Goal: Task Accomplishment & Management: Manage account settings

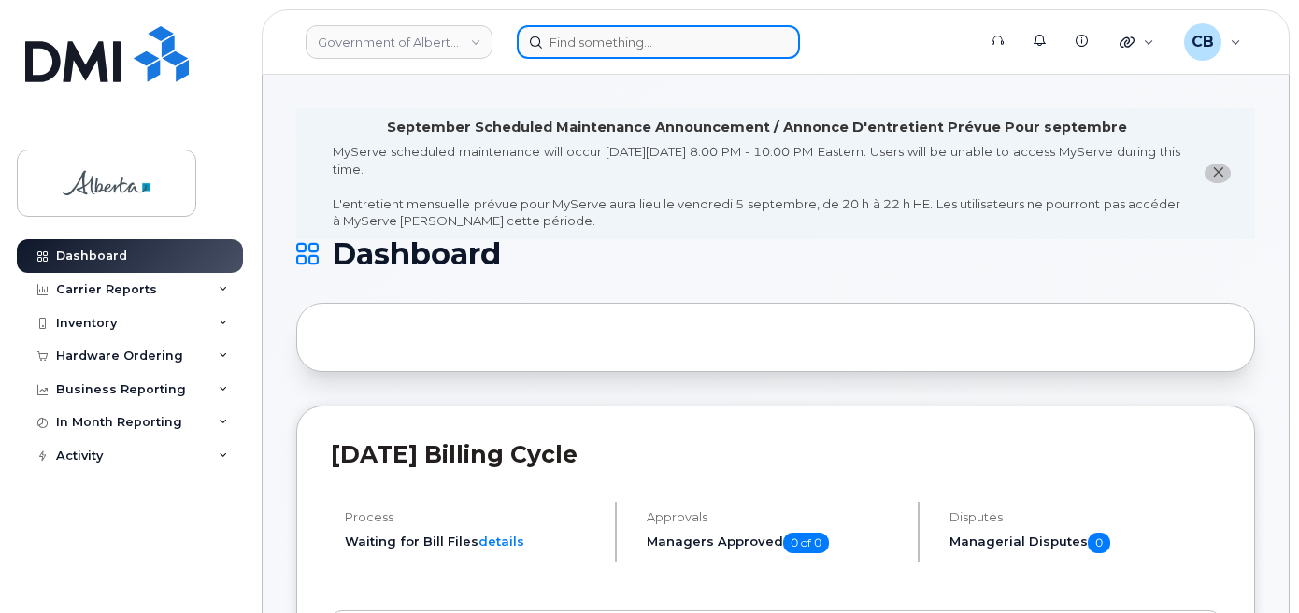
click at [594, 44] on input at bounding box center [658, 42] width 283 height 34
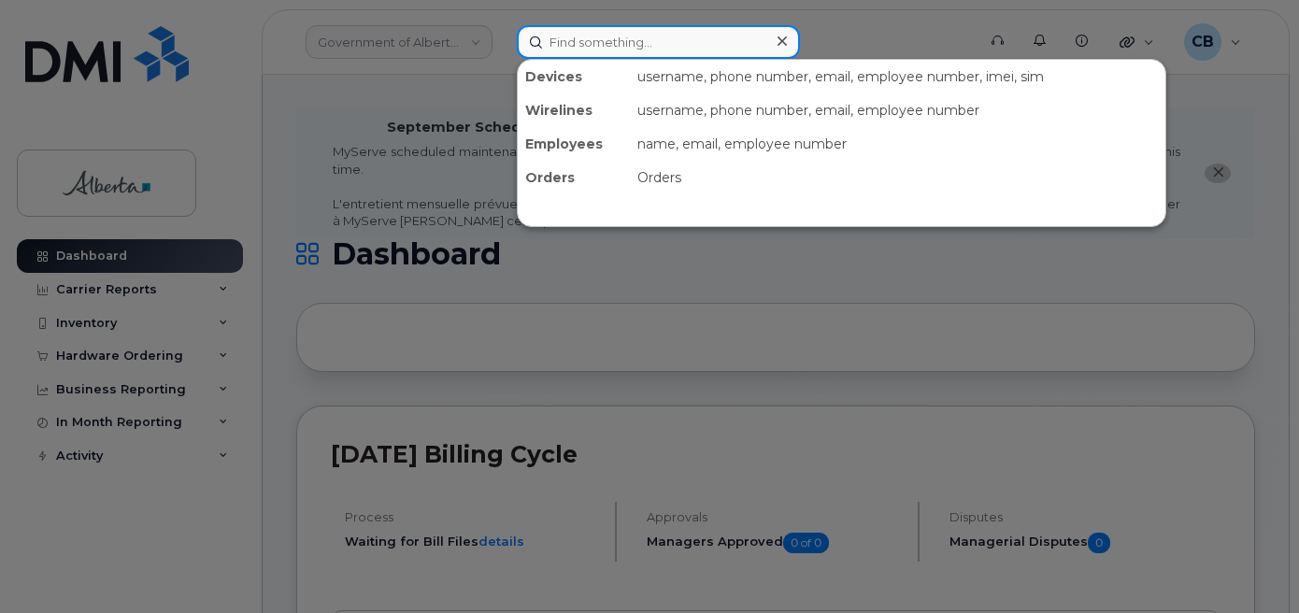
paste input "4033588479"
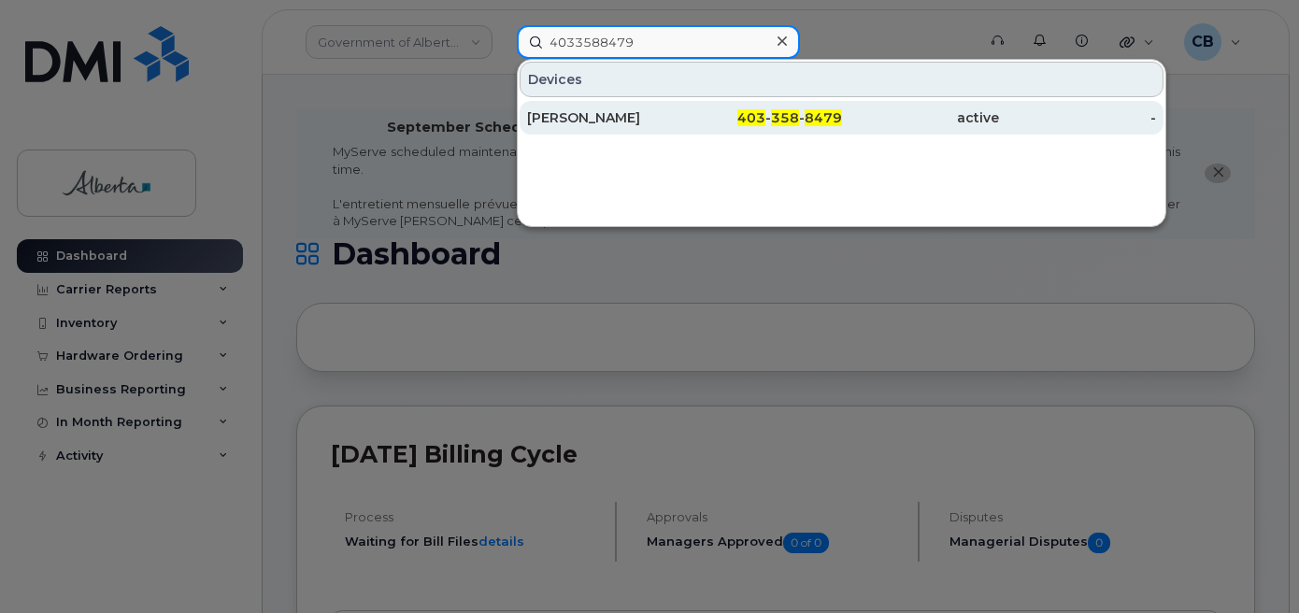
type input "4033588479"
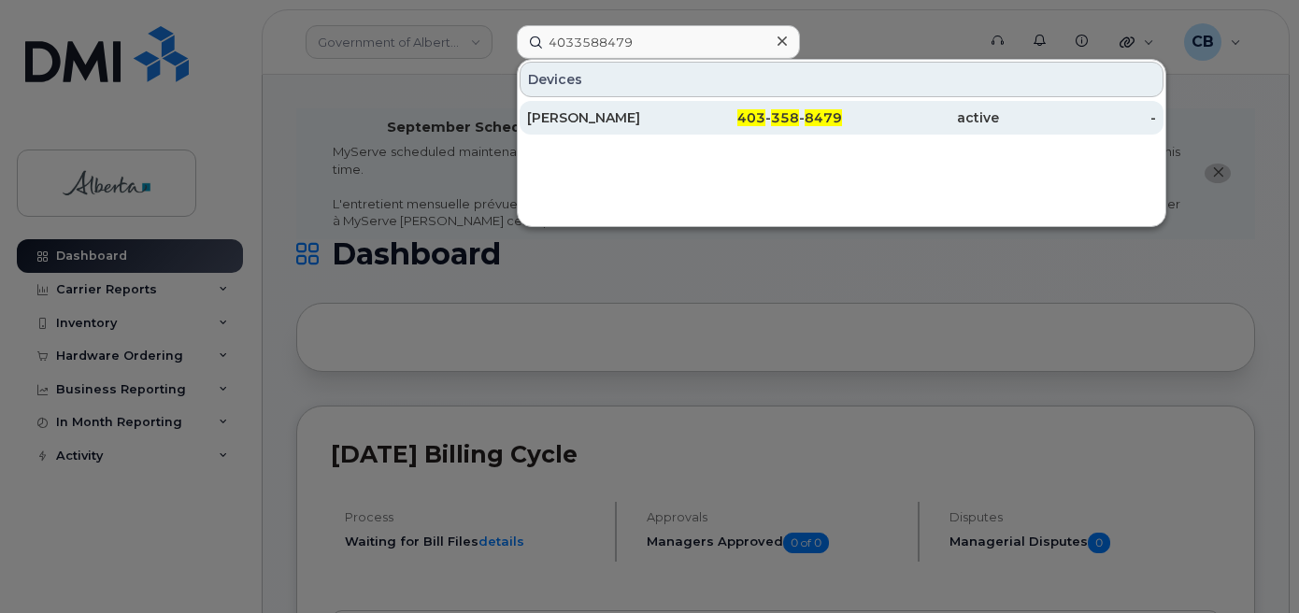
click at [595, 114] on div "Taylor Ferguson" at bounding box center [605, 117] width 157 height 19
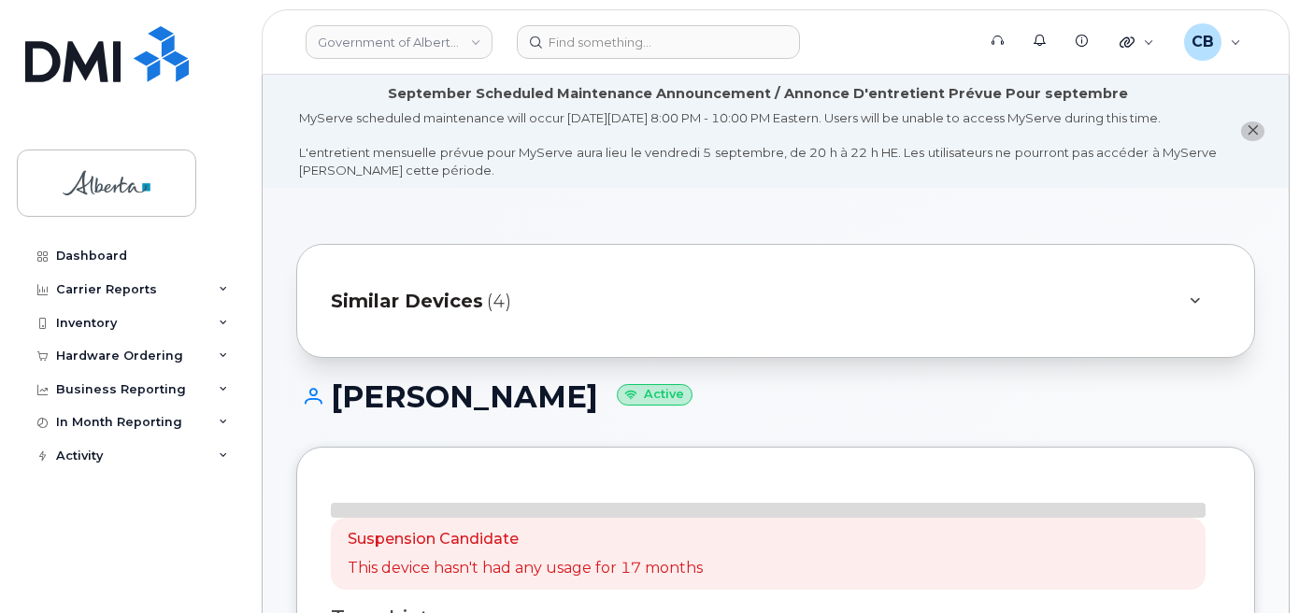
click at [1251, 136] on icon "close notification" at bounding box center [1252, 130] width 12 height 12
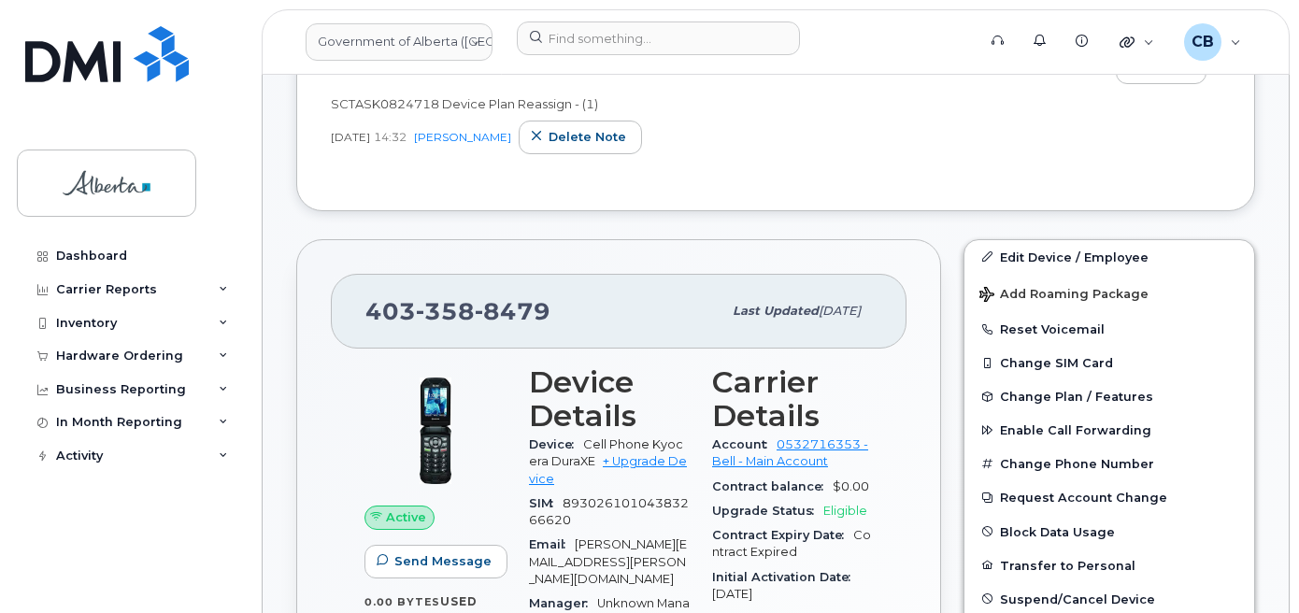
scroll to position [504, 0]
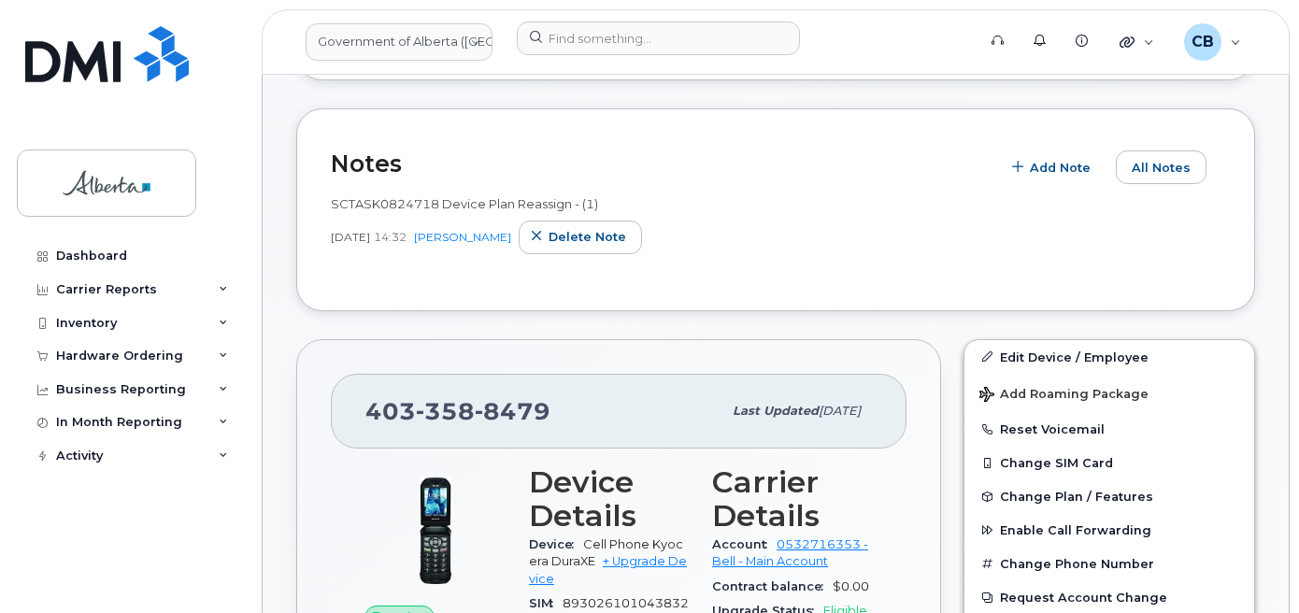
drag, startPoint x: 1302, startPoint y: 214, endPoint x: 1264, endPoint y: 106, distance: 114.1
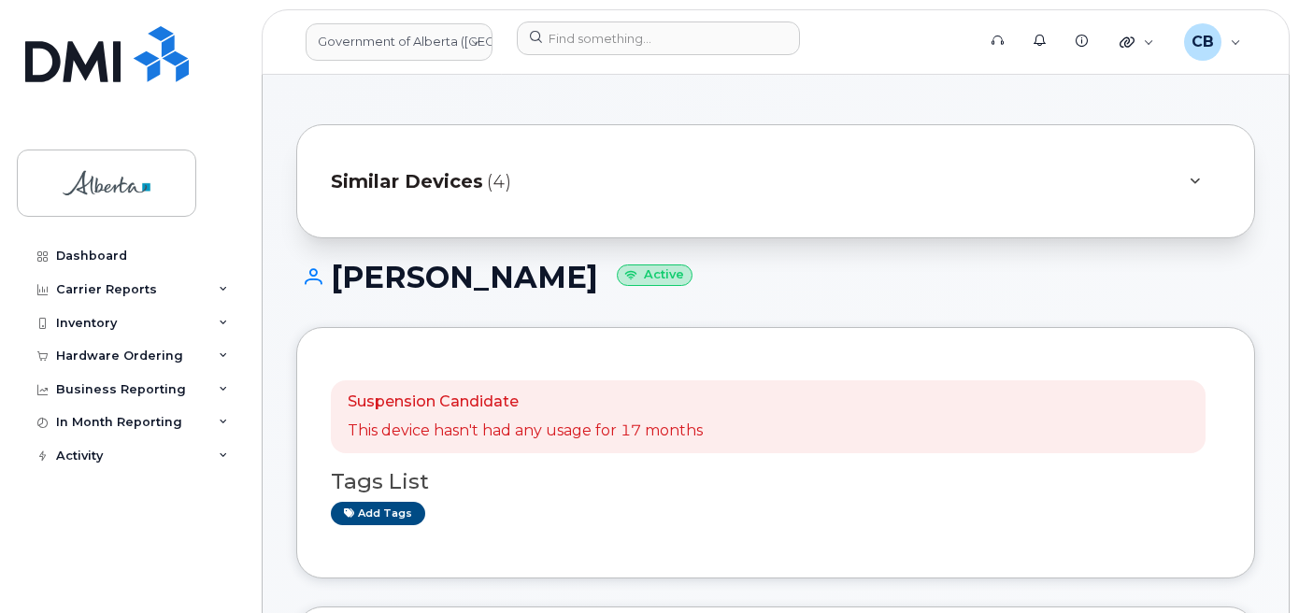
scroll to position [0, 0]
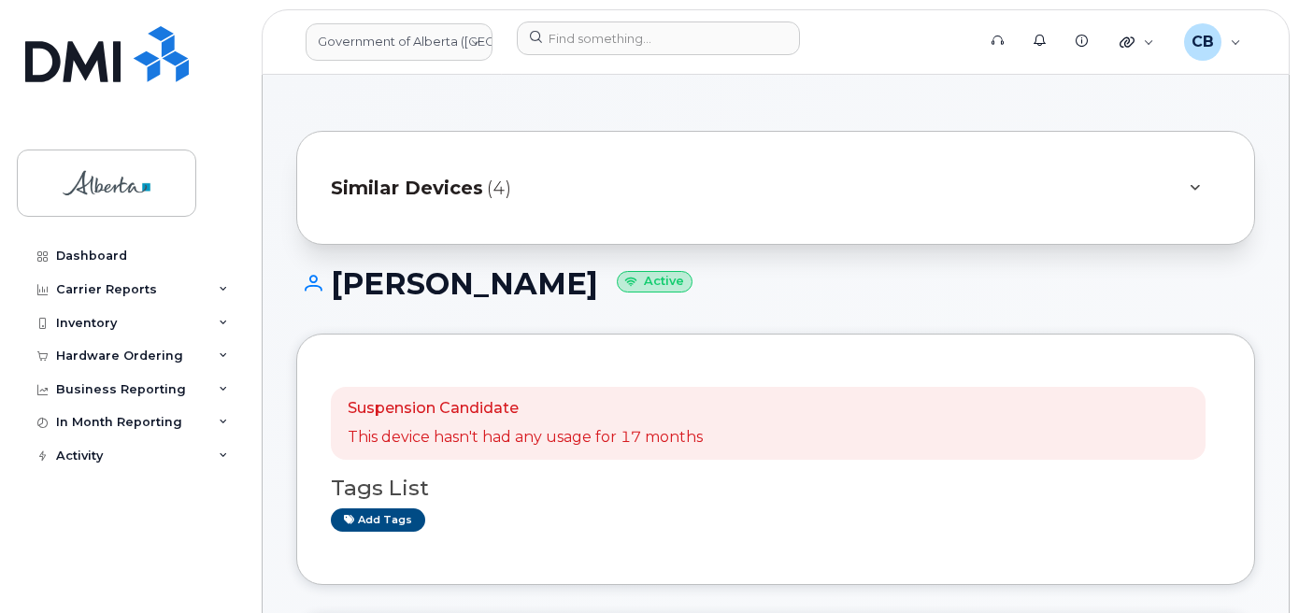
drag, startPoint x: 580, startPoint y: 285, endPoint x: 339, endPoint y: 273, distance: 241.3
click at [339, 273] on h1 "Taylor Ferguson Active" at bounding box center [775, 283] width 958 height 33
copy h1 "Taylor Ferguson"
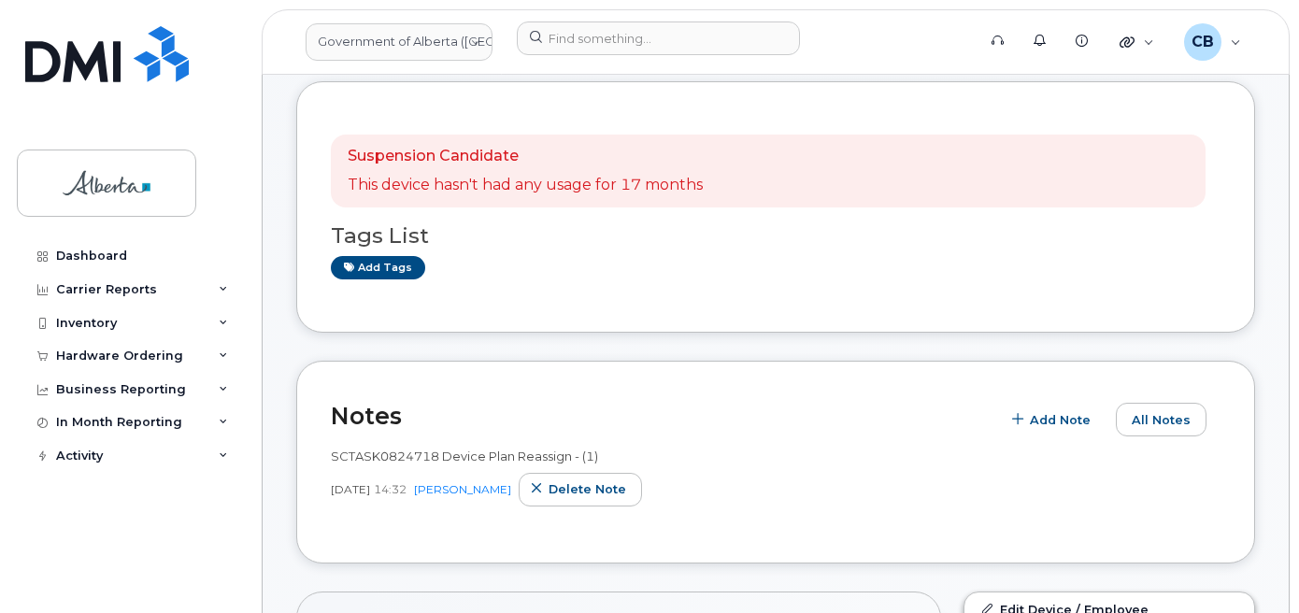
scroll to position [280, 0]
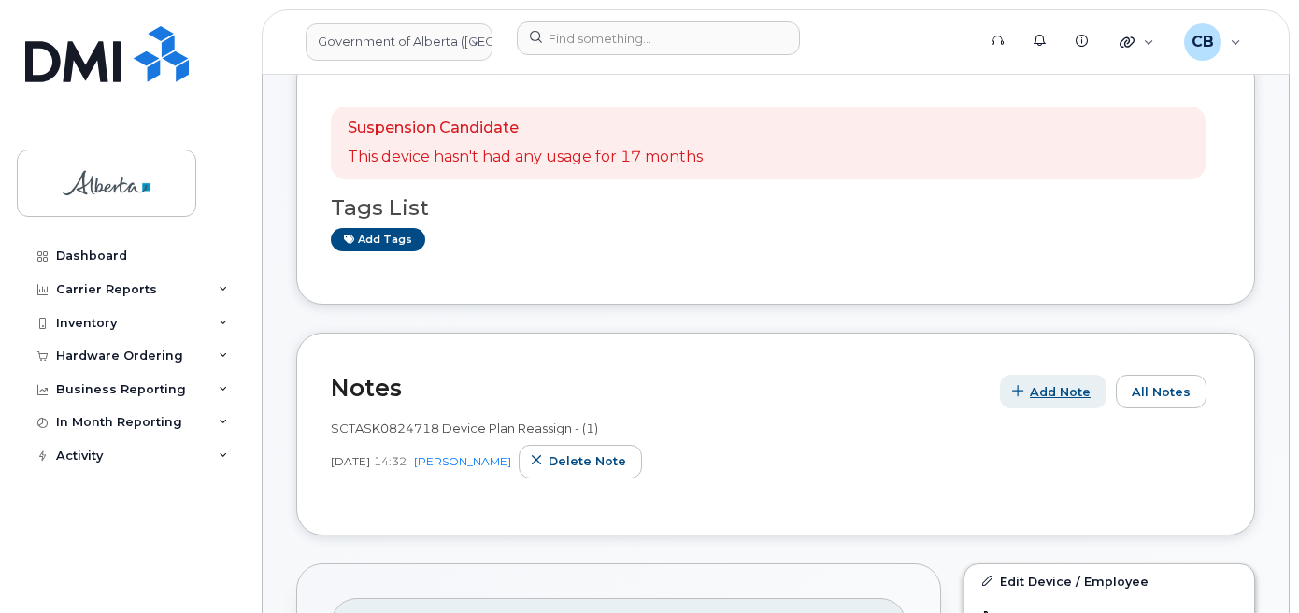
click at [1065, 400] on span "Add Note" at bounding box center [1059, 392] width 61 height 18
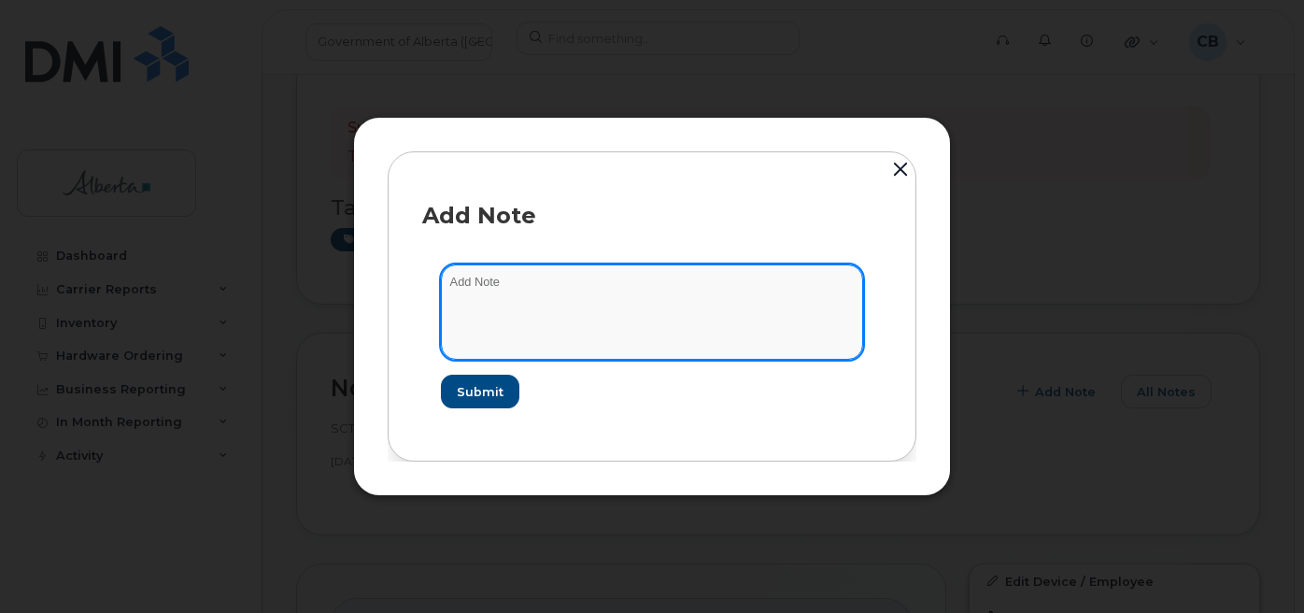
click at [463, 289] on textarea at bounding box center [652, 311] width 422 height 95
paste textarea "SCTASK0845253 4033588479 DO NOT DELETE - BEING REASSIGNED to Kanwal Khan. Previ…"
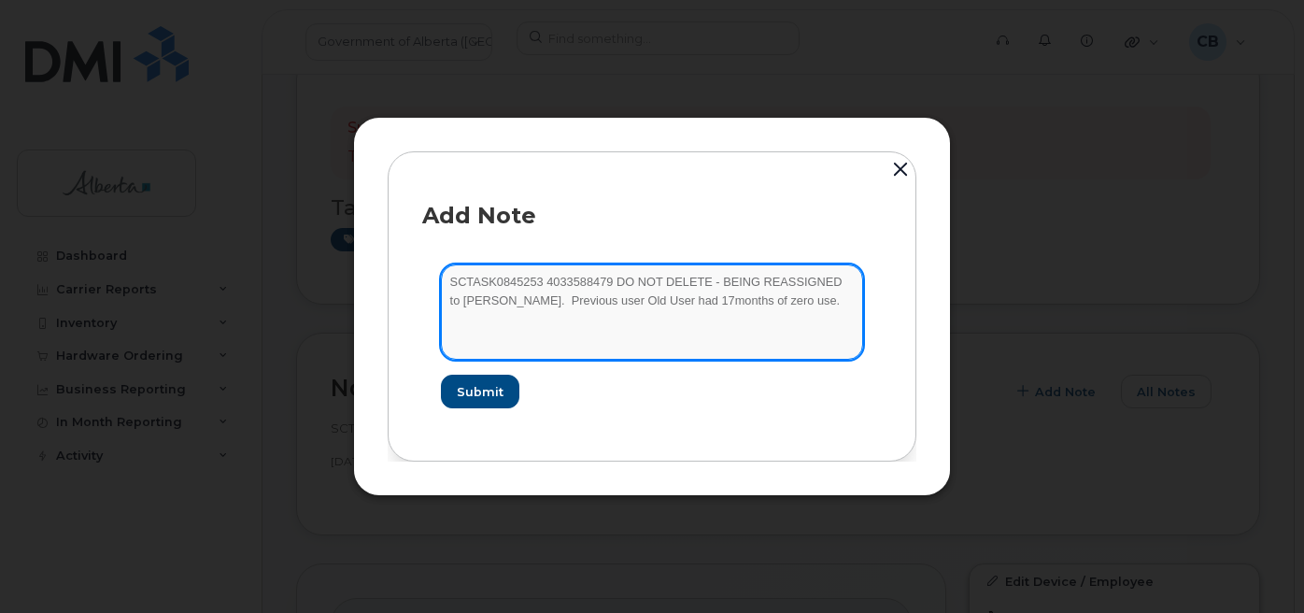
click at [598, 300] on textarea "SCTASK0845253 4033588479 DO NOT DELETE - BEING REASSIGNED to Kanwal Khan. Previ…" at bounding box center [652, 311] width 422 height 95
click at [620, 302] on textarea "SCTASK0845253 4033588479 DO NOT DELETE - BEING REASSIGNED to Kanwal Khan. Previ…" at bounding box center [652, 311] width 422 height 95
paste textarea "Taylor Ferguson"
type textarea "SCTASK0845253 4033588479 DO NOT DELETE - BEING REASSIGNED to Kanwal Khan. Previ…"
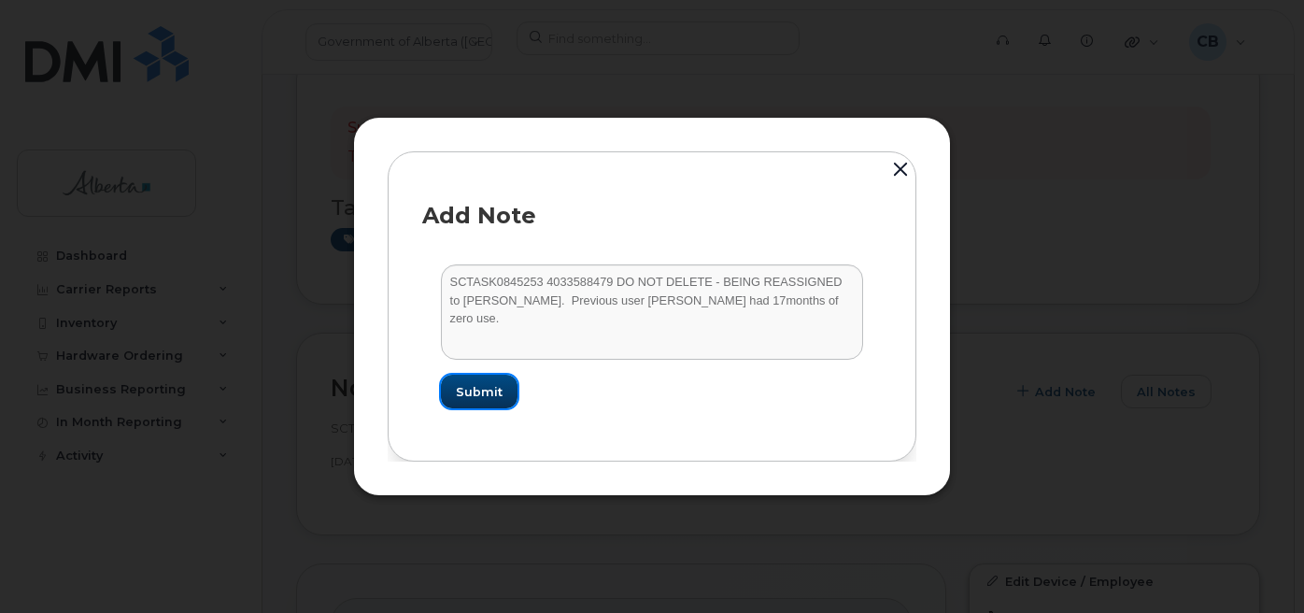
click at [491, 392] on span "Submit" at bounding box center [479, 392] width 47 height 18
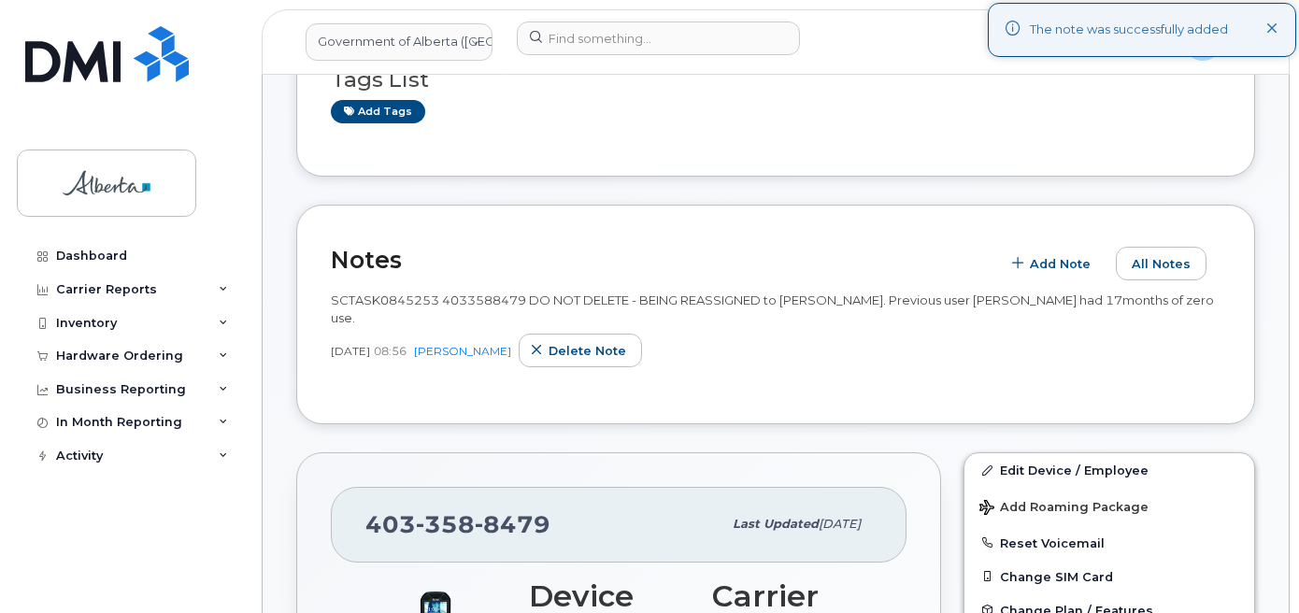
scroll to position [374, 0]
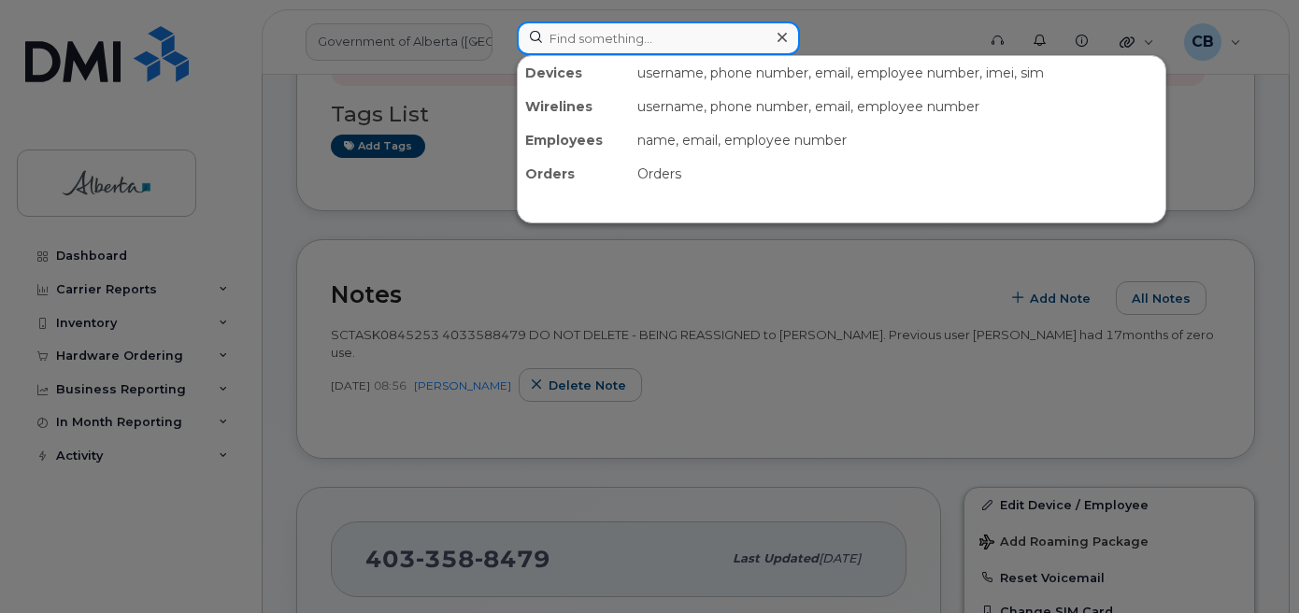
click at [680, 36] on input at bounding box center [658, 38] width 283 height 34
paste input "5873858804"
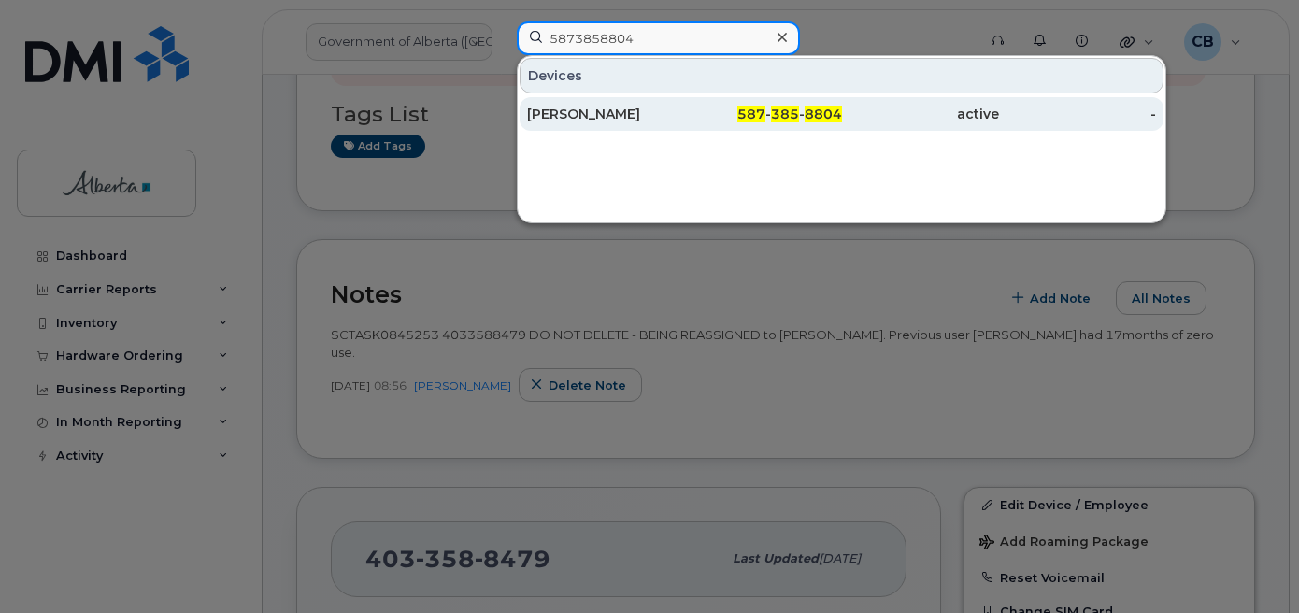
type input "5873858804"
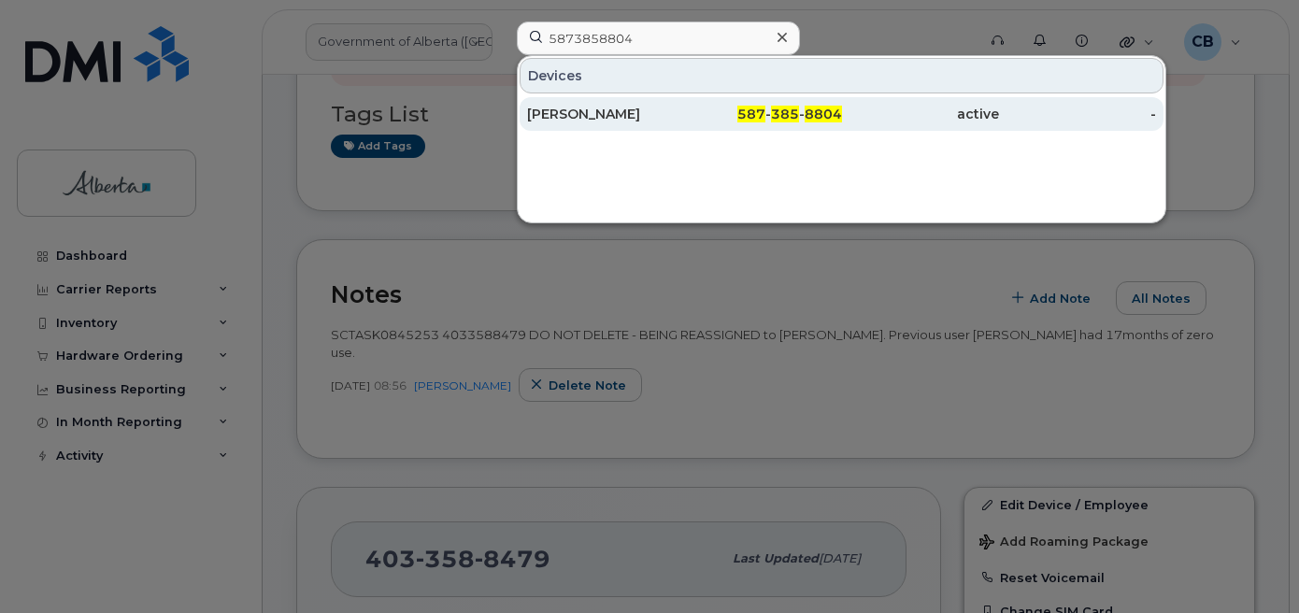
click at [553, 118] on div "Ken Anderson" at bounding box center [605, 114] width 157 height 19
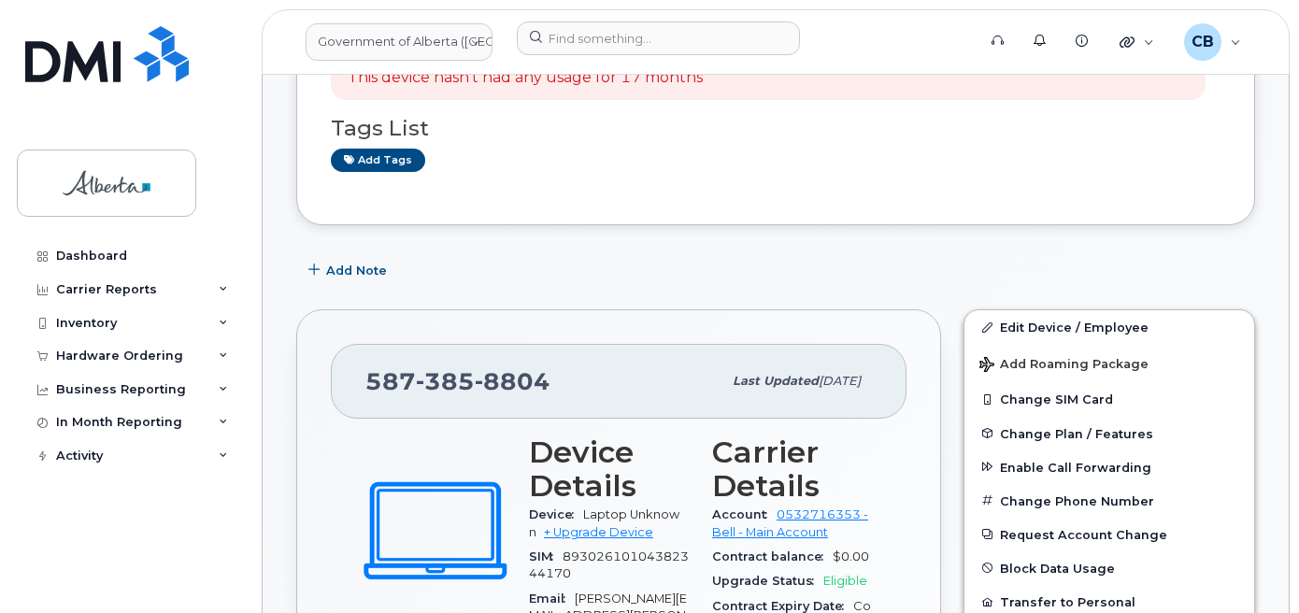
scroll to position [467, 0]
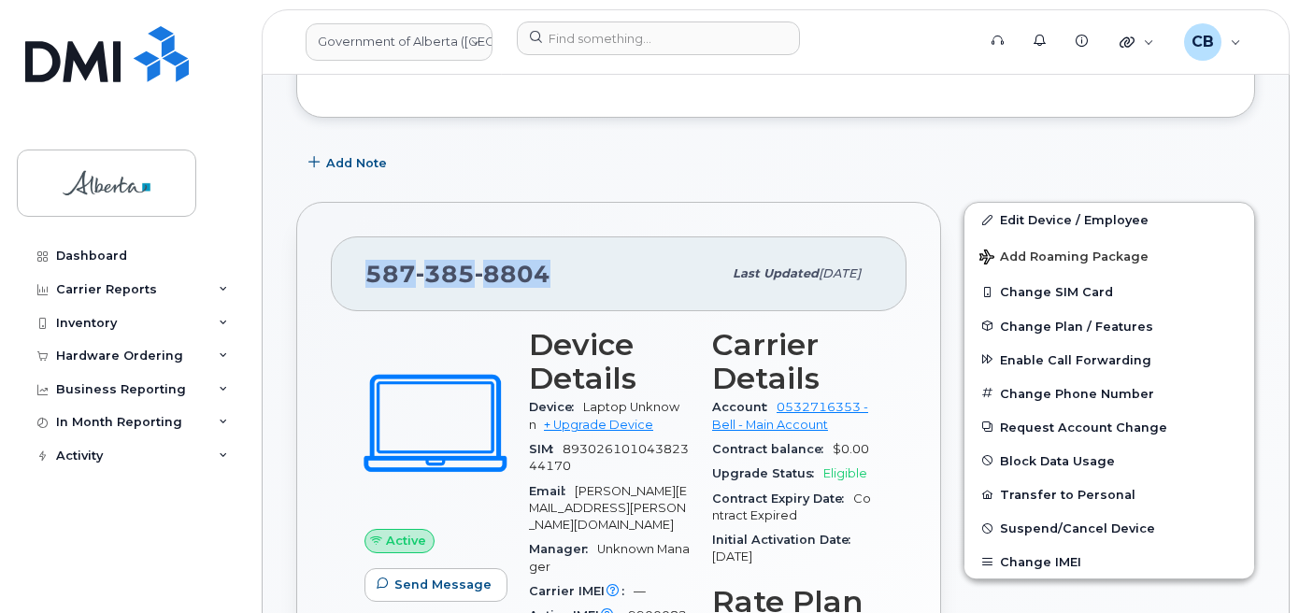
drag, startPoint x: 546, startPoint y: 271, endPoint x: 373, endPoint y: 263, distance: 173.0
click at [373, 263] on span "587 385 8804" at bounding box center [457, 274] width 185 height 28
copy span "587 385 8804"
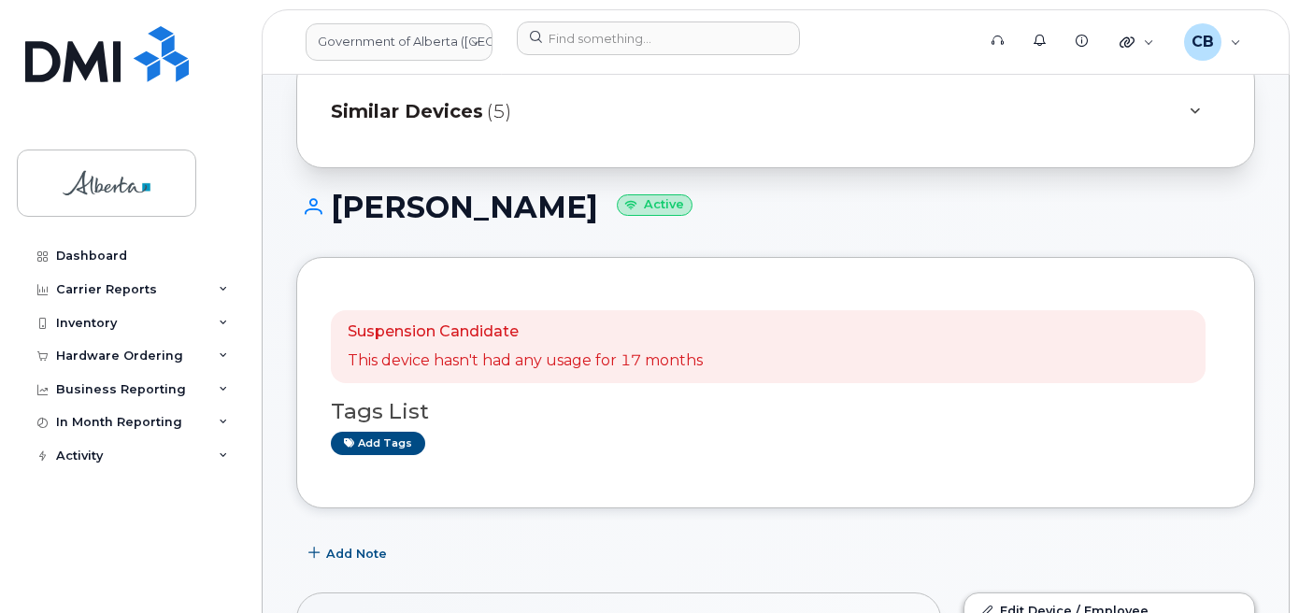
scroll to position [61, 0]
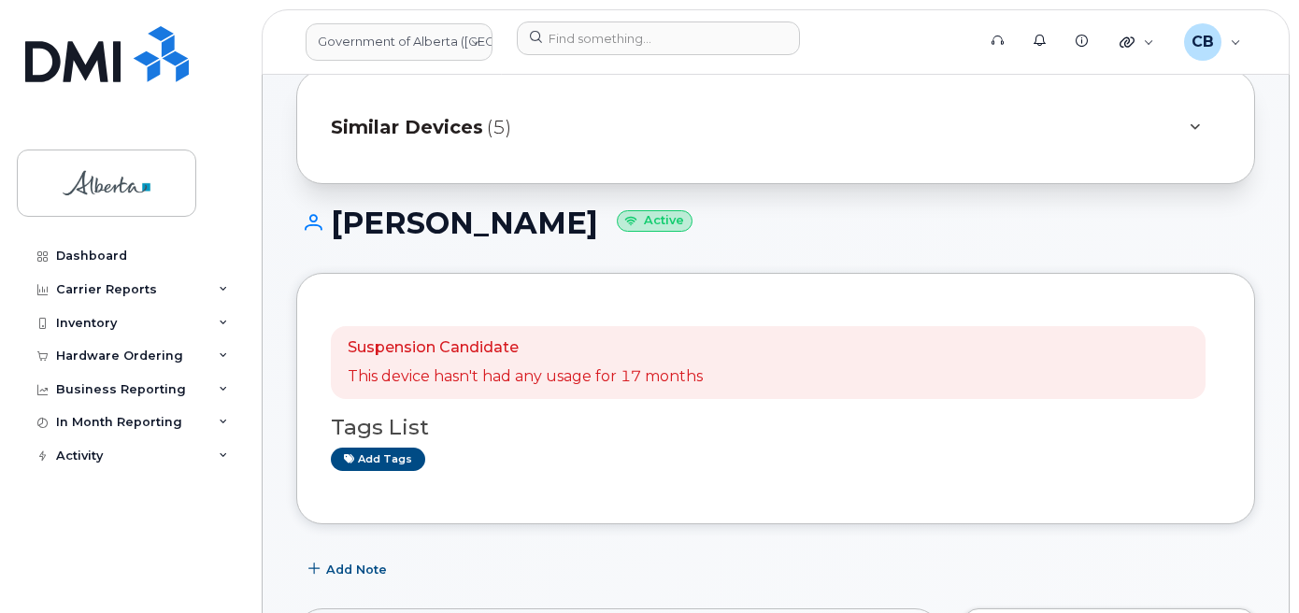
click at [554, 222] on h1 "Ken Anderson Active" at bounding box center [775, 222] width 958 height 33
drag, startPoint x: 552, startPoint y: 226, endPoint x: 338, endPoint y: 219, distance: 214.1
click at [338, 219] on h1 "Ken Anderson Active" at bounding box center [775, 222] width 958 height 33
copy h1 "[PERSON_NAME]"
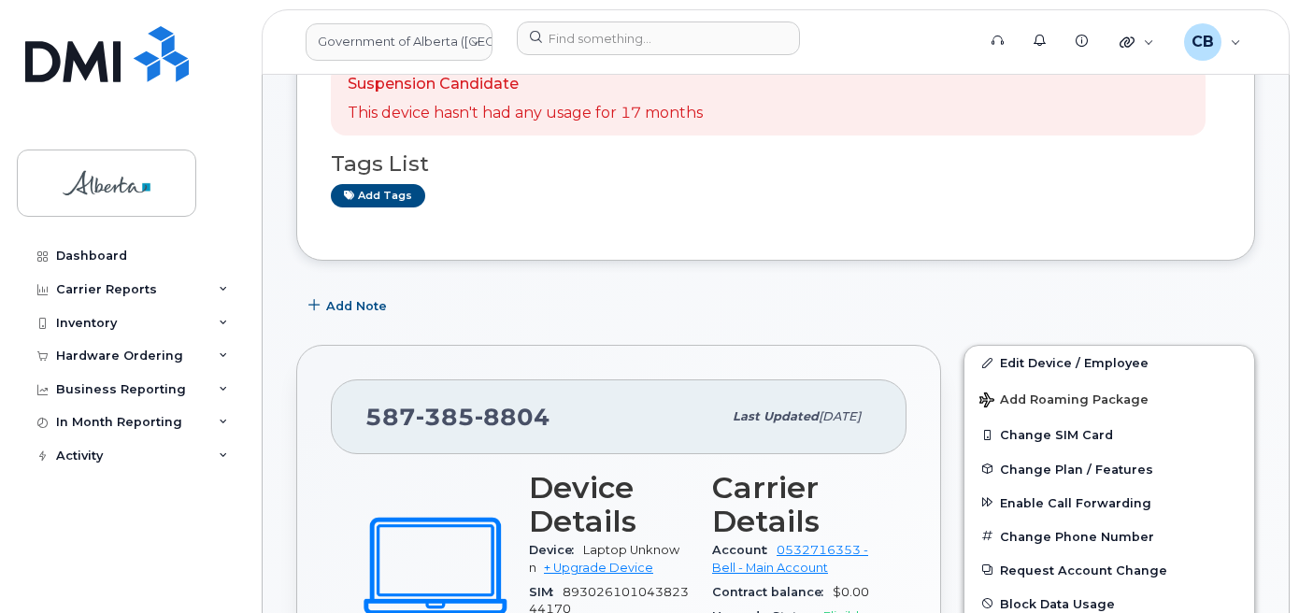
scroll to position [341, 0]
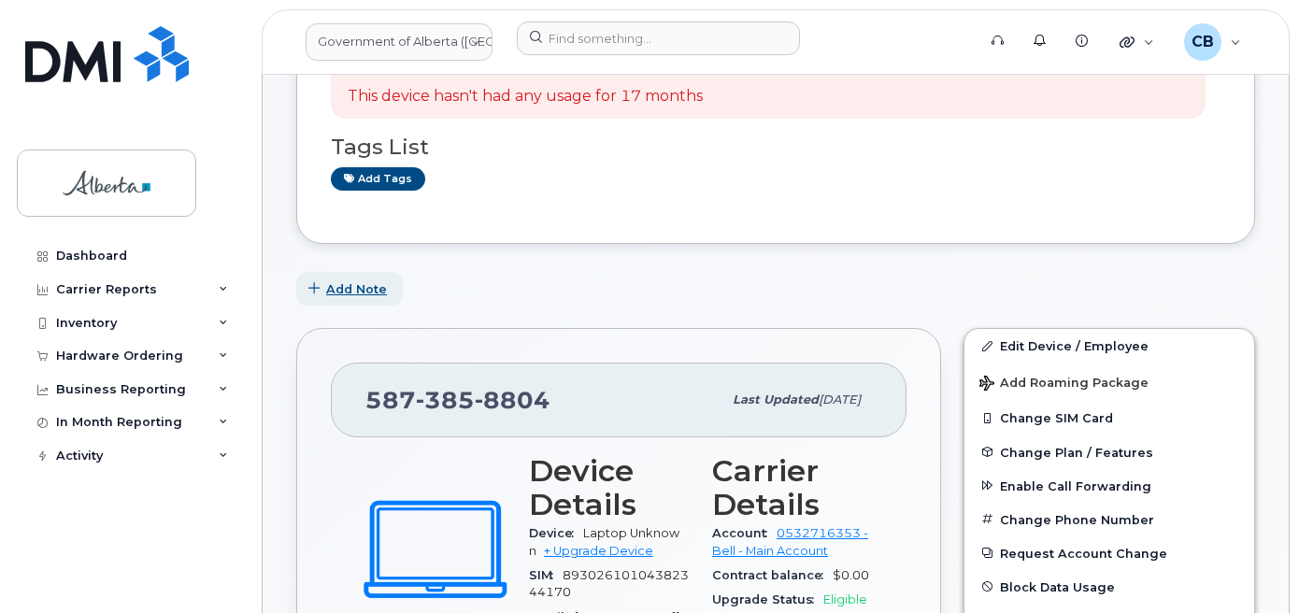
click at [348, 291] on span "Add Note" at bounding box center [356, 289] width 61 height 18
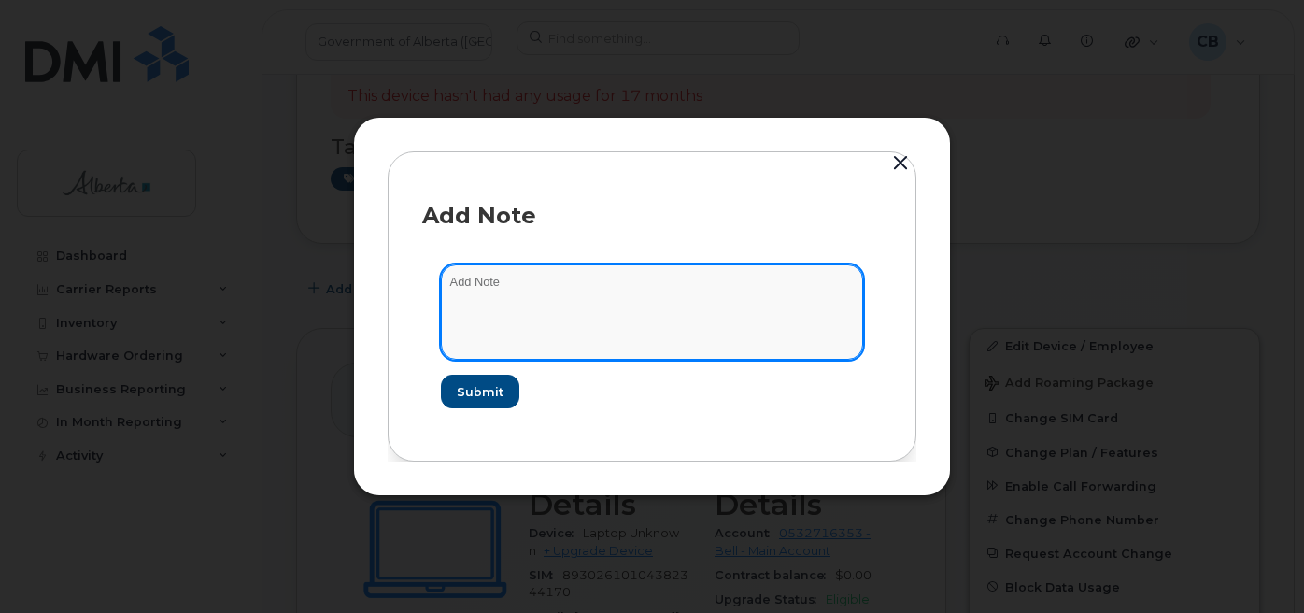
click at [484, 282] on textarea at bounding box center [652, 311] width 422 height 95
paste textarea "SCTASK0845069 5873858804 DO NOT DELETE - BEING REASSIGNED to [PERSON_NAME]. Pre…"
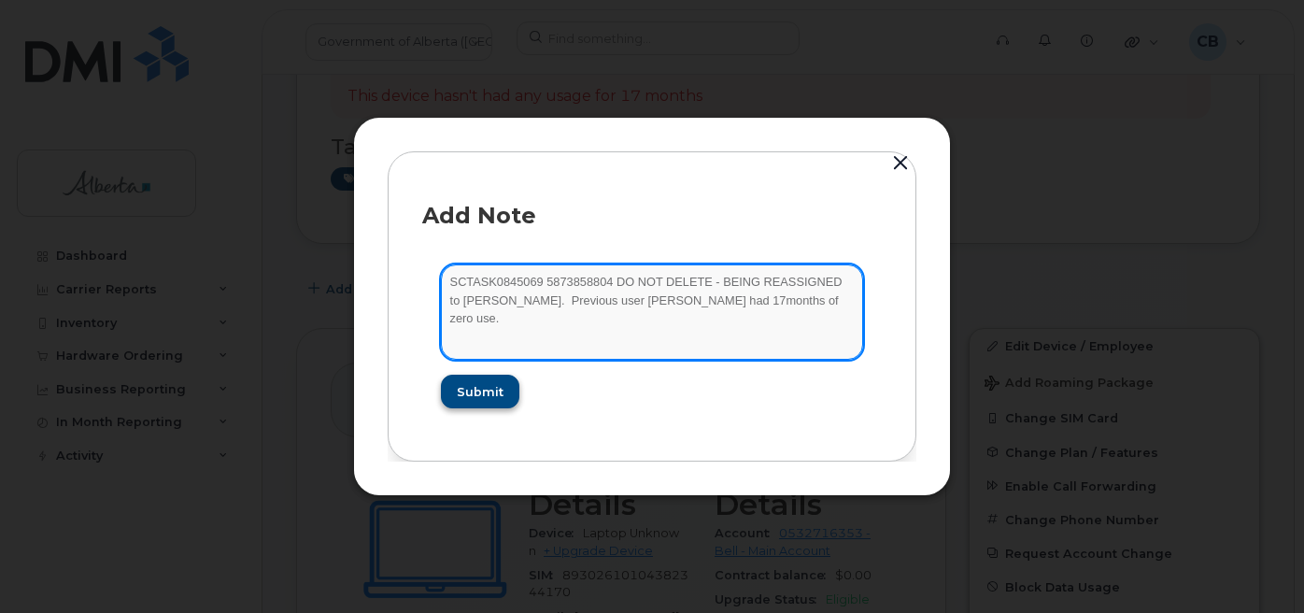
type textarea "SCTASK0845069 5873858804 DO NOT DELETE - BEING REASSIGNED to [PERSON_NAME]. Pre…"
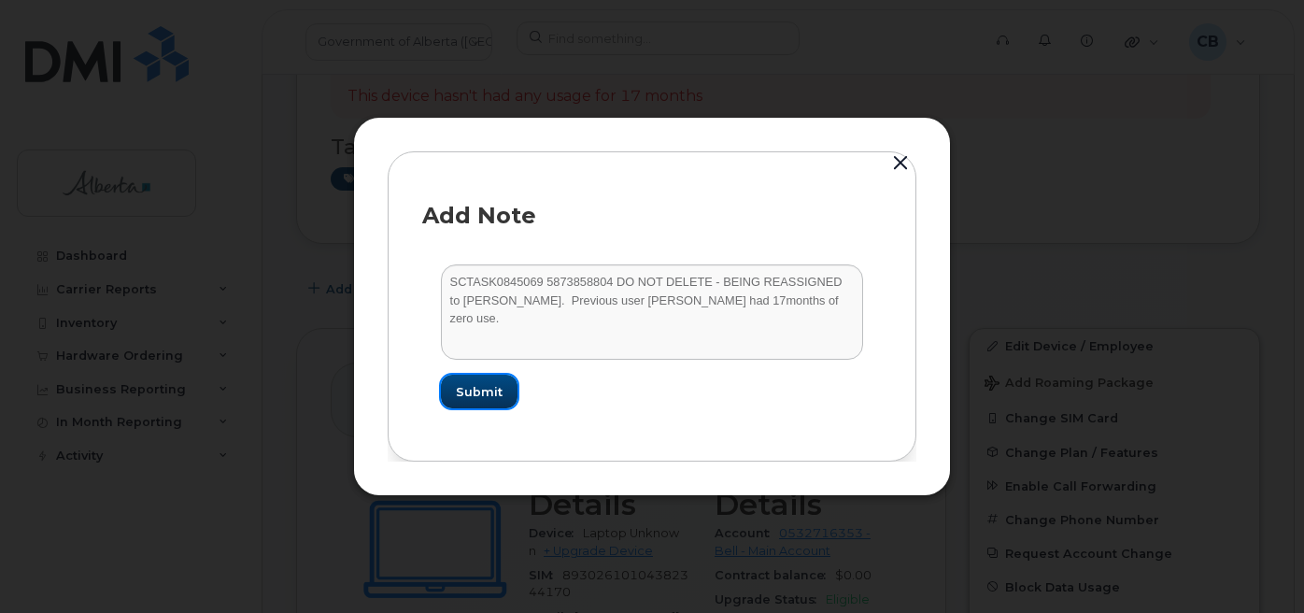
click at [484, 390] on span "Submit" at bounding box center [479, 392] width 47 height 18
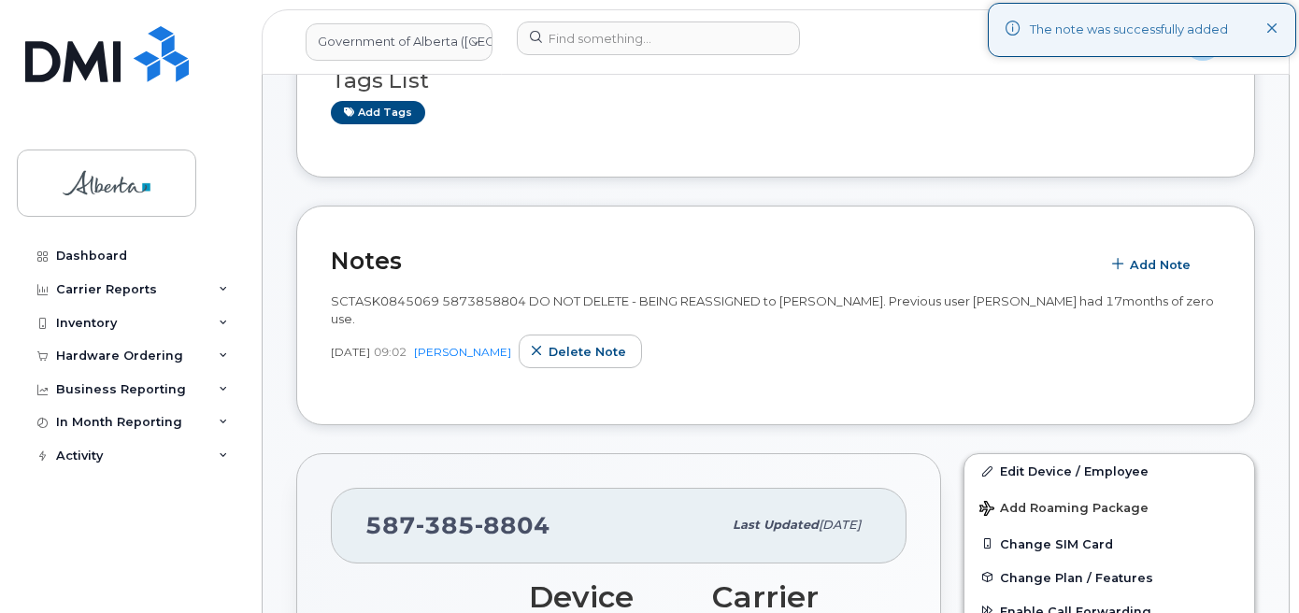
scroll to position [434, 0]
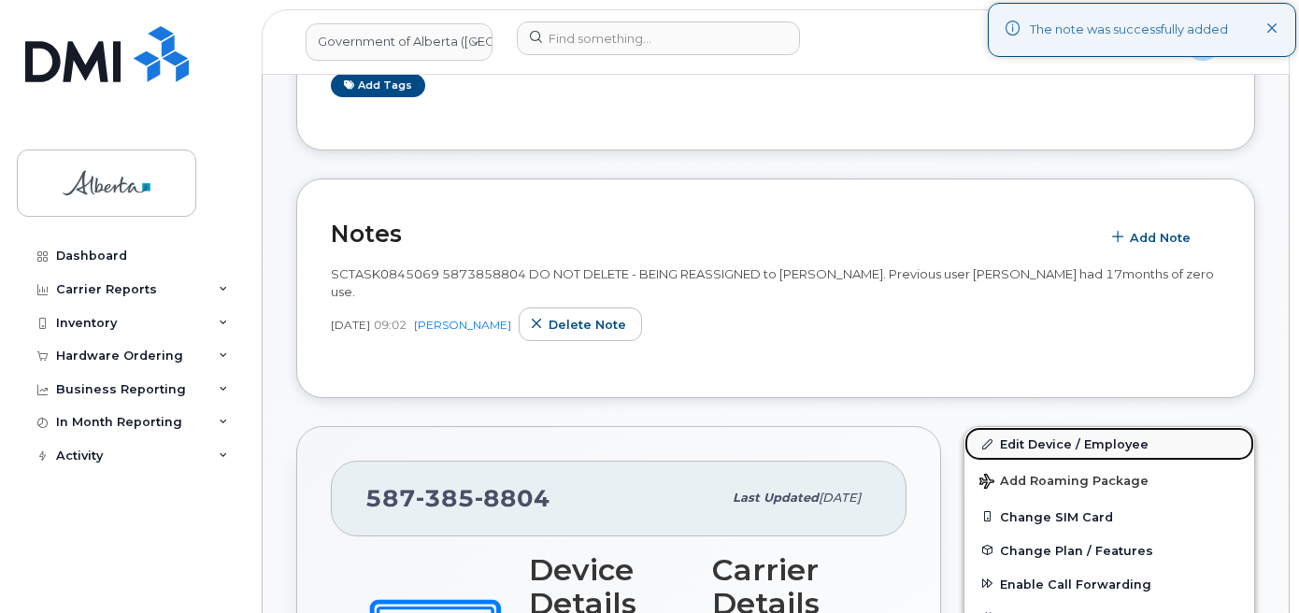
click at [1053, 427] on link "Edit Device / Employee" at bounding box center [1109, 444] width 290 height 34
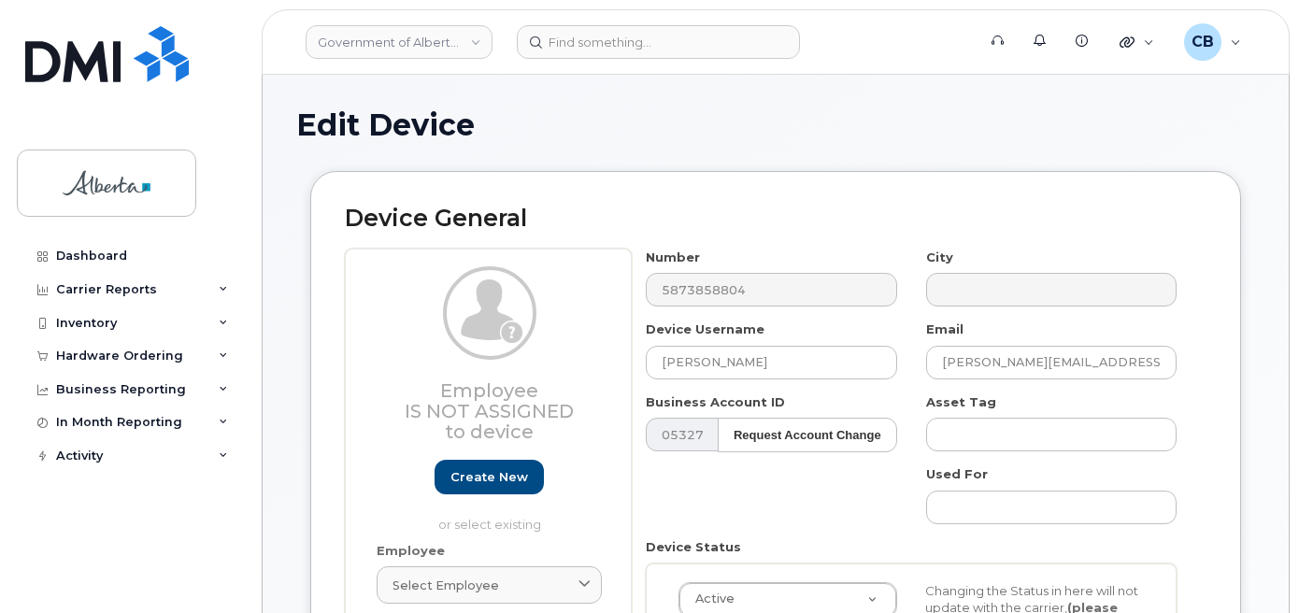
select select "4120338"
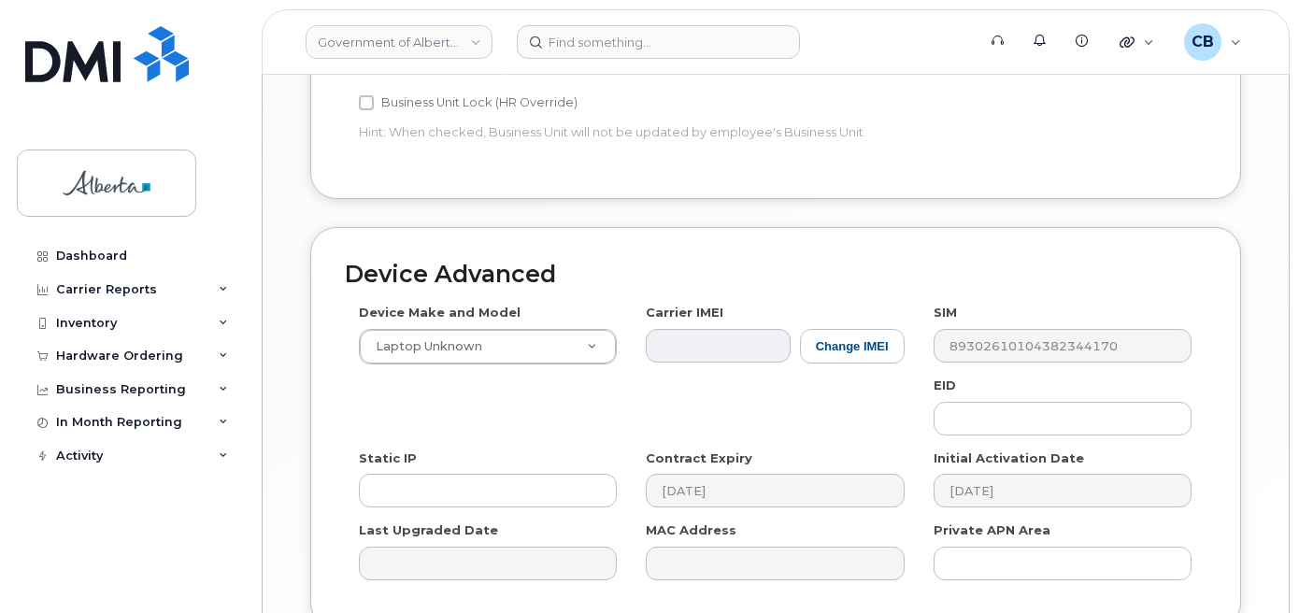
scroll to position [934, 0]
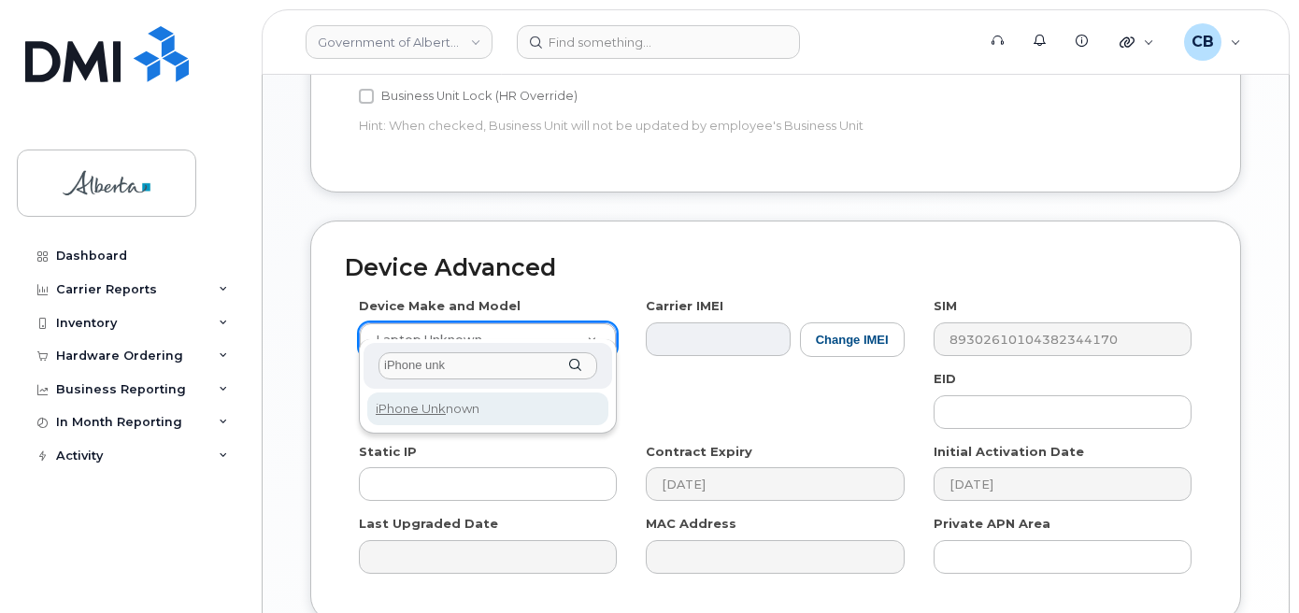
type input "iPhone unk"
select select "185"
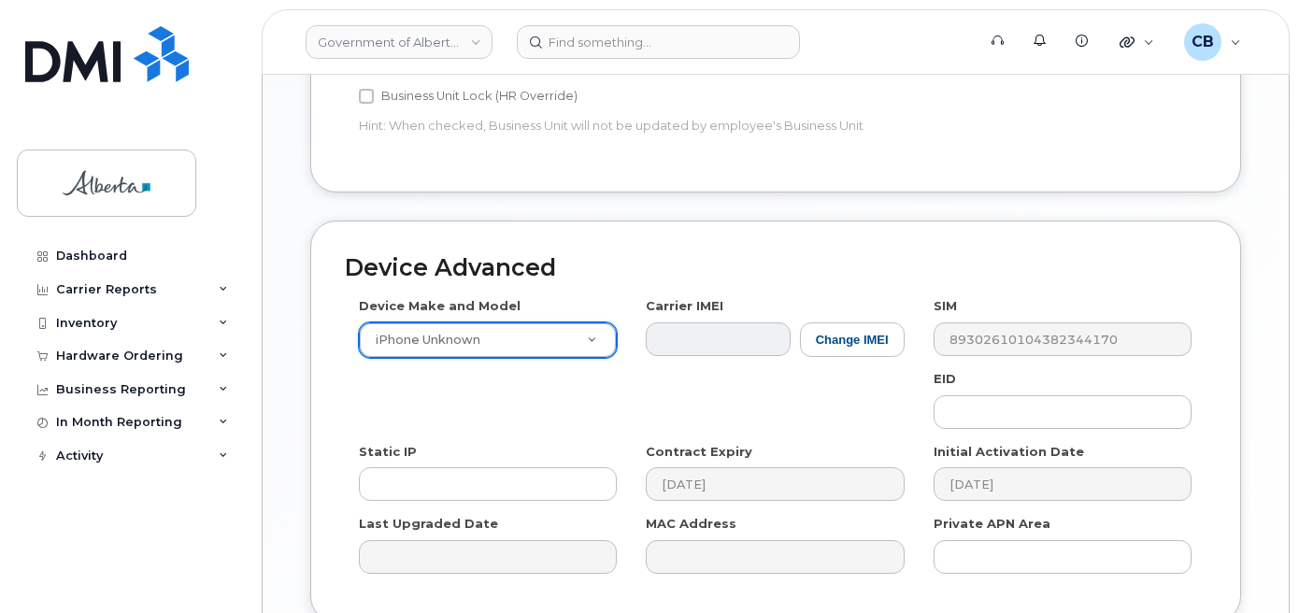
scroll to position [1082, 0]
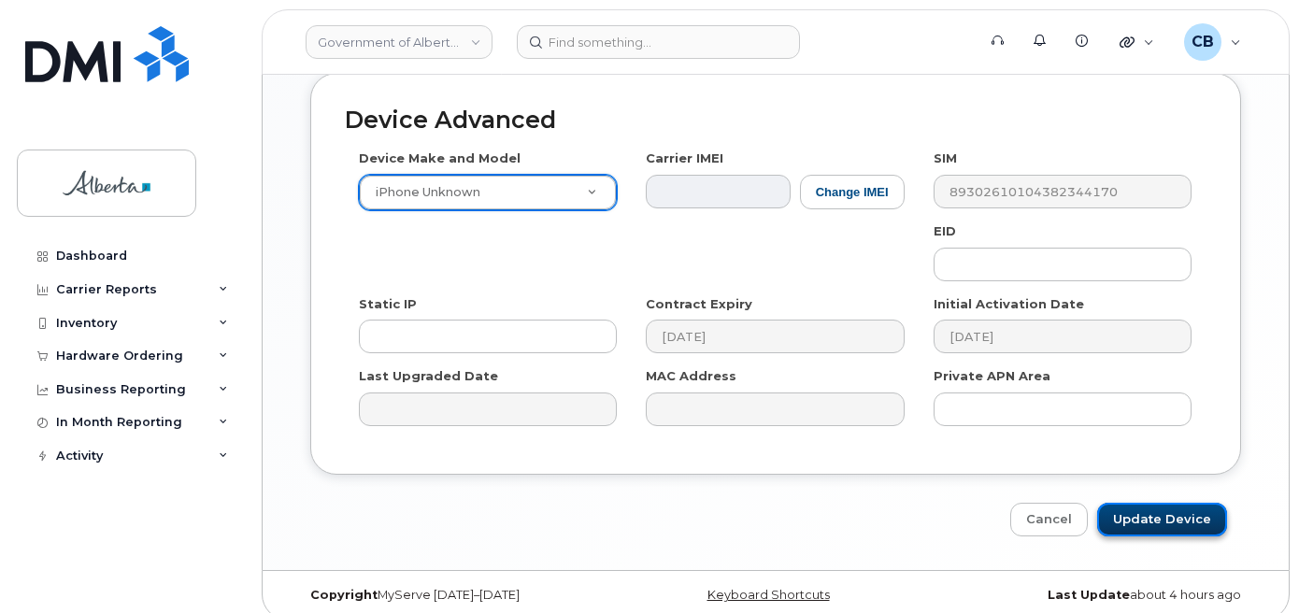
click at [1158, 504] on input "Update Device" at bounding box center [1162, 520] width 130 height 35
type input "Saving..."
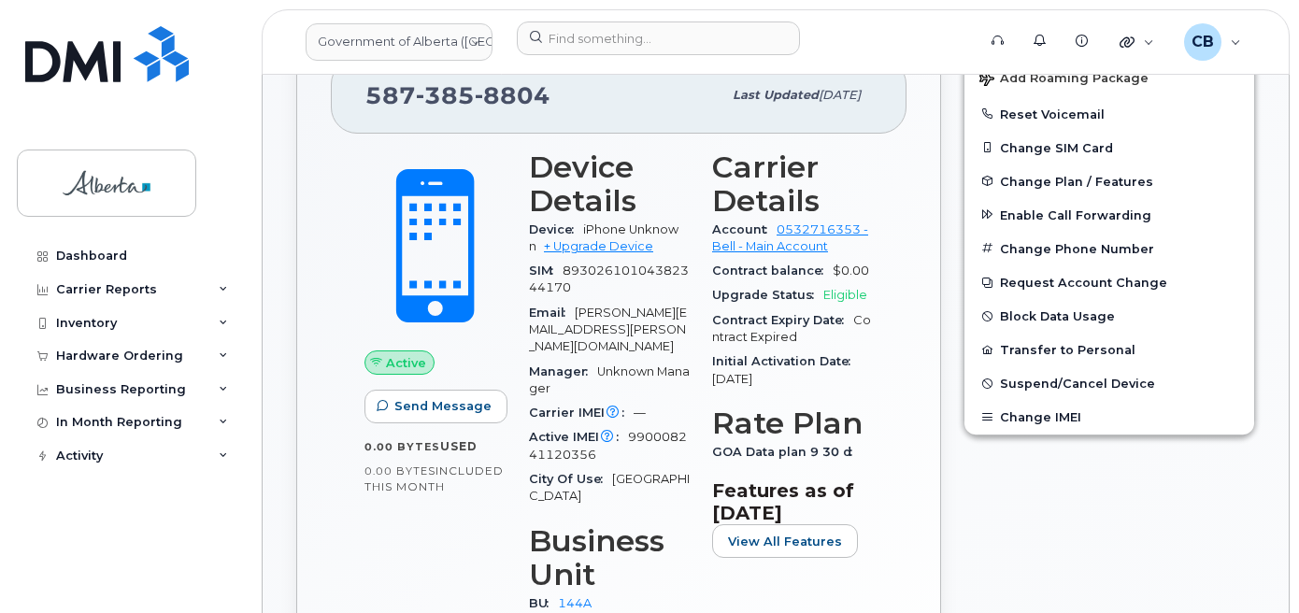
scroll to position [747, 0]
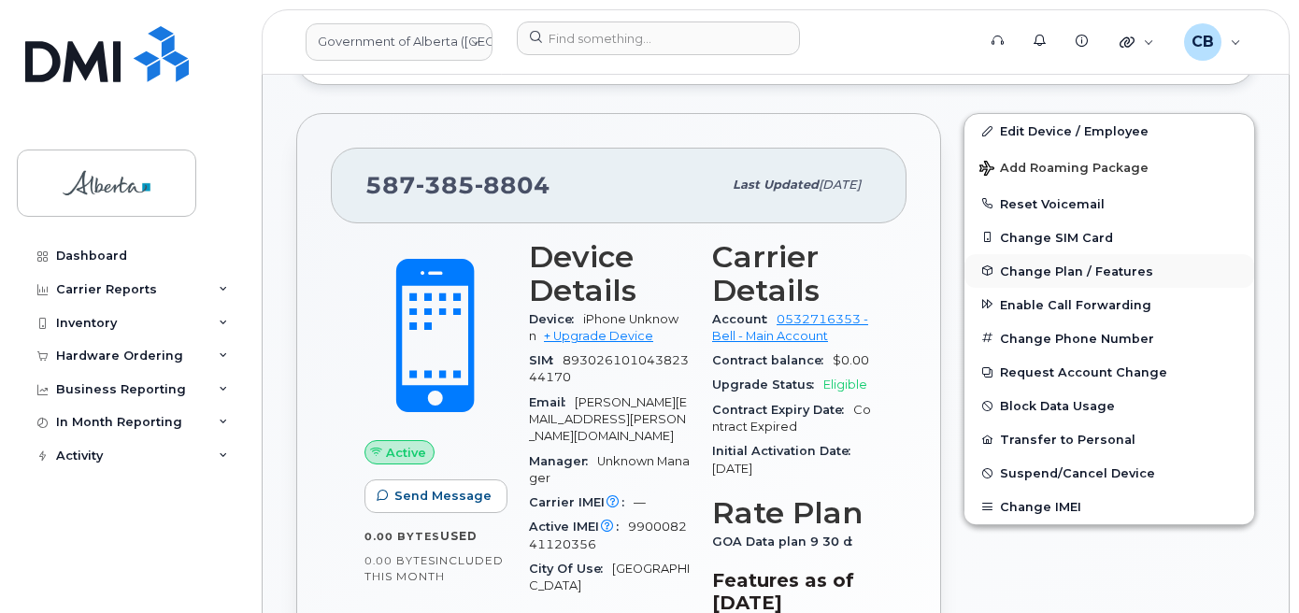
click at [1063, 263] on span "Change Plan / Features" at bounding box center [1076, 270] width 153 height 14
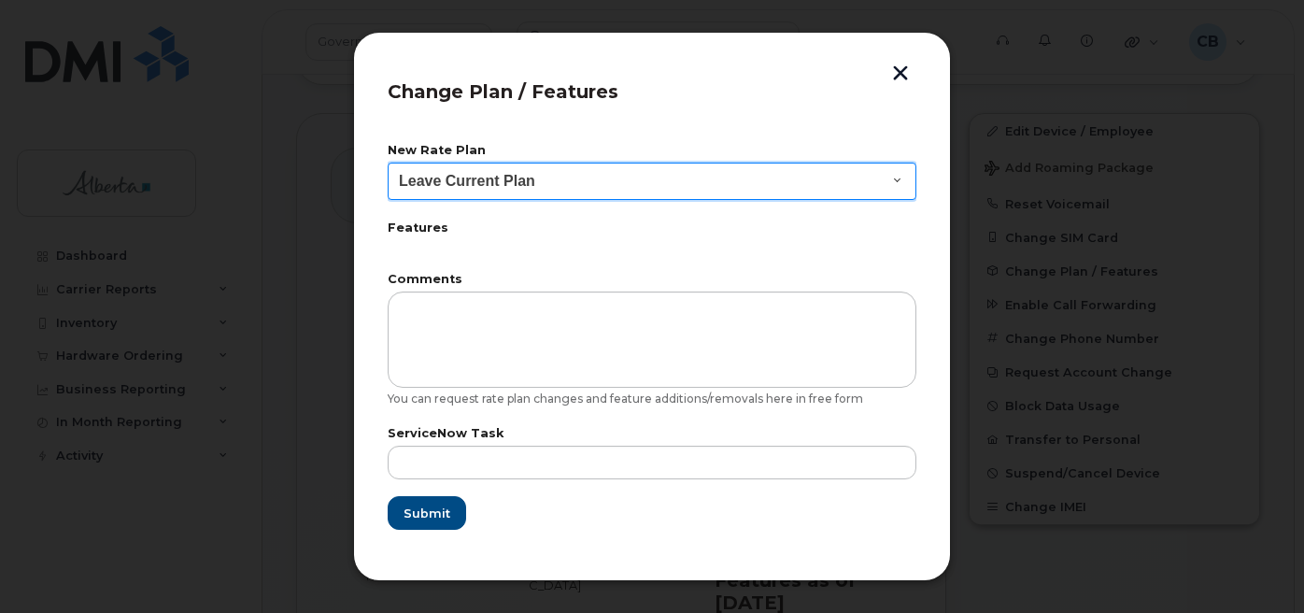
click at [903, 177] on select "Leave Current Plan GOA - Voice Plan 5 GOA Smartphone 14 30D GOA Unlimited Smart…" at bounding box center [652, 181] width 529 height 37
select select "2483362"
click at [388, 163] on select "Leave Current Plan GOA - Voice Plan 5 GOA Smartphone 14 30D GOA Unlimited Smart…" at bounding box center [652, 181] width 529 height 37
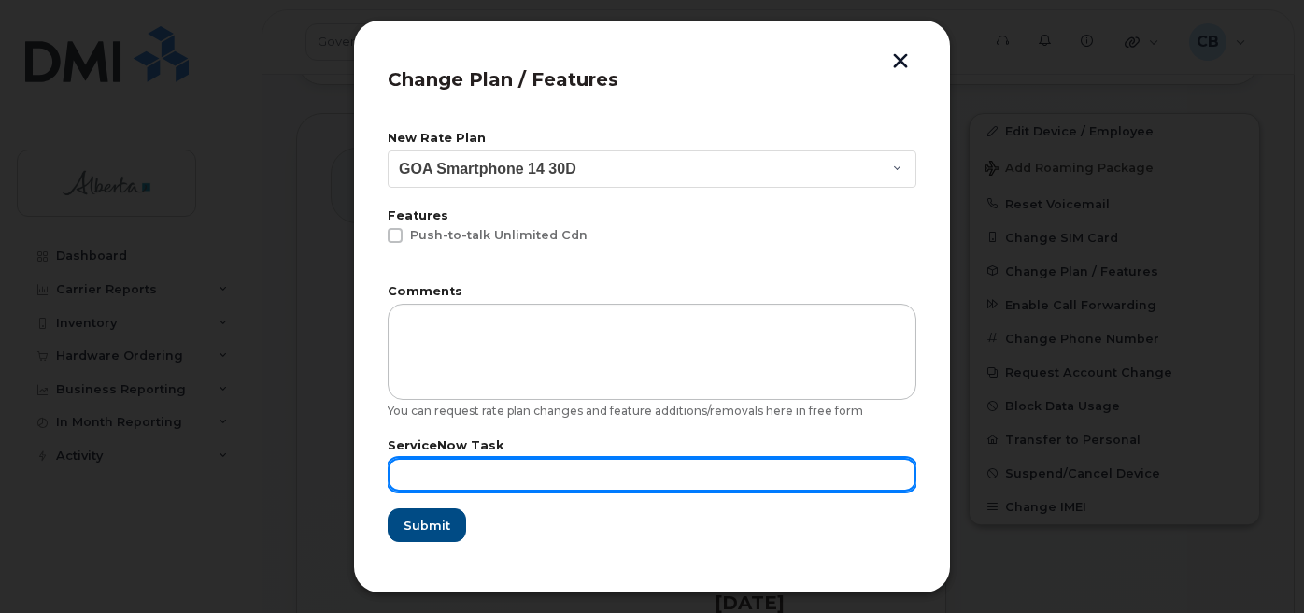
click at [458, 471] on input "text" at bounding box center [652, 475] width 529 height 34
paste input "SCTASK0845069"
type input "SCTASK0845069"
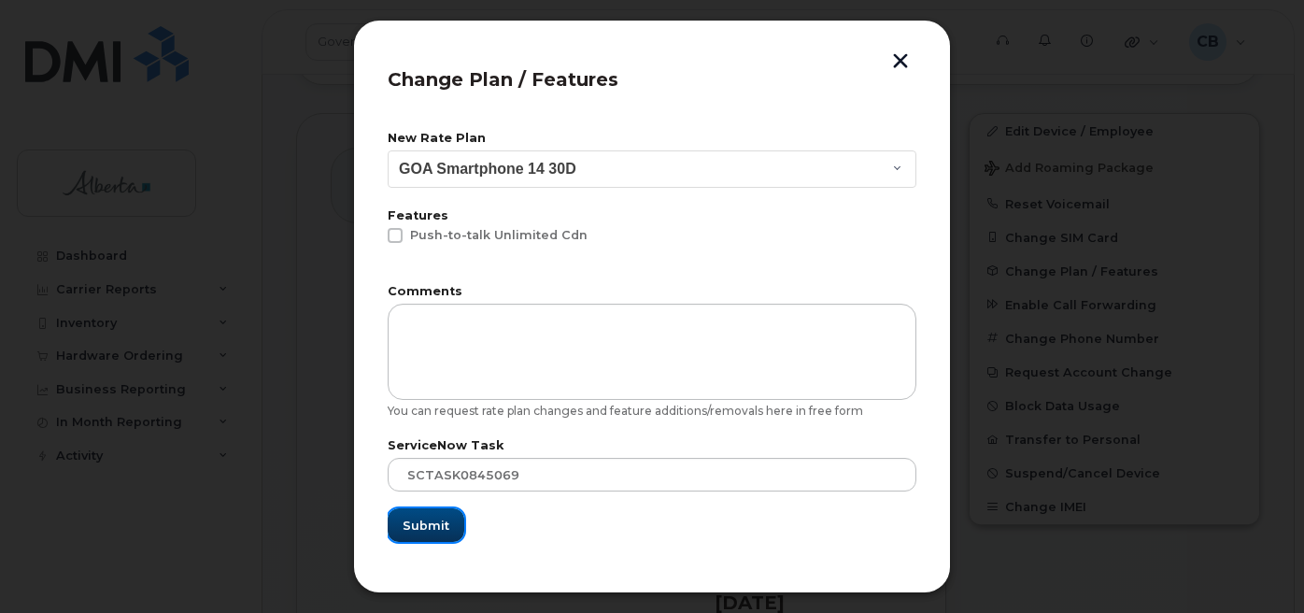
click at [443, 525] on span "Submit" at bounding box center [426, 526] width 47 height 18
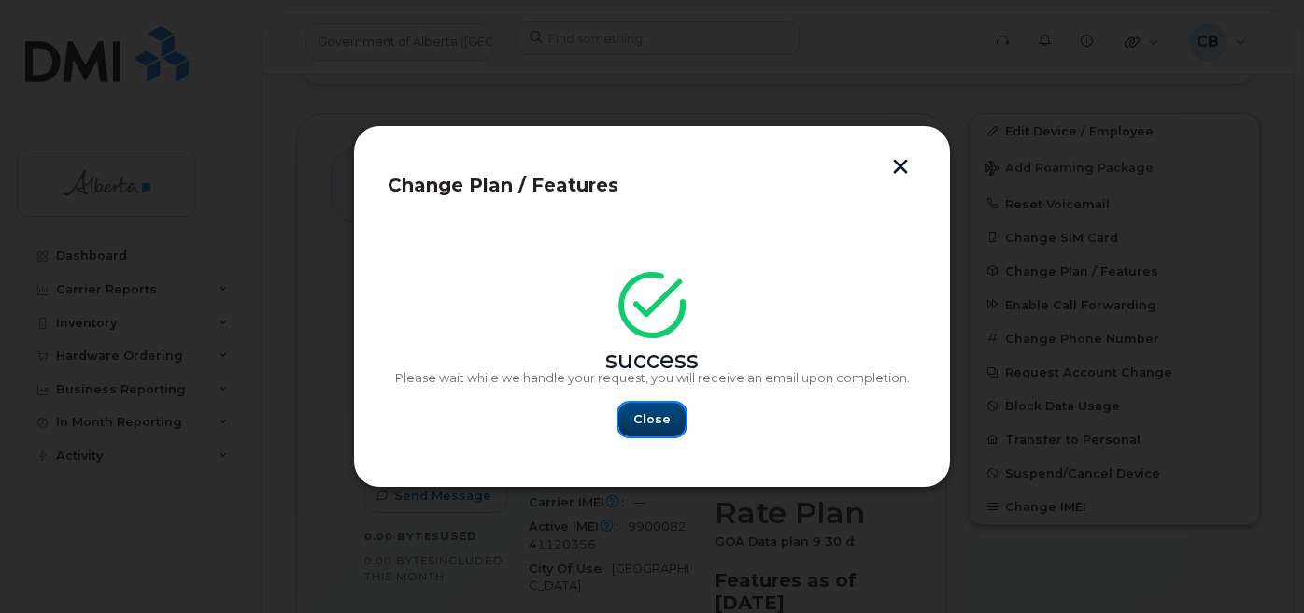
click at [640, 417] on span "Close" at bounding box center [651, 419] width 37 height 18
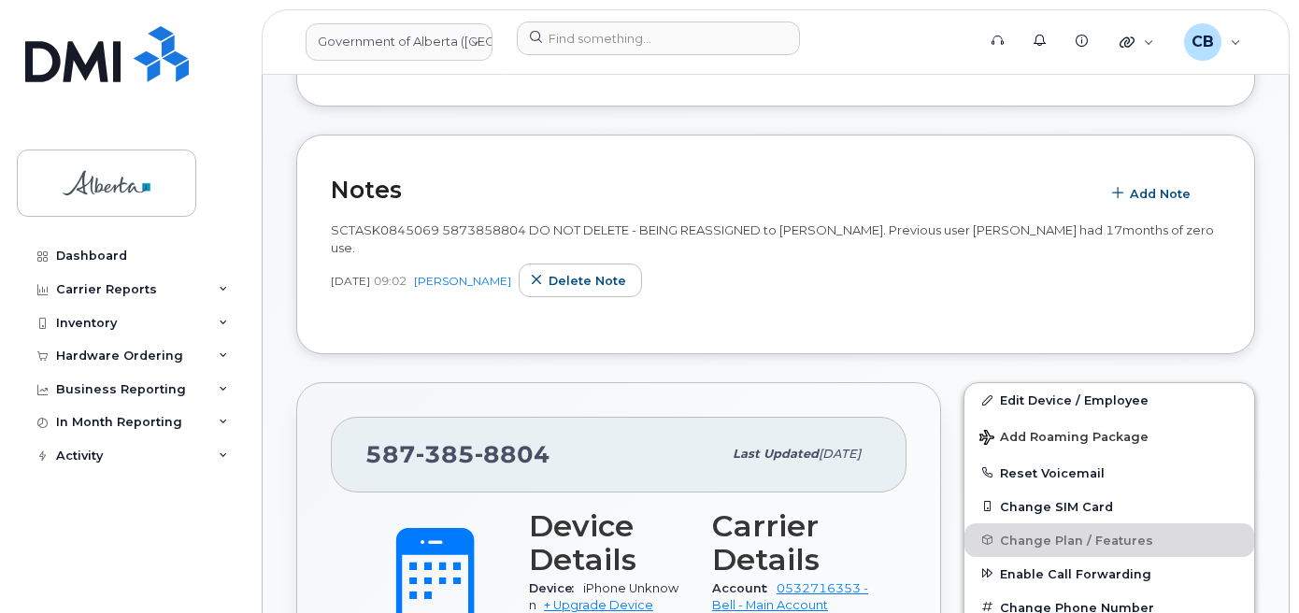
scroll to position [467, 0]
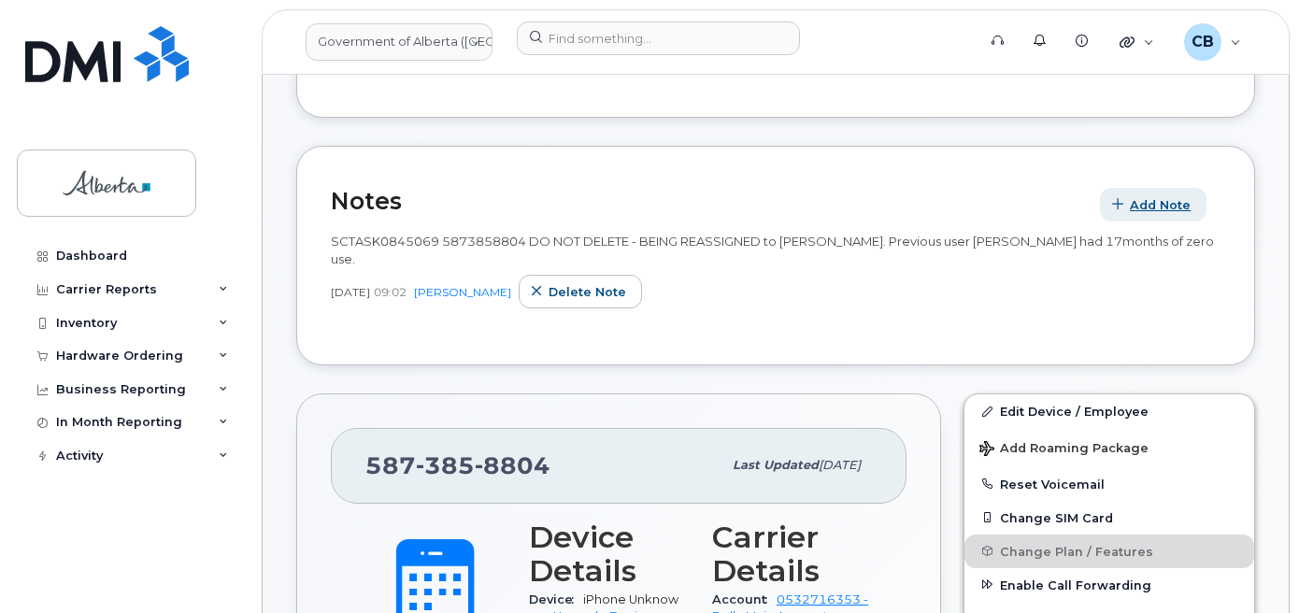
click at [1153, 205] on span "Add Note" at bounding box center [1159, 205] width 61 height 18
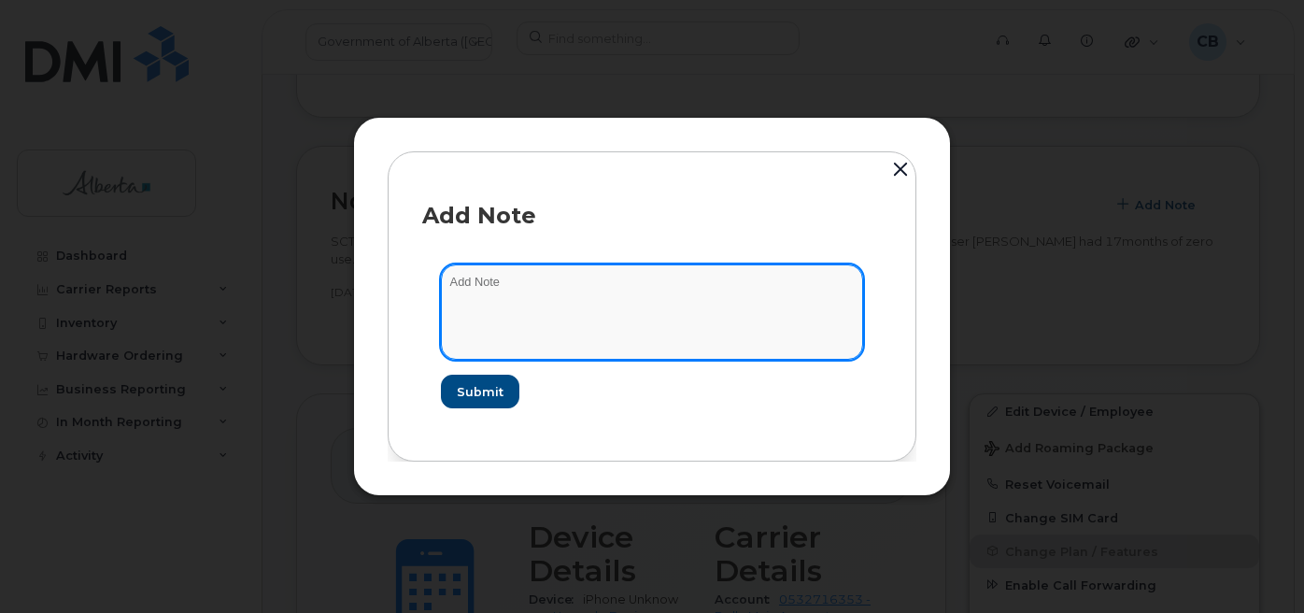
click at [602, 291] on textarea at bounding box center [652, 311] width 422 height 95
click at [459, 277] on textarea at bounding box center [652, 311] width 422 height 95
paste textarea "SCTASK0845069"
type textarea "SCTASK0845069 -changed rate plan from data to voice and data"
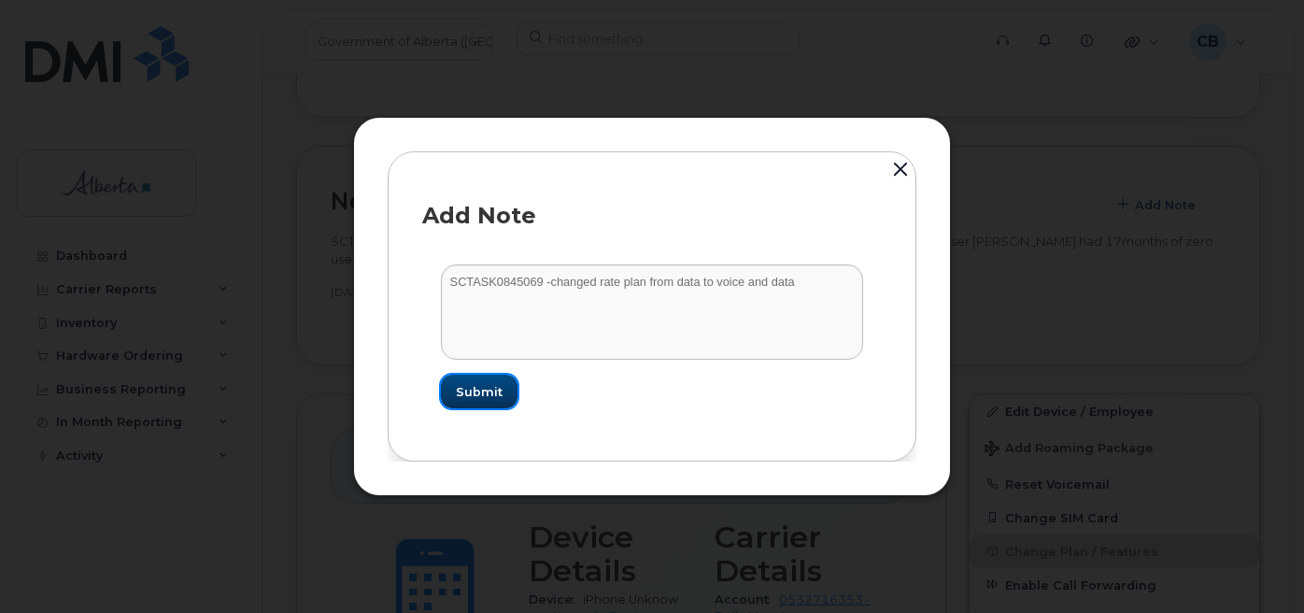
click at [481, 385] on span "Submit" at bounding box center [479, 392] width 47 height 18
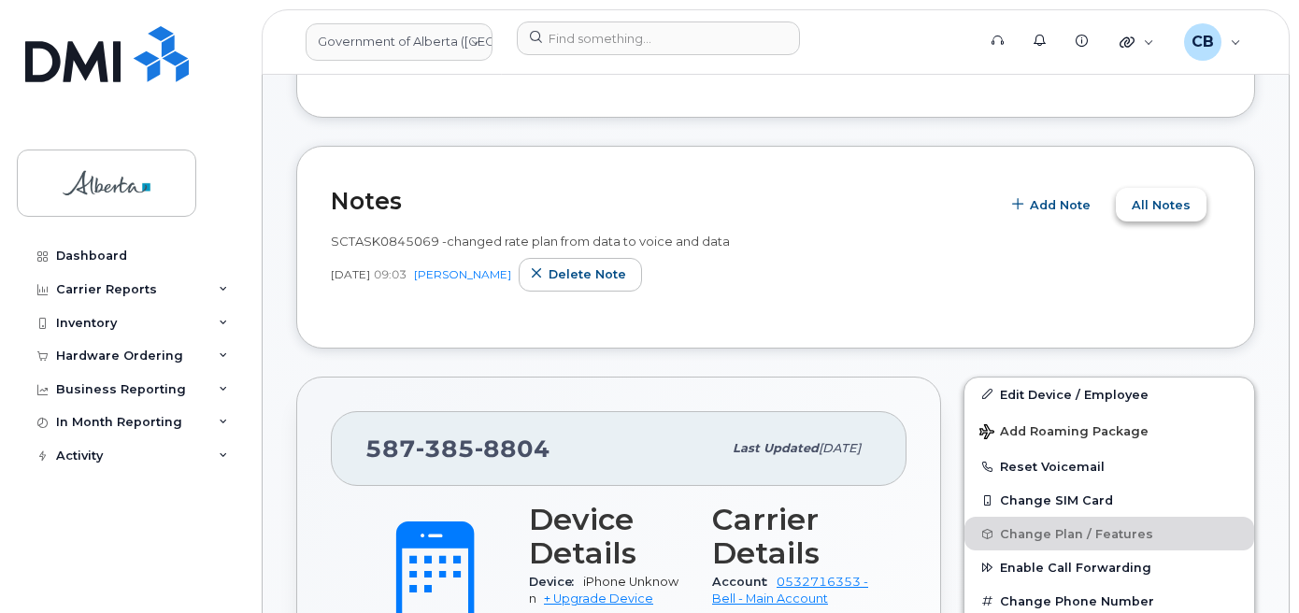
click at [1157, 201] on span "All Notes" at bounding box center [1160, 205] width 59 height 18
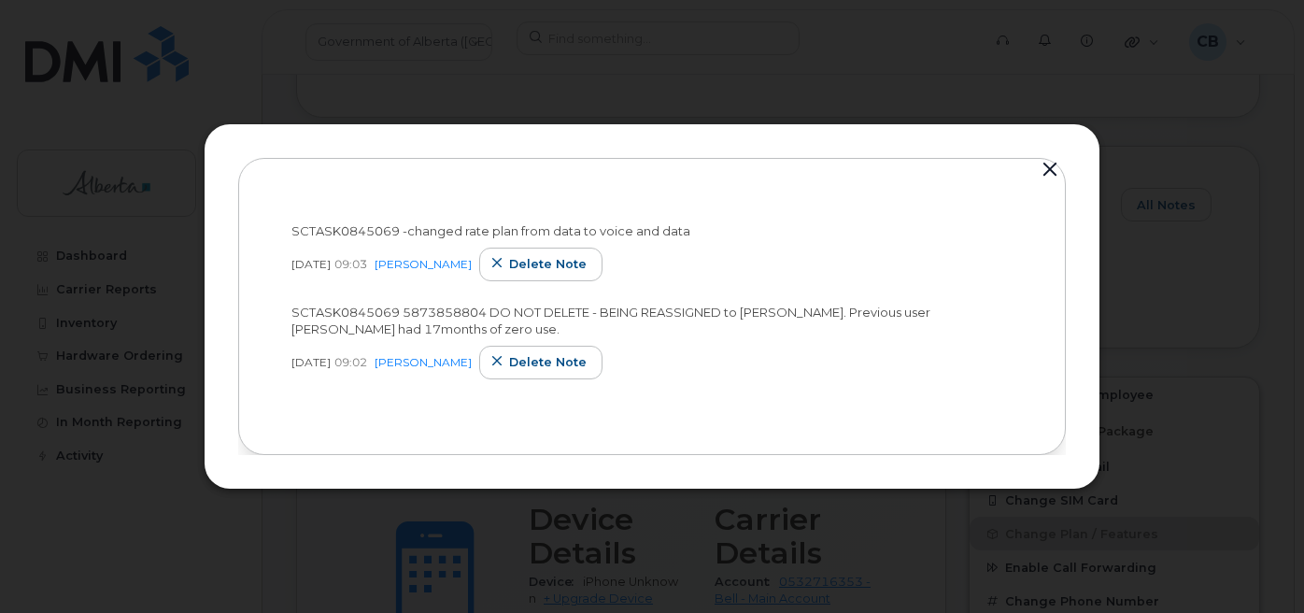
click at [302, 313] on span "SCTASK0845069 5873858804 DO NOT DELETE - BEING REASSIGNED to Glenda Nielsen. Pr…" at bounding box center [610, 321] width 639 height 33
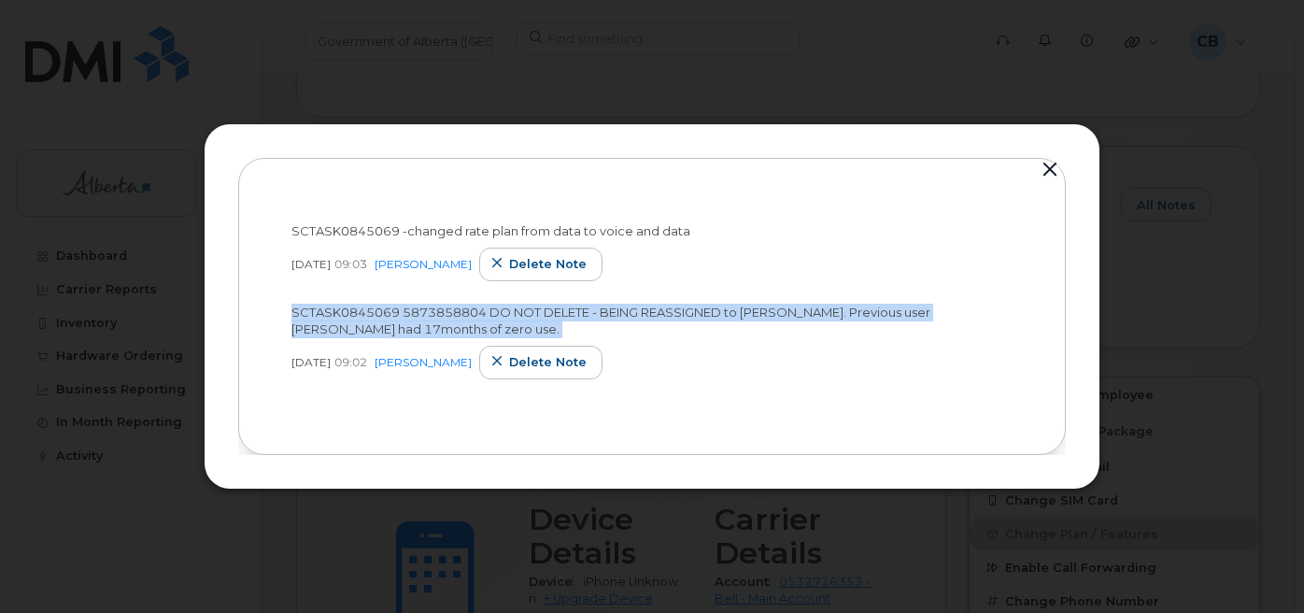
click at [302, 313] on span "SCTASK0845069 5873858804 DO NOT DELETE - BEING REASSIGNED to Glenda Nielsen. Pr…" at bounding box center [610, 321] width 639 height 33
copy span "SCTASK0845069 5873858804 DO NOT DELETE - BEING REASSIGNED to Glenda Nielsen. Pr…"
click at [555, 362] on span "Delete note" at bounding box center [548, 362] width 78 height 18
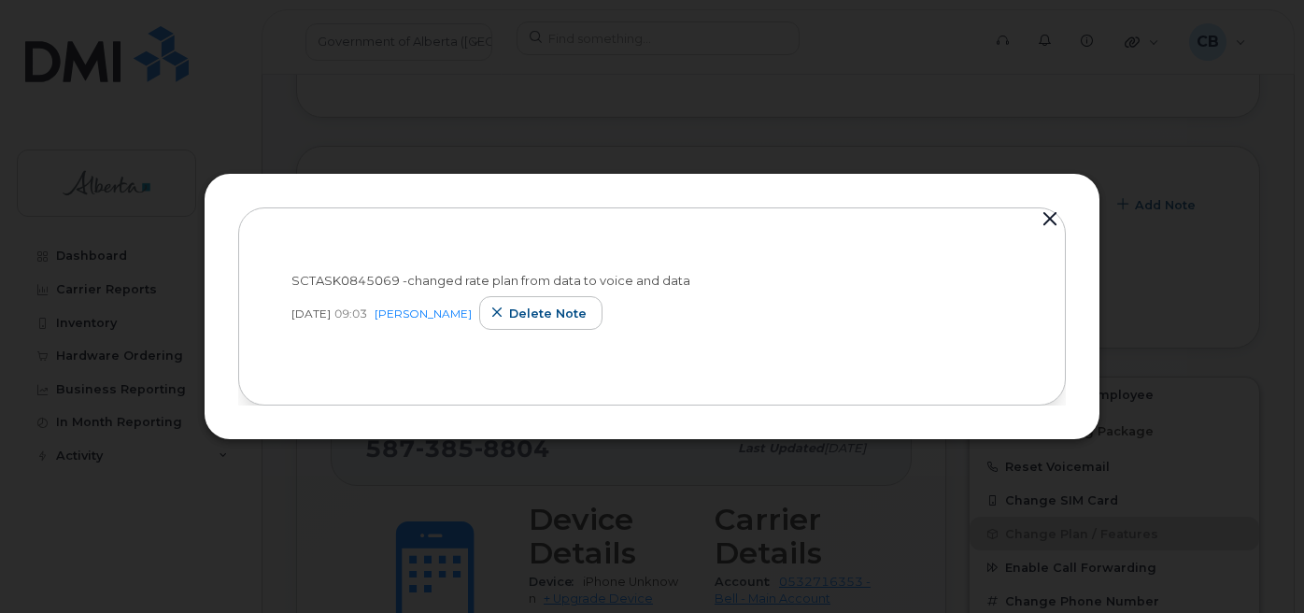
click at [1040, 219] on button "button" at bounding box center [1050, 219] width 28 height 26
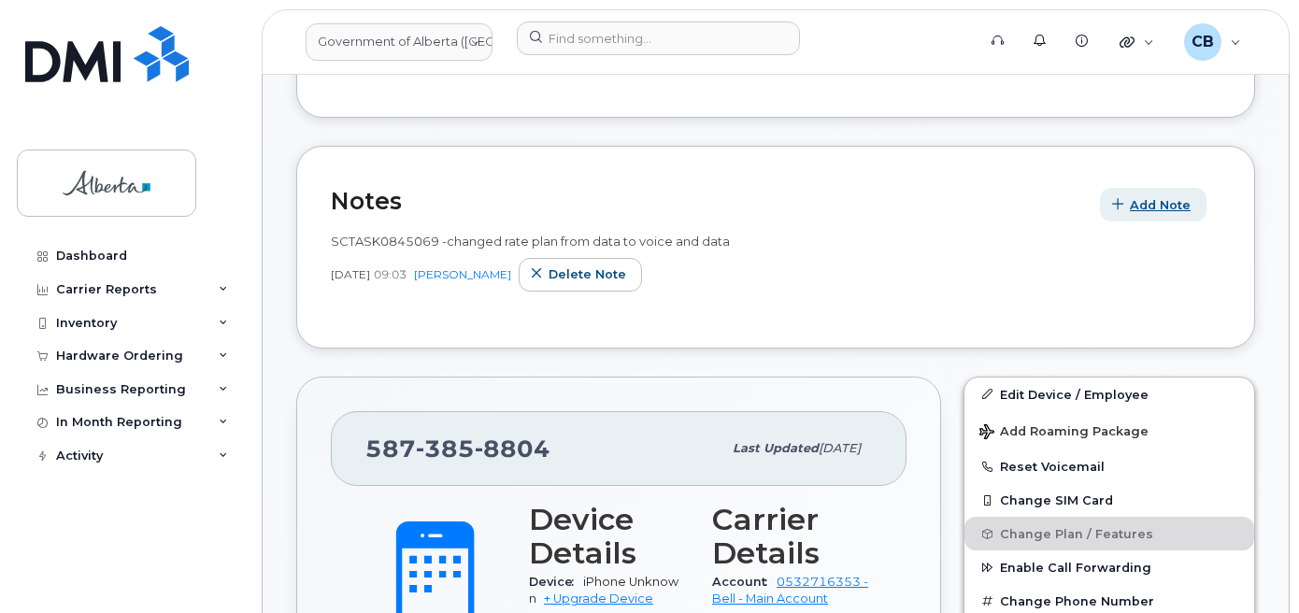
click at [1154, 204] on span "Add Note" at bounding box center [1159, 205] width 61 height 18
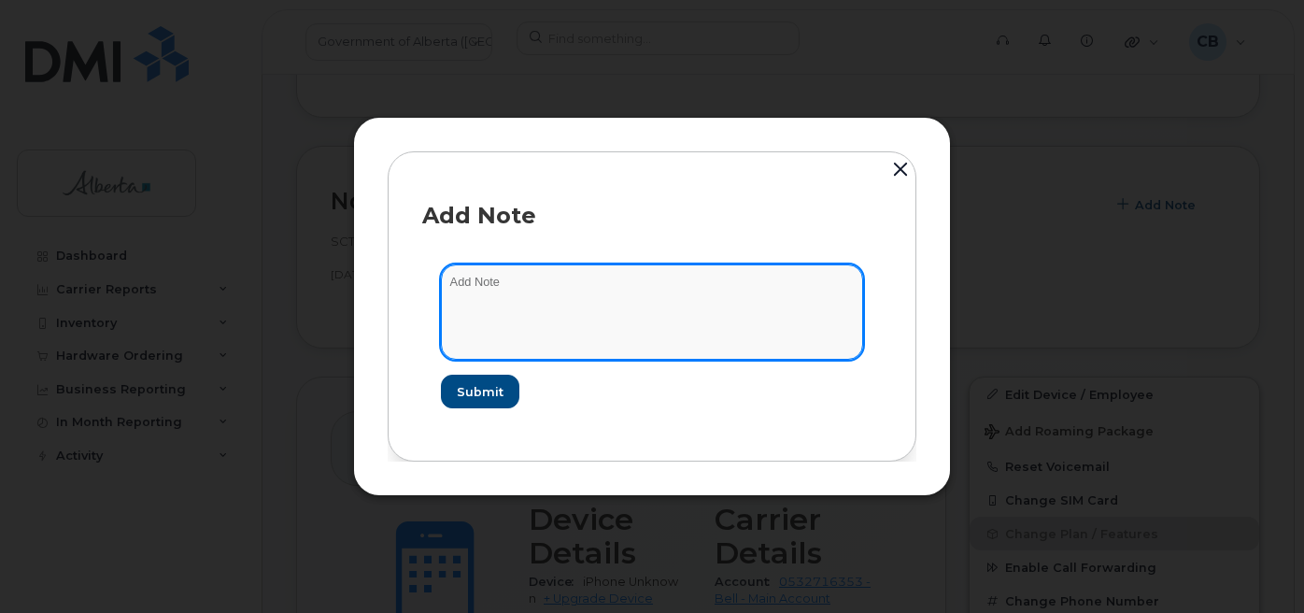
click at [561, 277] on textarea at bounding box center [652, 311] width 422 height 95
paste textarea "SCTASK0845069 5873858804 DO NOT DELETE - BEING REASSIGNED to Glenda Nielsen. Pr…"
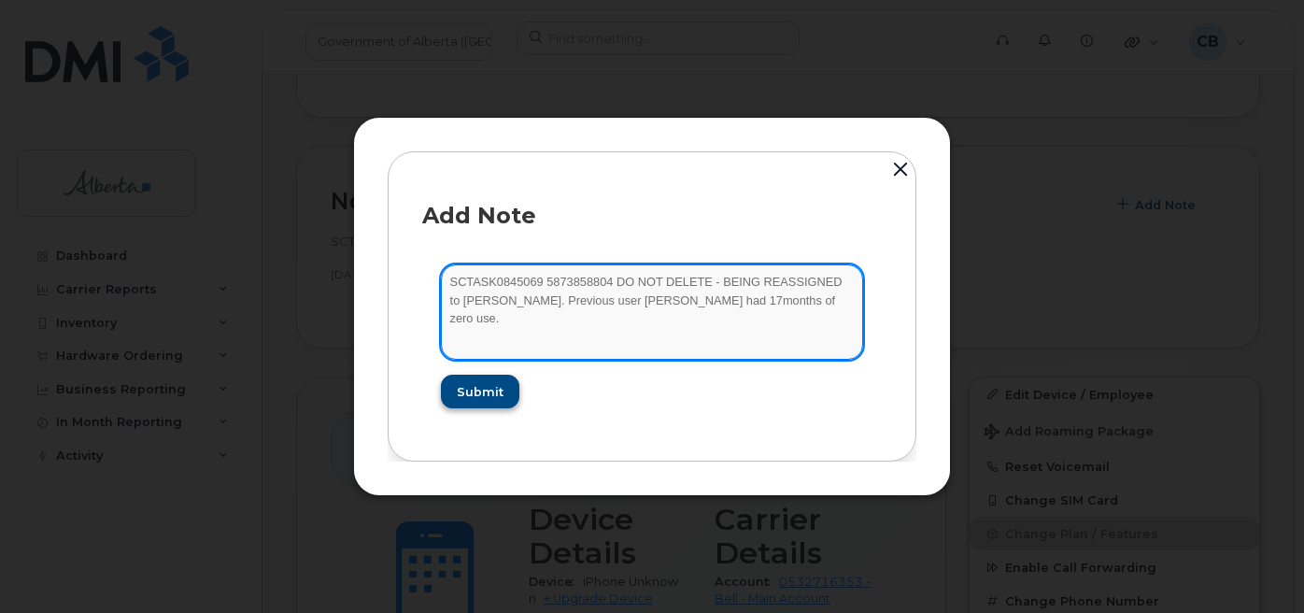
type textarea "SCTASK0845069 5873858804 DO NOT DELETE - BEING REASSIGNED to Glenda Nielsen. Pr…"
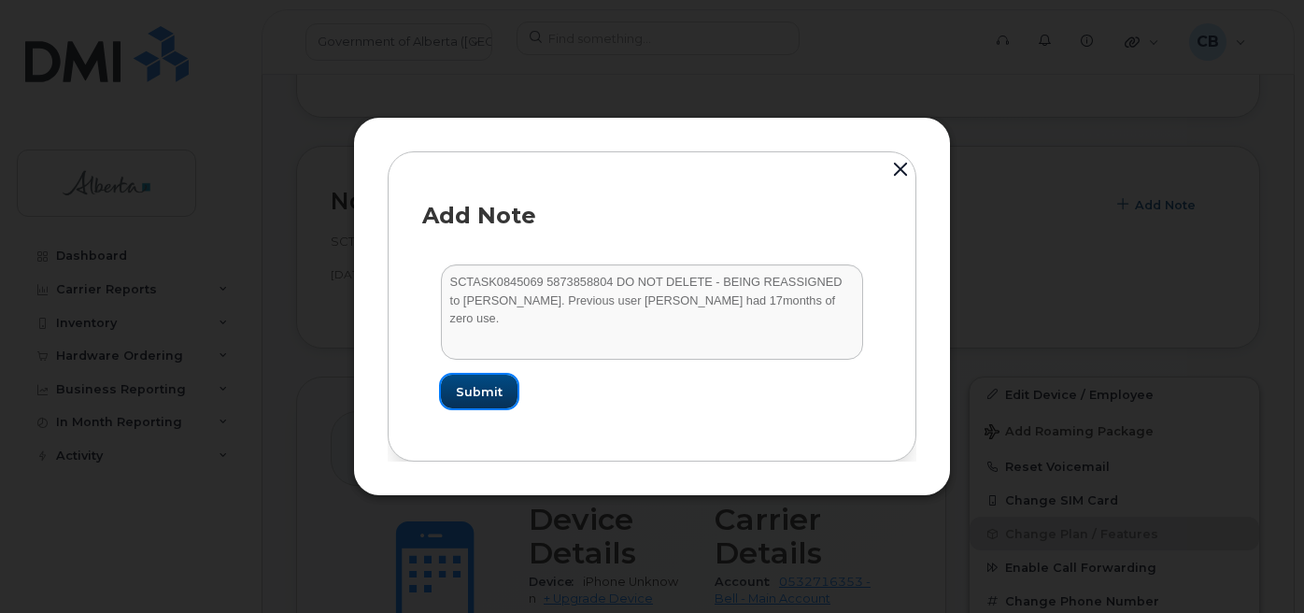
click at [489, 397] on span "Submit" at bounding box center [479, 392] width 47 height 18
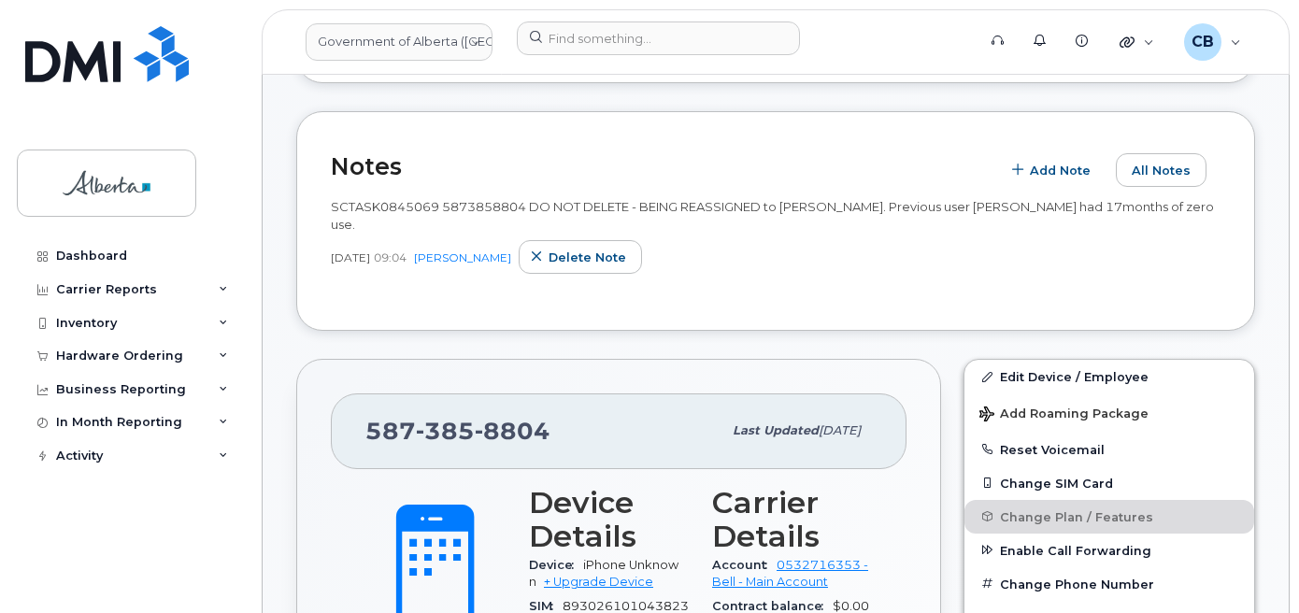
scroll to position [473, 0]
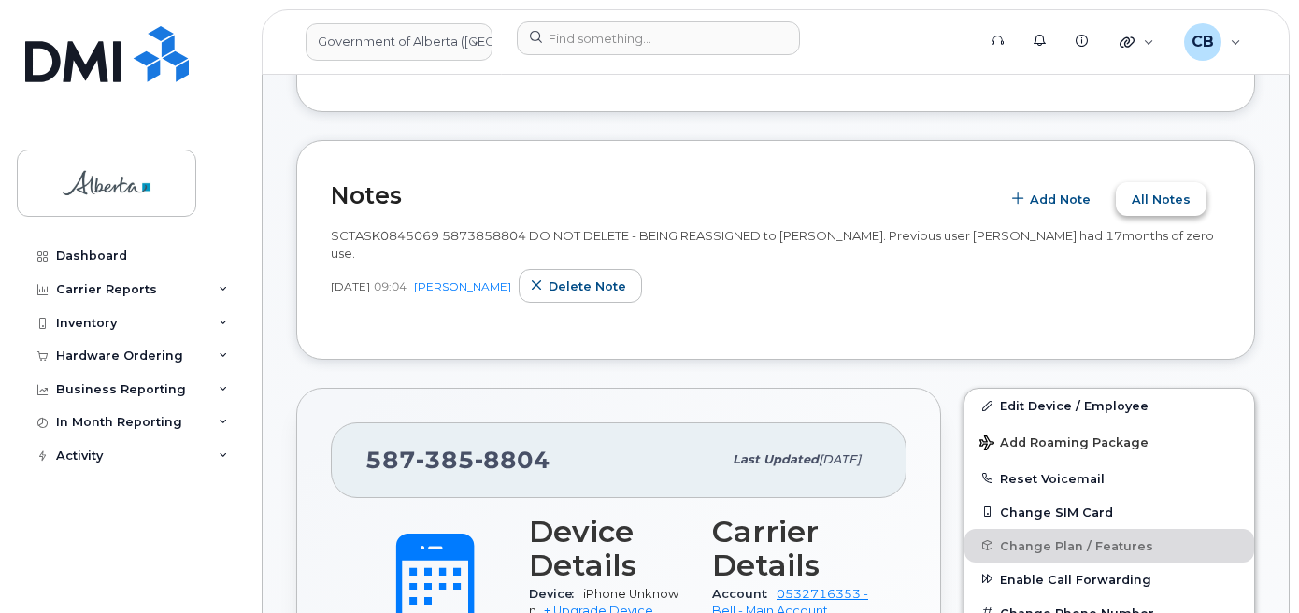
click at [1170, 203] on span "All Notes" at bounding box center [1160, 200] width 59 height 18
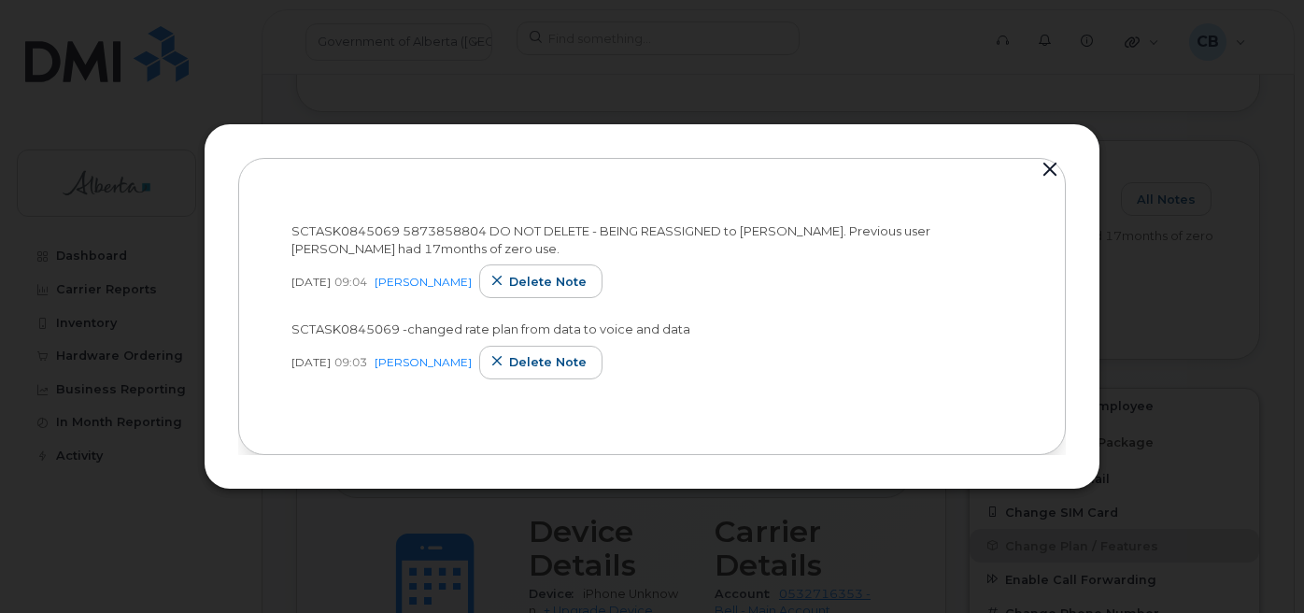
click at [1054, 165] on button "button" at bounding box center [1050, 170] width 28 height 26
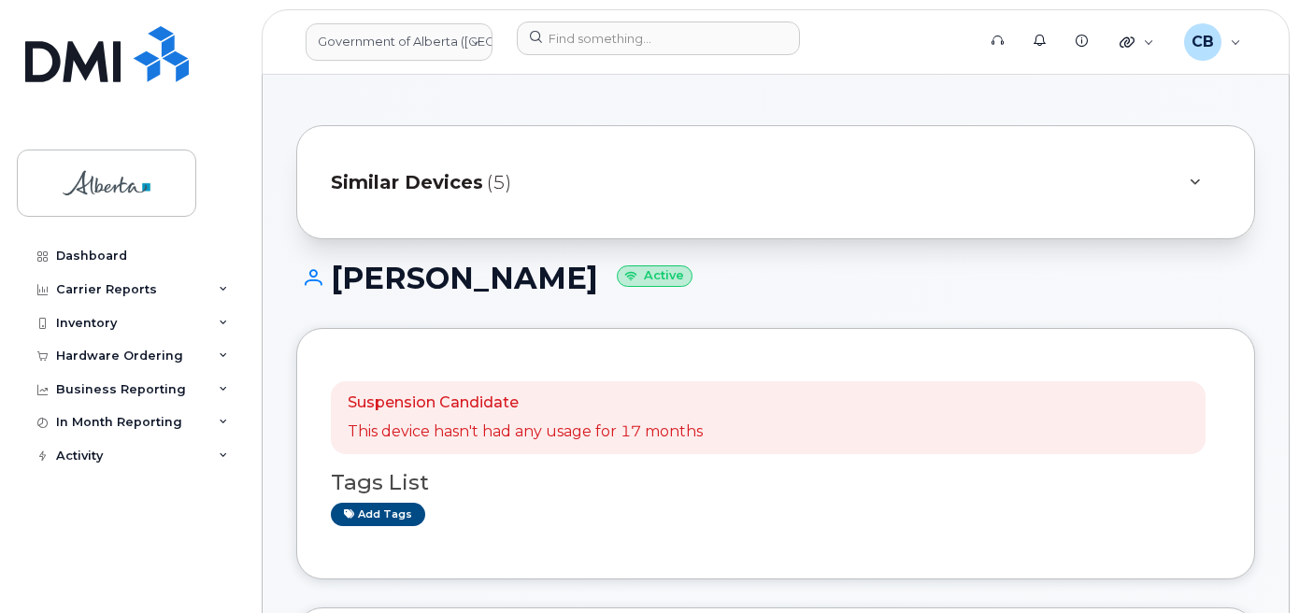
scroll to position [0, 0]
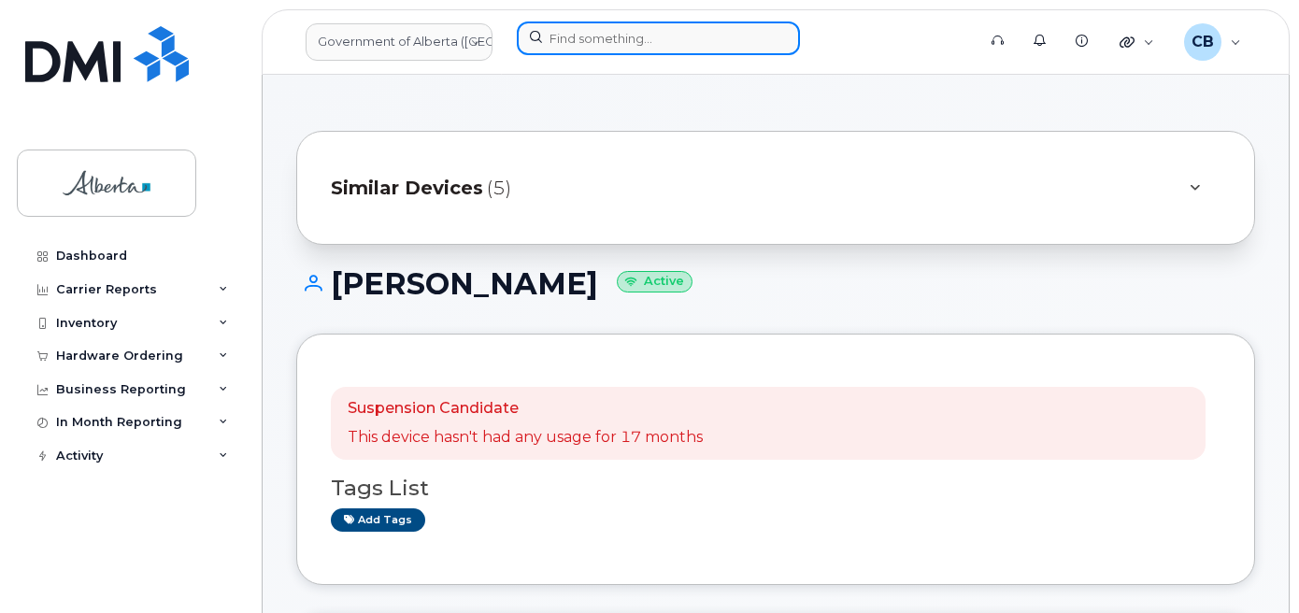
click at [657, 43] on input at bounding box center [658, 38] width 283 height 34
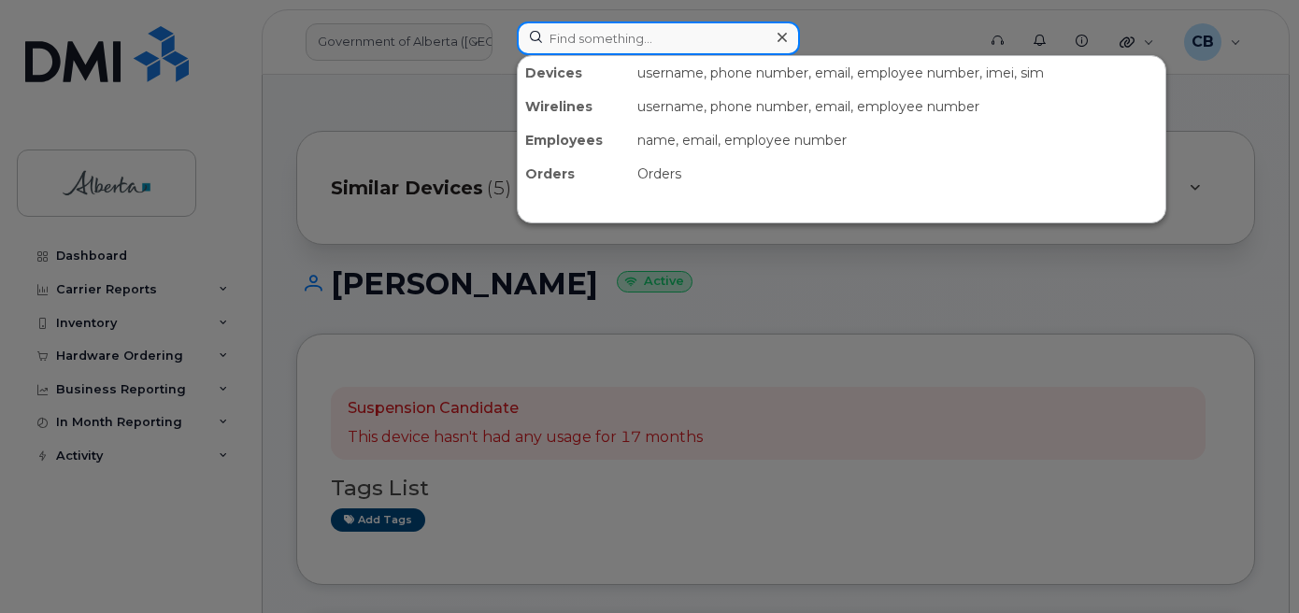
paste input "7802331984"
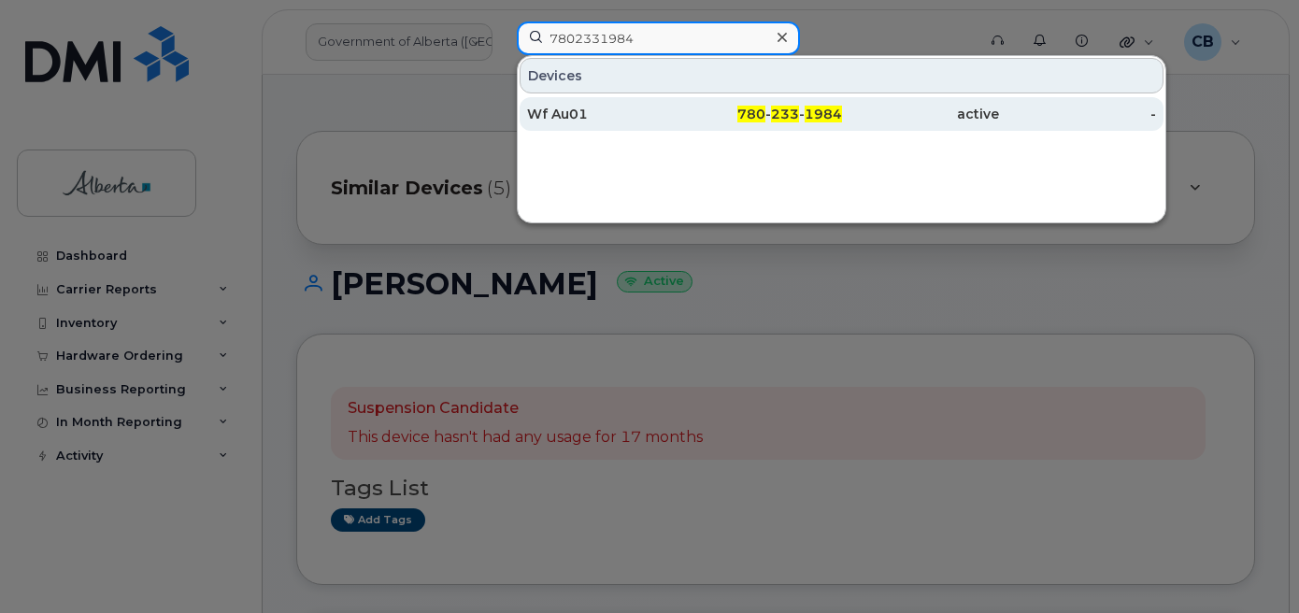
type input "7802331984"
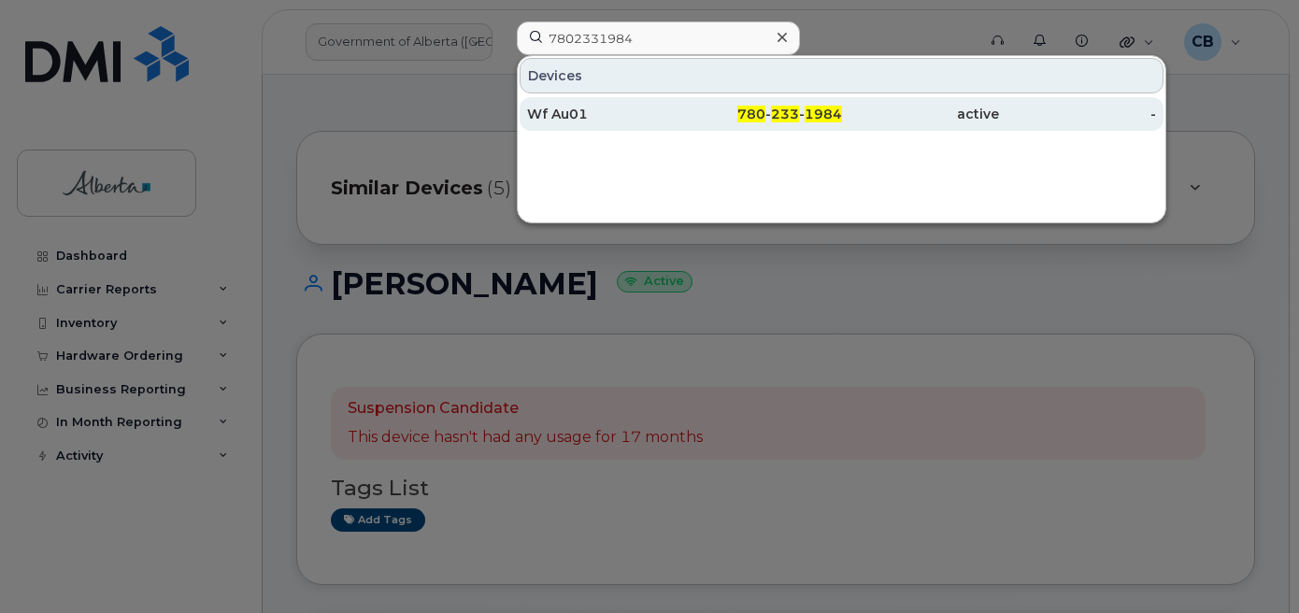
click at [552, 113] on div "Wf Au01" at bounding box center [605, 114] width 157 height 19
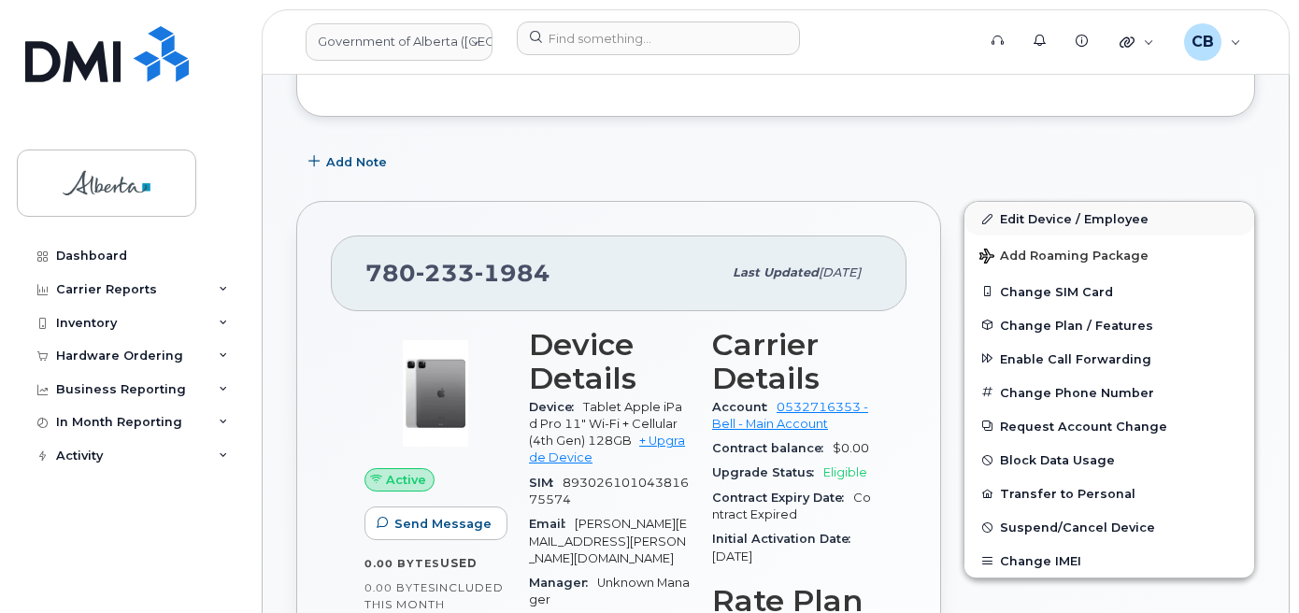
scroll to position [561, 0]
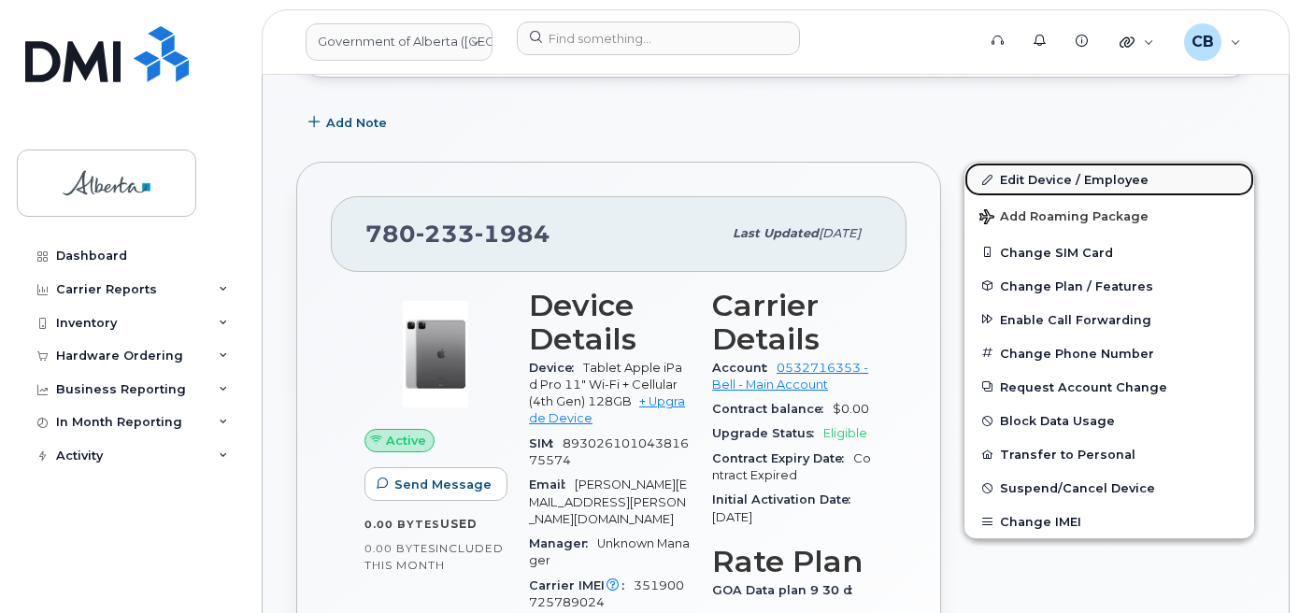
click at [1050, 176] on link "Edit Device / Employee" at bounding box center [1109, 180] width 290 height 34
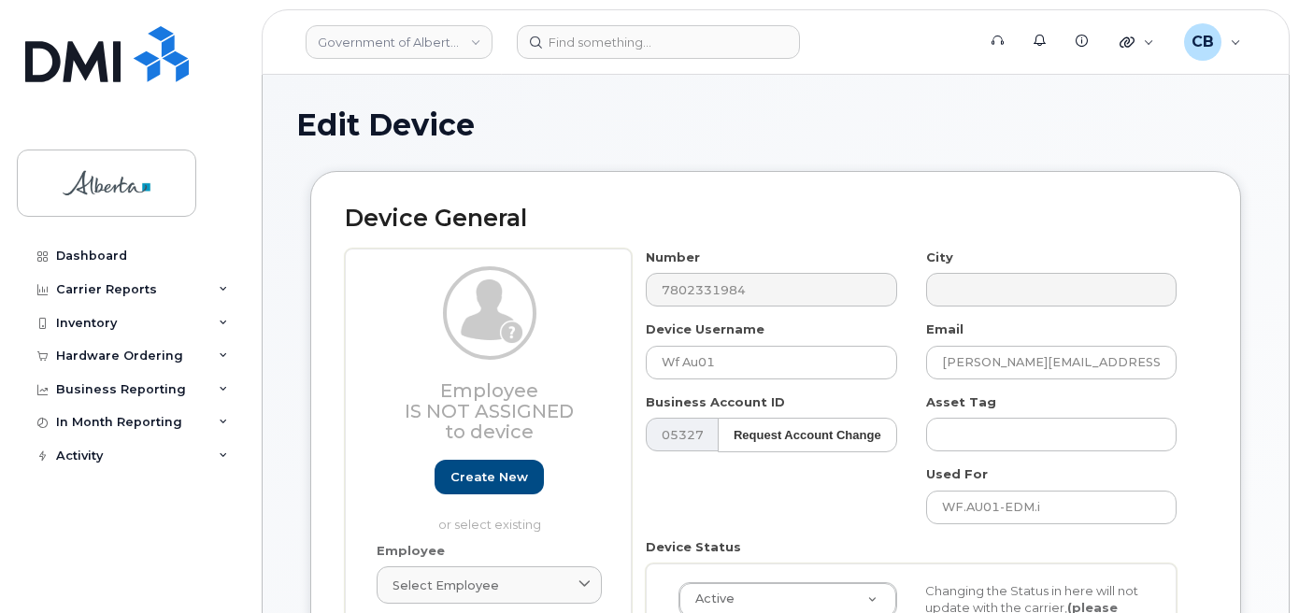
select select "4797726"
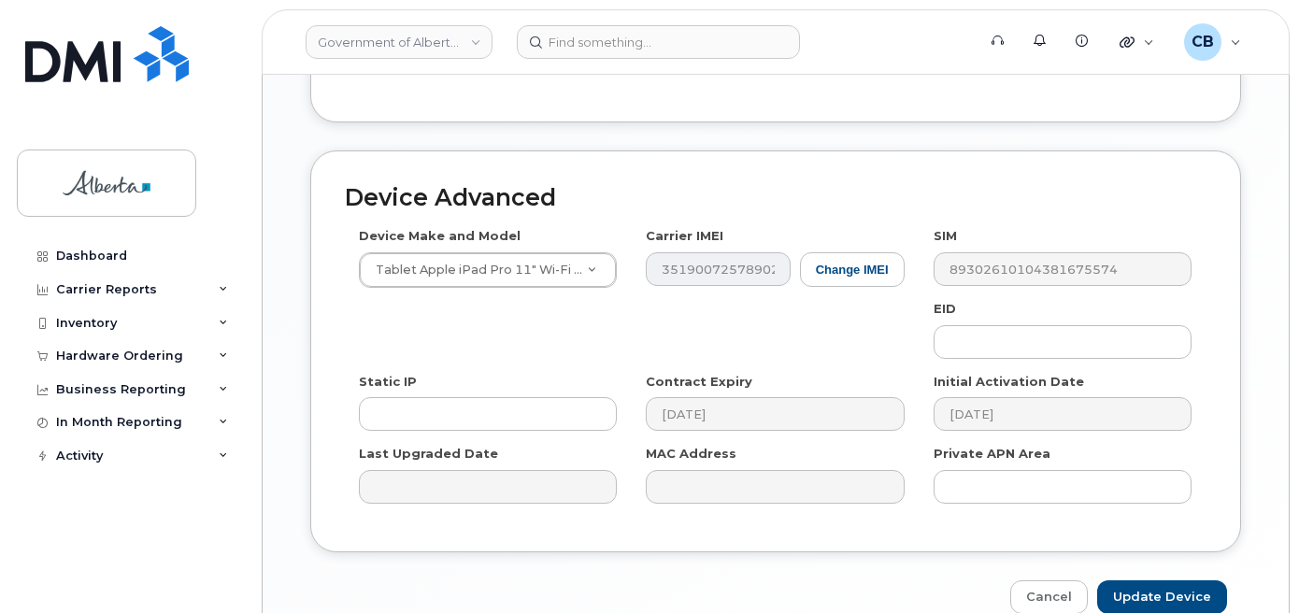
scroll to position [1082, 0]
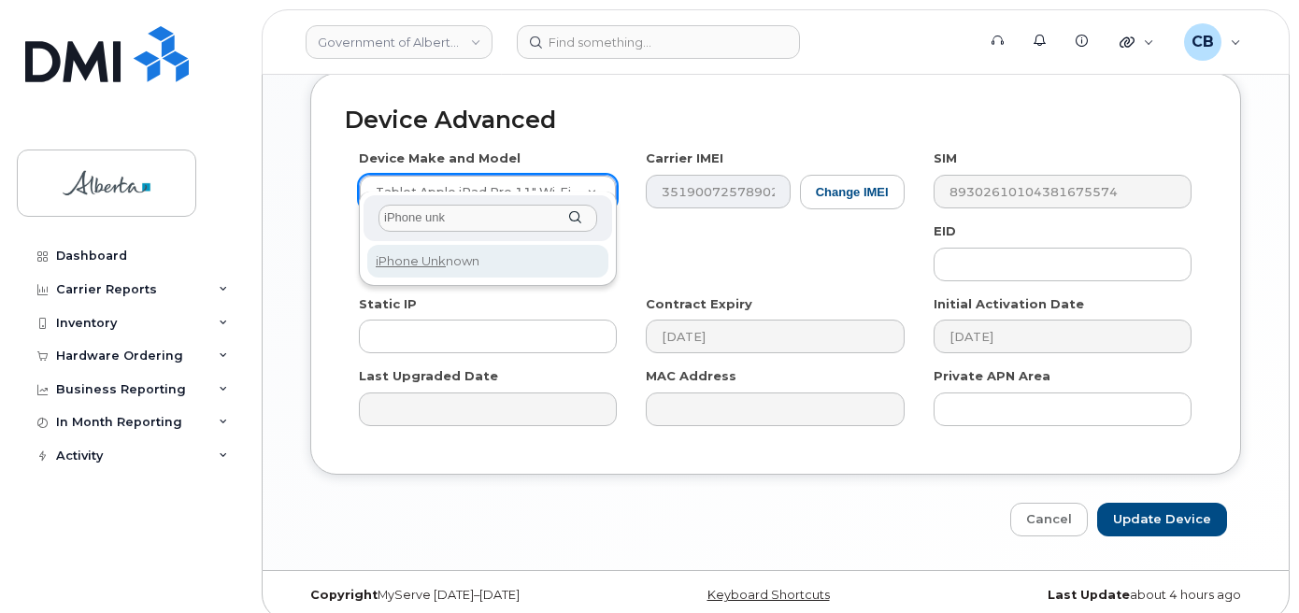
type input "iPhone unk"
select select "185"
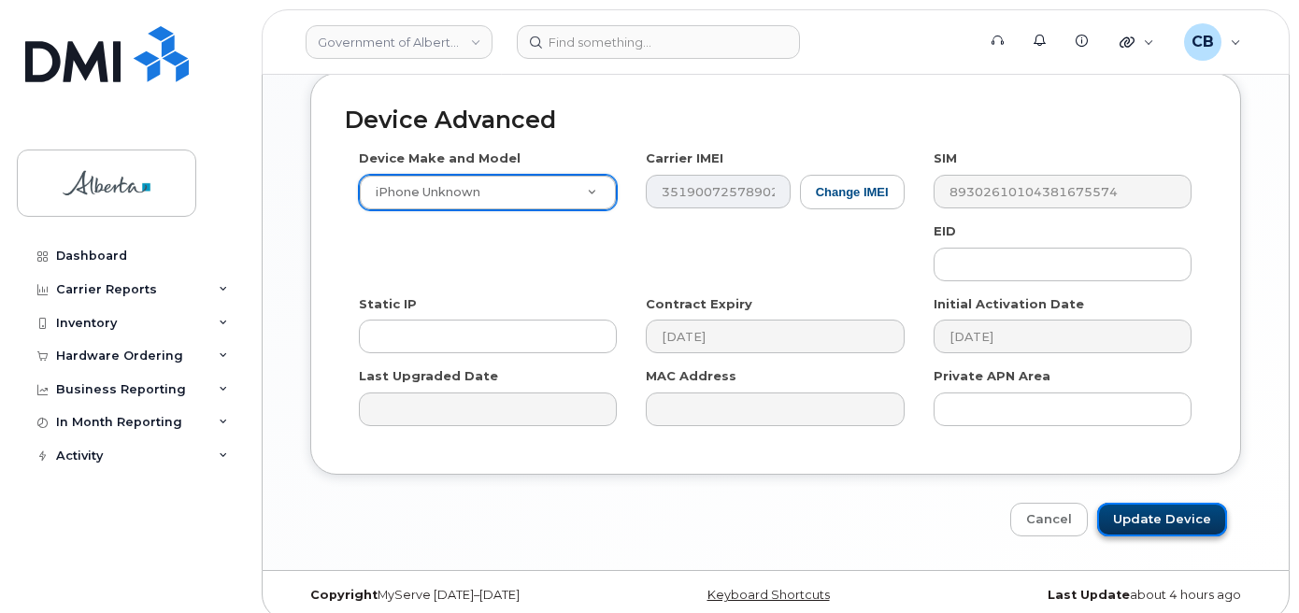
click at [1146, 503] on input "Update Device" at bounding box center [1162, 520] width 130 height 35
type input "Saving..."
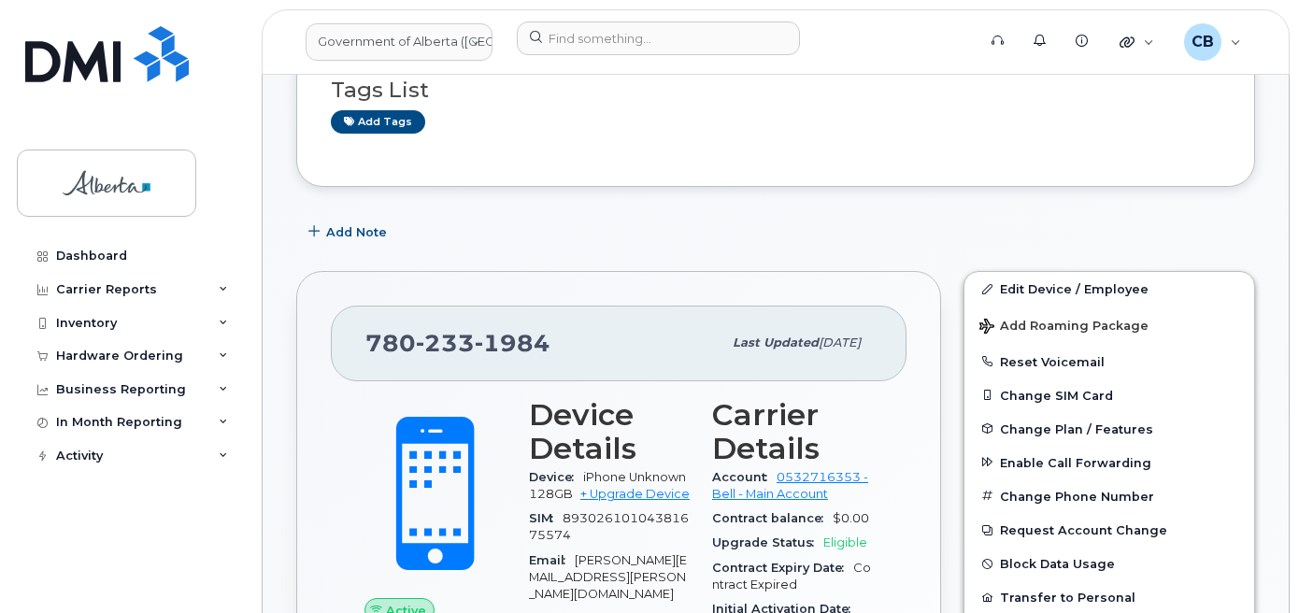
scroll to position [467, 0]
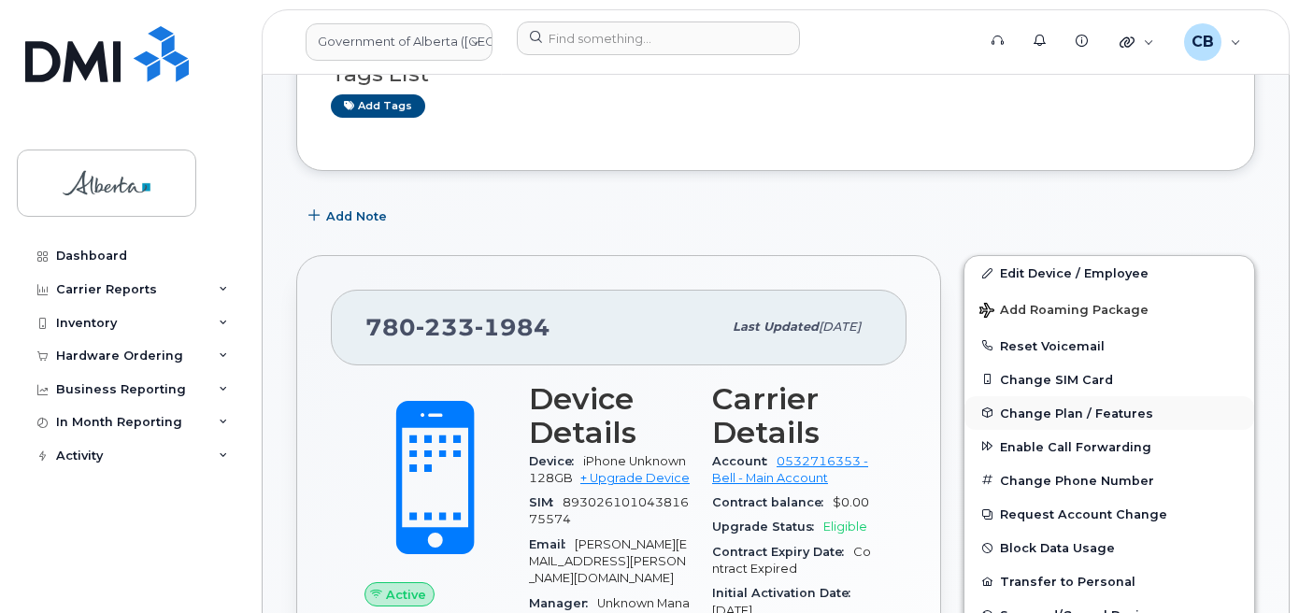
click at [1037, 413] on span "Change Plan / Features" at bounding box center [1076, 412] width 153 height 14
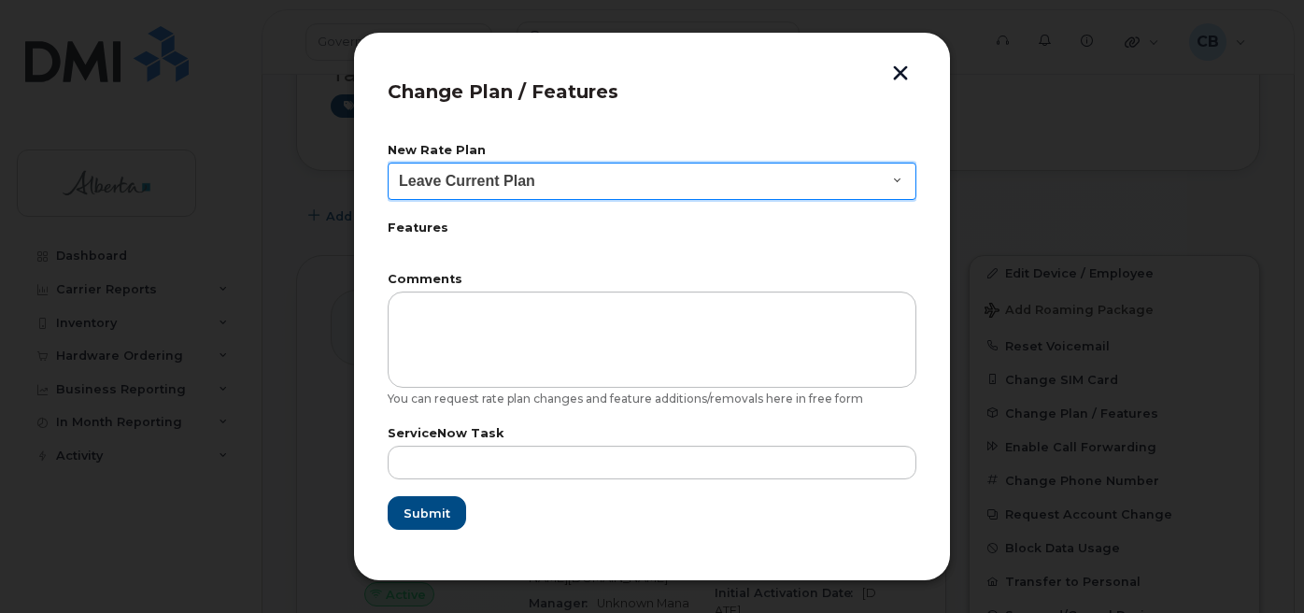
click at [877, 176] on select "Leave Current Plan GOA - Voice Plan 5 GOA Smartphone 14 30D GOA Unlimited Smart…" at bounding box center [652, 181] width 529 height 37
select select "2483362"
click at [388, 163] on select "Leave Current Plan GOA - Voice Plan 5 GOA Smartphone 14 30D GOA Unlimited Smart…" at bounding box center [652, 181] width 529 height 37
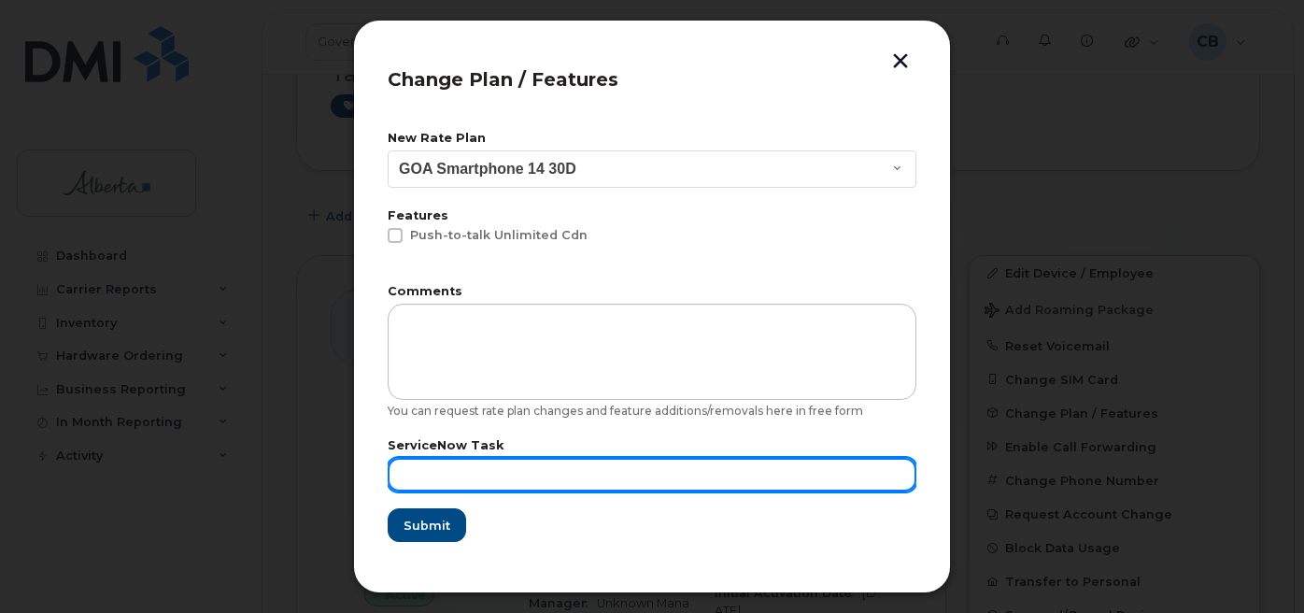
click at [395, 464] on input "text" at bounding box center [652, 475] width 529 height 34
paste input "SCTASK0842240"
type input "SCTASK0842240"
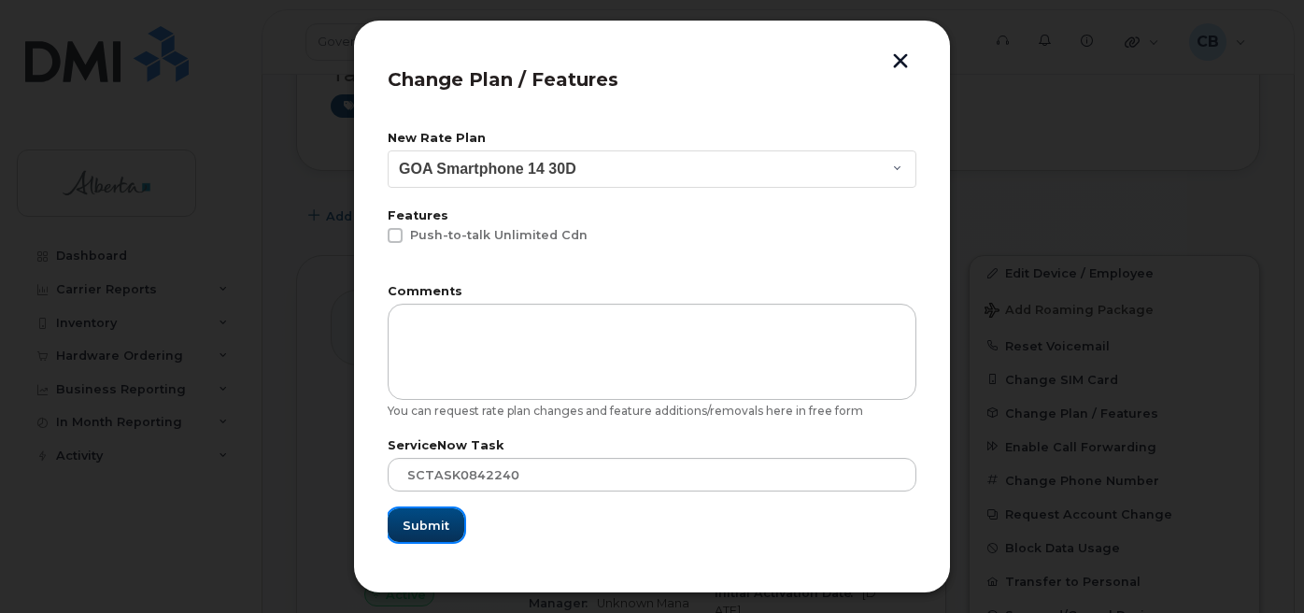
click at [445, 534] on button "Submit" at bounding box center [426, 525] width 77 height 34
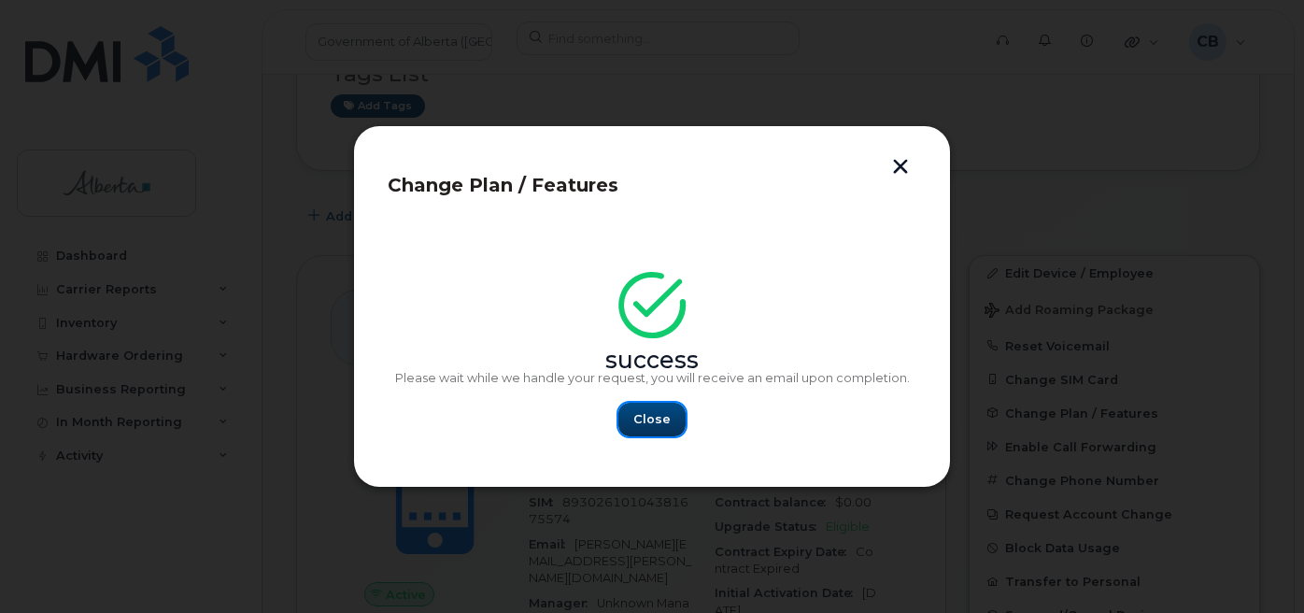
click at [675, 415] on button "Close" at bounding box center [651, 420] width 67 height 34
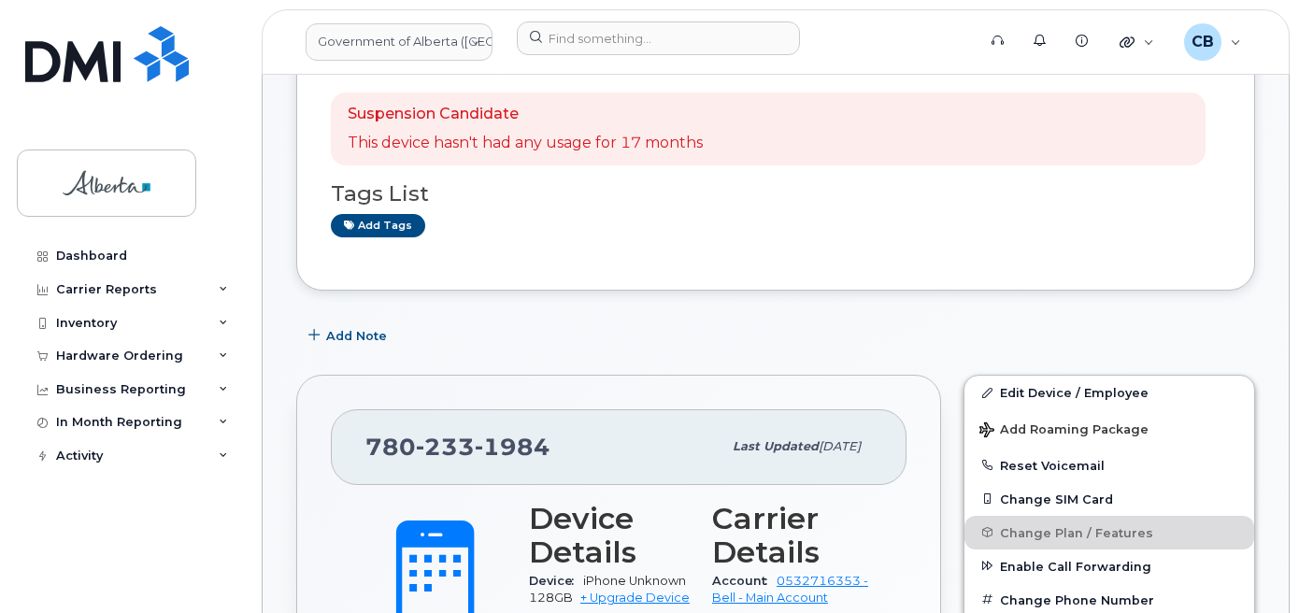
scroll to position [374, 0]
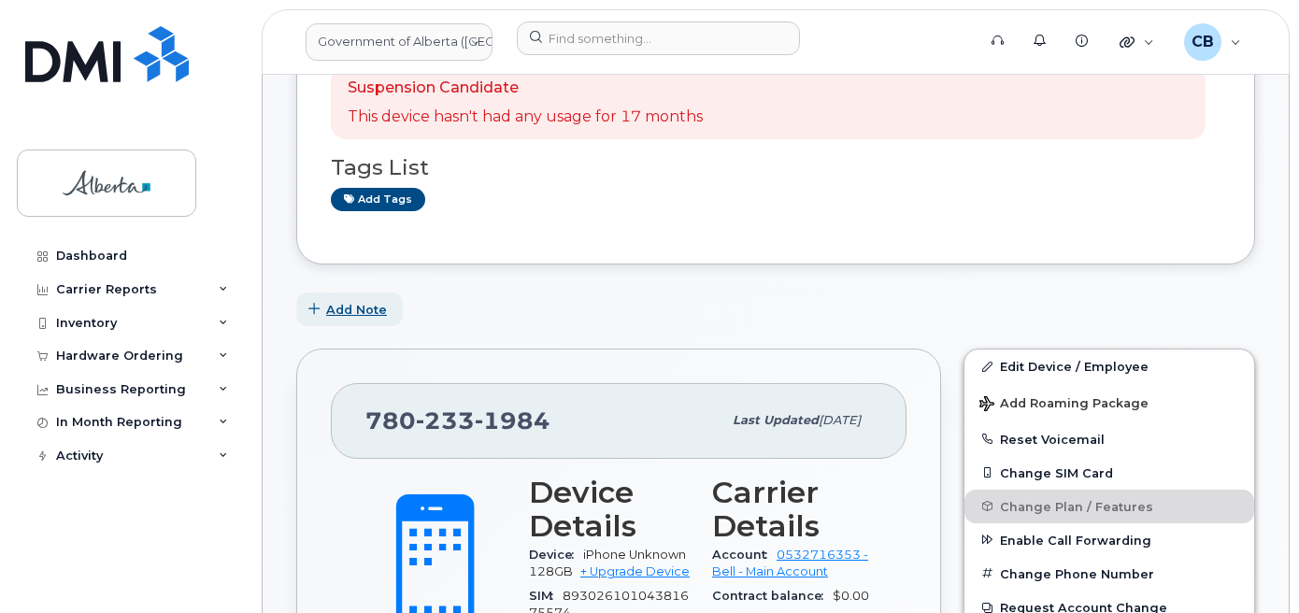
click at [356, 309] on span "Add Note" at bounding box center [356, 310] width 61 height 18
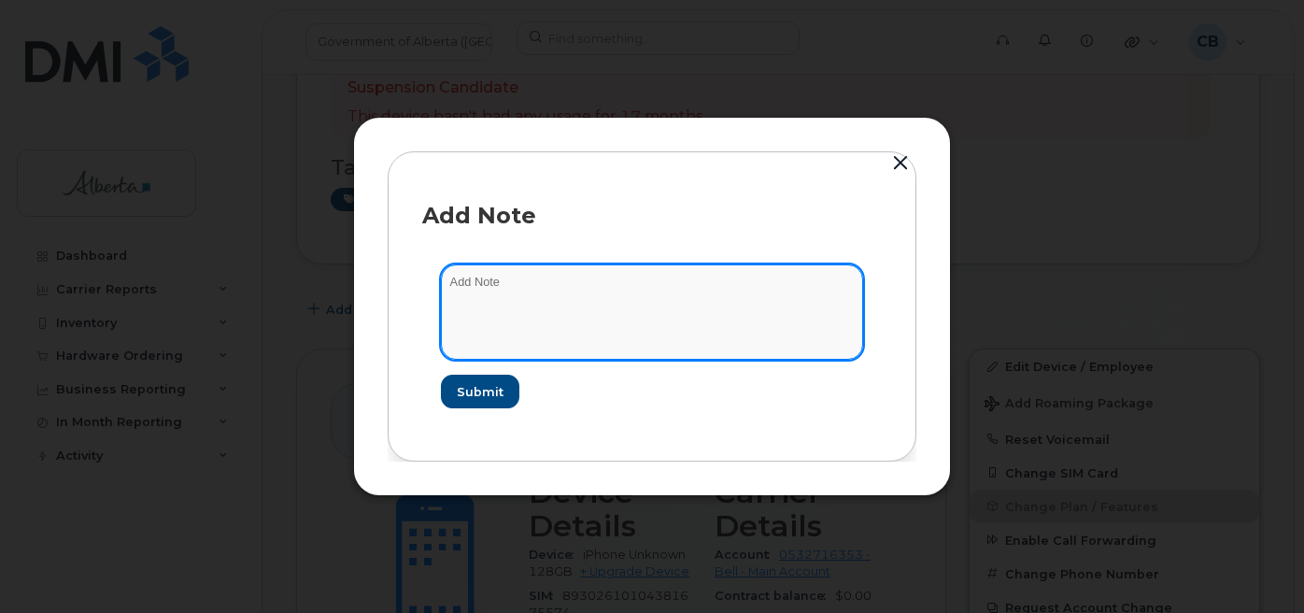
click at [490, 290] on textarea at bounding box center [652, 311] width 422 height 95
paste textarea "SCTASK0842240"
click at [621, 282] on textarea "SCTASK0842240-Changed plan to data to voice and data" at bounding box center [652, 311] width 422 height 95
click at [773, 288] on textarea "SCTASK0842240-Changed plan from data to voice and data" at bounding box center [652, 311] width 422 height 95
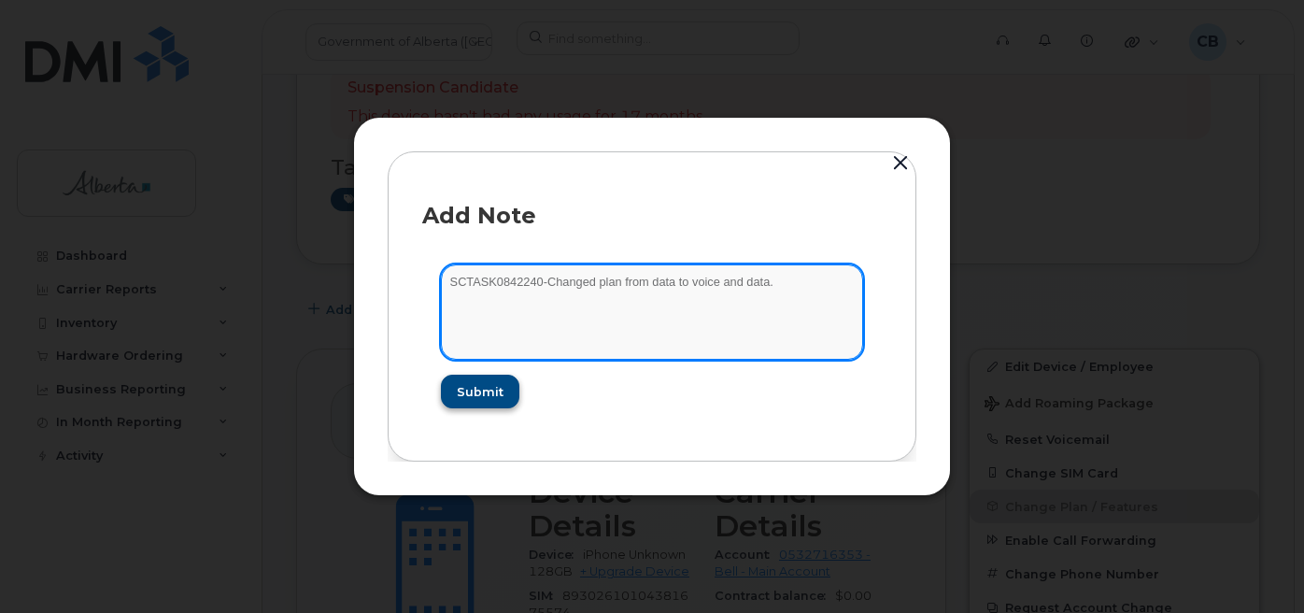
type textarea "SCTASK0842240-Changed plan from data to voice and data."
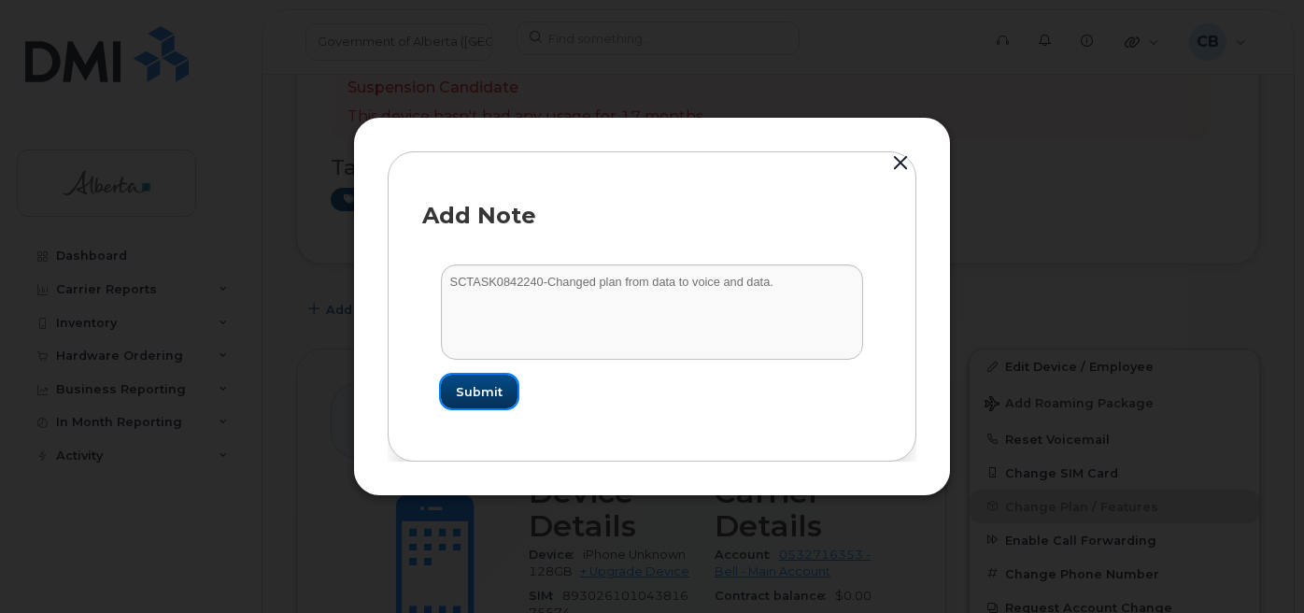
click at [455, 391] on button "Submit" at bounding box center [479, 392] width 77 height 34
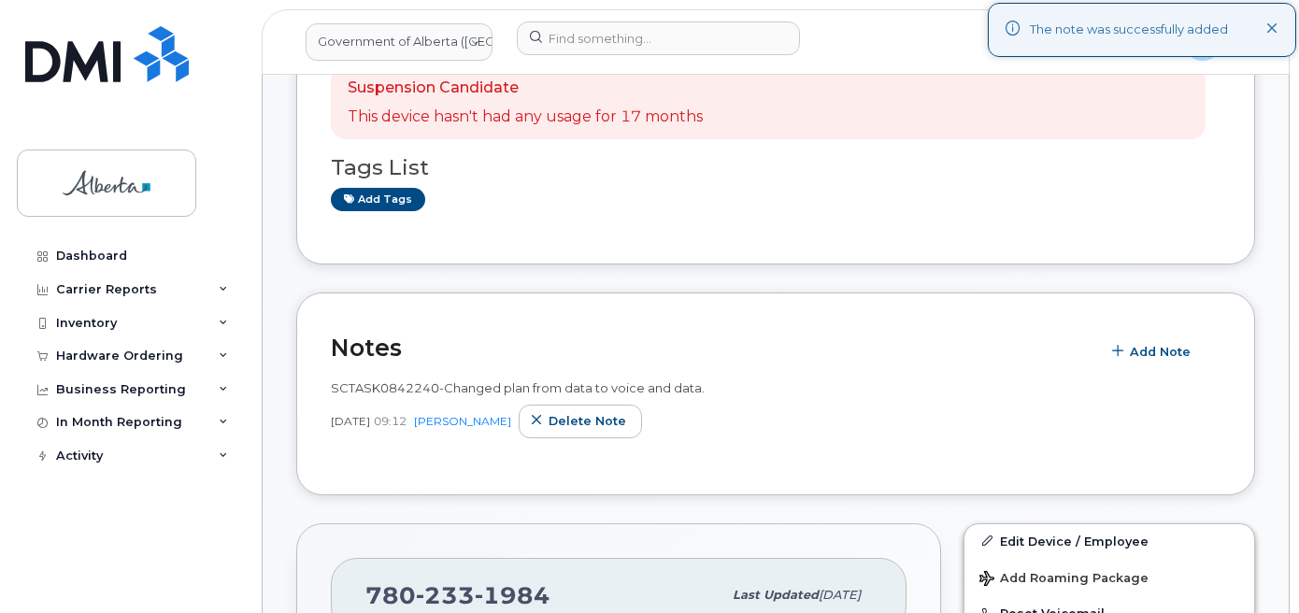
drag, startPoint x: 1273, startPoint y: 21, endPoint x: 1281, endPoint y: 77, distance: 55.6
click at [1273, 34] on button at bounding box center [1272, 30] width 12 height 19
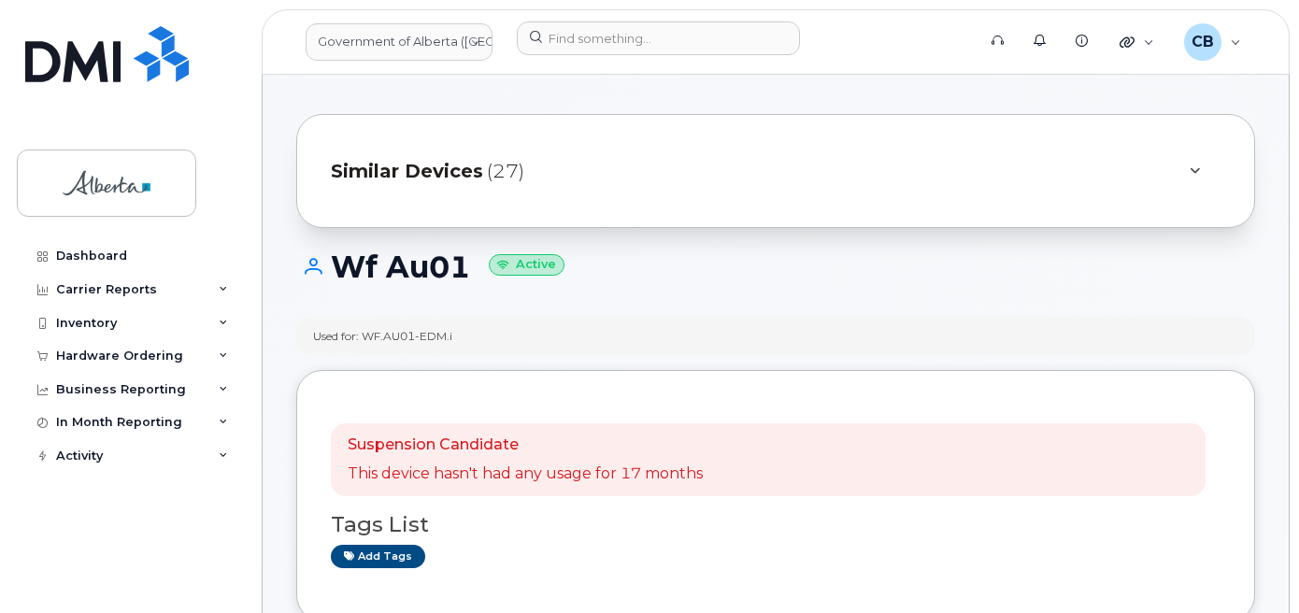
scroll to position [0, 0]
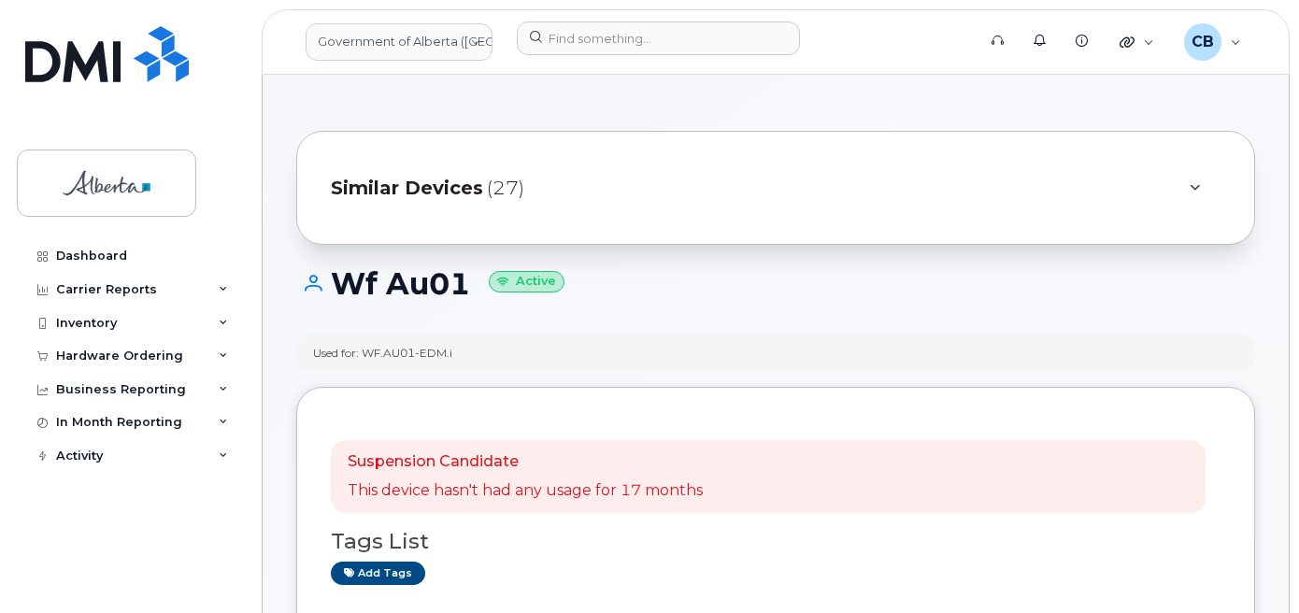
drag, startPoint x: 466, startPoint y: 282, endPoint x: 343, endPoint y: 285, distance: 123.3
click at [343, 285] on h1 "Wf Au01 Active" at bounding box center [775, 283] width 958 height 33
copy h1 "Wf Au01"
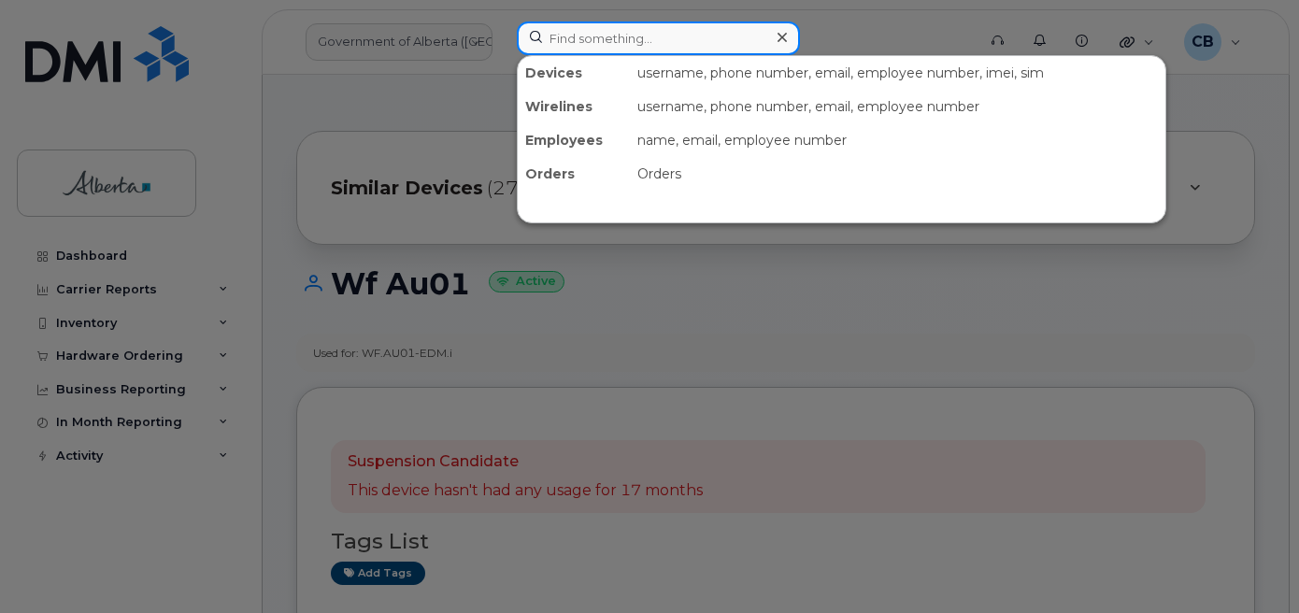
click at [630, 24] on input at bounding box center [658, 38] width 283 height 34
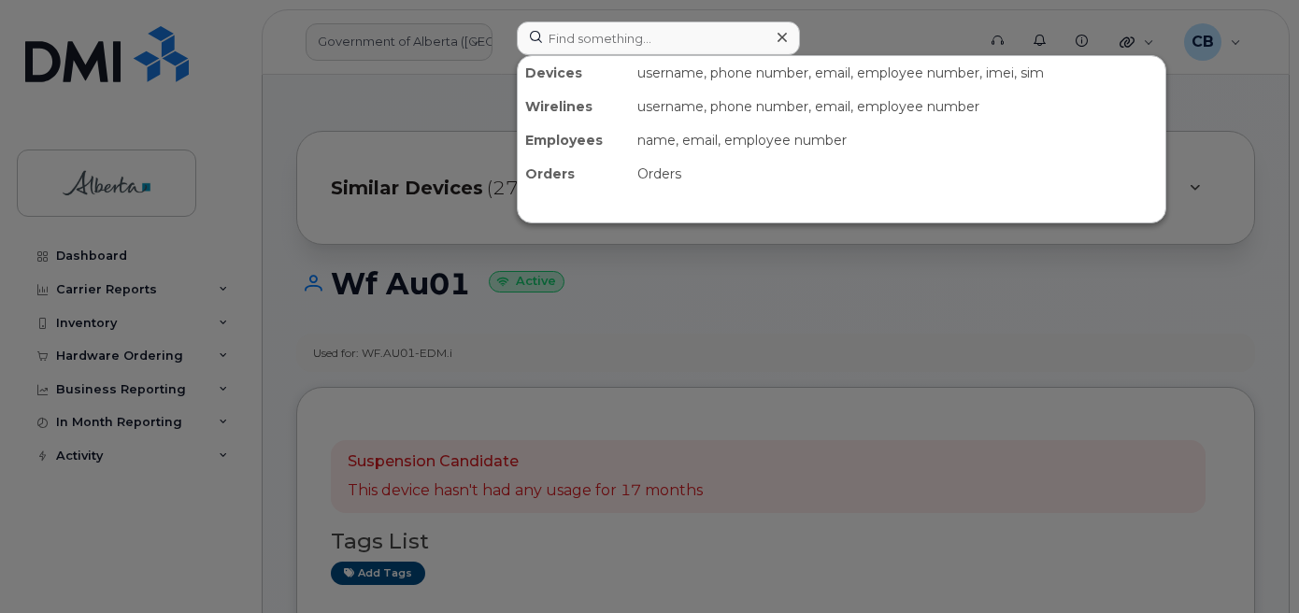
click at [817, 339] on div at bounding box center [649, 306] width 1299 height 613
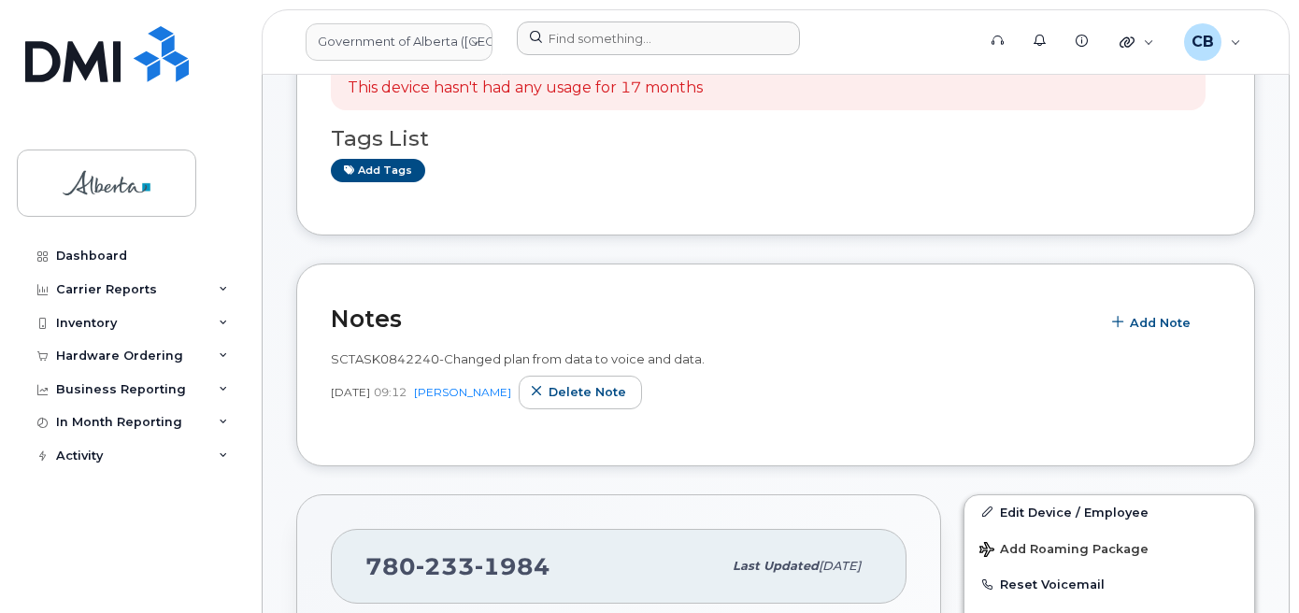
scroll to position [374, 0]
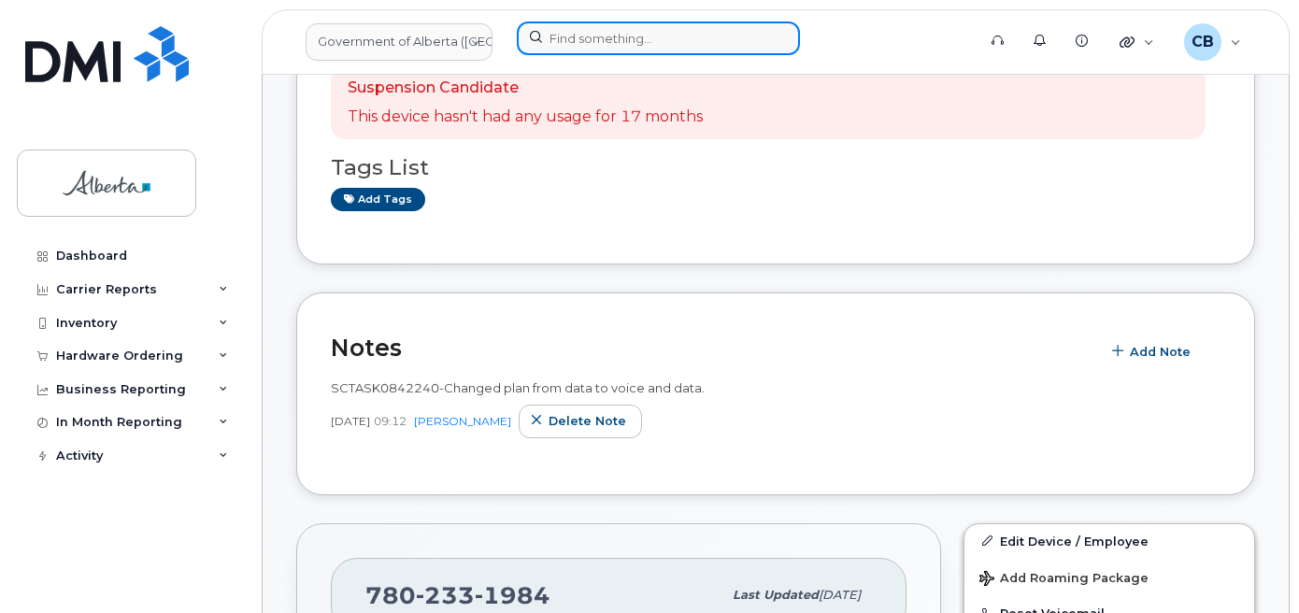
click at [633, 36] on input at bounding box center [658, 38] width 283 height 34
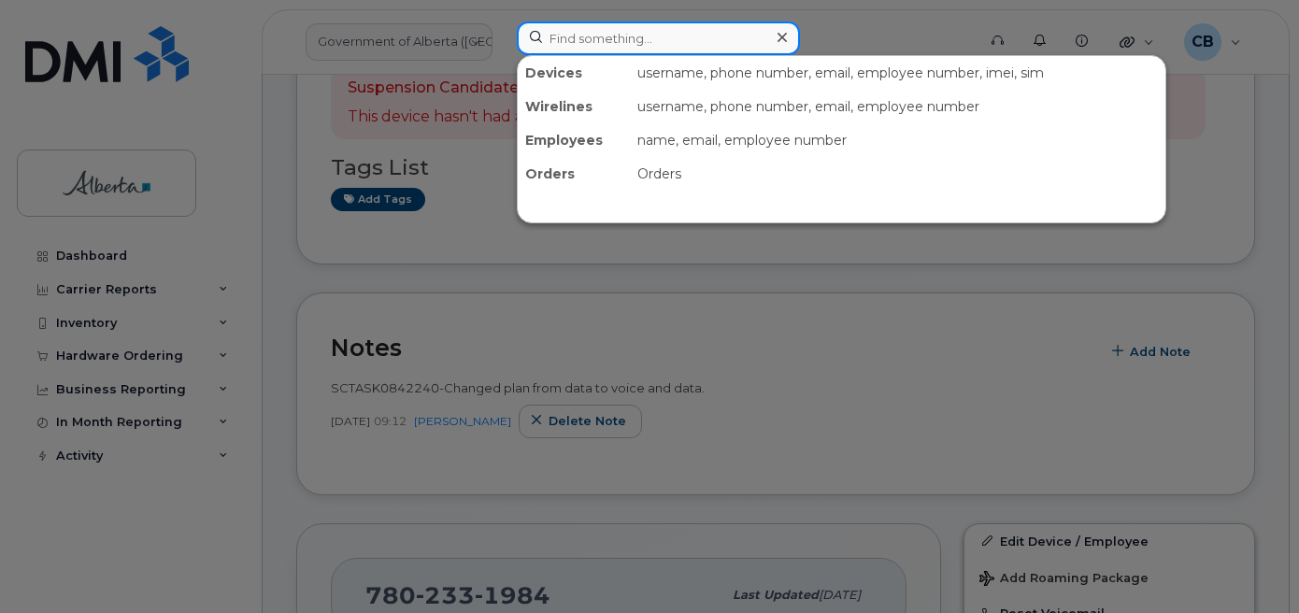
paste input "7808820216"
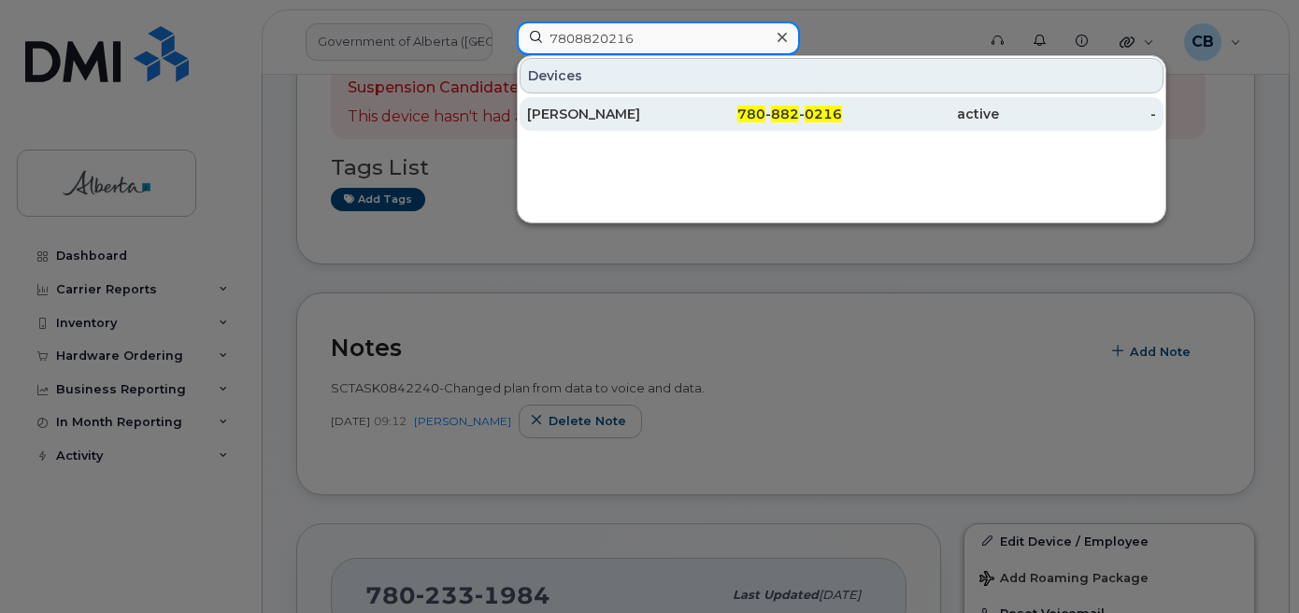
type input "7808820216"
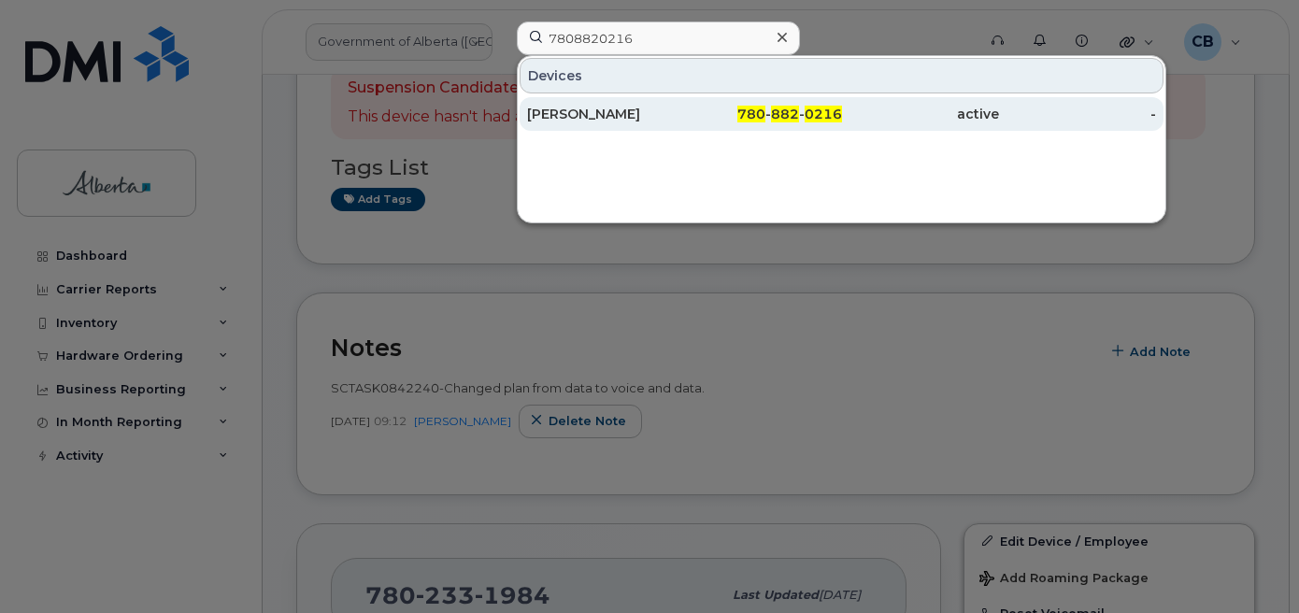
click at [593, 113] on div "Chelsey Rhodes" at bounding box center [605, 114] width 157 height 19
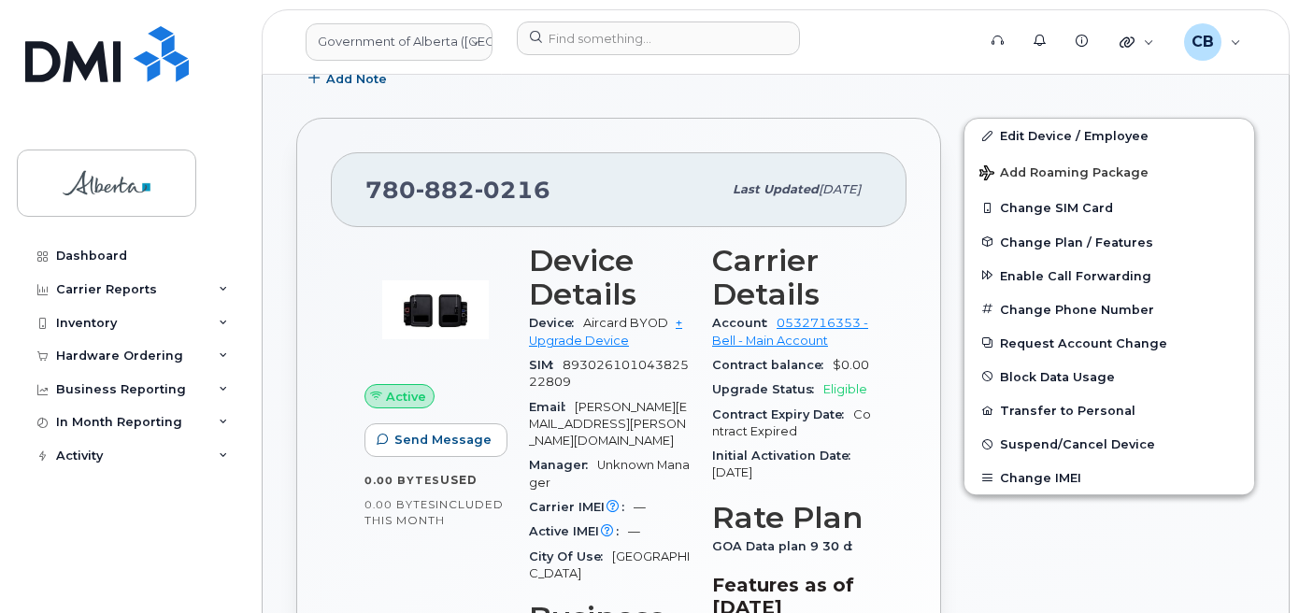
scroll to position [561, 0]
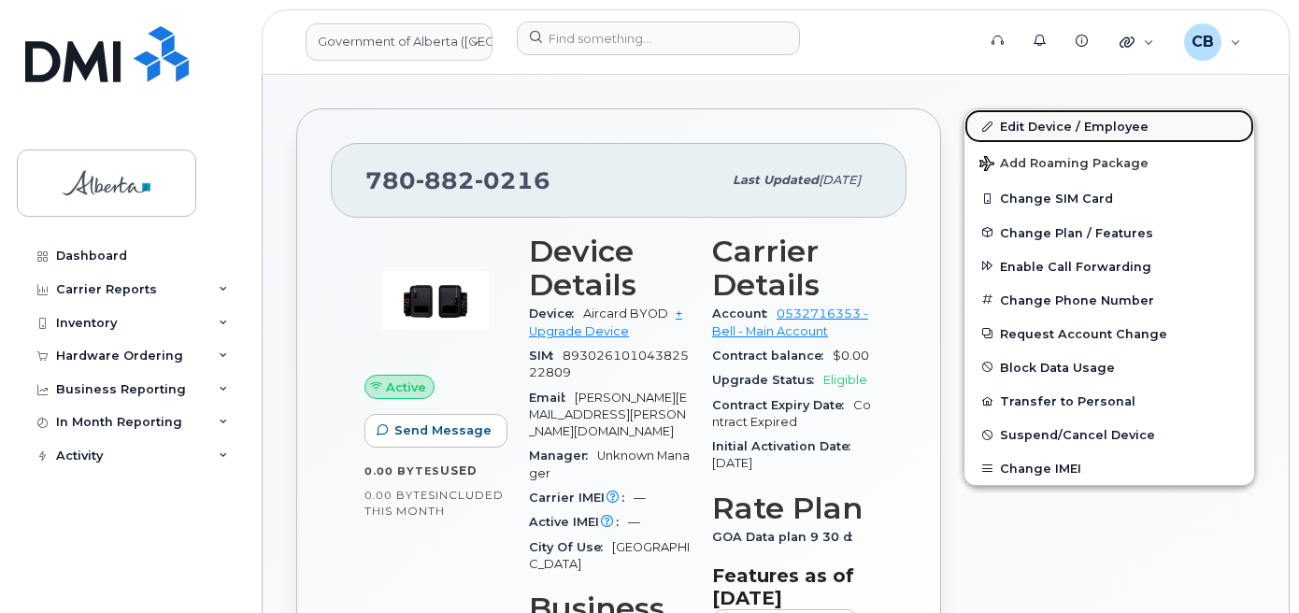
click at [1077, 126] on link "Edit Device / Employee" at bounding box center [1109, 126] width 290 height 34
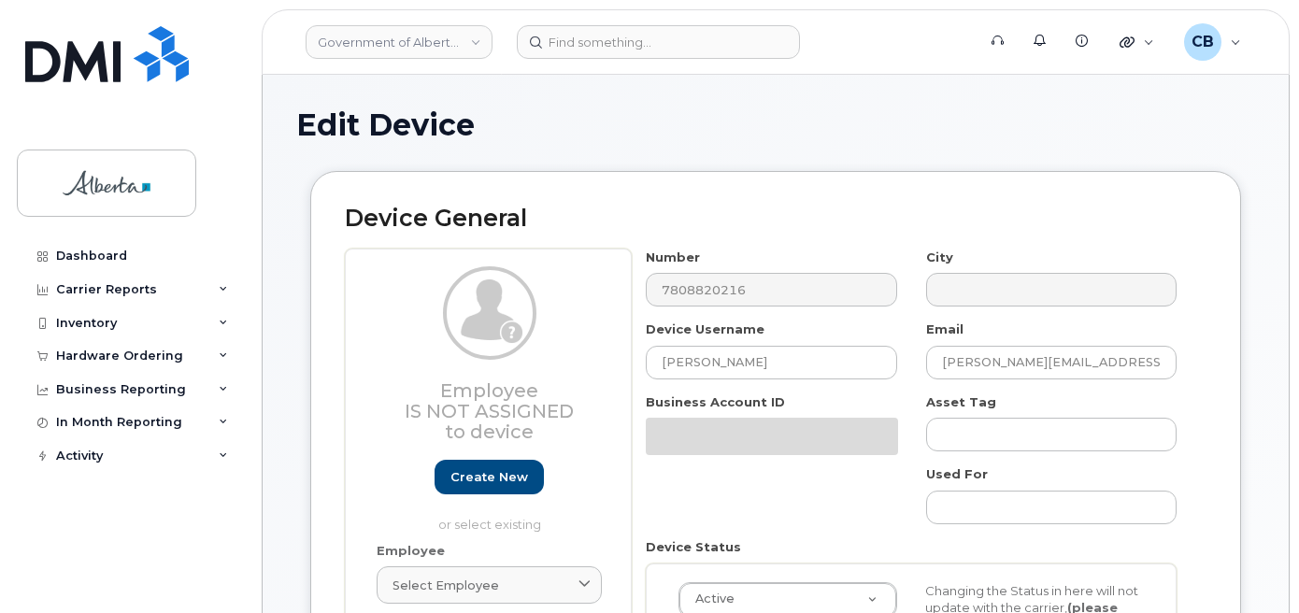
select select "4797726"
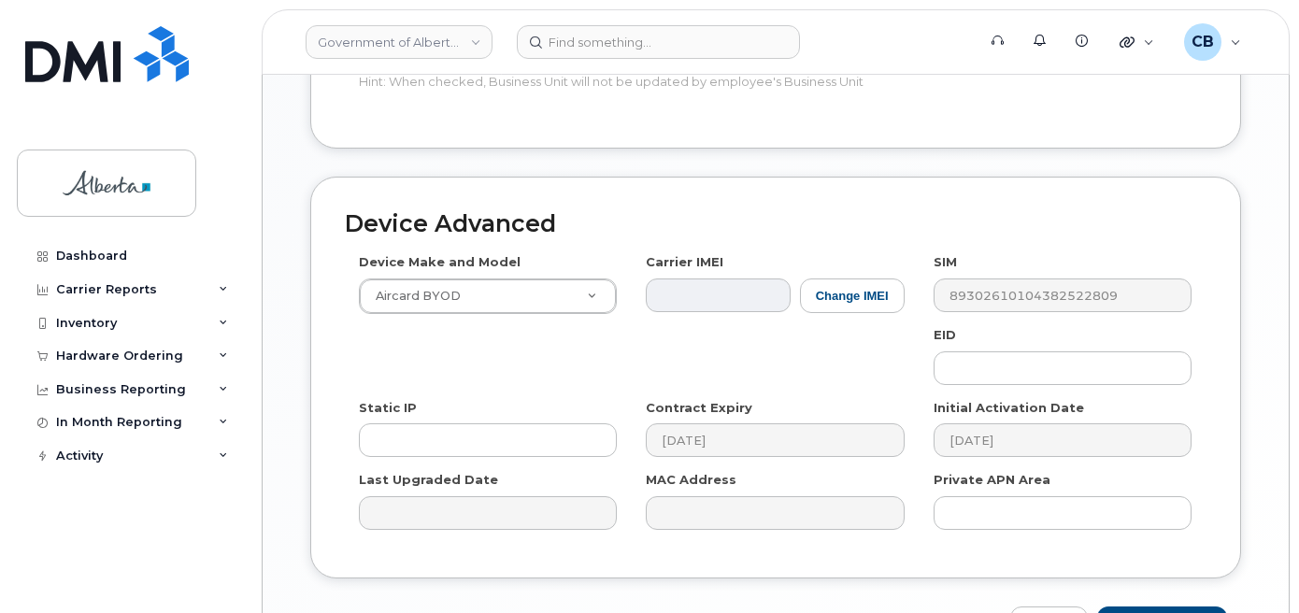
scroll to position [981, 0]
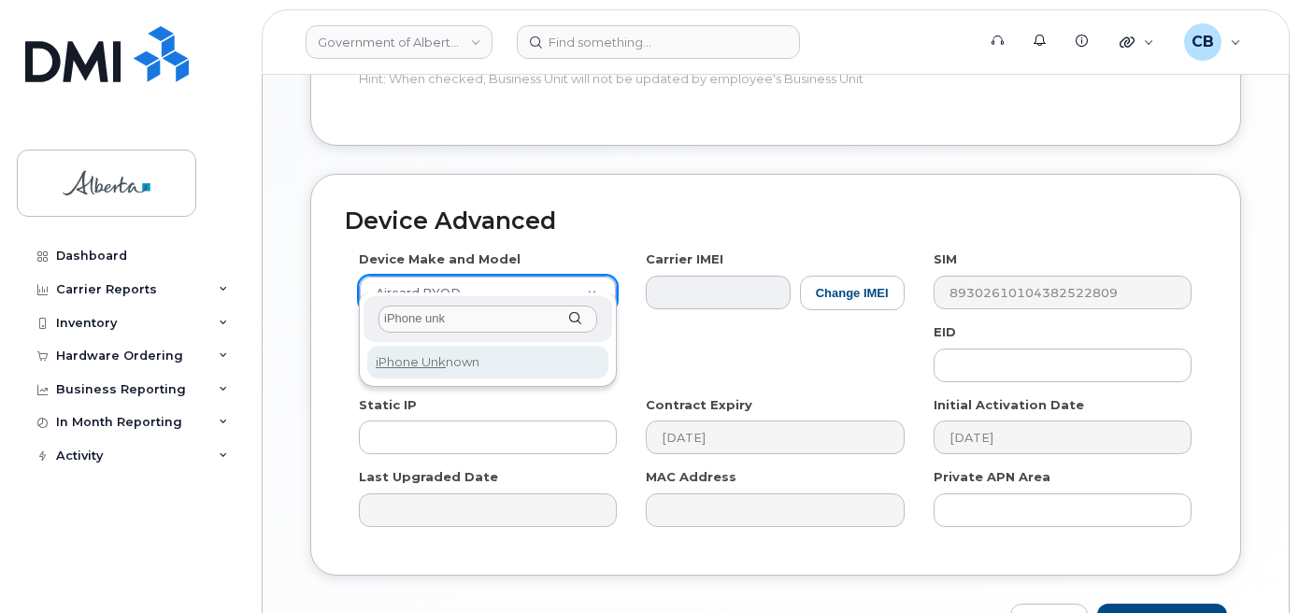
type input "iPhone unk"
select select "185"
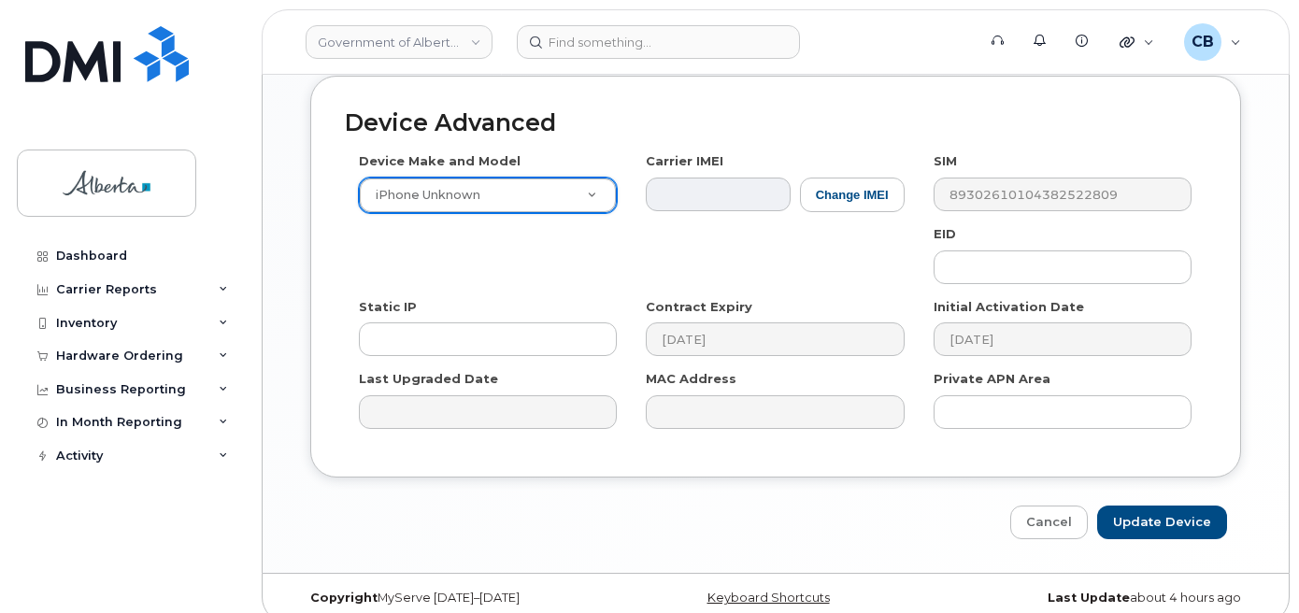
scroll to position [1082, 0]
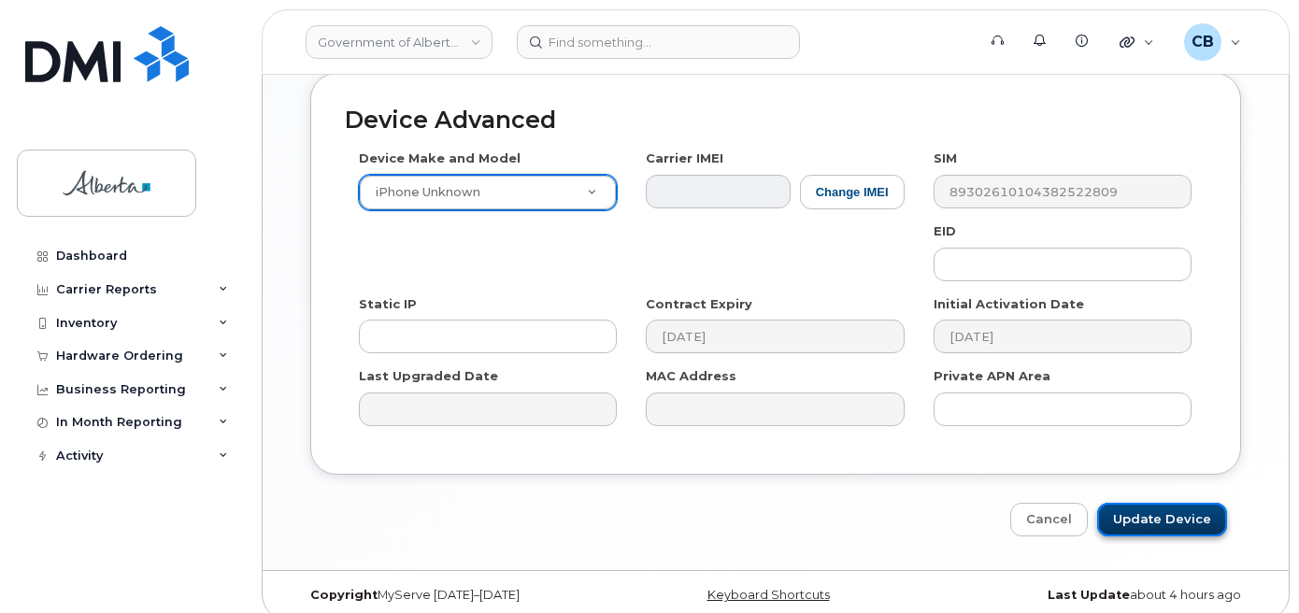
click at [1163, 503] on input "Update Device" at bounding box center [1162, 520] width 130 height 35
type input "Saving..."
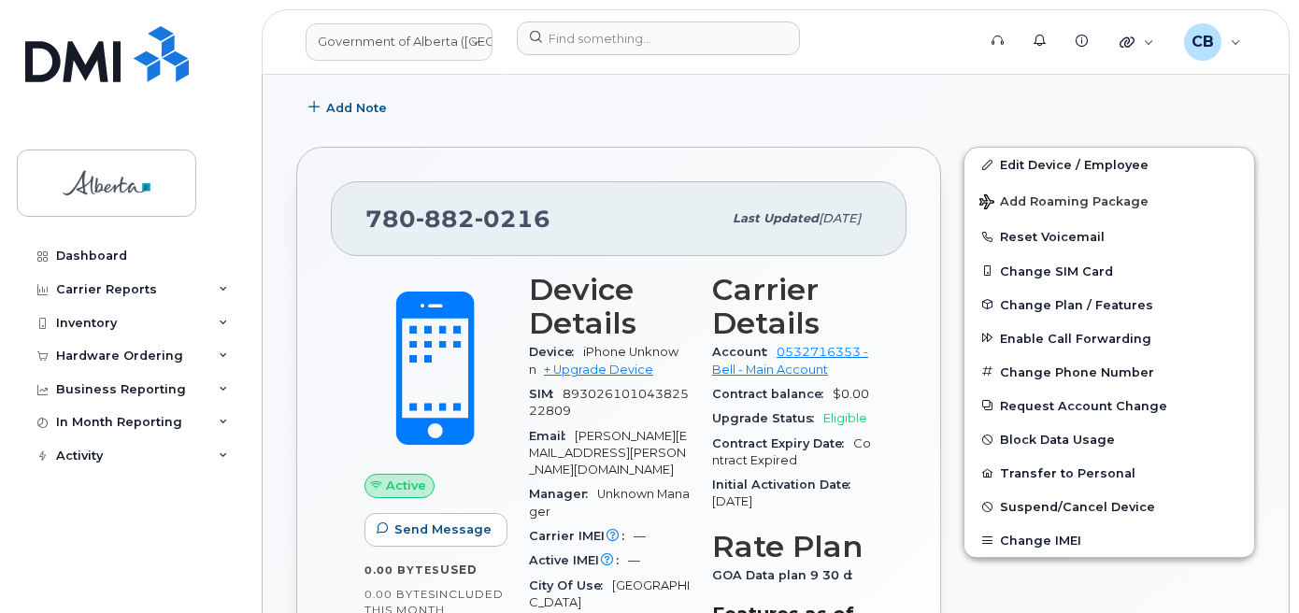
scroll to position [467, 0]
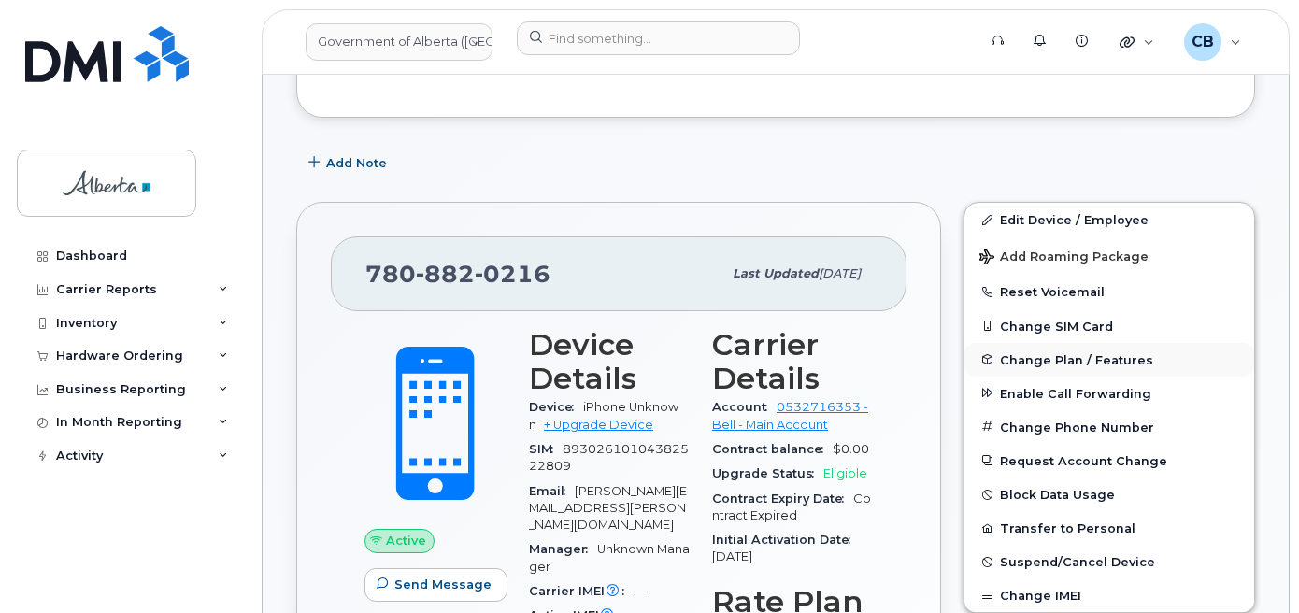
click at [1038, 353] on span "Change Plan / Features" at bounding box center [1076, 359] width 153 height 14
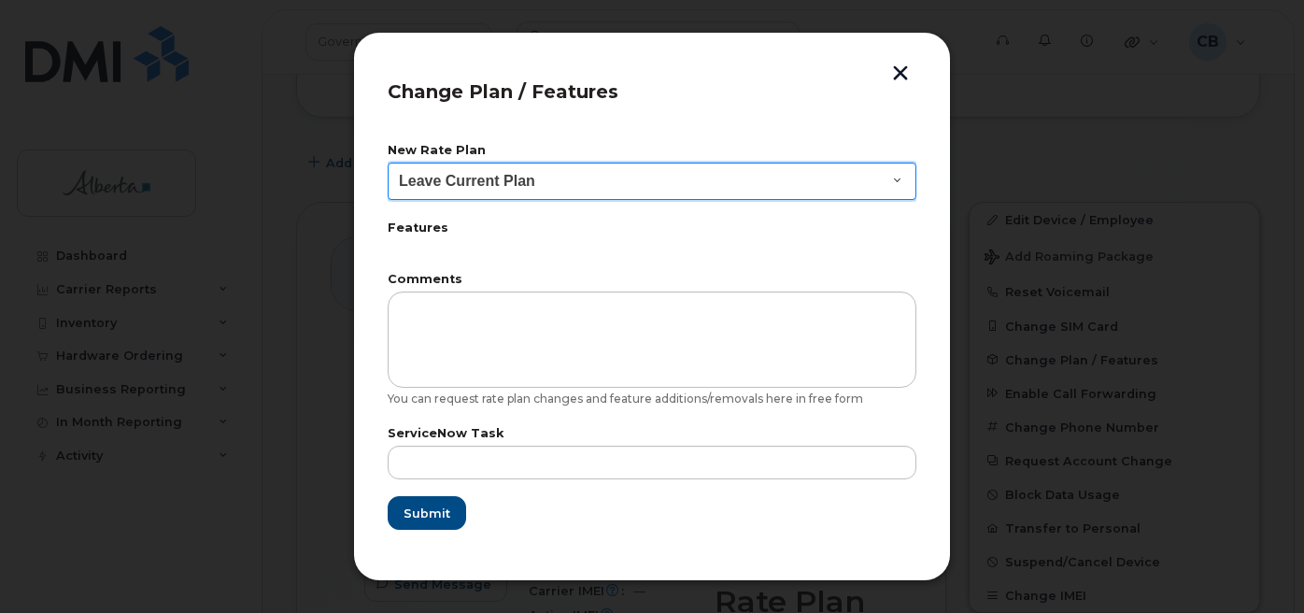
click at [890, 174] on select "Leave Current Plan GOA - Voice Plan 5 GOA Smartphone 14 30D GOA Unlimited Smart…" at bounding box center [652, 181] width 529 height 37
select select "2483362"
click at [388, 163] on select "Leave Current Plan GOA - Voice Plan 5 GOA Smartphone 14 30D GOA Unlimited Smart…" at bounding box center [652, 181] width 529 height 37
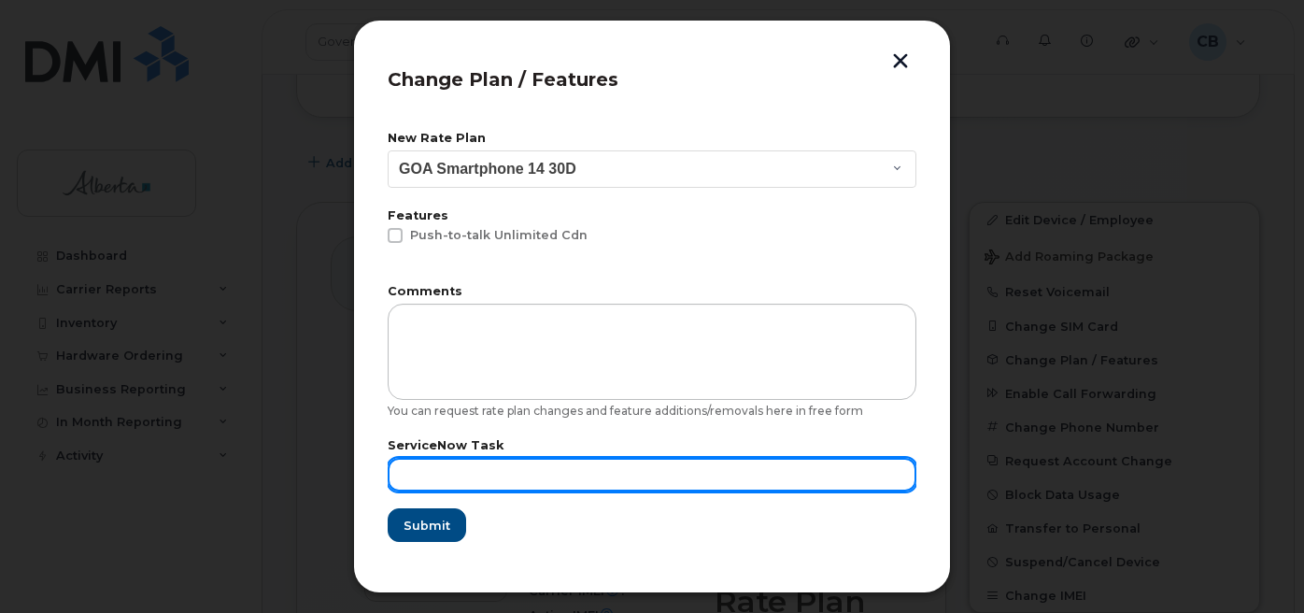
click at [438, 482] on input "text" at bounding box center [652, 475] width 529 height 34
paste input "SCTASK0843013"
type input "SCTASK0843013"
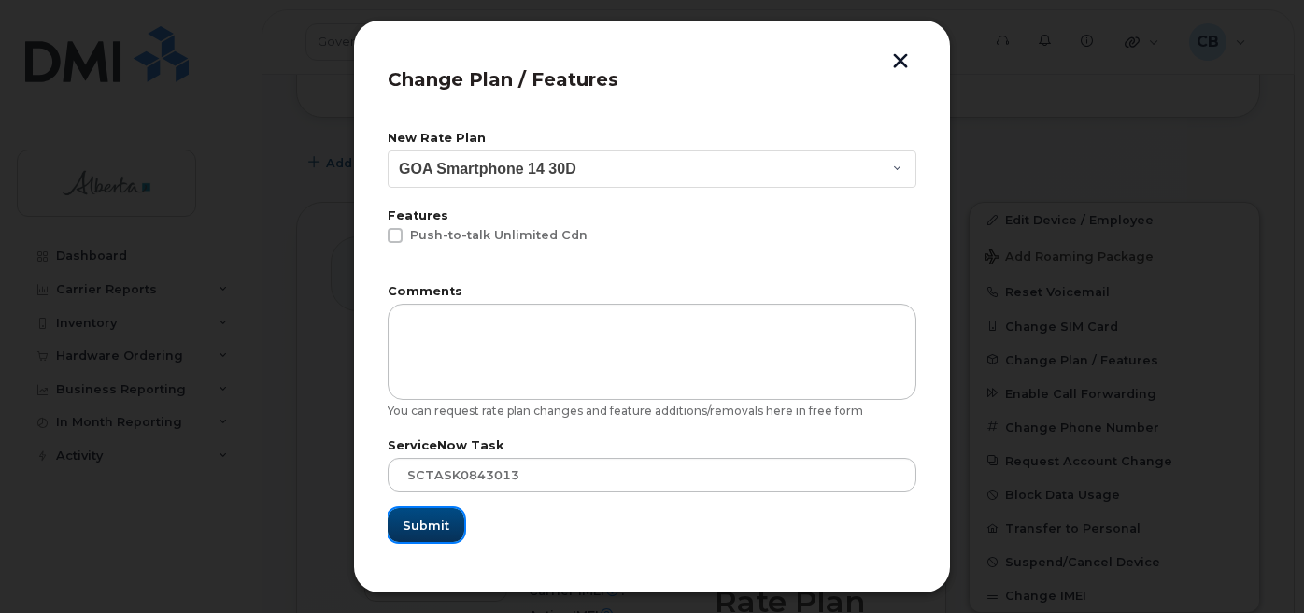
click at [425, 517] on span "Submit" at bounding box center [426, 526] width 47 height 18
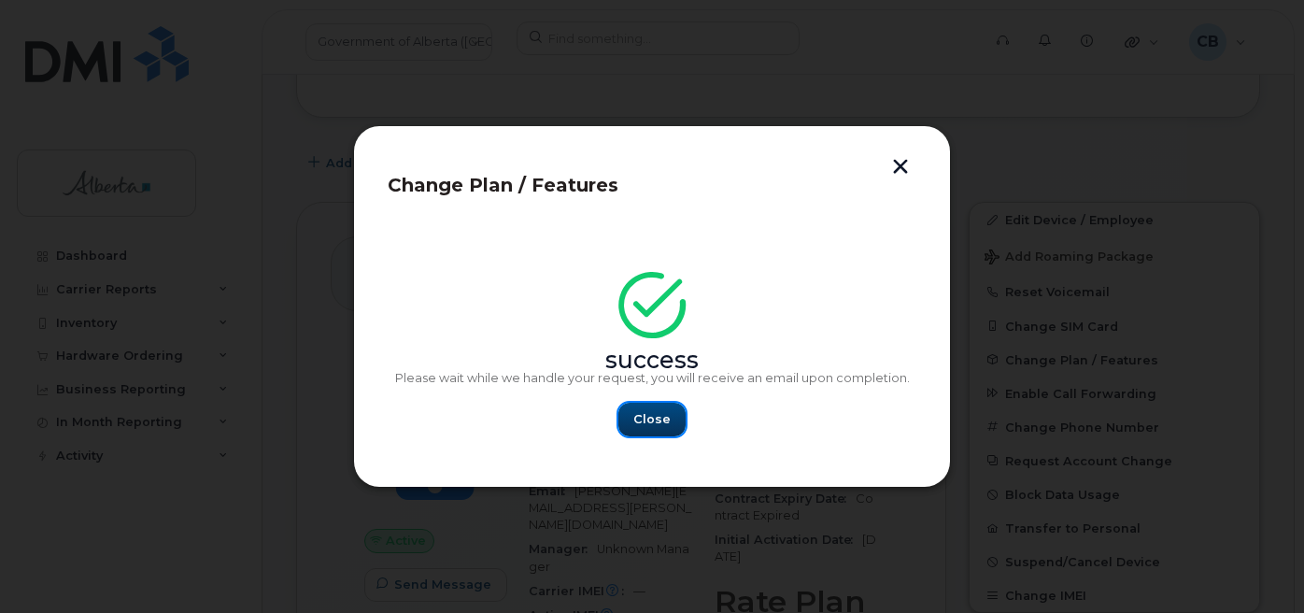
click at [650, 415] on span "Close" at bounding box center [651, 419] width 37 height 18
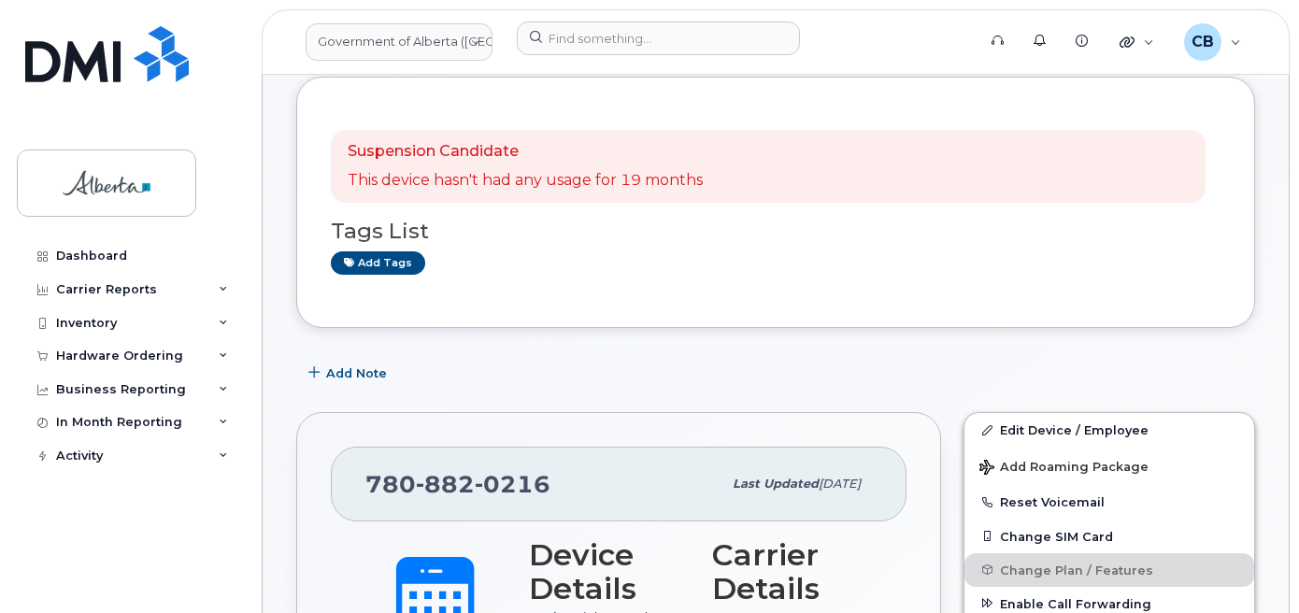
scroll to position [228, 0]
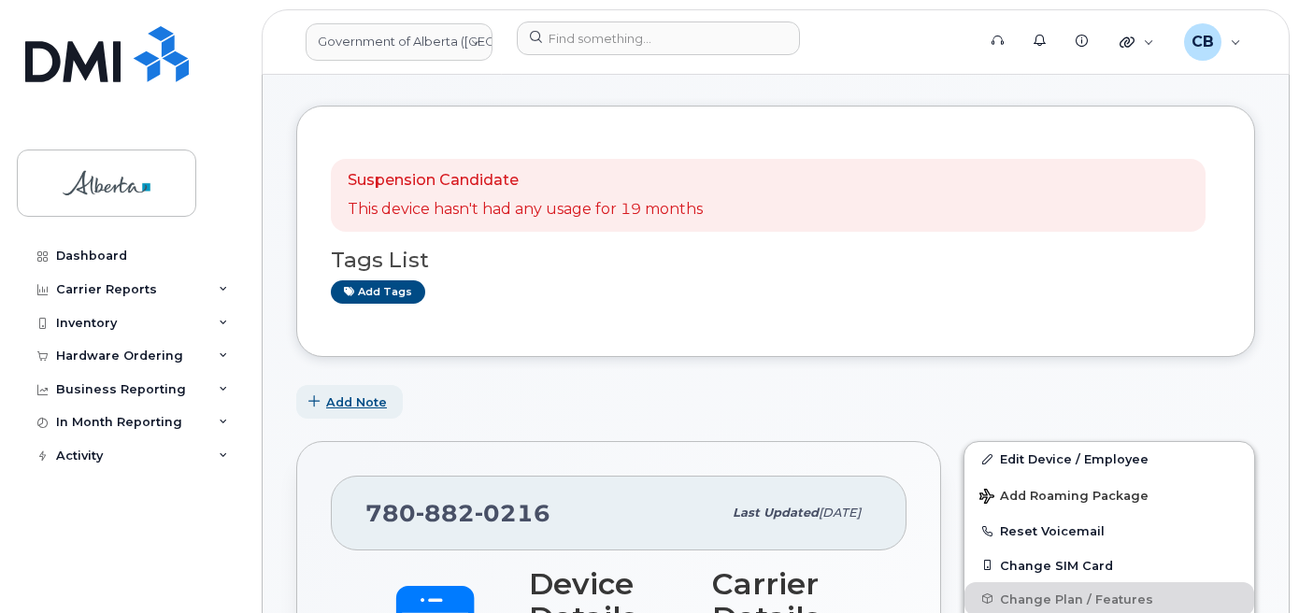
click at [332, 399] on span "Add Note" at bounding box center [356, 402] width 61 height 18
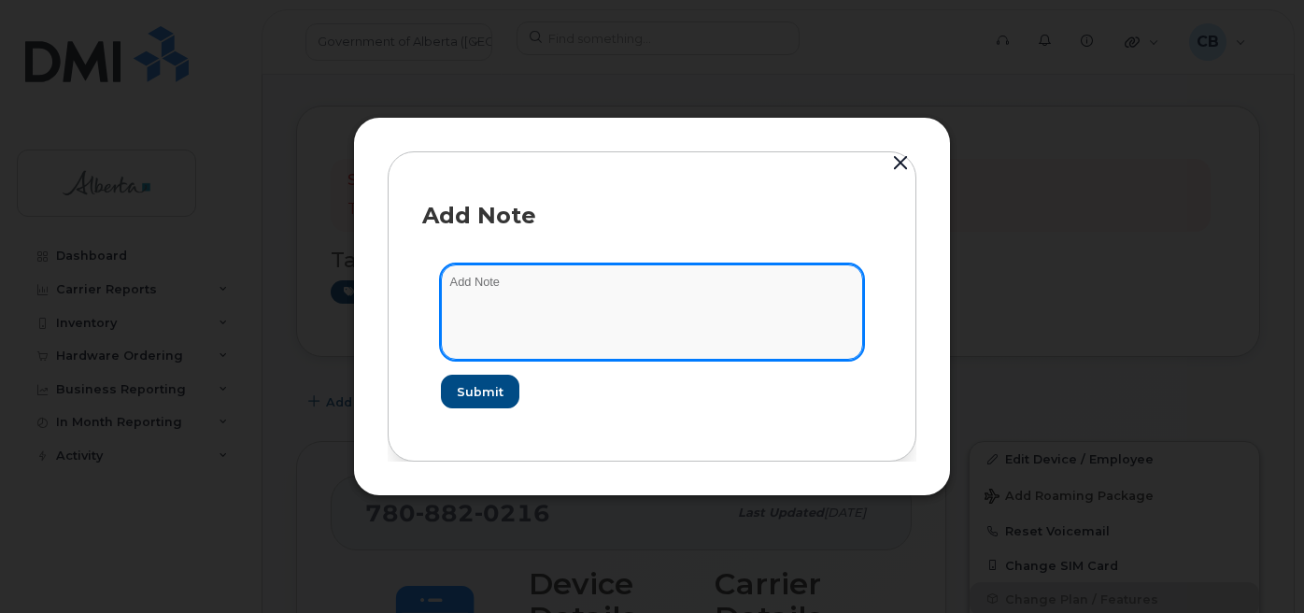
click at [543, 277] on textarea at bounding box center [652, 311] width 422 height 95
paste textarea "SCTASK0843013"
type textarea "SCTASK0843013-Changed rate plan from data to voice and data."
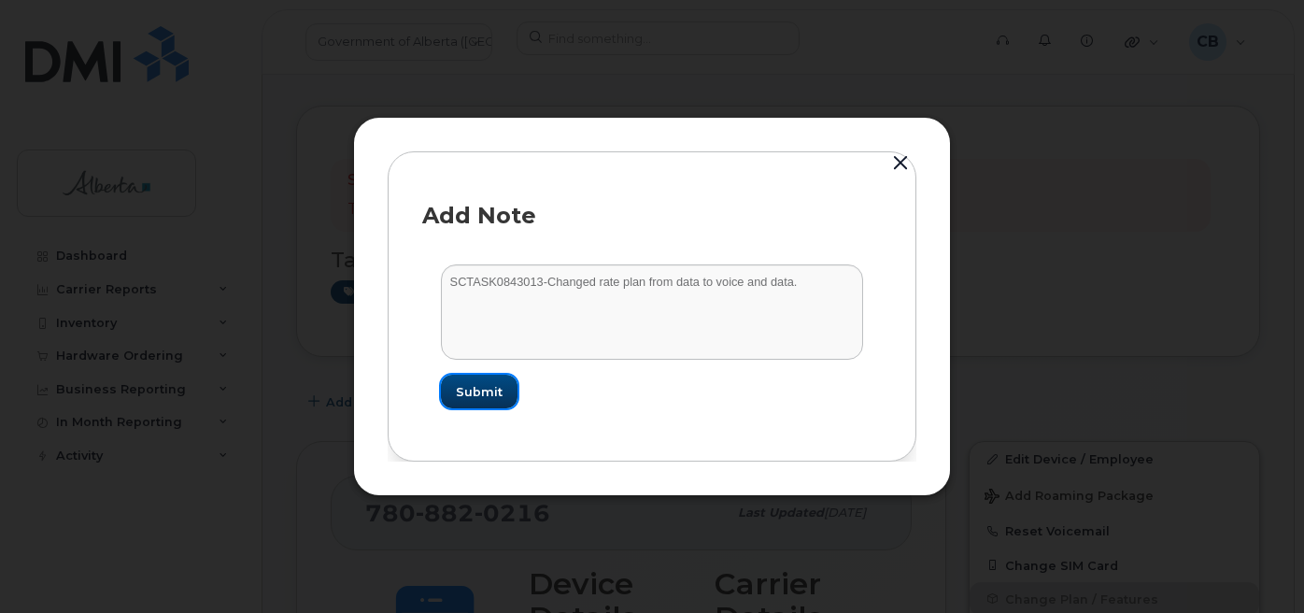
click at [465, 393] on span "Submit" at bounding box center [479, 392] width 47 height 18
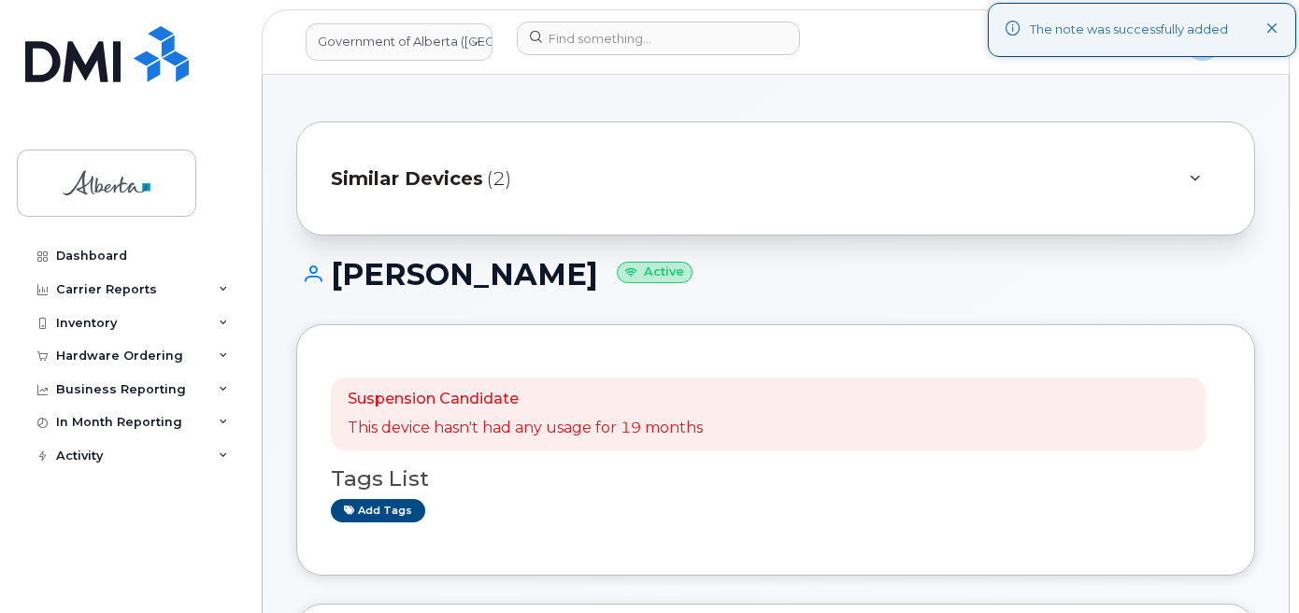
scroll to position [0, 0]
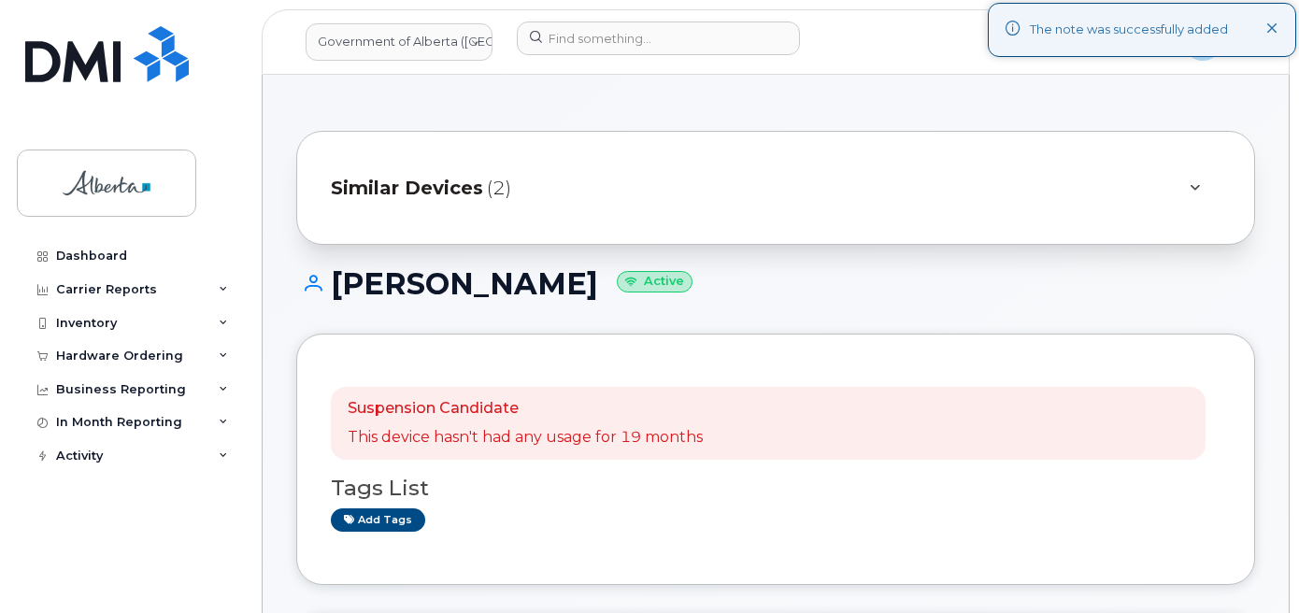
drag, startPoint x: 578, startPoint y: 284, endPoint x: 340, endPoint y: 284, distance: 238.2
click at [340, 284] on h1 "Chelsey Rhodes Active" at bounding box center [775, 283] width 958 height 33
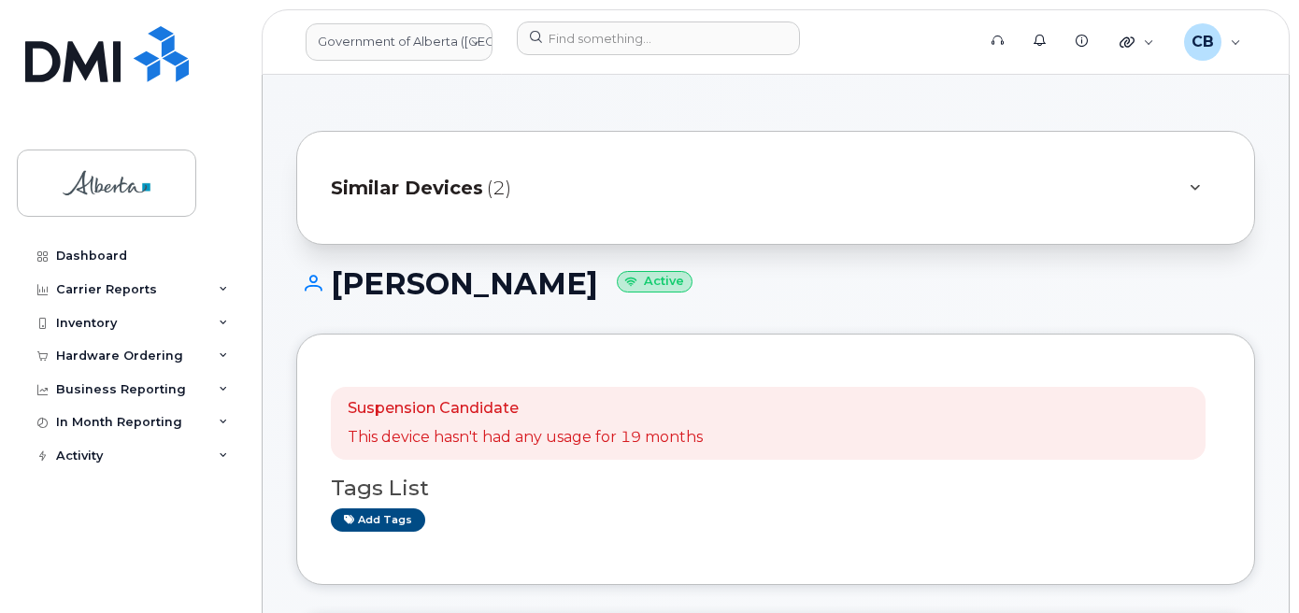
copy h1 "Chelsey Rhodes"
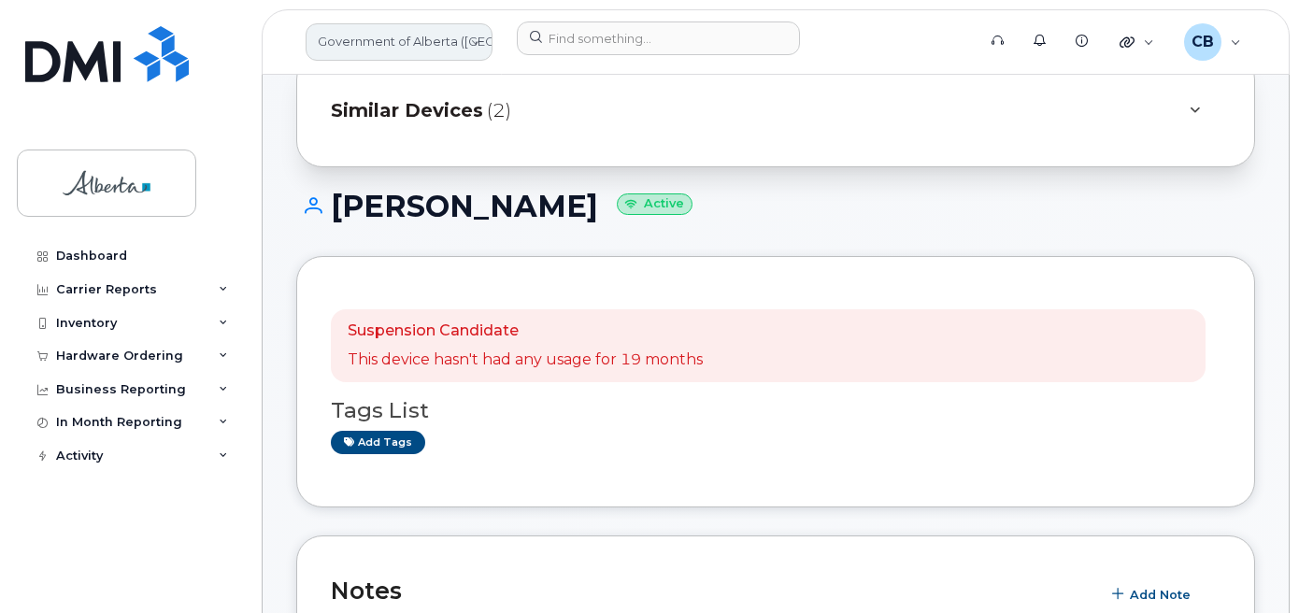
scroll to position [67, 0]
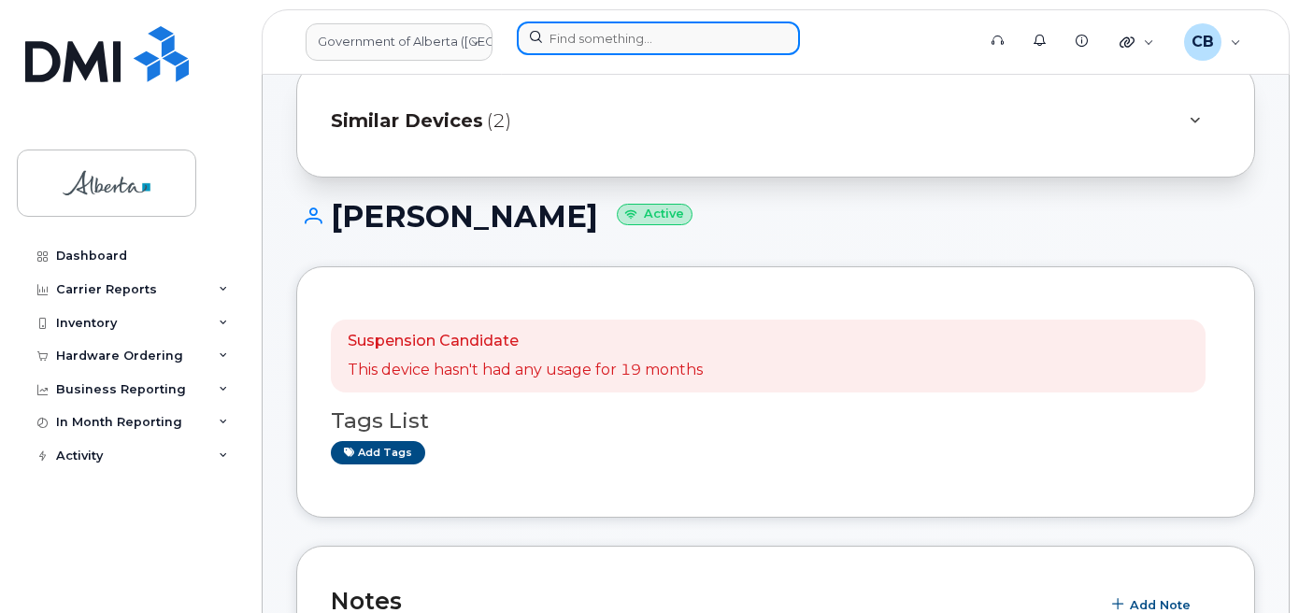
click at [579, 25] on input at bounding box center [658, 38] width 283 height 34
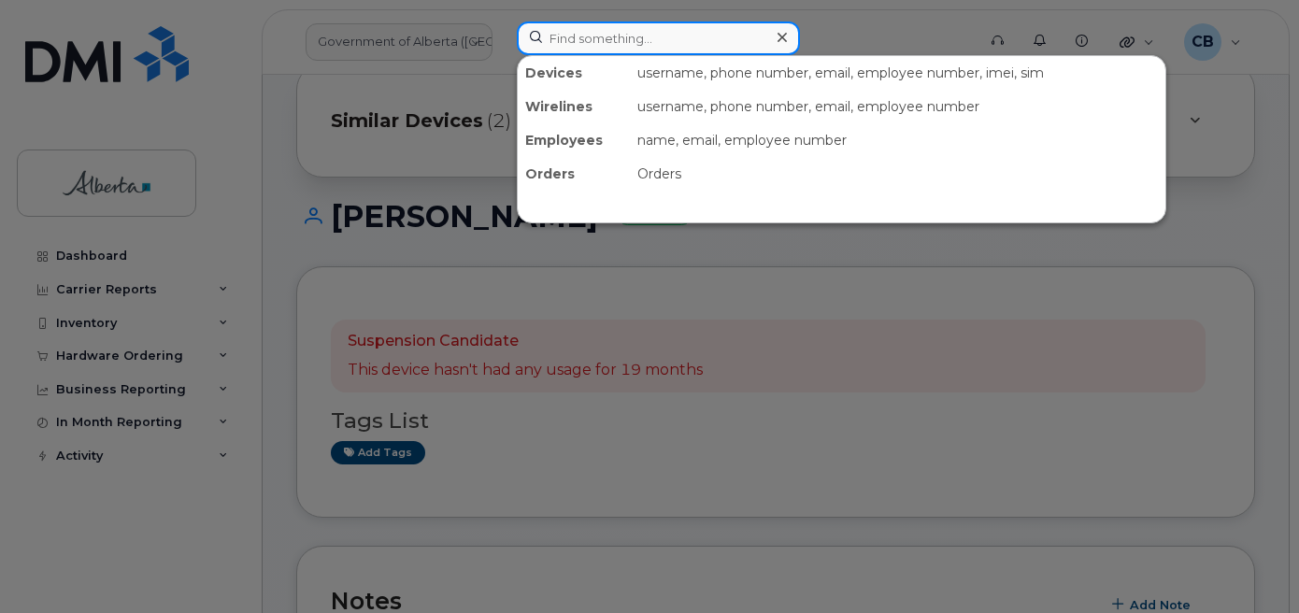
paste input "7805074608"
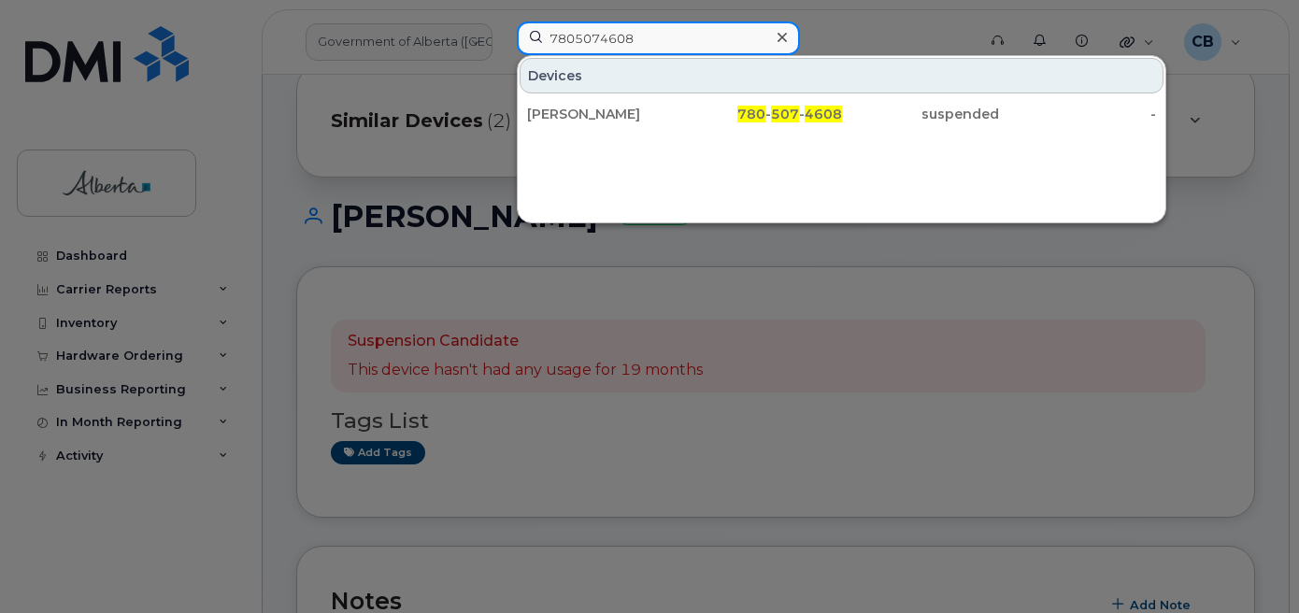
type input "7805074608"
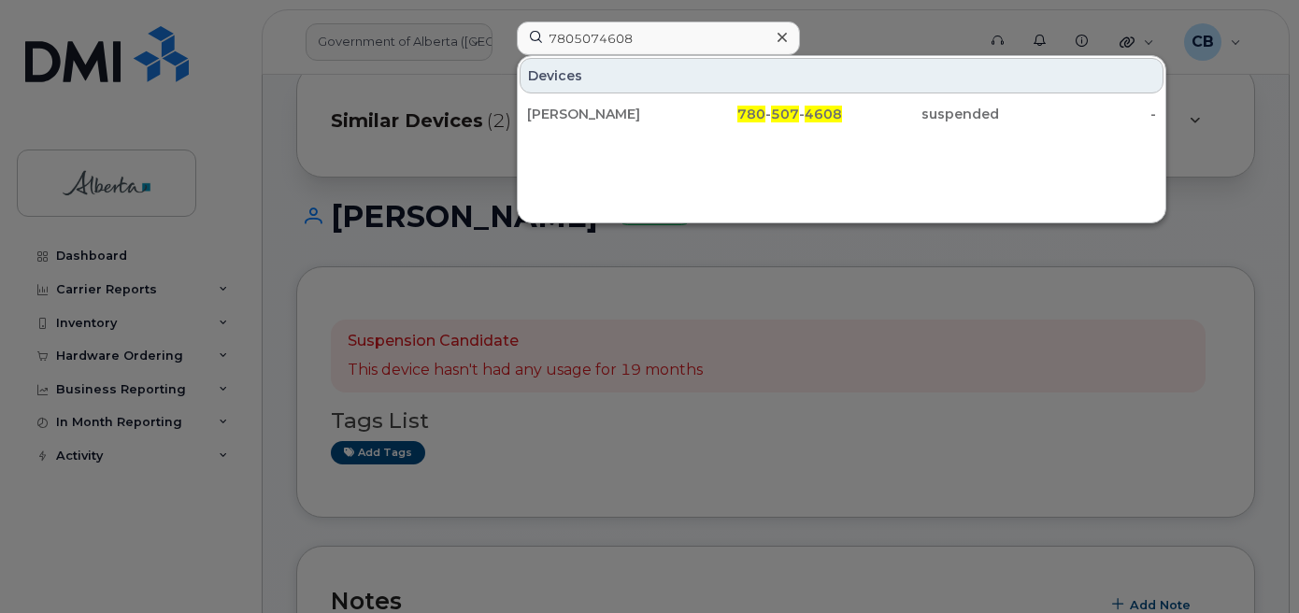
click at [582, 136] on div "Devices Dustin Burgar 780 - 507 - 4608 suspended -" at bounding box center [841, 139] width 649 height 168
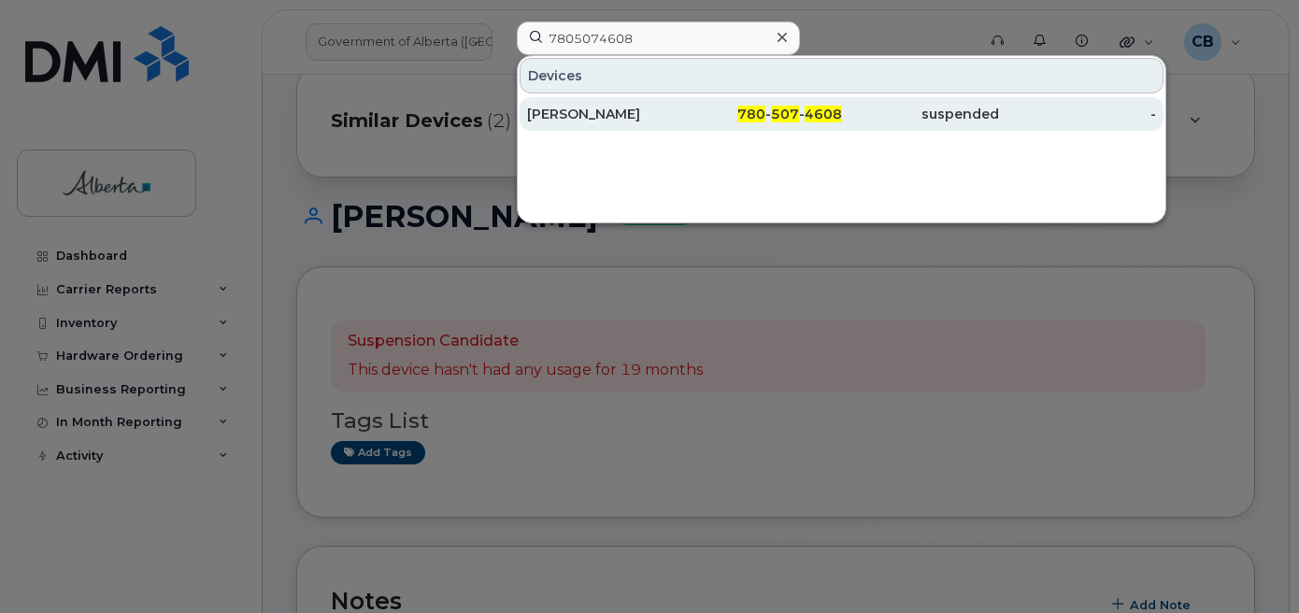
click at [583, 106] on div "Dustin Burgar" at bounding box center [605, 114] width 157 height 19
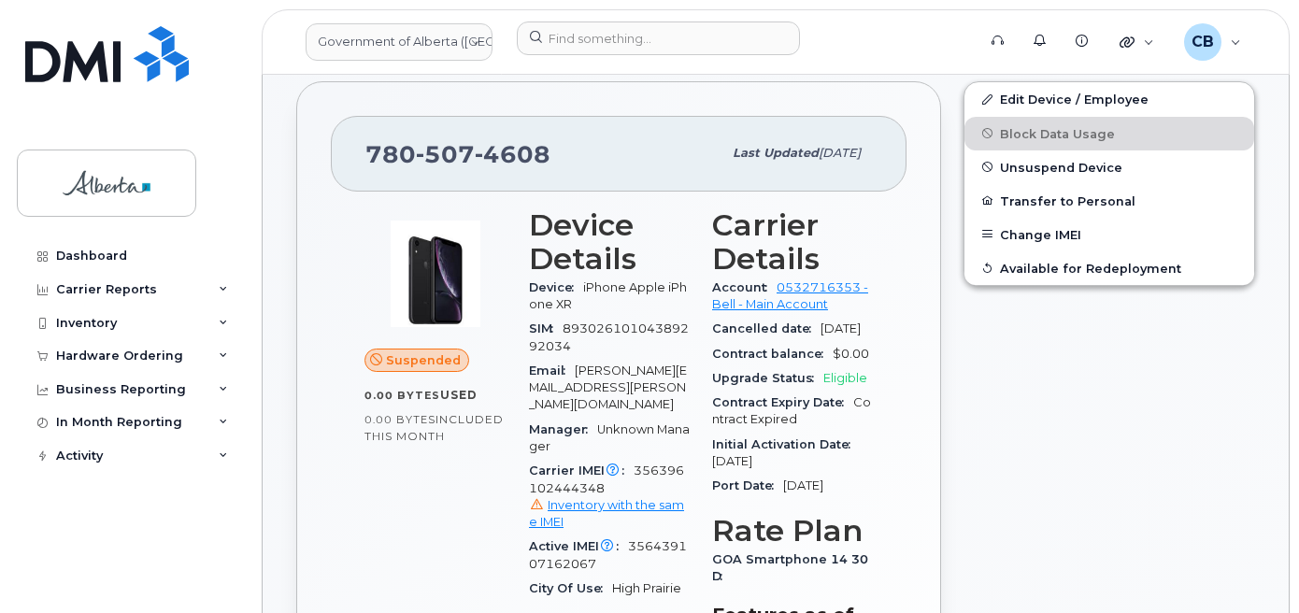
scroll to position [450, 0]
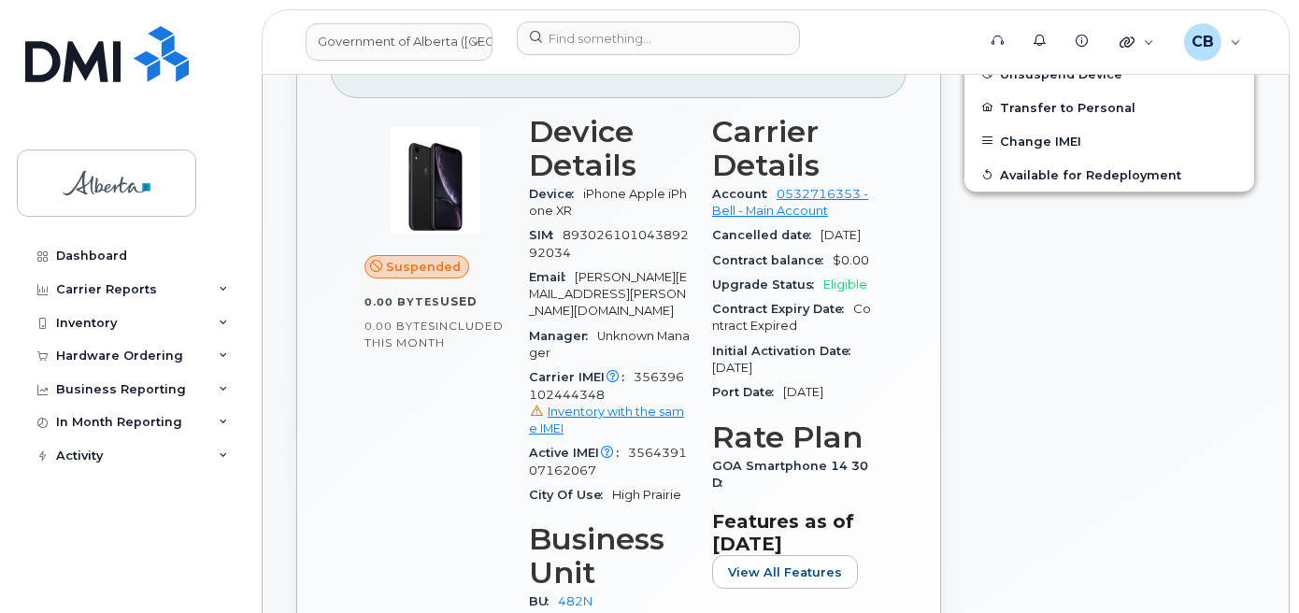
drag, startPoint x: 792, startPoint y: 113, endPoint x: 825, endPoint y: 131, distance: 37.2
click at [802, 116] on h3 "Carrier Details" at bounding box center [792, 148] width 161 height 67
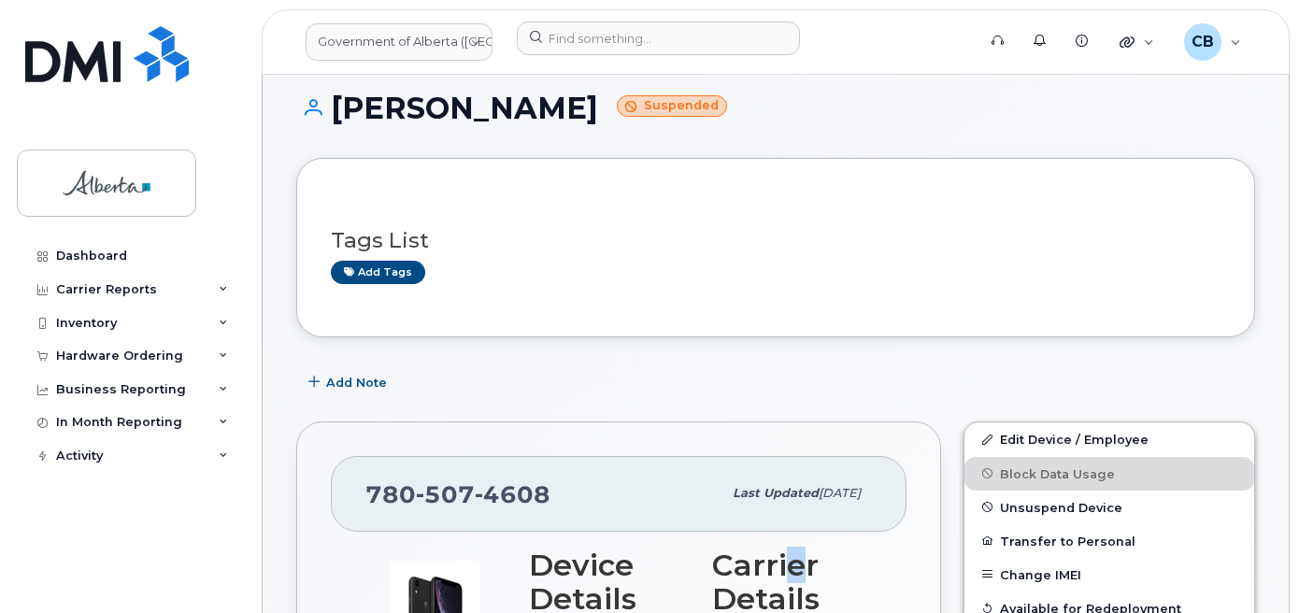
scroll to position [0, 0]
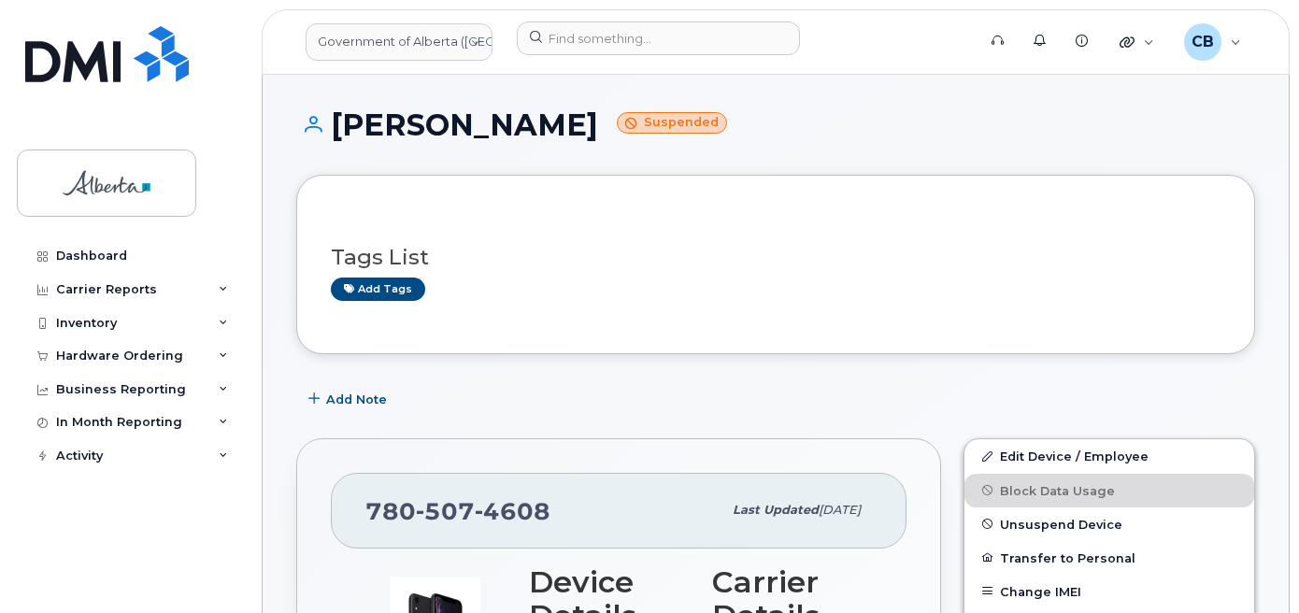
drag, startPoint x: 896, startPoint y: 246, endPoint x: 821, endPoint y: 166, distance: 109.0
click at [821, 166] on div "[PERSON_NAME] Suspended" at bounding box center [775, 141] width 958 height 66
drag, startPoint x: 570, startPoint y: 177, endPoint x: 696, endPoint y: 141, distance: 131.0
click at [696, 141] on div "Dustin Burgar Suspended" at bounding box center [775, 141] width 958 height 66
drag, startPoint x: 551, startPoint y: 127, endPoint x: 341, endPoint y: 130, distance: 210.2
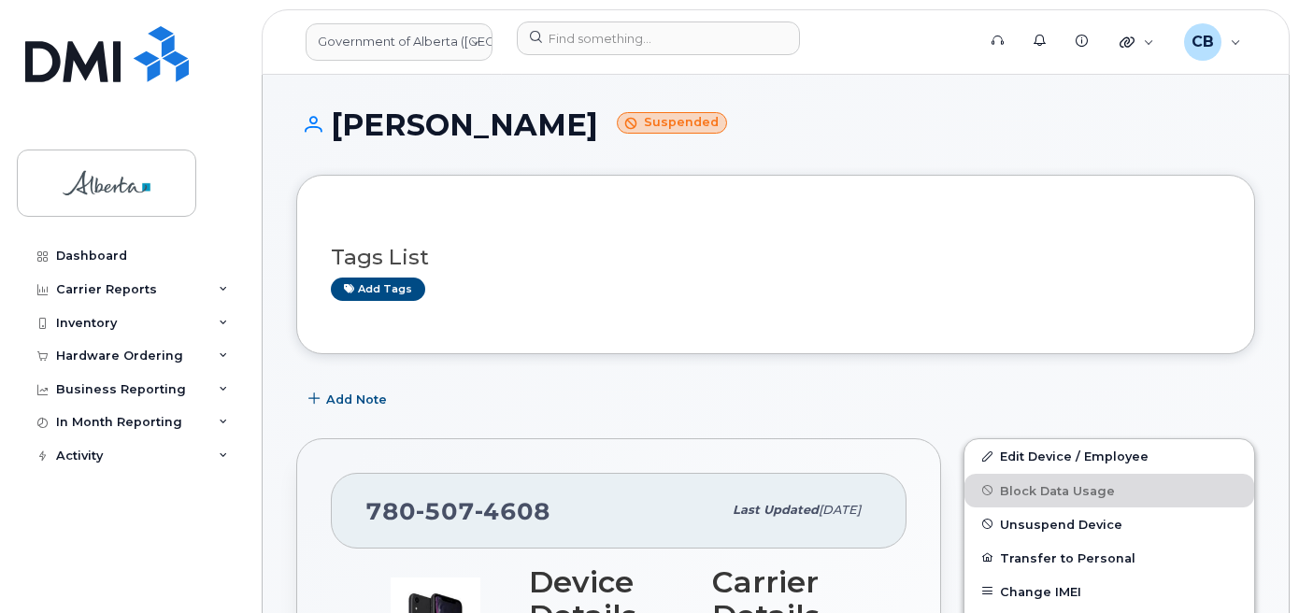
click at [341, 130] on h1 "Dustin Burgar Suspended" at bounding box center [775, 124] width 958 height 33
copy h1 "Dustin Burgar"
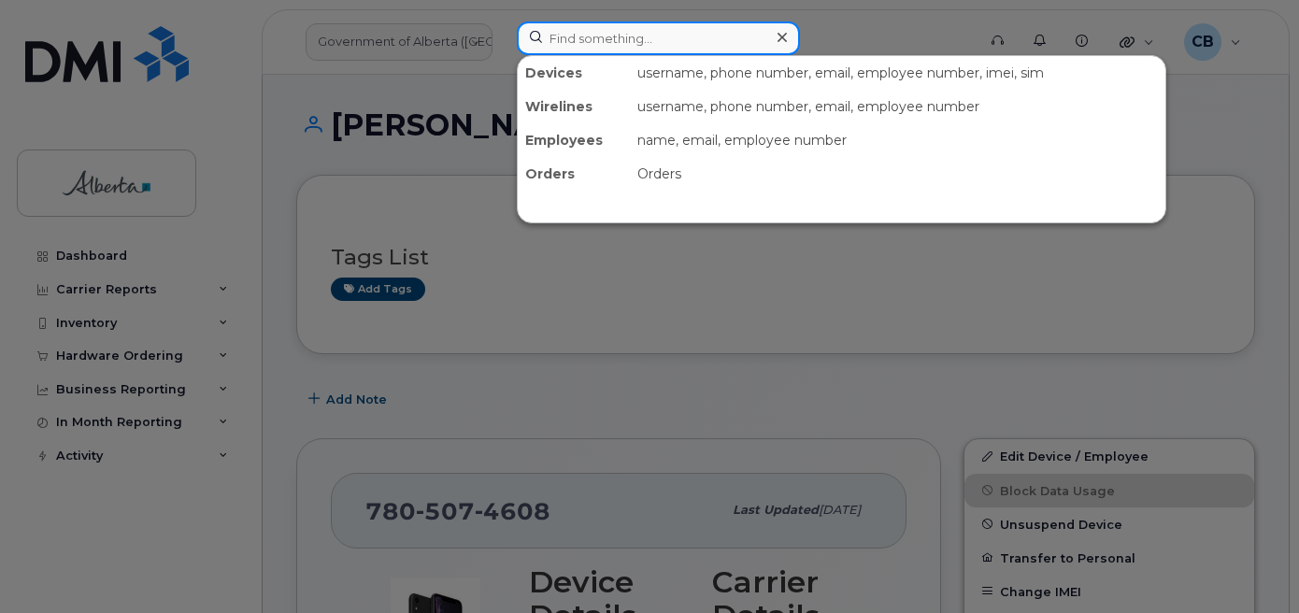
click at [587, 35] on input at bounding box center [658, 38] width 283 height 34
paste input "4039157678"
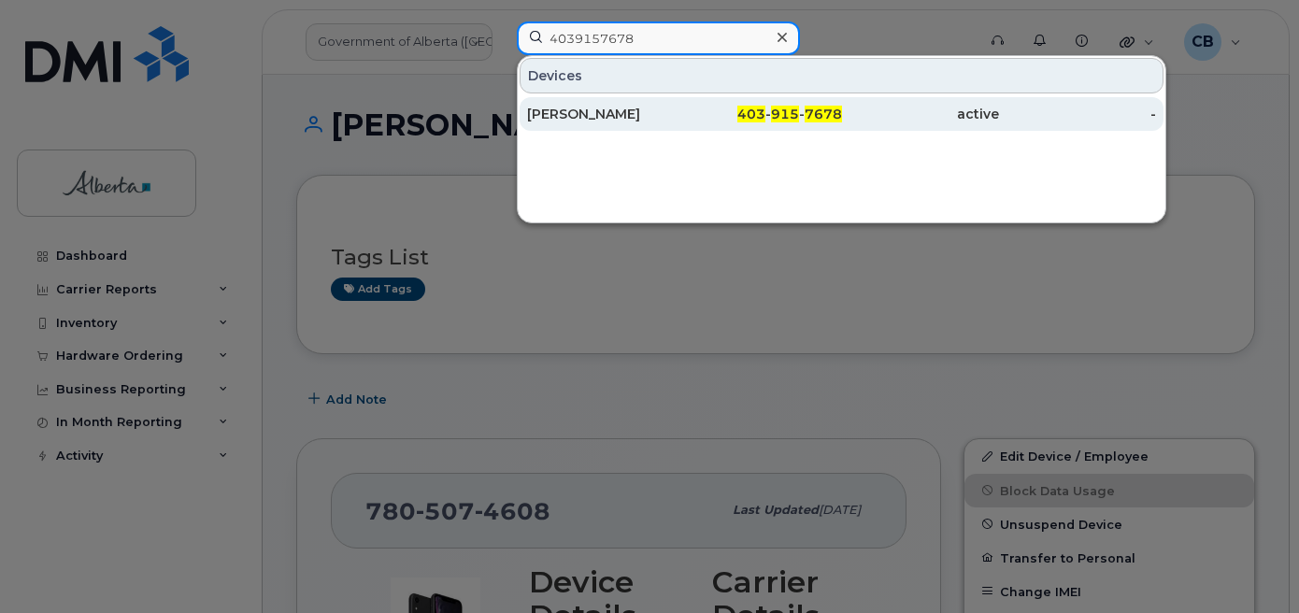
type input "4039157678"
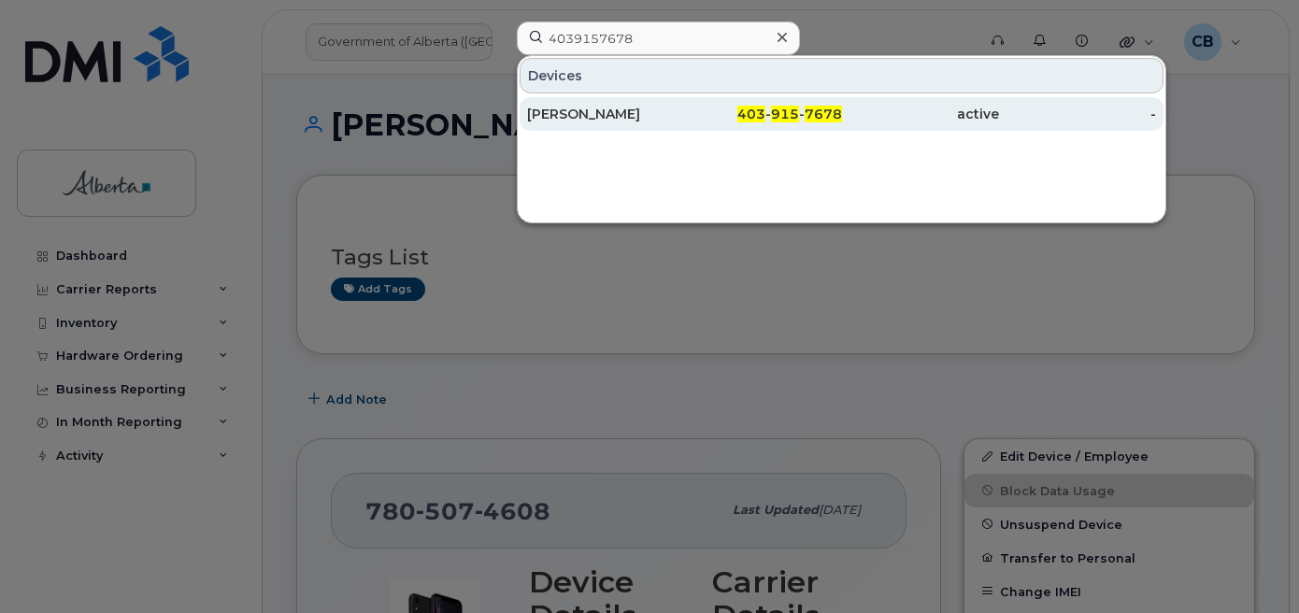
click at [580, 114] on div "[PERSON_NAME]" at bounding box center [605, 114] width 157 height 19
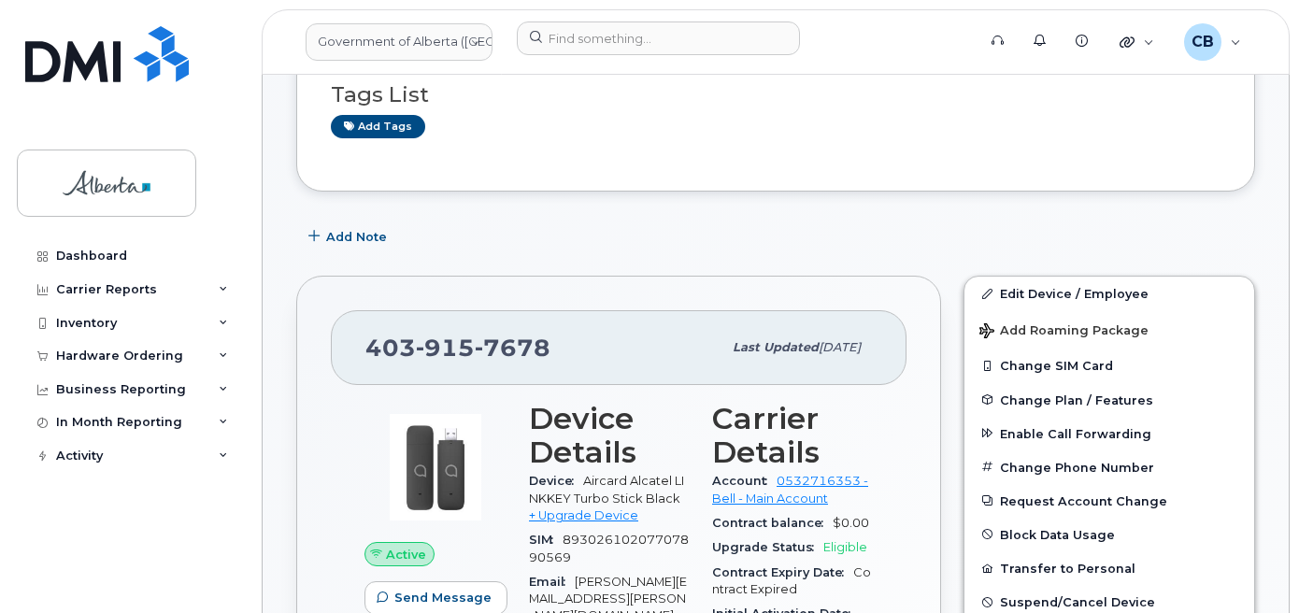
scroll to position [368, 0]
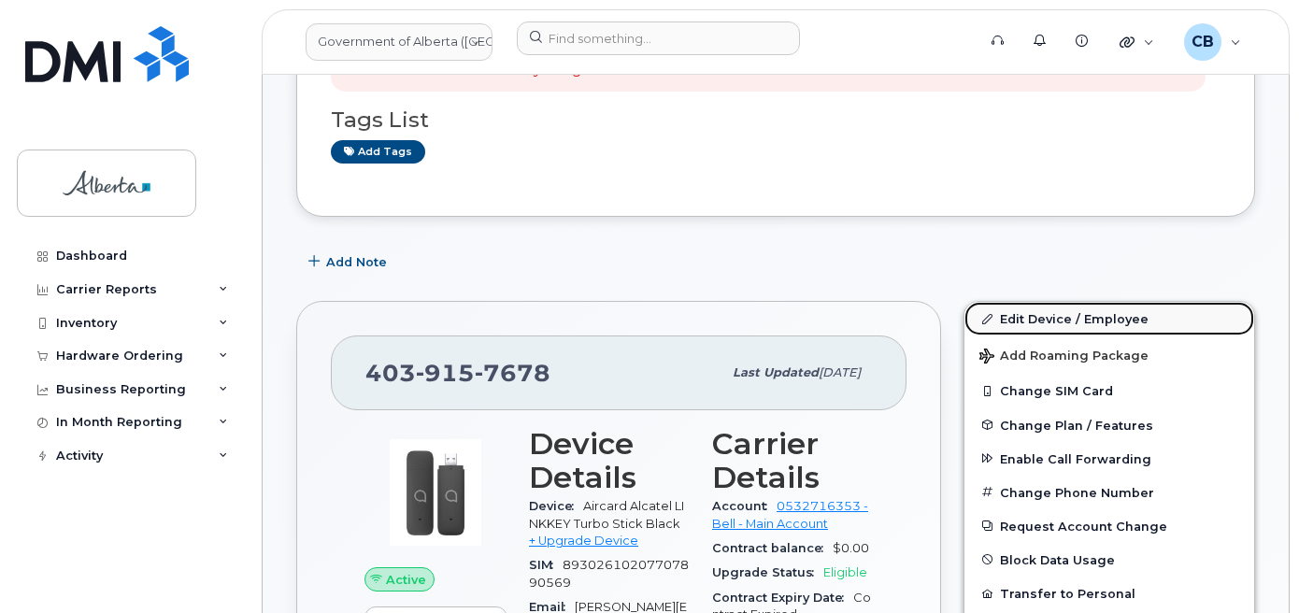
drag, startPoint x: 1058, startPoint y: 323, endPoint x: 1066, endPoint y: 314, distance: 12.6
click at [1058, 323] on link "Edit Device / Employee" at bounding box center [1109, 319] width 290 height 34
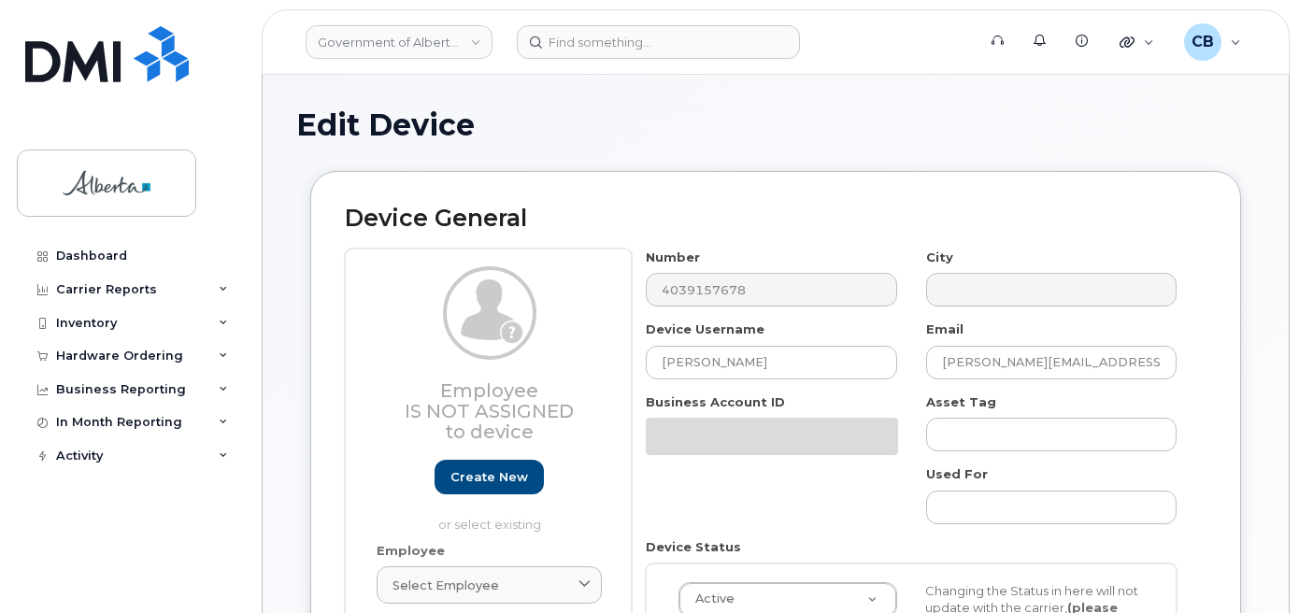
select select "4749740"
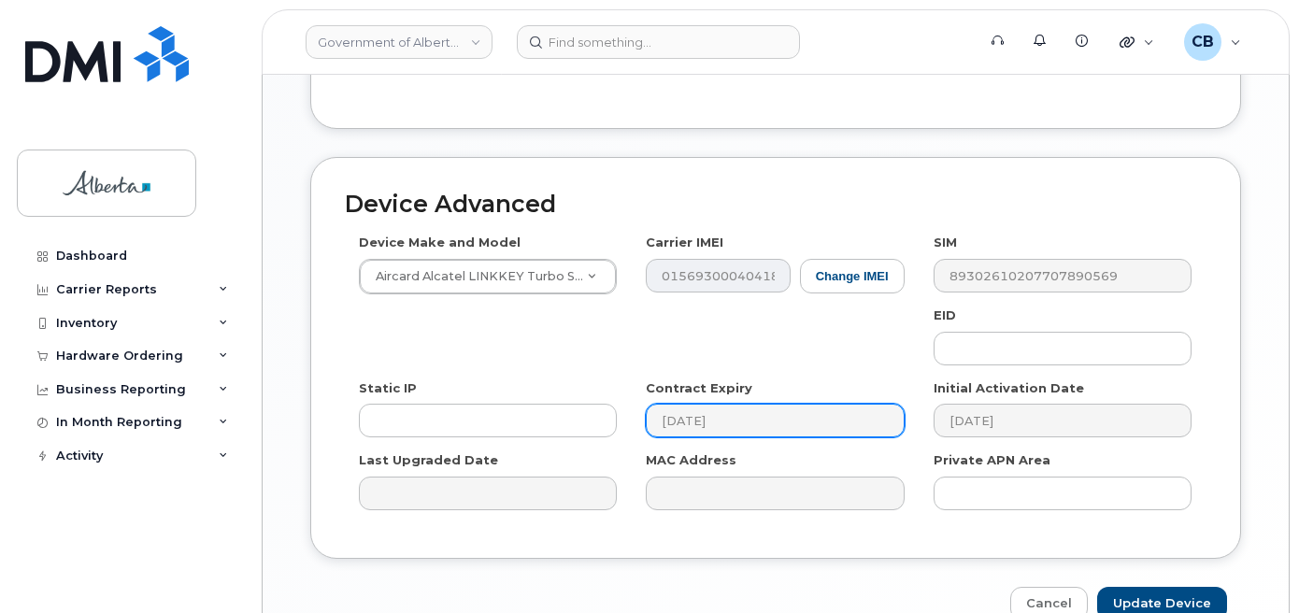
scroll to position [1028, 0]
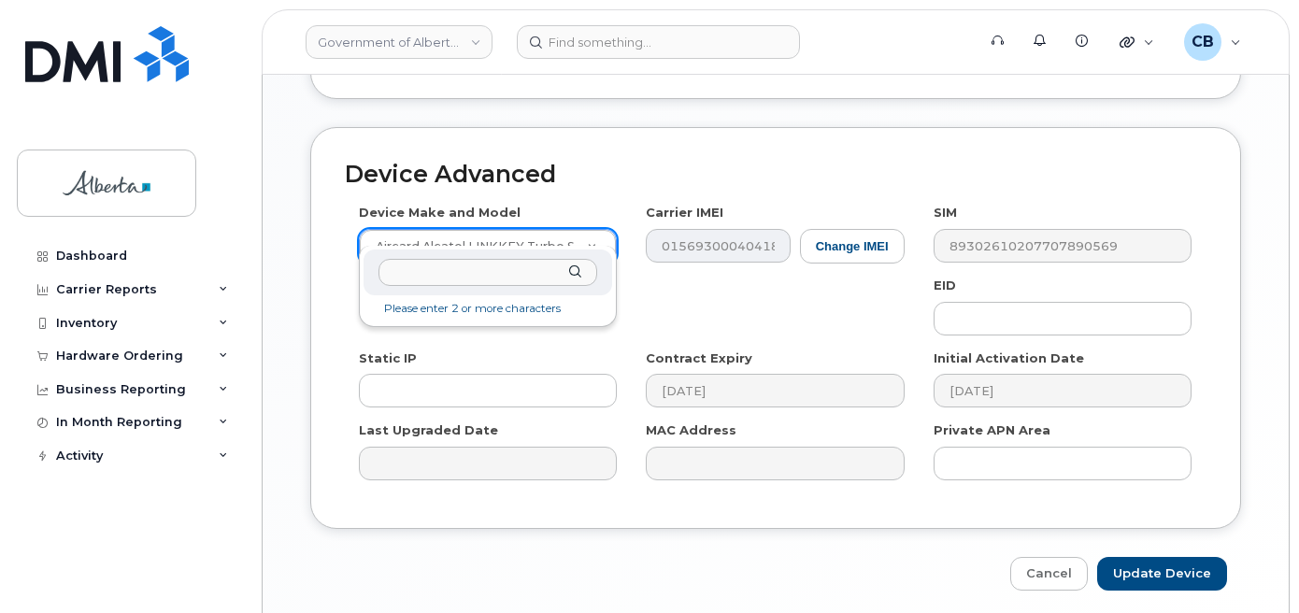
click at [426, 271] on input "text" at bounding box center [487, 272] width 219 height 27
type input "iPhone unk"
select select "185"
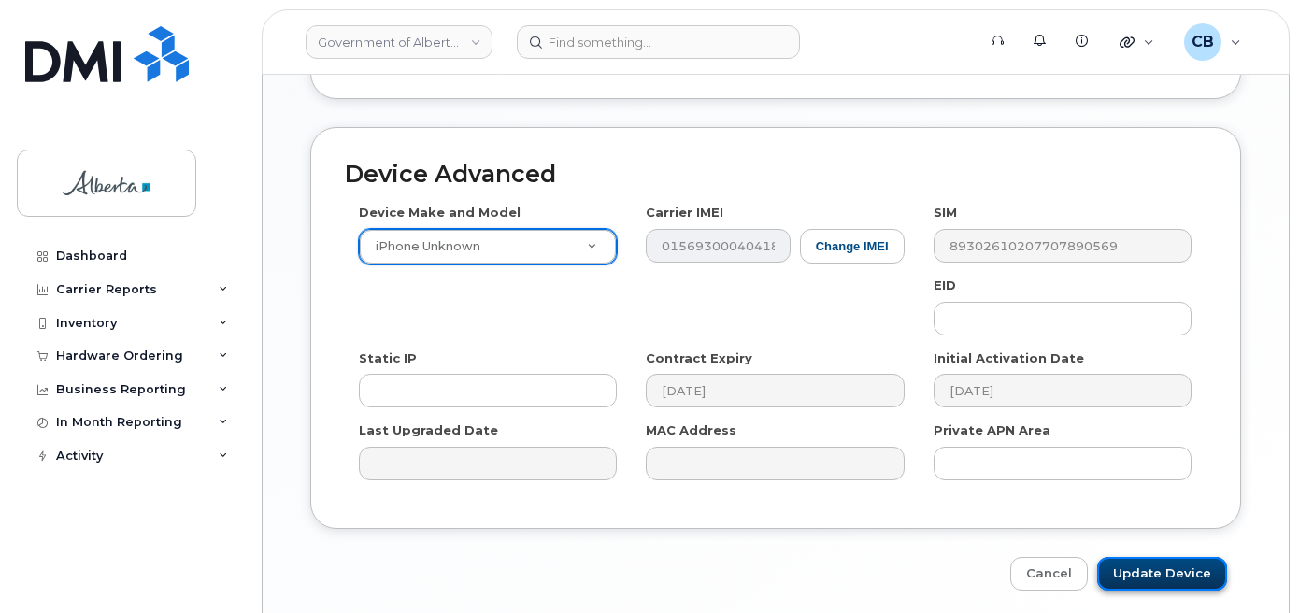
click at [1140, 557] on input "Update Device" at bounding box center [1162, 574] width 130 height 35
type input "Saving..."
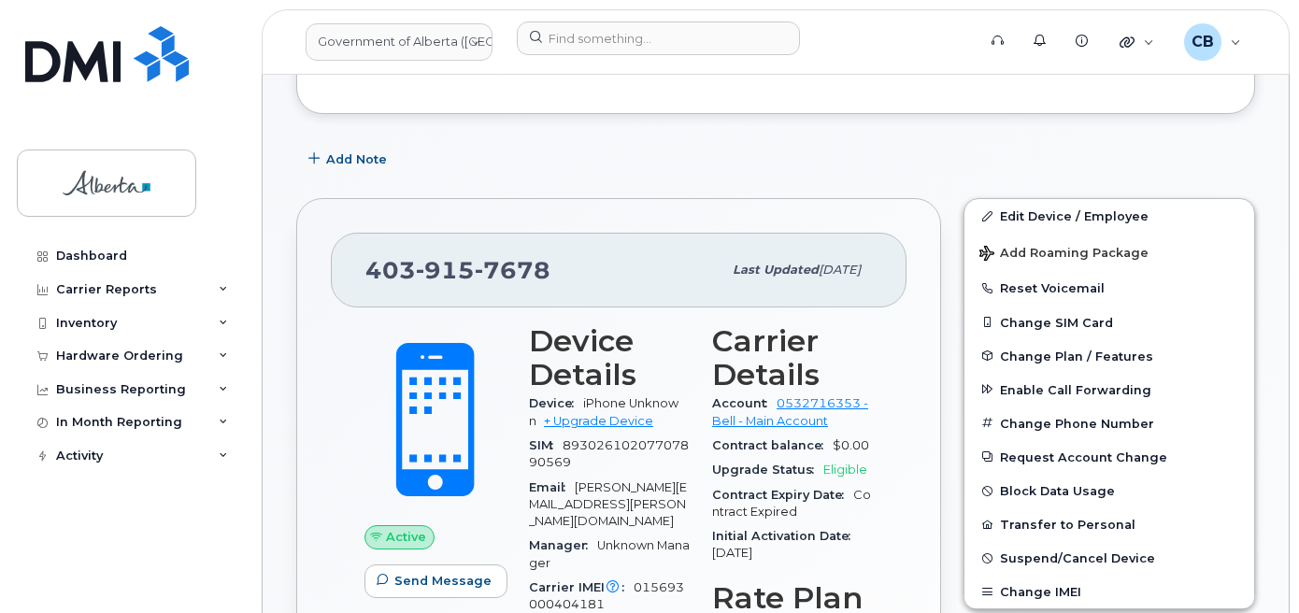
scroll to position [476, 0]
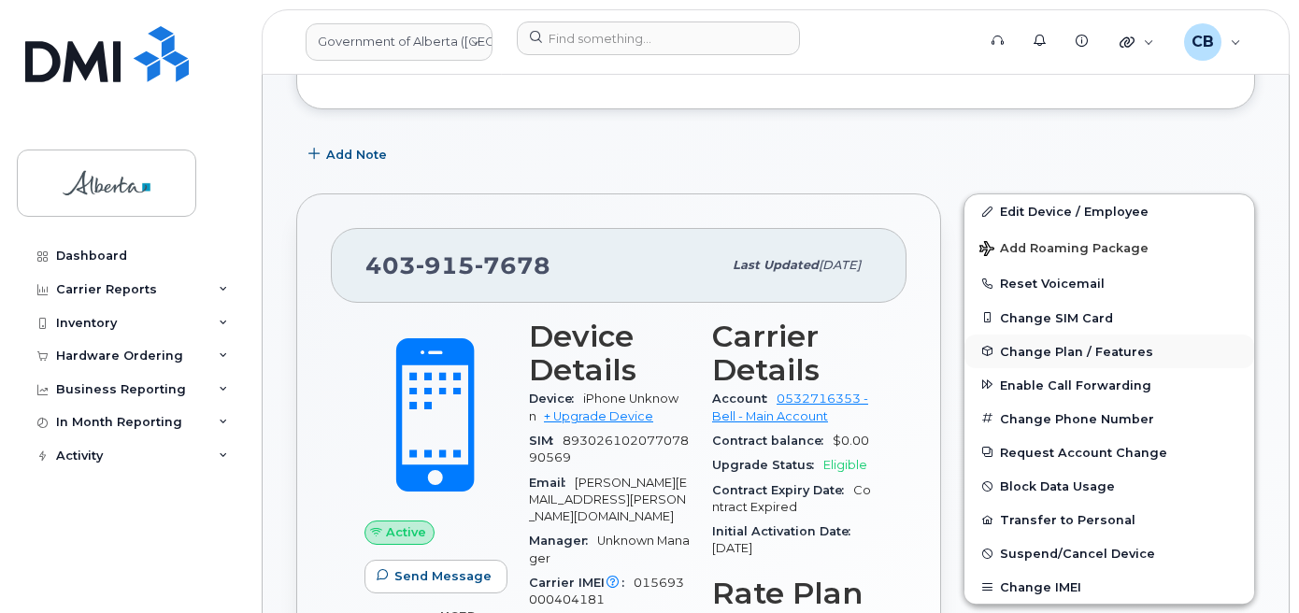
click at [1042, 348] on span "Change Plan / Features" at bounding box center [1076, 351] width 153 height 14
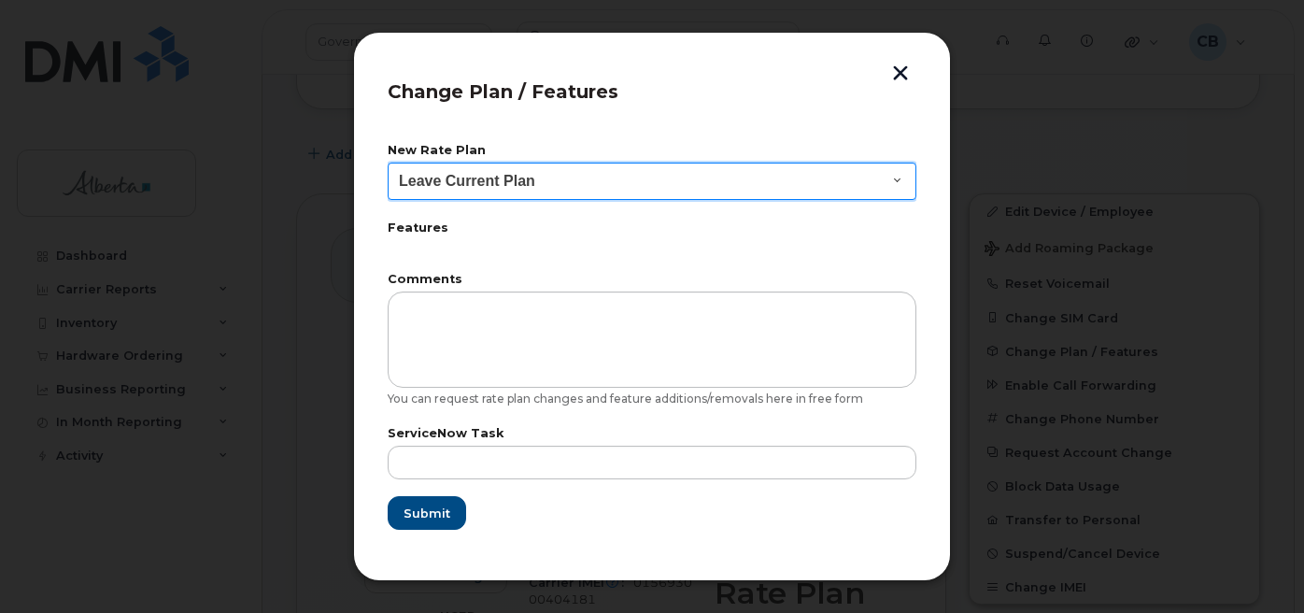
click at [888, 185] on select "Leave Current Plan GOA - Voice Plan 5 GOA Smartphone 14 30D GOA Unlimited Smart…" at bounding box center [652, 181] width 529 height 37
select select "2483362"
click at [388, 163] on select "Leave Current Plan GOA - Voice Plan 5 GOA Smartphone 14 30D GOA Unlimited Smart…" at bounding box center [652, 181] width 529 height 37
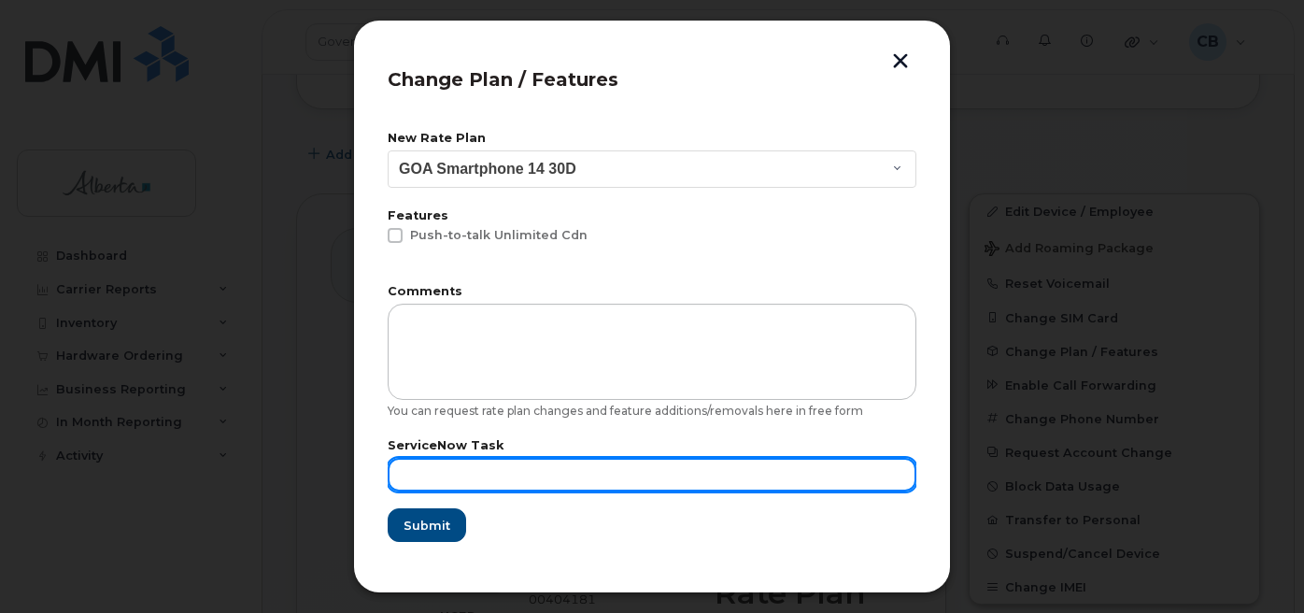
click at [422, 468] on input "text" at bounding box center [652, 475] width 529 height 34
paste input "SCTASK0846217"
type input "SCTASK0846217"
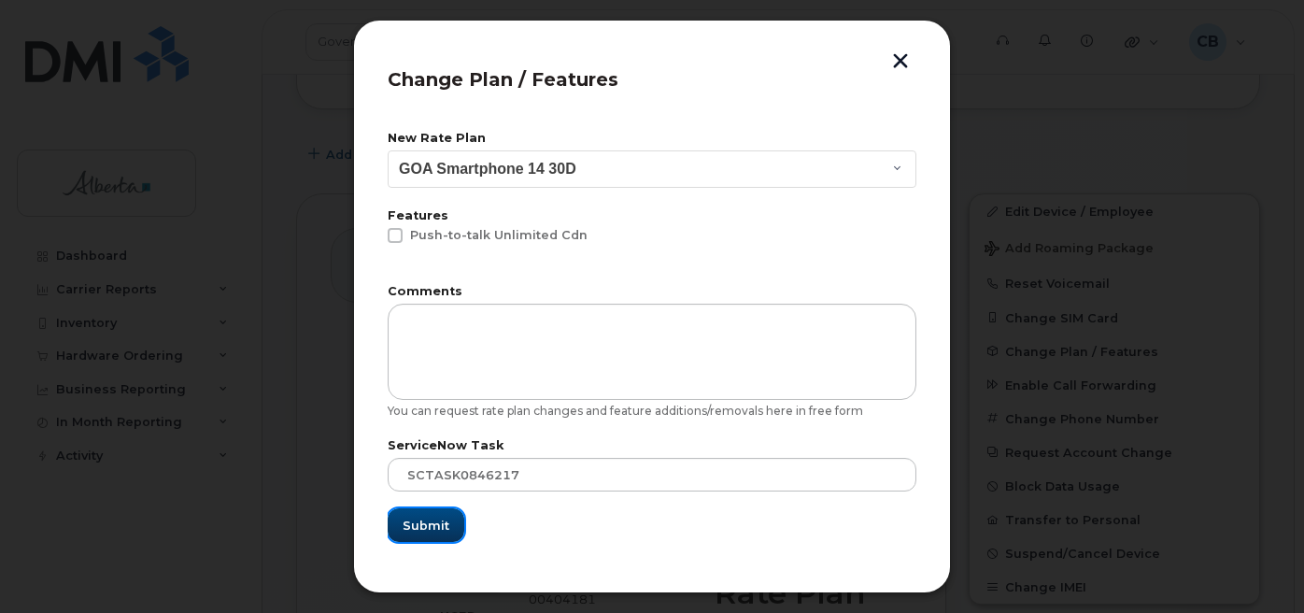
click at [419, 526] on span "Submit" at bounding box center [426, 526] width 47 height 18
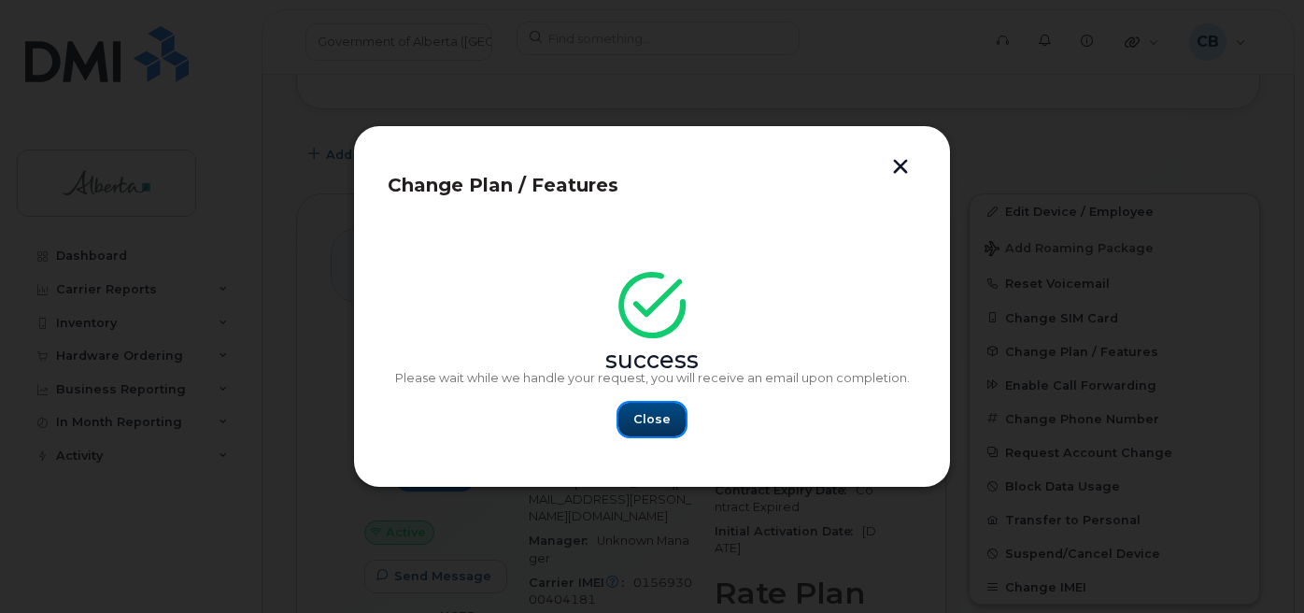
click at [648, 416] on span "Close" at bounding box center [651, 419] width 37 height 18
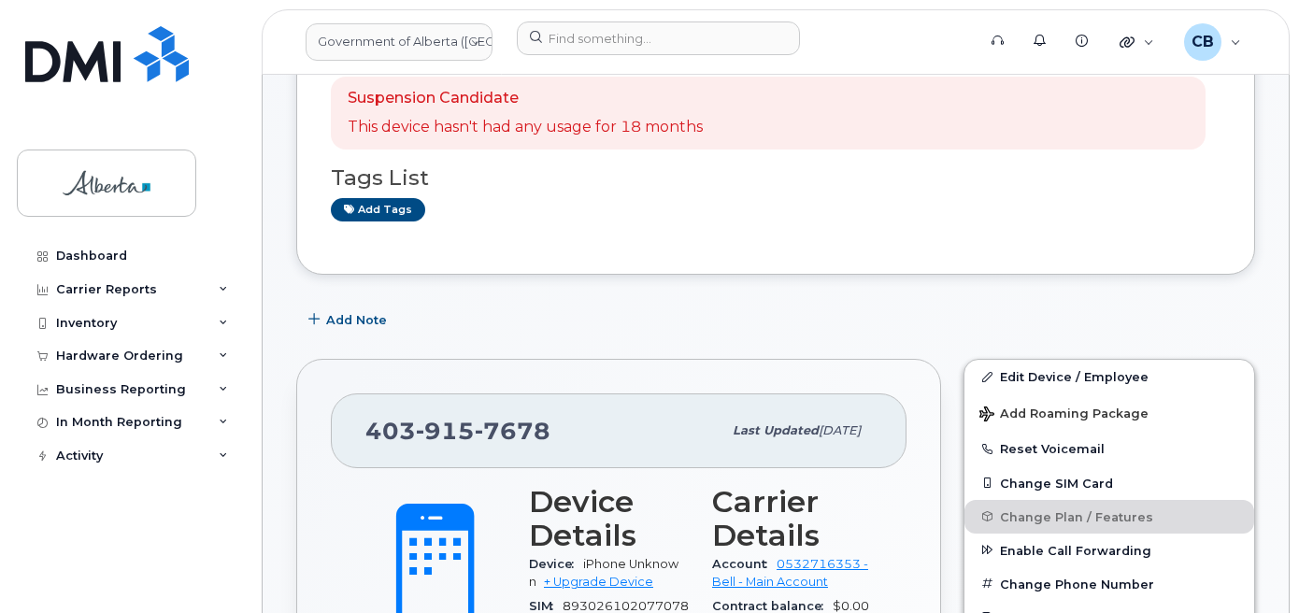
scroll to position [289, 0]
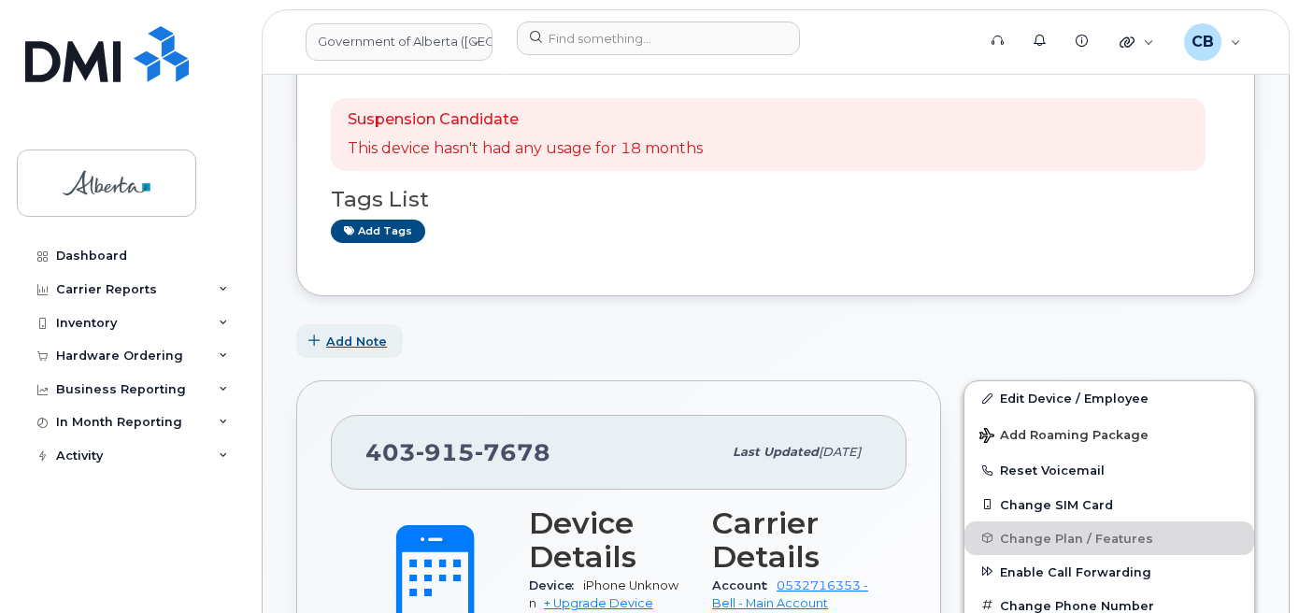
click at [353, 341] on span "Add Note" at bounding box center [356, 342] width 61 height 18
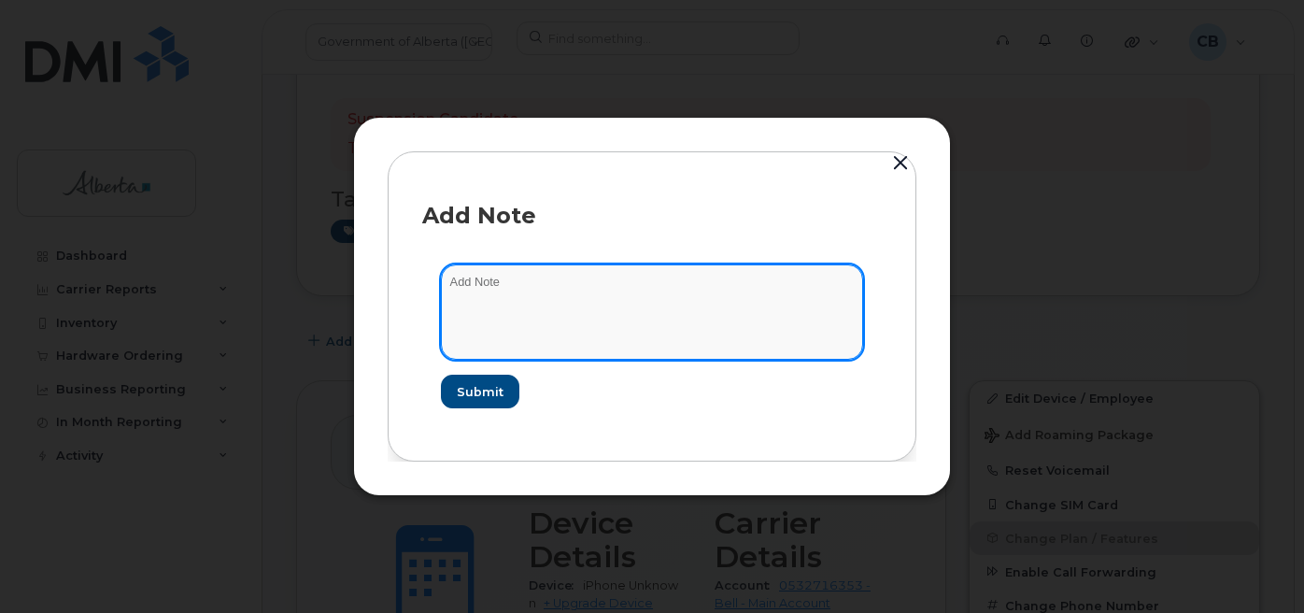
click at [518, 275] on textarea at bounding box center [652, 311] width 422 height 95
paste textarea "SCTASK0846217"
type textarea "SCTASK0846217-changed plan from data to voice and data."
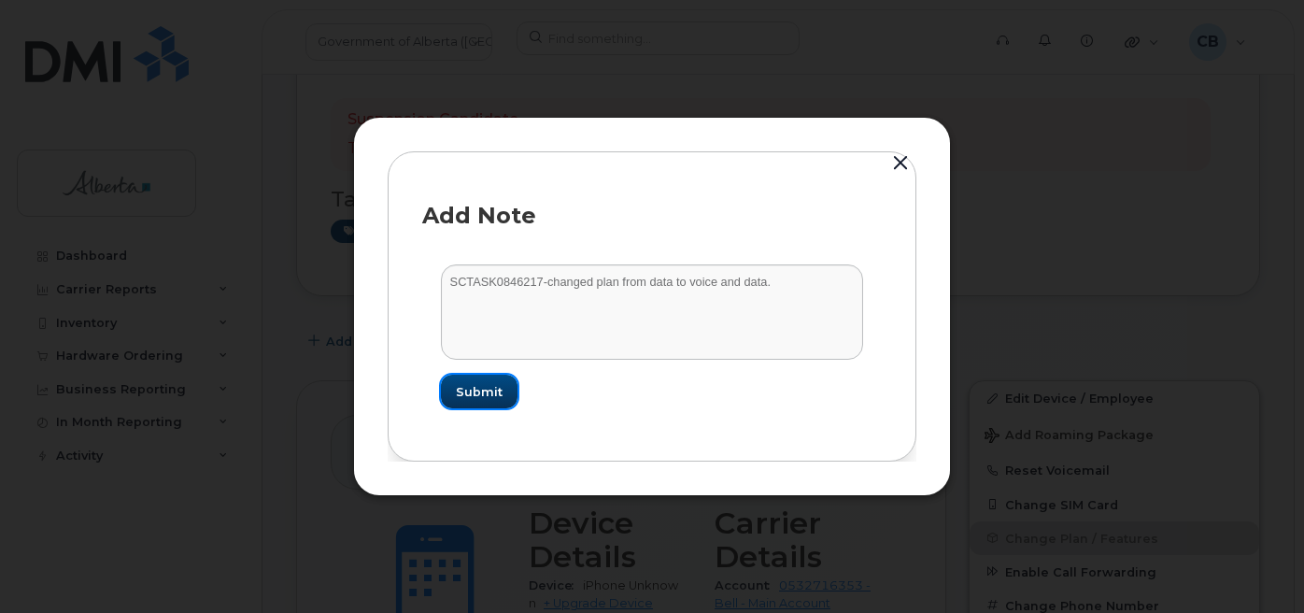
click at [495, 381] on button "Submit" at bounding box center [479, 392] width 77 height 34
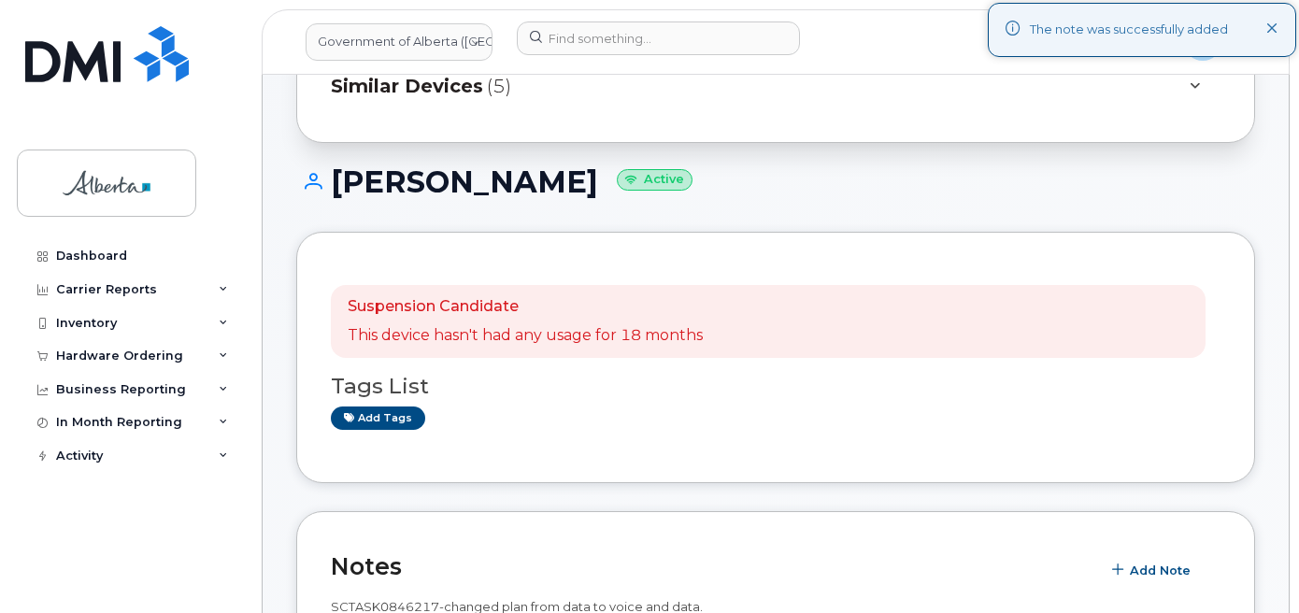
scroll to position [8, 0]
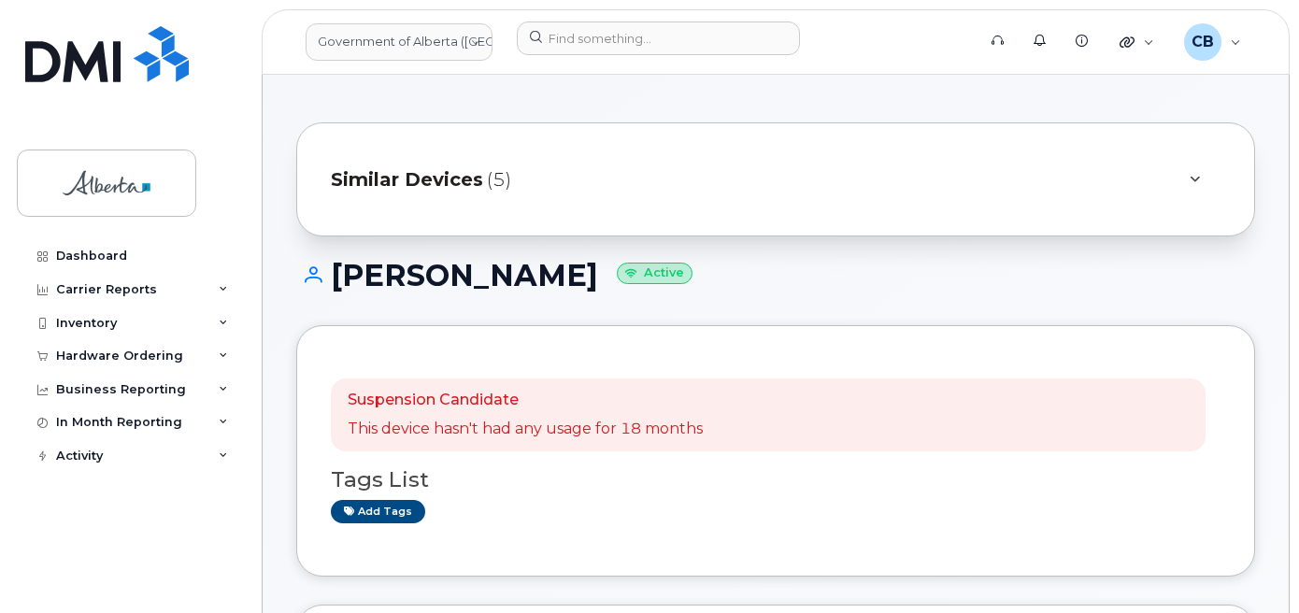
drag, startPoint x: 603, startPoint y: 276, endPoint x: 340, endPoint y: 277, distance: 262.5
click at [340, 277] on h1 "Deidre Martineau Active" at bounding box center [775, 275] width 958 height 33
copy h1 "Deidre Martineau"
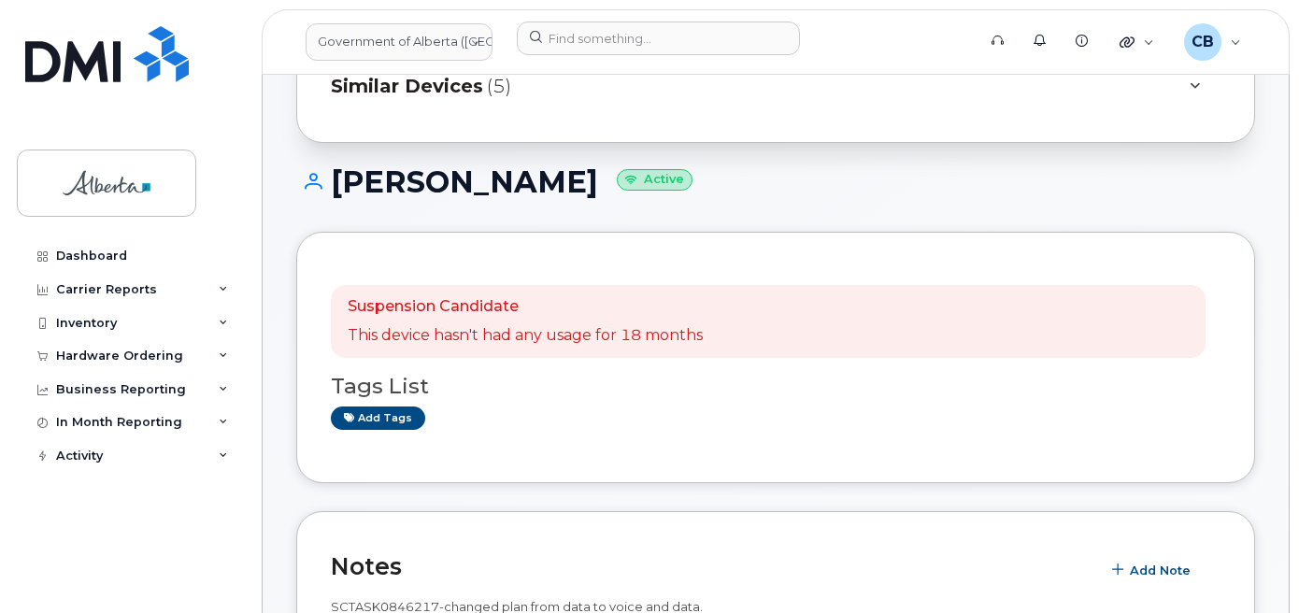
scroll to position [0, 0]
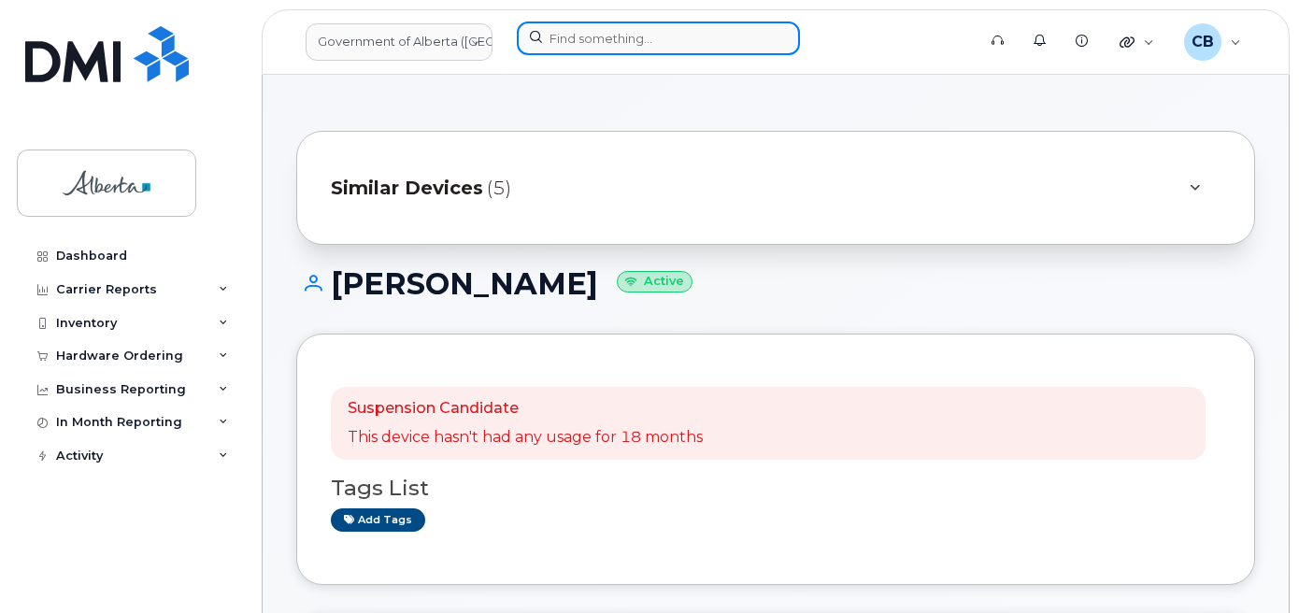
click at [588, 38] on input at bounding box center [658, 38] width 283 height 34
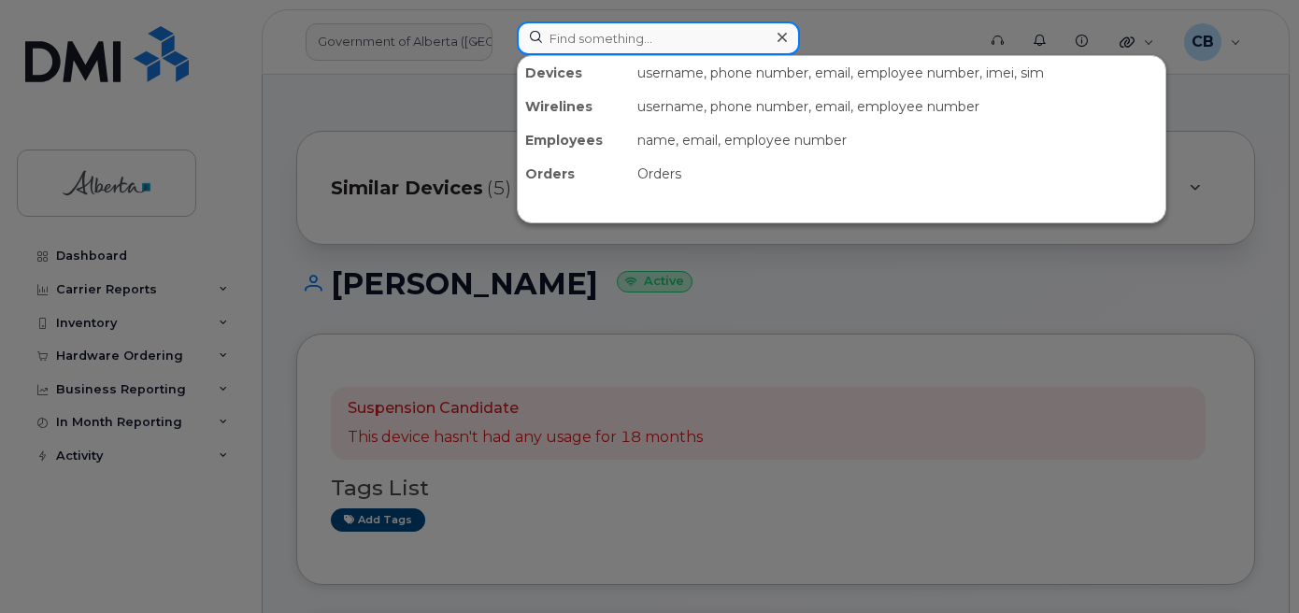
paste input "587-588-5896"
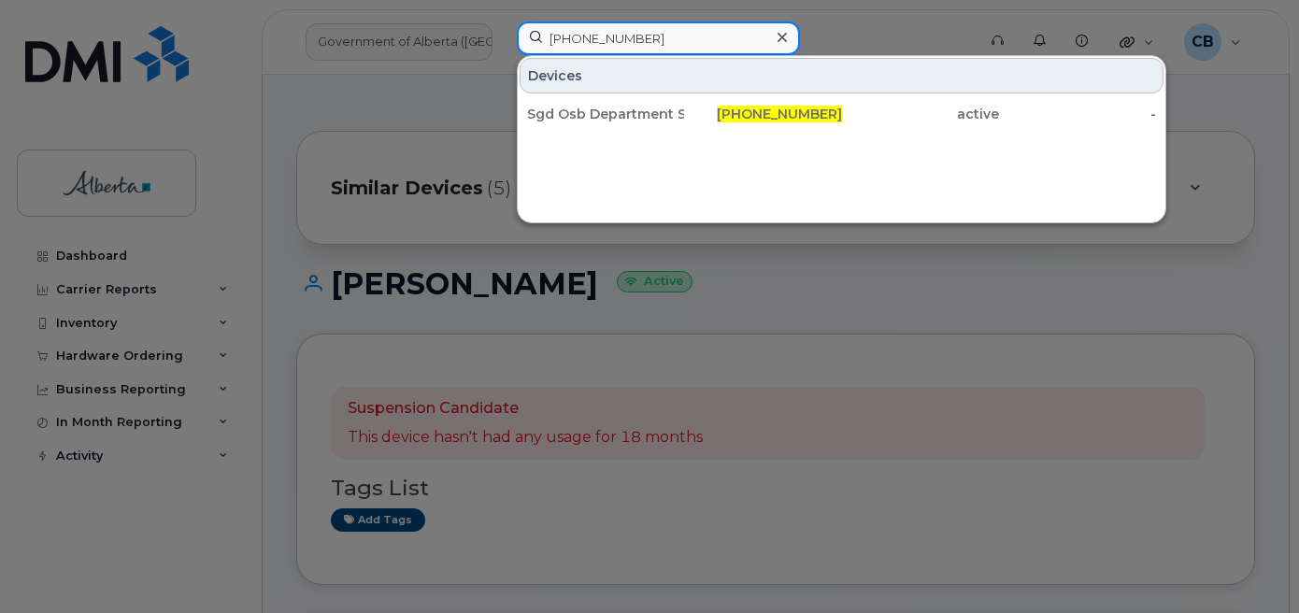
click at [612, 36] on input "587-588-5896" at bounding box center [658, 38] width 283 height 34
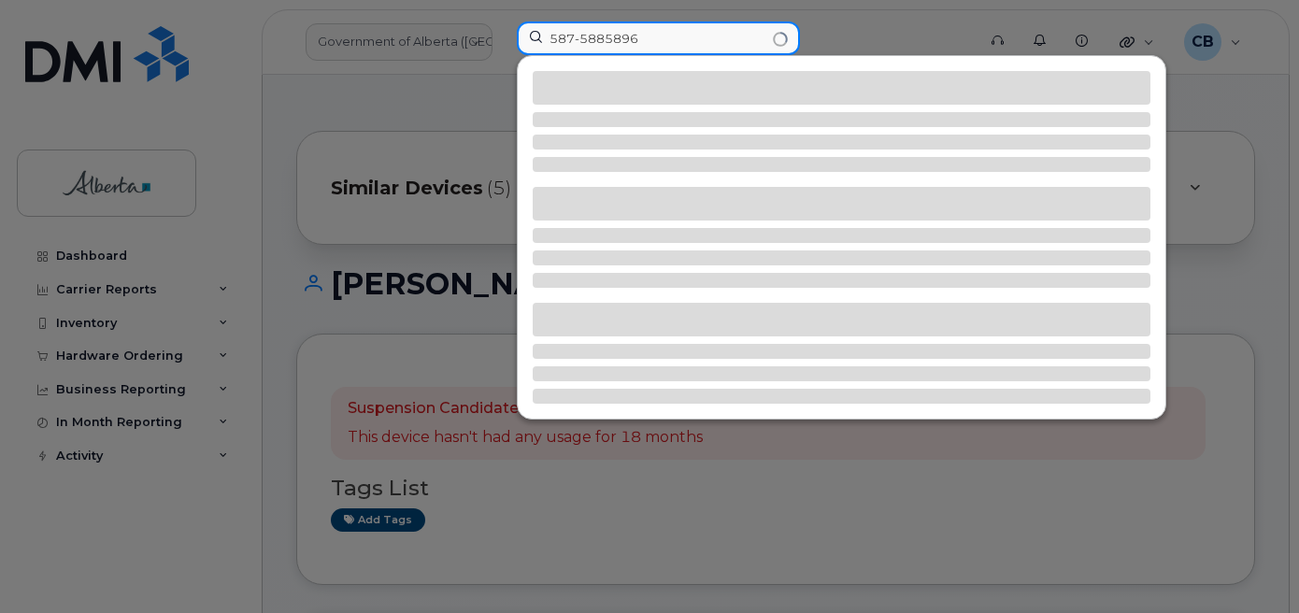
click at [577, 36] on input "587-5885896" at bounding box center [658, 38] width 283 height 34
click at [649, 45] on input "5875885896" at bounding box center [658, 38] width 283 height 34
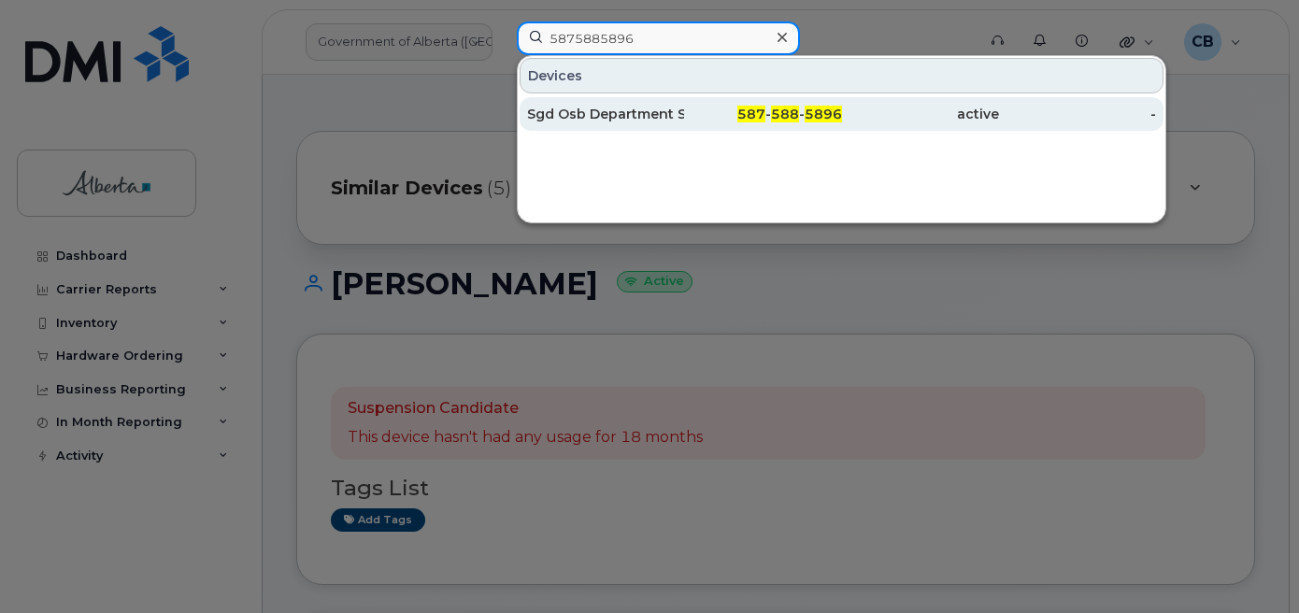
type input "5875885896"
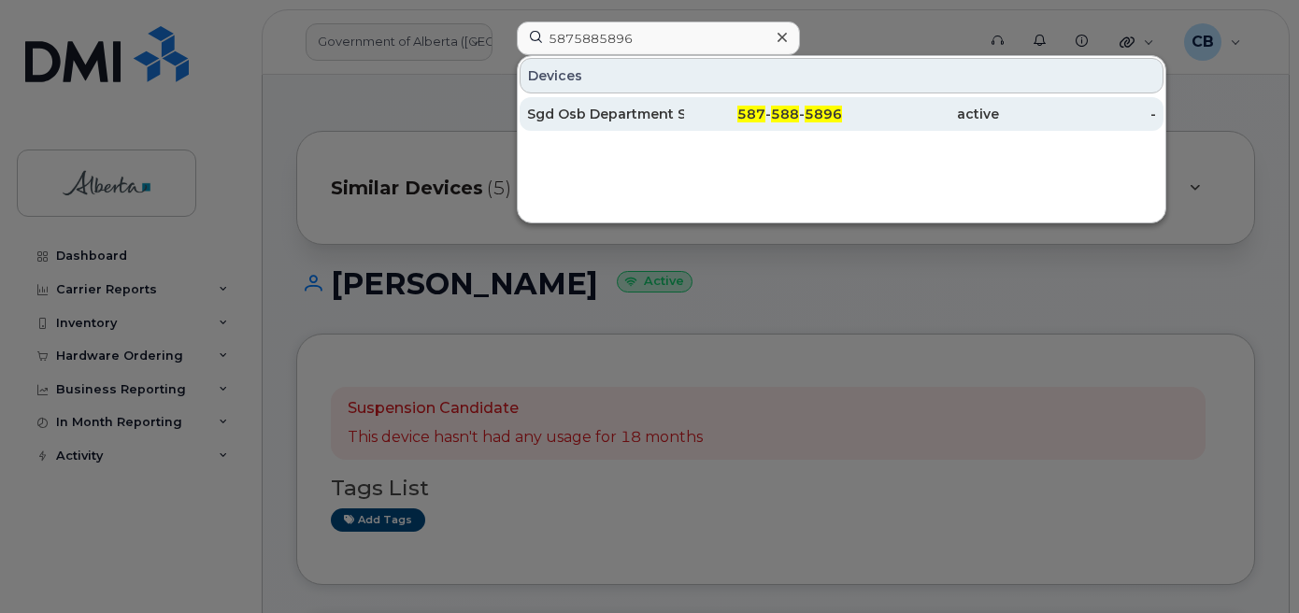
click at [658, 111] on div "Sgd Osb Department Security Ad" at bounding box center [605, 114] width 157 height 19
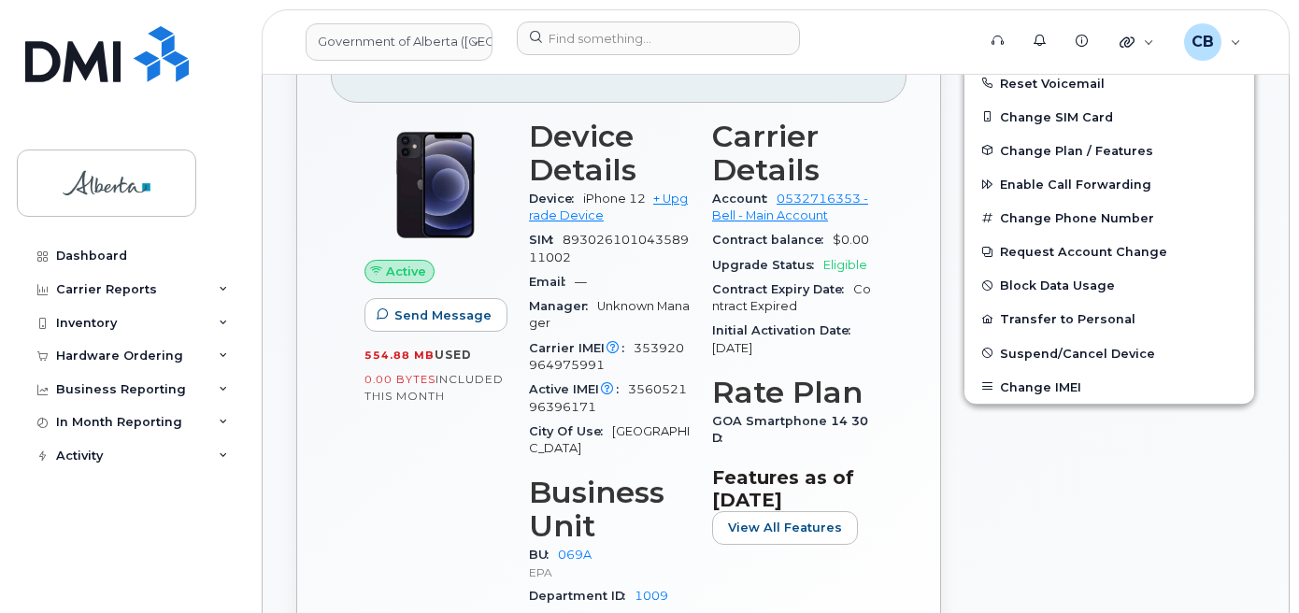
scroll to position [450, 0]
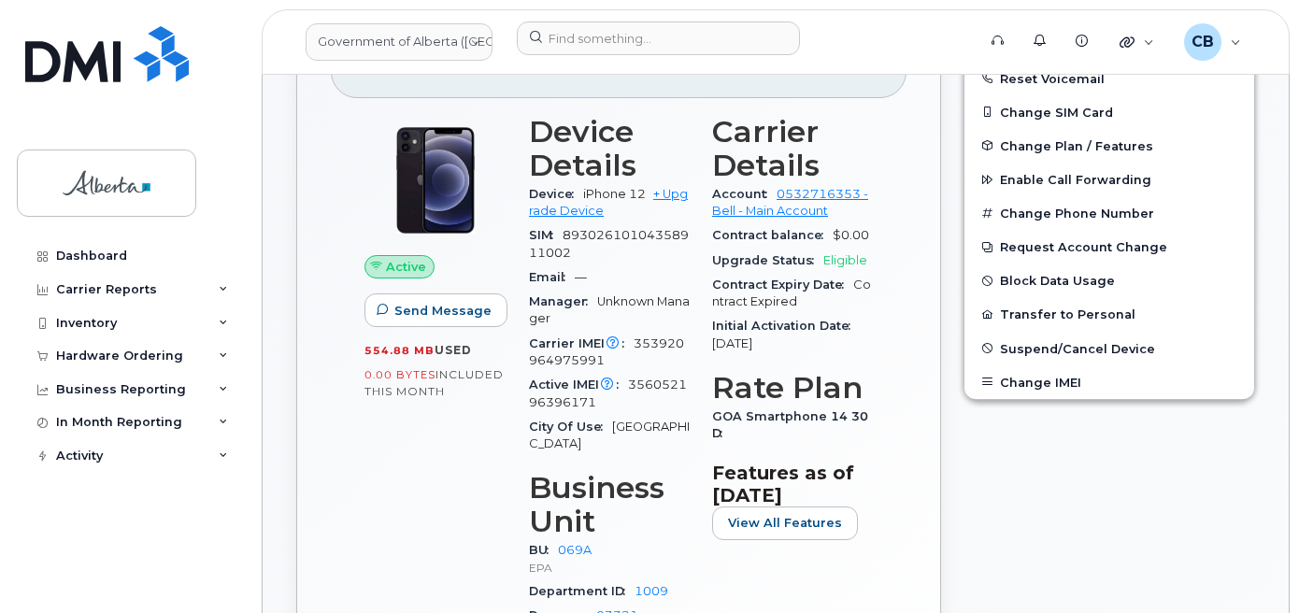
click at [1237, 105] on div "Edit Device / Employee Add Roaming Package Reset Voicemail Change SIM Card Chan…" at bounding box center [1108, 193] width 291 height 411
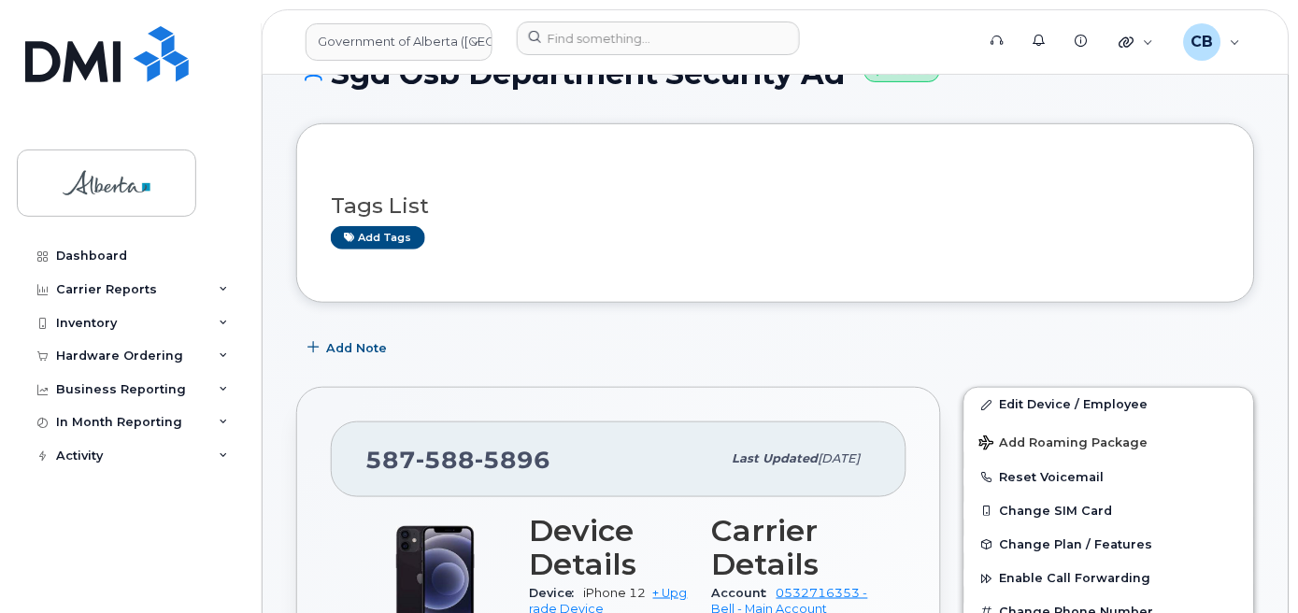
scroll to position [0, 0]
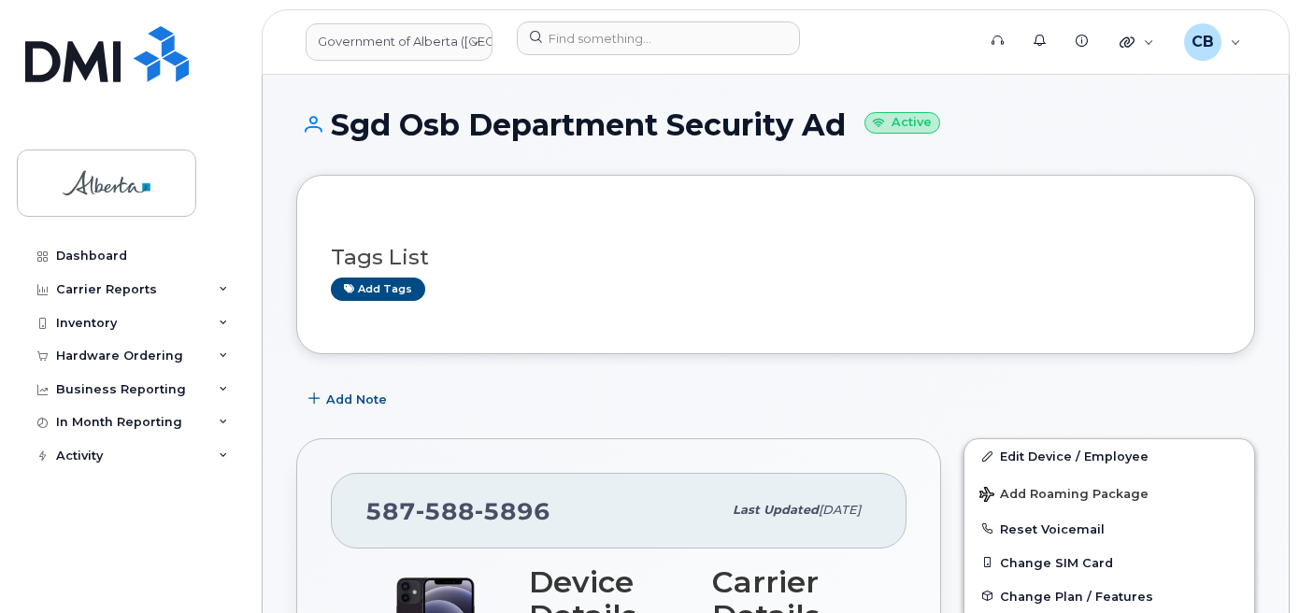
drag, startPoint x: 339, startPoint y: 124, endPoint x: 846, endPoint y: 123, distance: 507.3
click at [846, 123] on h1 "Sgd Osb Department Security Ad Active" at bounding box center [775, 124] width 958 height 33
copy h1 "Sgd Osb Department Security Ad"
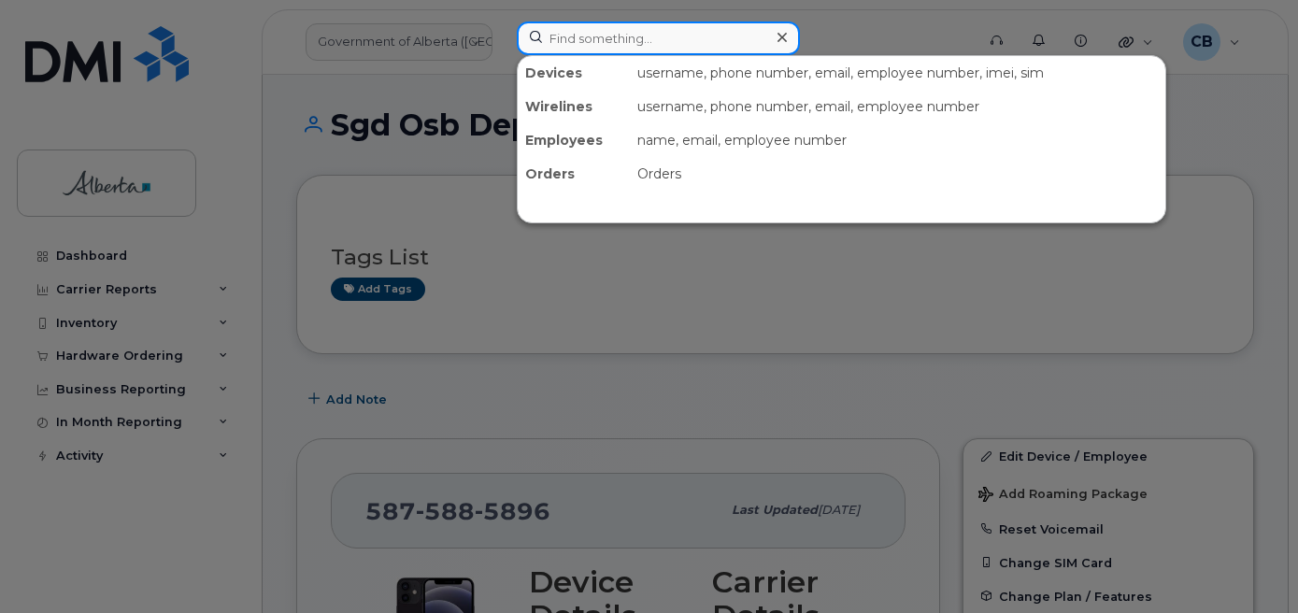
click at [547, 33] on input at bounding box center [658, 38] width 283 height 34
paste input "4038365473"
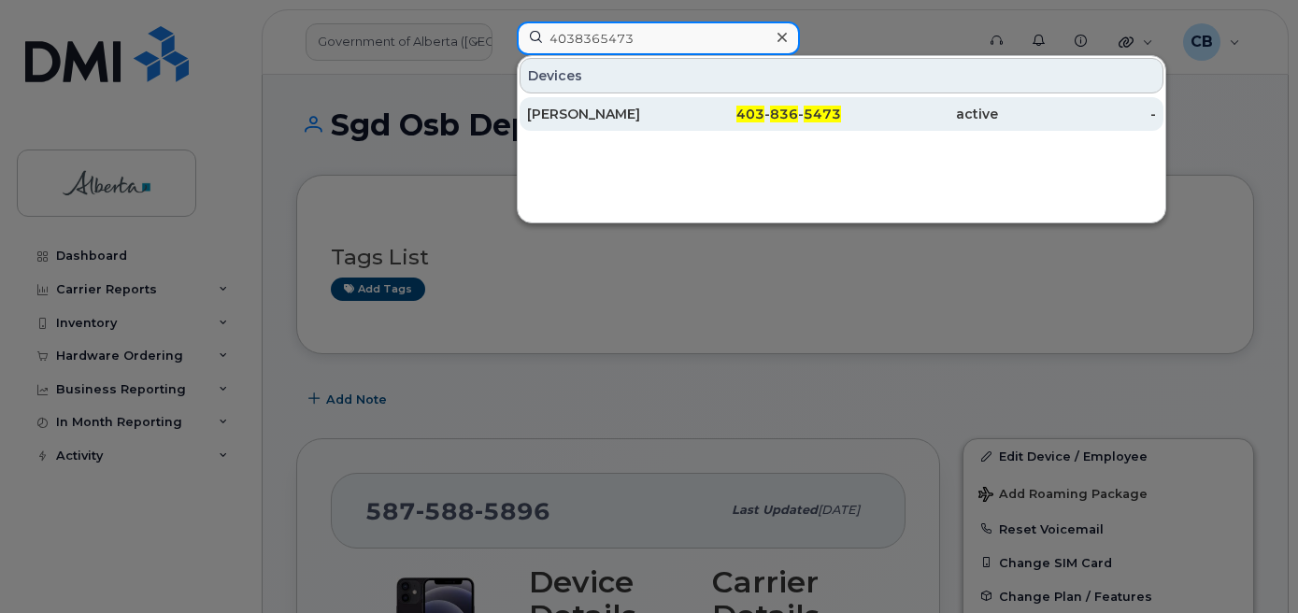
type input "4038365473"
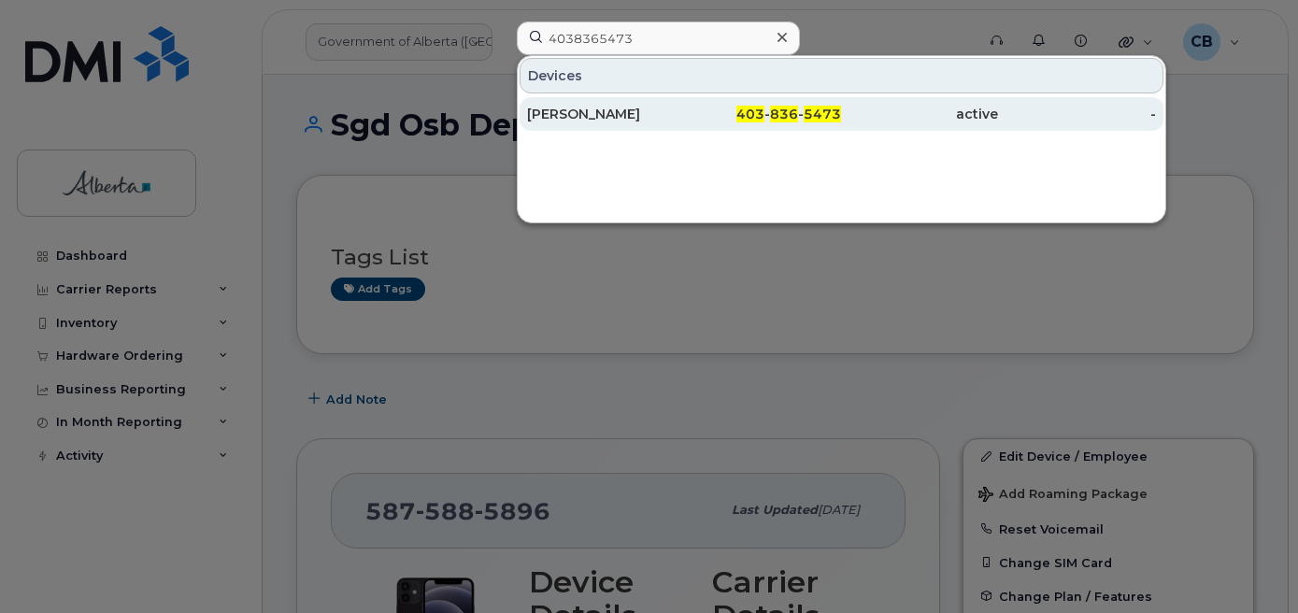
click at [553, 115] on div "[PERSON_NAME]" at bounding box center [605, 114] width 157 height 19
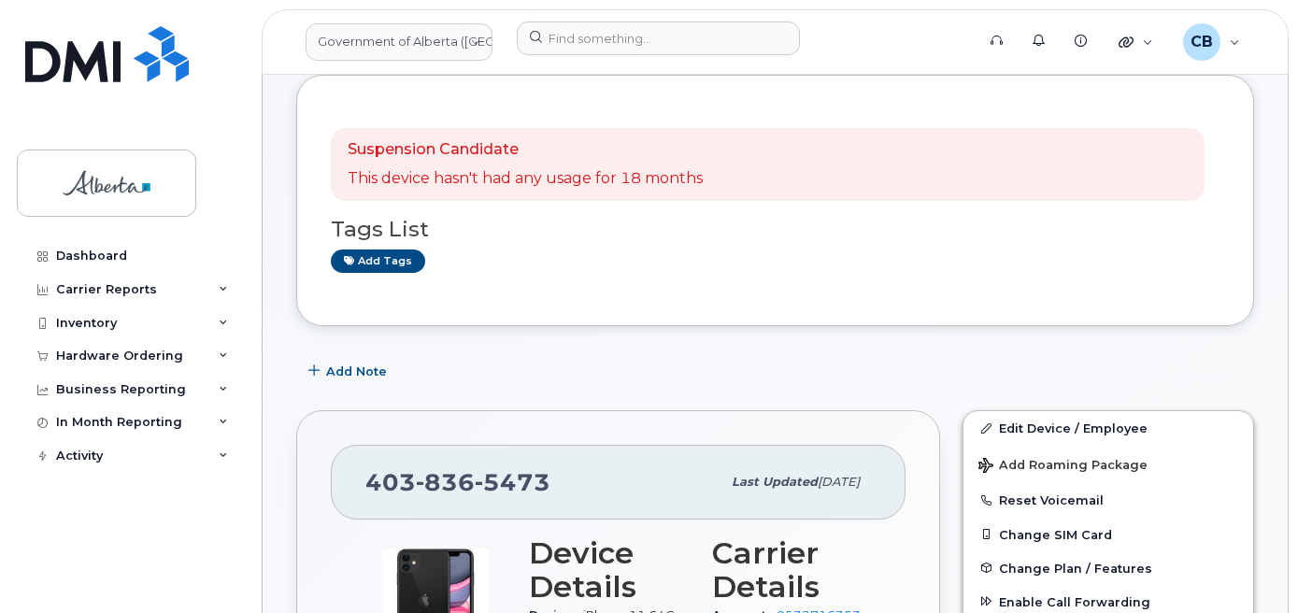
scroll to position [93, 0]
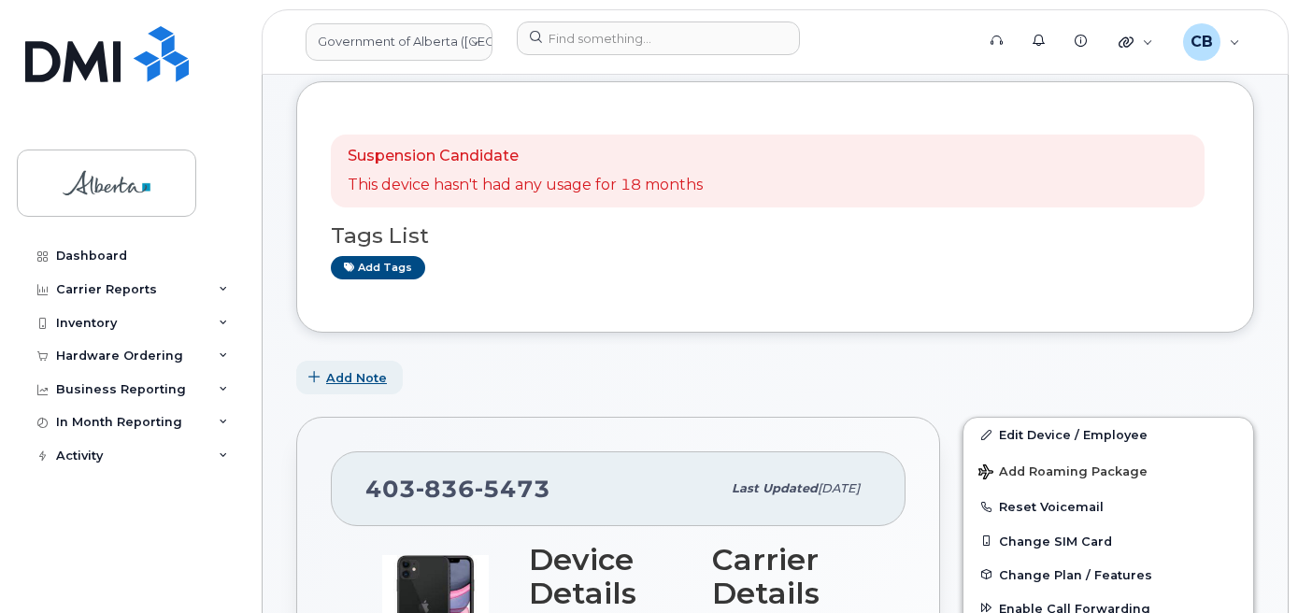
click at [368, 379] on span "Add Note" at bounding box center [356, 378] width 61 height 18
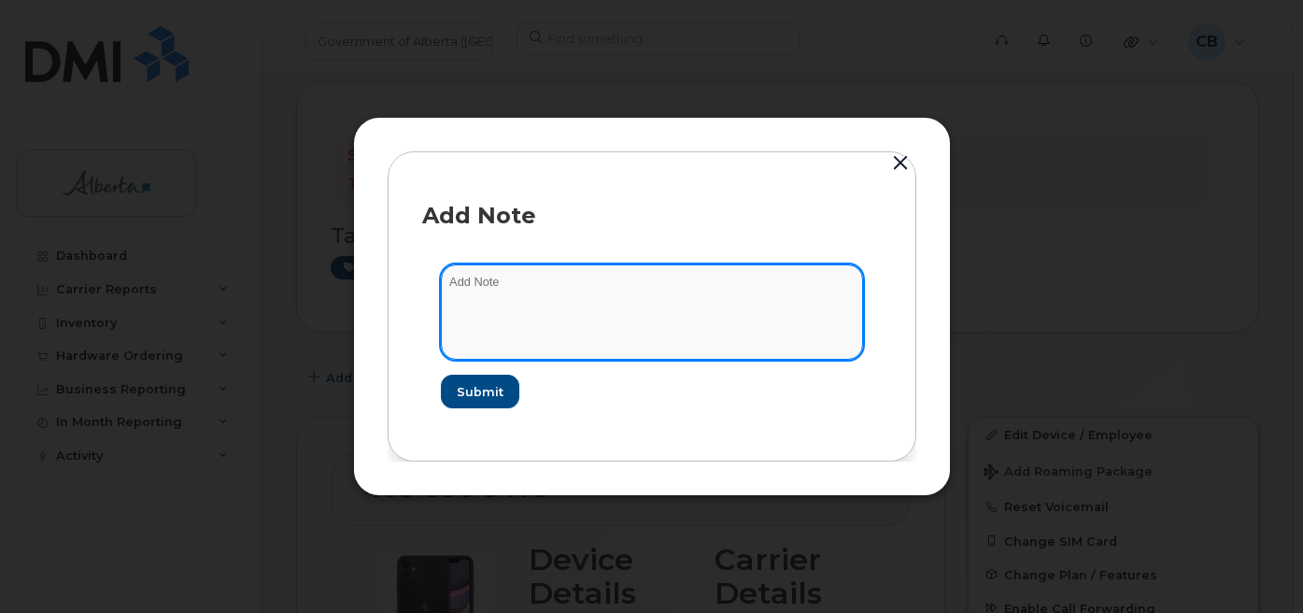
click at [460, 295] on textarea at bounding box center [652, 311] width 422 height 95
paste textarea "SCTASK0843426 4038365473 DO NOT DELETE - BEING REASSIGNED to [PERSON_NAME]. Pre…"
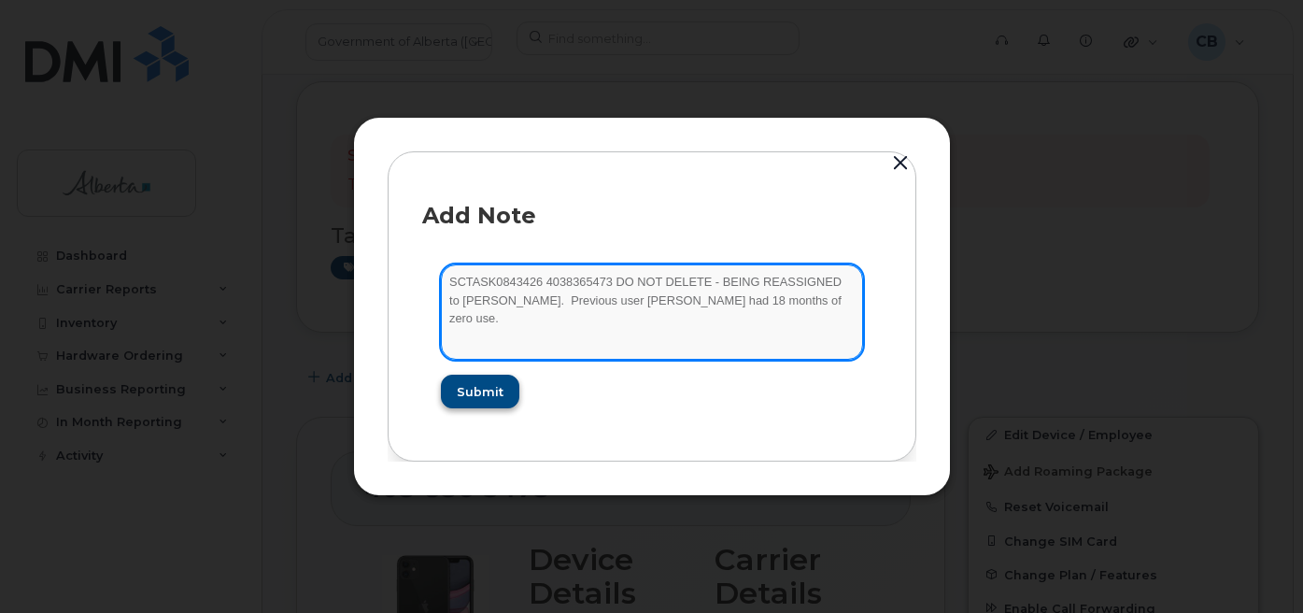
type textarea "SCTASK0843426 4038365473 DO NOT DELETE - BEING REASSIGNED to Ade Adeleke. Previ…"
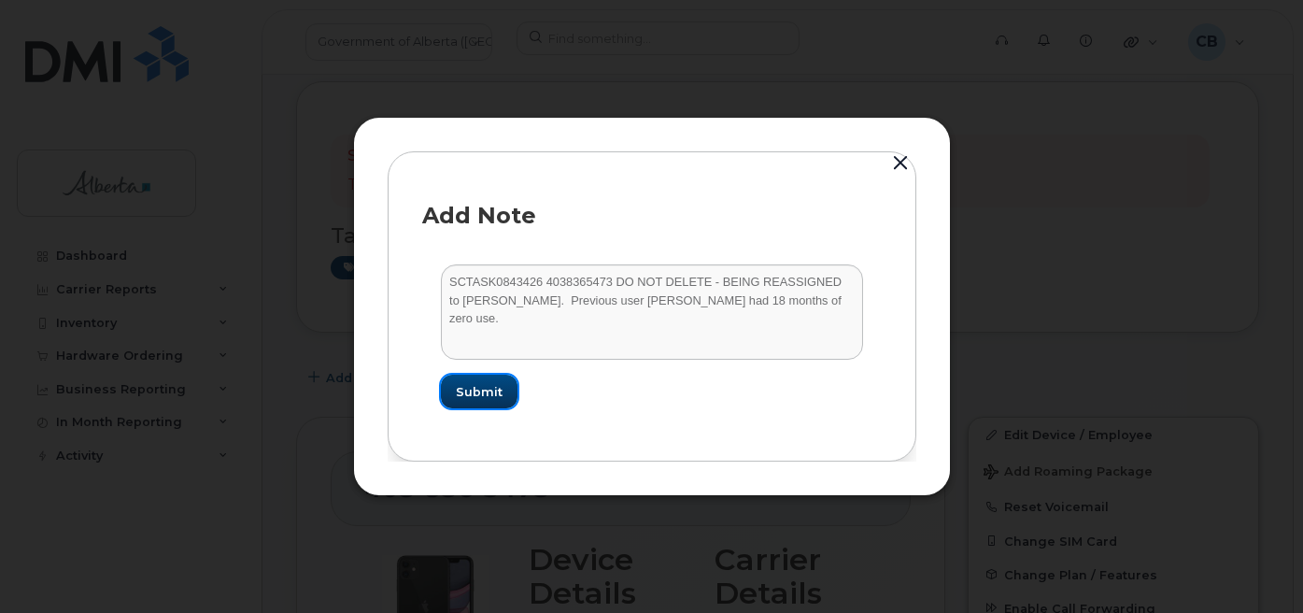
click at [490, 399] on span "Submit" at bounding box center [479, 392] width 47 height 18
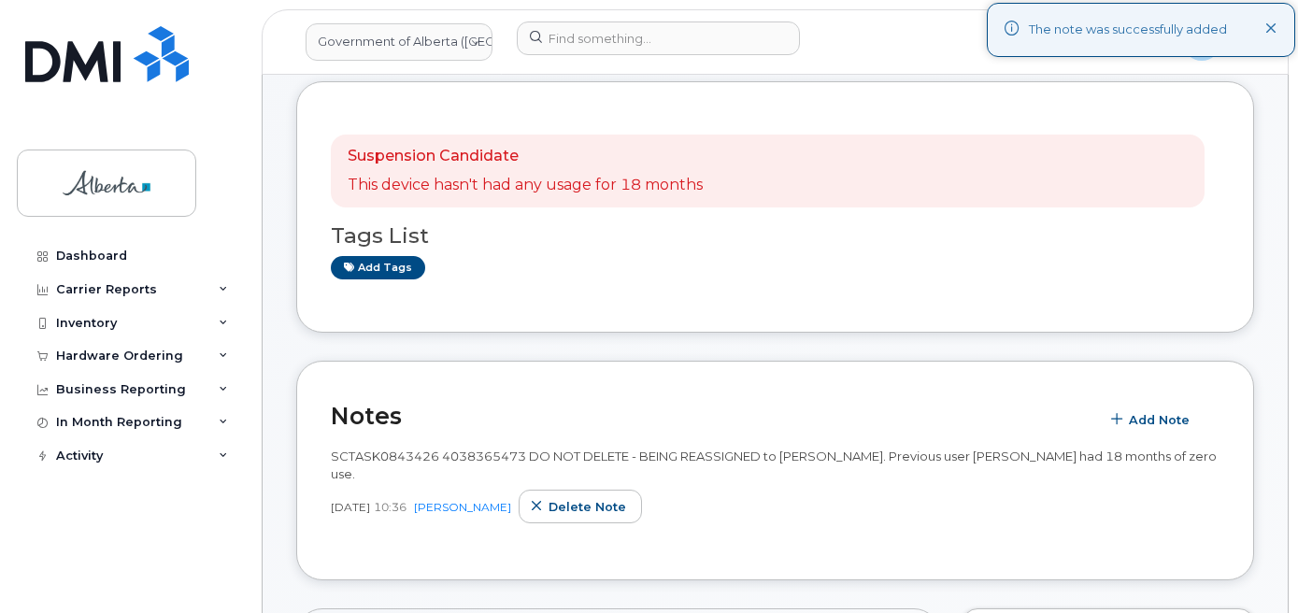
click at [1282, 30] on div "The note was successfully added" at bounding box center [1141, 30] width 308 height 54
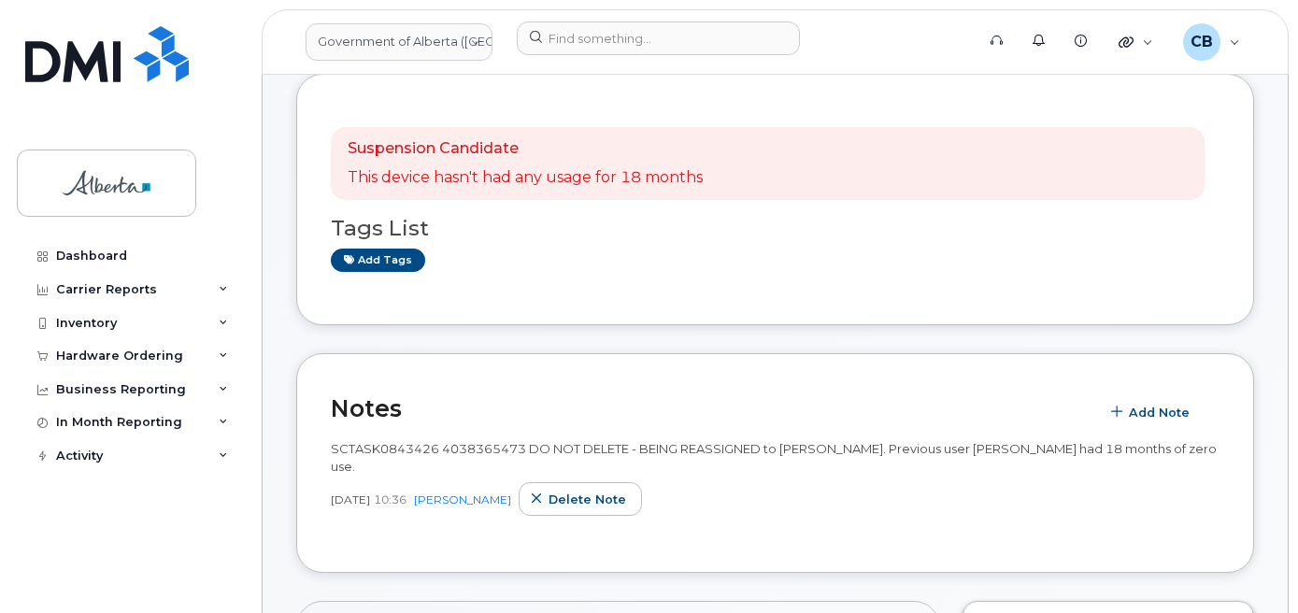
scroll to position [73, 0]
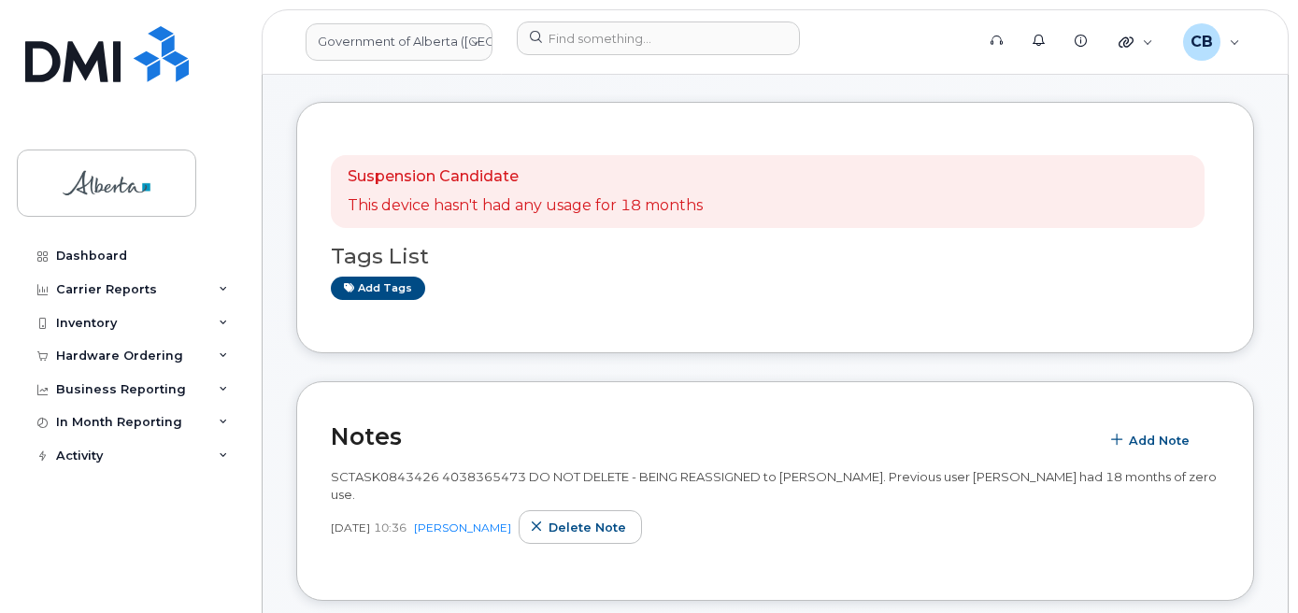
click at [793, 477] on span "SCTASK0843426 4038365473 DO NOT DELETE - BEING REASSIGNED to Ade Adeleke. Previ…" at bounding box center [774, 485] width 886 height 33
click at [832, 476] on span "SCTASK0843426 4038365473 DO NOT DELETE - BEING REASSIGNED to Ade Adeleke. Previ…" at bounding box center [774, 485] width 886 height 33
copy span "[PERSON_NAME]"
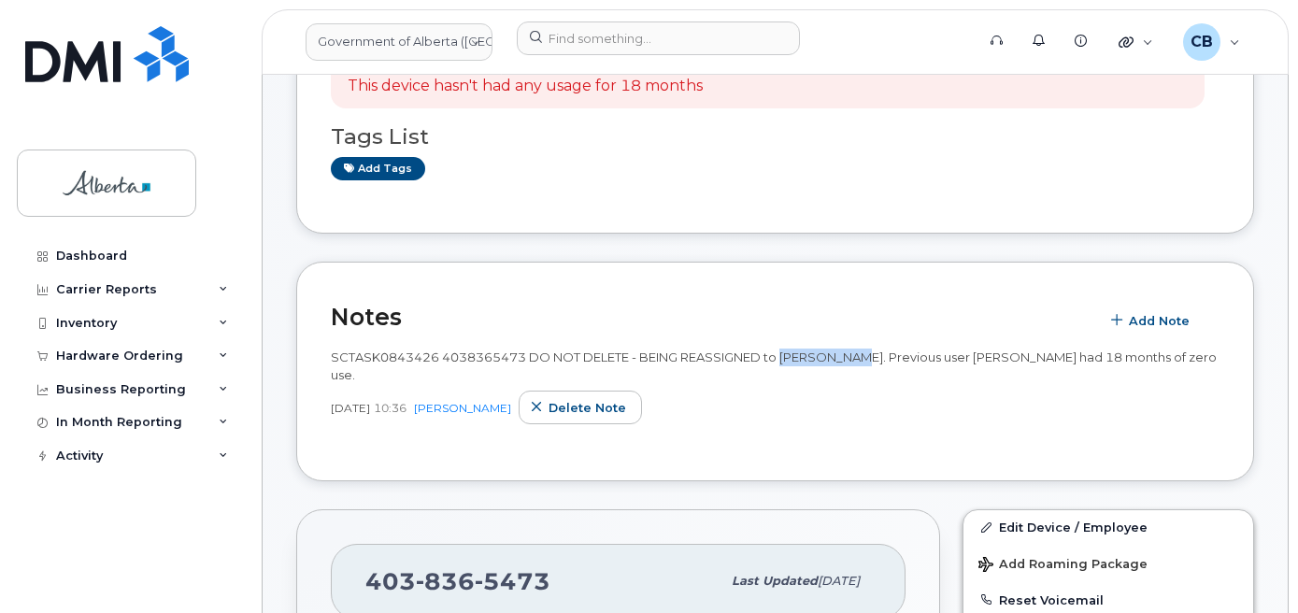
scroll to position [467, 0]
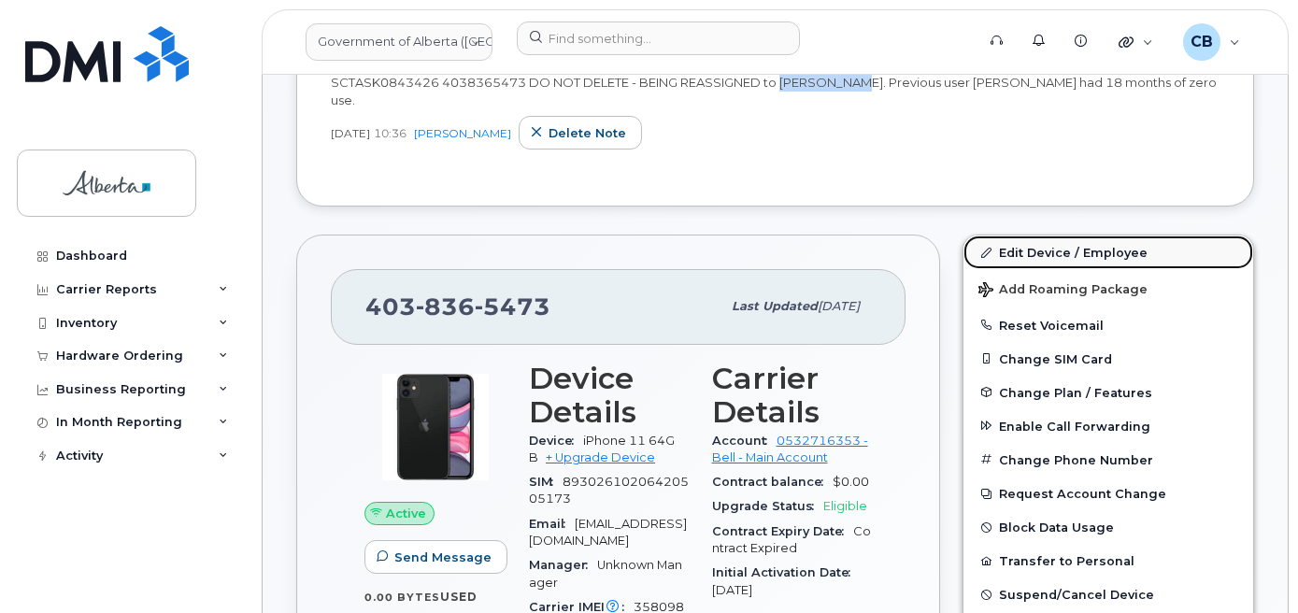
click at [1072, 235] on link "Edit Device / Employee" at bounding box center [1108, 252] width 290 height 34
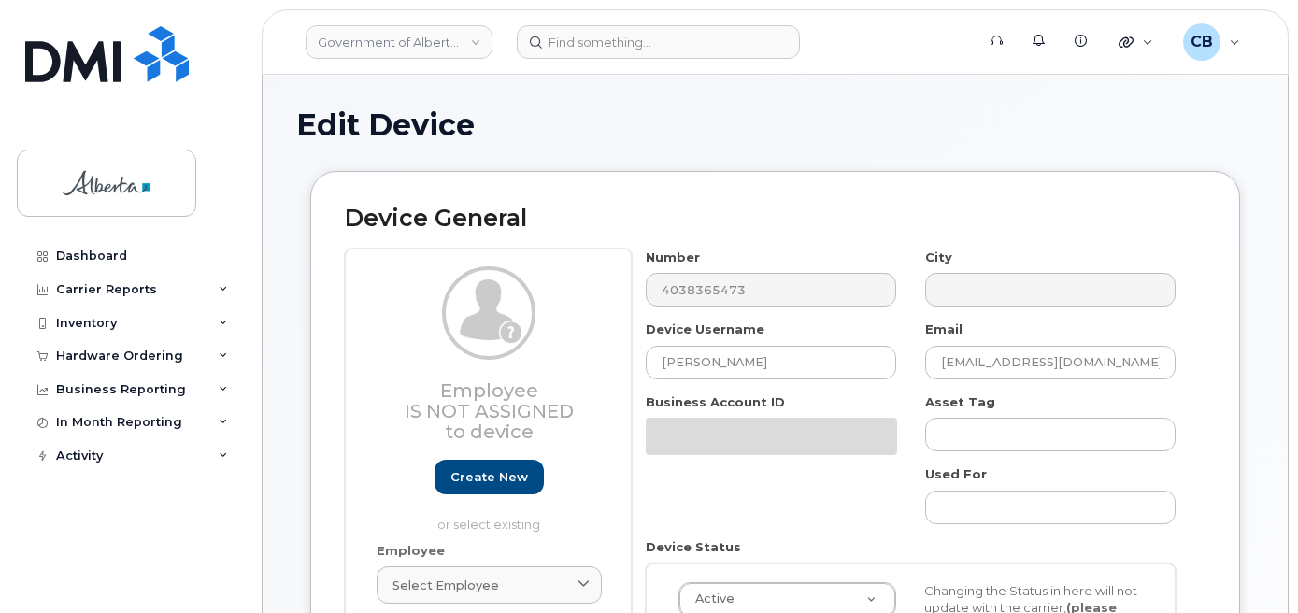
select select "4124490"
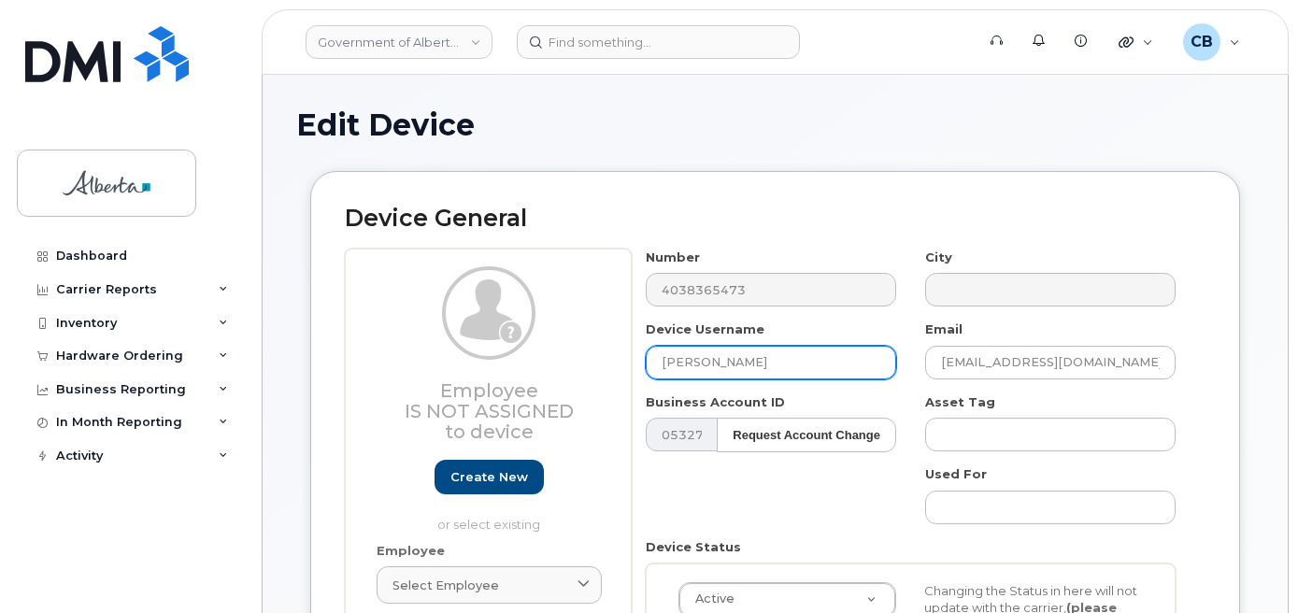
click at [673, 369] on input "[PERSON_NAME]" at bounding box center [771, 363] width 250 height 34
click at [687, 361] on input "[PERSON_NAME]" at bounding box center [771, 363] width 250 height 34
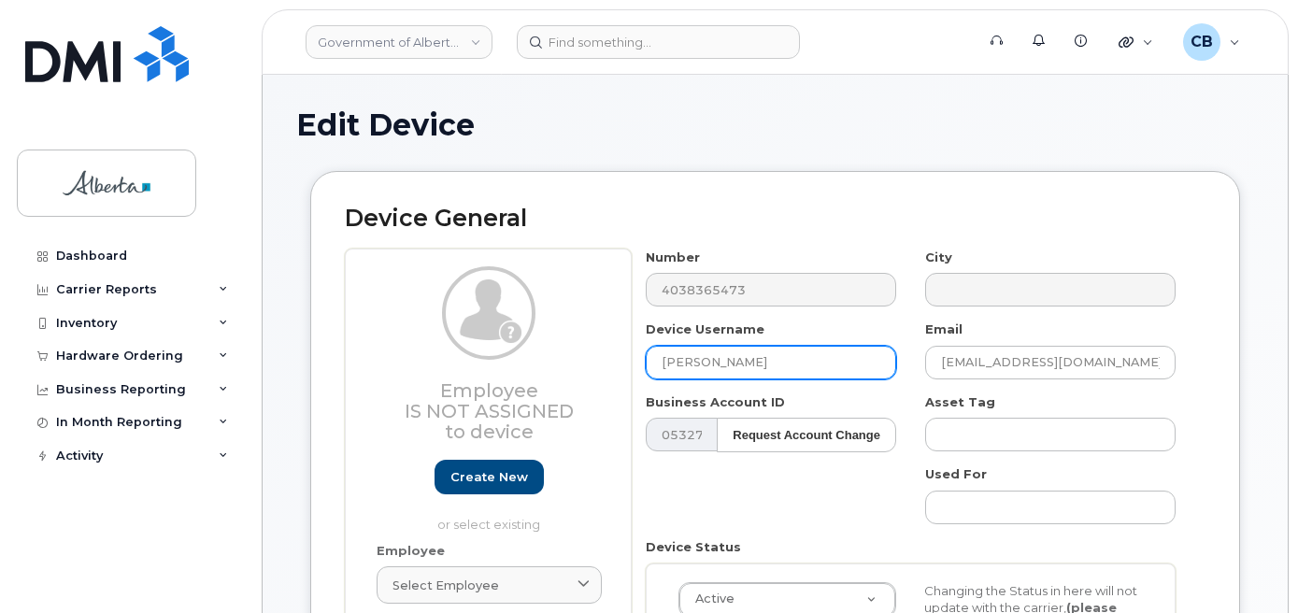
paste input "[PERSON_NAME]"
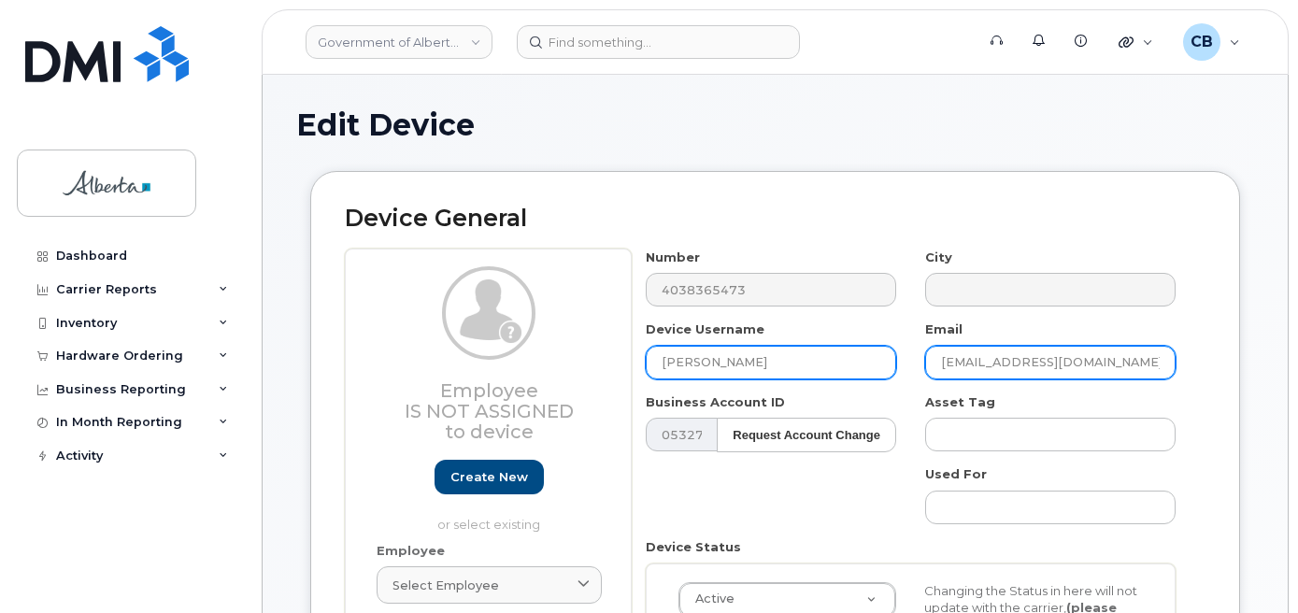
type input "[PERSON_NAME]"
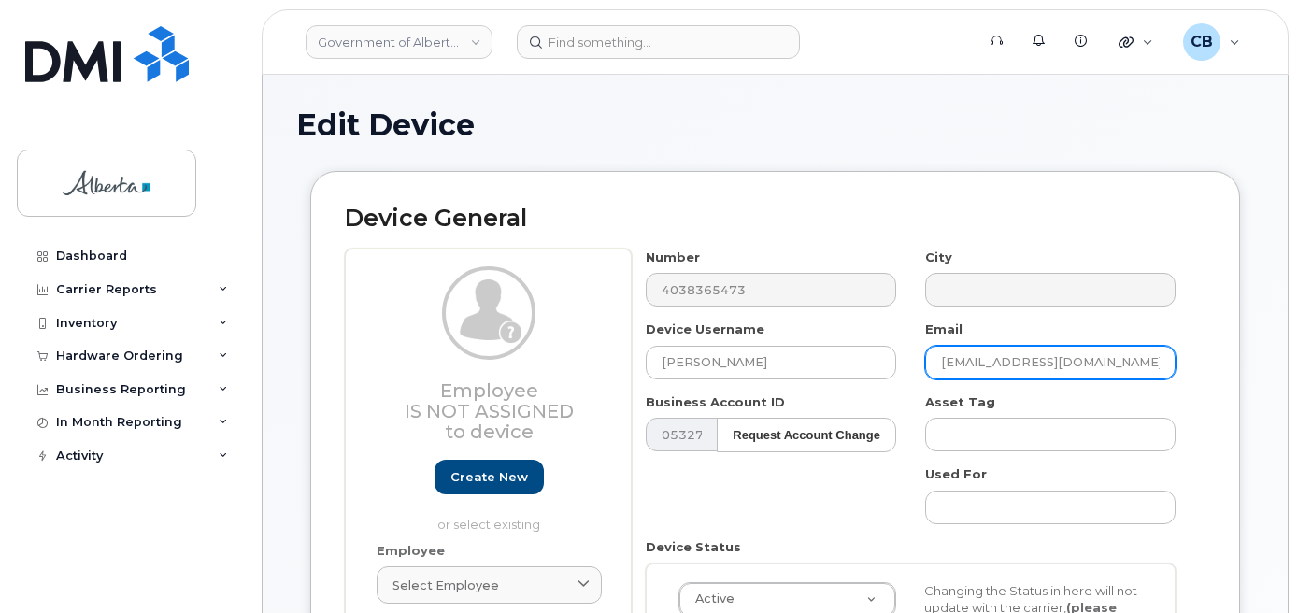
click at [1031, 359] on input "Laure.Odemilin@gov.ab.ca" at bounding box center [1050, 363] width 250 height 34
drag, startPoint x: 1035, startPoint y: 366, endPoint x: 942, endPoint y: 365, distance: 93.4
click at [942, 365] on input "Laure.Odemilin@gov.ab.ca" at bounding box center [1050, 363] width 250 height 34
paste input "[PERSON_NAME]"
click at [967, 363] on input "Ade Adeleke@gov.ab.ca" at bounding box center [1050, 363] width 250 height 34
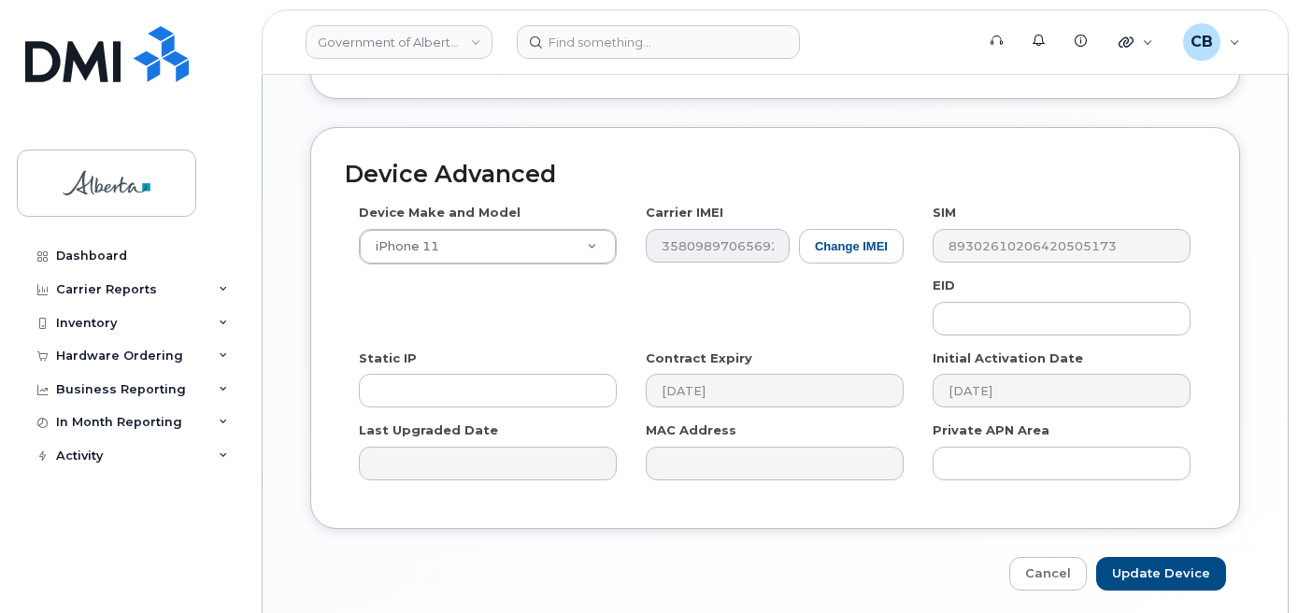
scroll to position [1033, 0]
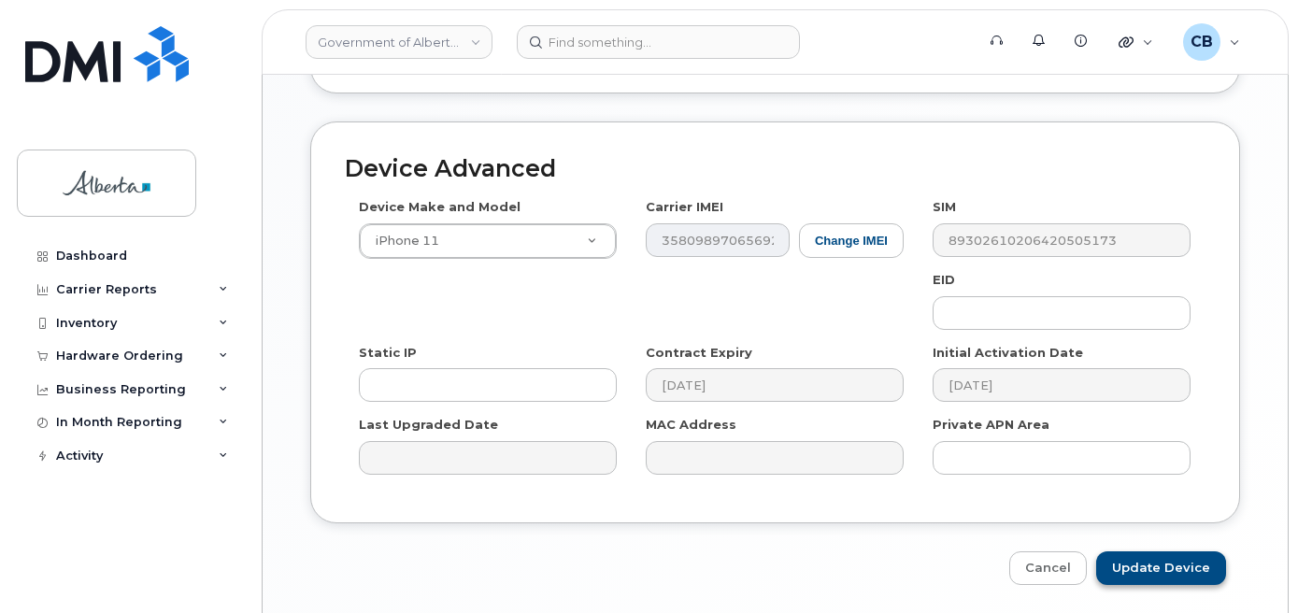
type input "[EMAIL_ADDRESS][DOMAIN_NAME]"
click at [1144, 552] on input "Update Device" at bounding box center [1161, 568] width 130 height 35
type input "Saving..."
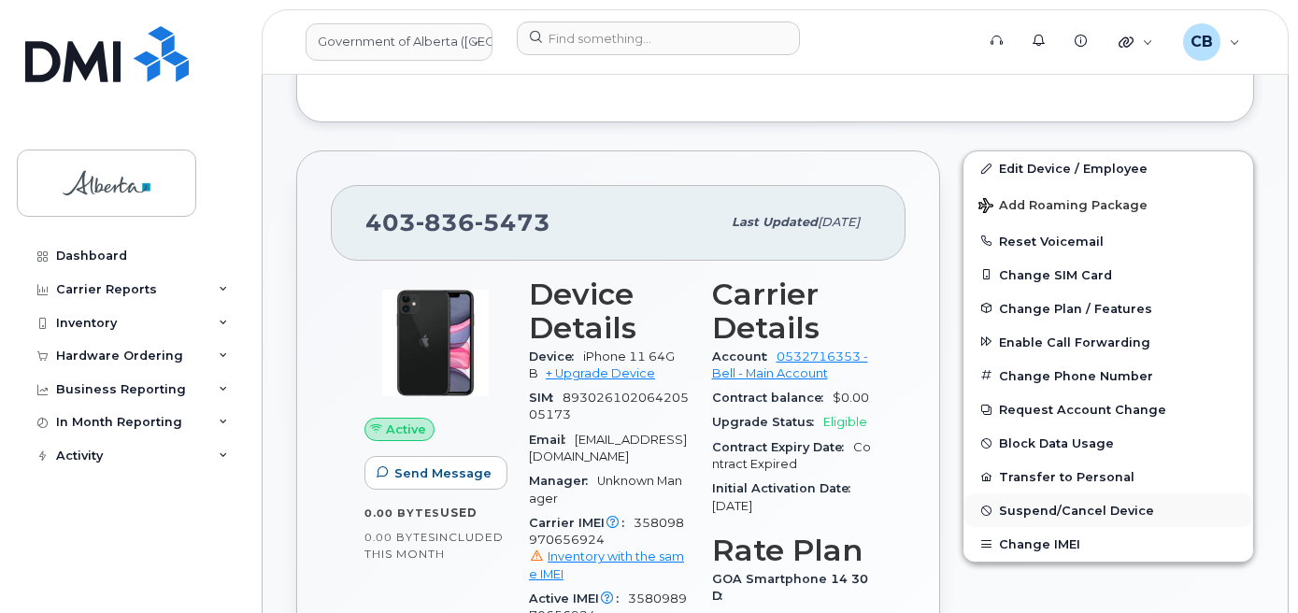
scroll to position [544, 0]
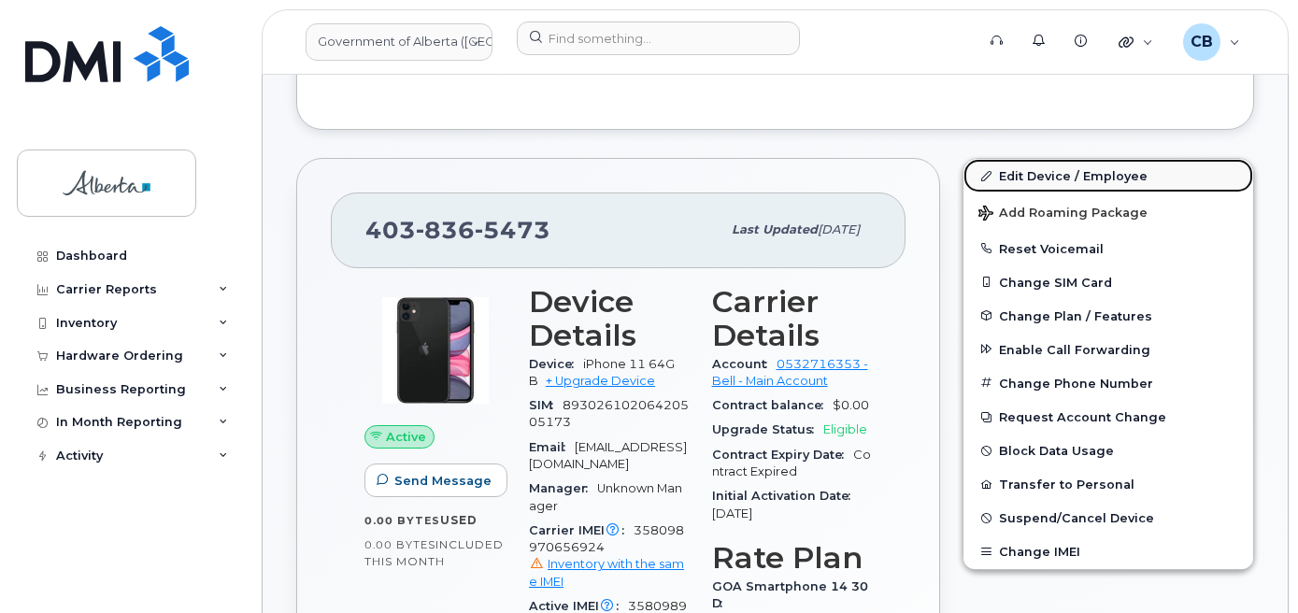
click at [1058, 159] on link "Edit Device / Employee" at bounding box center [1108, 176] width 290 height 34
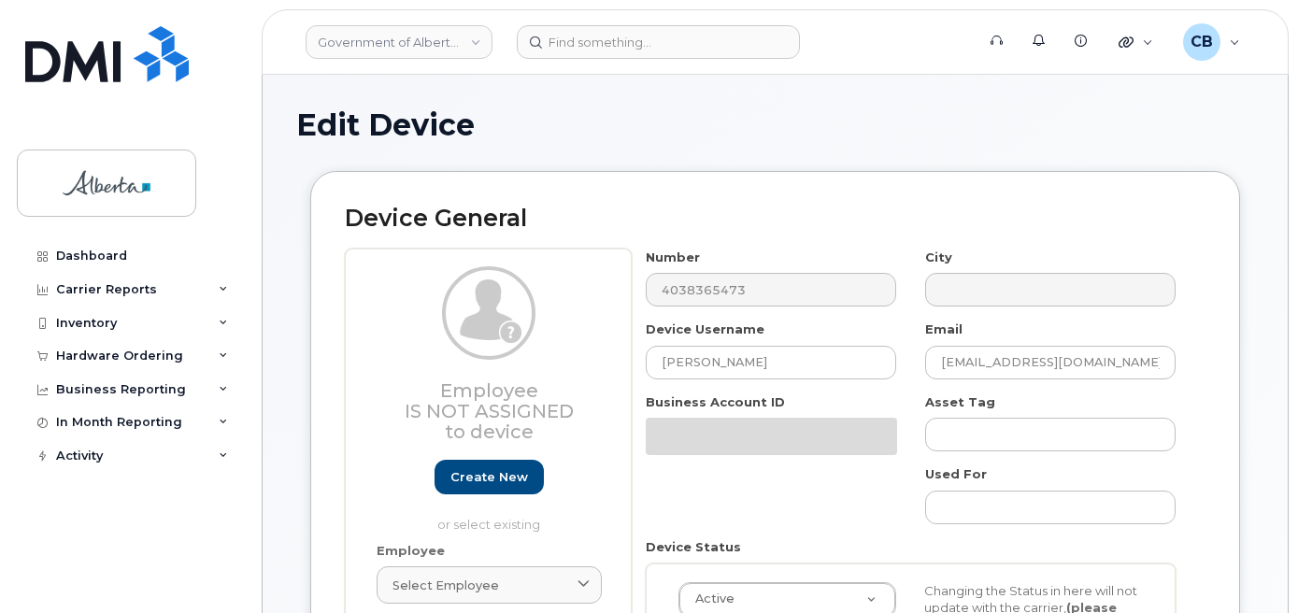
select select "4124490"
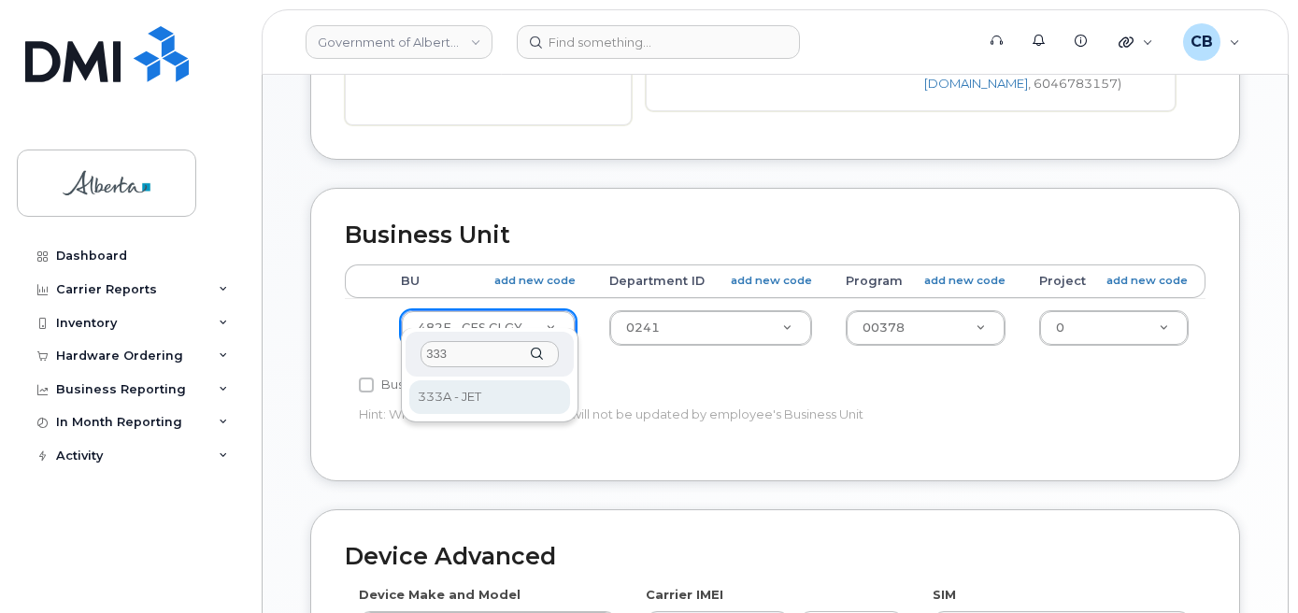
type input "333"
click at [490, 372] on div "333" at bounding box center [488, 355] width 167 height 46
select select "4206363"
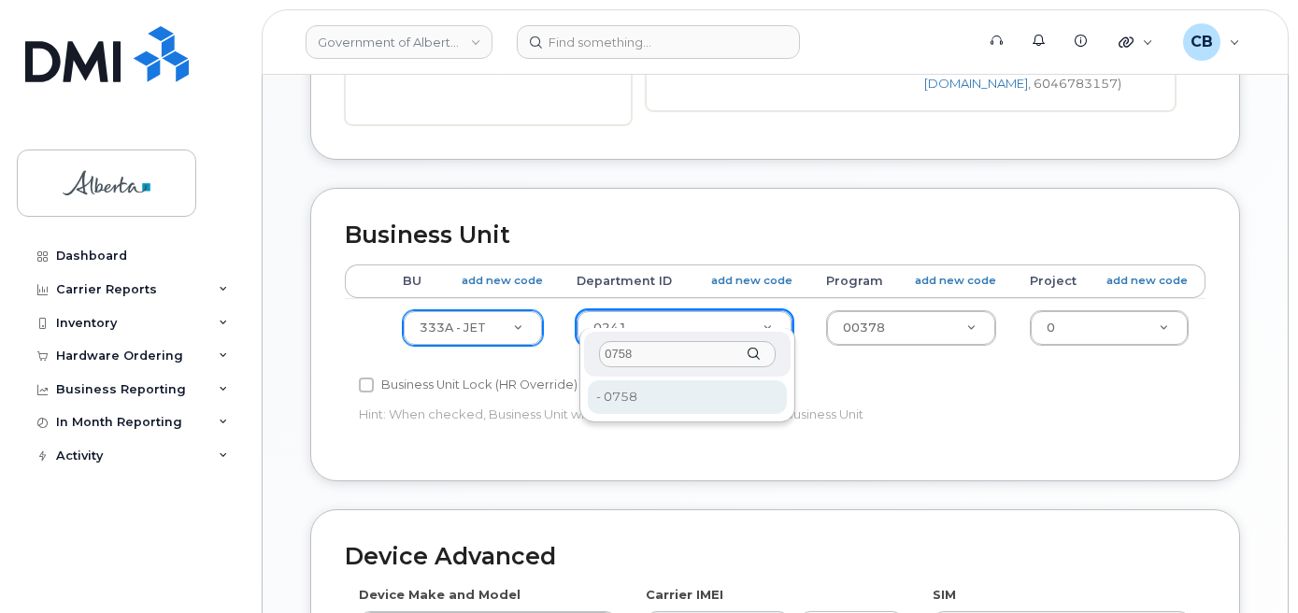
type input "0758"
type input "4752399"
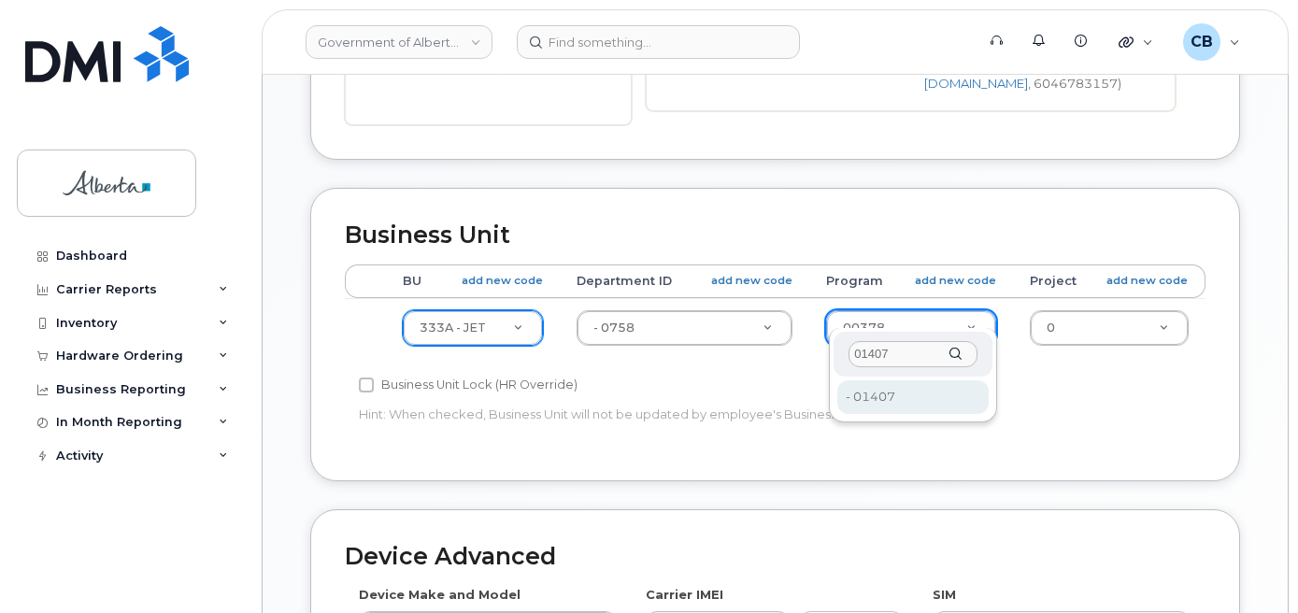
type input "01407"
type input "5645939"
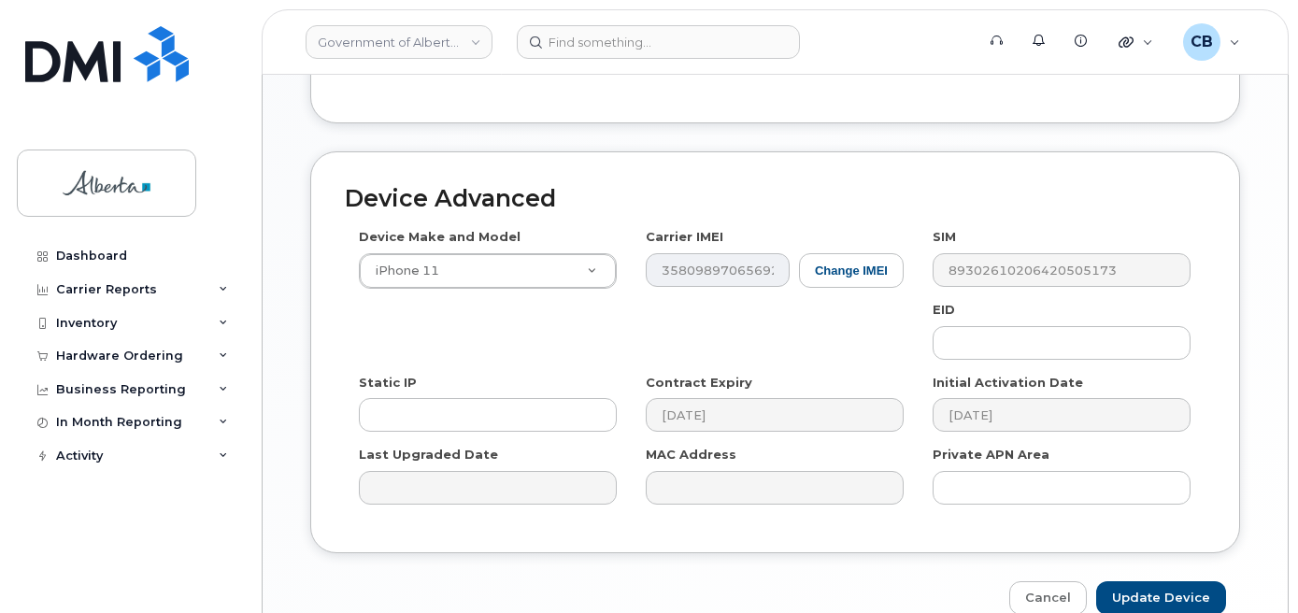
scroll to position [1082, 0]
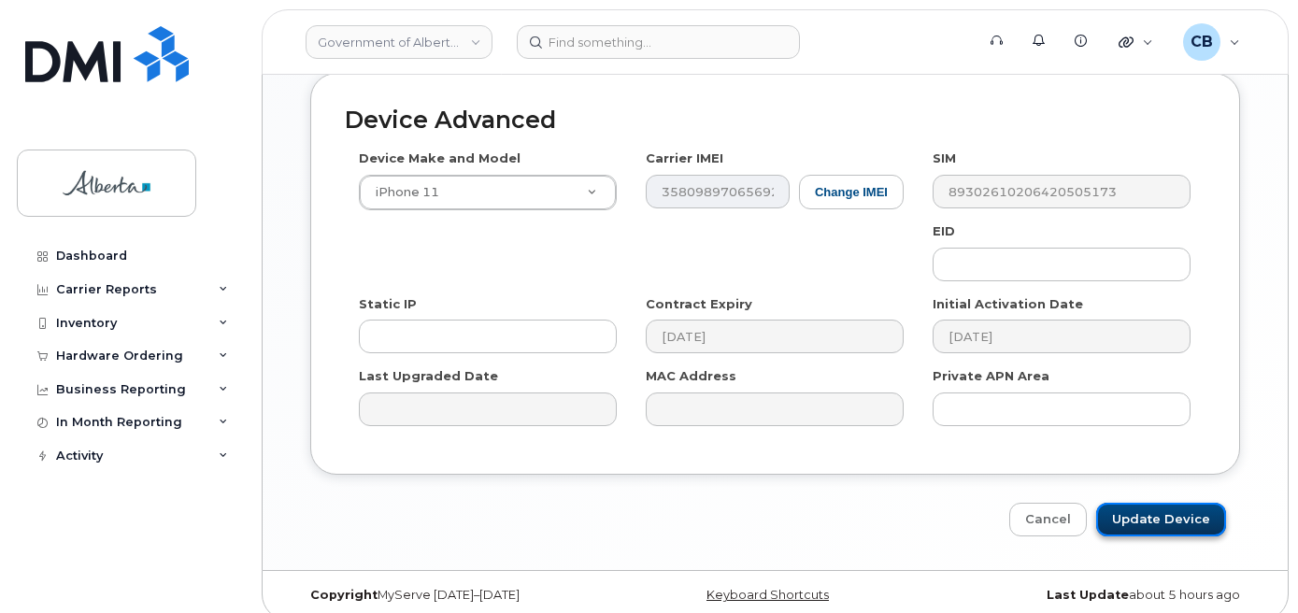
click at [1133, 503] on input "Update Device" at bounding box center [1161, 520] width 130 height 35
type input "Saving..."
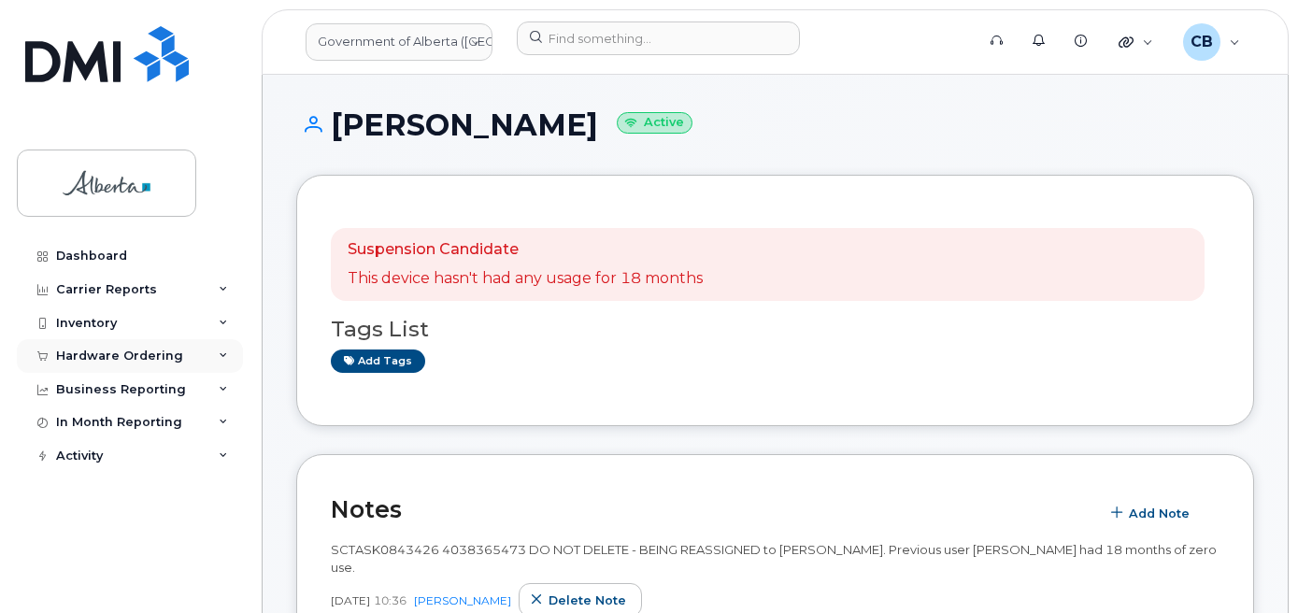
click at [101, 359] on div "Hardware Ordering" at bounding box center [119, 355] width 127 height 15
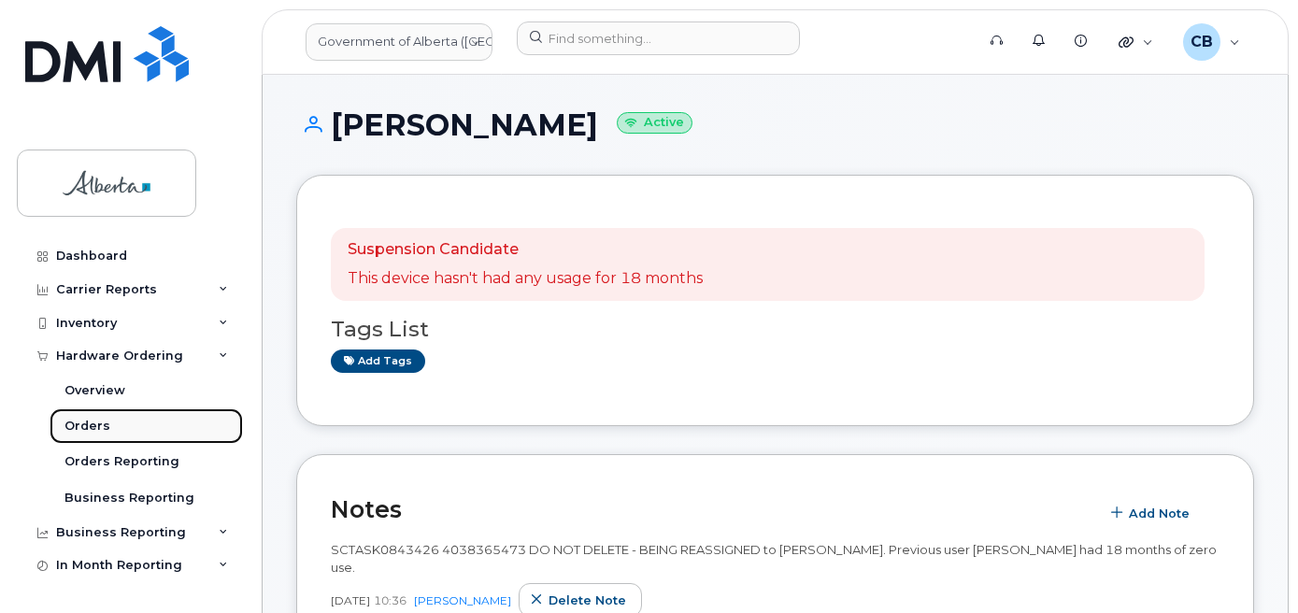
click at [85, 431] on div "Orders" at bounding box center [87, 426] width 46 height 17
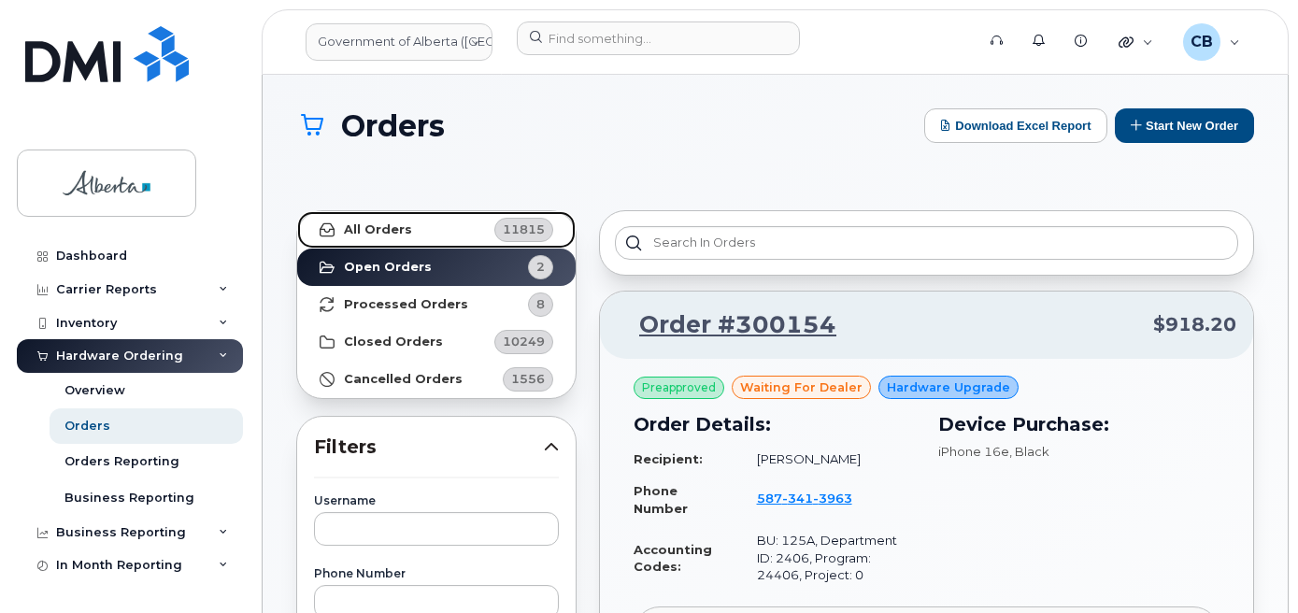
click at [373, 233] on strong "All Orders" at bounding box center [378, 229] width 68 height 15
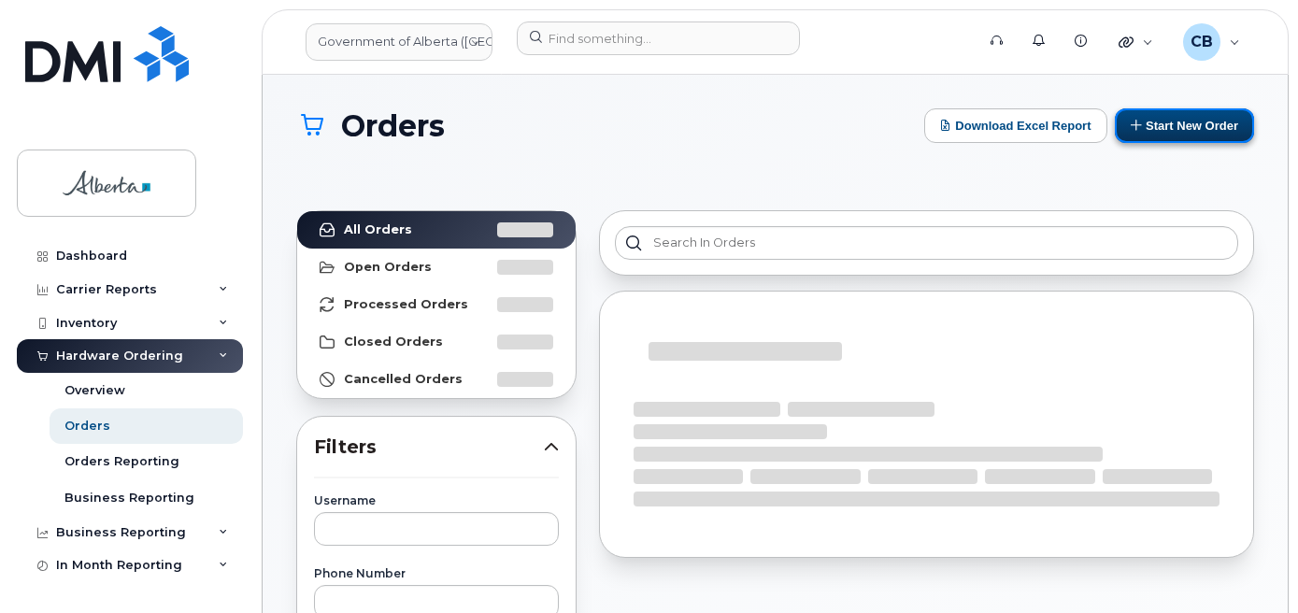
click at [1153, 126] on button "Start New Order" at bounding box center [1183, 125] width 139 height 35
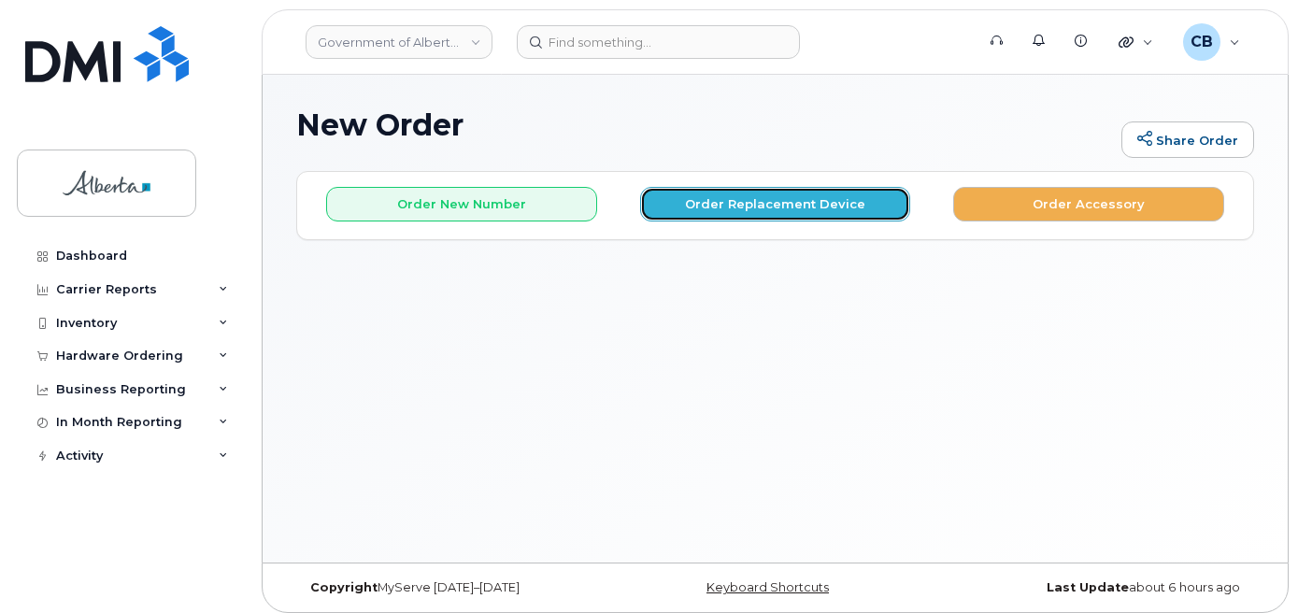
click at [782, 201] on button "Order Replacement Device" at bounding box center [775, 204] width 271 height 35
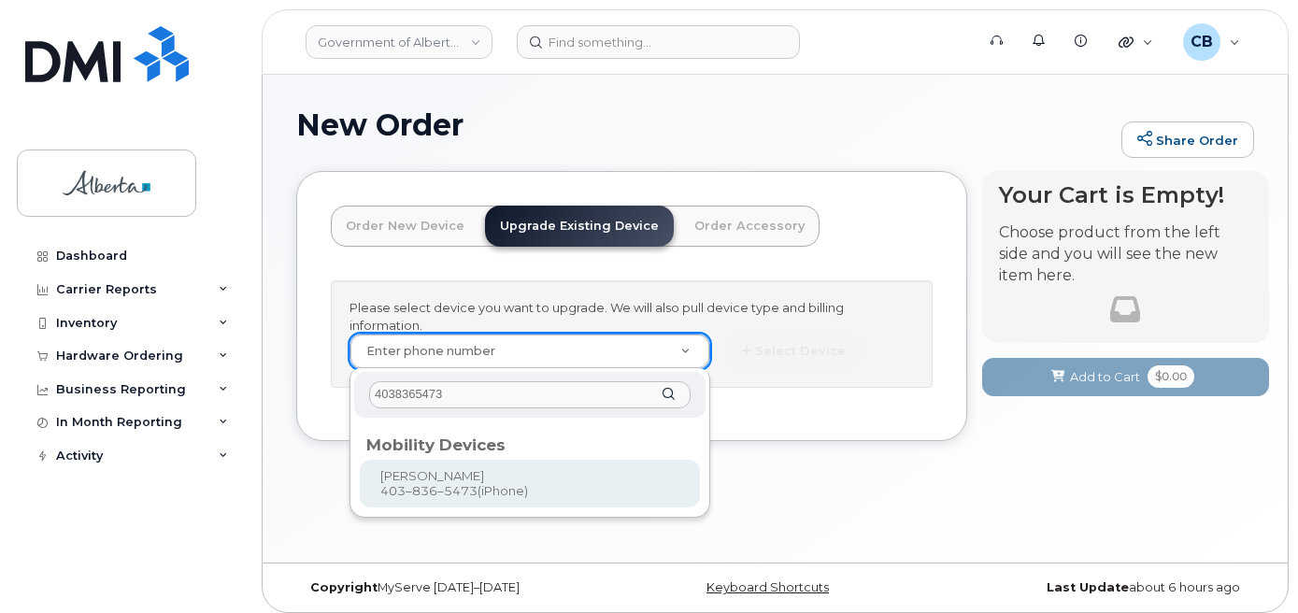
type input "4038365473"
type input "680785"
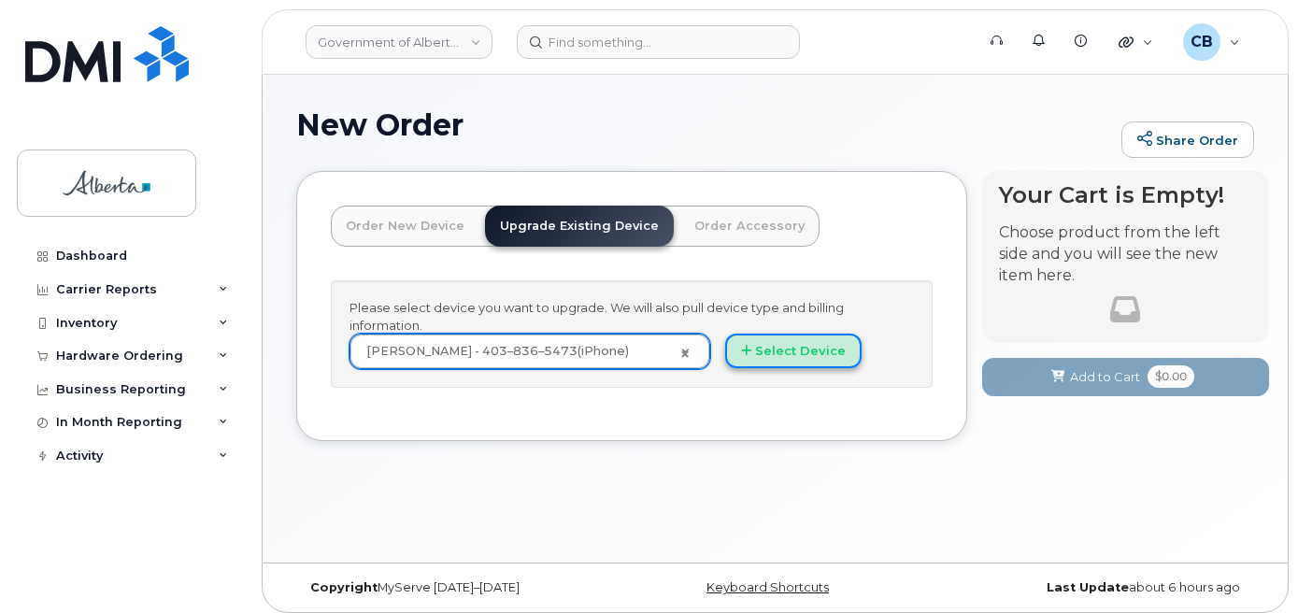
click at [775, 360] on button "Select Device" at bounding box center [793, 351] width 136 height 35
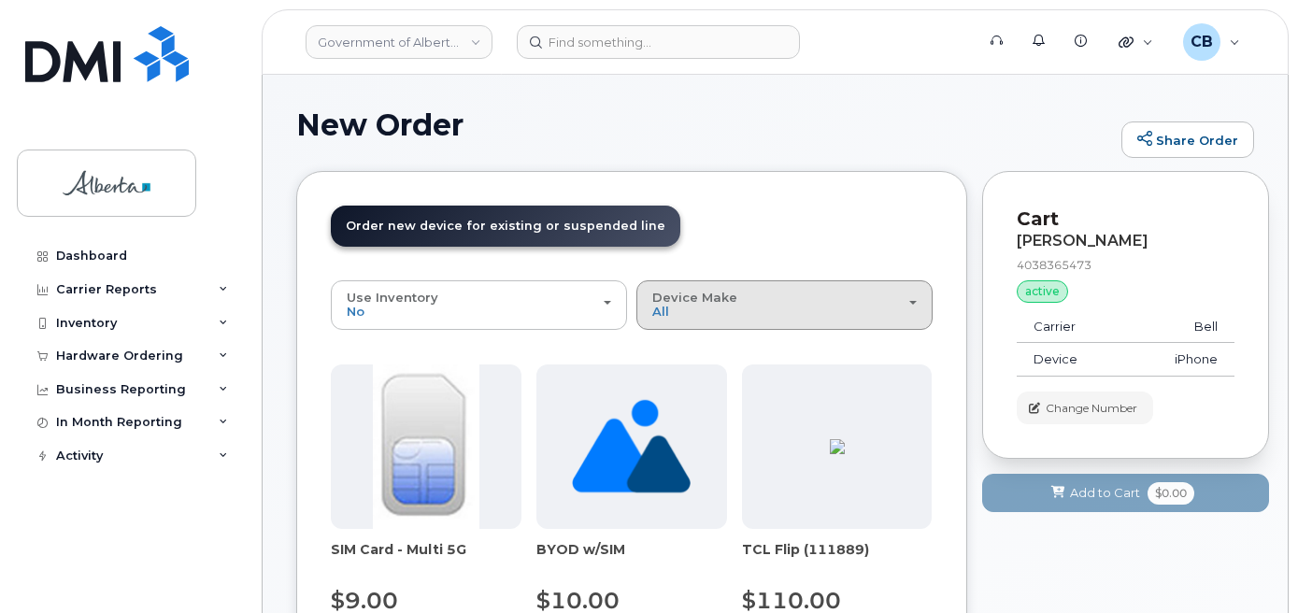
click at [731, 313] on div "Device Make All Aircard Android Cell Phone iPhone Unknown" at bounding box center [784, 305] width 264 height 29
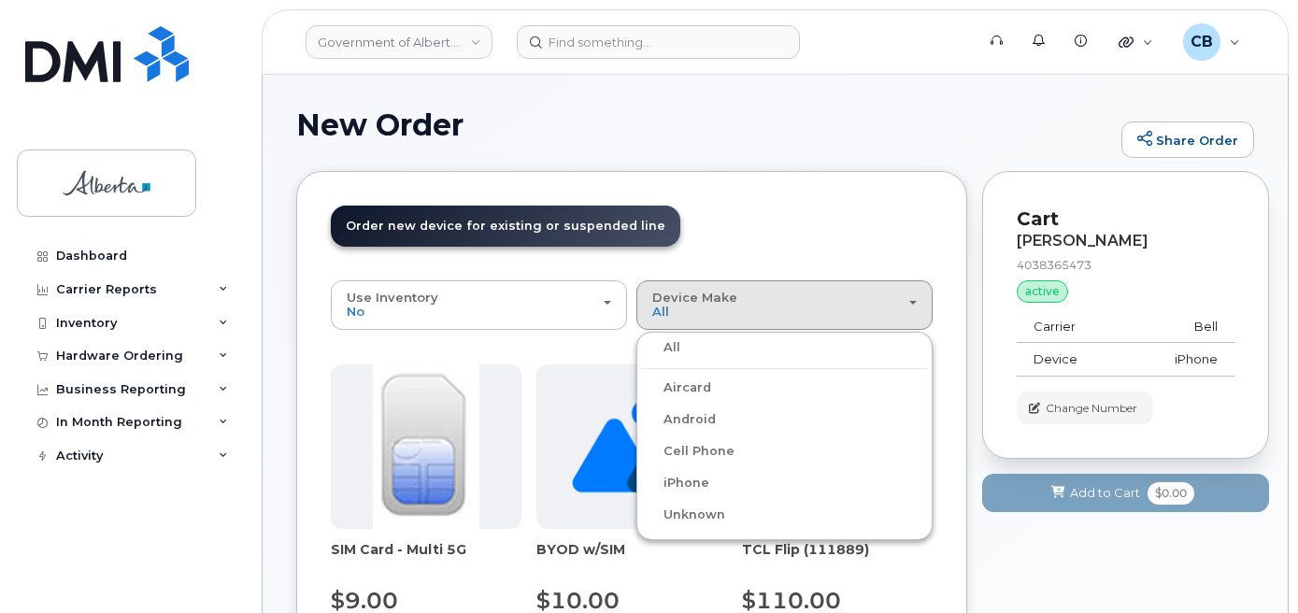
click at [682, 479] on label "iPhone" at bounding box center [675, 483] width 68 height 22
click at [0, 0] on input "iPhone" at bounding box center [0, 0] width 0 height 0
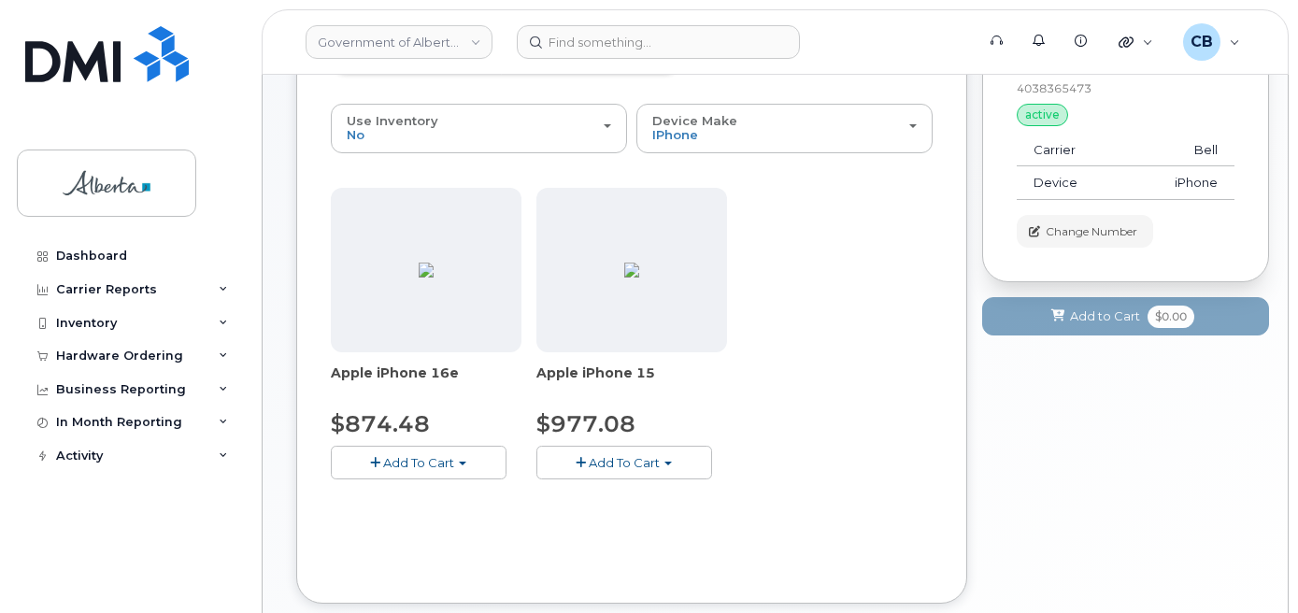
scroll to position [187, 0]
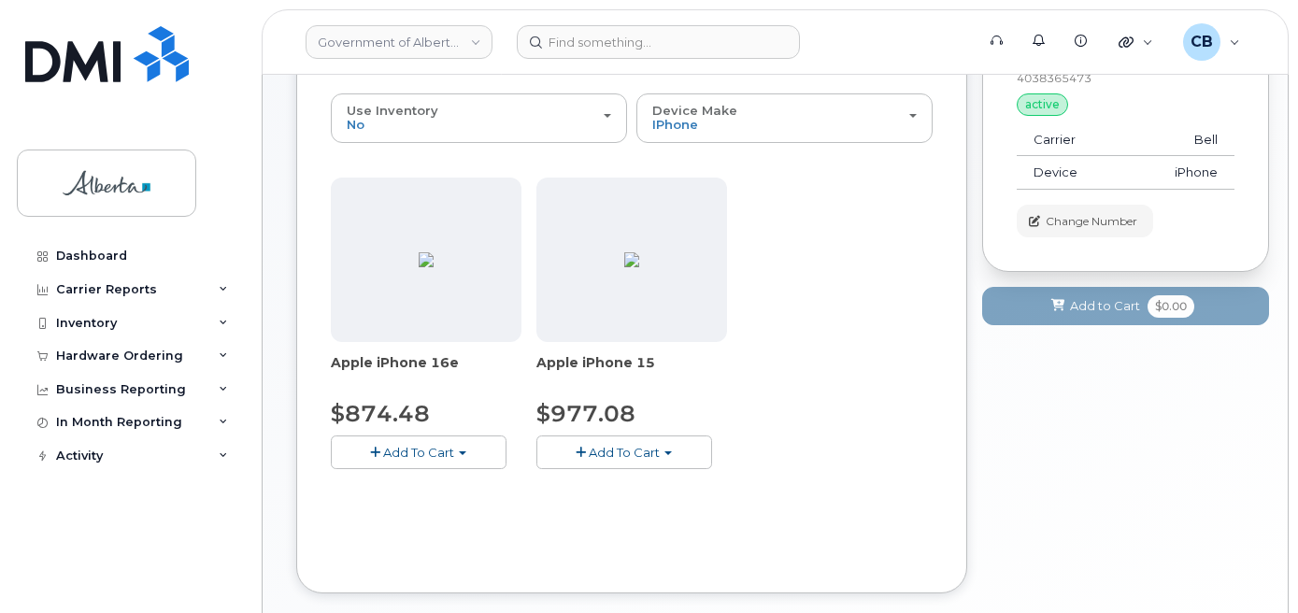
click at [658, 456] on span "Add To Cart" at bounding box center [624, 452] width 71 height 15
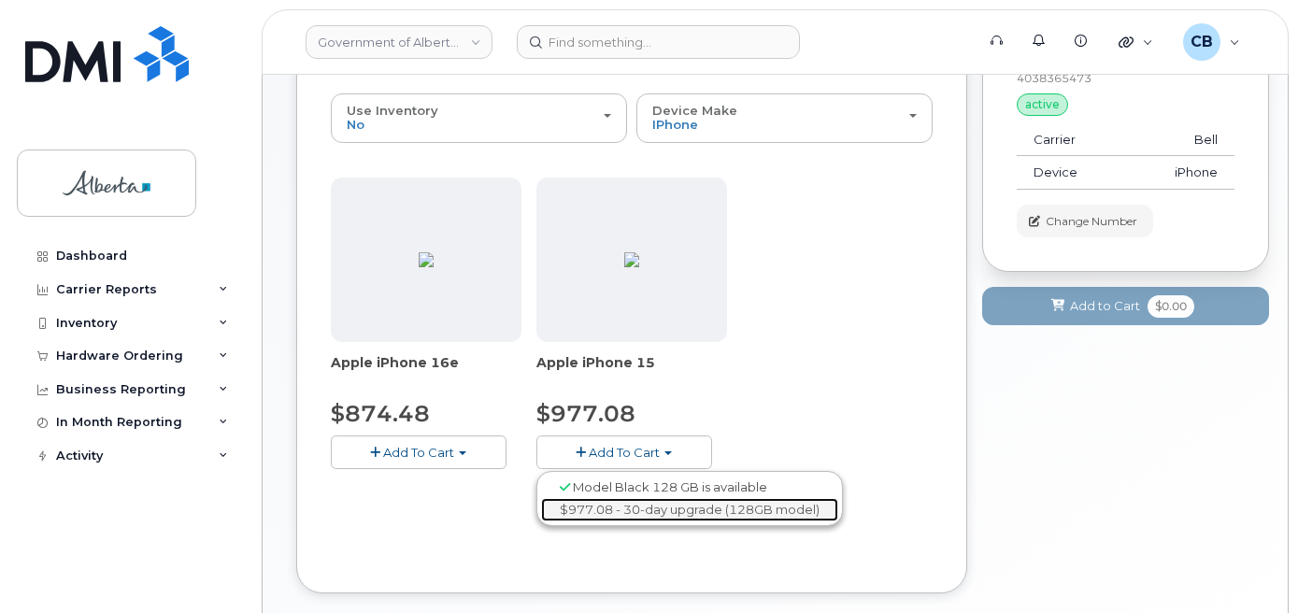
click at [651, 507] on link "$977.08 - 30-day upgrade (128GB model)" at bounding box center [689, 509] width 297 height 23
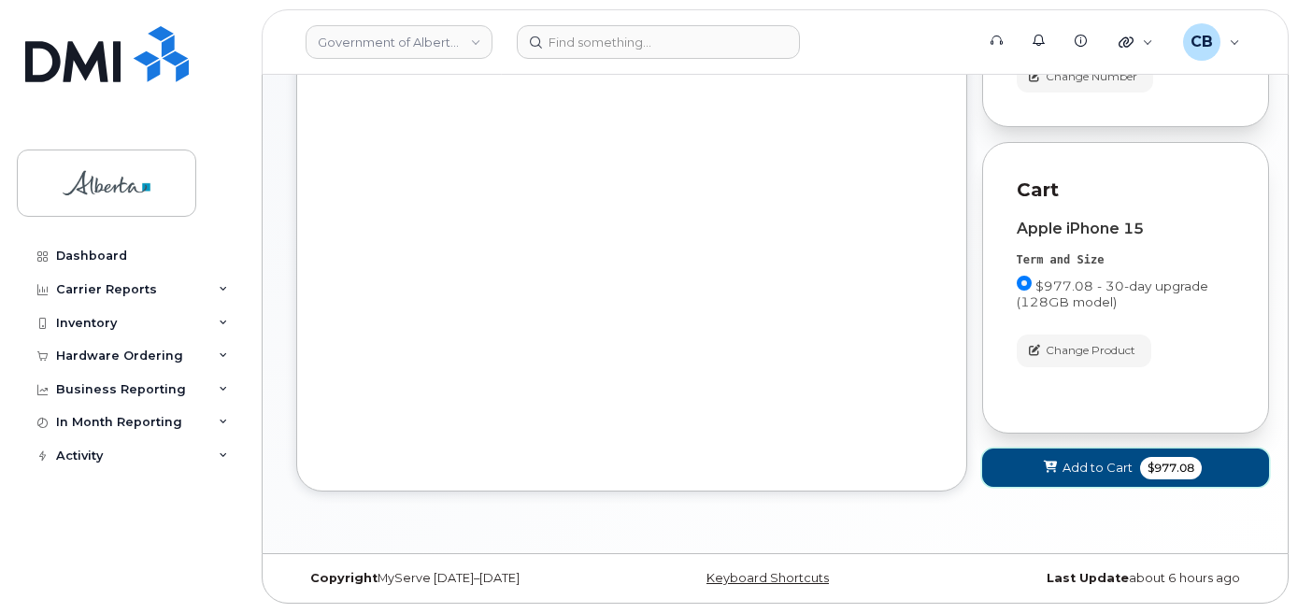
click at [1100, 472] on span "Add to Cart" at bounding box center [1097, 468] width 70 height 18
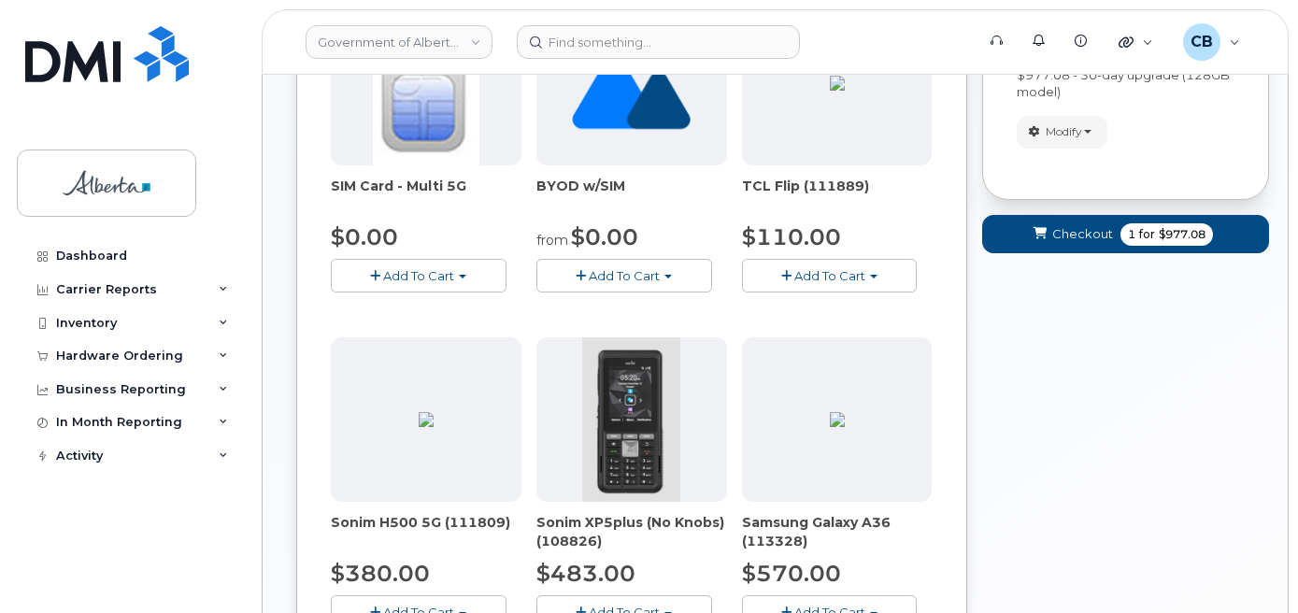
scroll to position [83, 0]
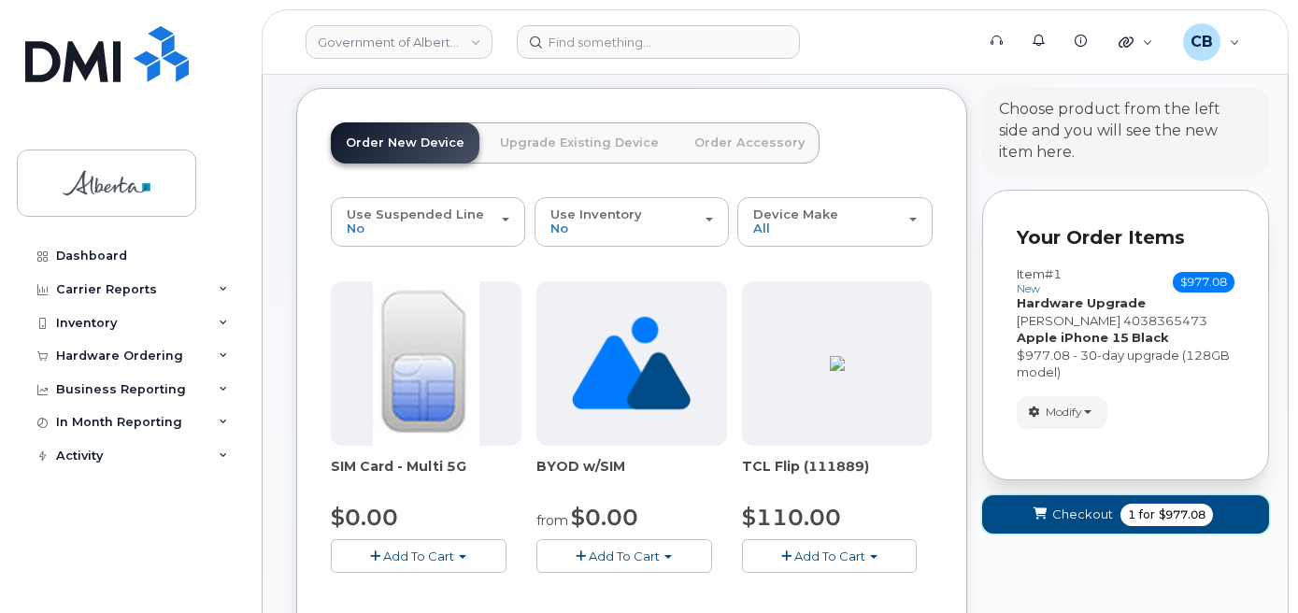
click at [1061, 517] on span "Checkout" at bounding box center [1082, 514] width 61 height 18
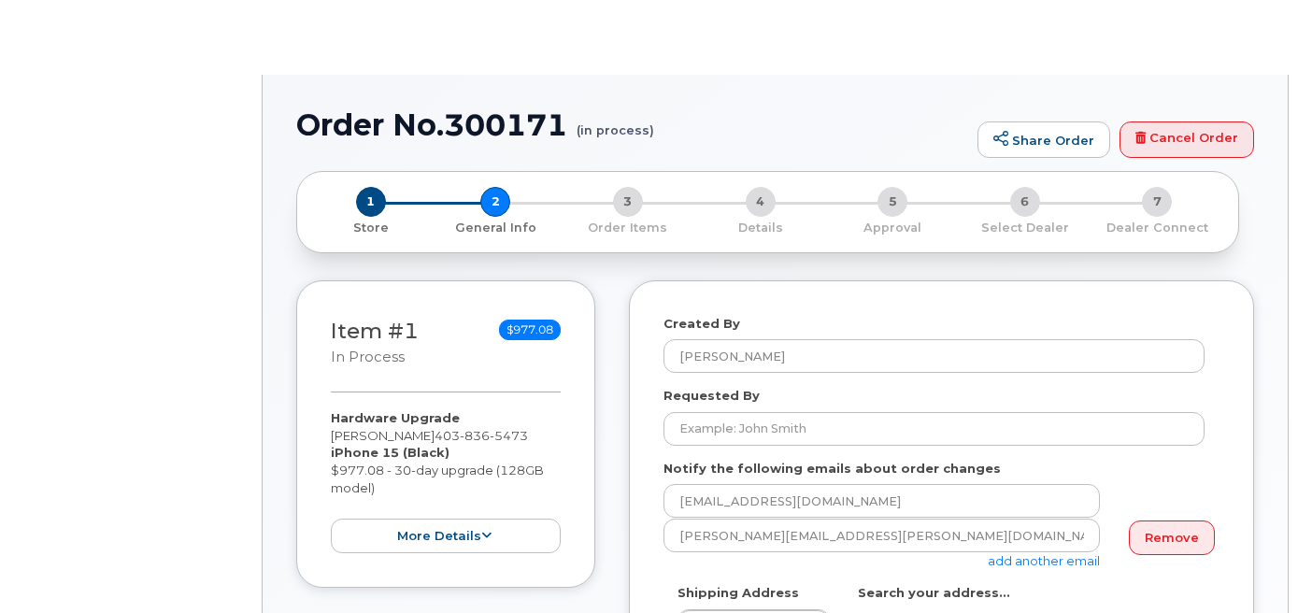
select select
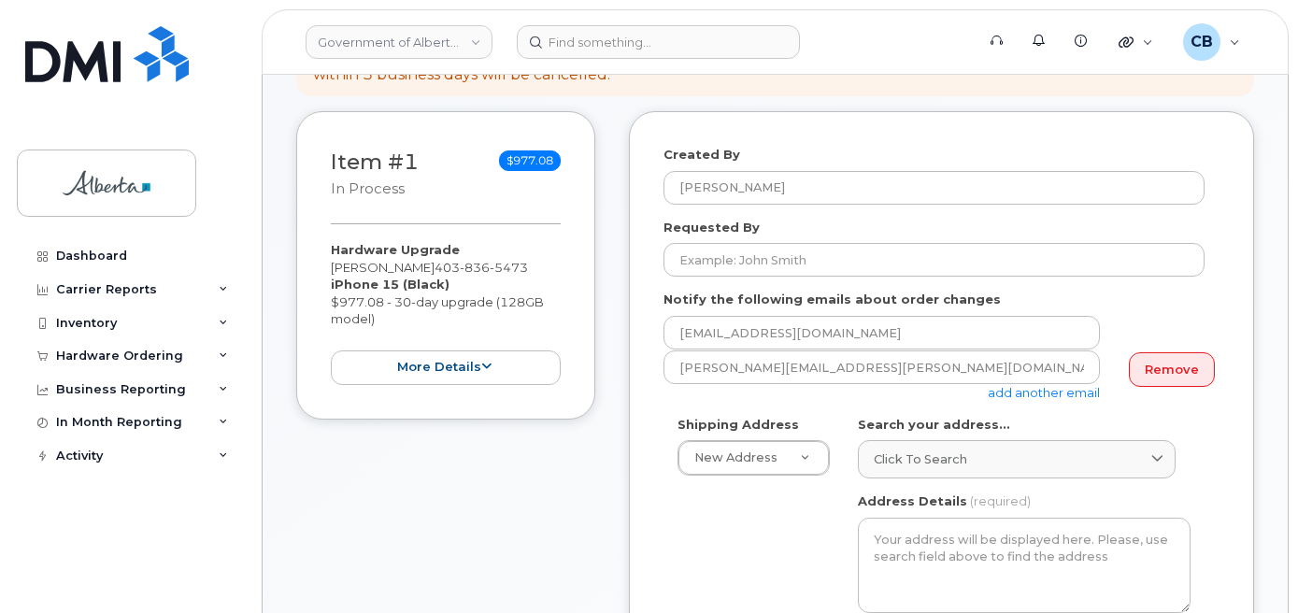
scroll to position [280, 0]
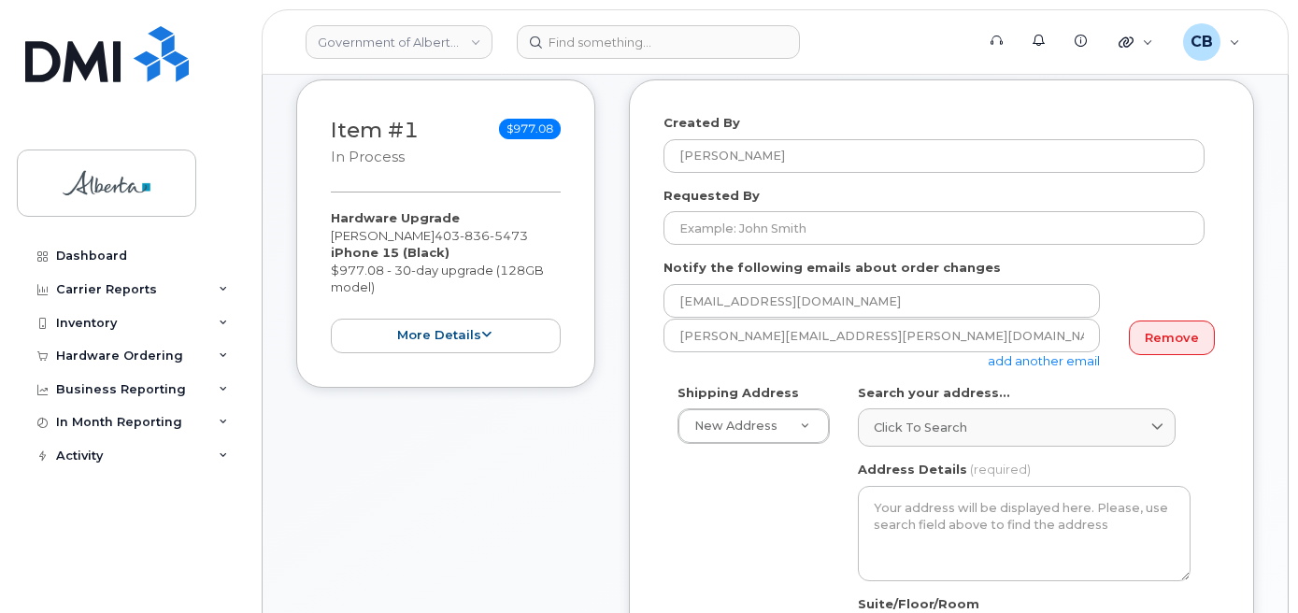
click at [1034, 363] on link "add another email" at bounding box center [1043, 360] width 112 height 15
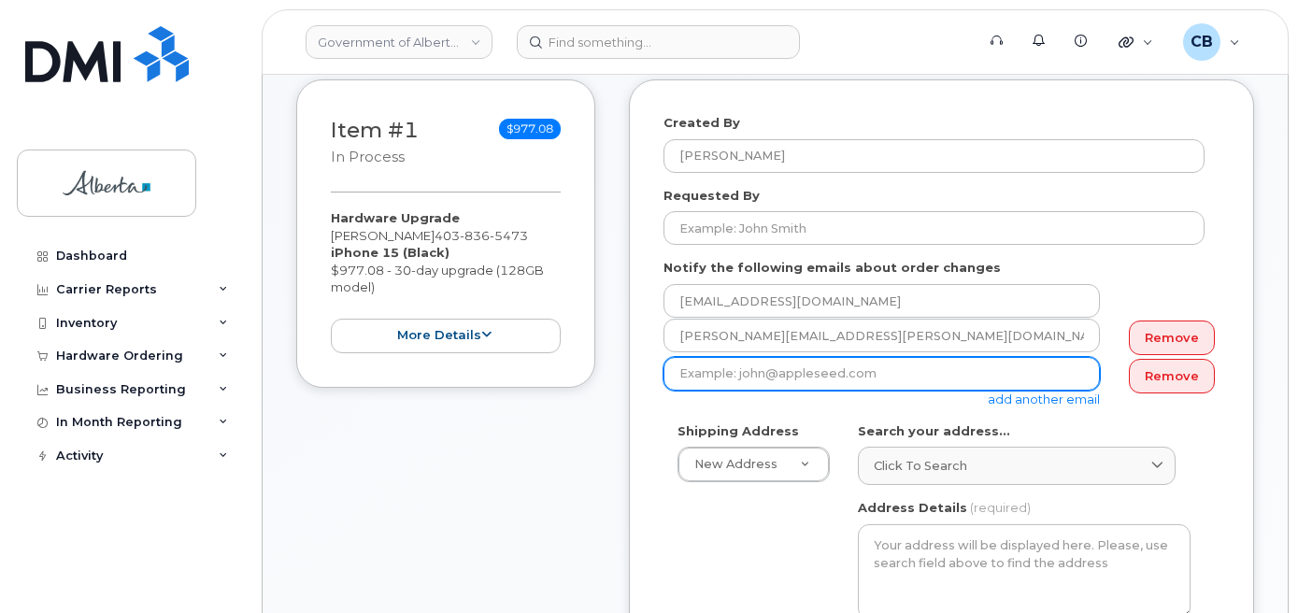
click at [852, 371] on input "email" at bounding box center [881, 374] width 436 height 34
paste input "[EMAIL_ADDRESS][DOMAIN_NAME]"
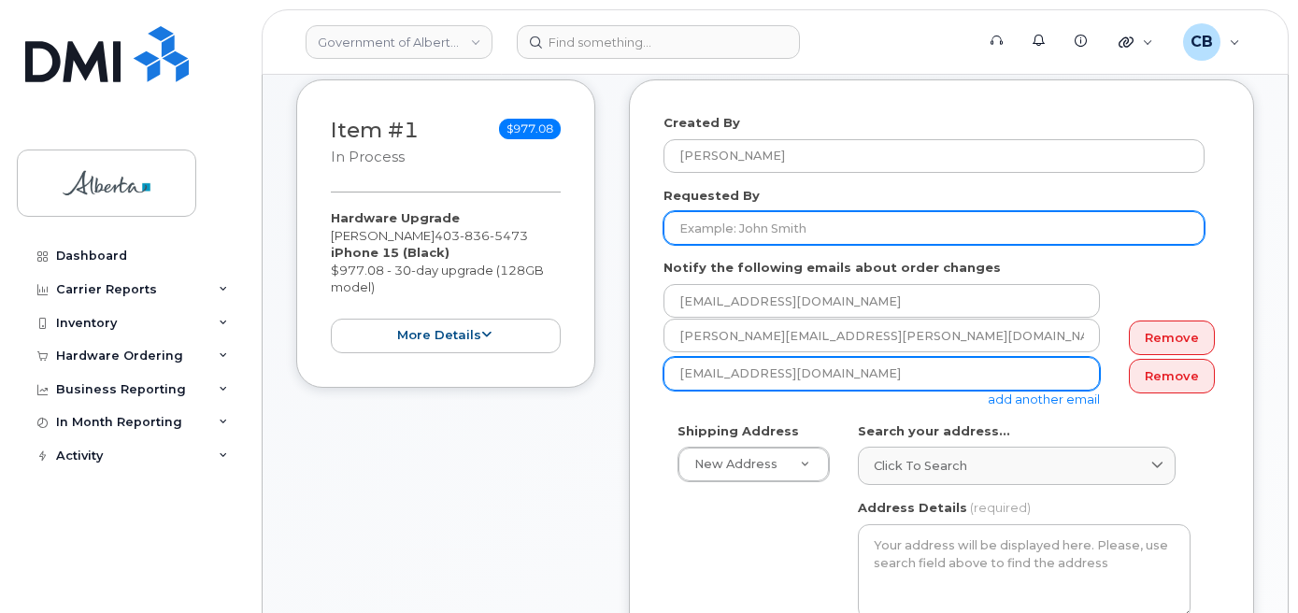
type input "[EMAIL_ADDRESS][DOMAIN_NAME]"
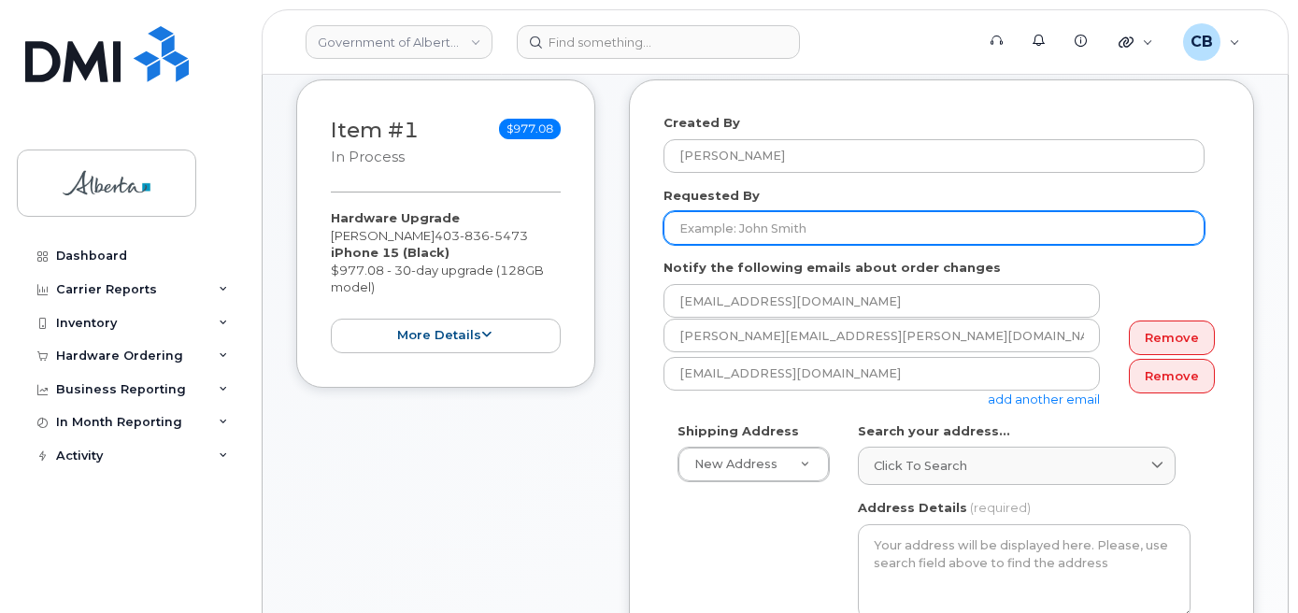
click at [721, 232] on input "Requested By" at bounding box center [933, 228] width 541 height 34
paste input "Qi.Jiang@gov.ab.ca"
drag, startPoint x: 799, startPoint y: 226, endPoint x: 731, endPoint y: 233, distance: 68.5
click at [731, 233] on input "Qi.Jiang@gov.ab.ca" at bounding box center [933, 228] width 541 height 34
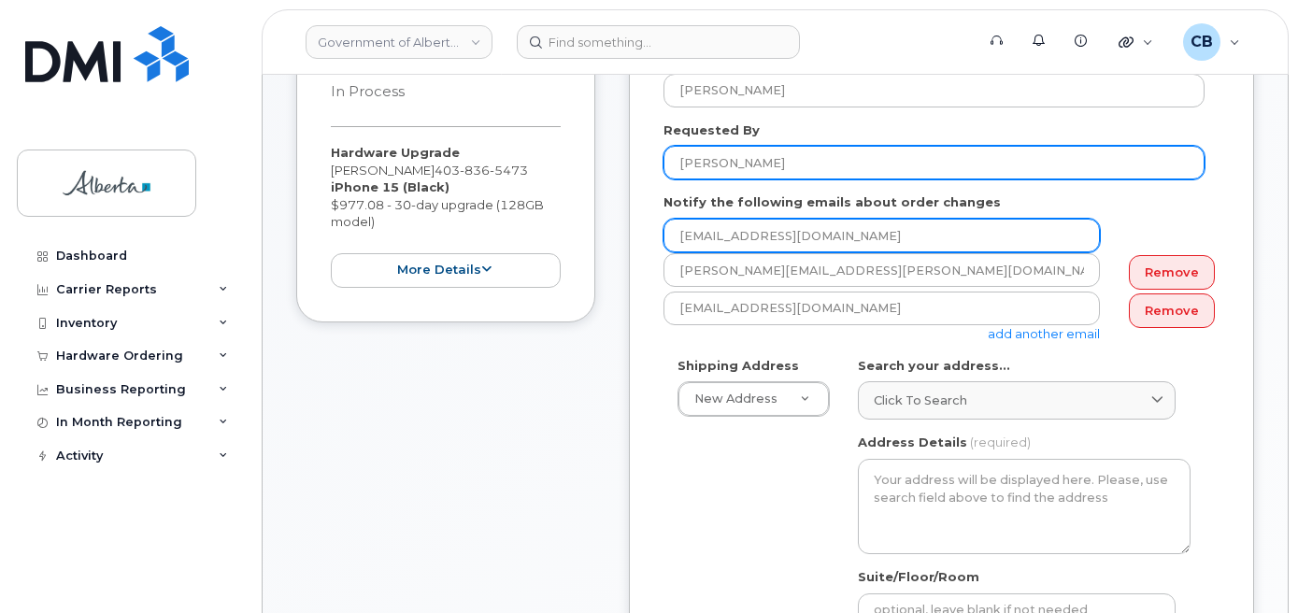
scroll to position [374, 0]
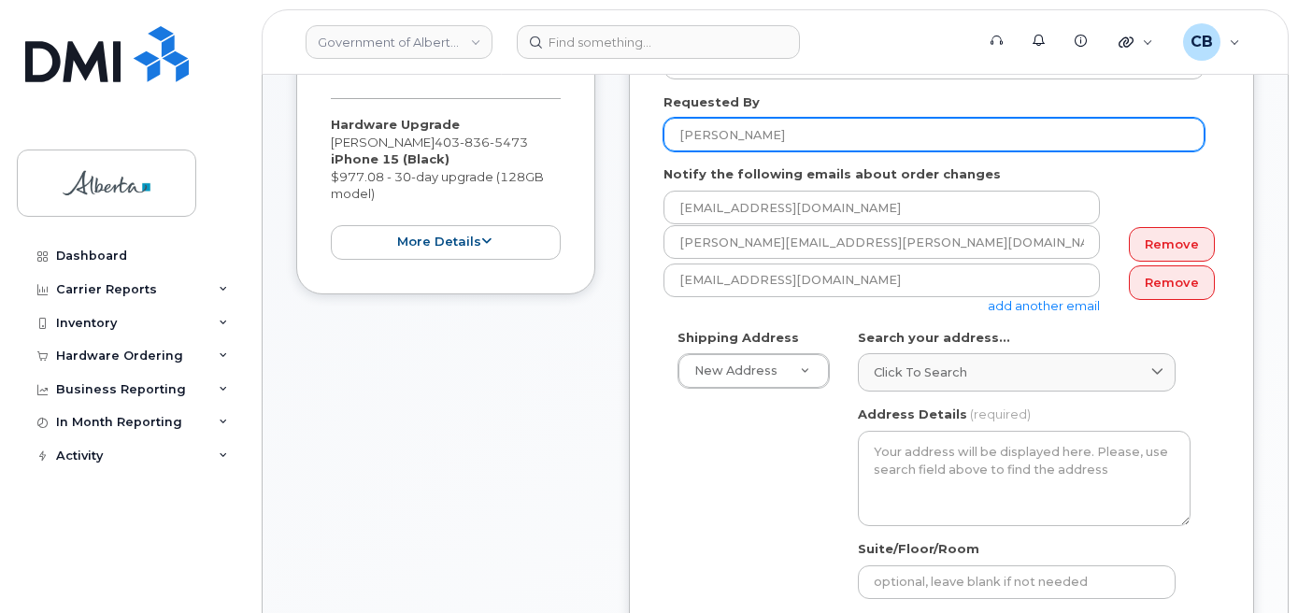
type input "[PERSON_NAME]"
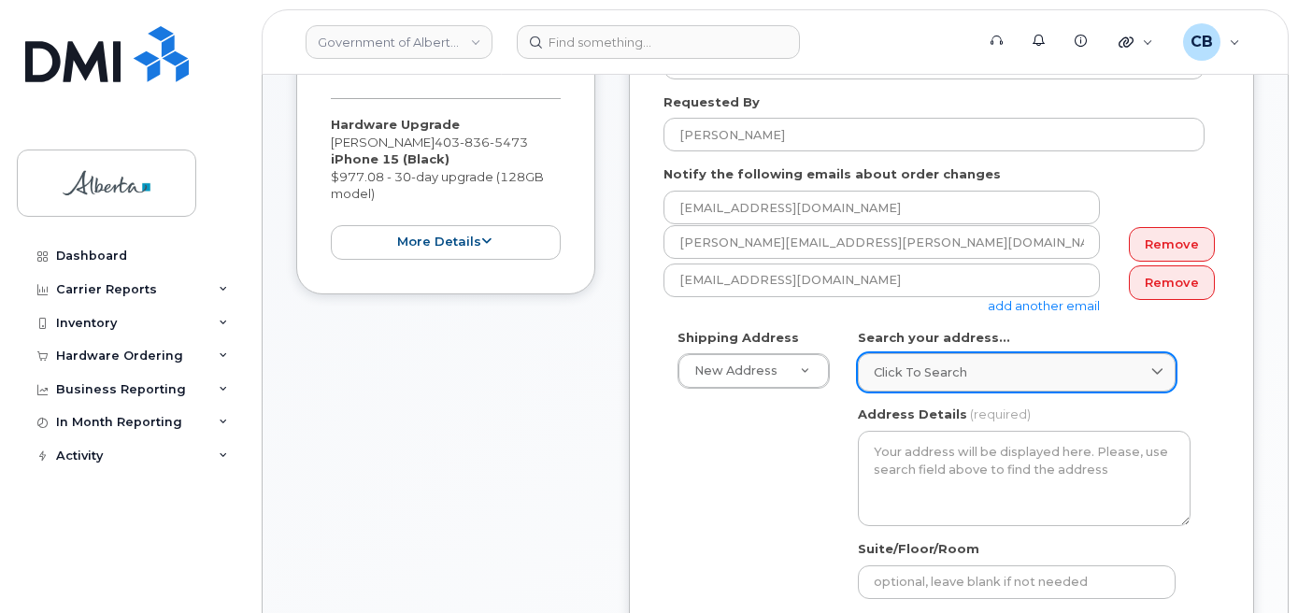
click at [893, 369] on span "Click to search" at bounding box center [919, 372] width 93 height 18
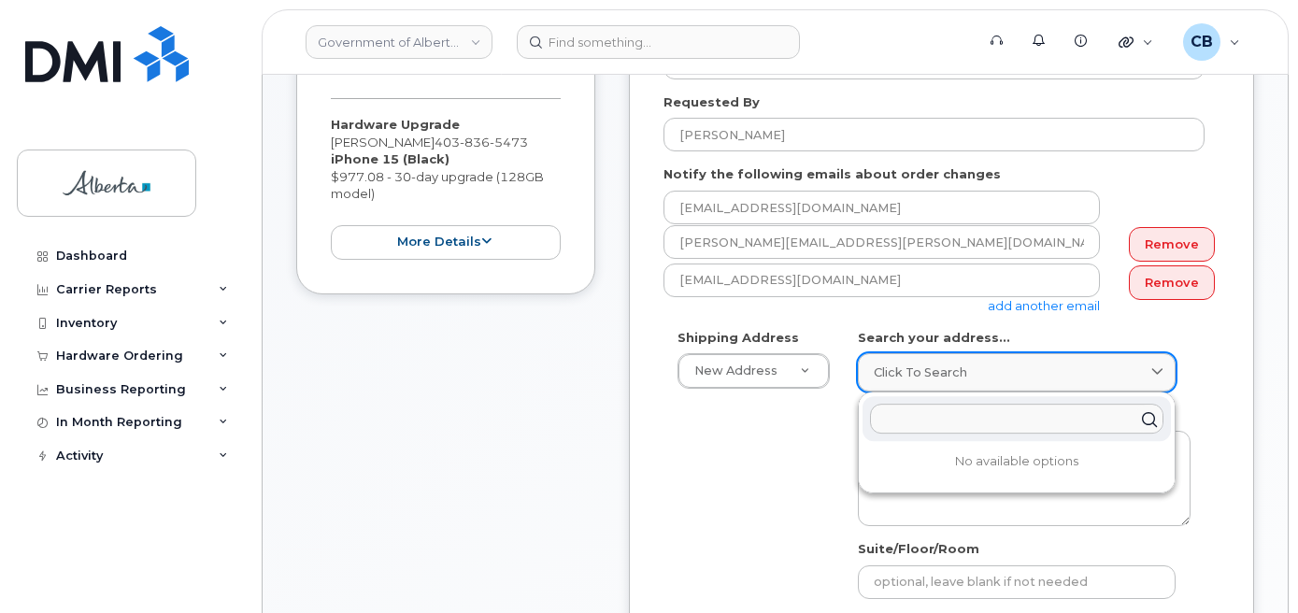
paste input "855 - 8 Avenue S. W."
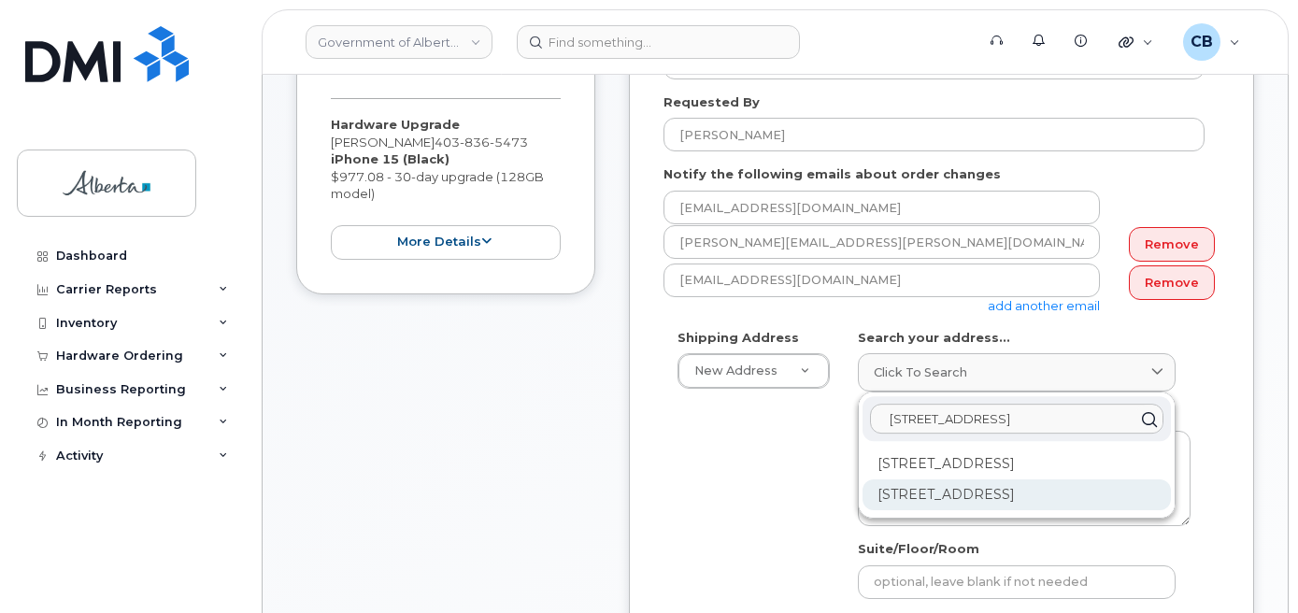
type input "855 - 8 Avenue S. W."
click at [933, 488] on div "855 8 Ave SW Calgary AB T2P 3P1" at bounding box center [1016, 494] width 308 height 31
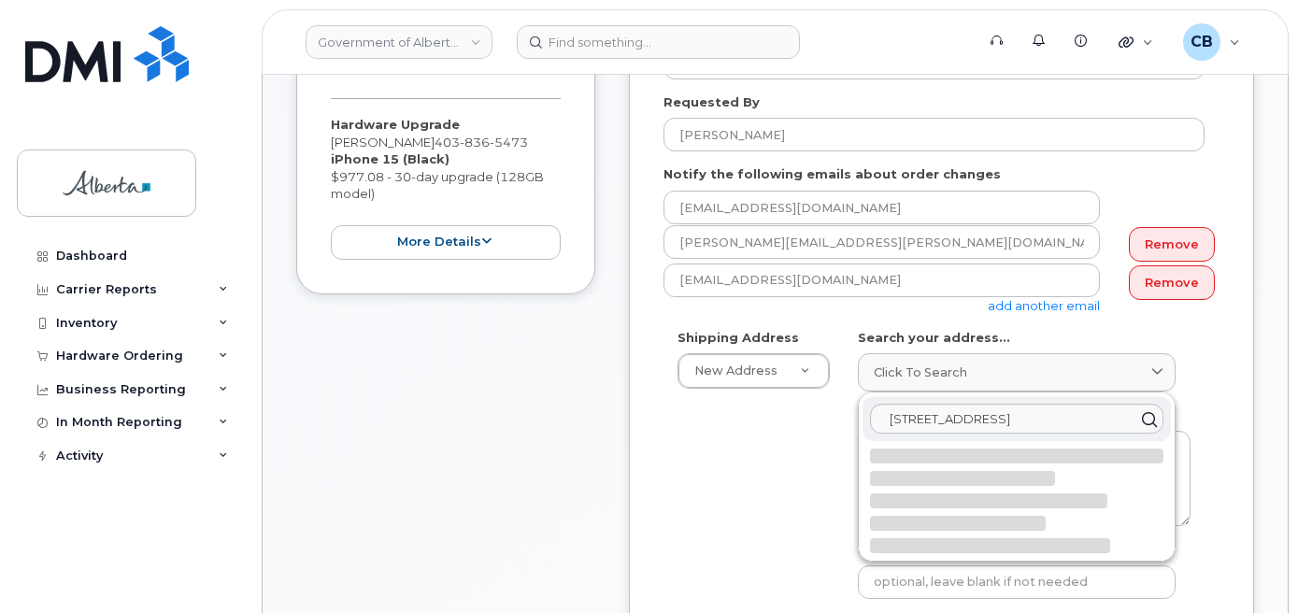
select select
type textarea "855 8 Ave SW CALGARY AB T2P 3P1 CANADA"
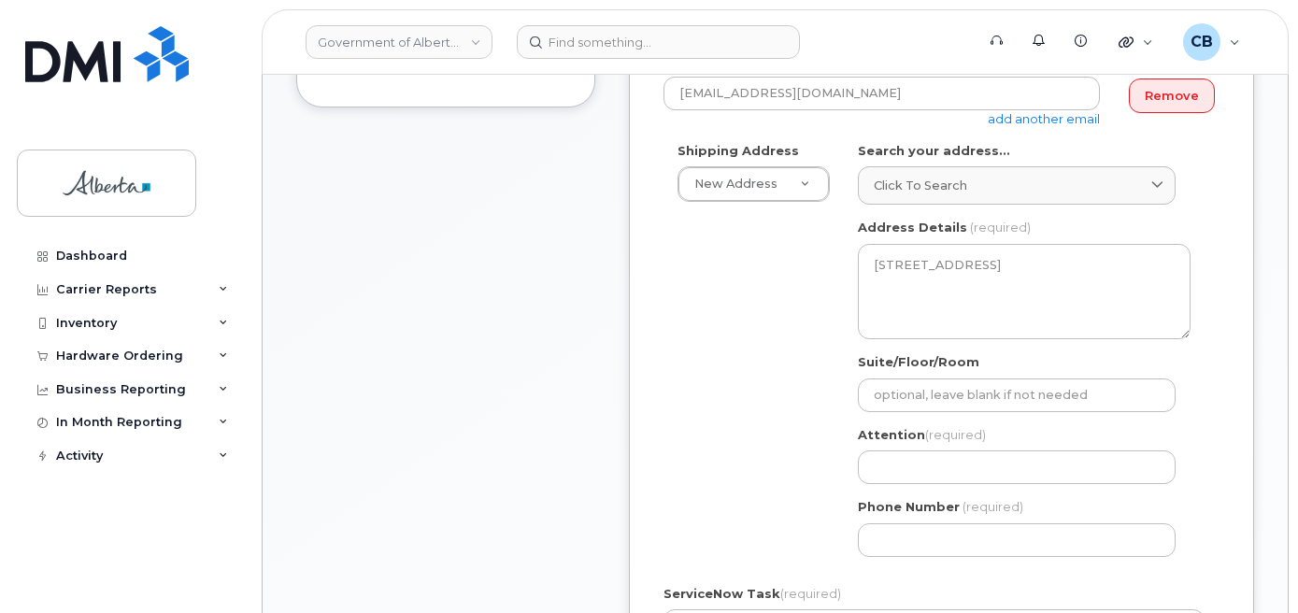
scroll to position [654, 0]
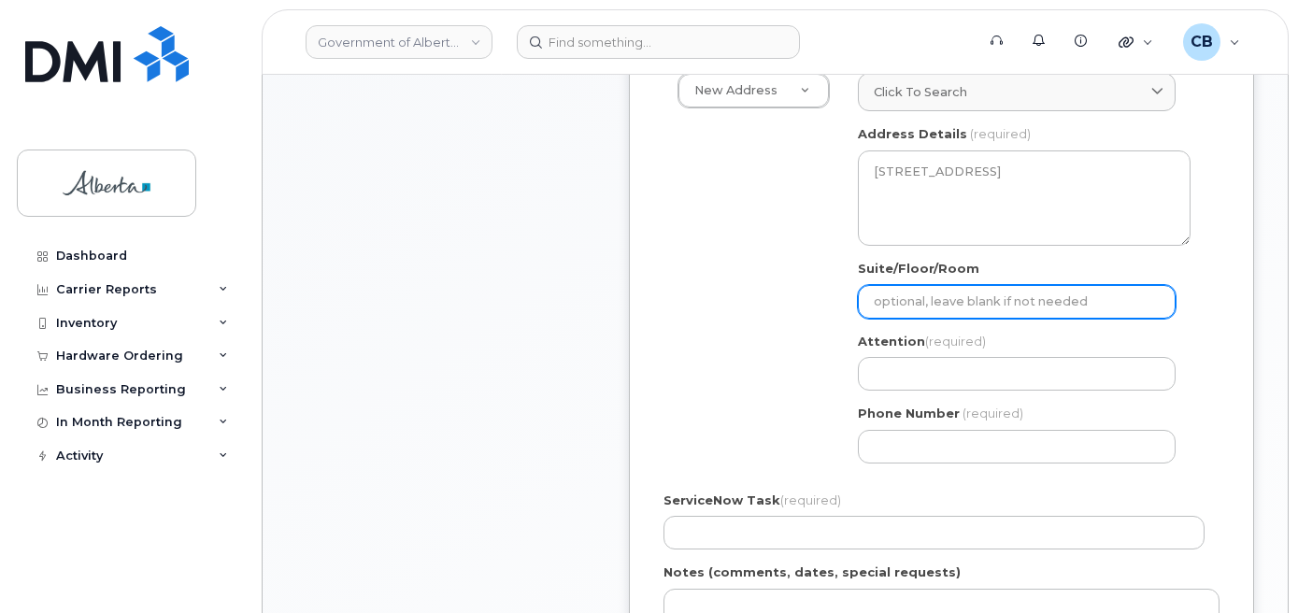
click at [904, 303] on input "Suite/Floor/Room" at bounding box center [1017, 302] width 318 height 34
click at [906, 307] on input "Suite/Floor/Room" at bounding box center [1017, 302] width 318 height 34
drag, startPoint x: 887, startPoint y: 301, endPoint x: 916, endPoint y: 290, distance: 31.1
click at [887, 301] on input "Suite/Floor/Room" at bounding box center [1017, 302] width 318 height 34
select select
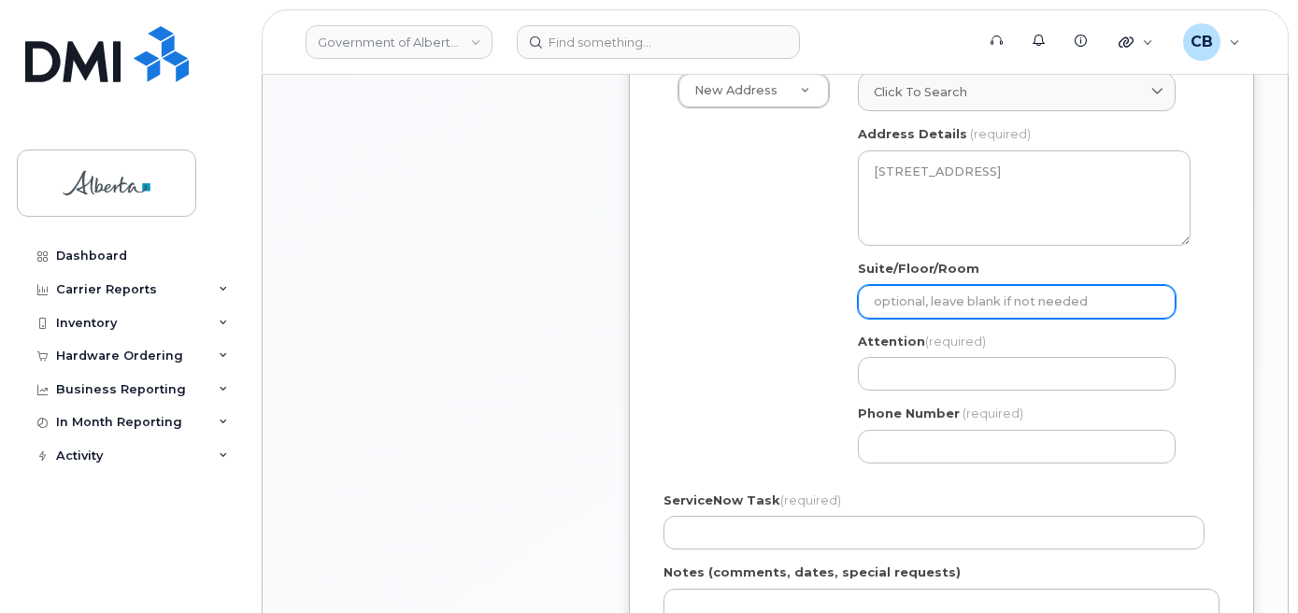
type input "6"
select select
type input "6t"
select select
type input "6th"
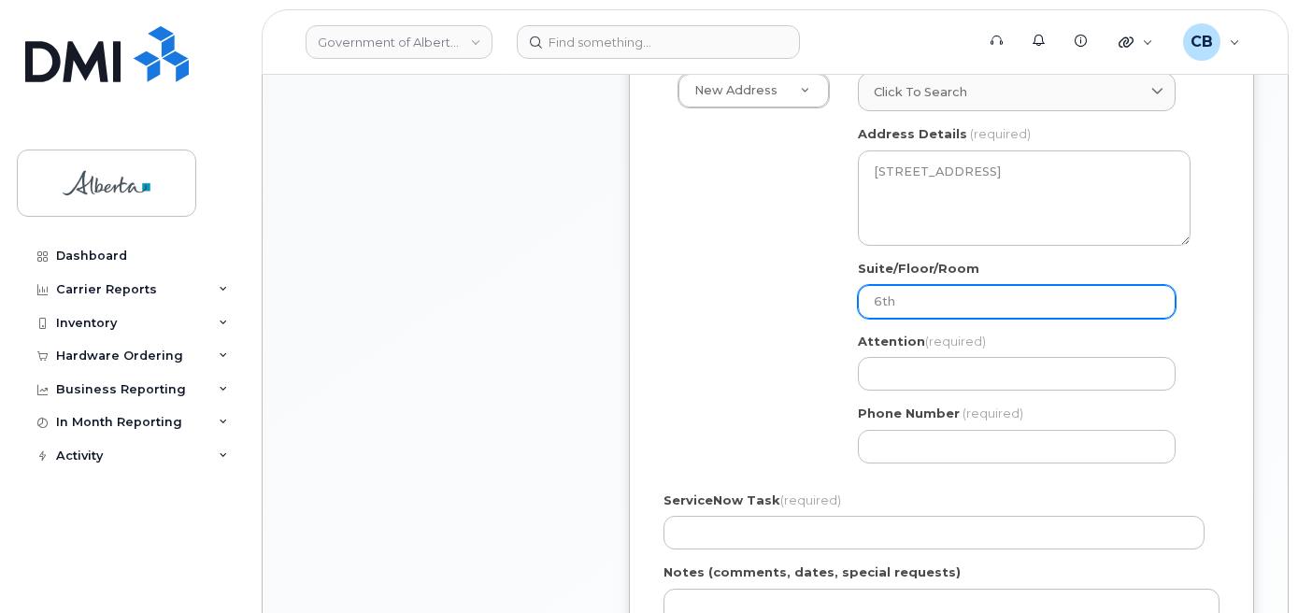
select select
type input "6th f"
select select
type input "6th fl"
select select
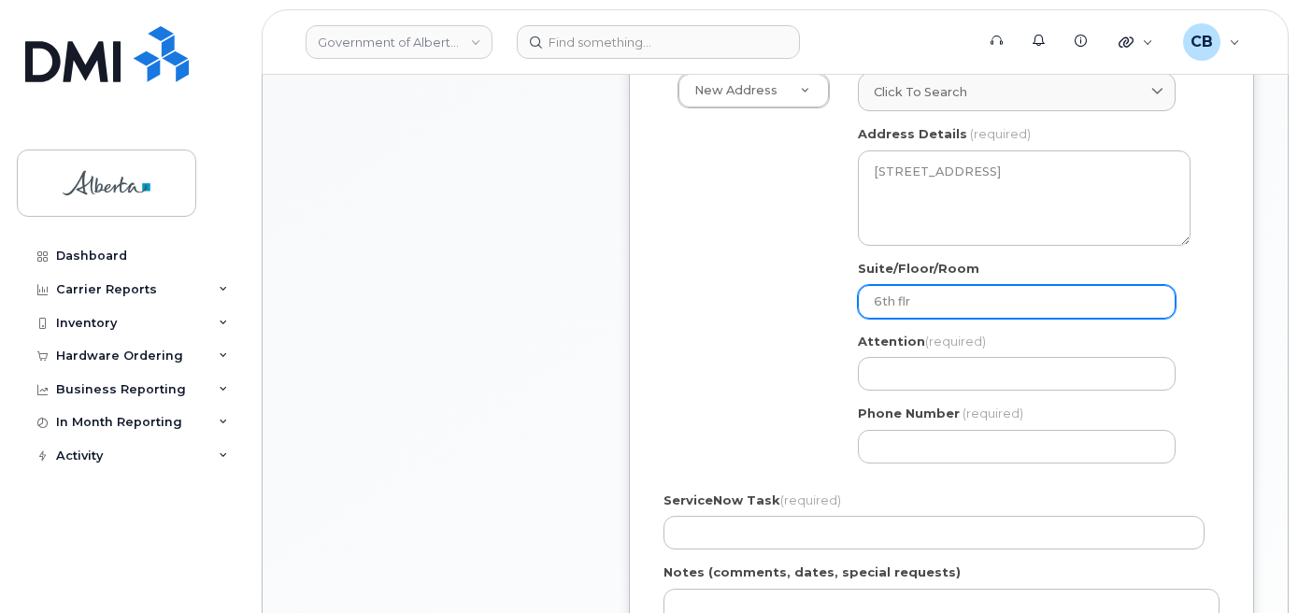
type input "6th flr"
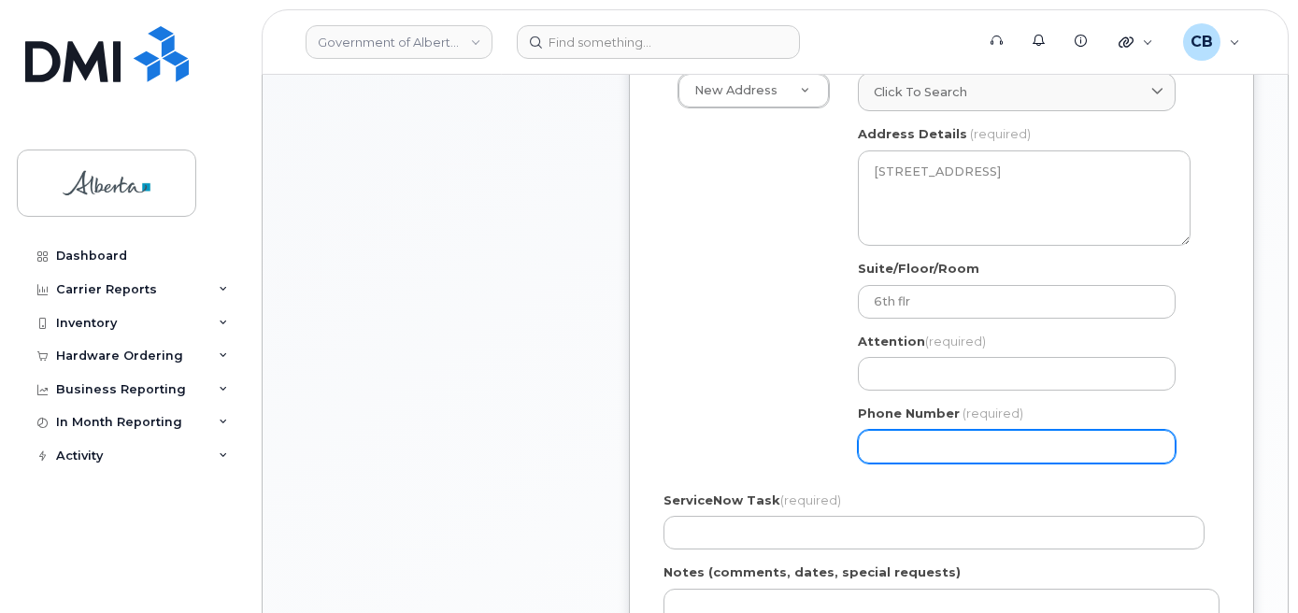
click at [972, 449] on input "Phone Number" at bounding box center [1017, 447] width 318 height 34
paste input "9054406077"
select select
type input "9054406077"
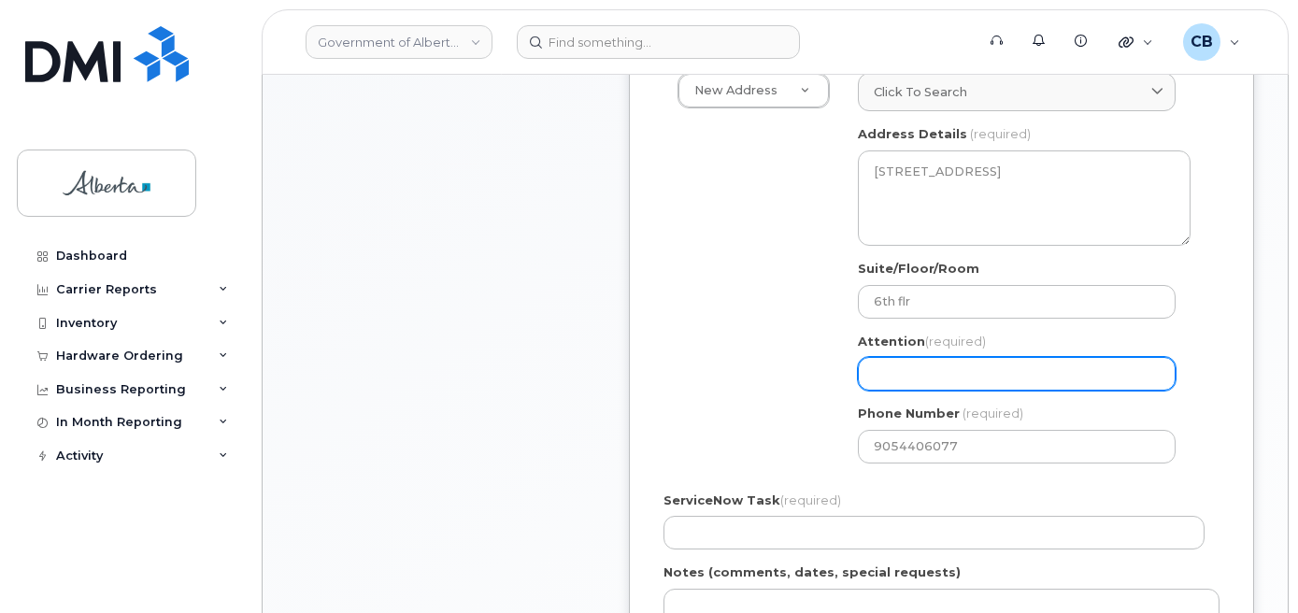
click at [927, 382] on input "Attention (required)" at bounding box center [1017, 374] width 318 height 34
paste input "[PERSON_NAME]"
select select
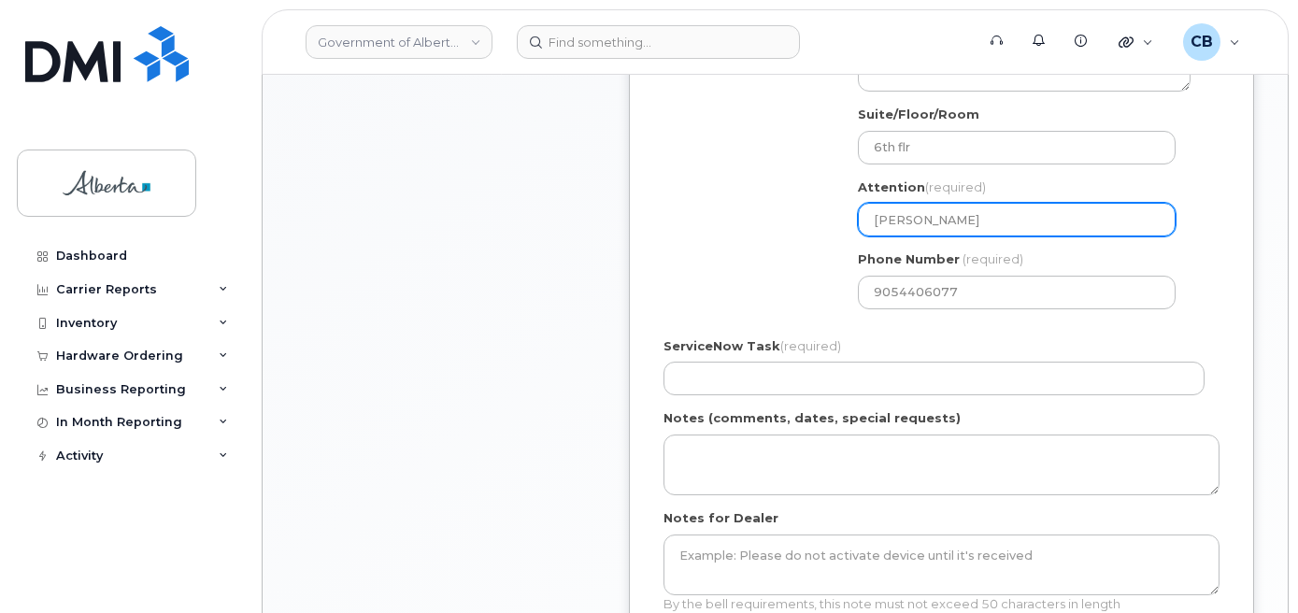
scroll to position [841, 0]
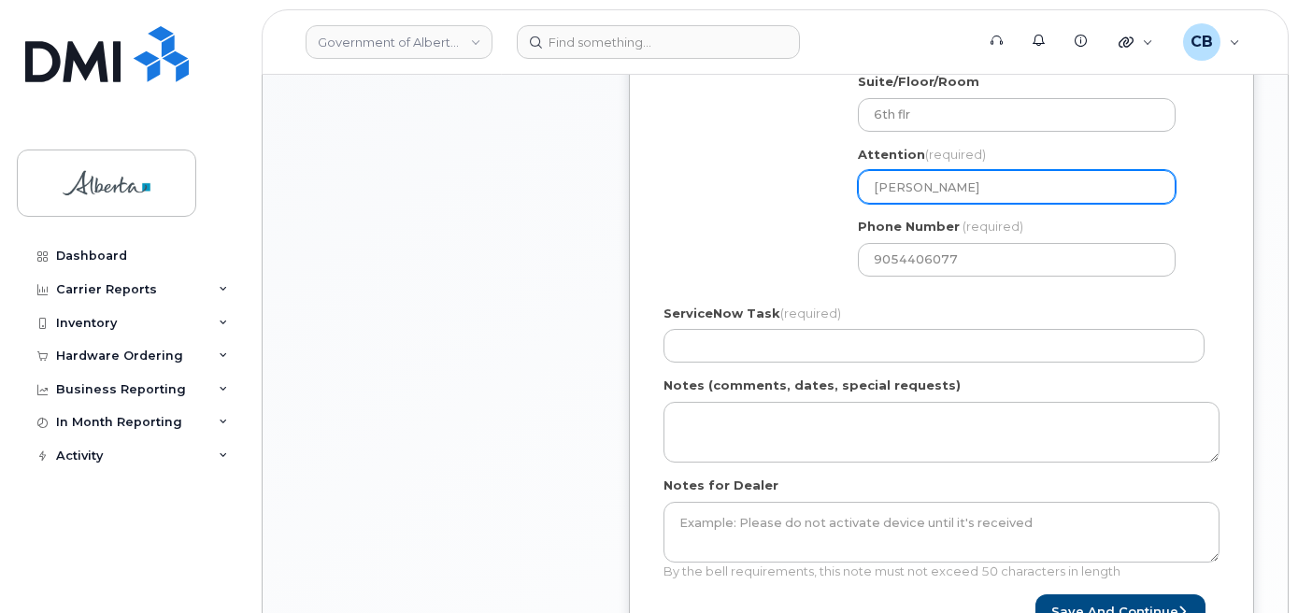
type input "[PERSON_NAME]"
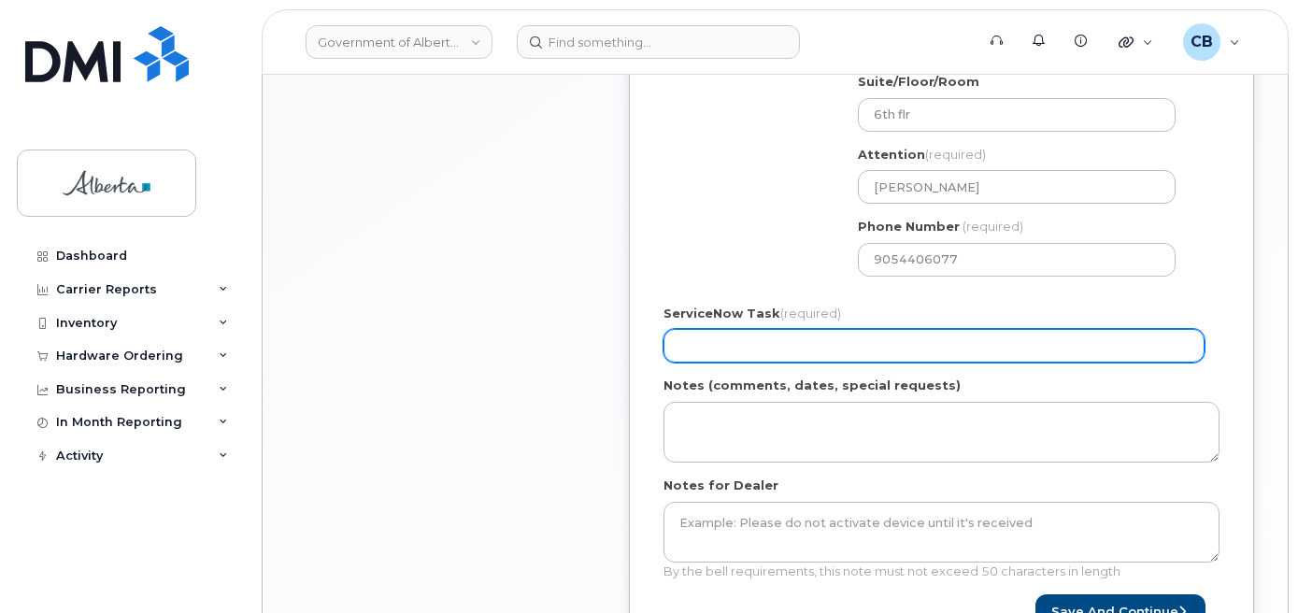
click at [689, 346] on input "ServiceNow Task (required)" at bounding box center [933, 346] width 541 height 34
paste input "SCTASK0843426"
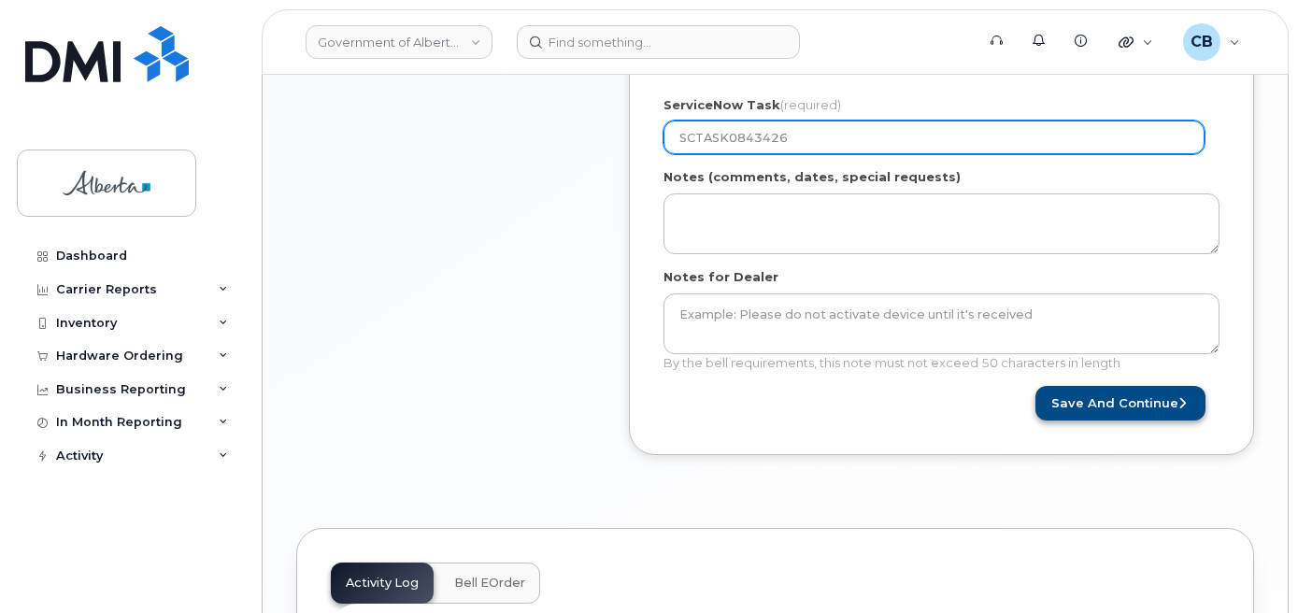
scroll to position [1121, 0]
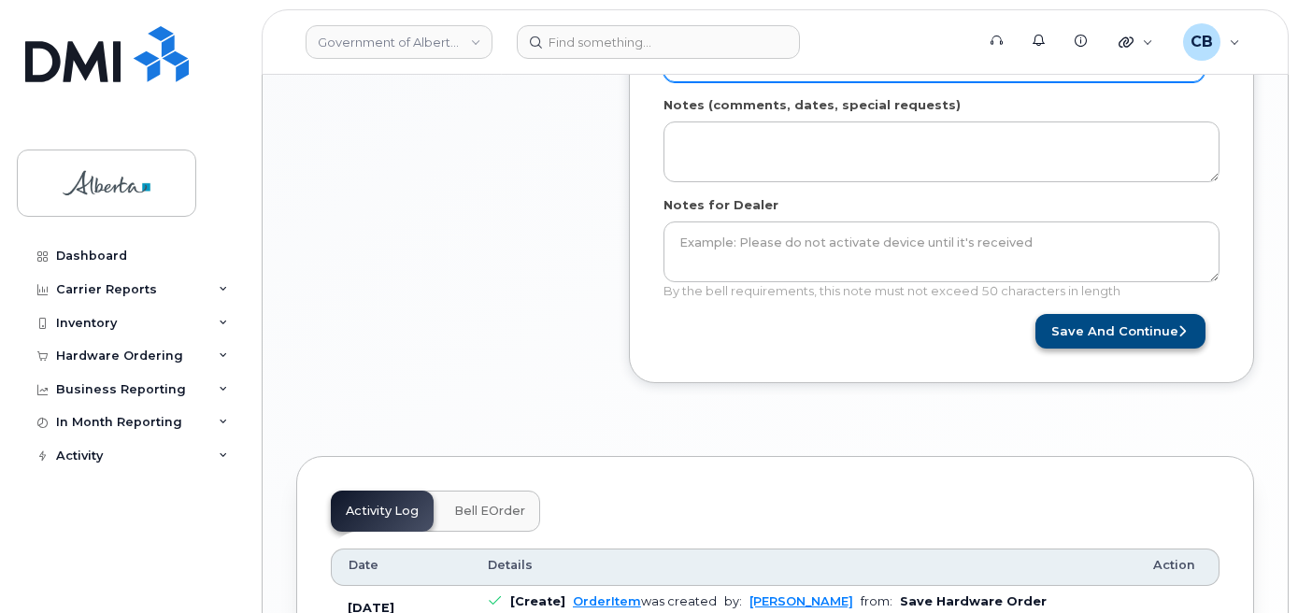
type input "SCTASK0843426"
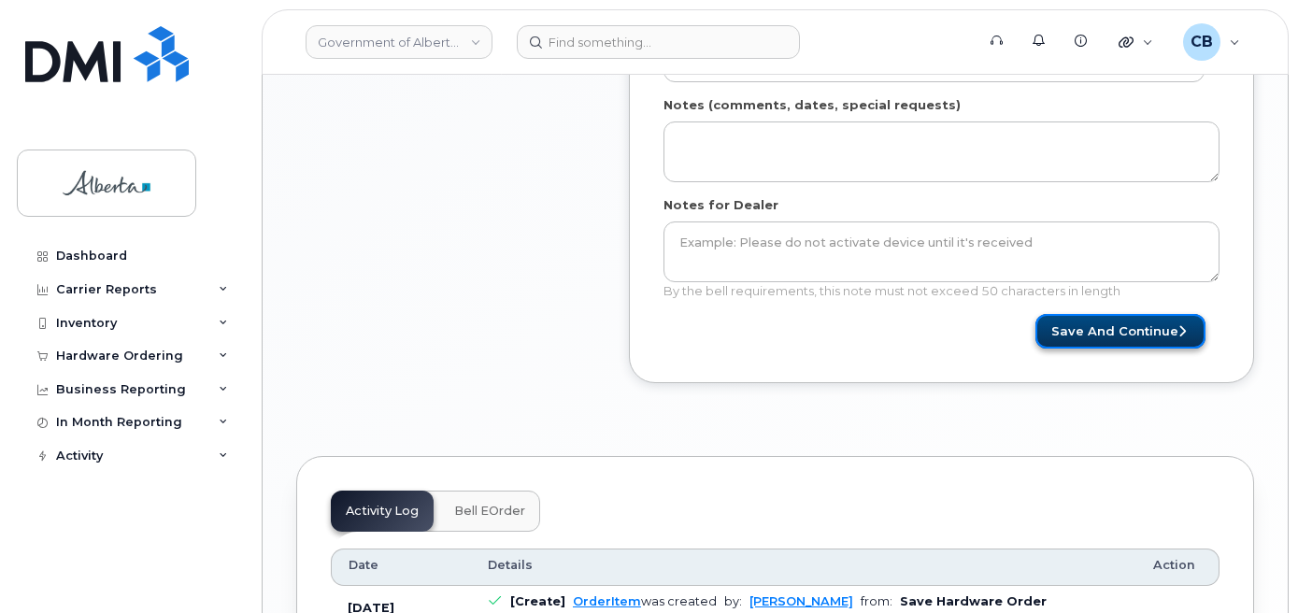
click at [1109, 326] on button "Save and Continue" at bounding box center [1120, 331] width 170 height 35
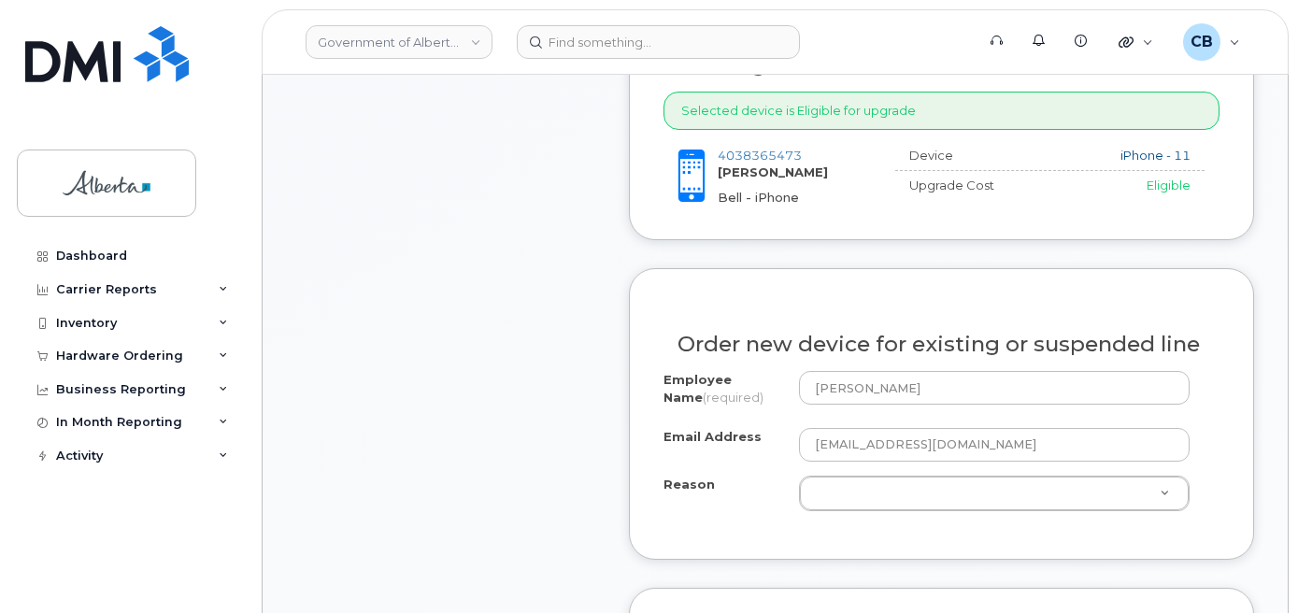
scroll to position [841, 0]
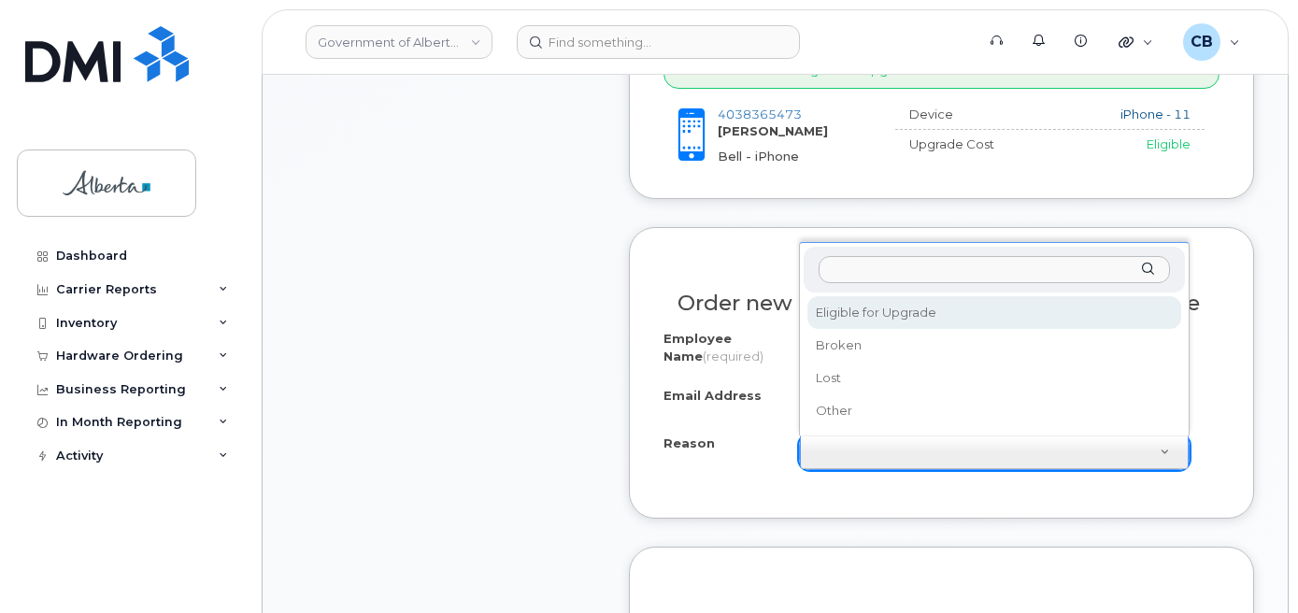
select select "eligible_for_upgrade"
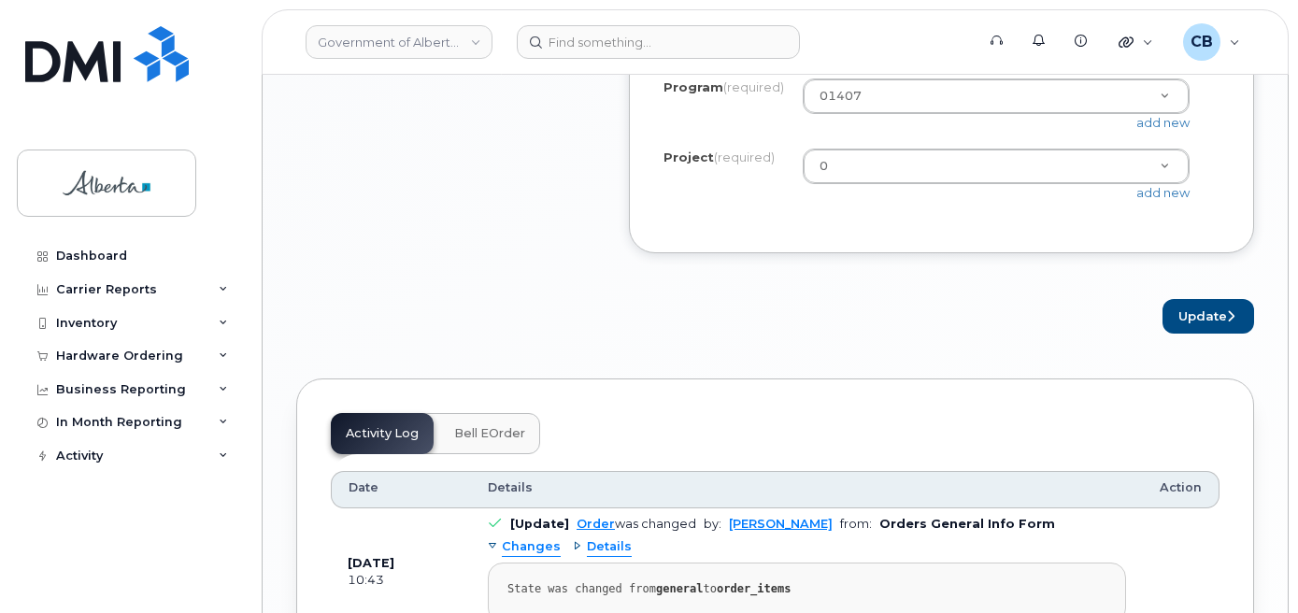
scroll to position [1868, 0]
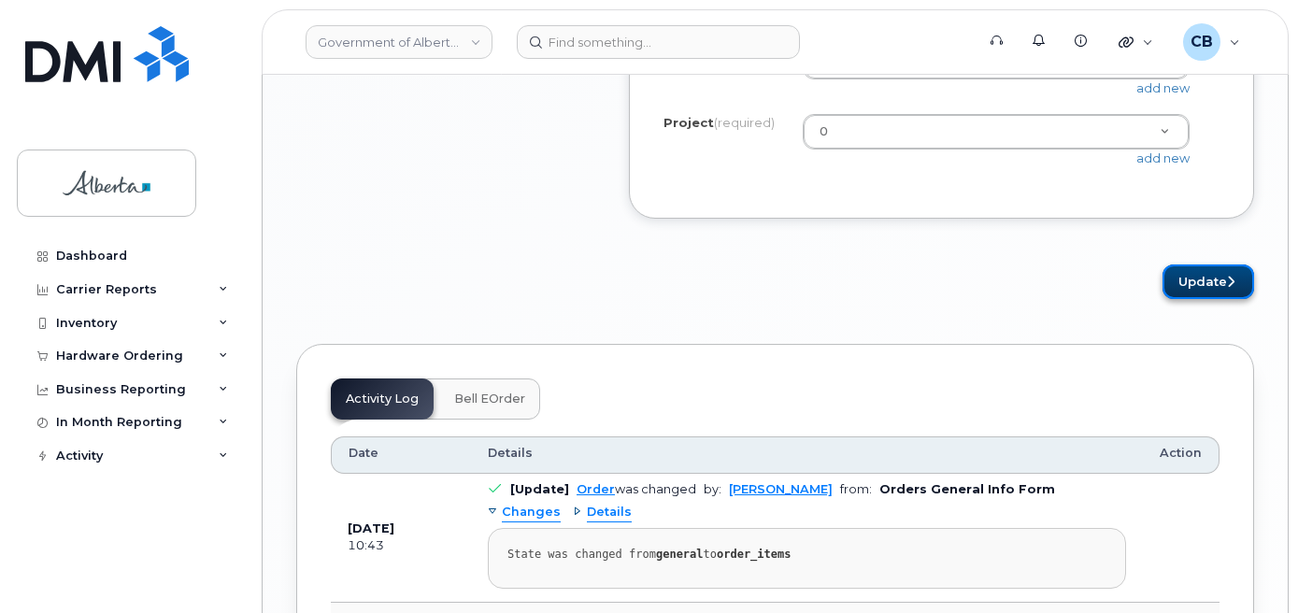
click at [1211, 299] on button "Update" at bounding box center [1208, 281] width 92 height 35
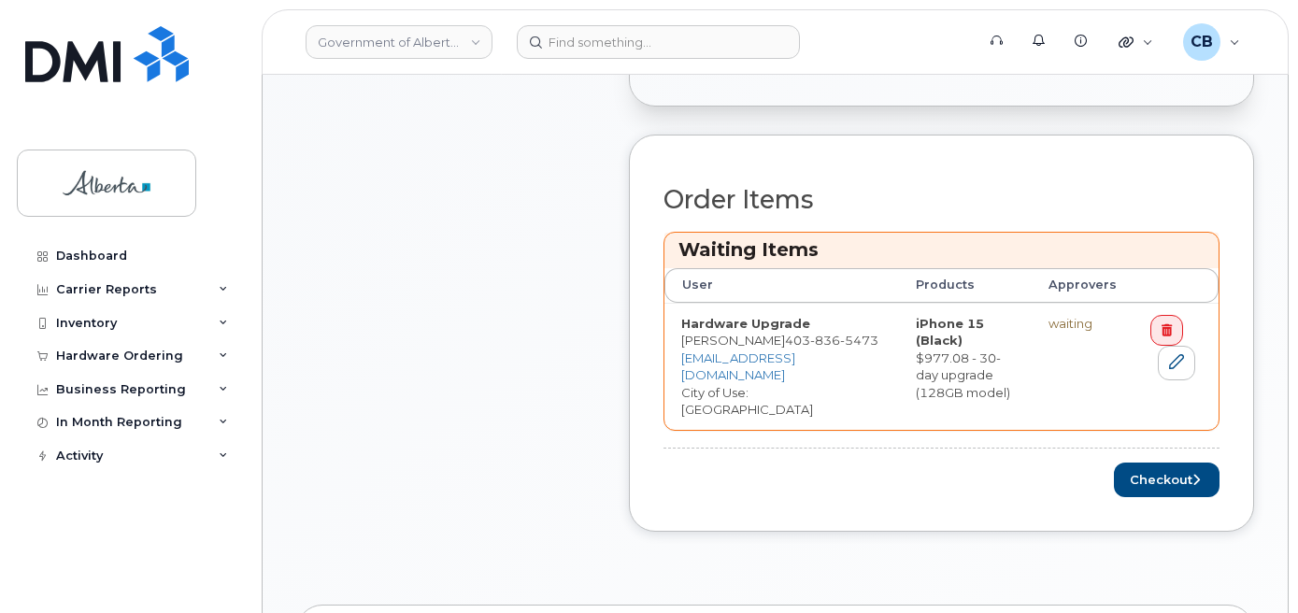
scroll to position [841, 0]
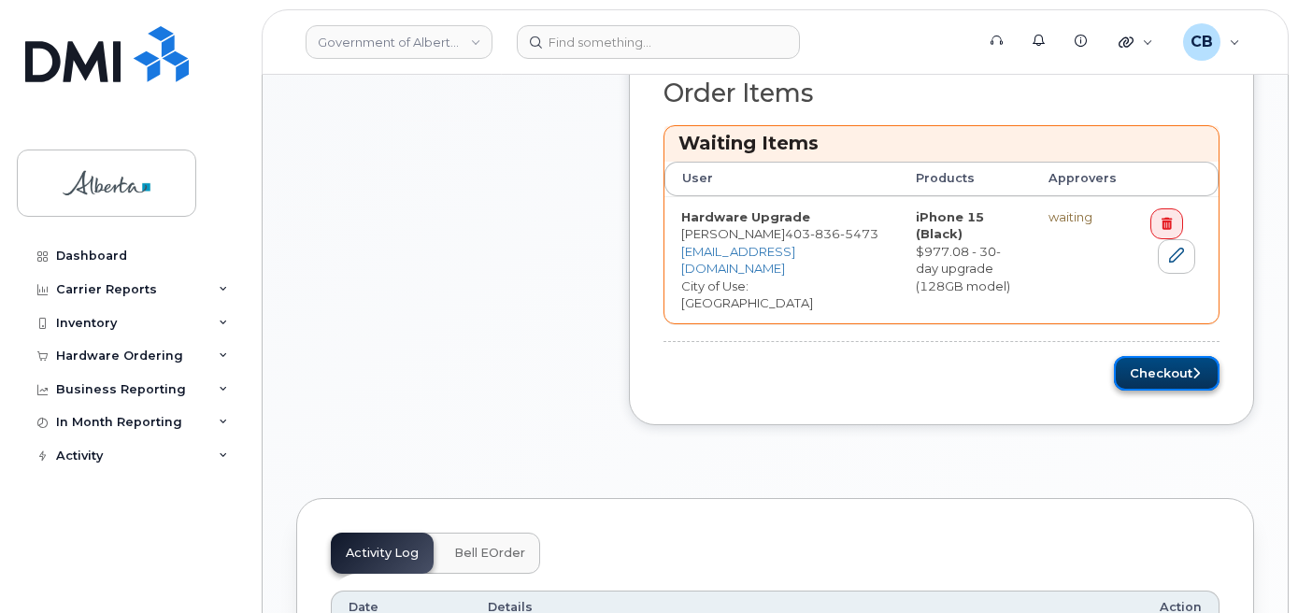
click at [1145, 356] on button "Checkout" at bounding box center [1167, 373] width 106 height 35
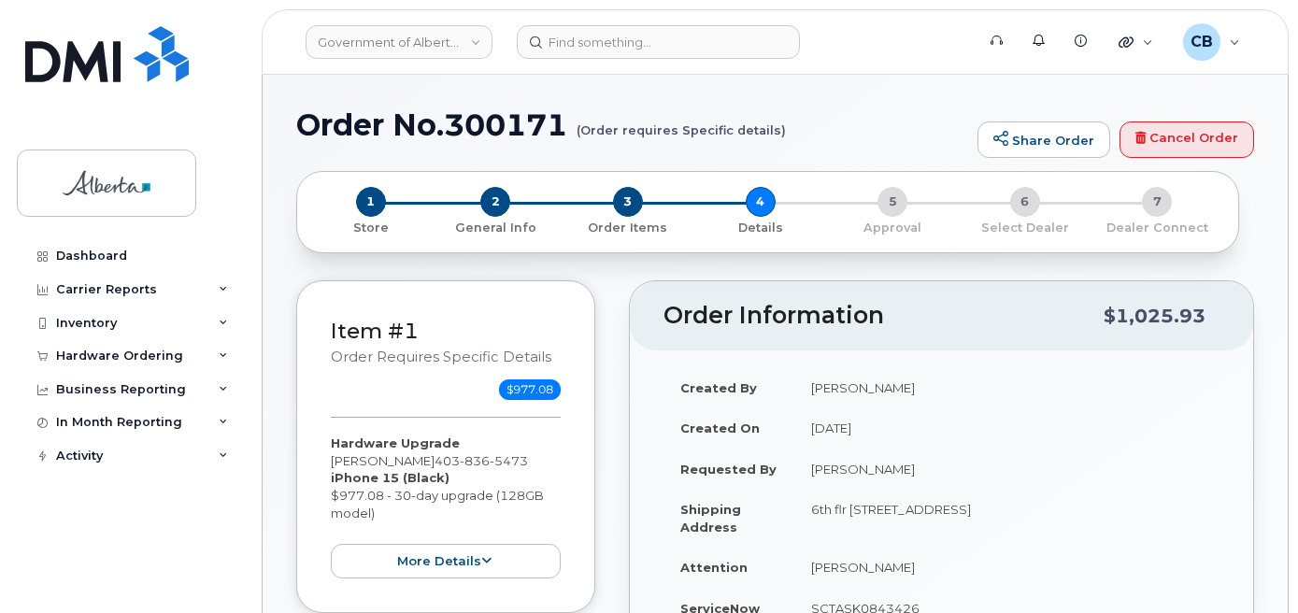
select select
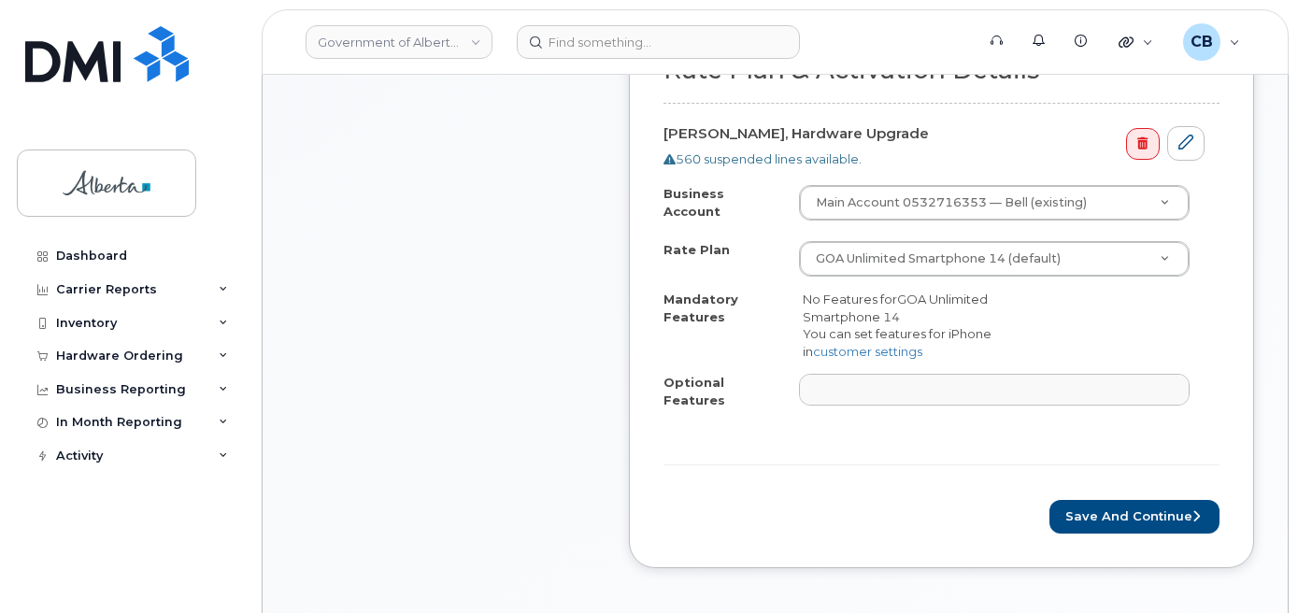
scroll to position [747, 0]
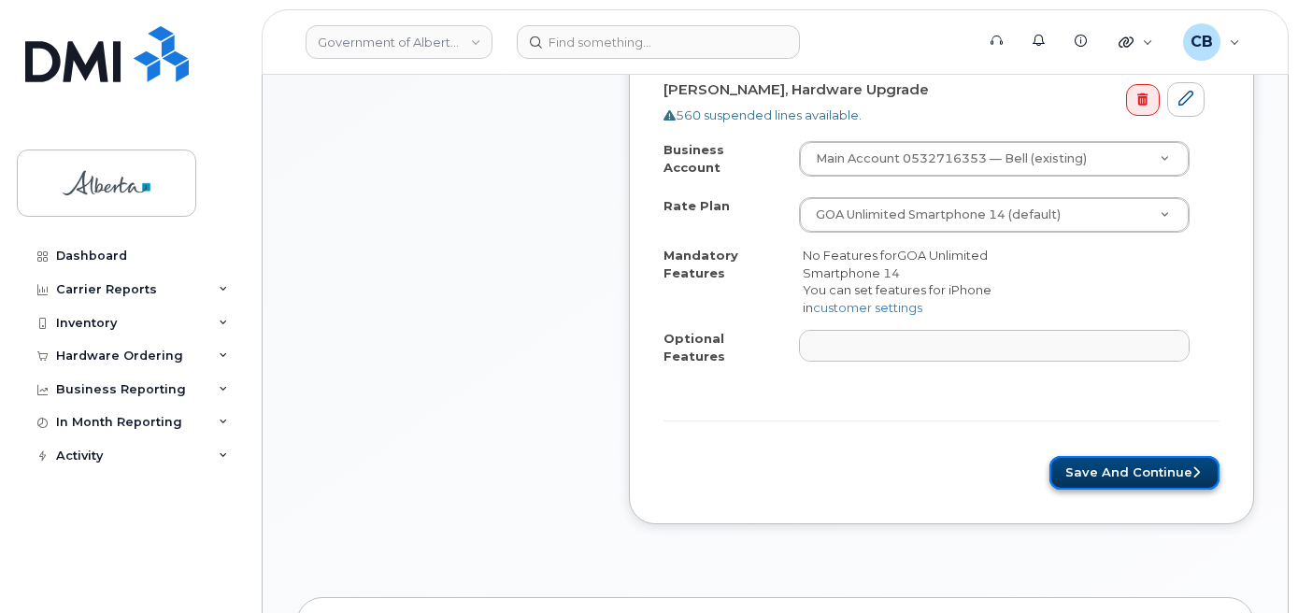
click at [1120, 456] on button "Save and Continue" at bounding box center [1134, 473] width 170 height 35
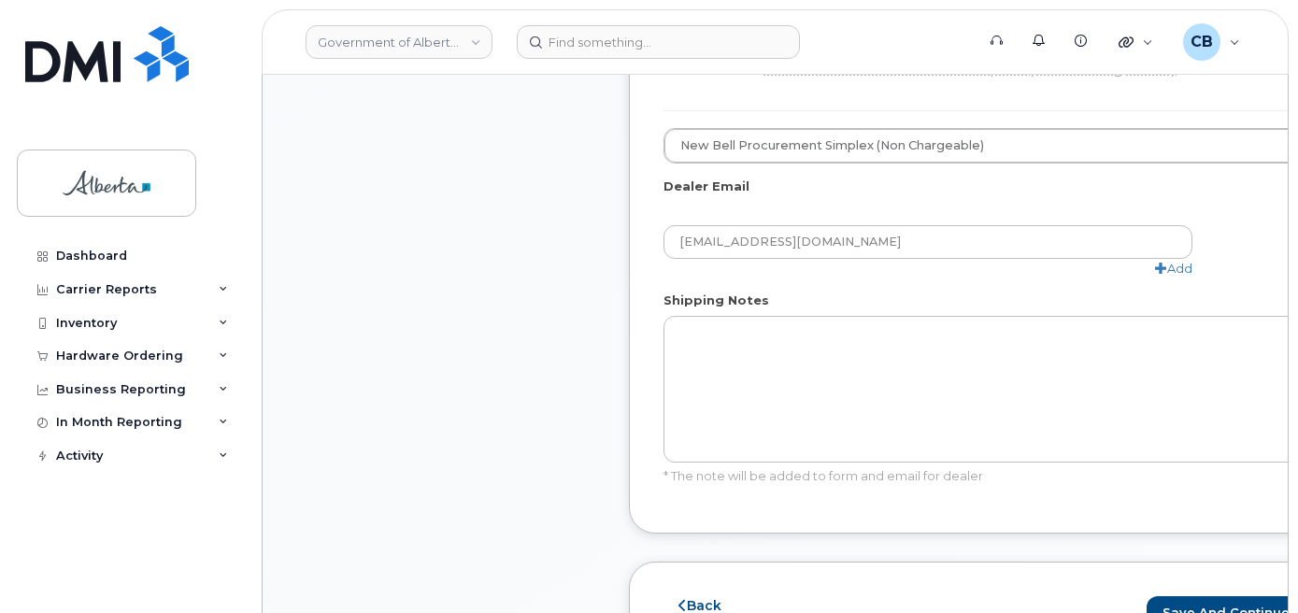
scroll to position [1121, 0]
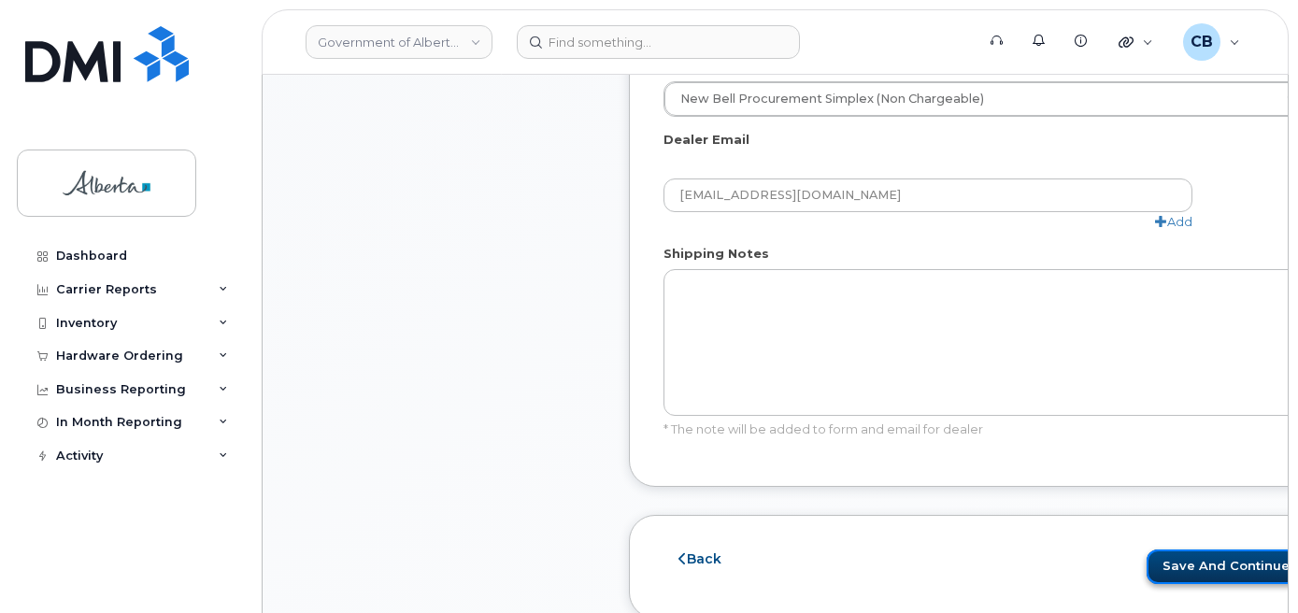
click at [1157, 565] on button "Save and Continue" at bounding box center [1231, 566] width 170 height 35
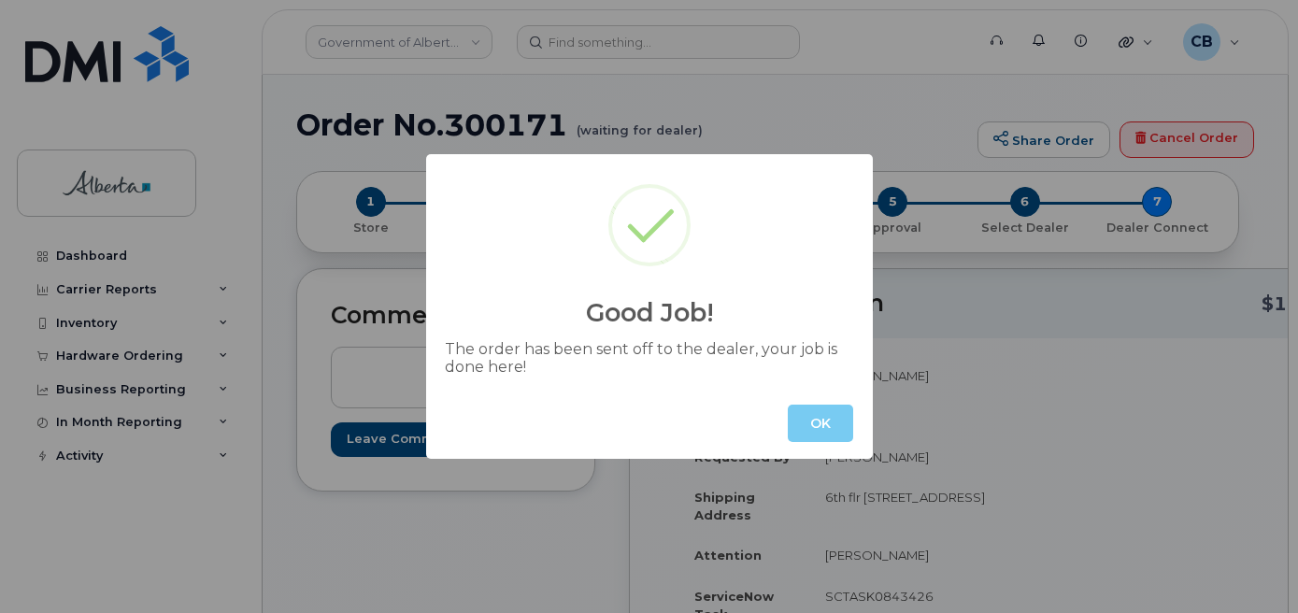
click at [793, 419] on button "OK" at bounding box center [820, 423] width 65 height 37
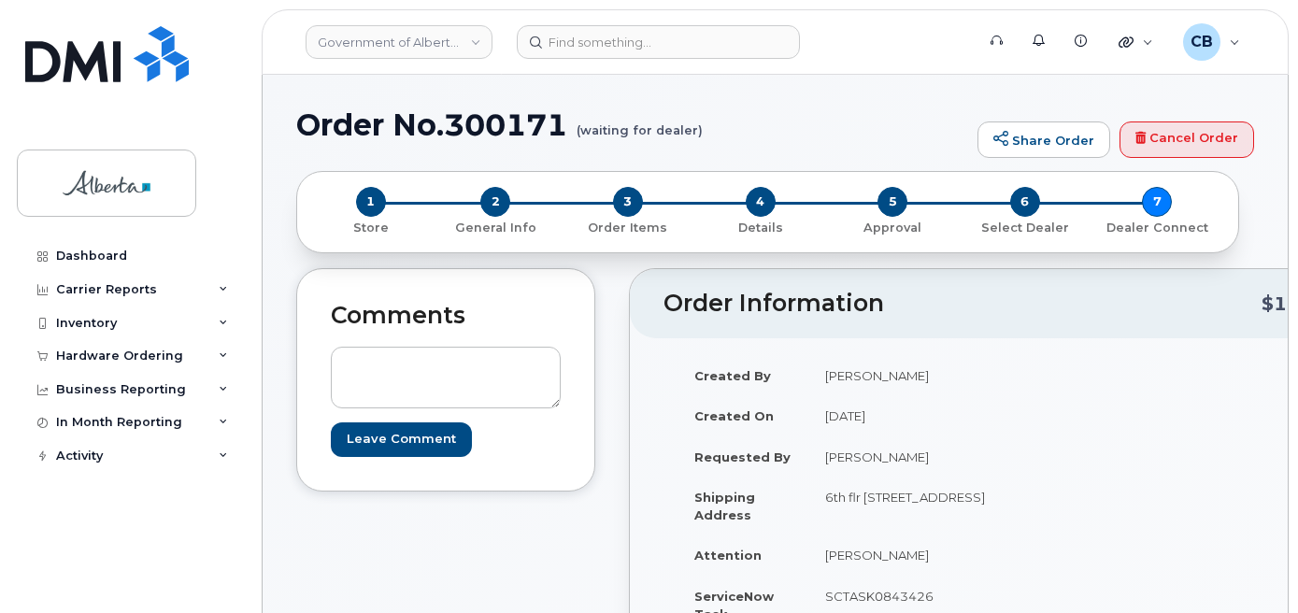
click at [491, 130] on h1 "Order No.300171 (waiting for dealer)" at bounding box center [632, 124] width 672 height 33
copy h1 "300171"
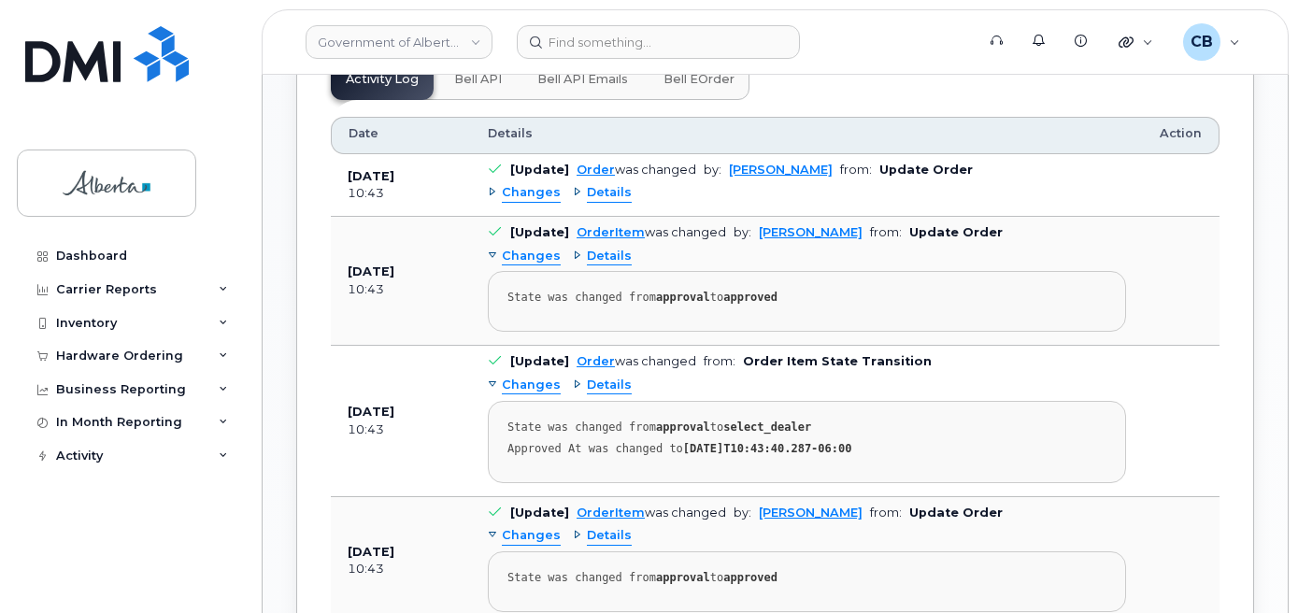
scroll to position [1220, 0]
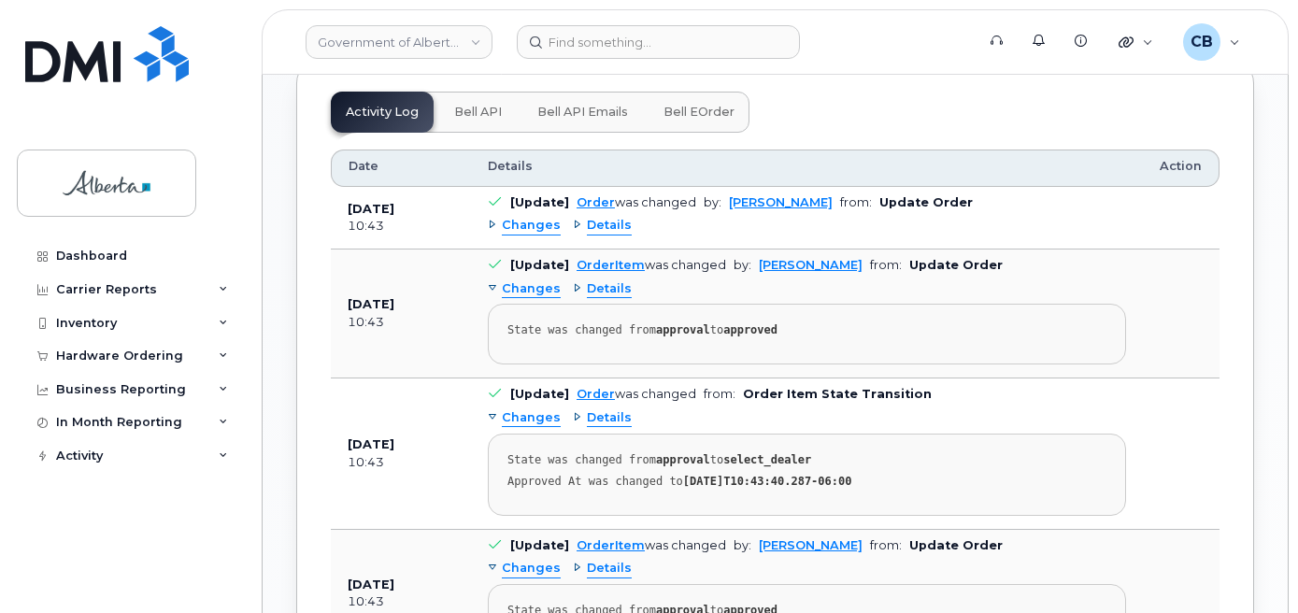
click at [487, 120] on span "Bell API" at bounding box center [478, 112] width 48 height 15
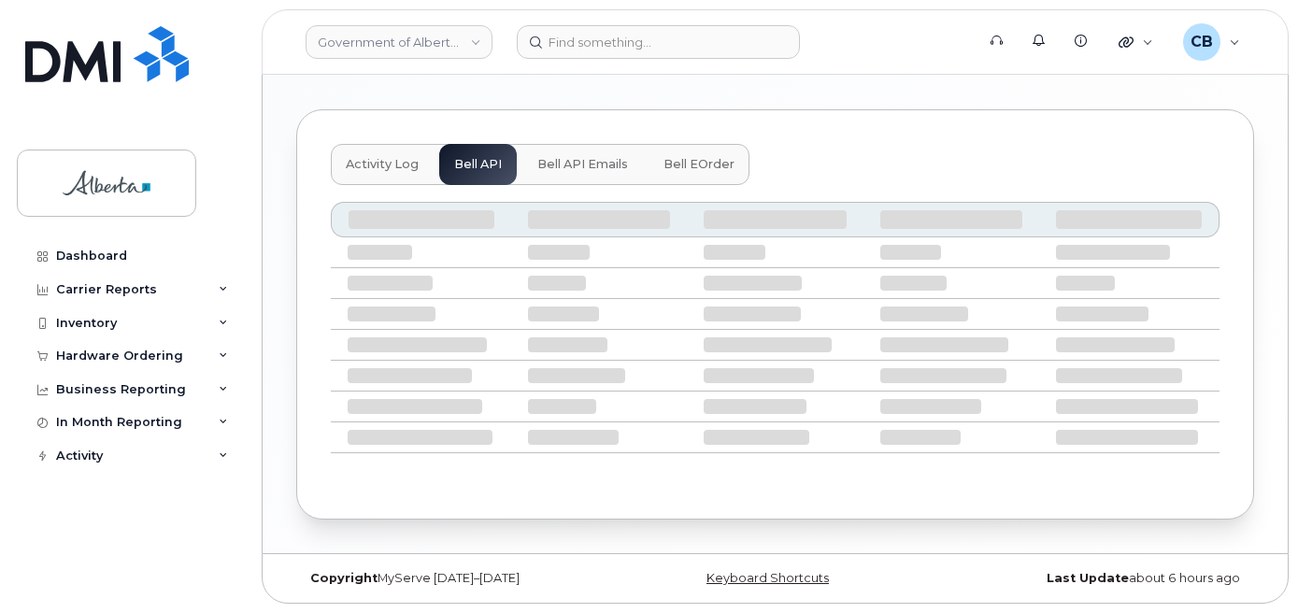
scroll to position [1080, 0]
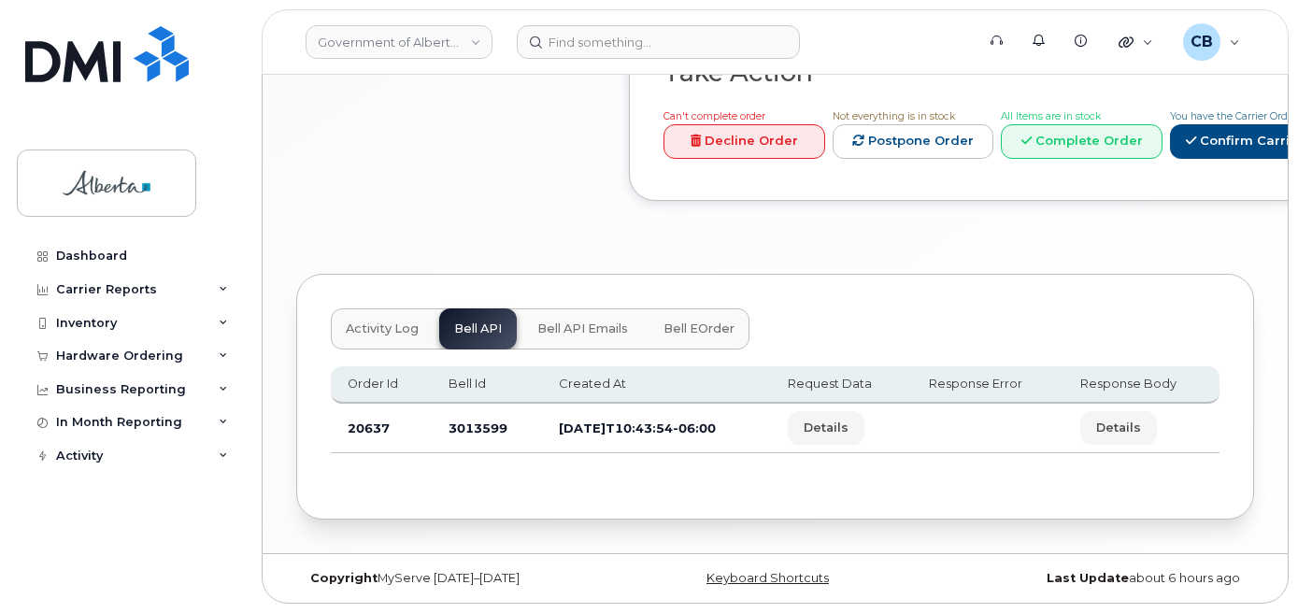
click at [459, 425] on td "3013599" at bounding box center [487, 429] width 111 height 50
copy td "3013599"
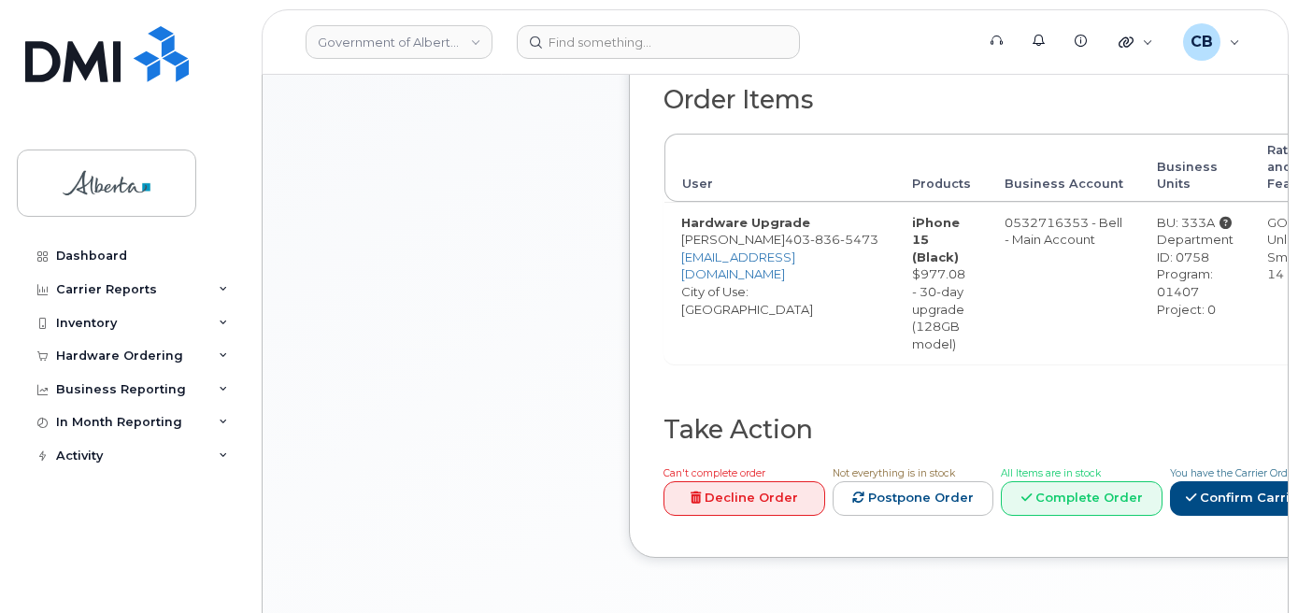
scroll to position [654, 0]
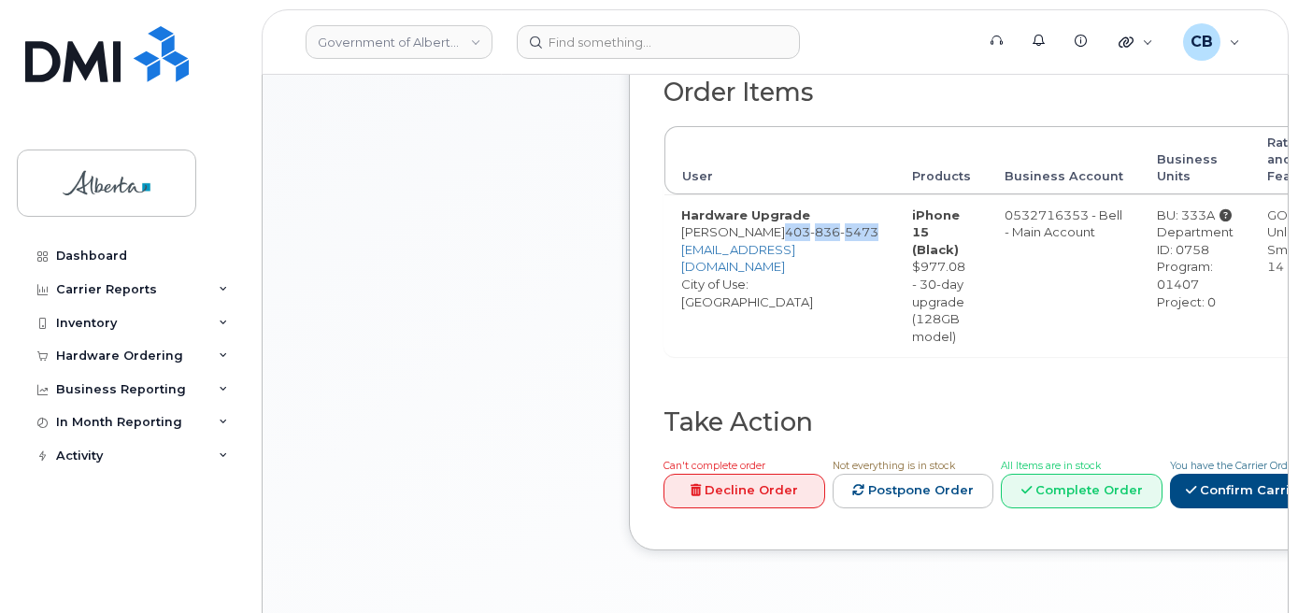
drag, startPoint x: 760, startPoint y: 252, endPoint x: 770, endPoint y: 262, distance: 13.2
click at [770, 262] on td "Hardware Upgrade Ade Adeleke 403 836 5473 Ade.Adeleke@gov.ab.ca City of Use: Ca…" at bounding box center [779, 275] width 231 height 163
copy span "403 836 5473"
click at [576, 24] on header "Government of Alberta (GOA) Support Alerts Knowledge Base Quicklinks Suspend / …" at bounding box center [775, 41] width 1027 height 65
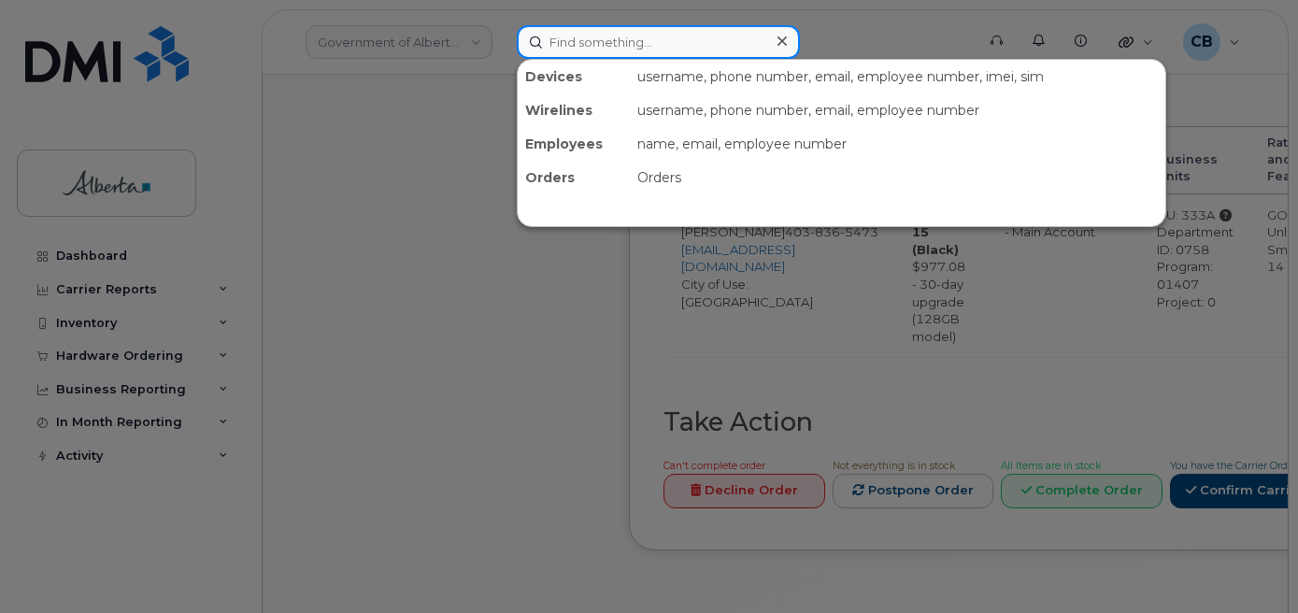
click at [544, 45] on input at bounding box center [658, 42] width 283 height 34
paste input "4038365473"
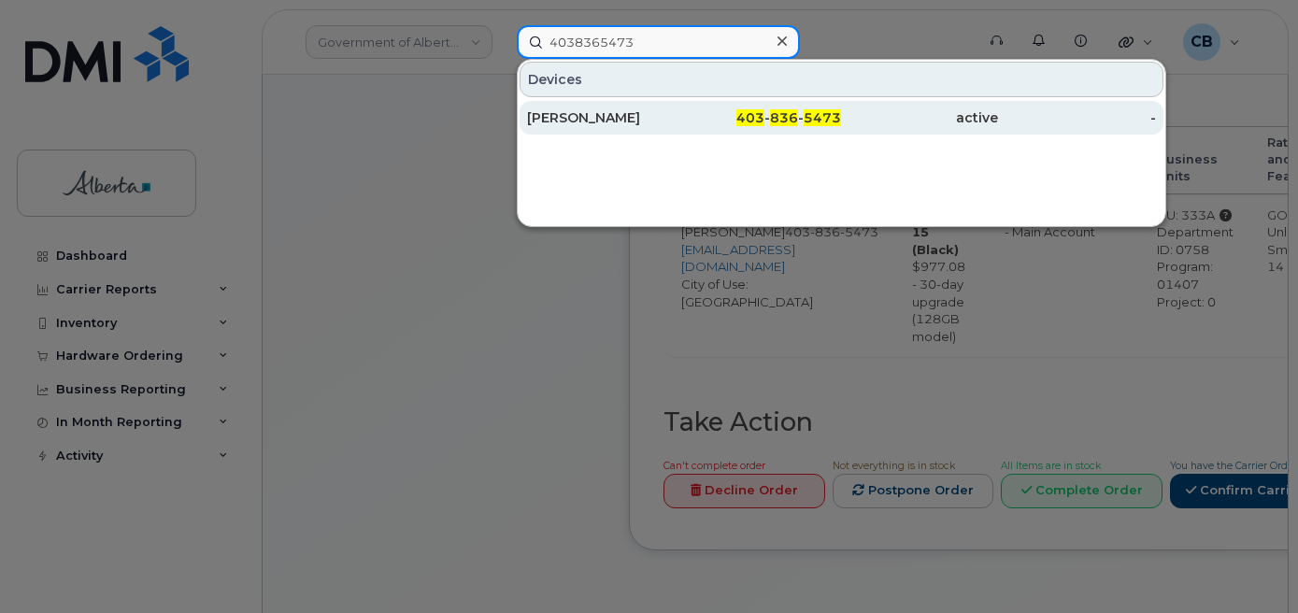
type input "4038365473"
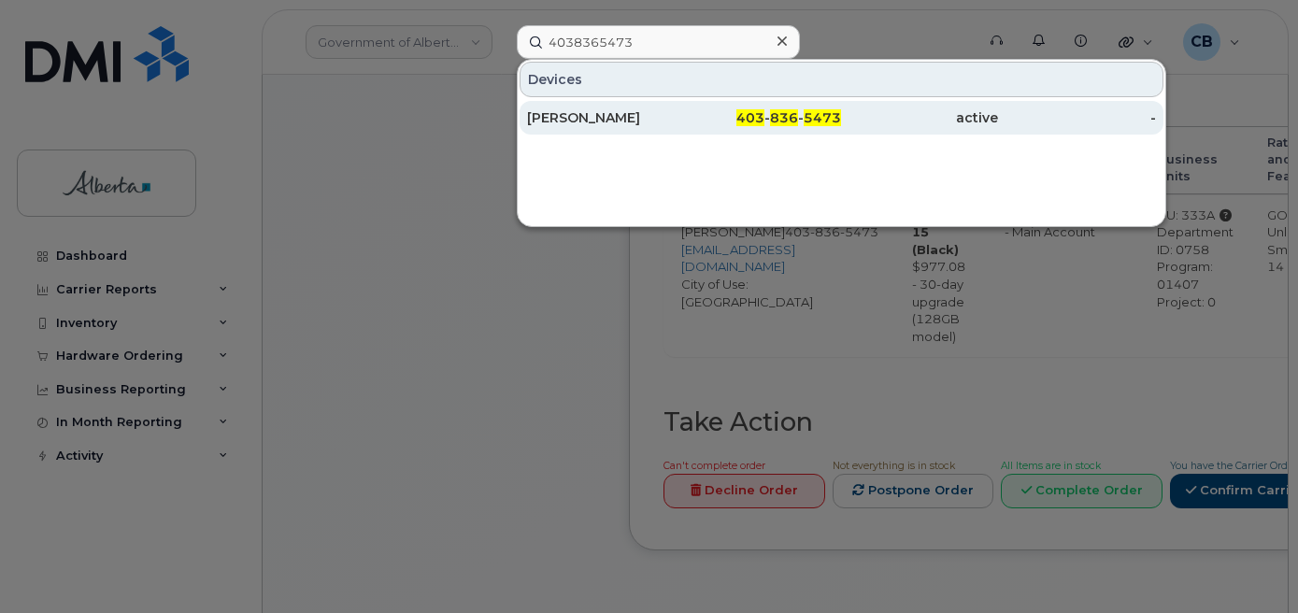
click at [584, 118] on div "[PERSON_NAME]" at bounding box center [605, 117] width 157 height 19
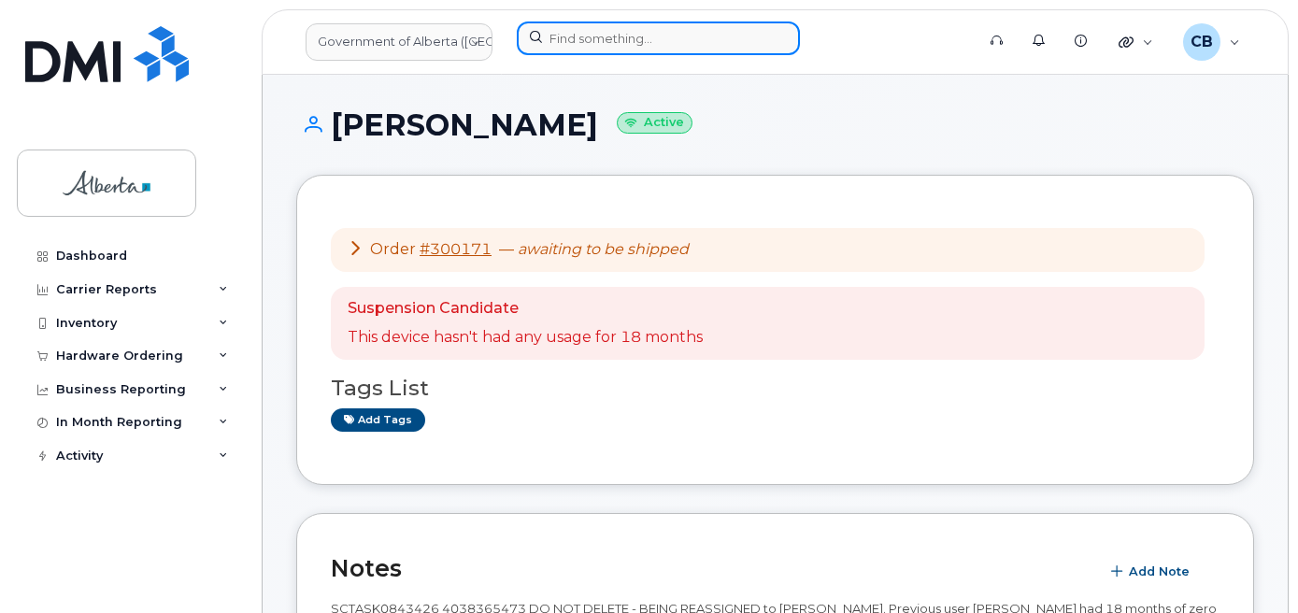
click at [623, 44] on input at bounding box center [658, 38] width 283 height 34
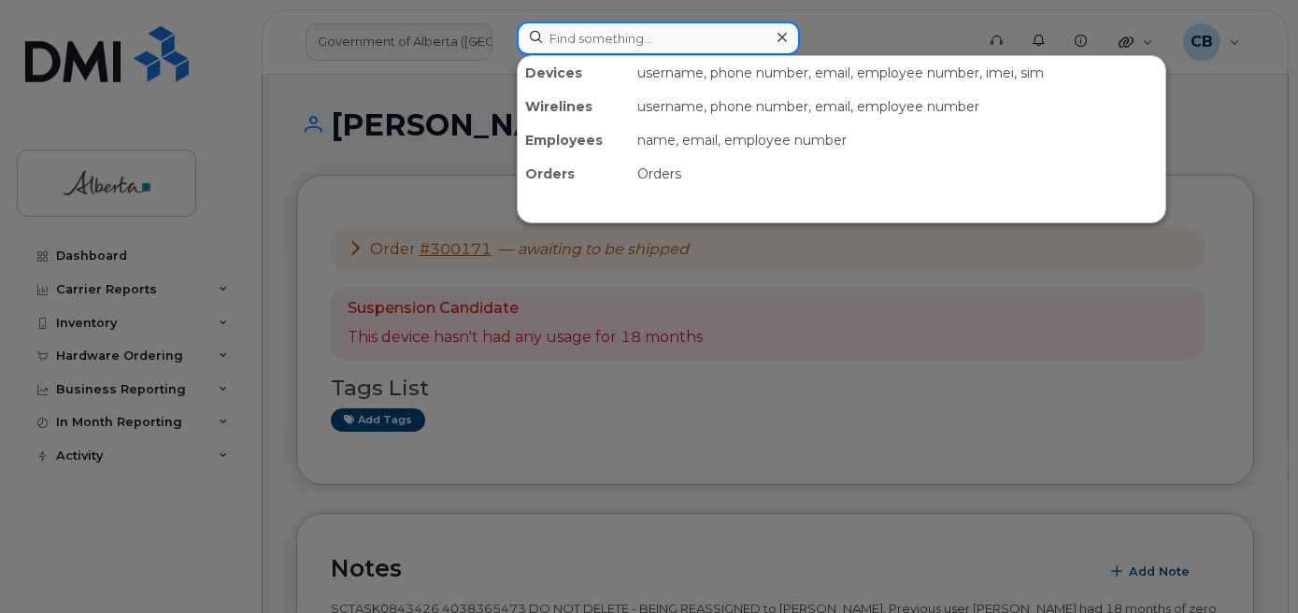
paste input "4038352600"
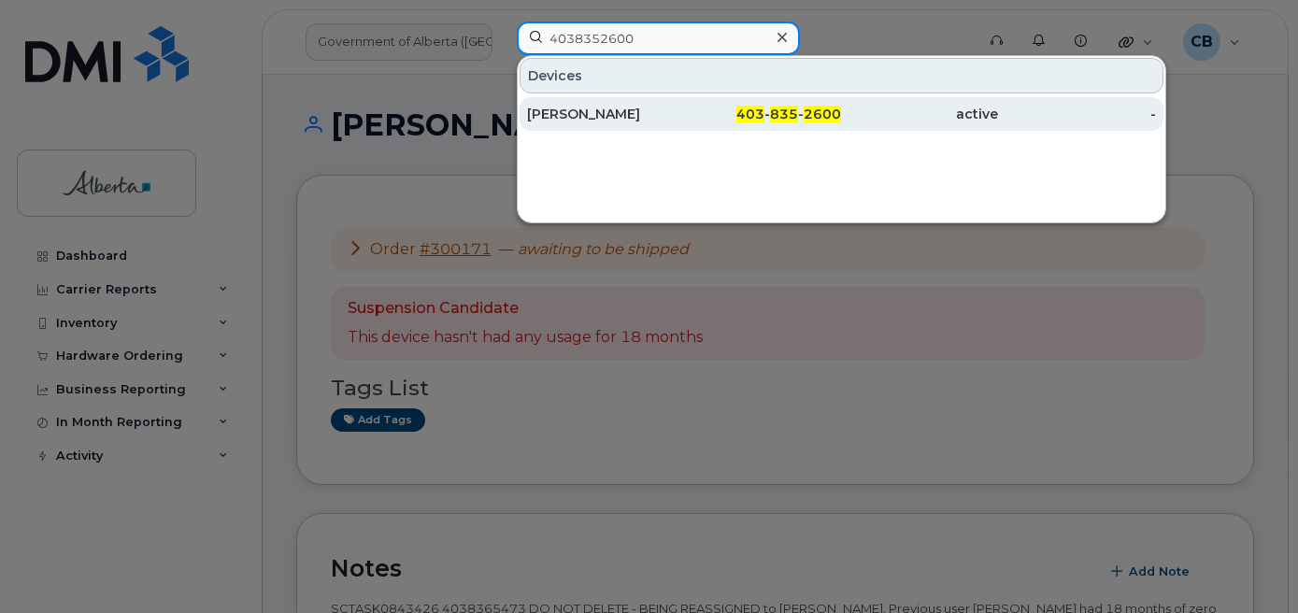
type input "4038352600"
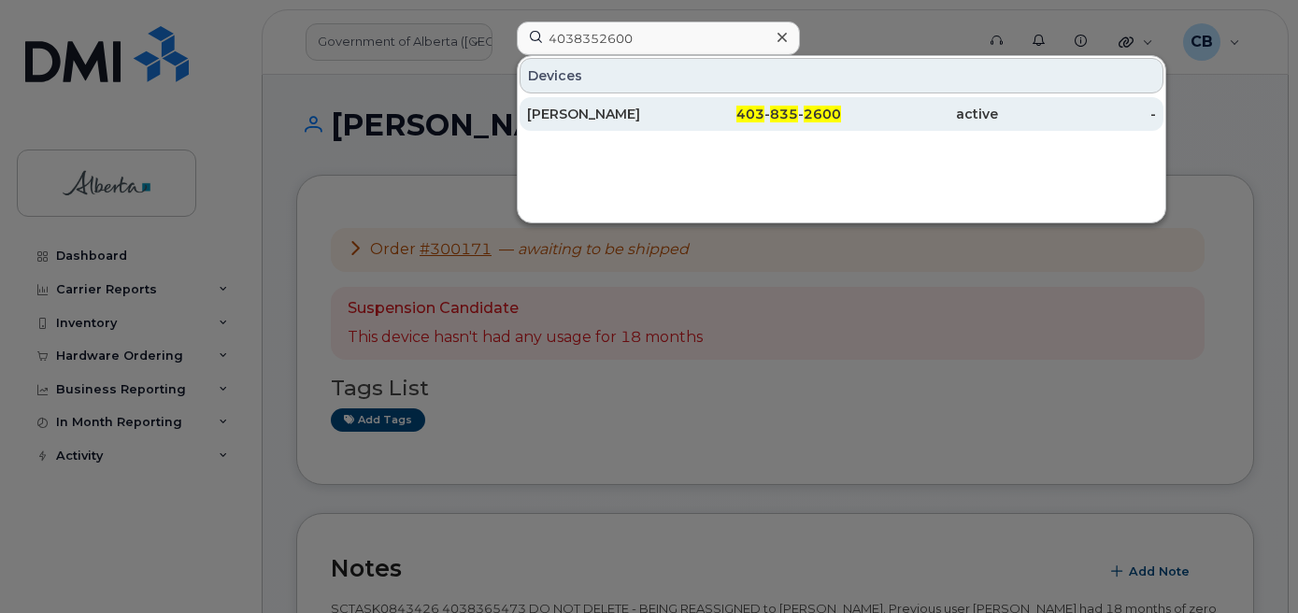
click at [564, 114] on div "[PERSON_NAME]" at bounding box center [605, 114] width 157 height 19
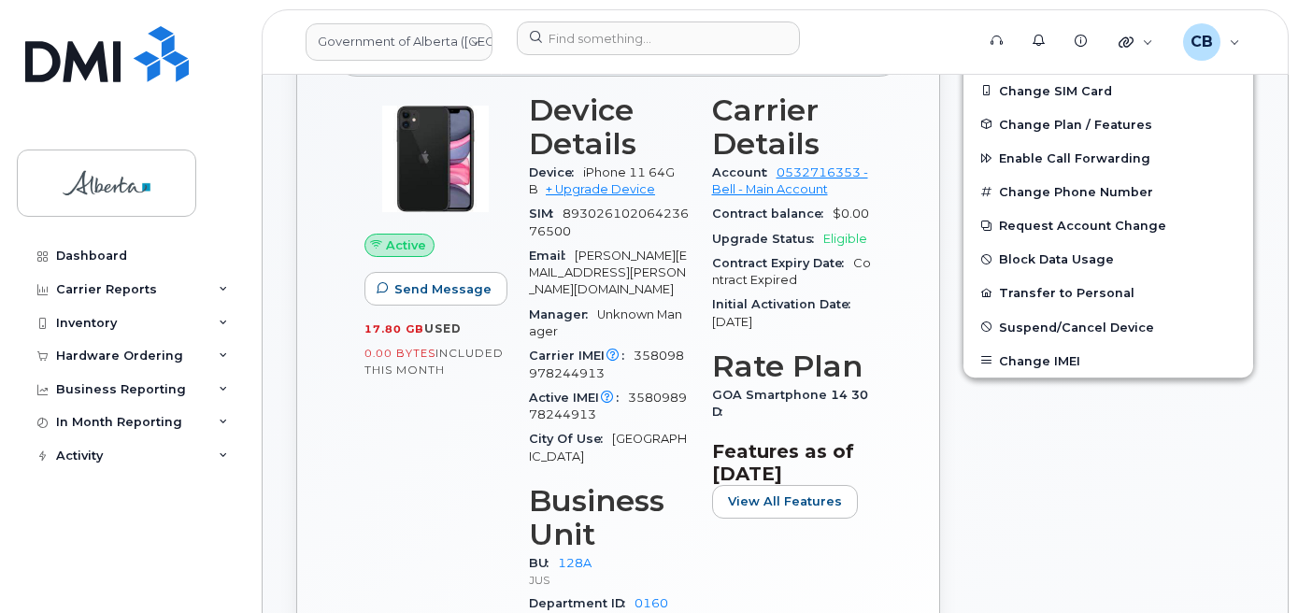
scroll to position [476, 0]
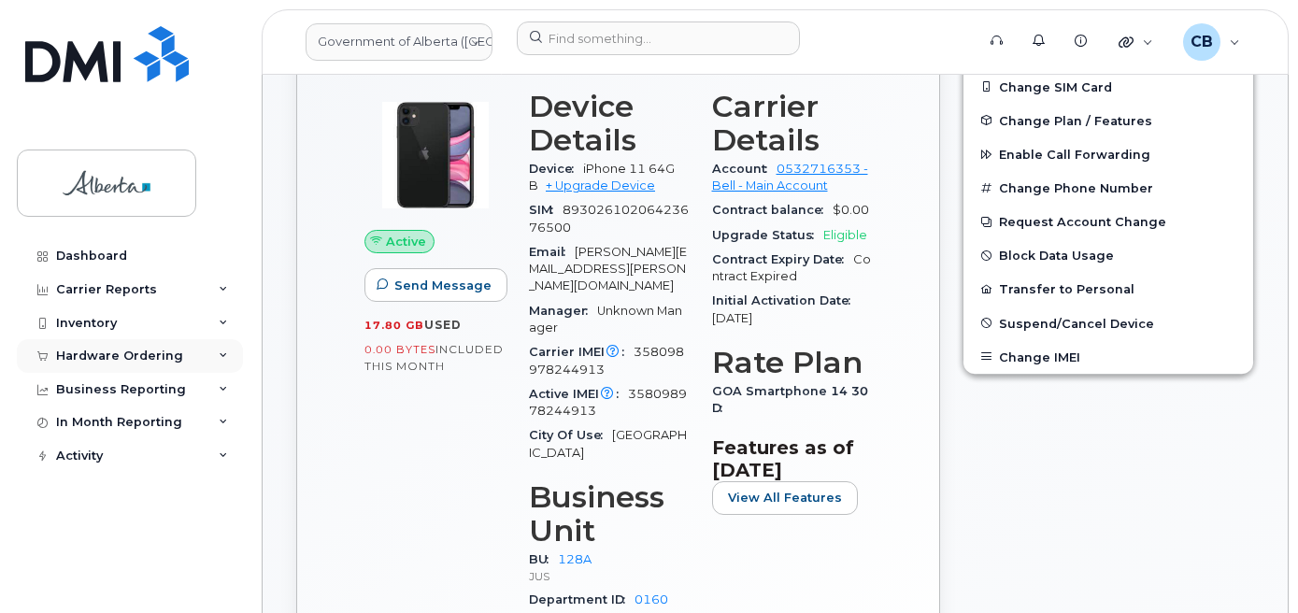
click at [94, 356] on div "Hardware Ordering" at bounding box center [119, 355] width 127 height 15
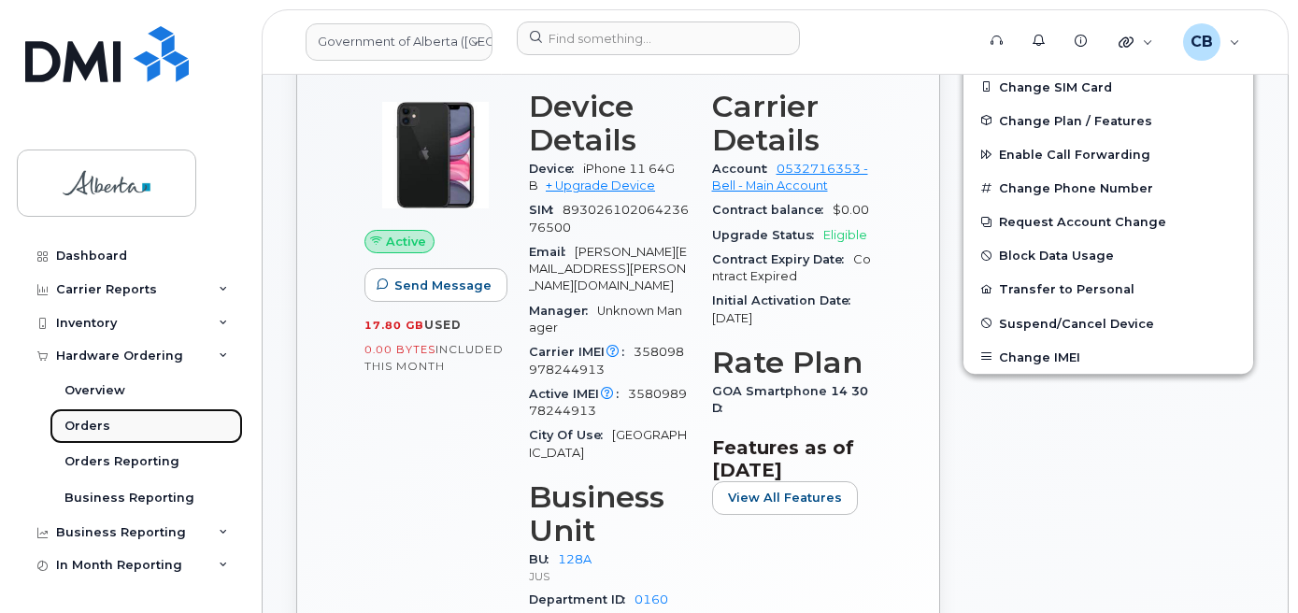
click at [96, 424] on div "Orders" at bounding box center [87, 426] width 46 height 17
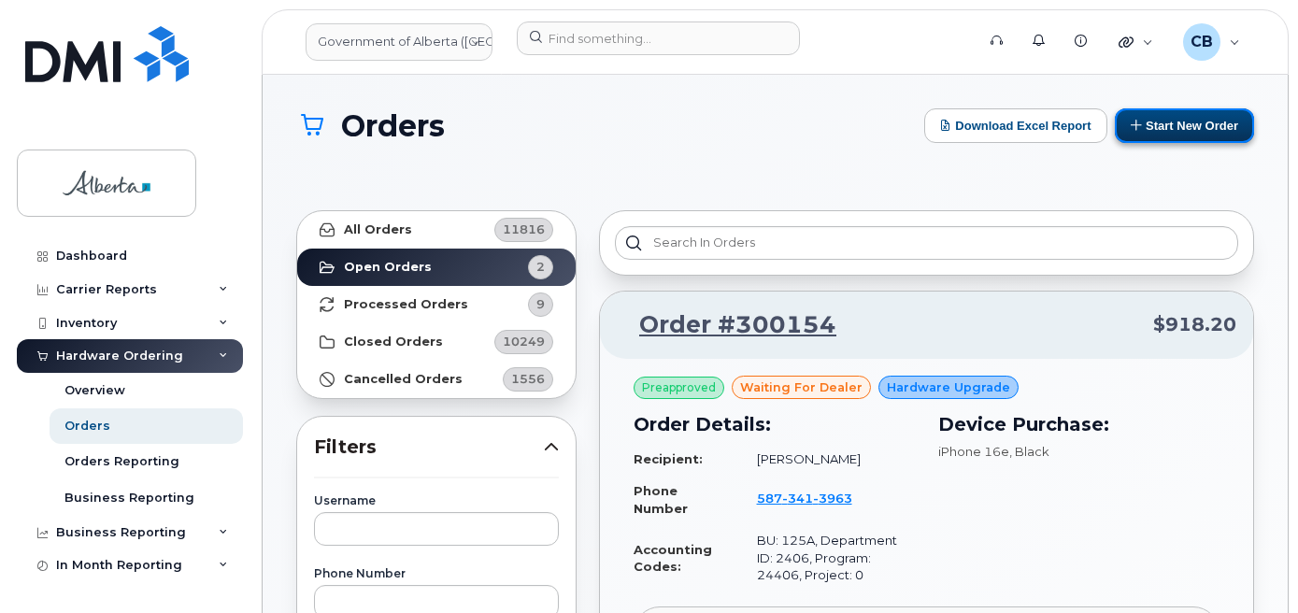
click at [1173, 122] on button "Start New Order" at bounding box center [1183, 125] width 139 height 35
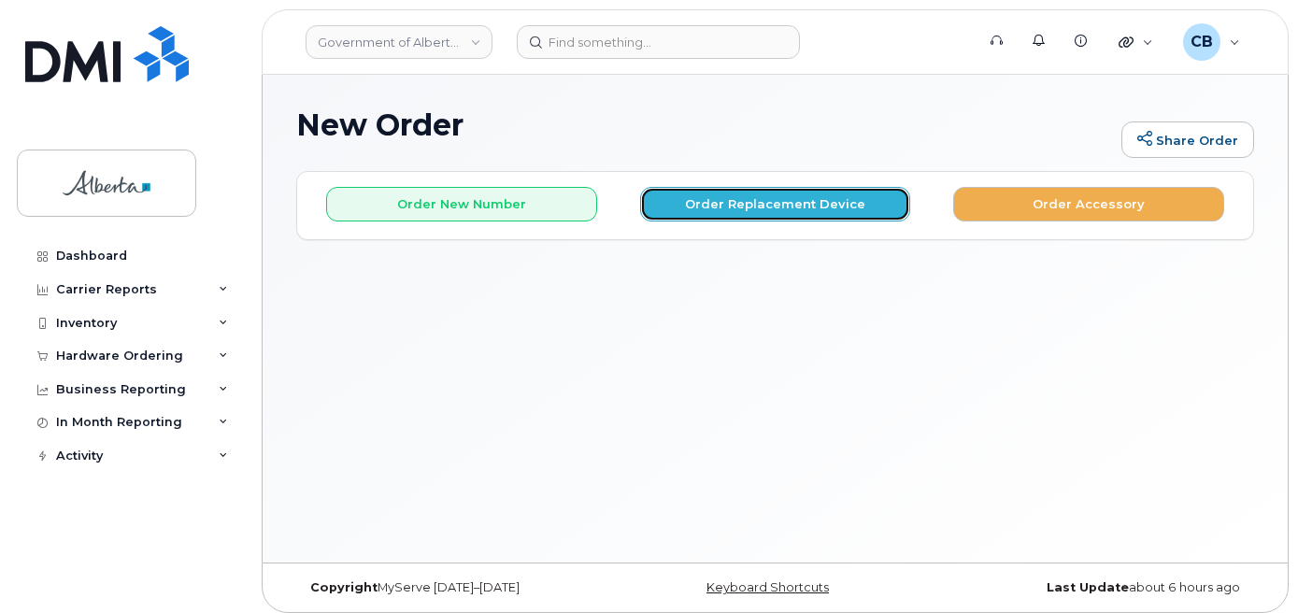
click at [701, 204] on button "Order Replacement Device" at bounding box center [775, 204] width 271 height 35
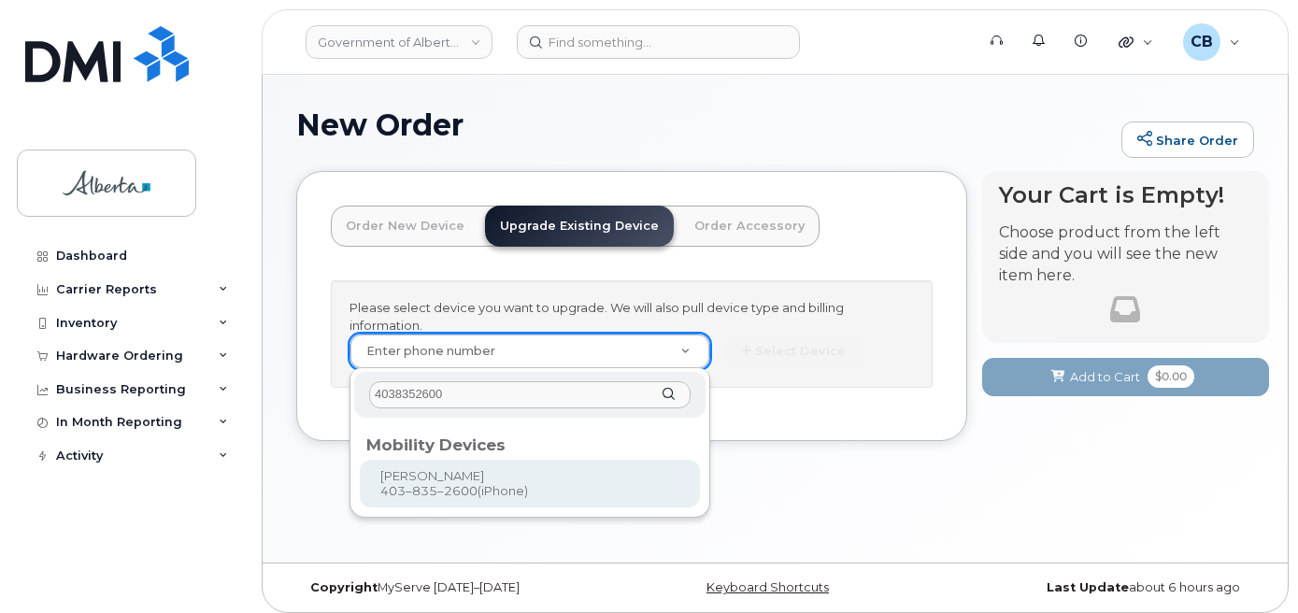
type input "4038352600"
type input "669558"
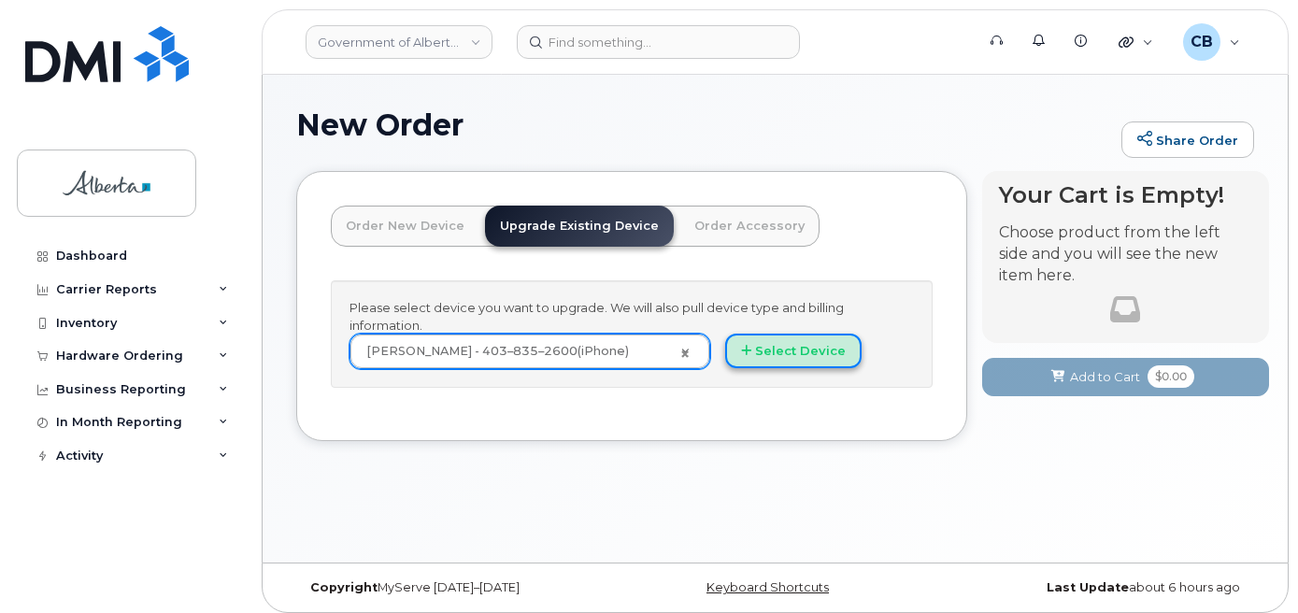
click at [783, 355] on button "Select Device" at bounding box center [793, 351] width 136 height 35
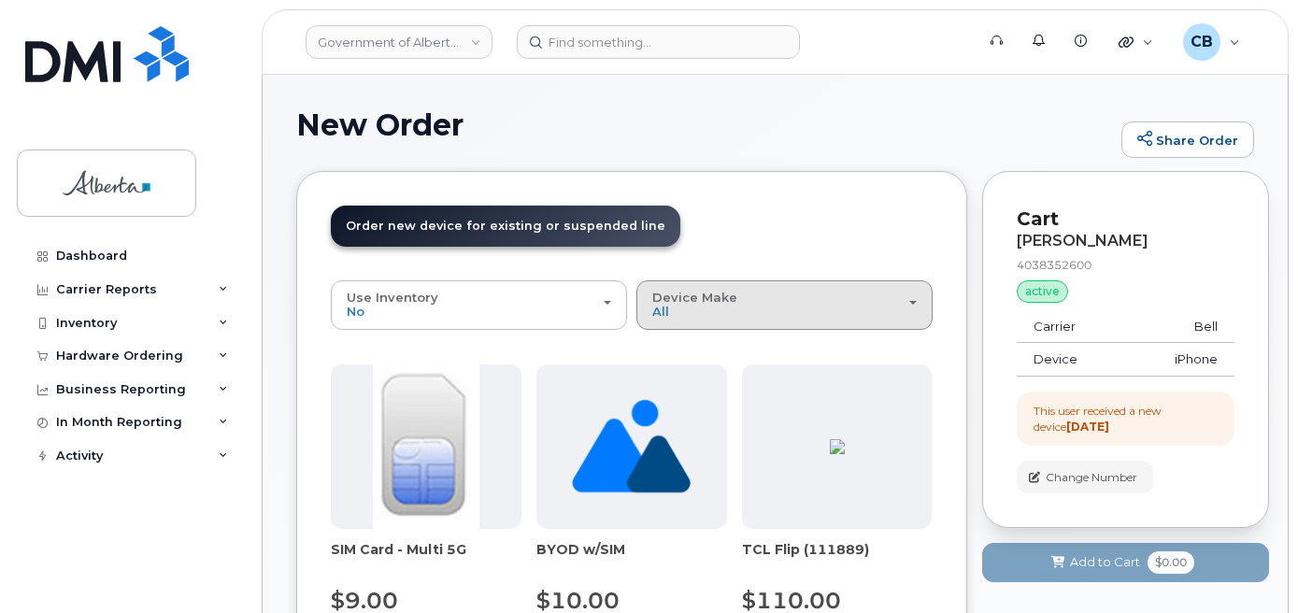
click at [731, 296] on span "Device Make" at bounding box center [694, 297] width 85 height 15
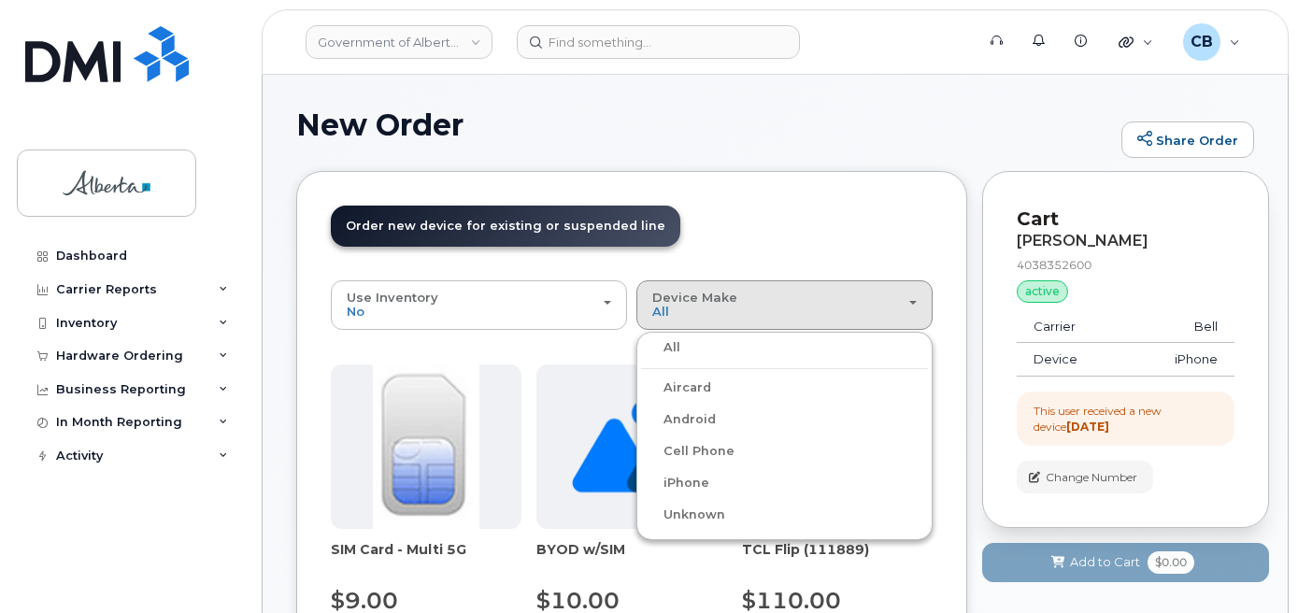
click at [679, 484] on label "iPhone" at bounding box center [675, 483] width 68 height 22
click at [0, 0] on input "iPhone" at bounding box center [0, 0] width 0 height 0
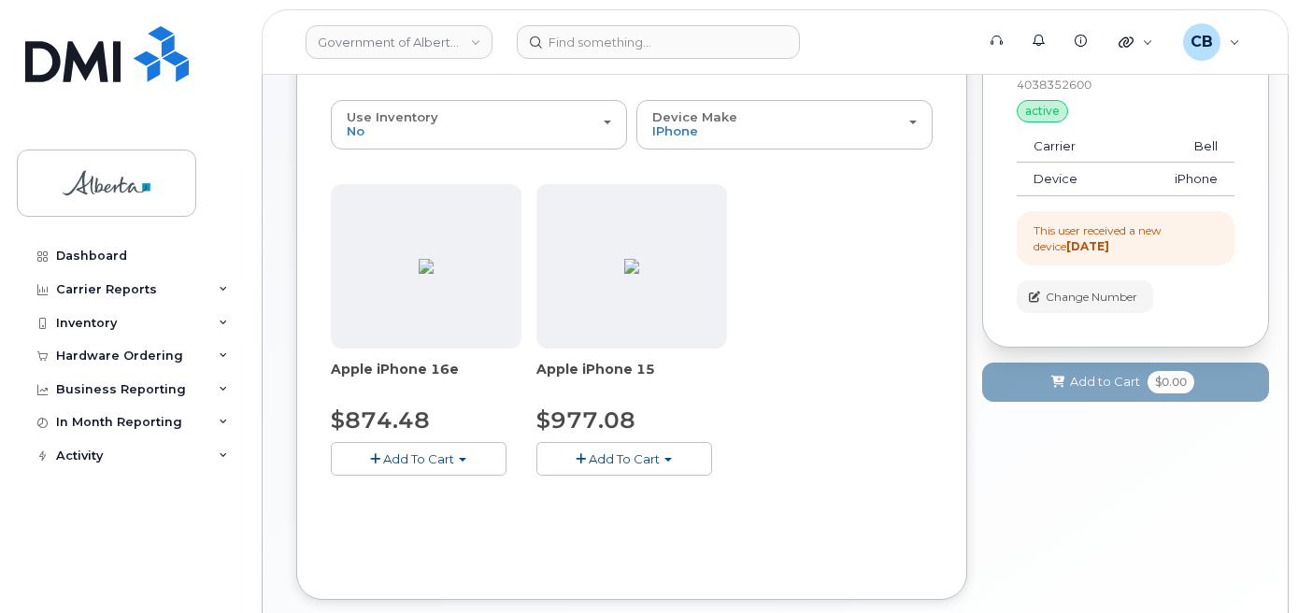
scroll to position [280, 0]
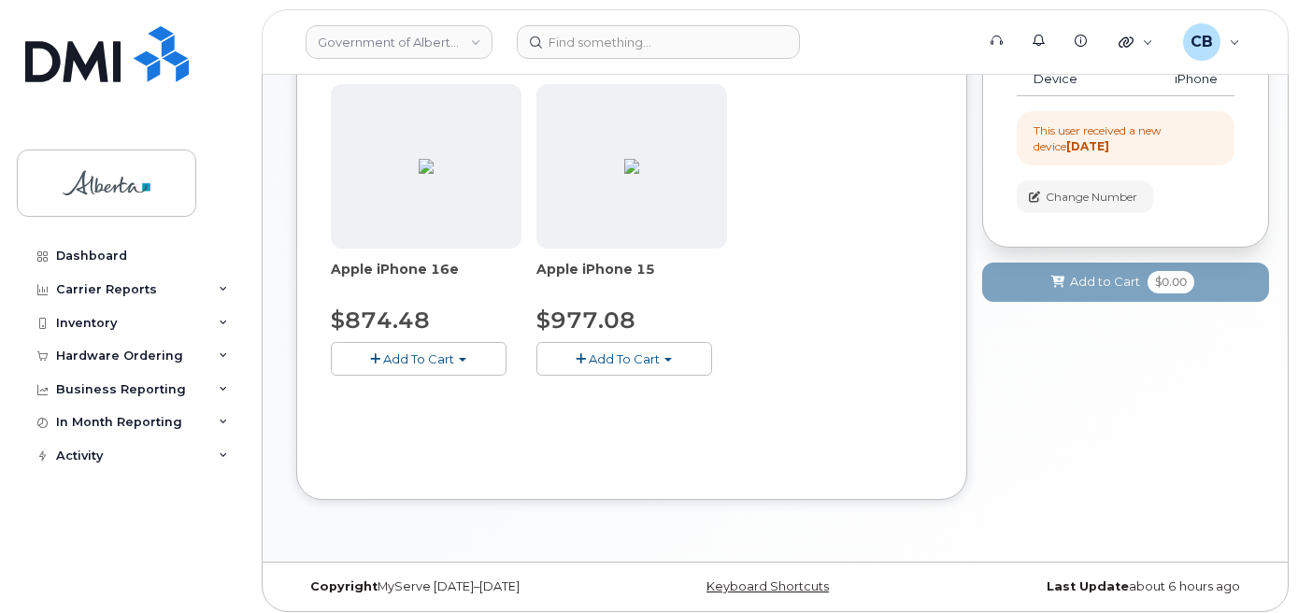
click at [411, 356] on span "Add To Cart" at bounding box center [418, 358] width 71 height 15
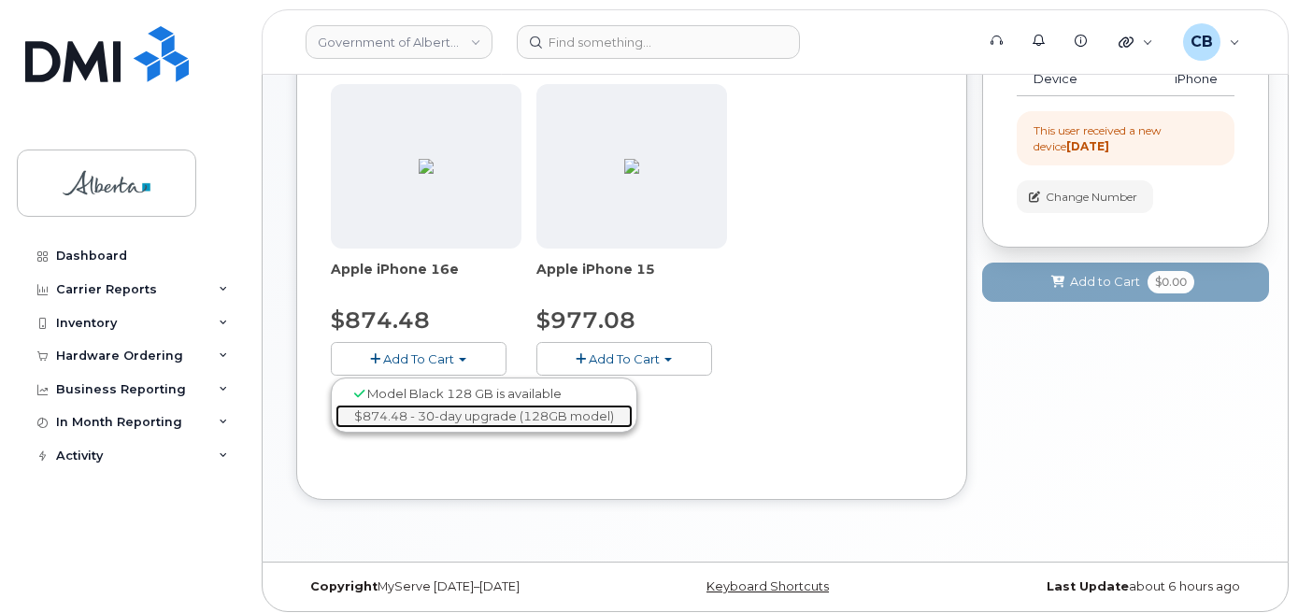
click at [429, 419] on link "$874.48 - 30-day upgrade (128GB model)" at bounding box center [483, 416] width 297 height 23
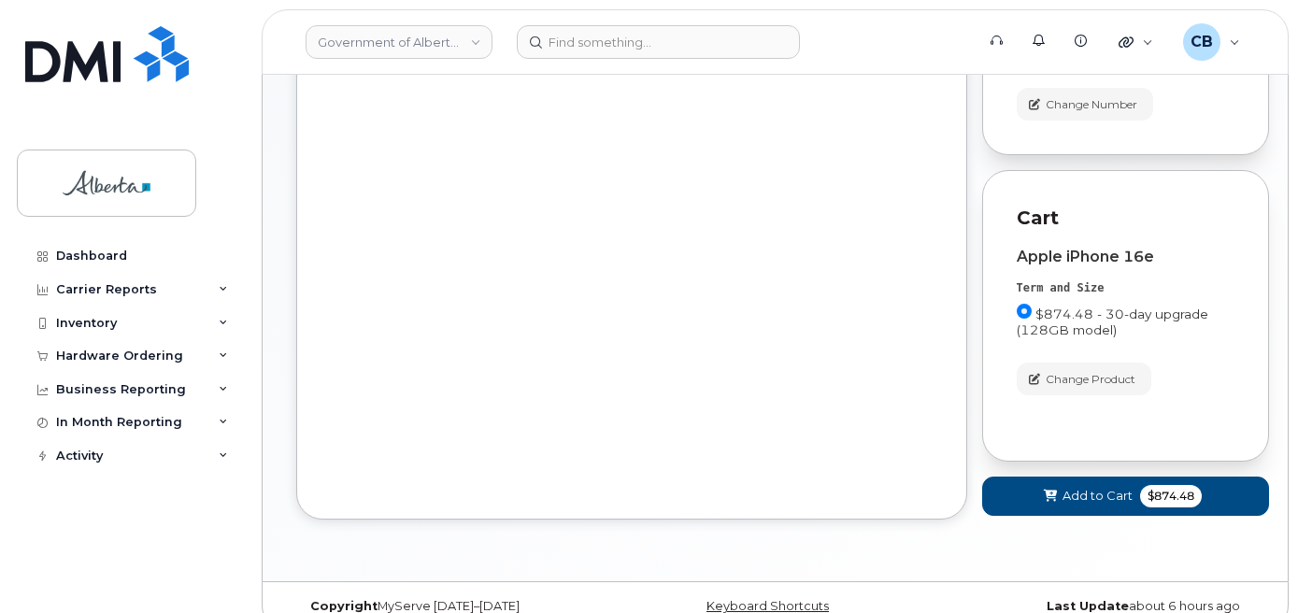
scroll to position [374, 0]
click at [1092, 501] on span "Add to Cart" at bounding box center [1097, 495] width 70 height 18
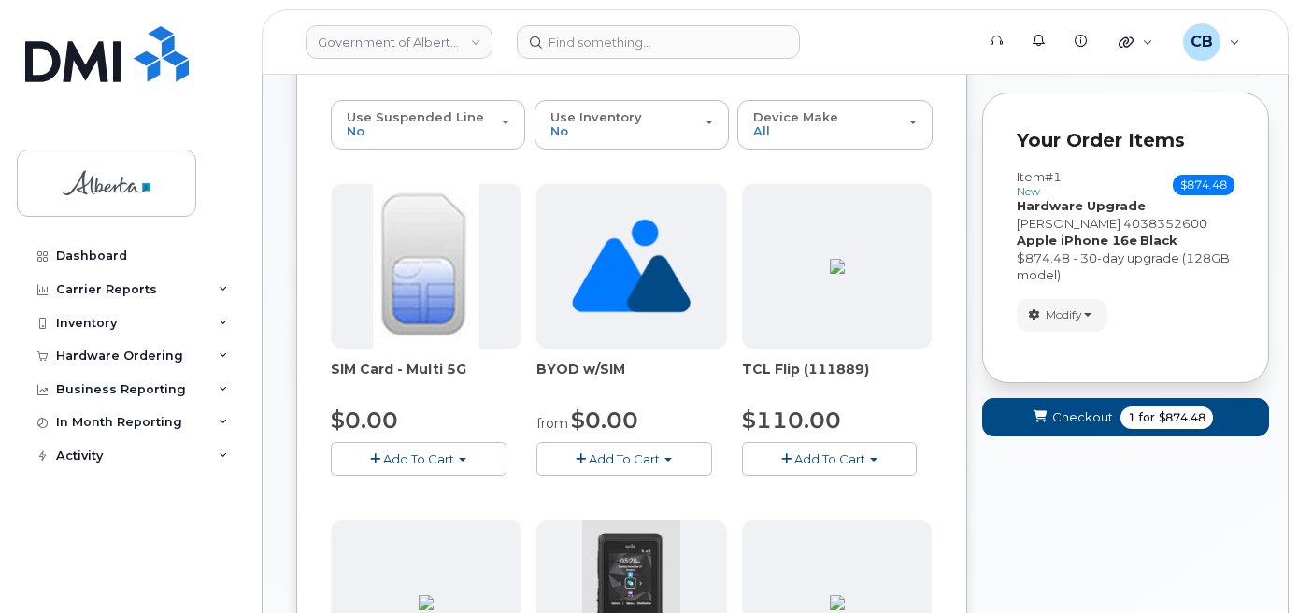
scroll to position [83, 0]
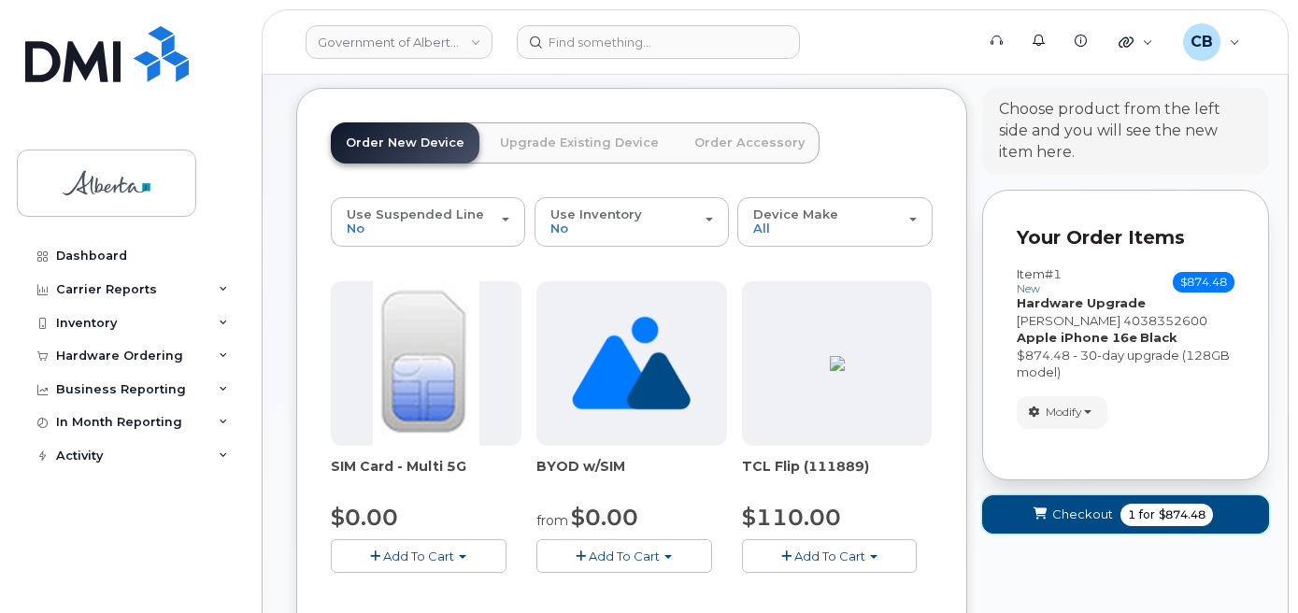
click at [1068, 515] on span "Checkout" at bounding box center [1082, 514] width 61 height 18
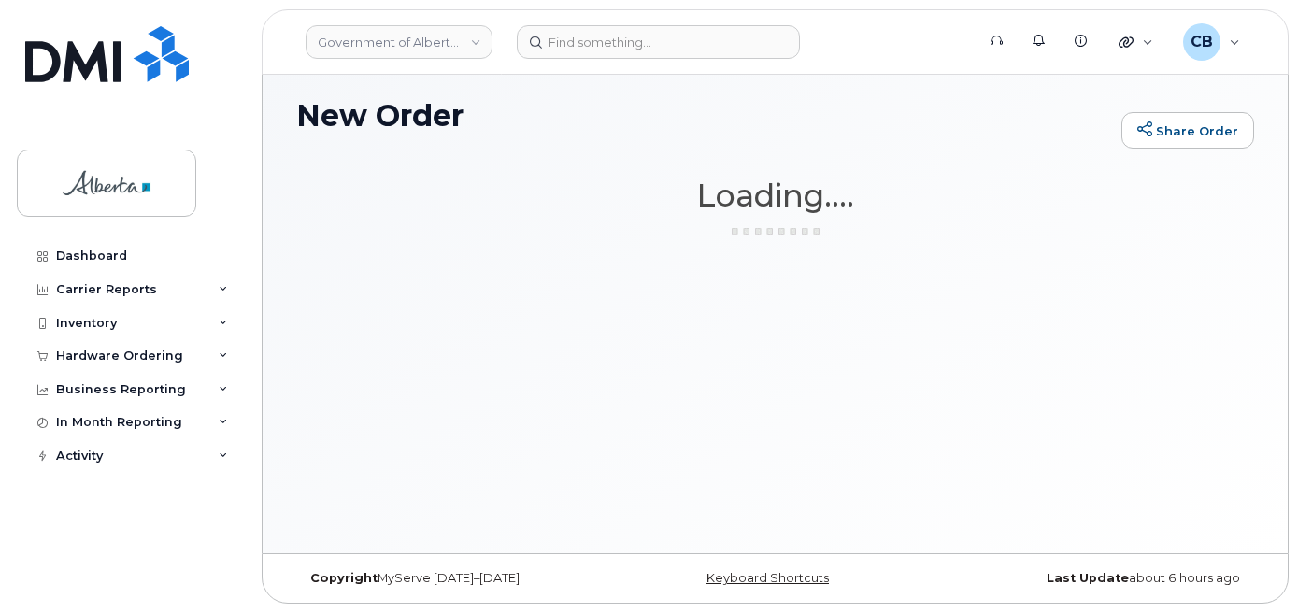
scroll to position [9, 0]
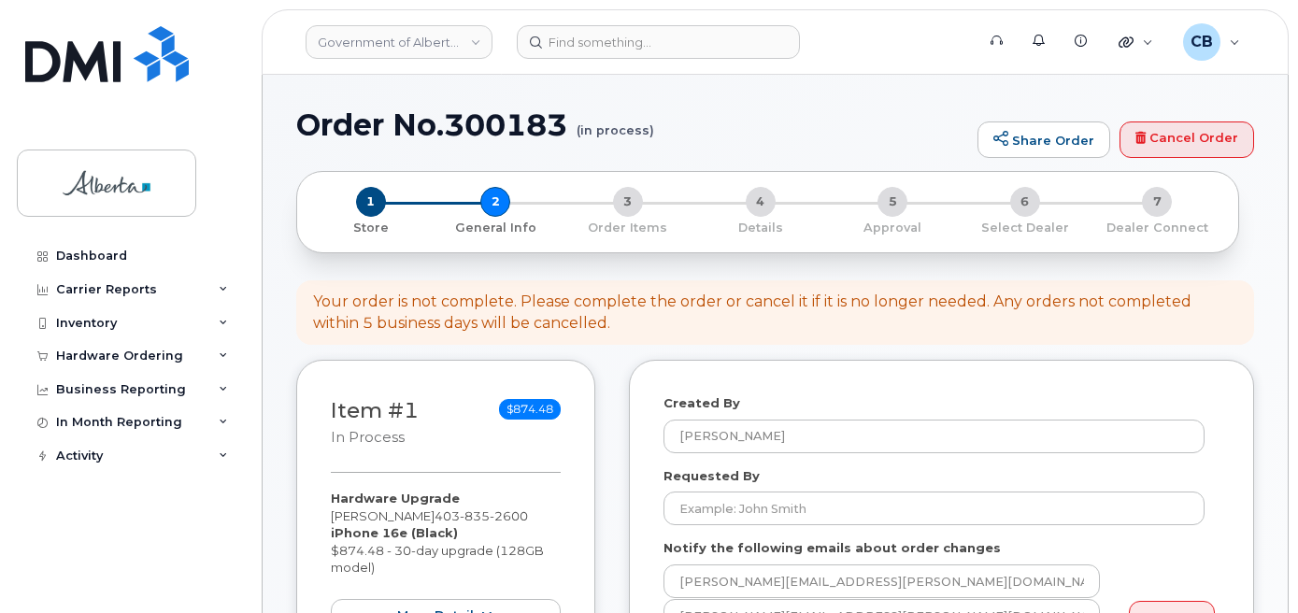
select select
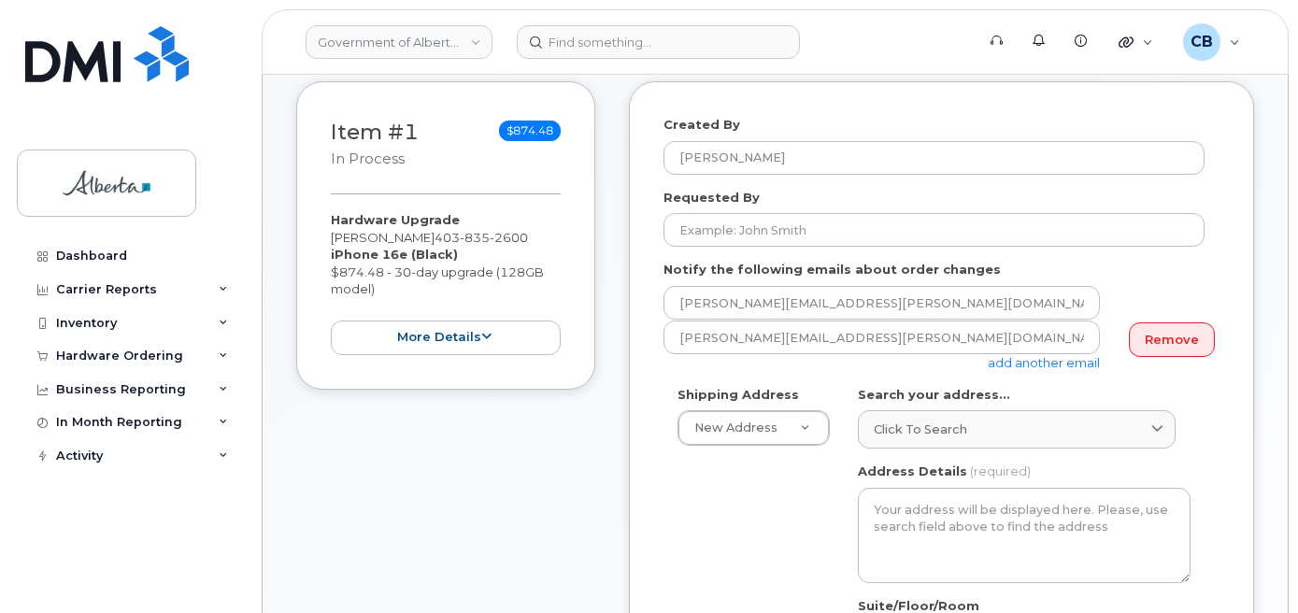
scroll to position [280, 0]
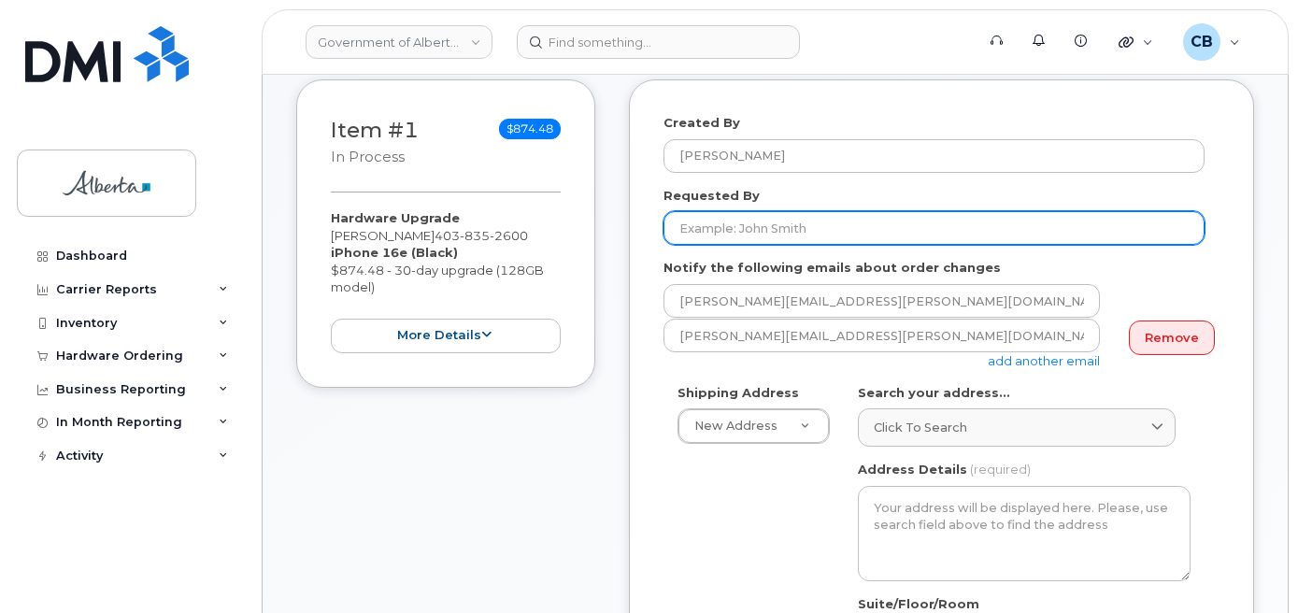
click at [708, 221] on input "Requested By" at bounding box center [933, 228] width 541 height 34
paste input "Melissa.Chu@gov.ab.ca"
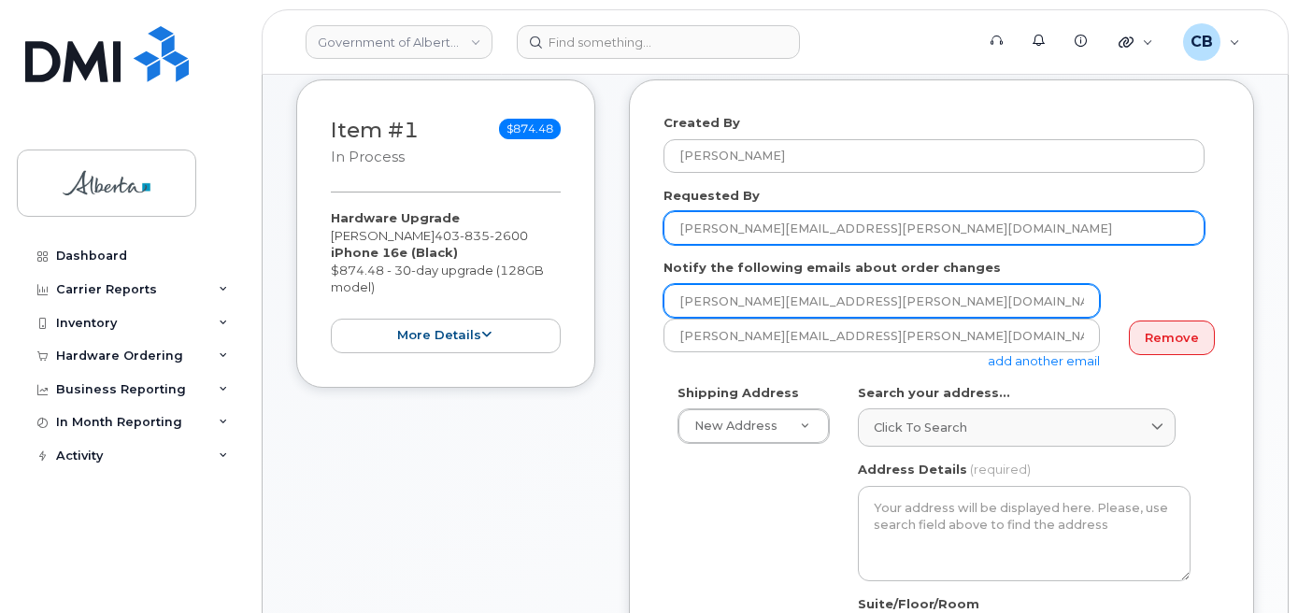
type input "Melissa.Chu@gov.ab.ca"
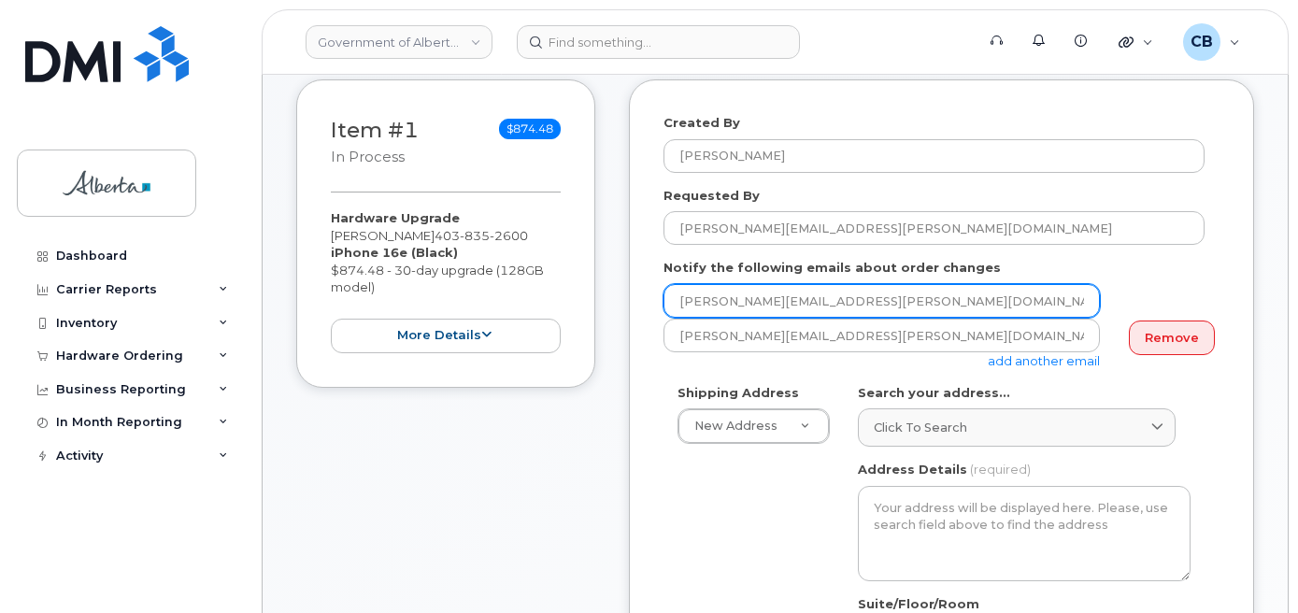
click at [744, 304] on input "[PERSON_NAME][EMAIL_ADDRESS][PERSON_NAME][DOMAIN_NAME]" at bounding box center [881, 301] width 436 height 34
paste input "Melissa.Chu"
type input "[PERSON_NAME][EMAIL_ADDRESS][PERSON_NAME][DOMAIN_NAME]"
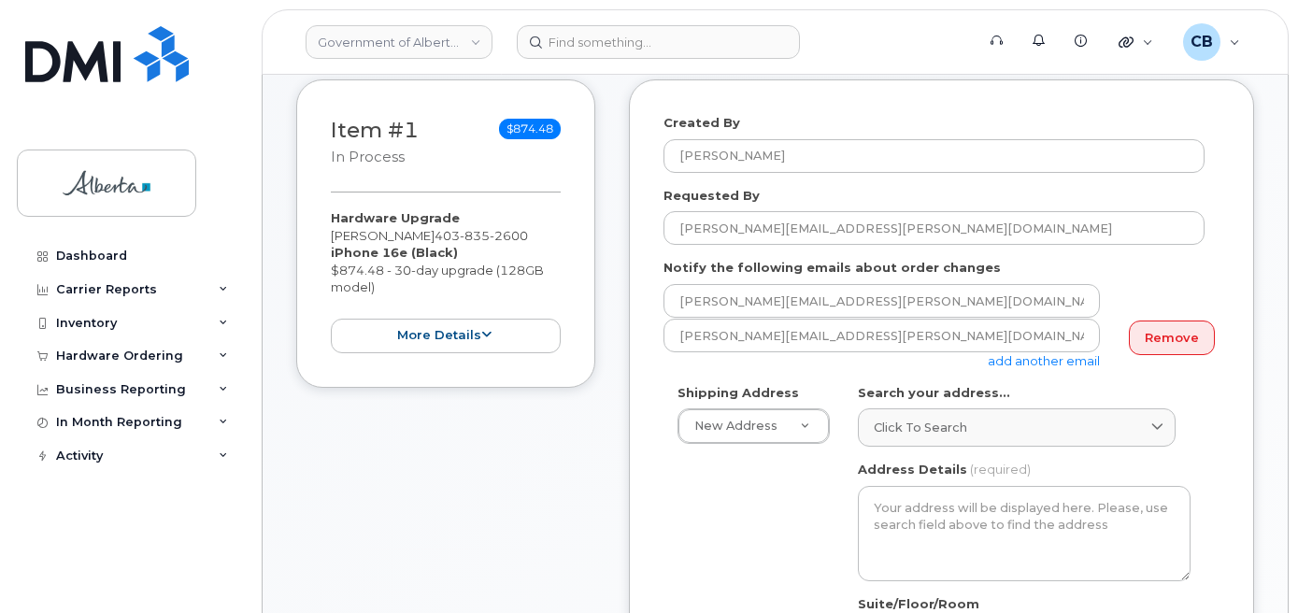
click at [1038, 360] on link "add another email" at bounding box center [1043, 360] width 112 height 15
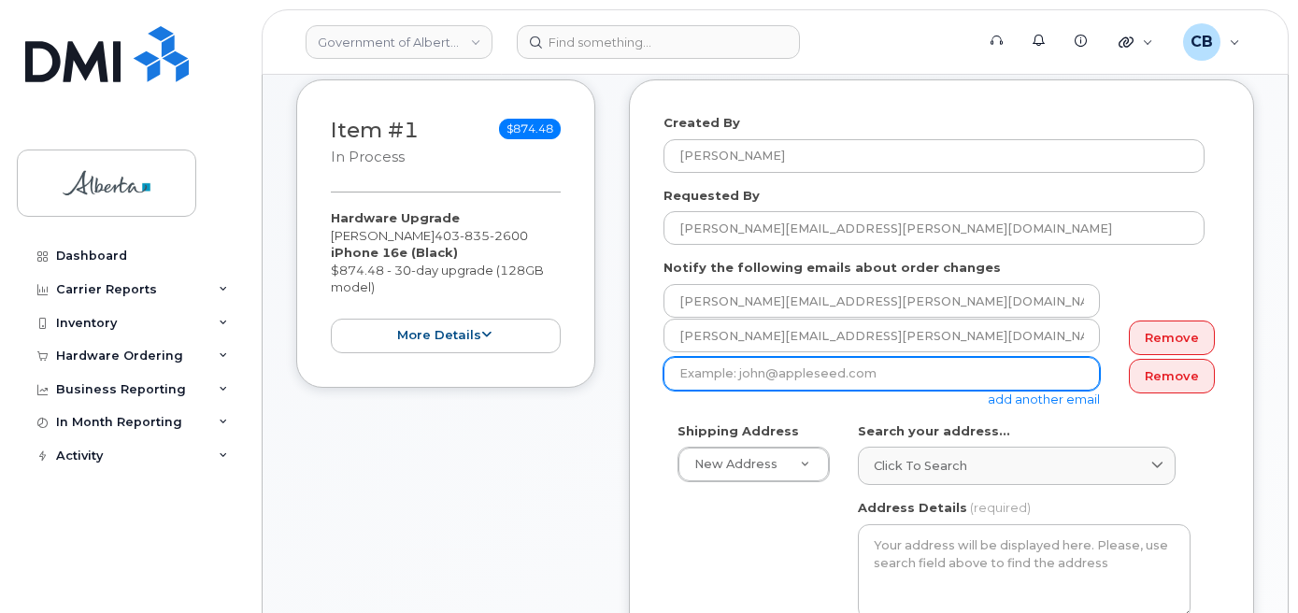
click at [703, 363] on input "email" at bounding box center [881, 374] width 436 height 34
paste input "Catherine.Patrick@gov.ab.ca"
type input "Catherine.Patrick@gov.ab.ca"
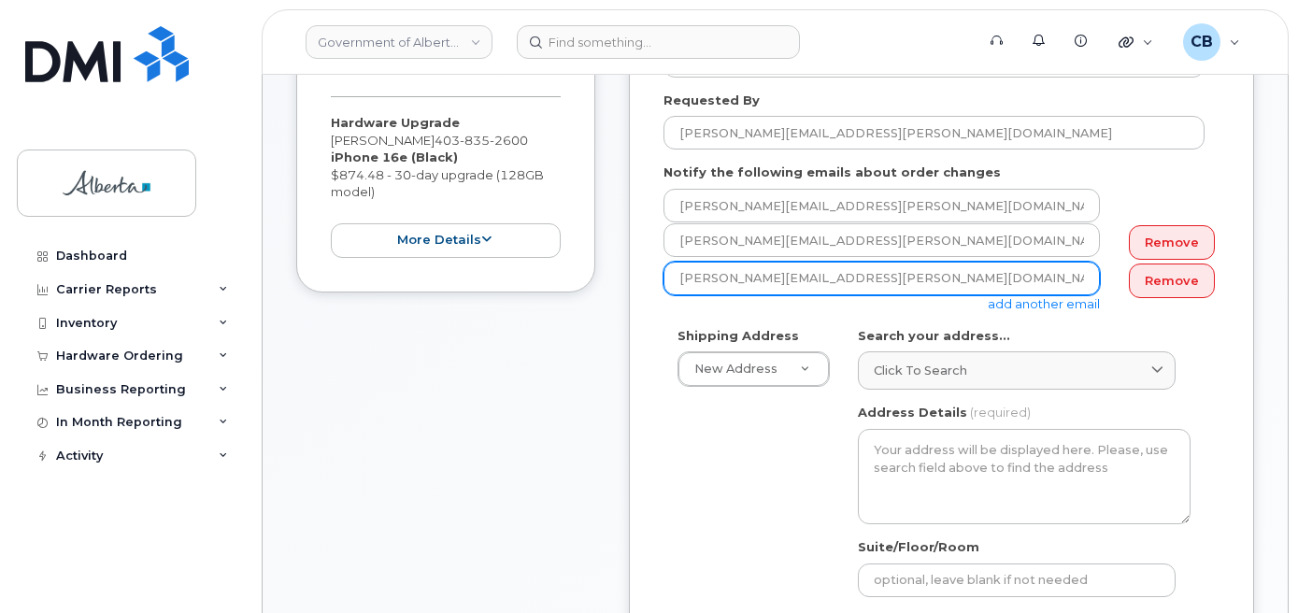
scroll to position [467, 0]
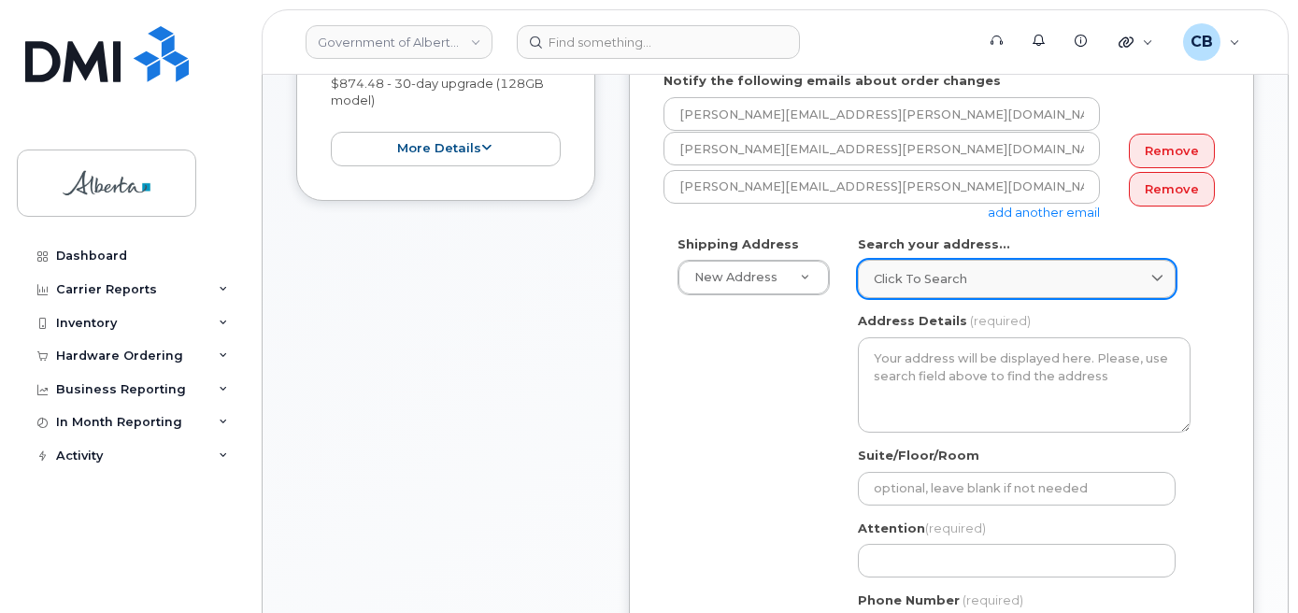
click at [914, 268] on link "Click to search" at bounding box center [1017, 279] width 318 height 38
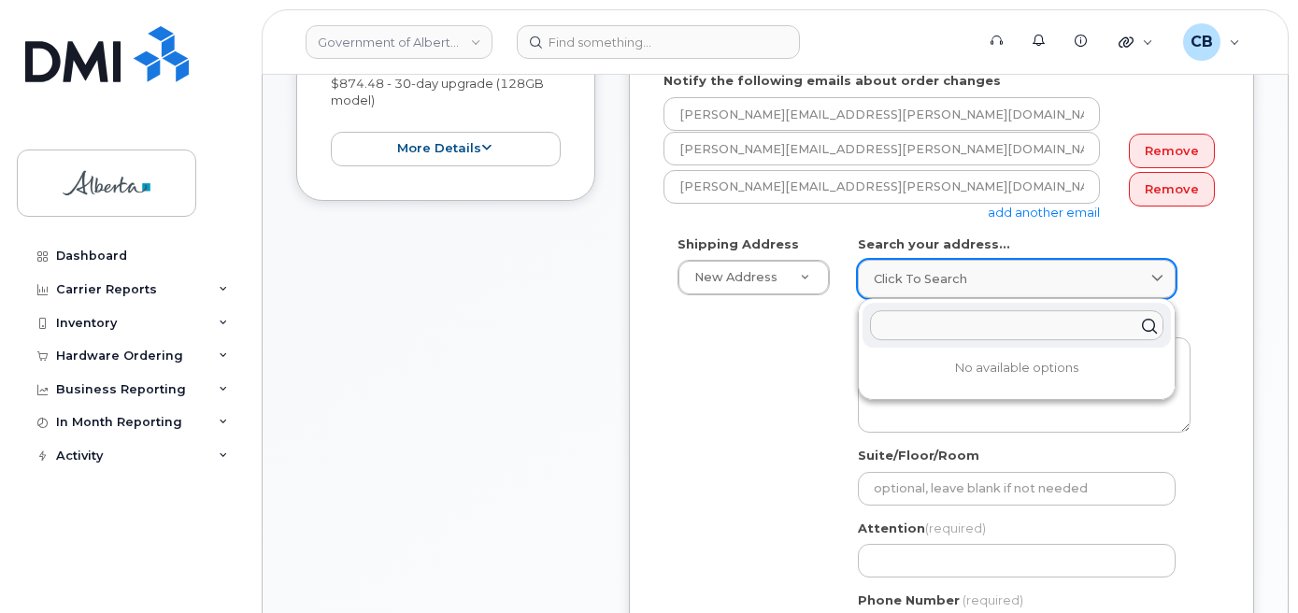
paste input "639 - 5 Avenue S. W."
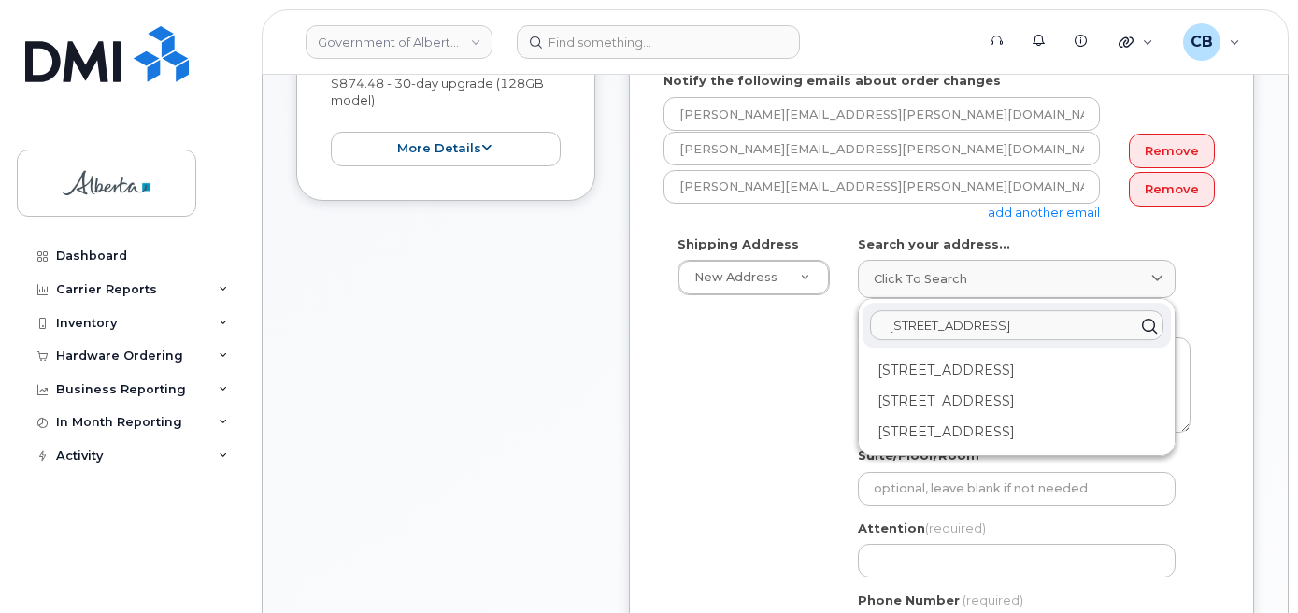
type input "639 - 5 Avenue S. W."
click at [1008, 437] on div "639 5 Ave SW Calgary AB T2P 0M9" at bounding box center [1016, 432] width 308 height 31
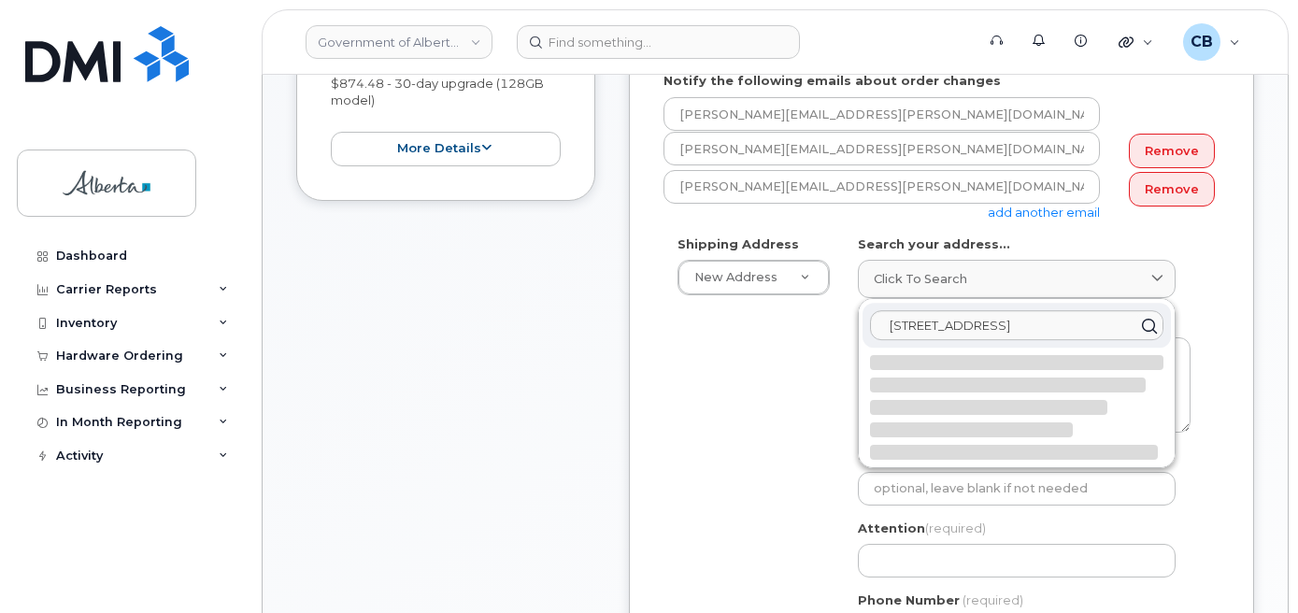
select select
type textarea "639 5 Ave SW CALGARY AB T2P 0M9 CANADA"
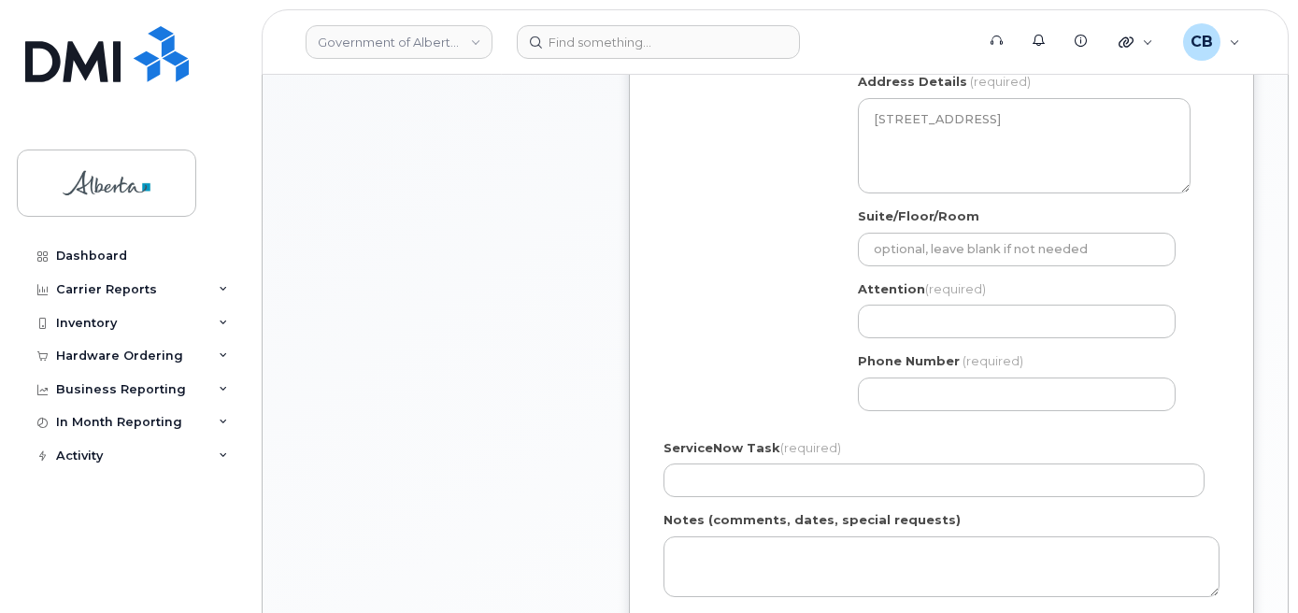
scroll to position [747, 0]
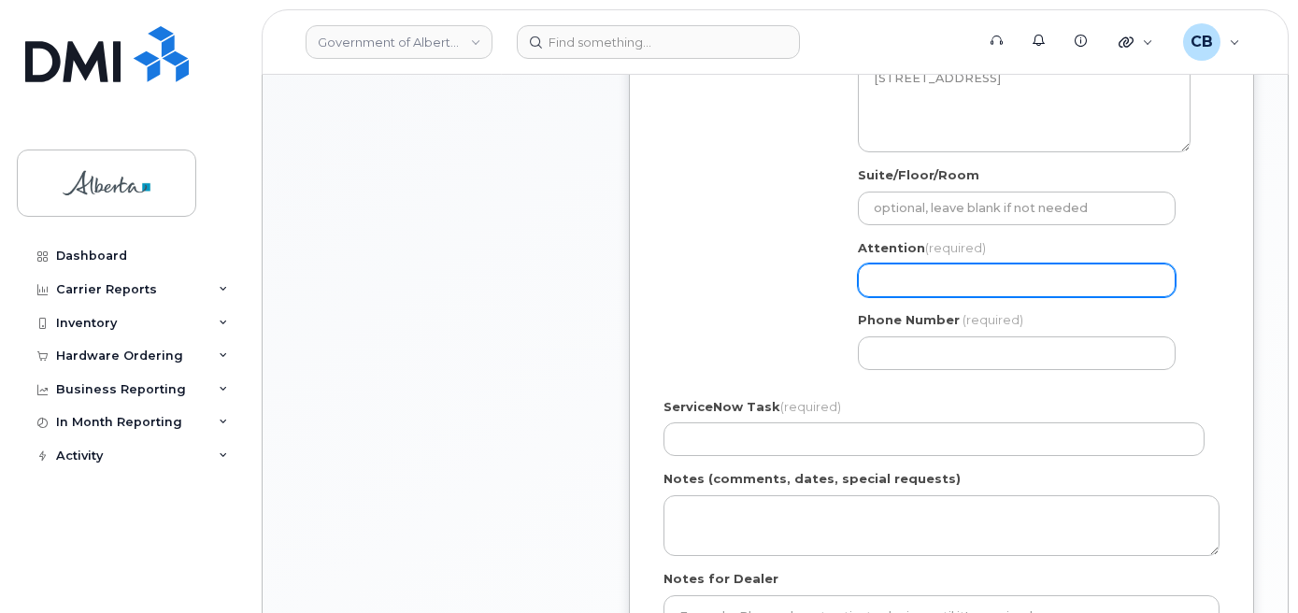
click at [928, 294] on input "Attention (required)" at bounding box center [1017, 280] width 318 height 34
paste input "16th Floor"
select select
type input "16th Floor"
select select
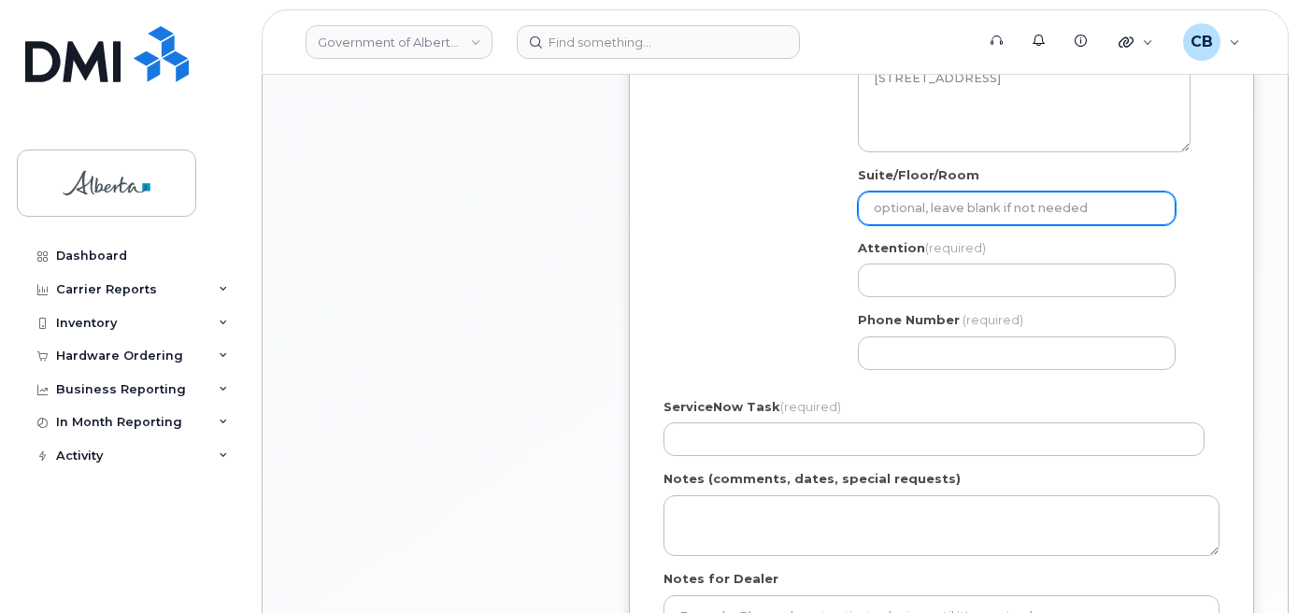
click at [917, 201] on input "Suite/Floor/Room" at bounding box center [1017, 209] width 318 height 34
paste input "16th Floor"
select select
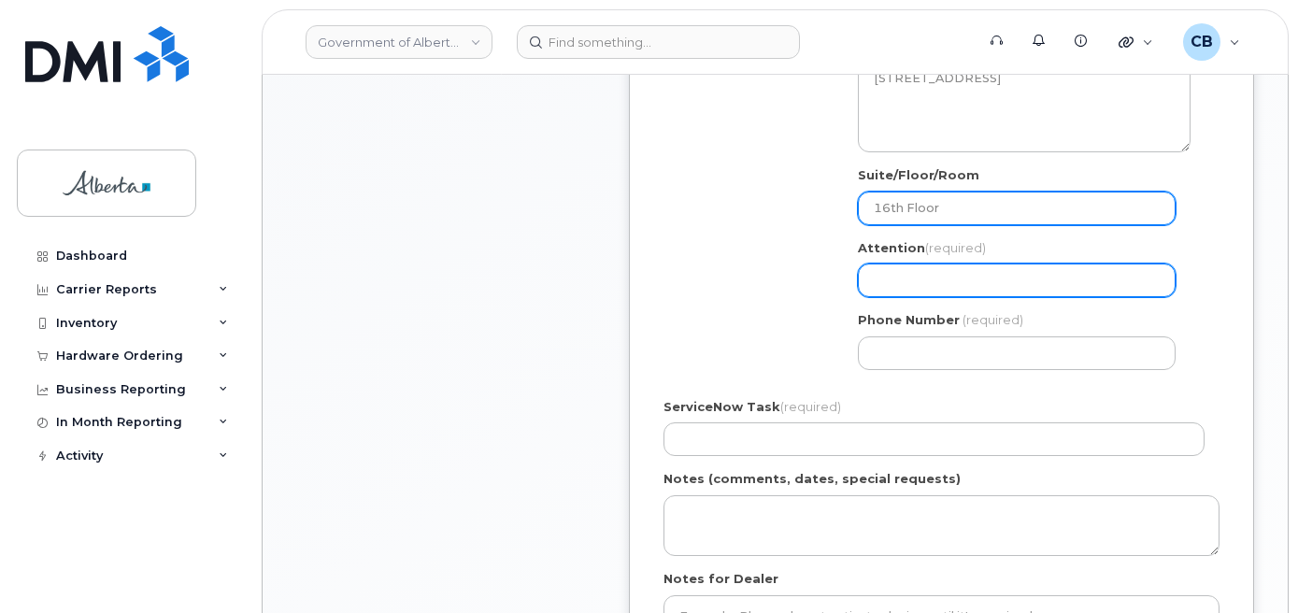
type input "16th Floor"
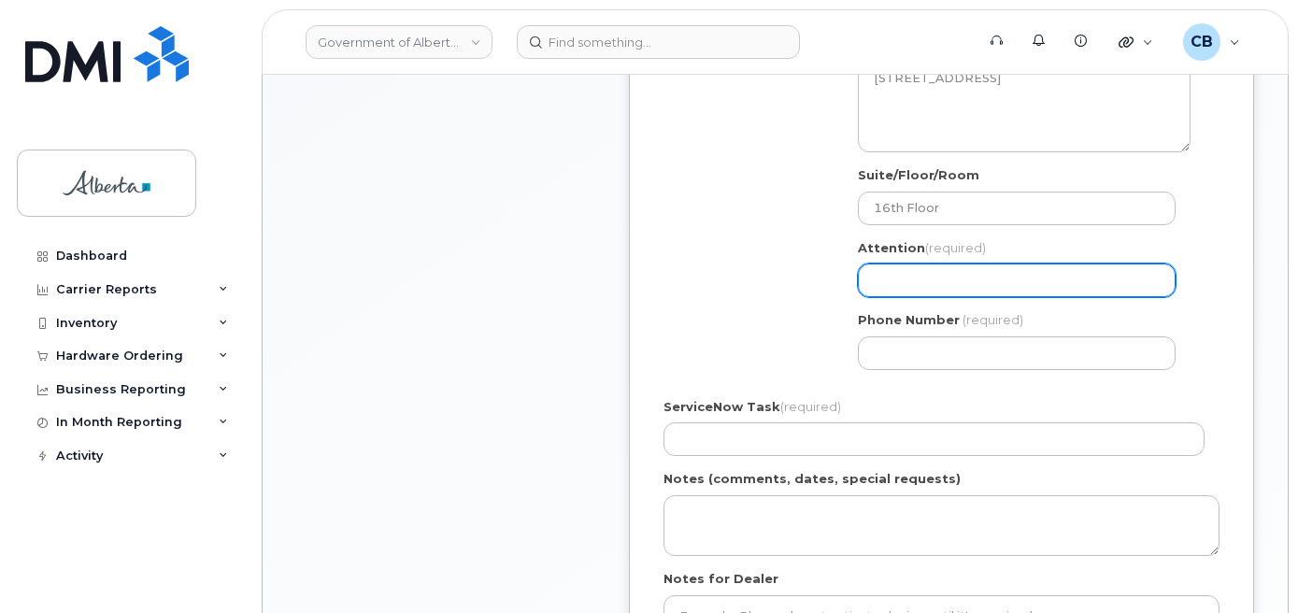
click at [911, 281] on input "Attention (required)" at bounding box center [1017, 280] width 318 height 34
click at [895, 283] on input "Attention (required)" at bounding box center [1017, 280] width 318 height 34
paste input "[PERSON_NAME]"
select select
type input "[PERSON_NAME]"
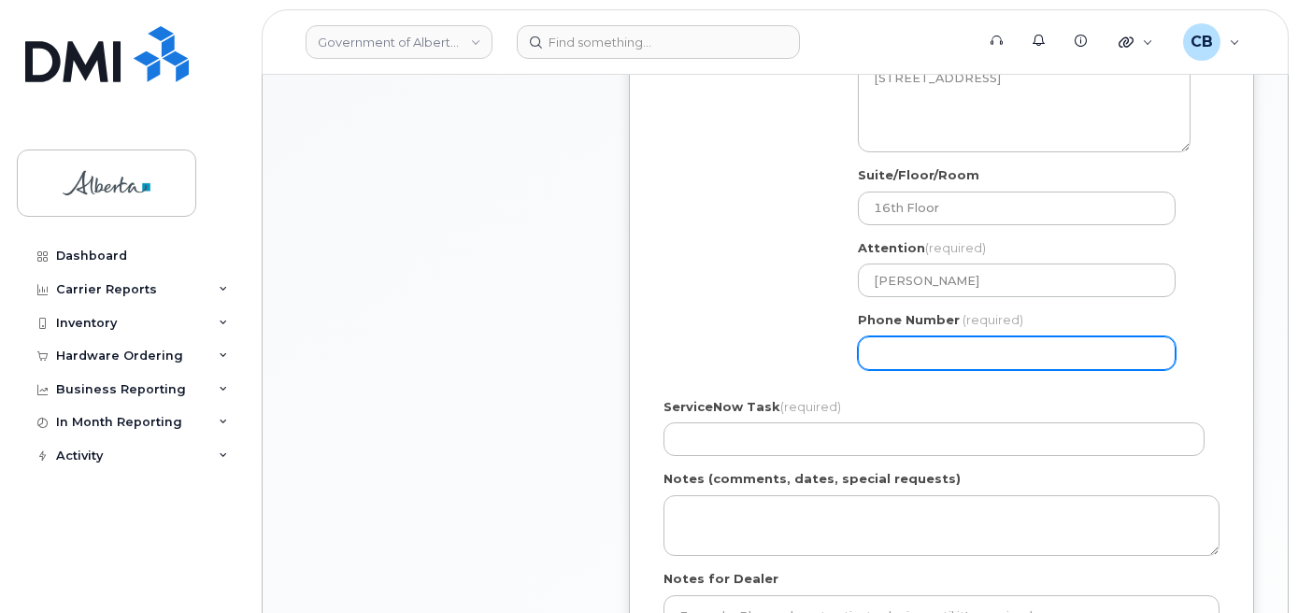
click at [902, 360] on input "Phone Number" at bounding box center [1017, 353] width 318 height 34
paste input "8257346554"
select select
type input "8257346554"
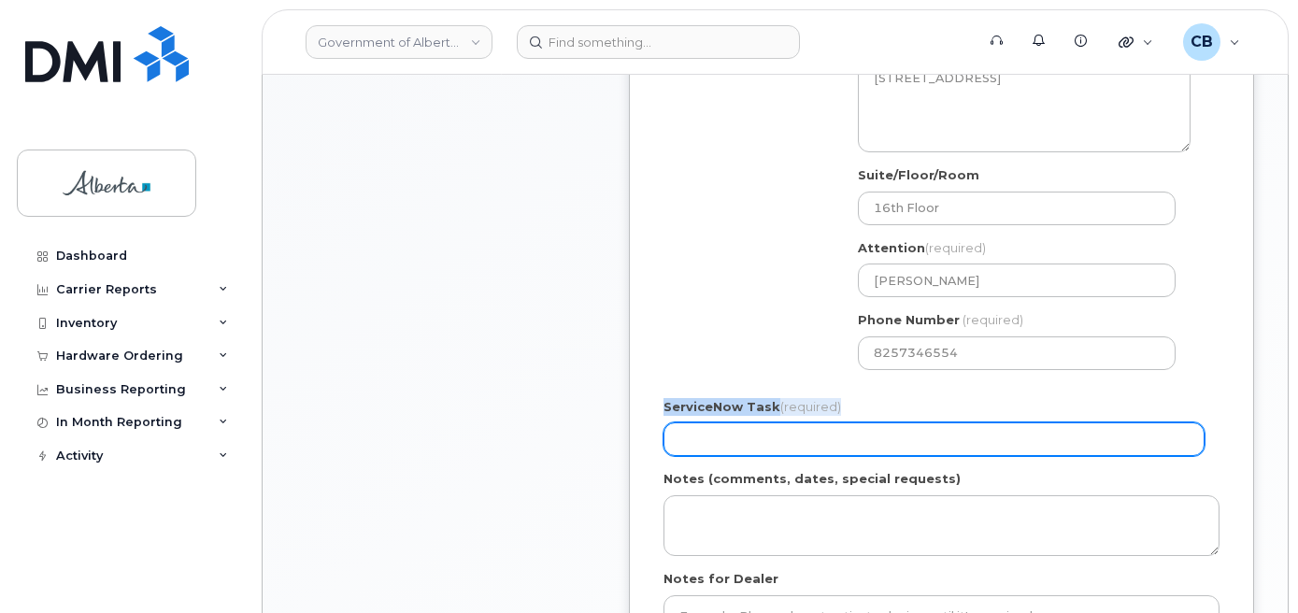
click at [742, 423] on div "ServiceNow Task (required)" at bounding box center [941, 427] width 556 height 59
click at [731, 444] on input "ServiceNow Task (required)" at bounding box center [933, 439] width 541 height 34
paste input "SCTASK0843966"
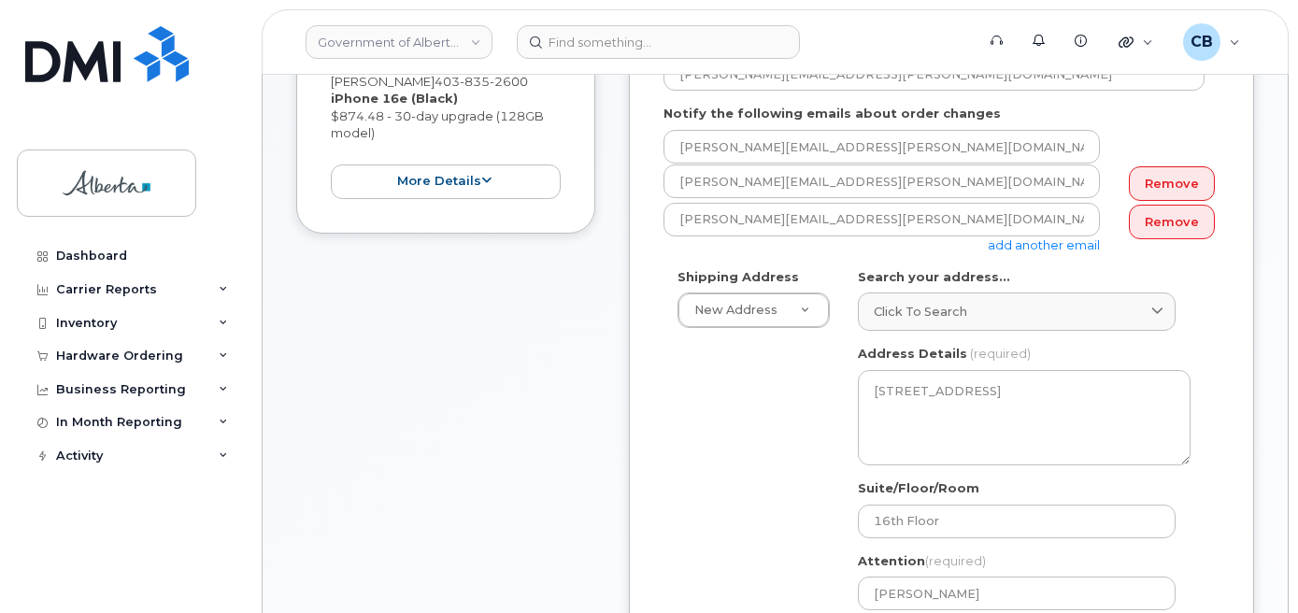
scroll to position [467, 0]
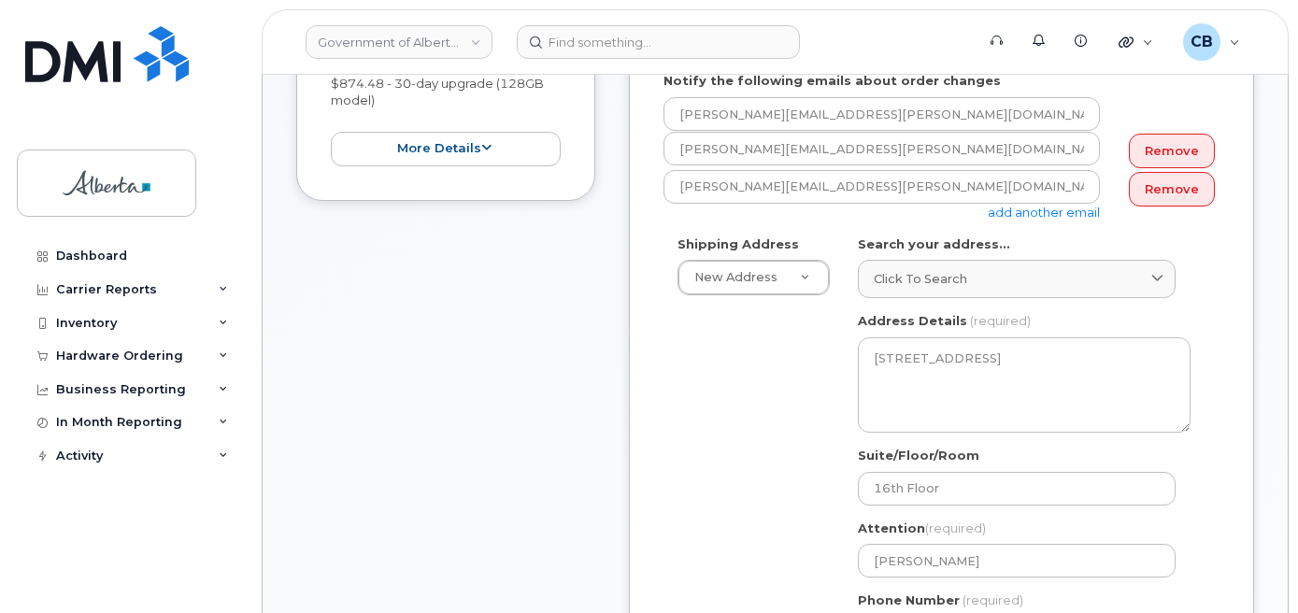
type input "SCTASK0843966"
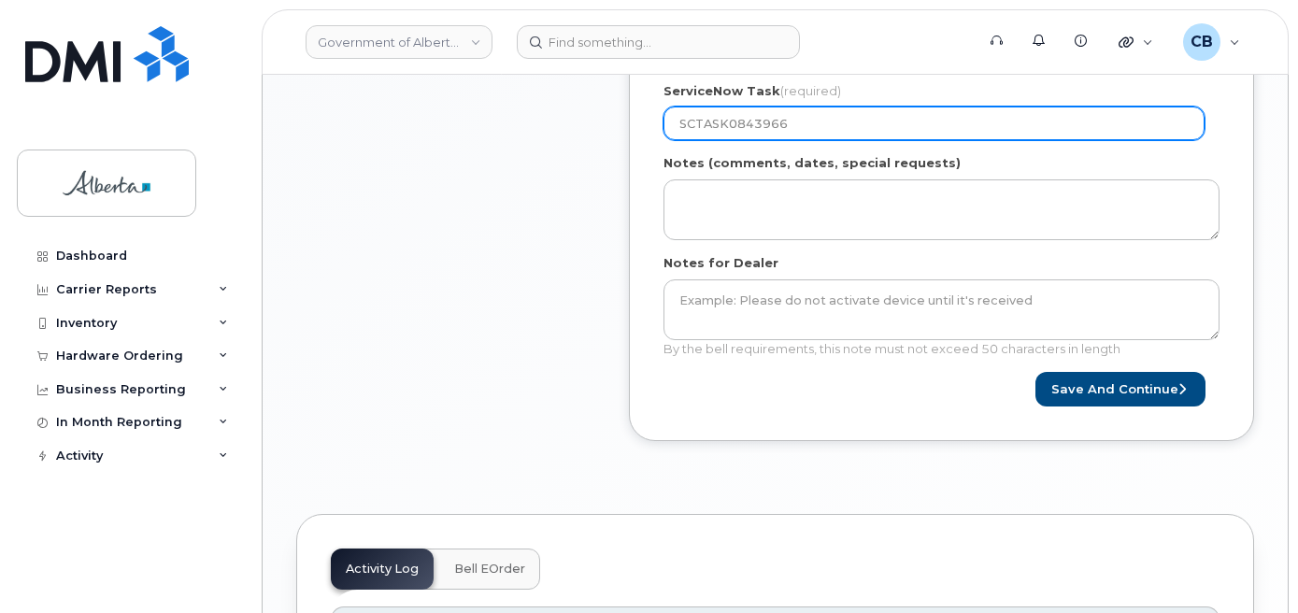
scroll to position [1082, 0]
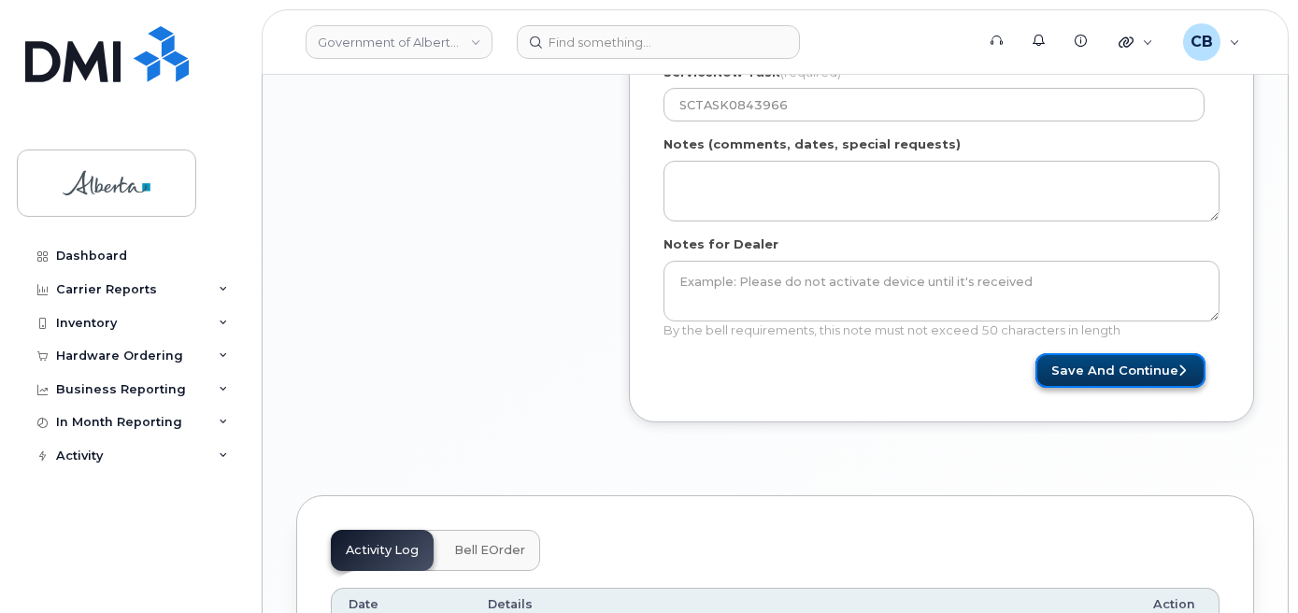
click at [1080, 367] on button "Save and Continue" at bounding box center [1120, 370] width 170 height 35
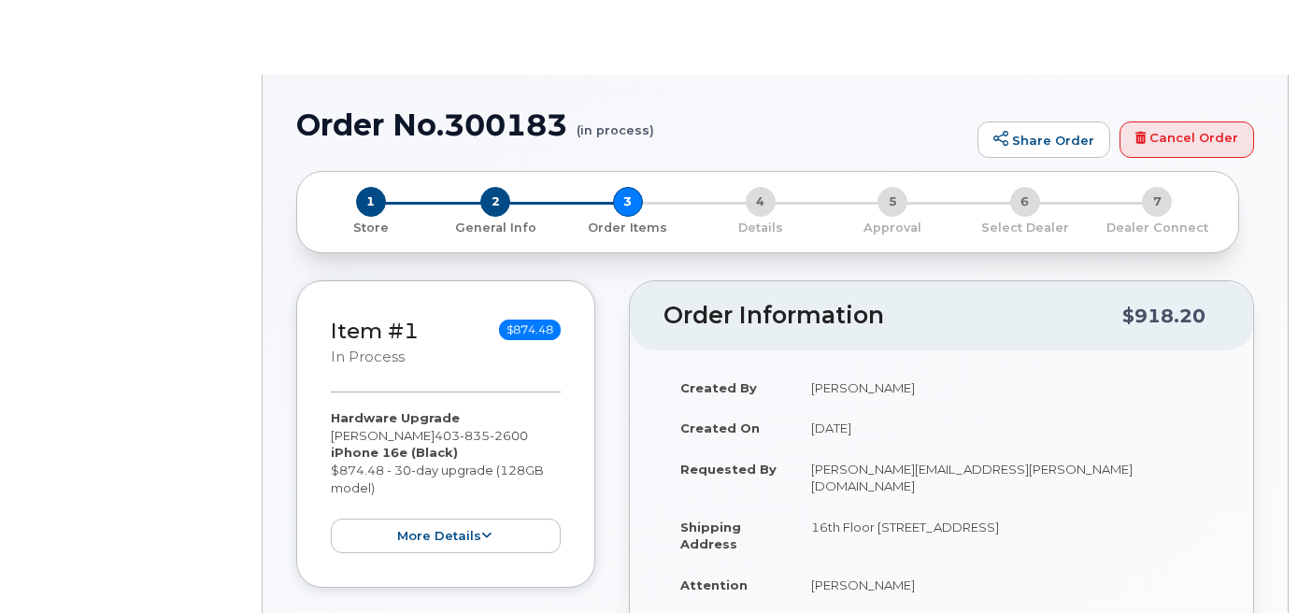
type input "[PERSON_NAME]"
type input "[PERSON_NAME][EMAIL_ADDRESS][PERSON_NAME][DOMAIN_NAME]"
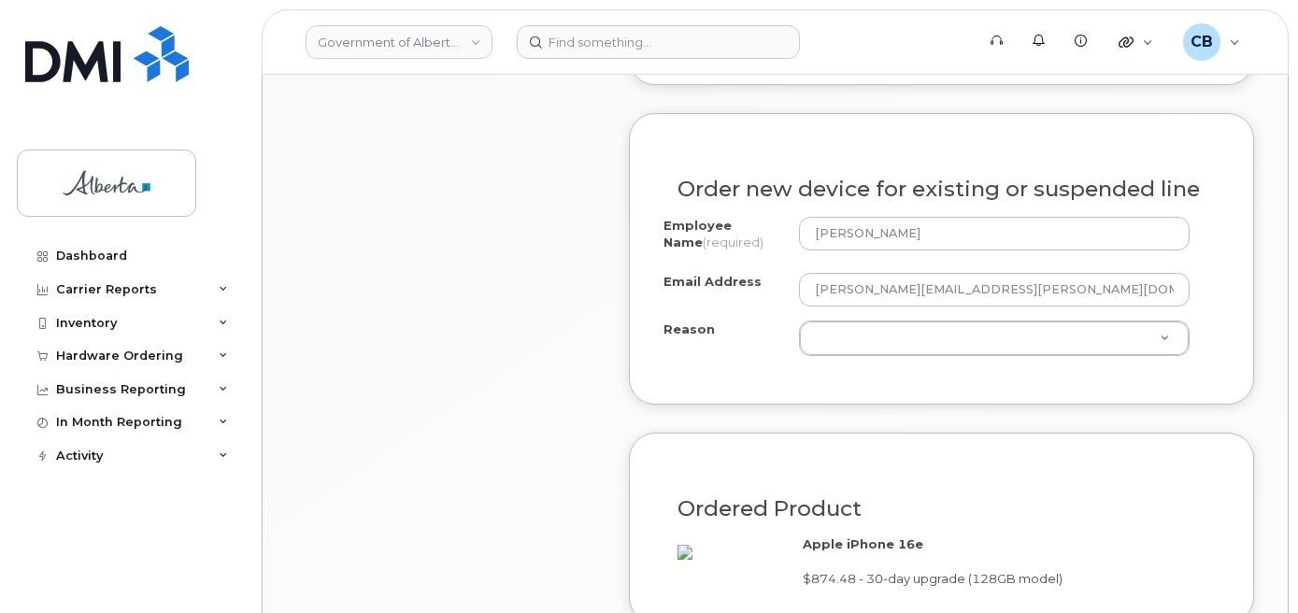
scroll to position [1095, 0]
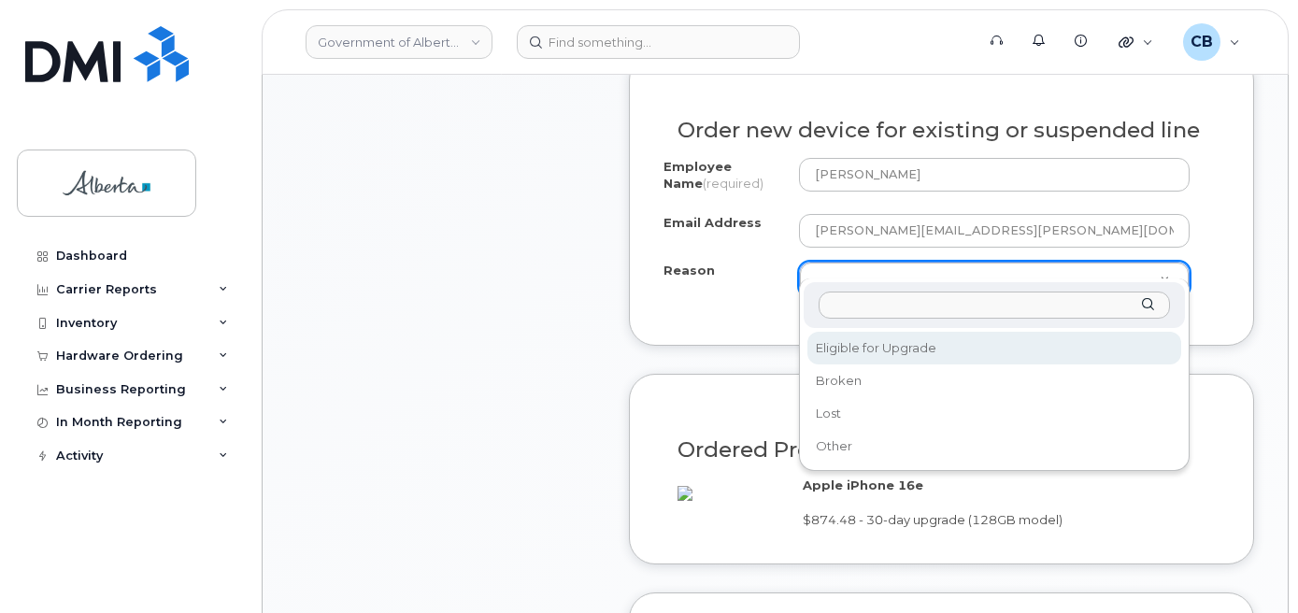
select select "eligible_for_upgrade"
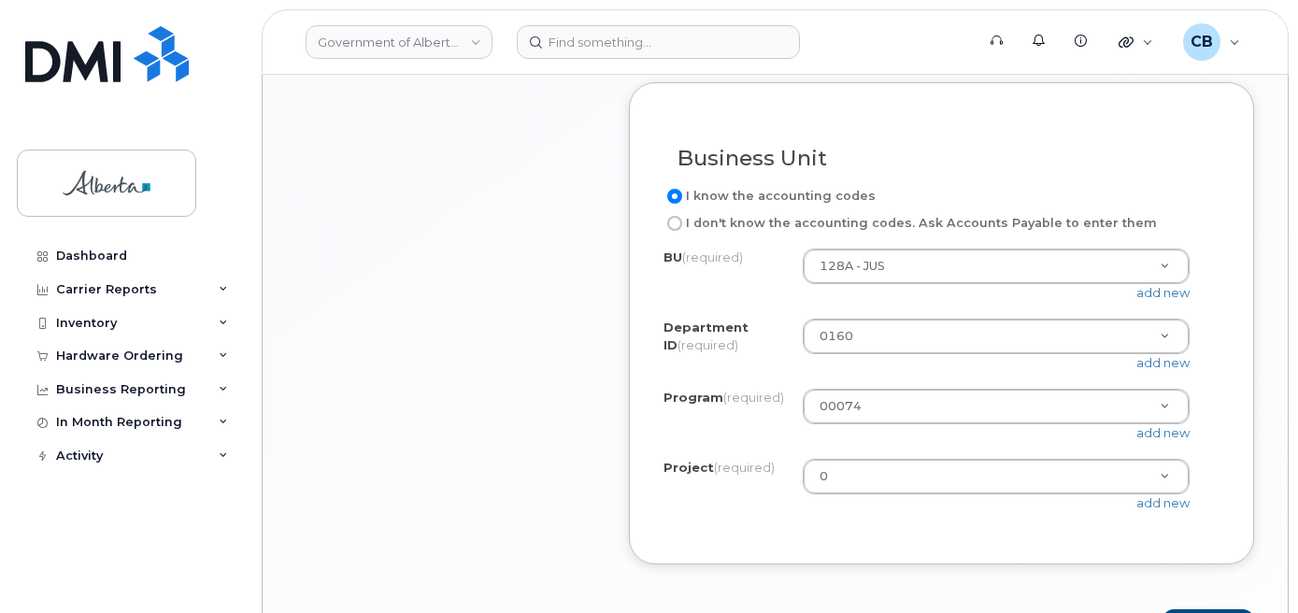
scroll to position [1749, 0]
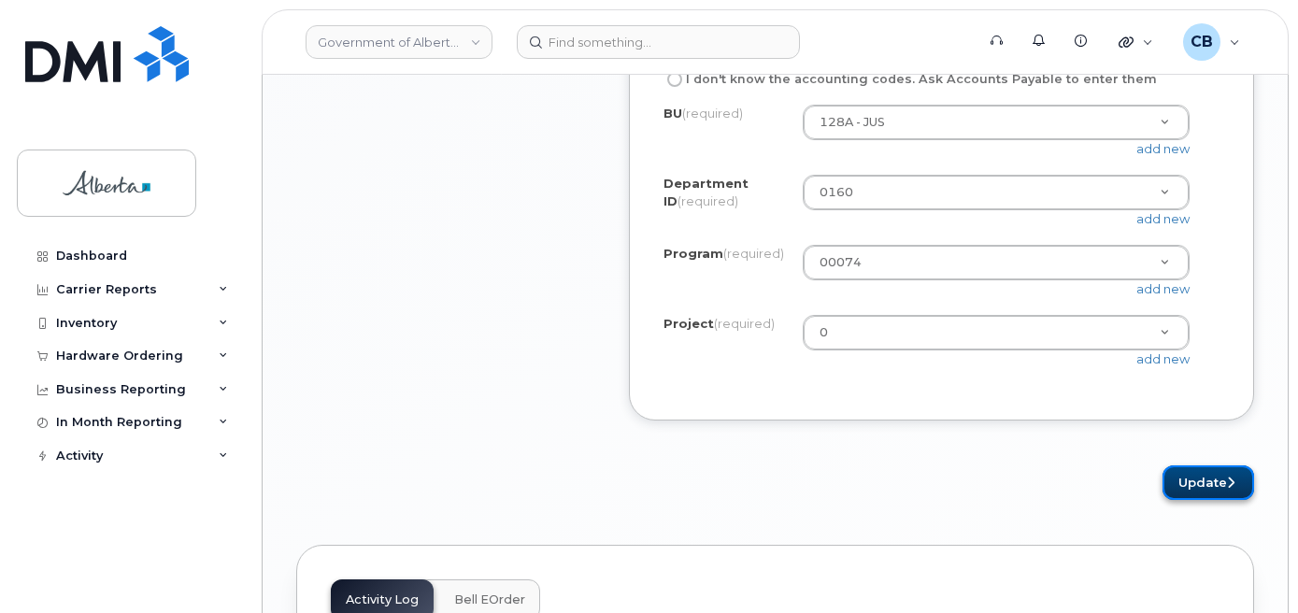
click at [1198, 475] on button "Update" at bounding box center [1208, 482] width 92 height 35
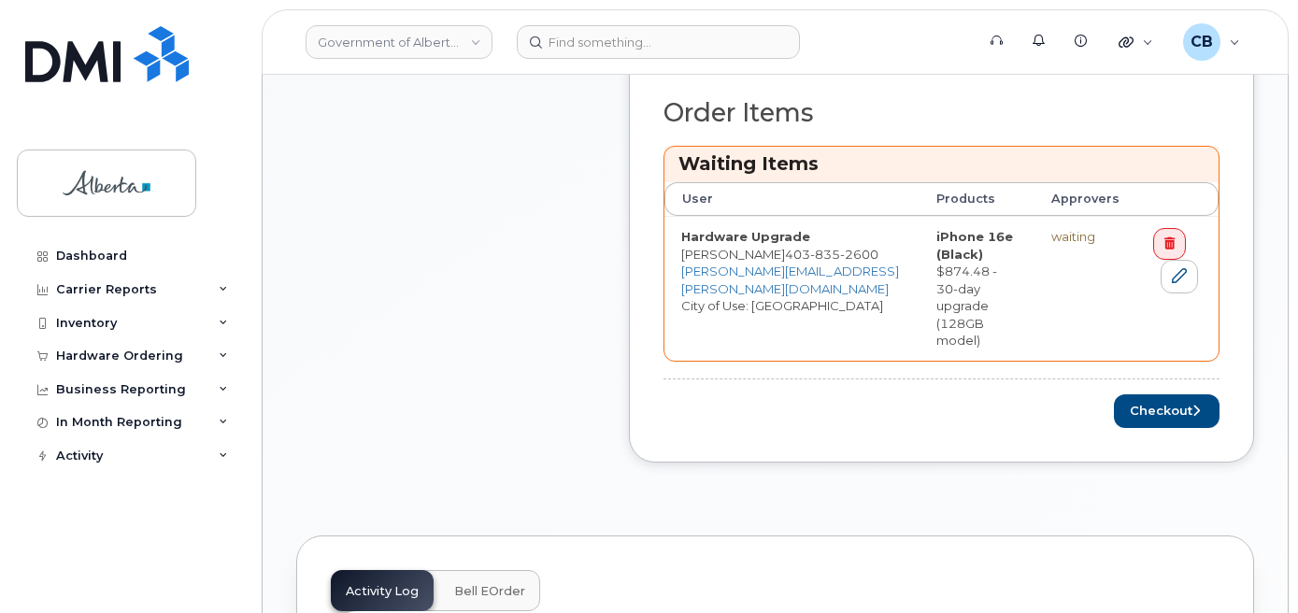
scroll to position [852, 0]
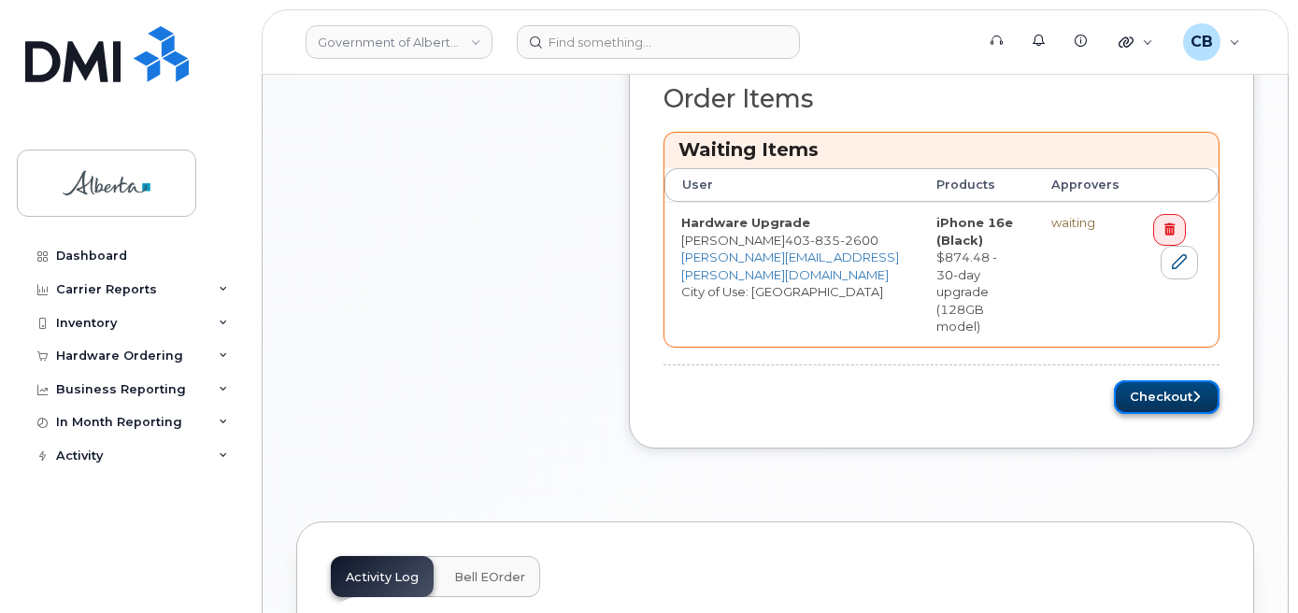
click at [1138, 380] on button "Checkout" at bounding box center [1167, 397] width 106 height 35
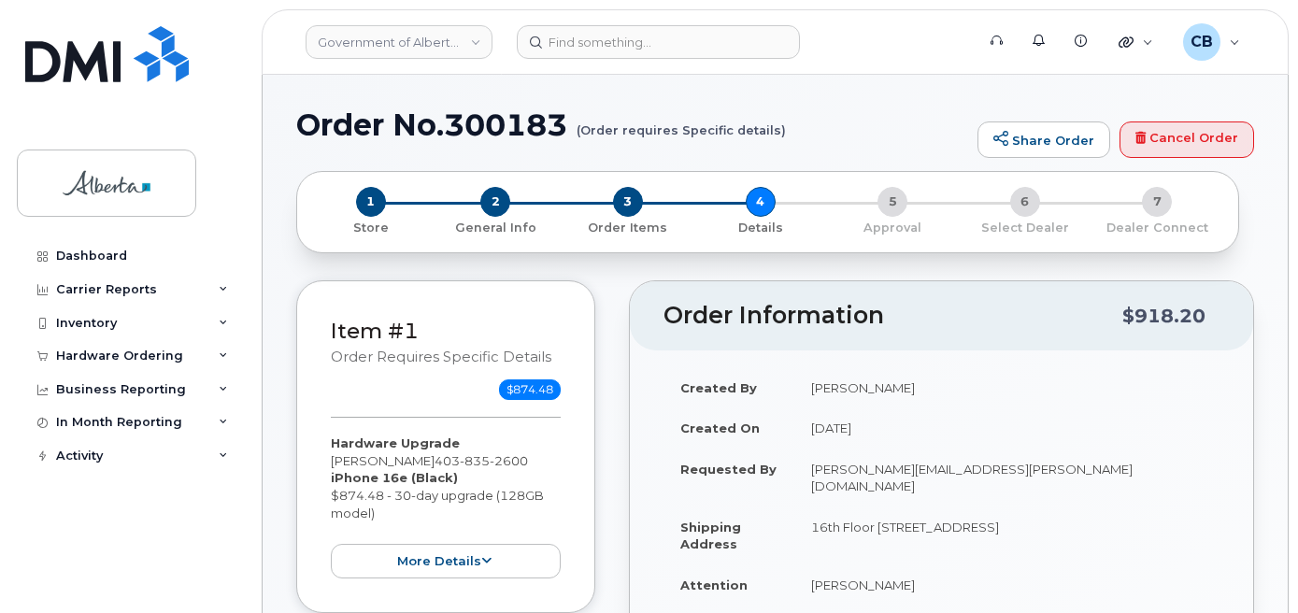
select select
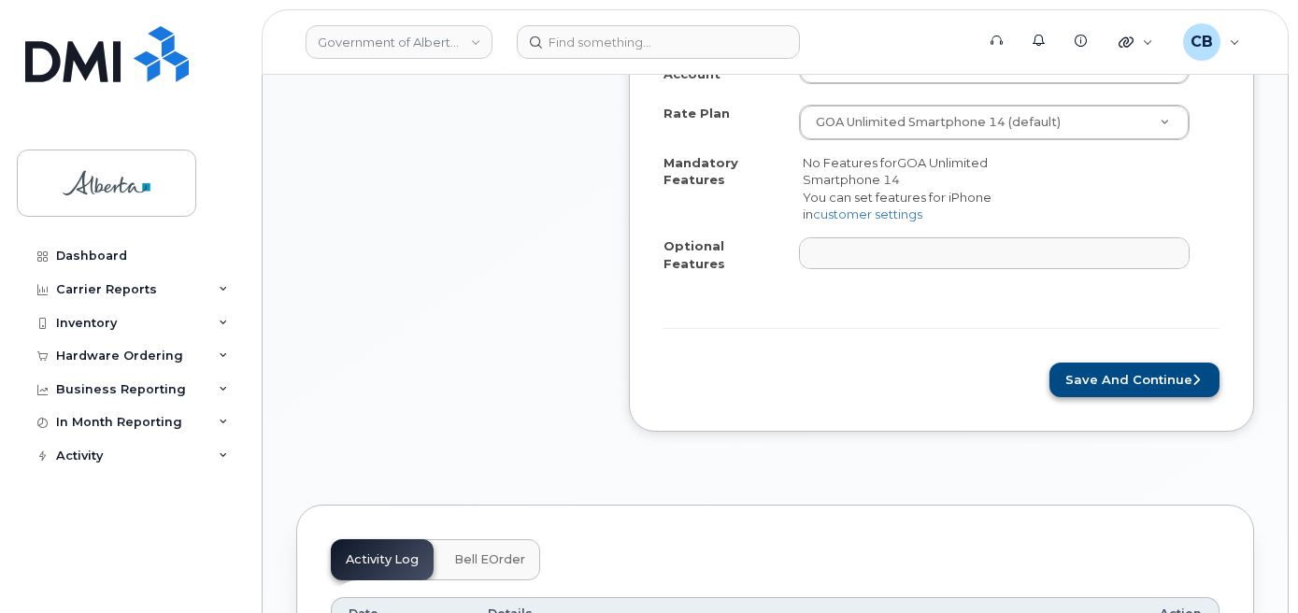
scroll to position [892, 0]
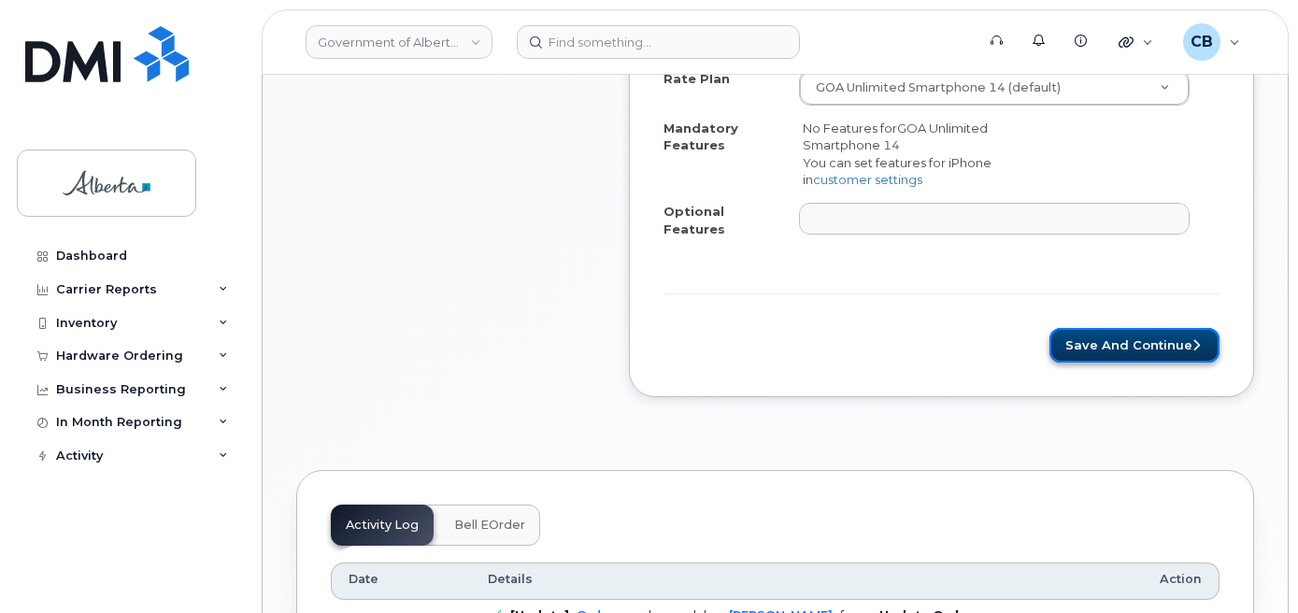
click at [1112, 328] on button "Save and Continue" at bounding box center [1134, 345] width 170 height 35
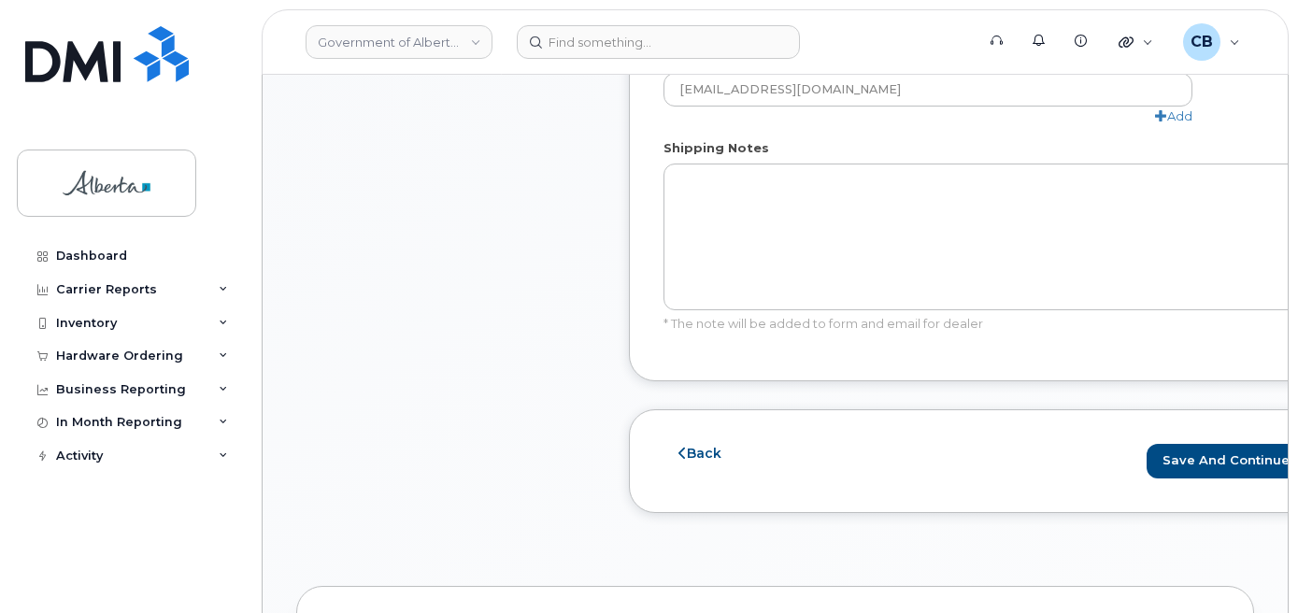
scroll to position [1232, 0]
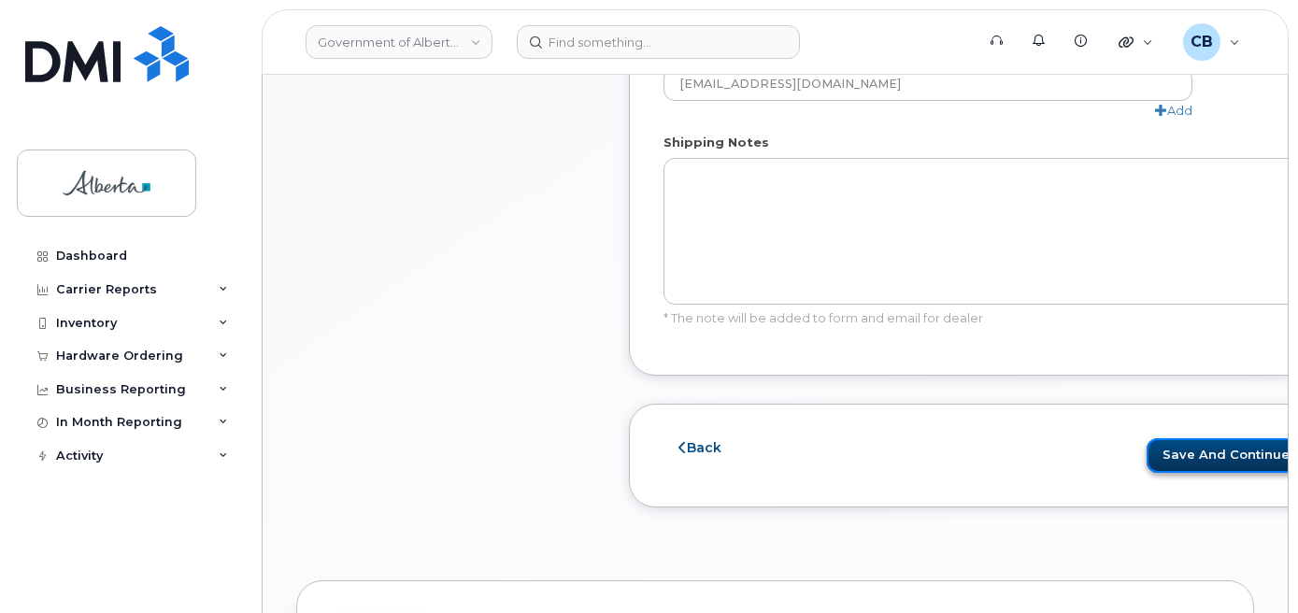
click at [1146, 455] on button "Save and Continue" at bounding box center [1231, 455] width 170 height 35
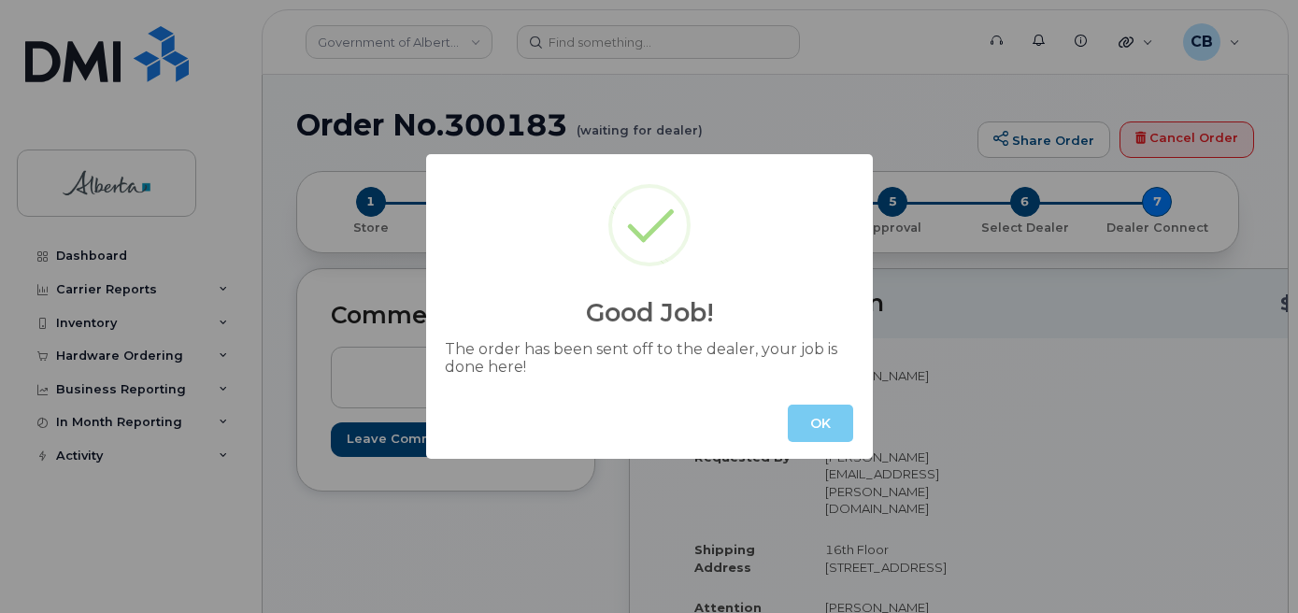
click at [797, 417] on button "OK" at bounding box center [820, 423] width 65 height 37
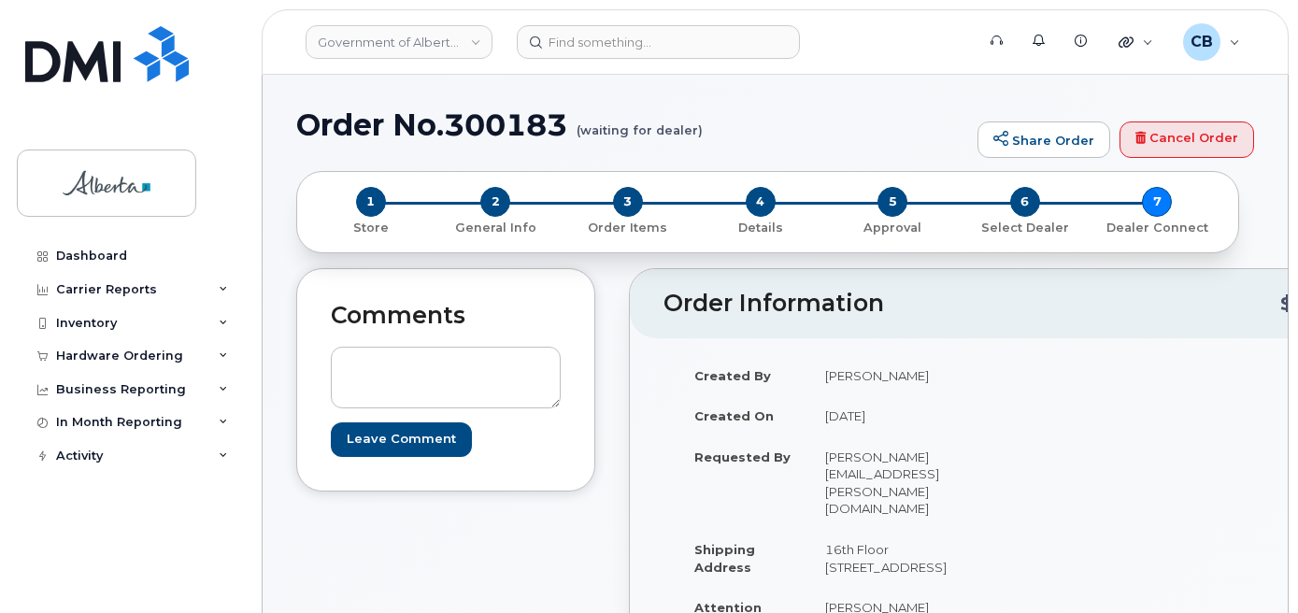
click at [465, 121] on h1 "Order No.300183 (waiting for dealer)" at bounding box center [632, 124] width 672 height 33
copy h1 "300183"
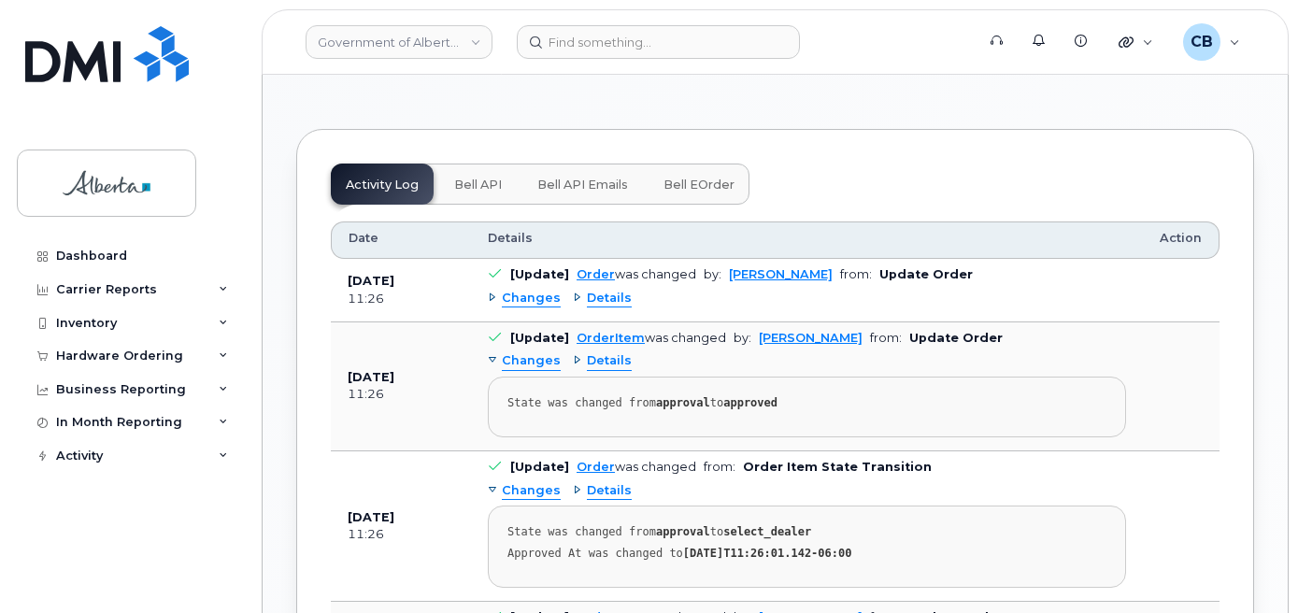
scroll to position [1214, 0]
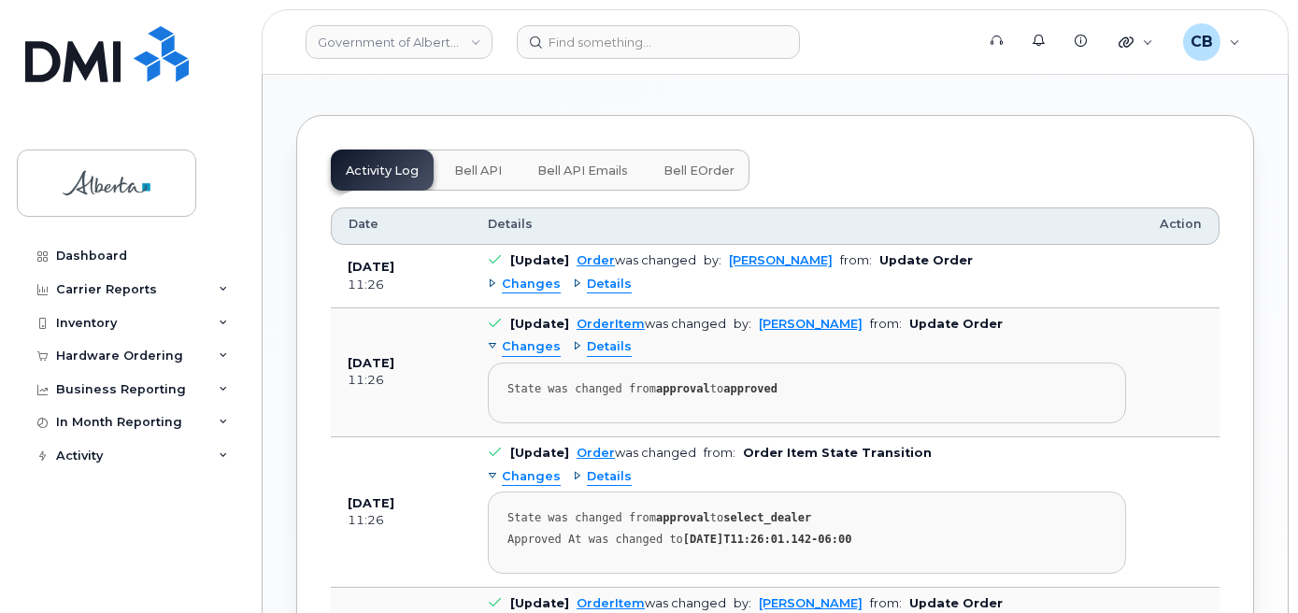
click at [472, 178] on span "Bell API" at bounding box center [478, 170] width 48 height 15
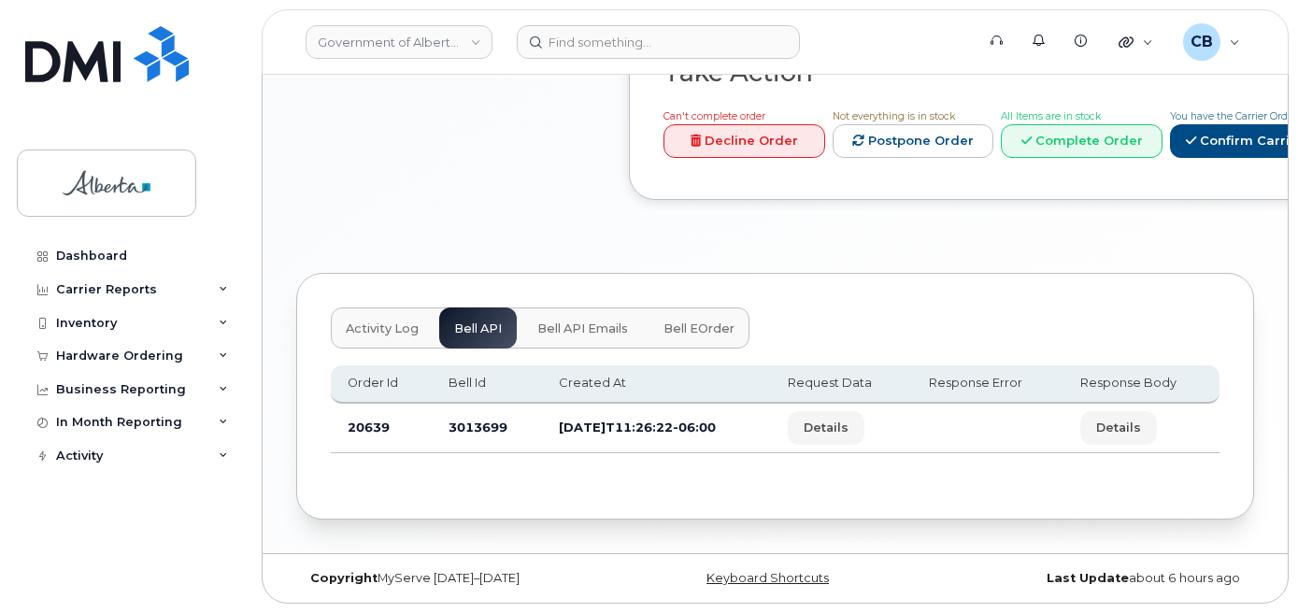
scroll to position [1098, 0]
click at [473, 422] on td "3013699" at bounding box center [487, 429] width 111 height 50
copy td "3013699"
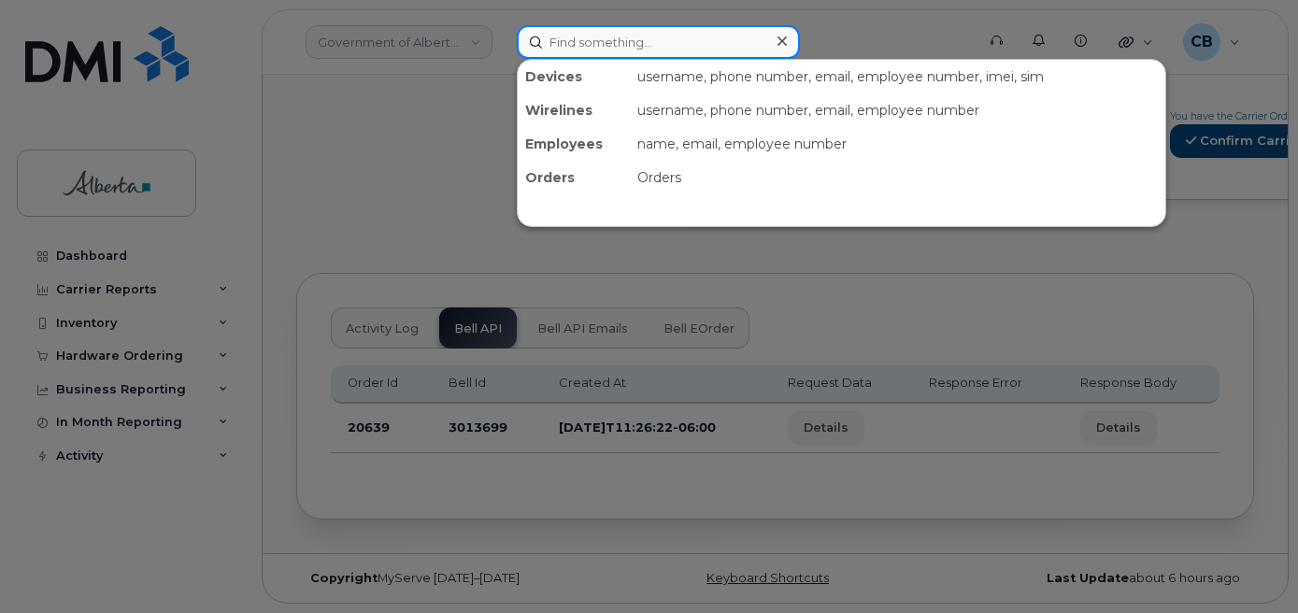
click at [688, 34] on input at bounding box center [658, 42] width 283 height 34
paste input "5873343255"
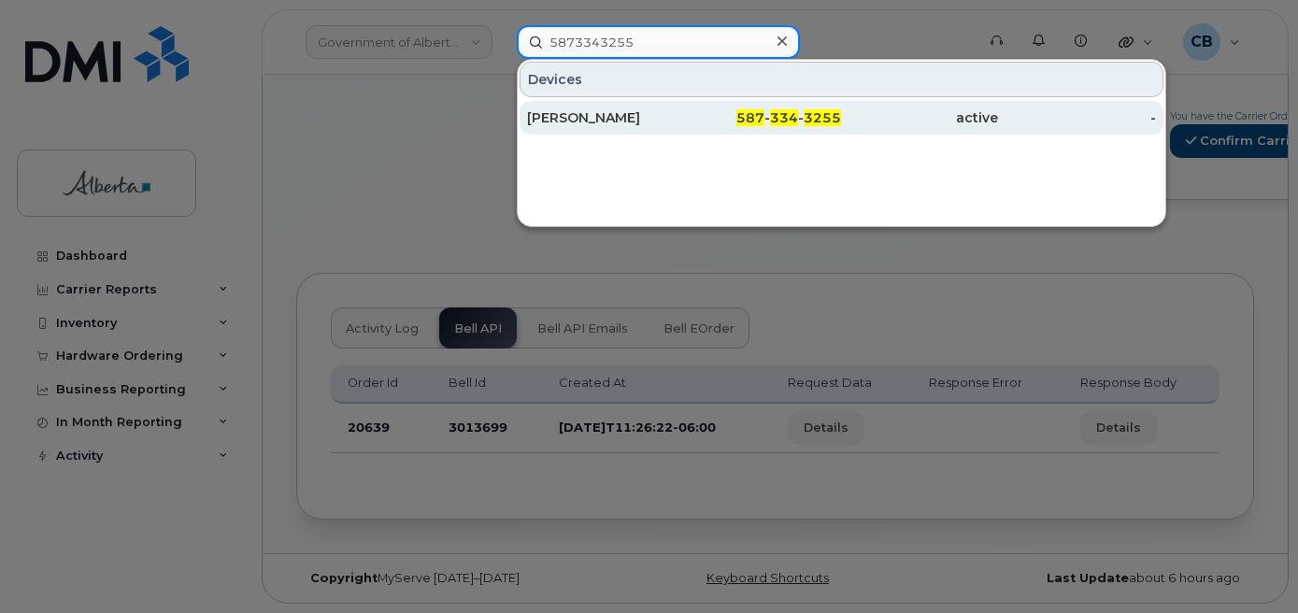
type input "5873343255"
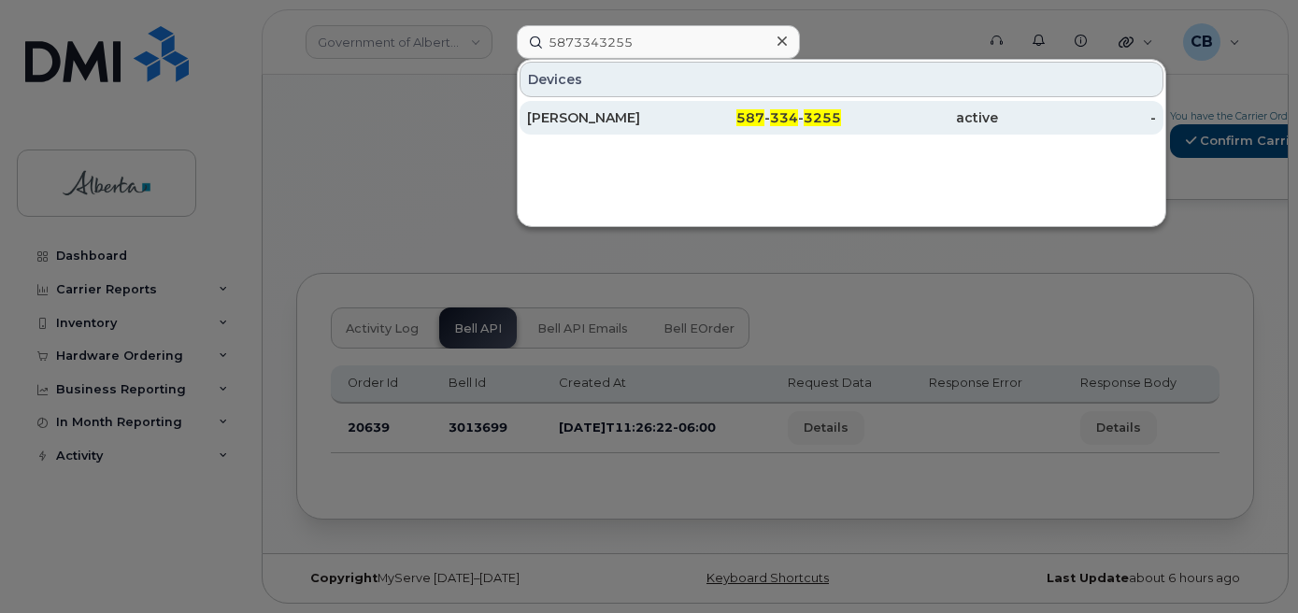
click at [577, 112] on div "[PERSON_NAME]" at bounding box center [605, 117] width 157 height 19
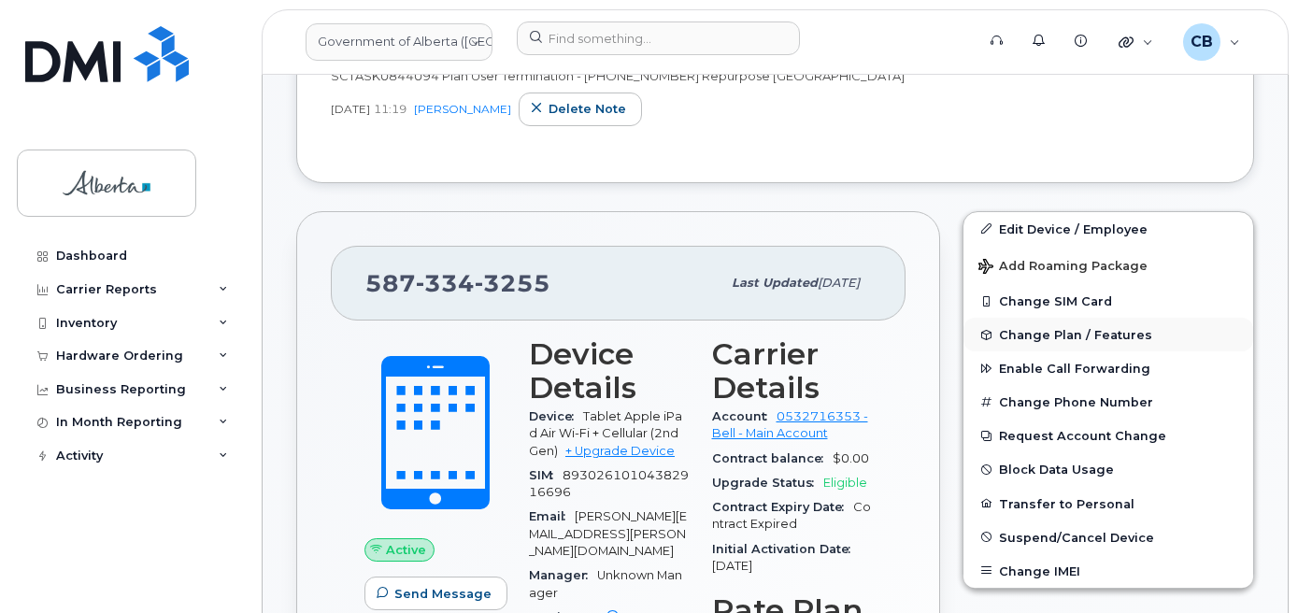
scroll to position [467, 0]
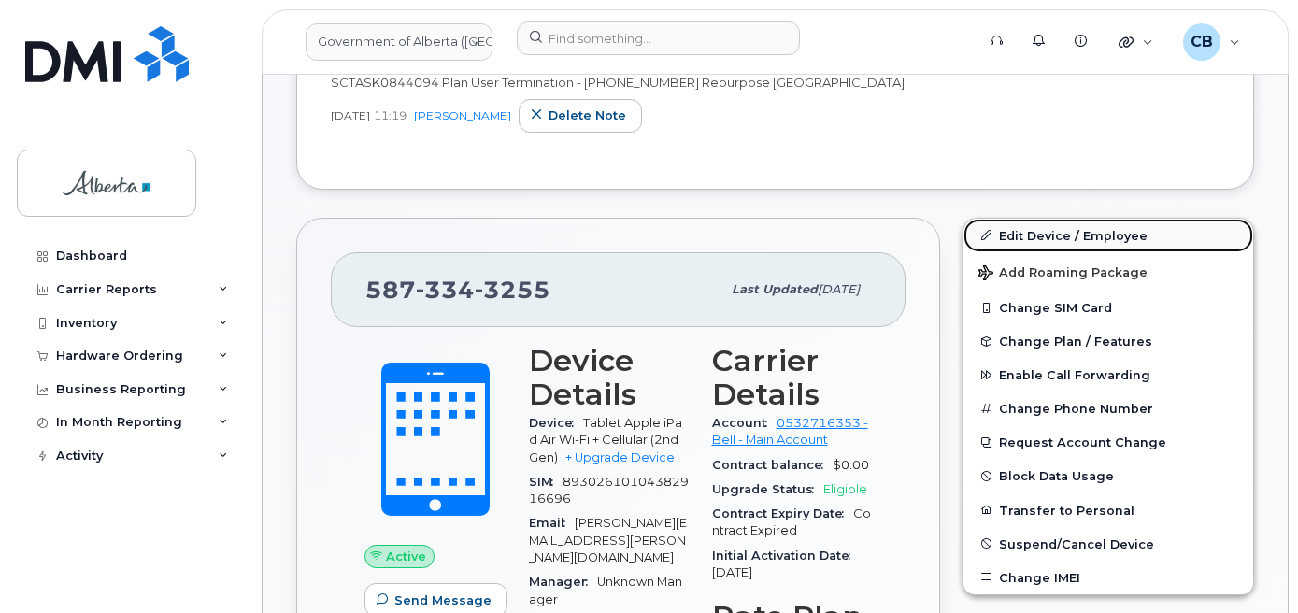
click at [1020, 229] on link "Edit Device / Employee" at bounding box center [1108, 236] width 290 height 34
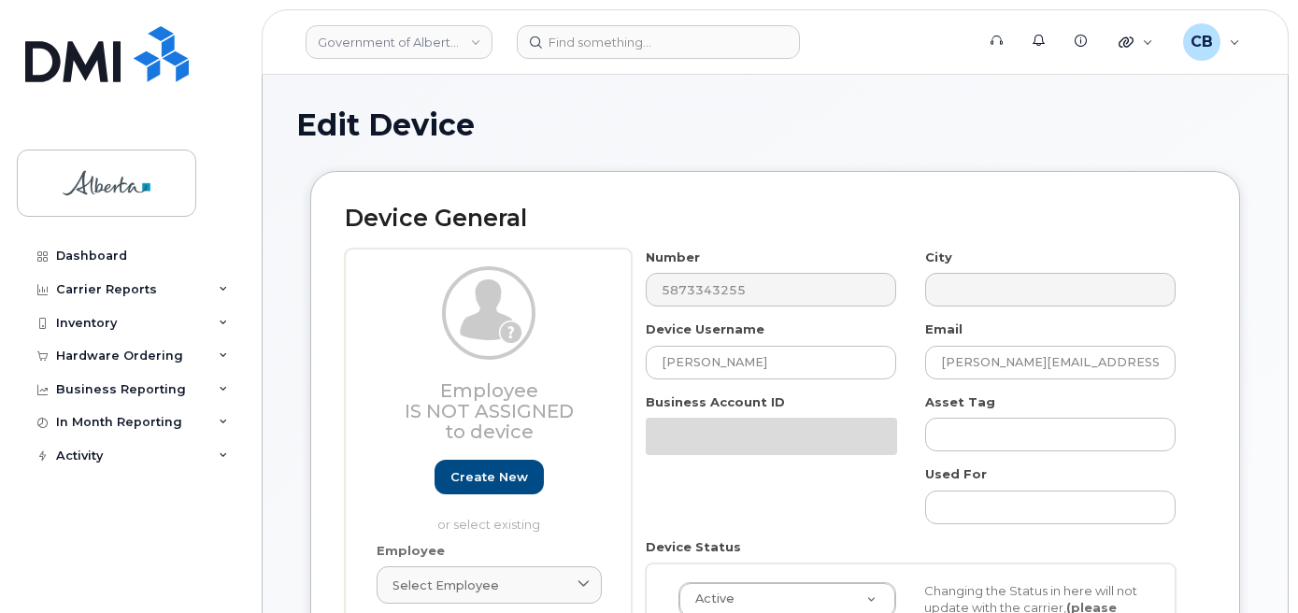
select select "4749739"
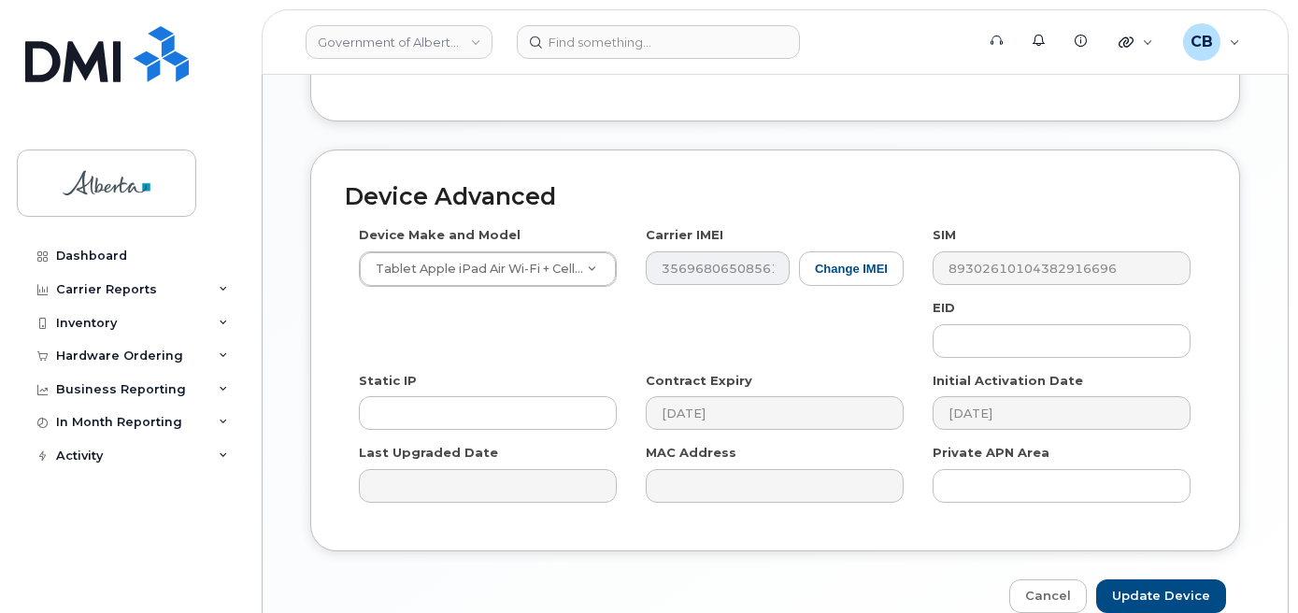
scroll to position [1028, 0]
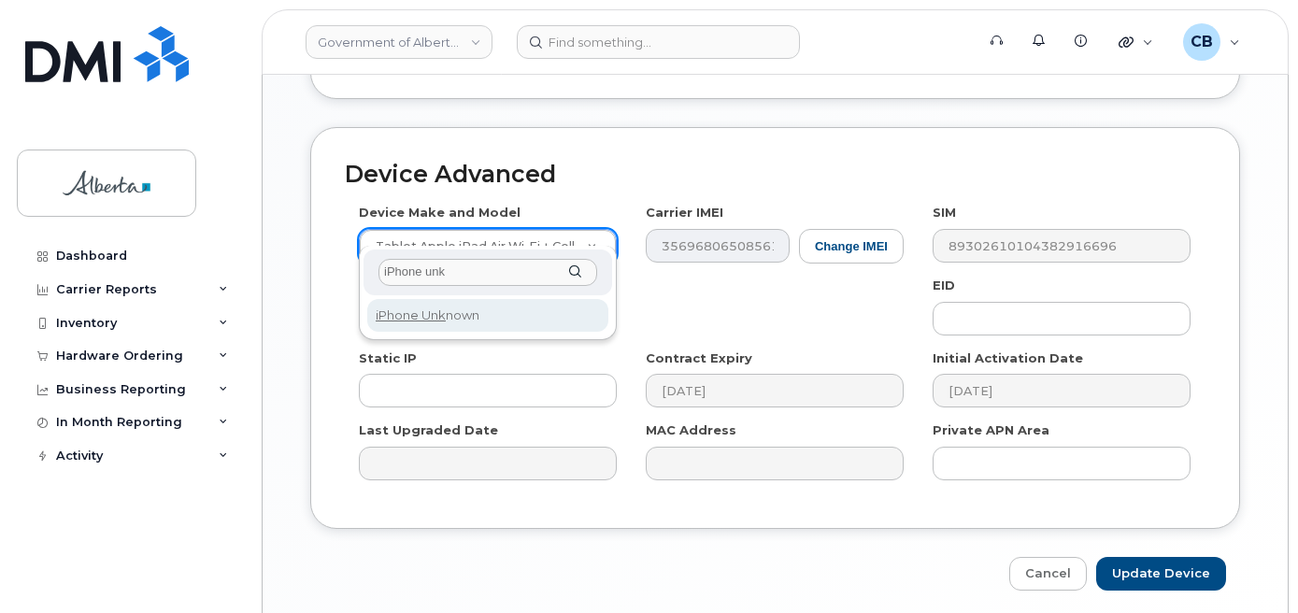
type input "iPhone unk"
select select "185"
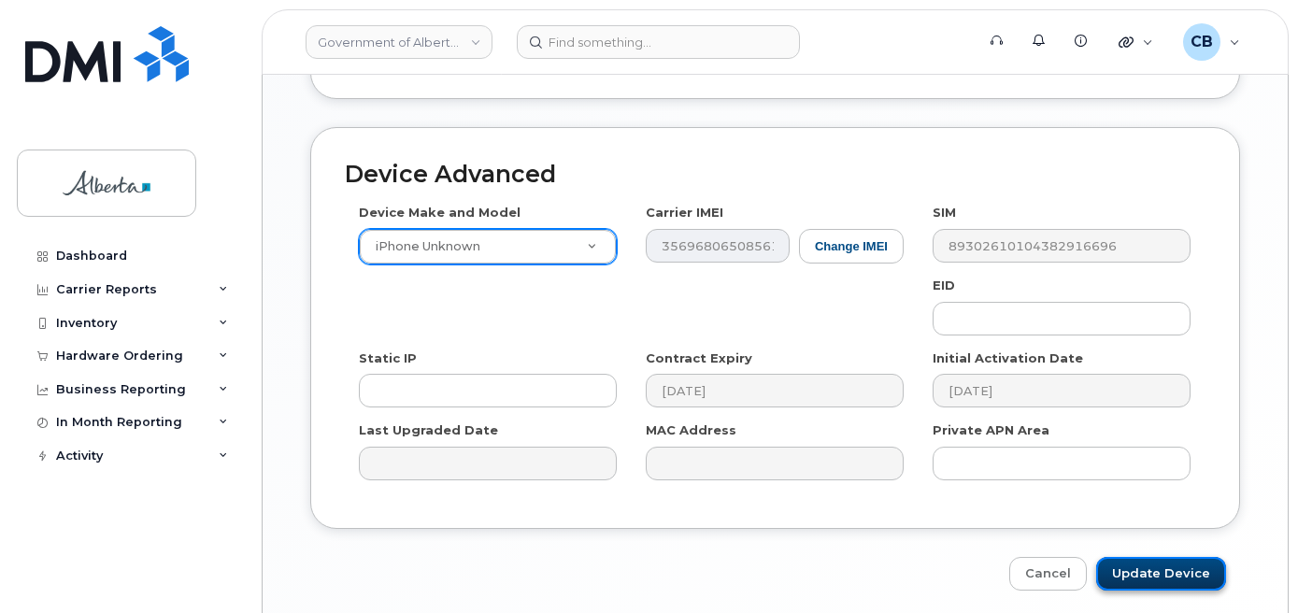
click at [1140, 557] on input "Update Device" at bounding box center [1161, 574] width 130 height 35
type input "Saving..."
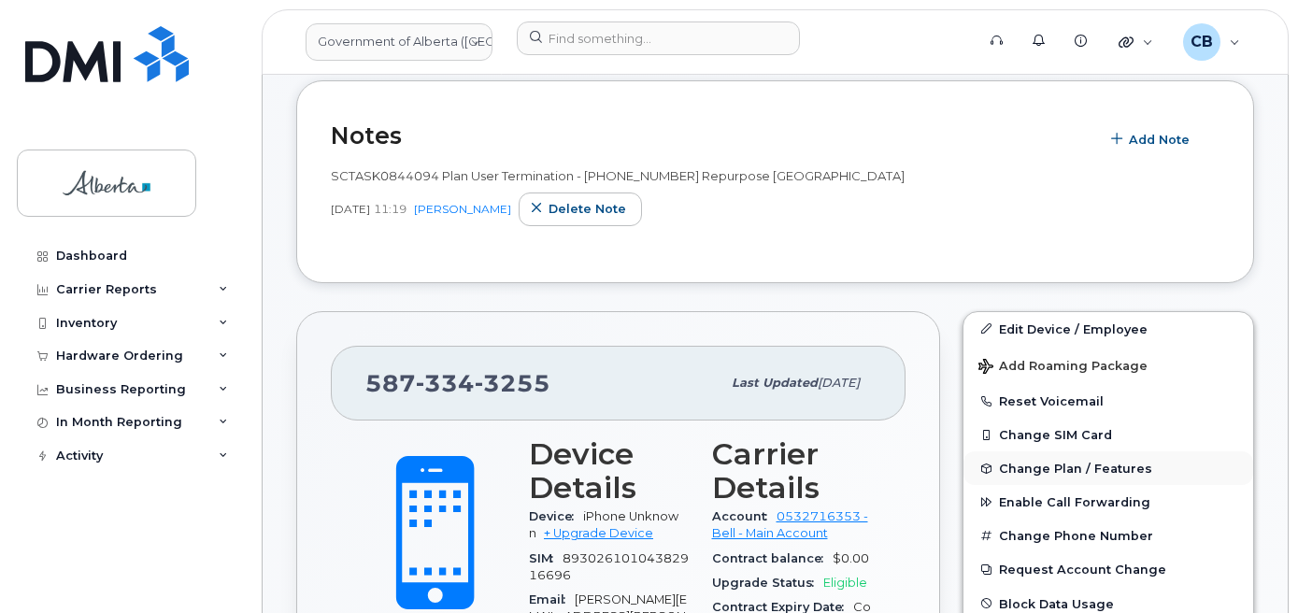
scroll to position [467, 0]
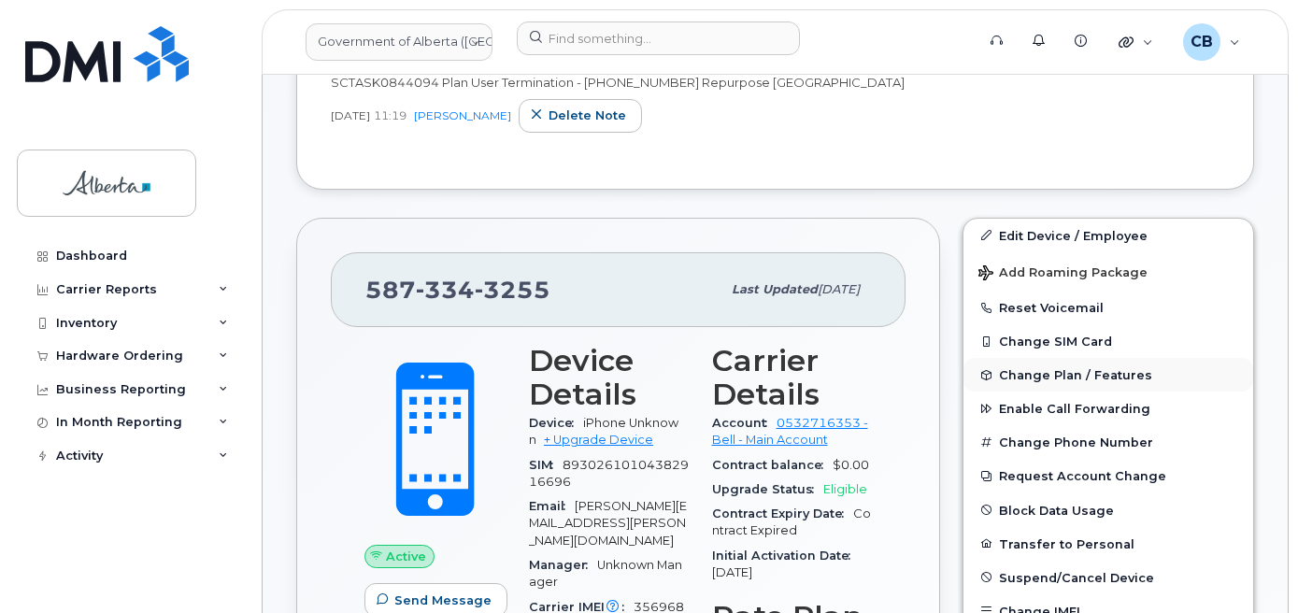
click at [1048, 366] on button "Change Plan / Features" at bounding box center [1108, 375] width 290 height 34
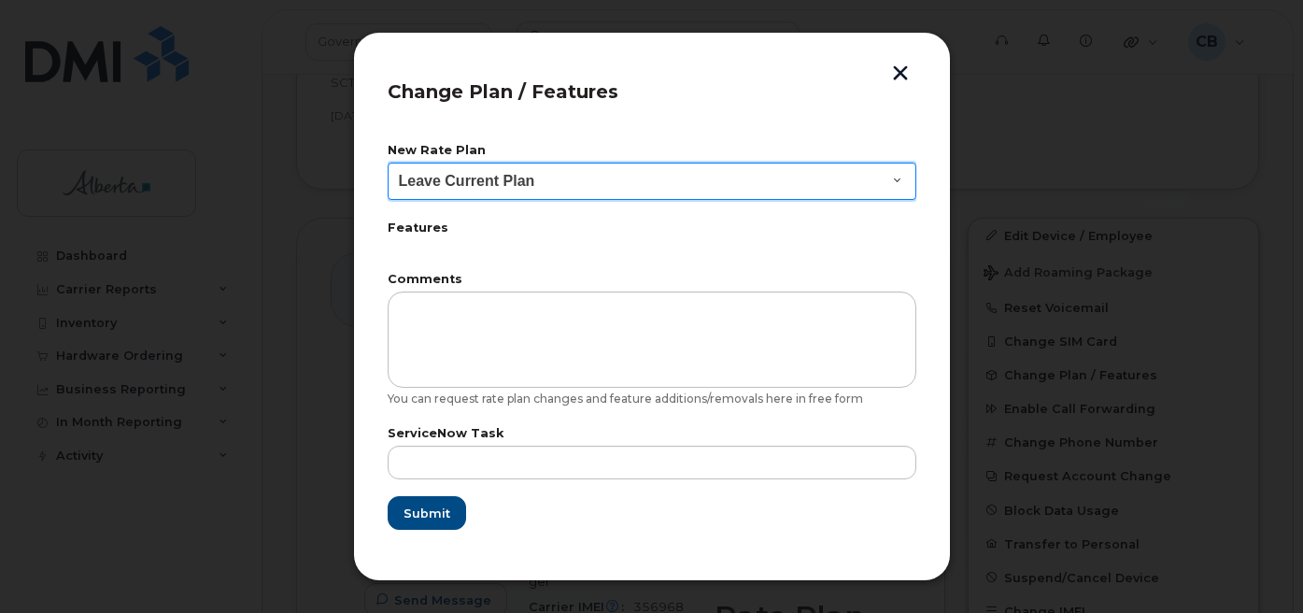
click at [890, 183] on select "Leave Current Plan GOA - Voice Plan 5 GOA Smartphone 14 30D GOA Unlimited Smart…" at bounding box center [652, 181] width 529 height 37
select select "2483362"
click at [388, 163] on select "Leave Current Plan GOA - Voice Plan 5 GOA Smartphone 14 30D GOA Unlimited Smart…" at bounding box center [652, 181] width 529 height 37
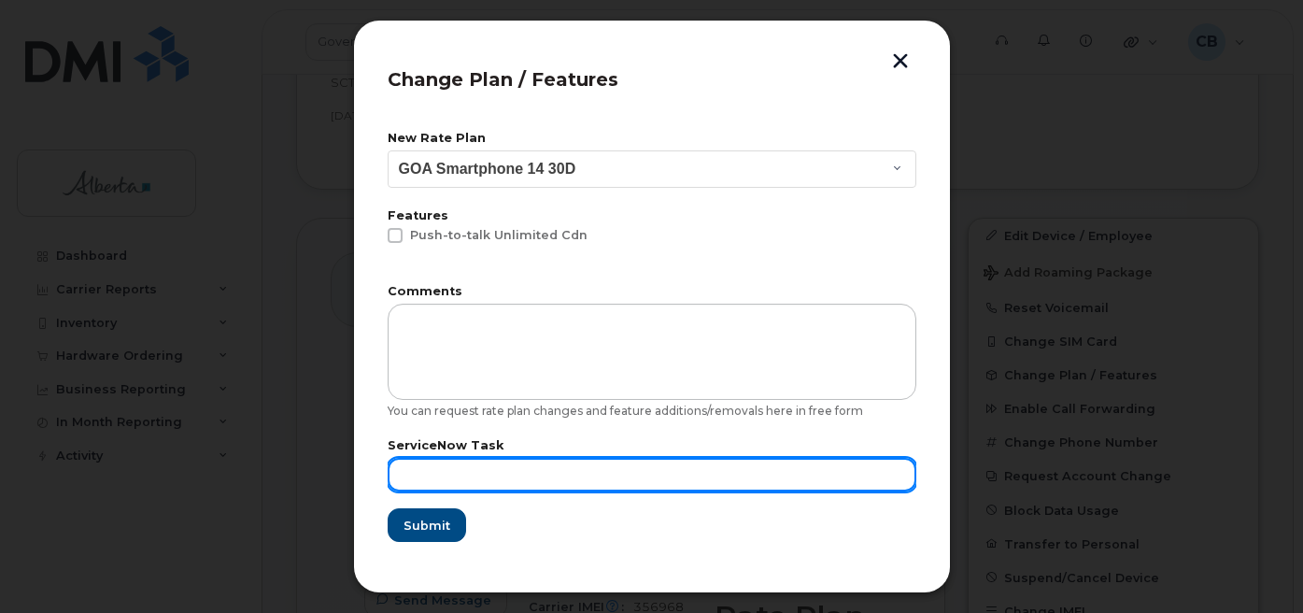
click at [421, 477] on input "text" at bounding box center [652, 475] width 529 height 34
paste input "SCTASK0846340"
type input "SCTASK0846340"
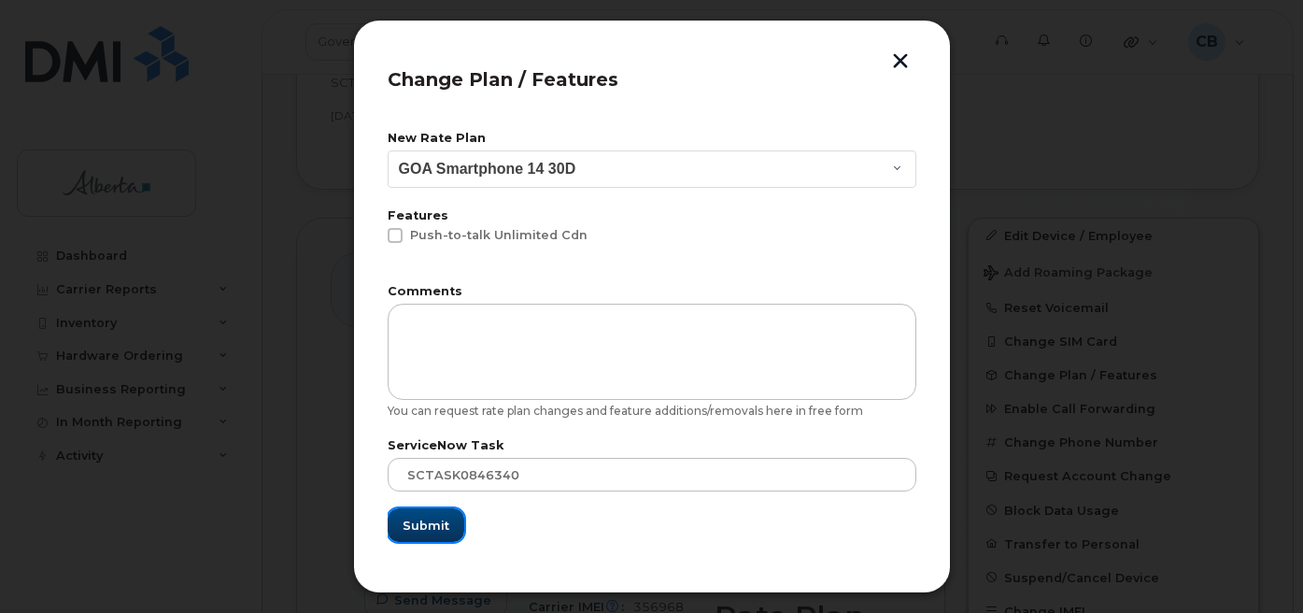
click at [413, 525] on span "Submit" at bounding box center [426, 526] width 47 height 18
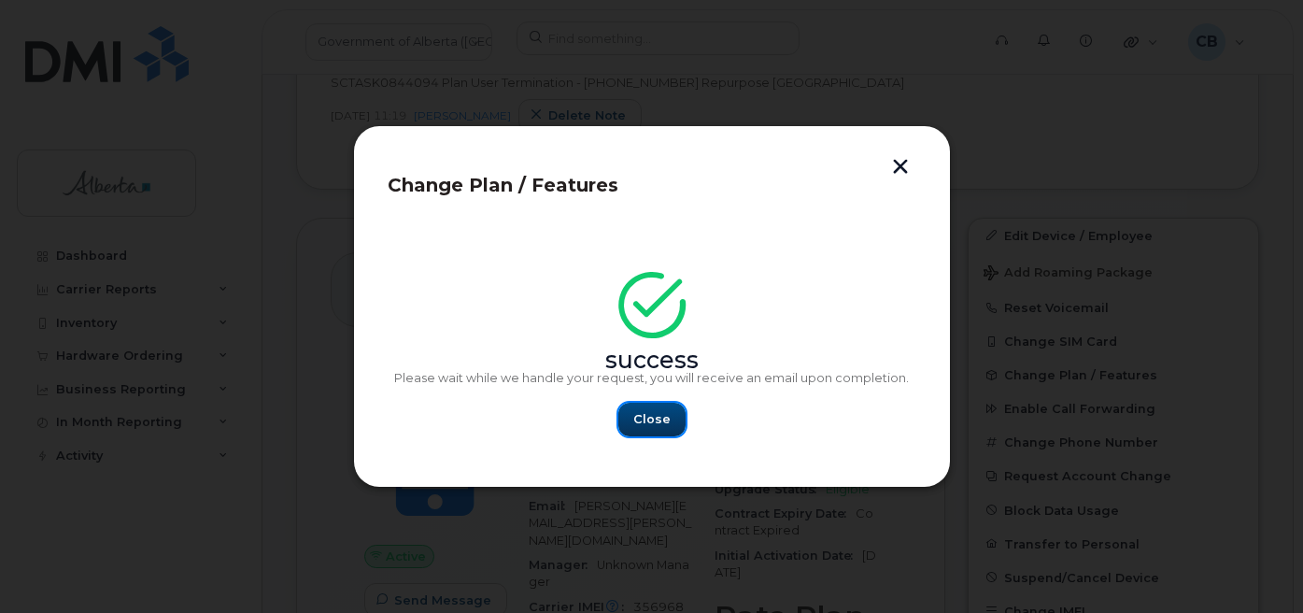
click at [656, 419] on span "Close" at bounding box center [651, 419] width 37 height 18
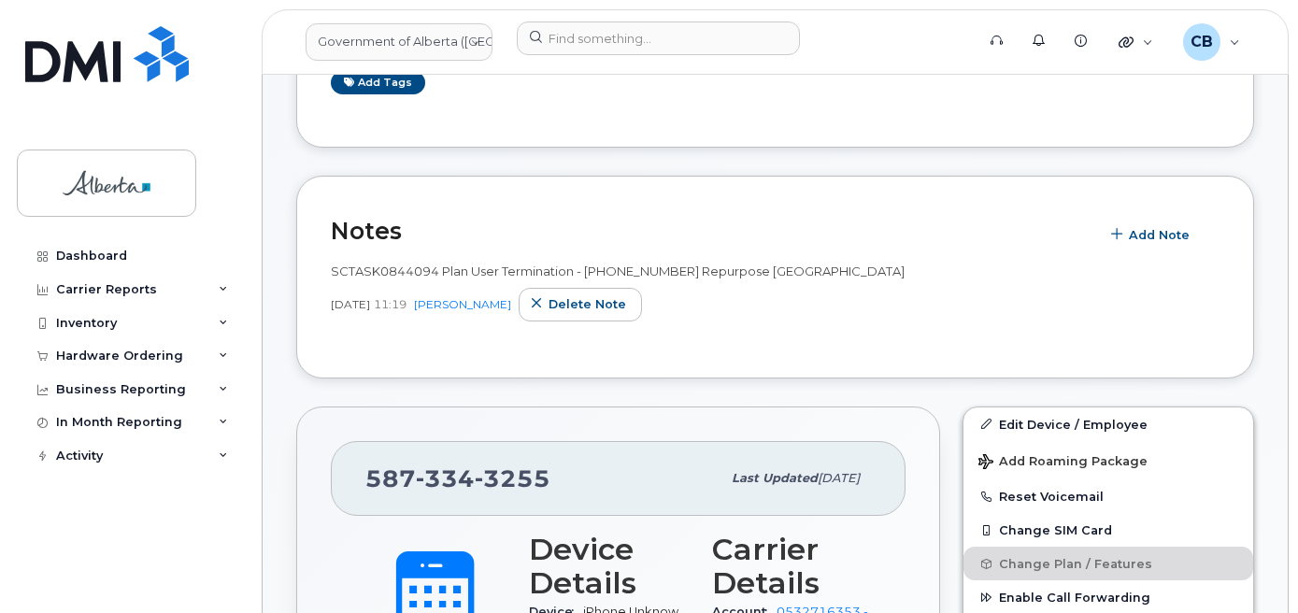
scroll to position [187, 0]
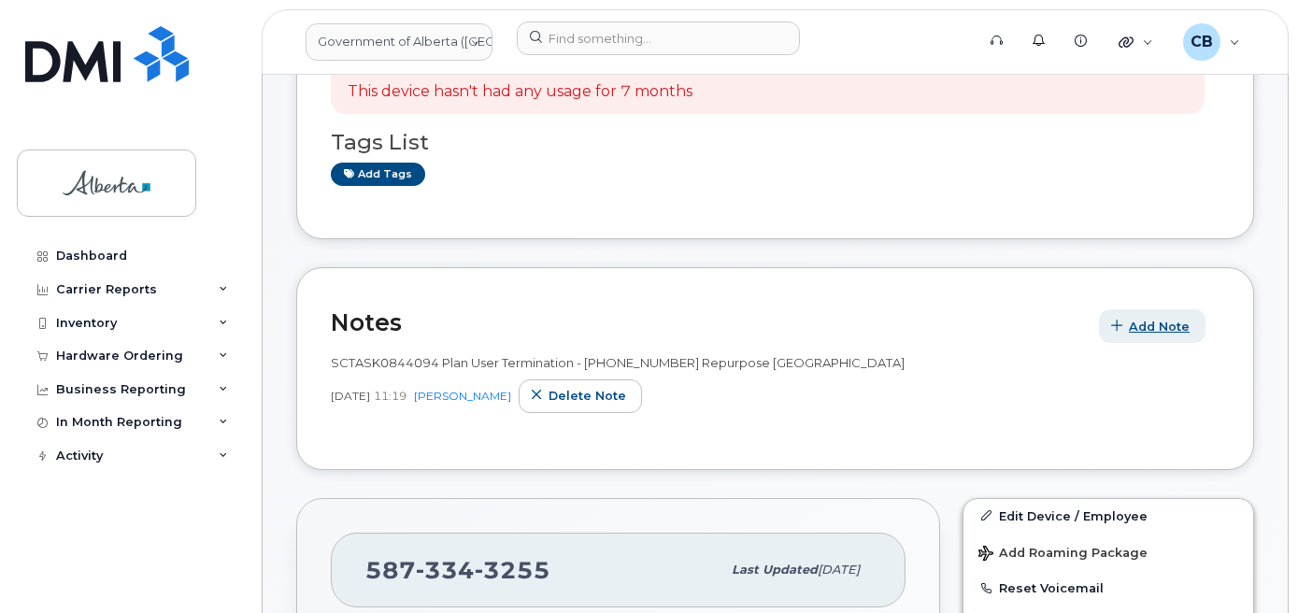
click at [1151, 325] on span "Add Note" at bounding box center [1159, 327] width 61 height 18
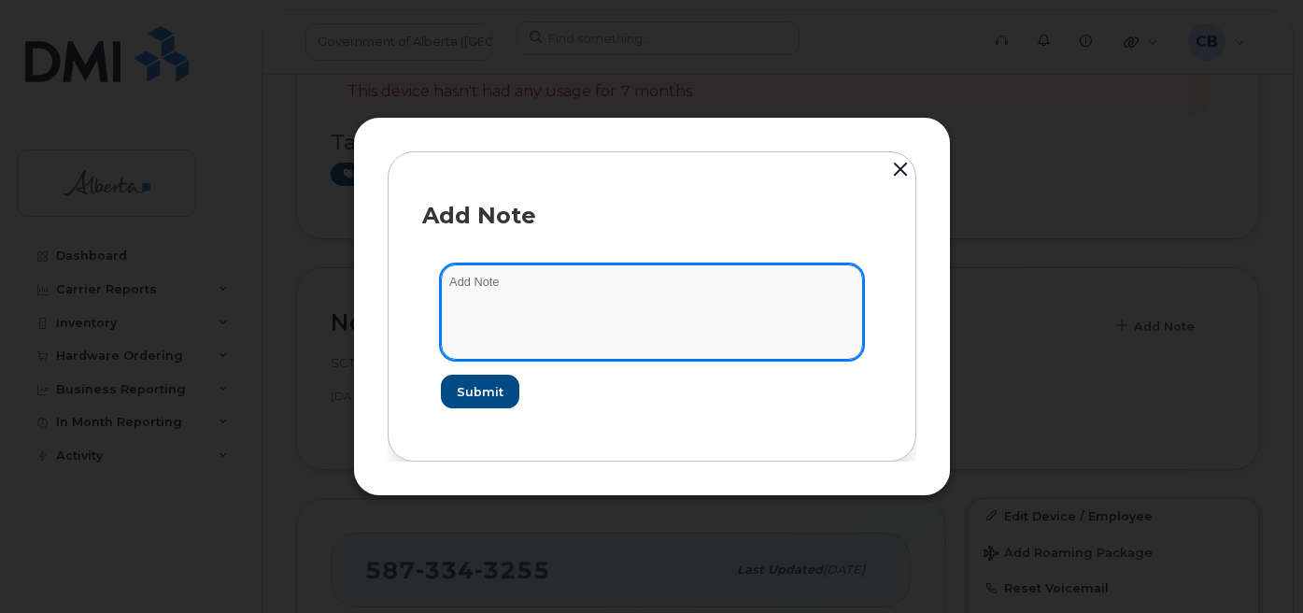
click at [472, 281] on textarea at bounding box center [652, 311] width 422 height 95
paste textarea "SCTASK0846340"
type textarea "SCTASK0846340-changed plan from data to voice and data."
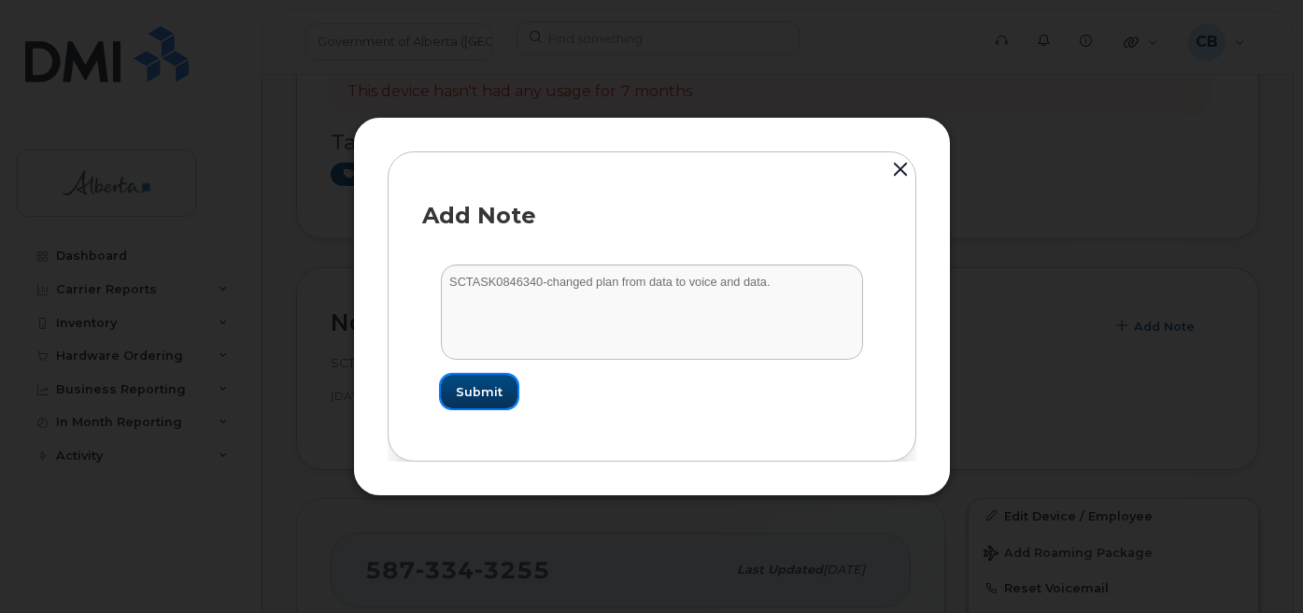
click at [505, 399] on button "Submit" at bounding box center [479, 392] width 77 height 34
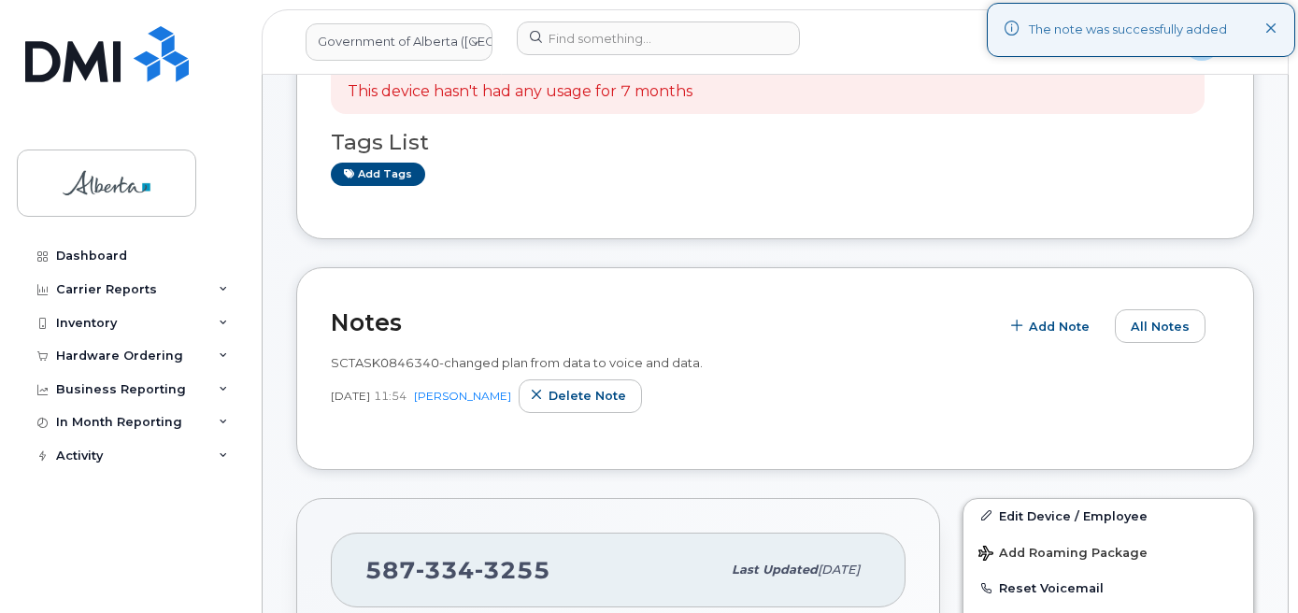
scroll to position [467, 0]
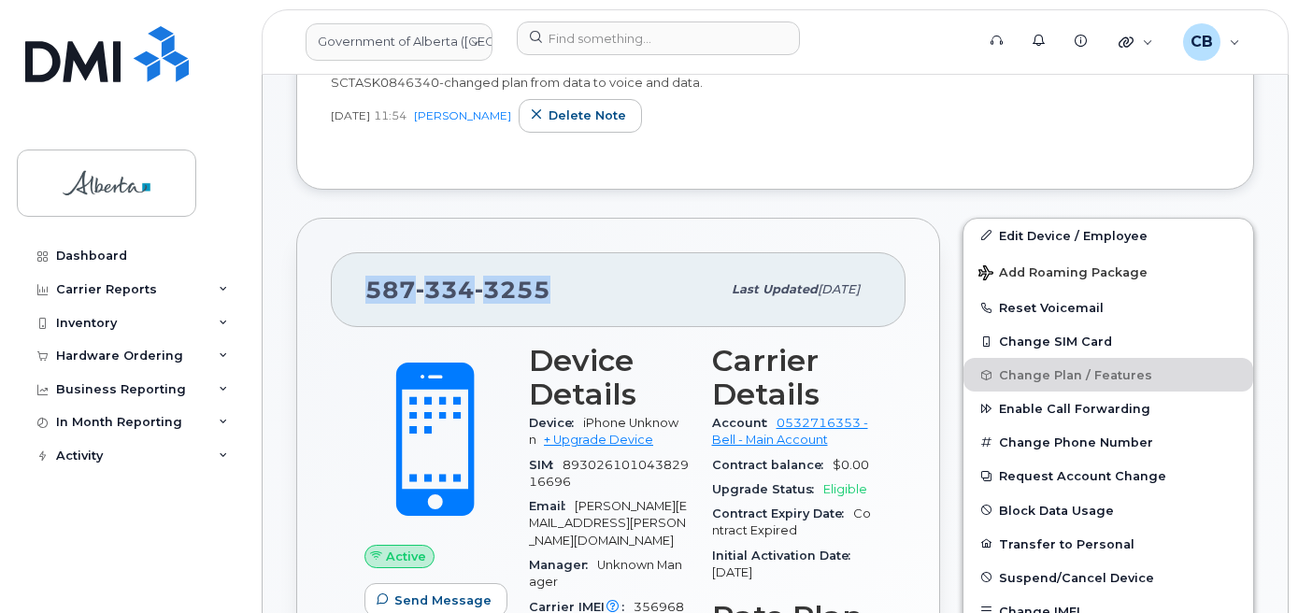
drag, startPoint x: 549, startPoint y: 283, endPoint x: 341, endPoint y: 277, distance: 208.4
click at [341, 277] on div "587 334 3255 Last updated Sep 08, 2025" at bounding box center [618, 289] width 575 height 75
copy span "587 334 3255"
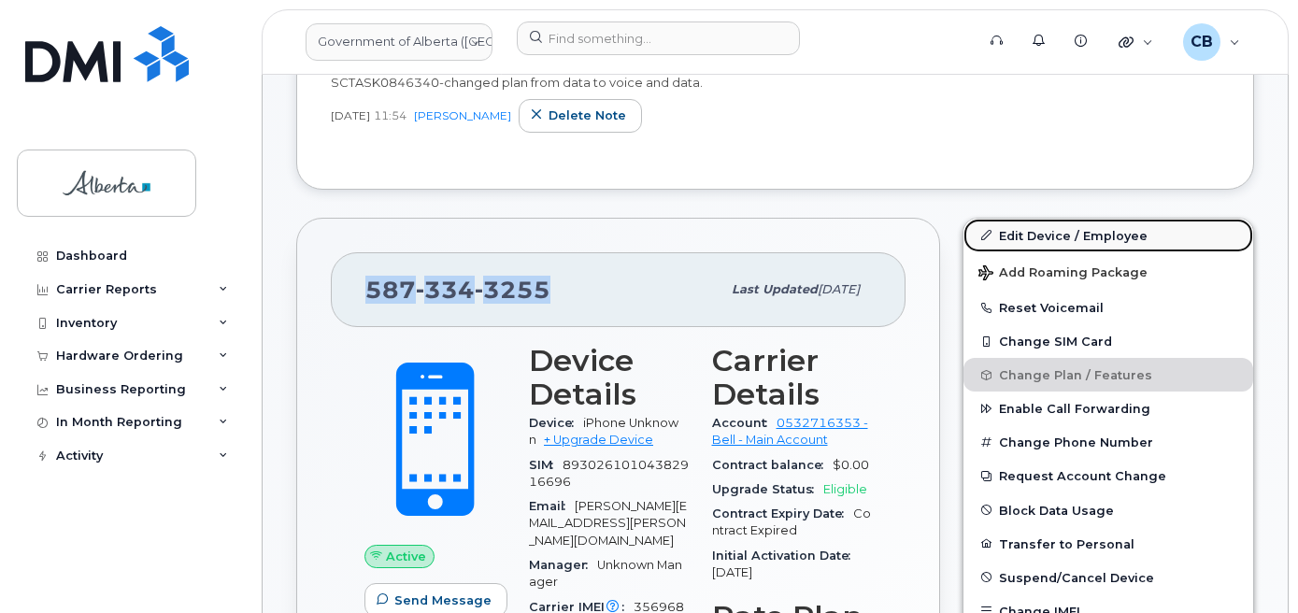
click at [1023, 231] on link "Edit Device / Employee" at bounding box center [1108, 236] width 290 height 34
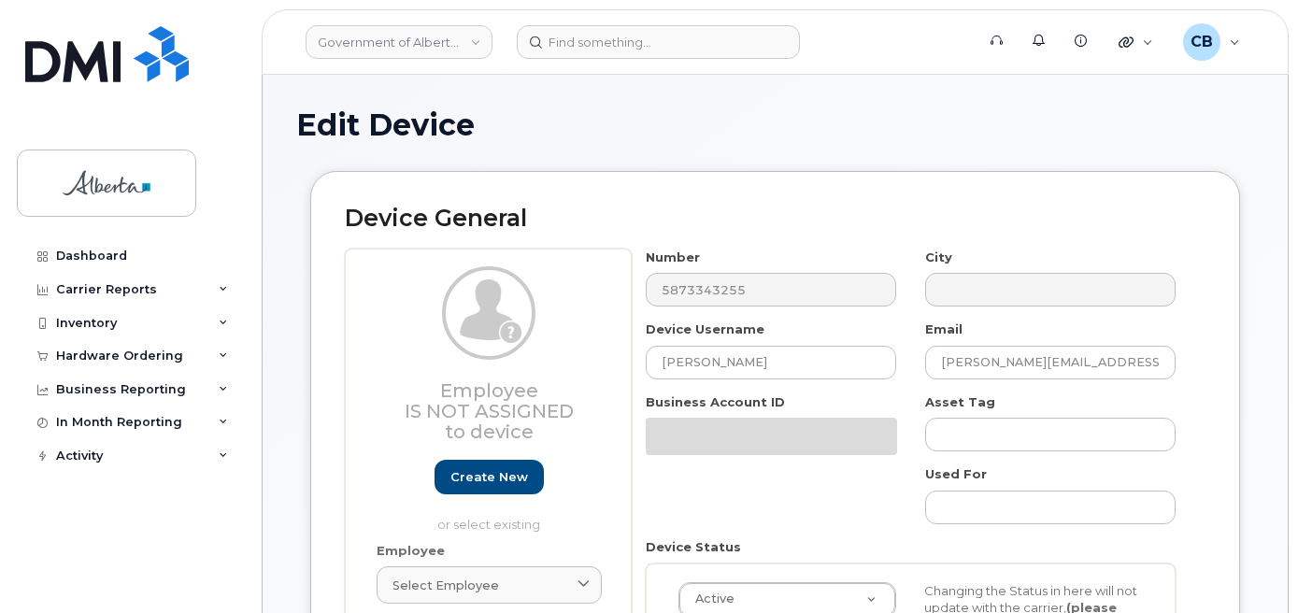
select select "4749739"
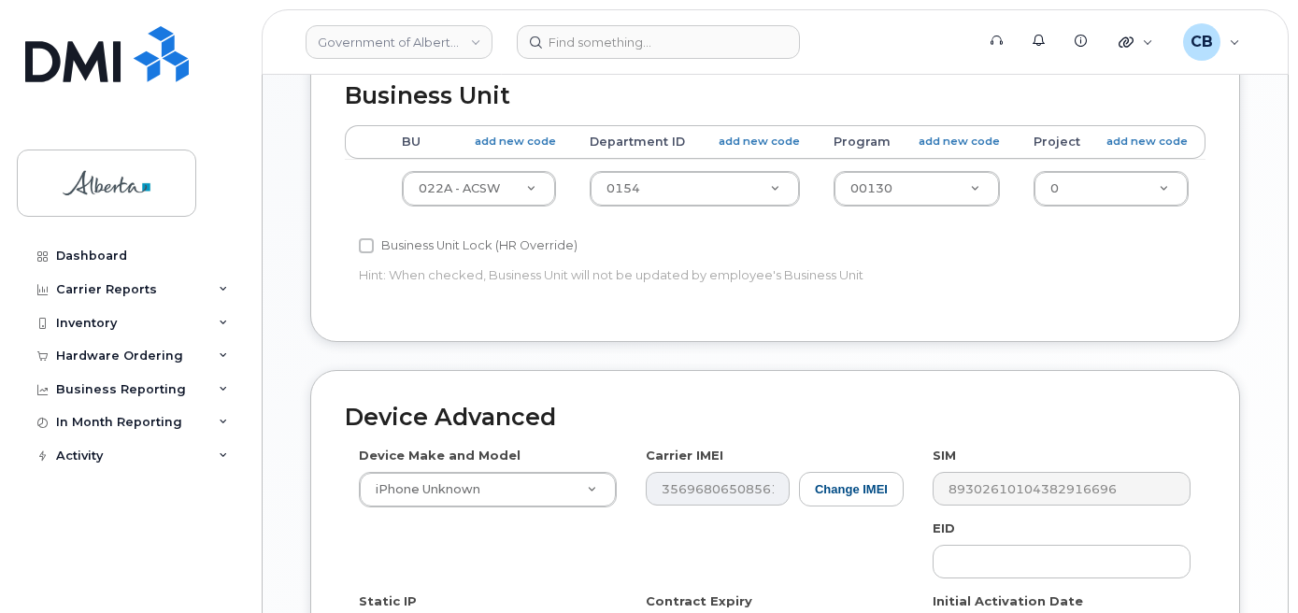
scroll to position [1082, 0]
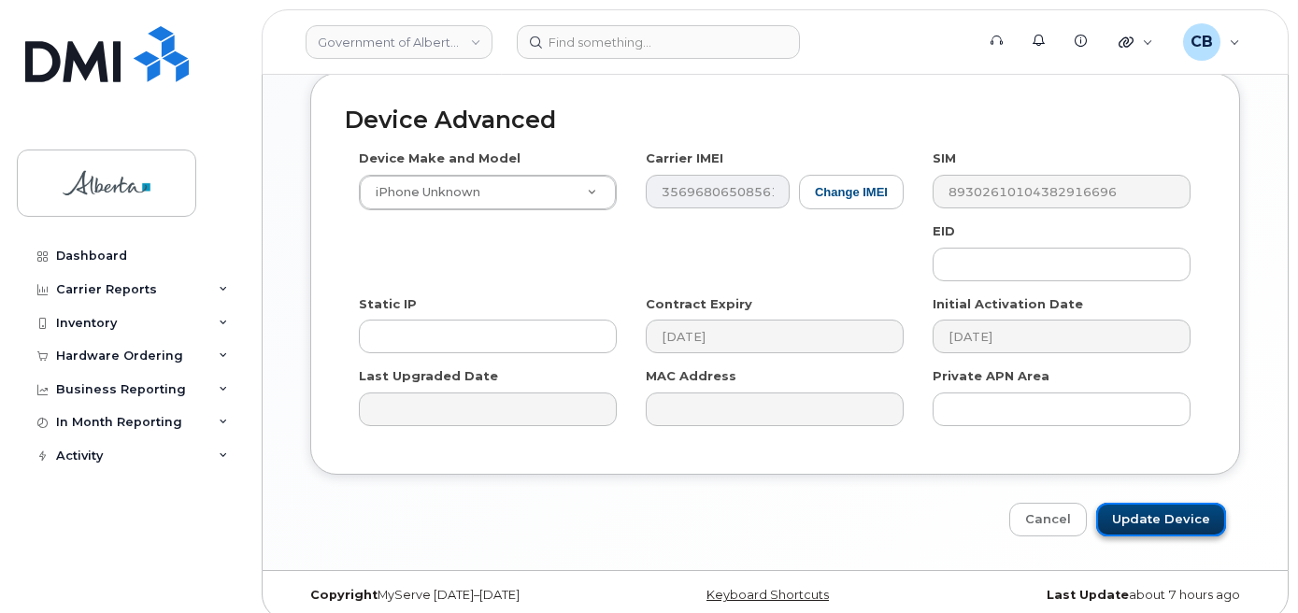
click at [1147, 514] on input "Update Device" at bounding box center [1161, 520] width 130 height 35
type input "Saving..."
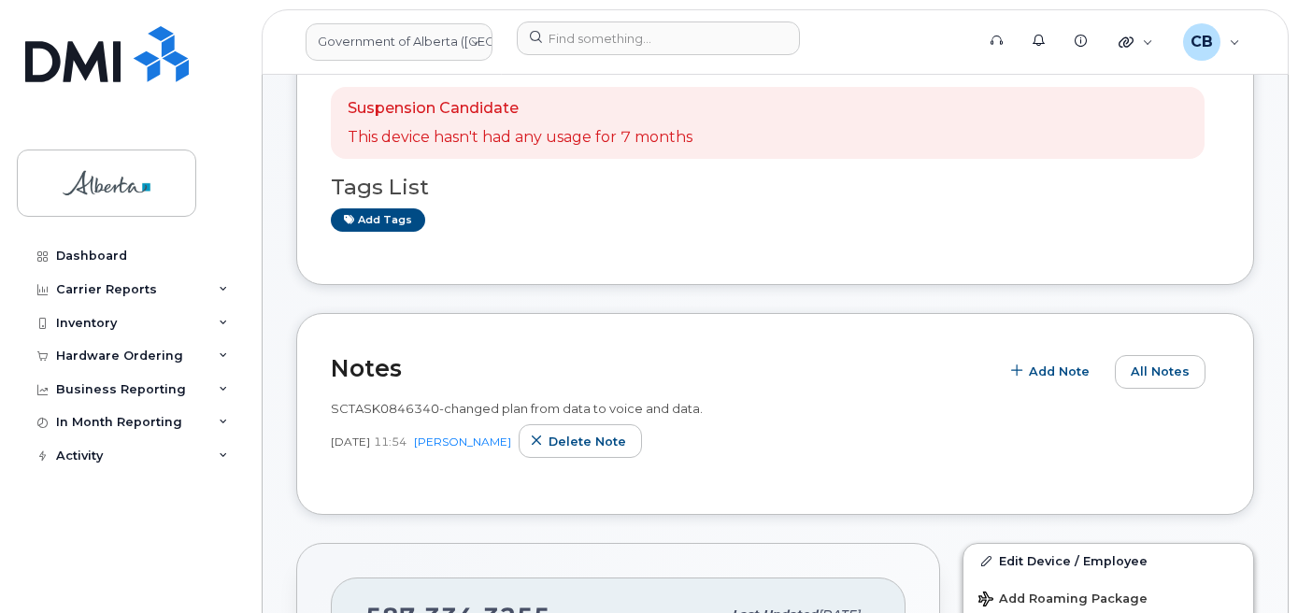
scroll to position [280, 0]
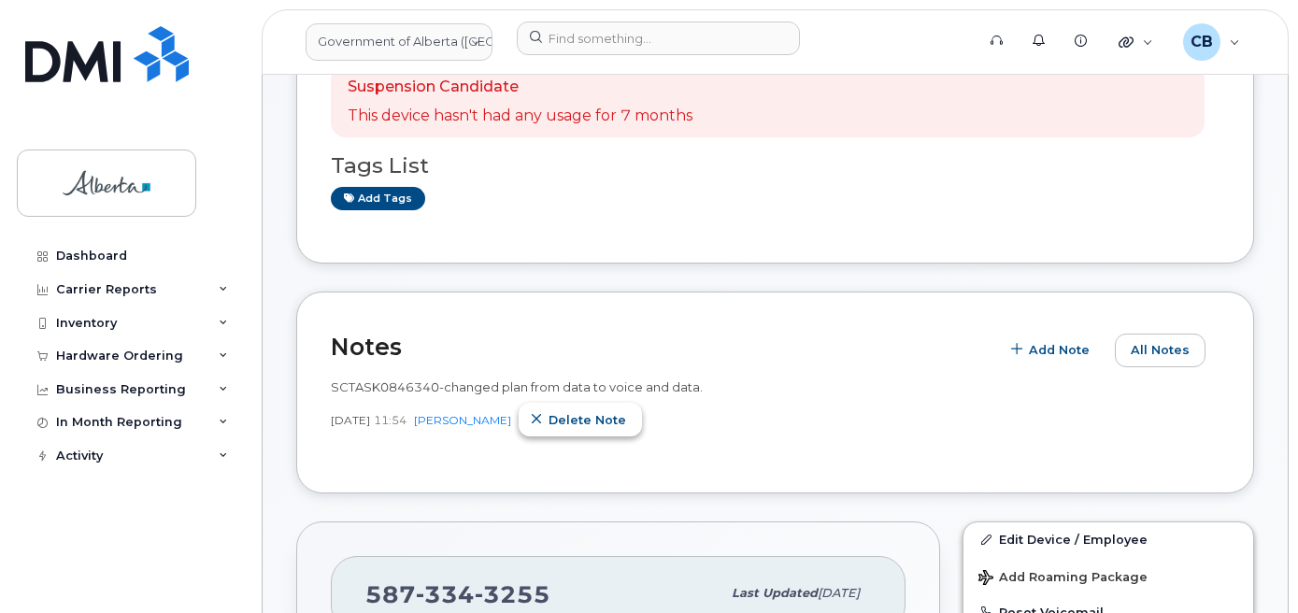
click at [597, 416] on span "Delete note" at bounding box center [587, 420] width 78 height 18
click at [1148, 350] on span "Add Note" at bounding box center [1159, 350] width 61 height 18
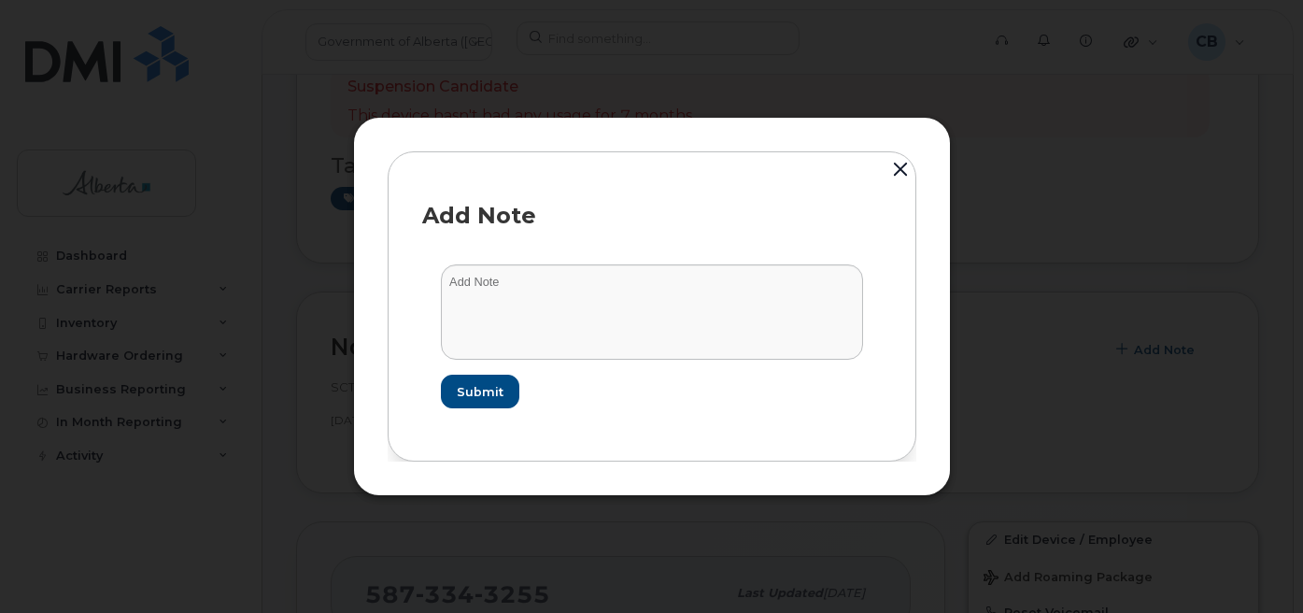
click at [892, 166] on button "button" at bounding box center [901, 170] width 28 height 41
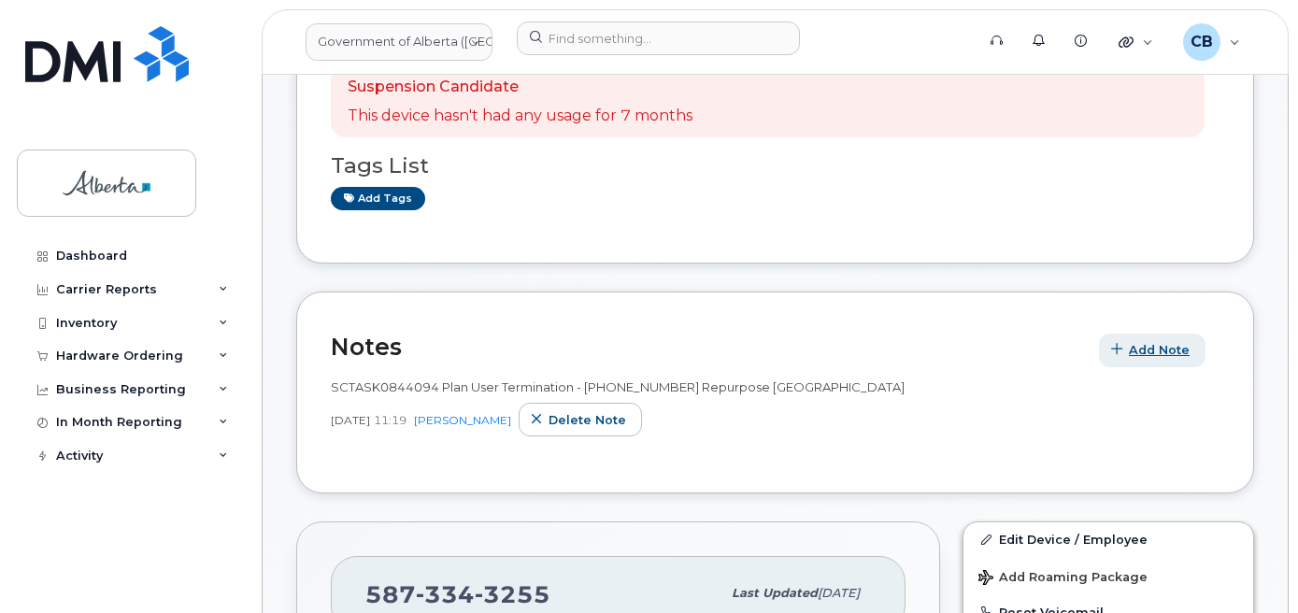
click at [1146, 344] on span "Add Note" at bounding box center [1159, 350] width 61 height 18
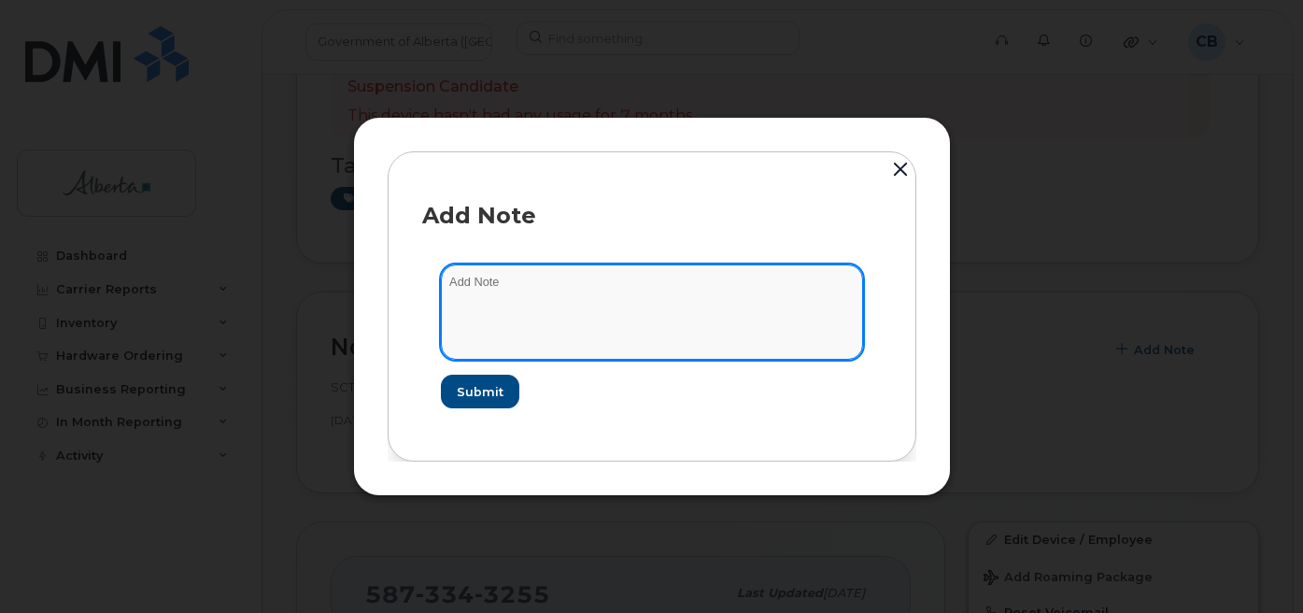
drag, startPoint x: 1146, startPoint y: 344, endPoint x: 605, endPoint y: 303, distance: 542.5
click at [605, 303] on textarea at bounding box center [652, 311] width 422 height 95
type textarea "Changed plan from data to voice and data."
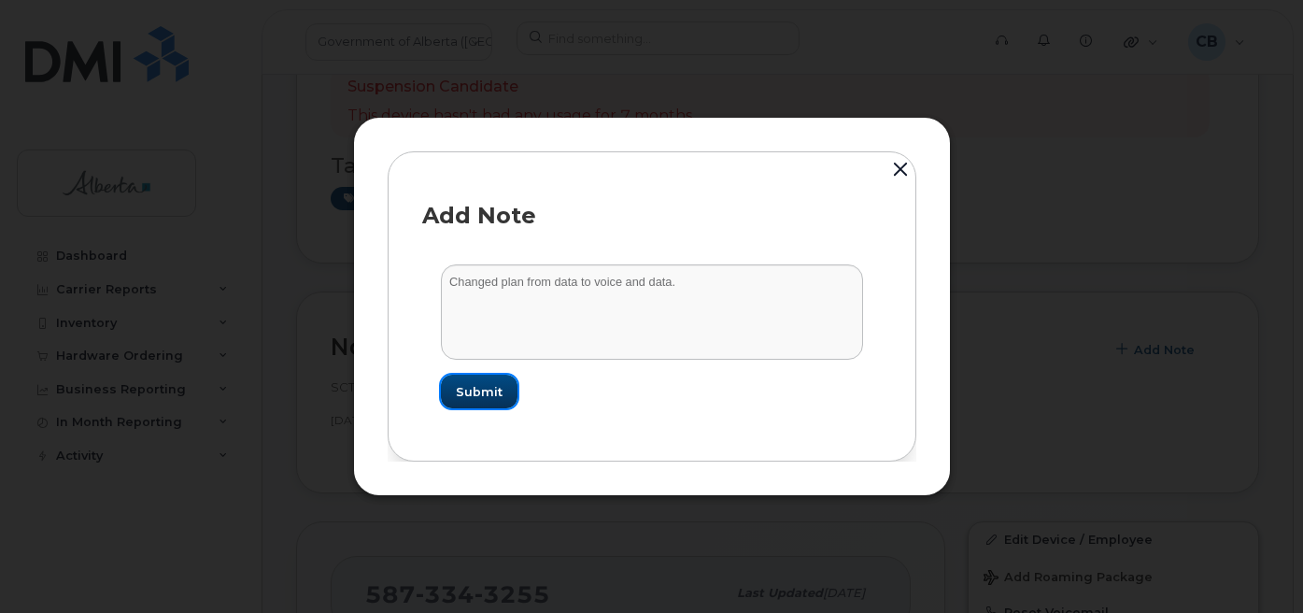
click at [504, 382] on button "Submit" at bounding box center [479, 392] width 77 height 34
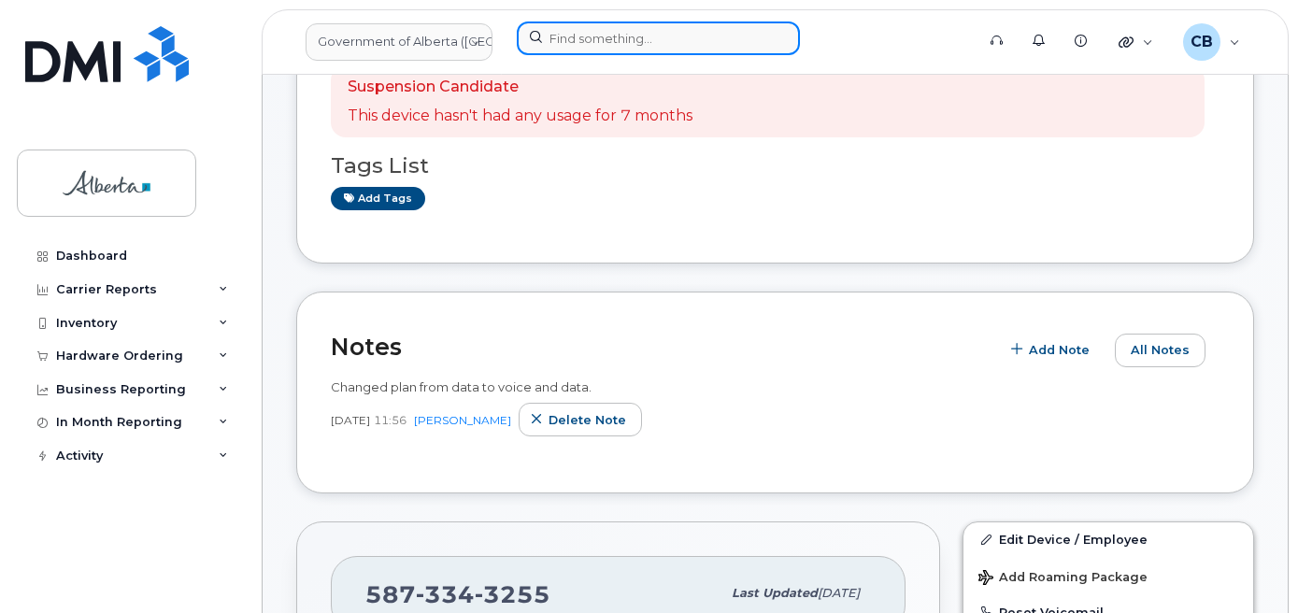
click at [601, 41] on input at bounding box center [658, 38] width 283 height 34
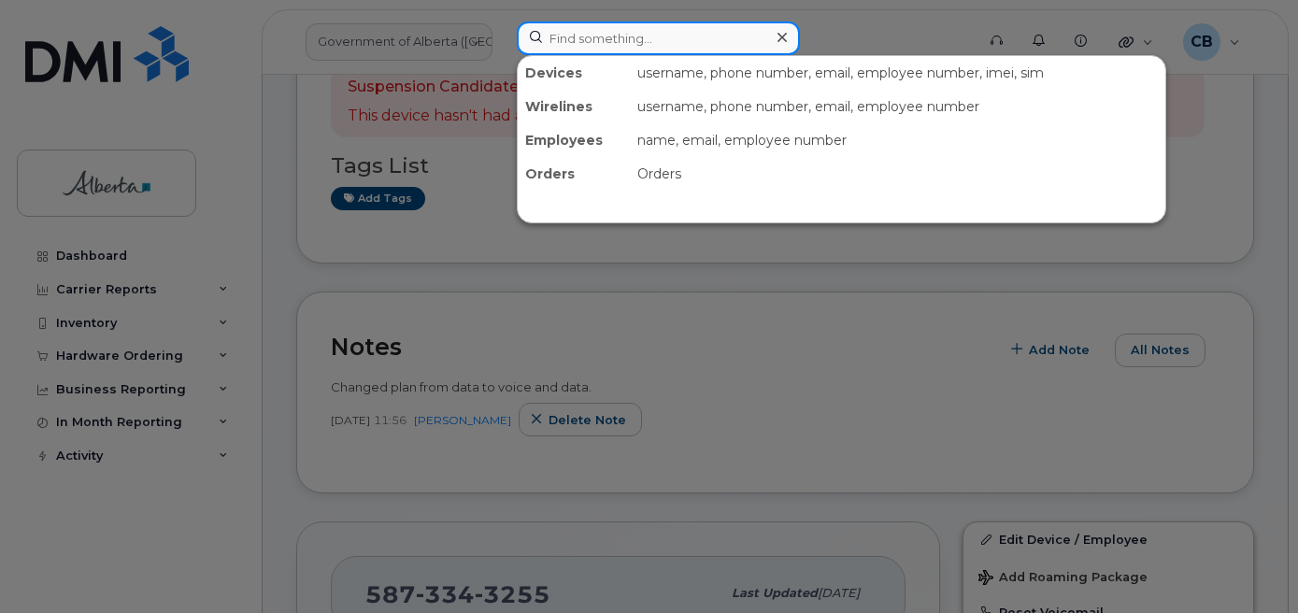
paste input "5873700912"
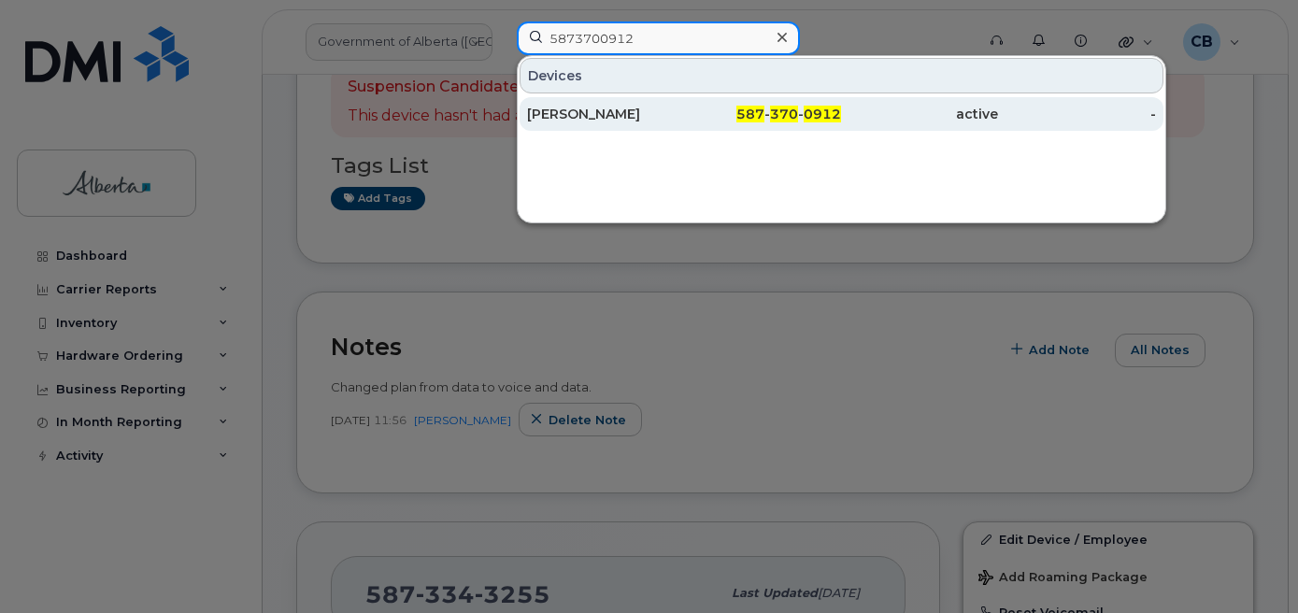
type input "5873700912"
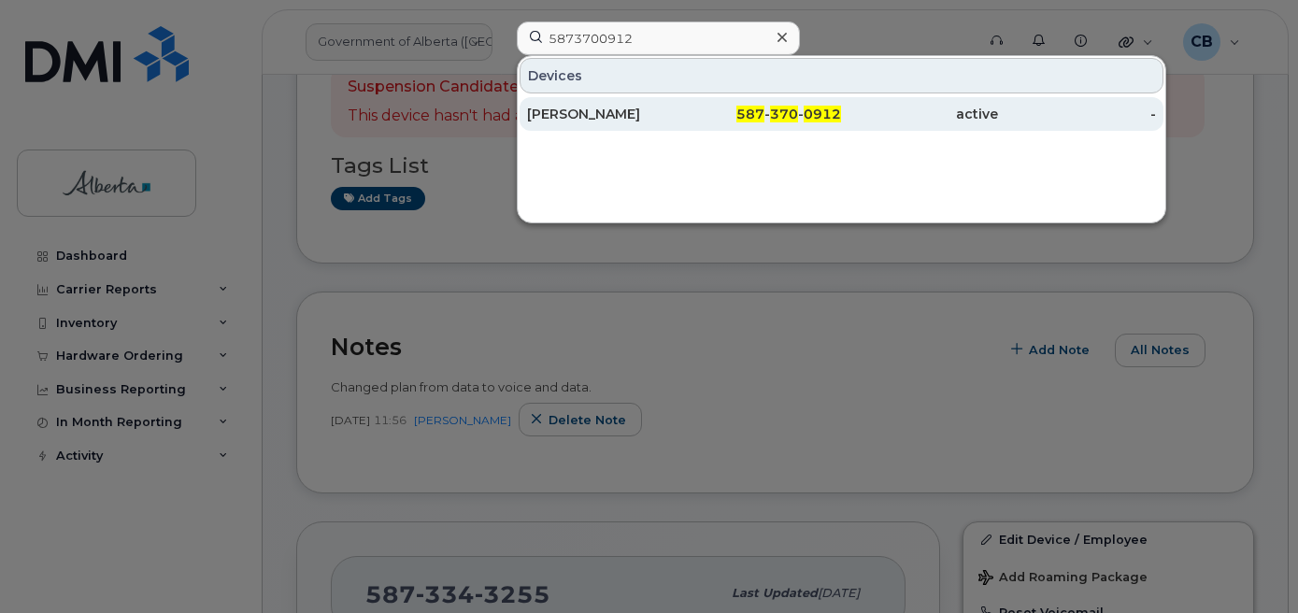
click at [553, 106] on div "[PERSON_NAME]" at bounding box center [605, 114] width 157 height 19
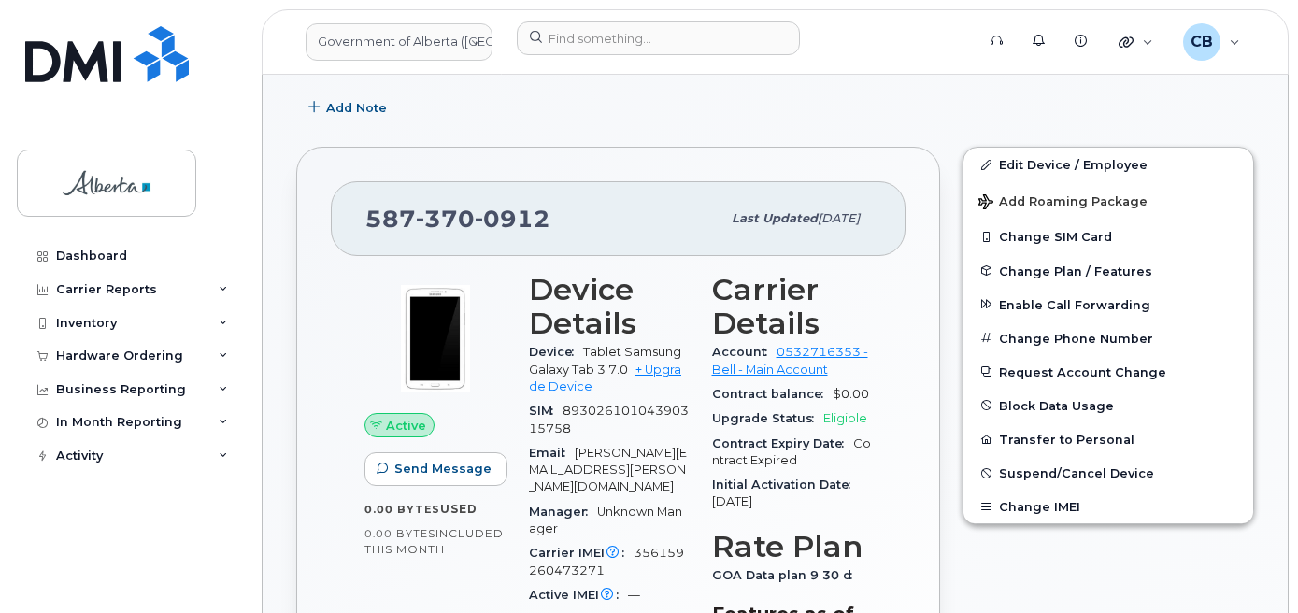
scroll to position [561, 0]
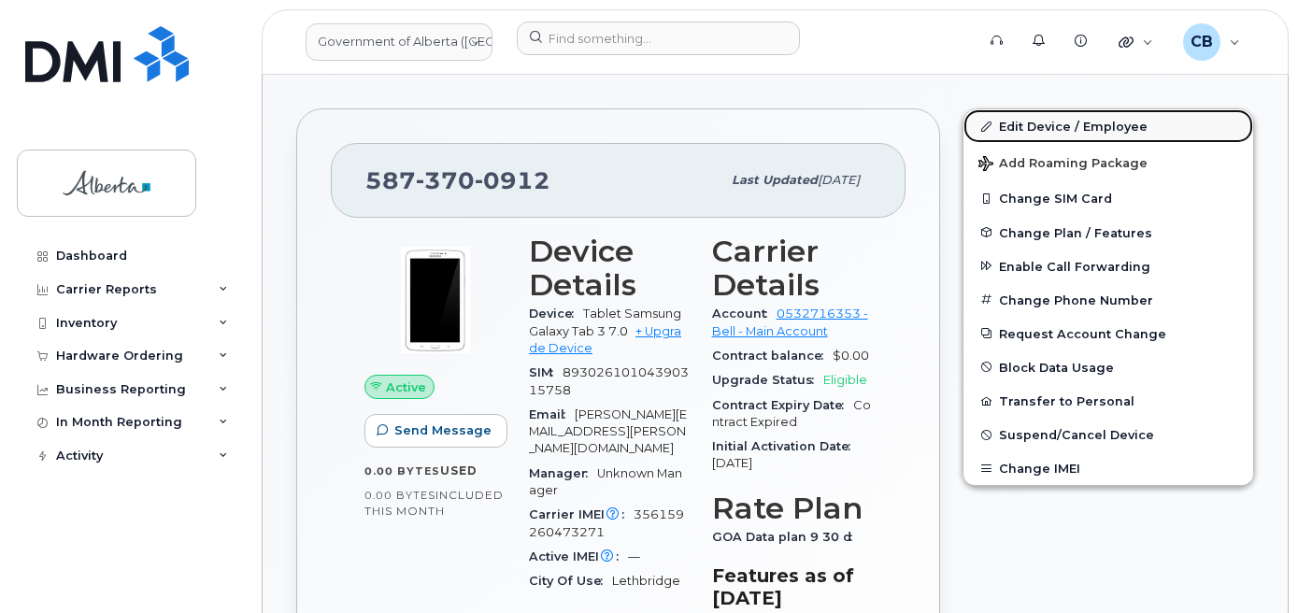
click at [1023, 119] on link "Edit Device / Employee" at bounding box center [1108, 126] width 290 height 34
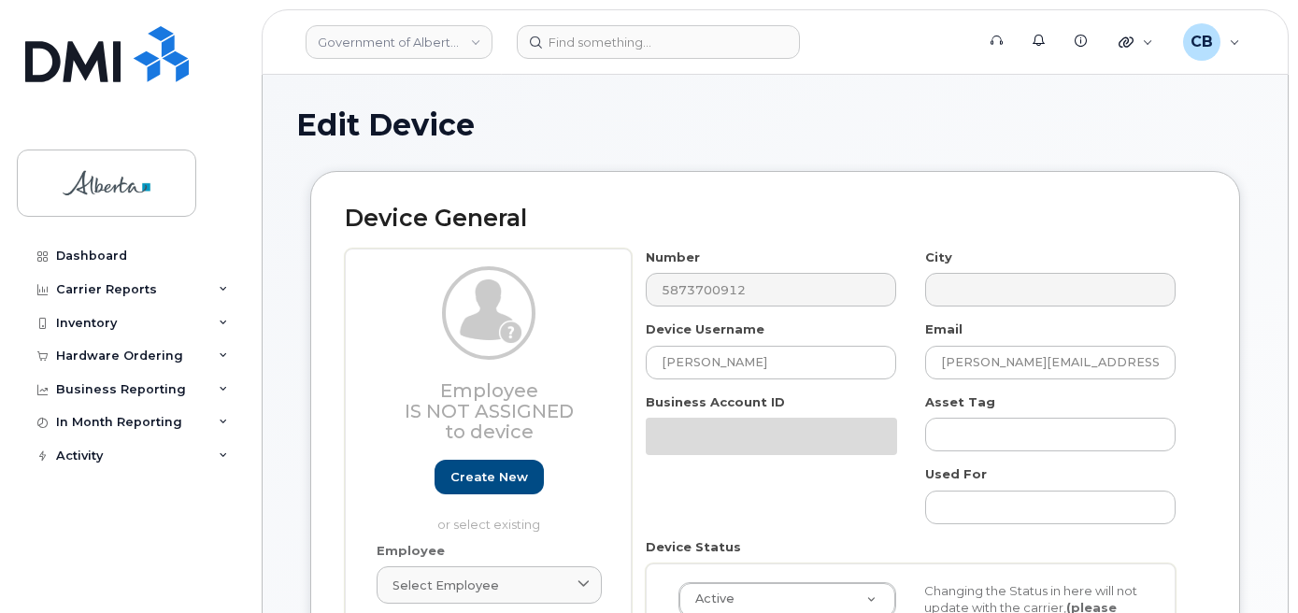
select select "4120331"
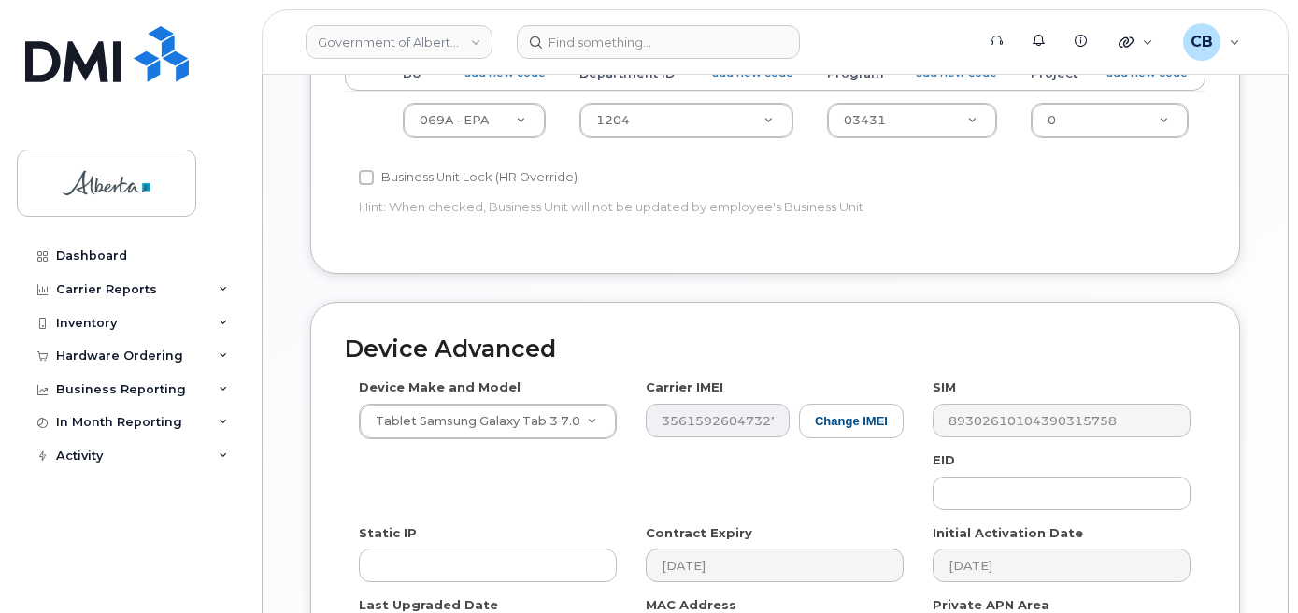
scroll to position [980, 0]
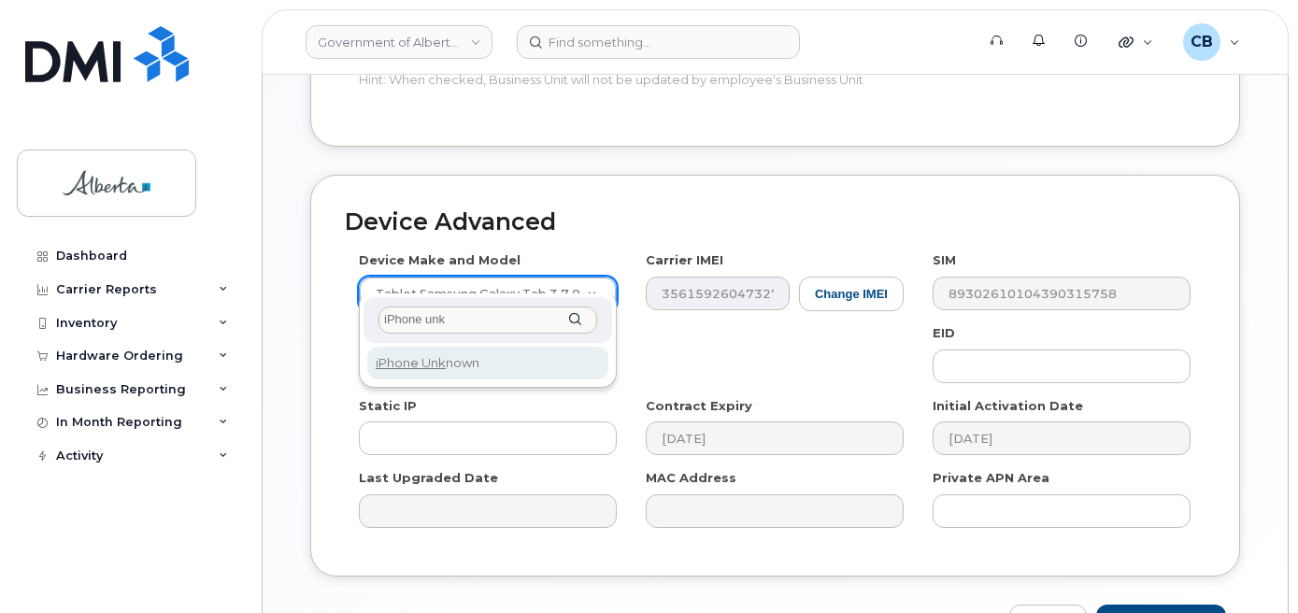
type input "iPhone unk"
select select "185"
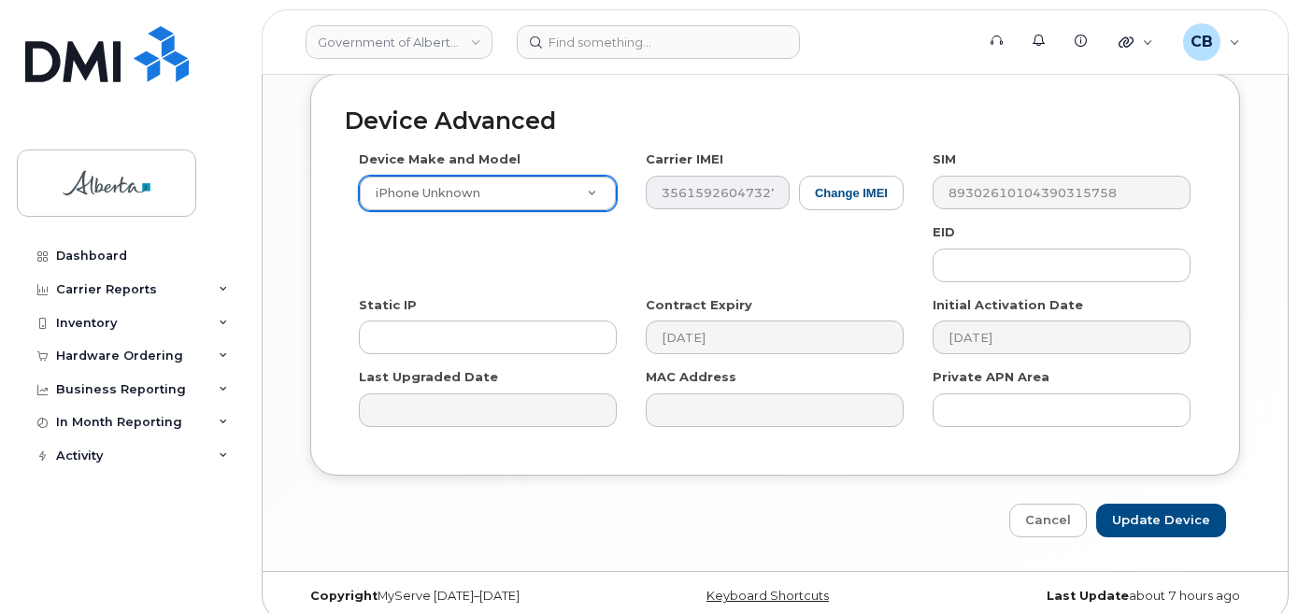
scroll to position [1082, 0]
click at [1172, 504] on input "Update Device" at bounding box center [1161, 520] width 130 height 35
type input "Saving..."
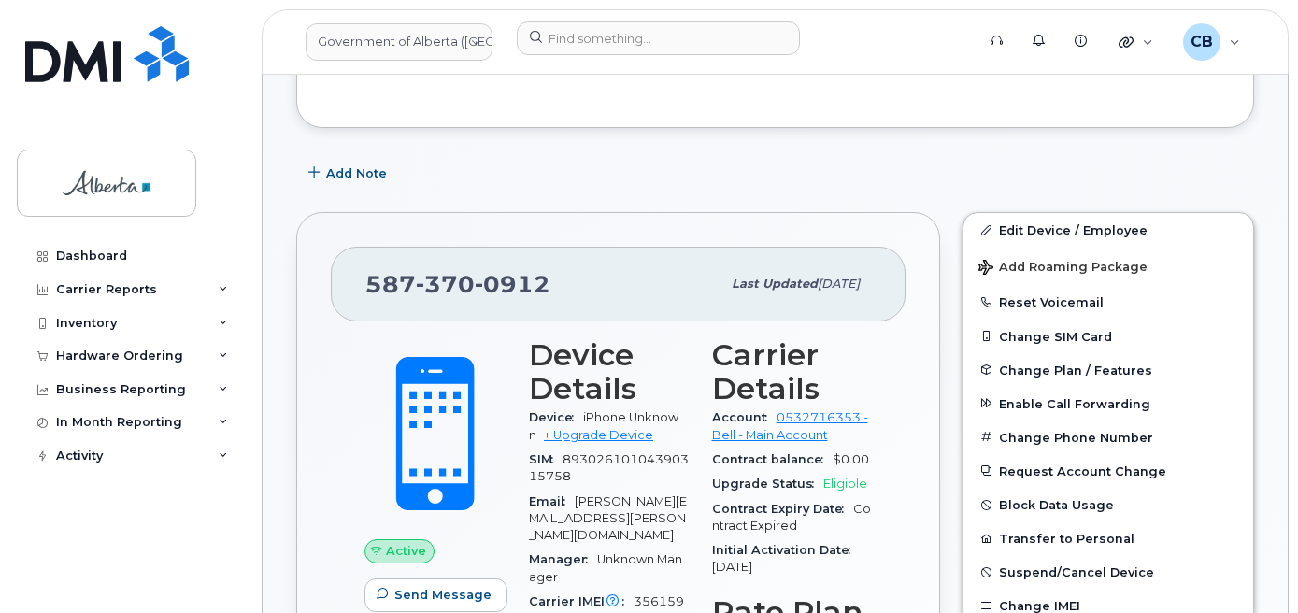
scroll to position [467, 0]
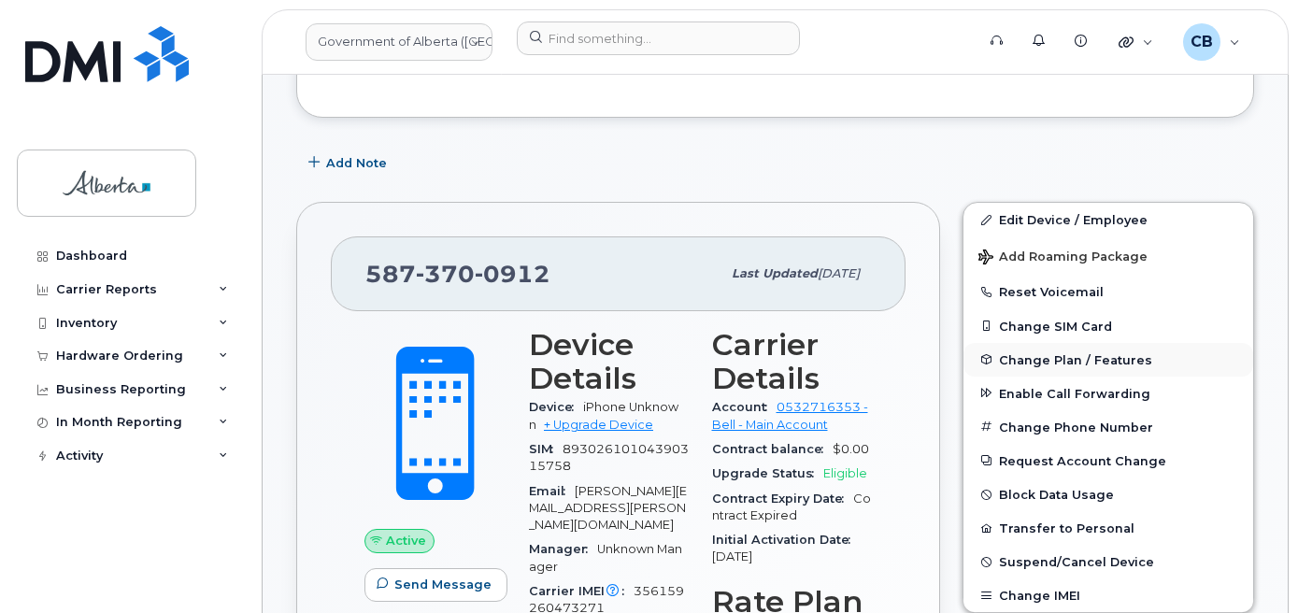
click at [1080, 358] on span "Change Plan / Features" at bounding box center [1075, 359] width 153 height 14
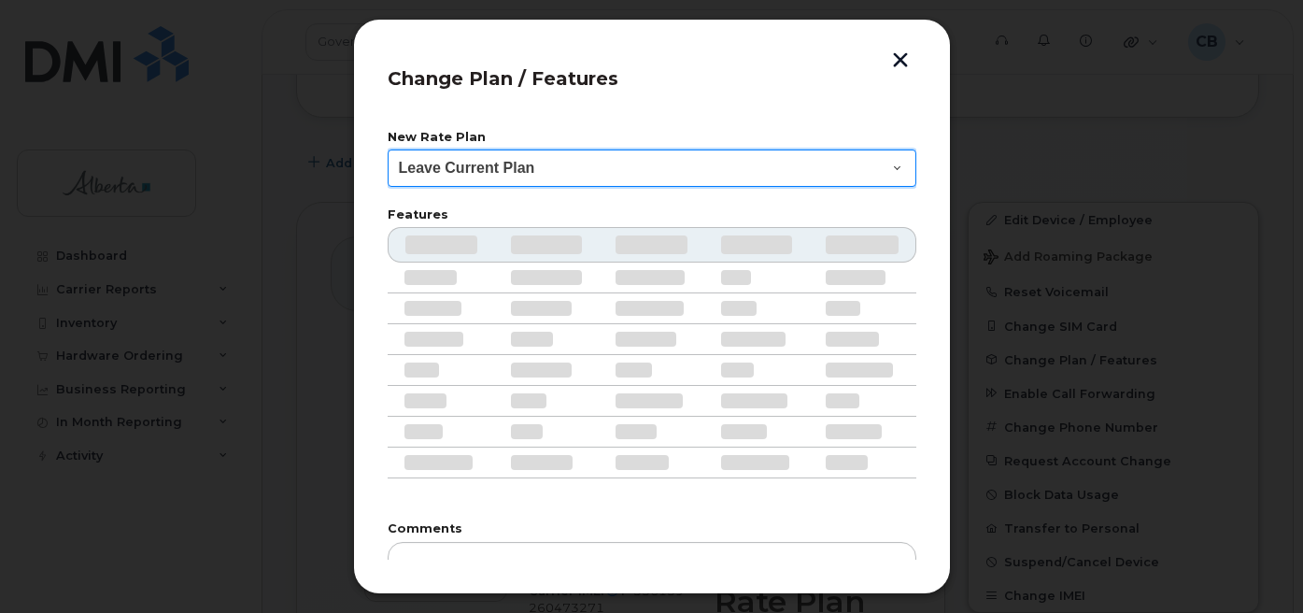
click at [842, 167] on select "Leave Current Plan GOA - Voice Plan 5 GOA Smartphone 14 30D GOA Unlimited Smart…" at bounding box center [652, 167] width 529 height 37
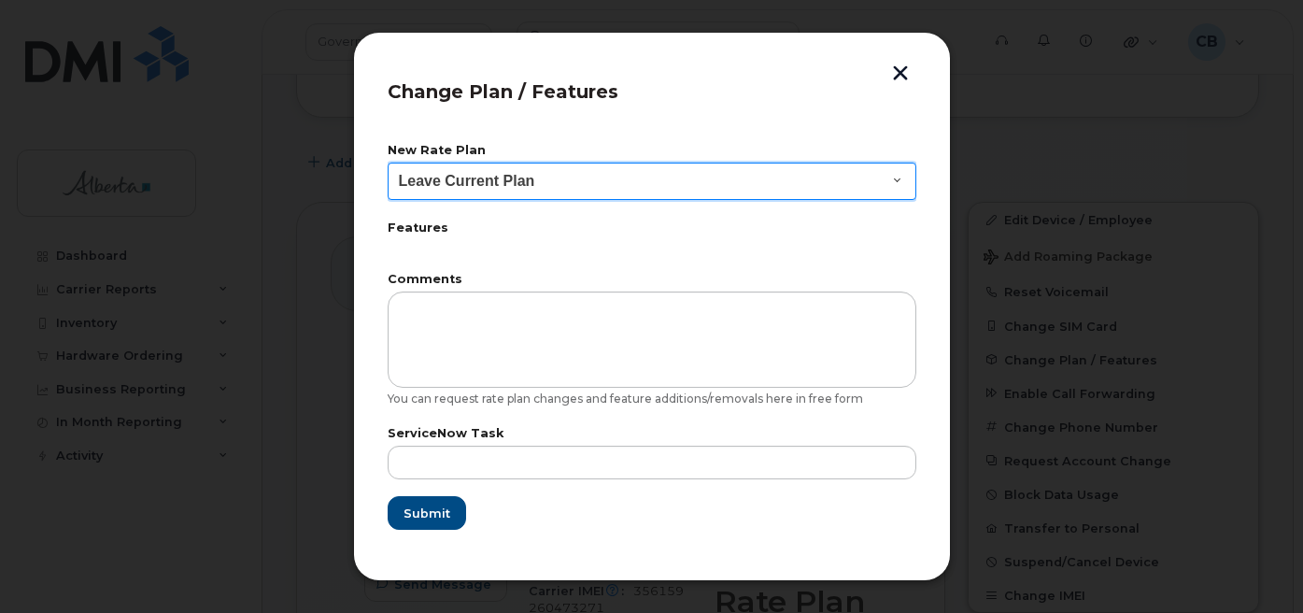
select select "2483362"
click at [388, 163] on select "Leave Current Plan GOA - Voice Plan 5 GOA Smartphone 14 30D GOA Unlimited Smart…" at bounding box center [652, 181] width 529 height 37
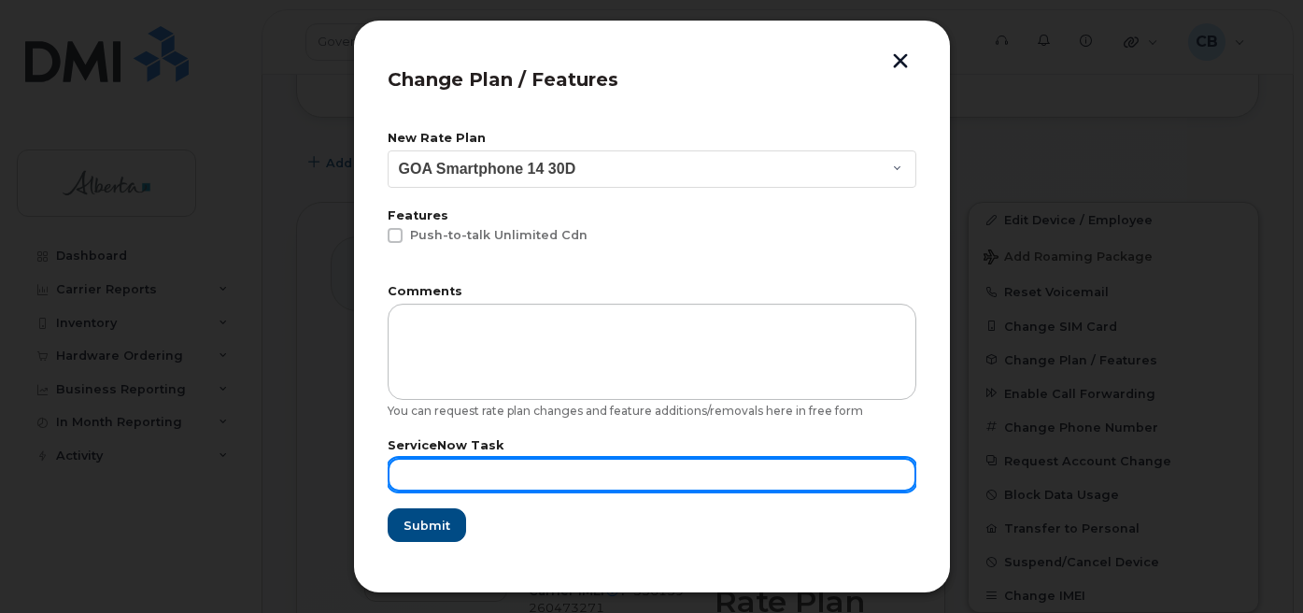
click at [430, 465] on input "text" at bounding box center [652, 475] width 529 height 34
paste input "SCTASK0846340"
type input "SCTASK0846340"
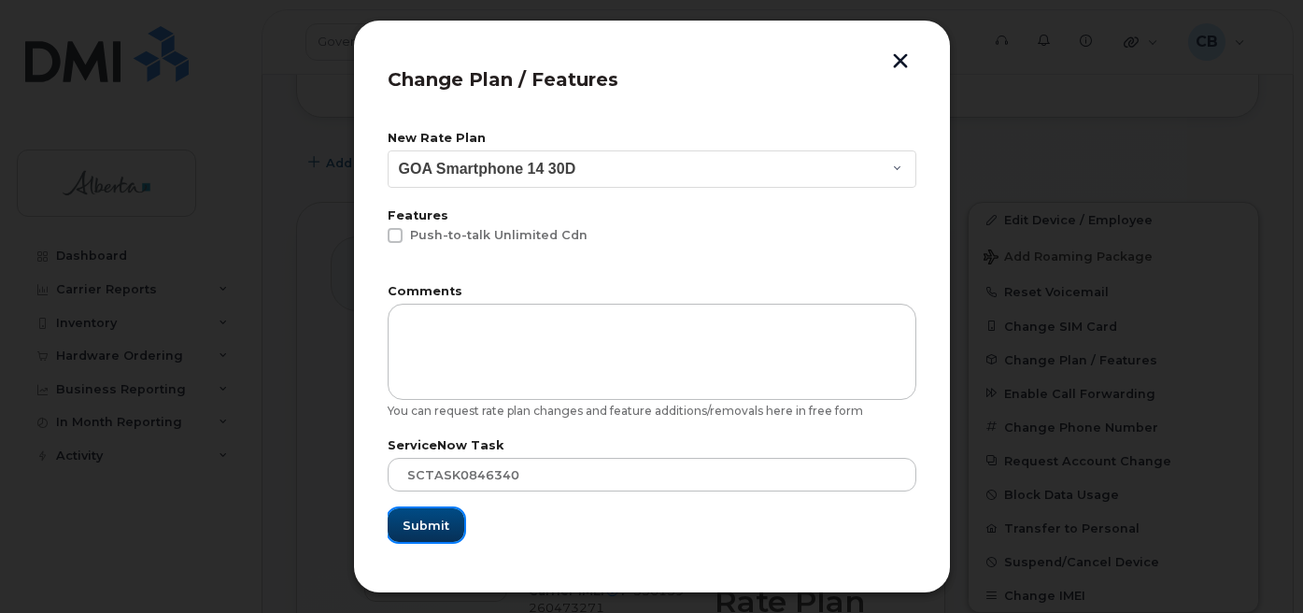
click at [434, 518] on span "Submit" at bounding box center [426, 526] width 47 height 18
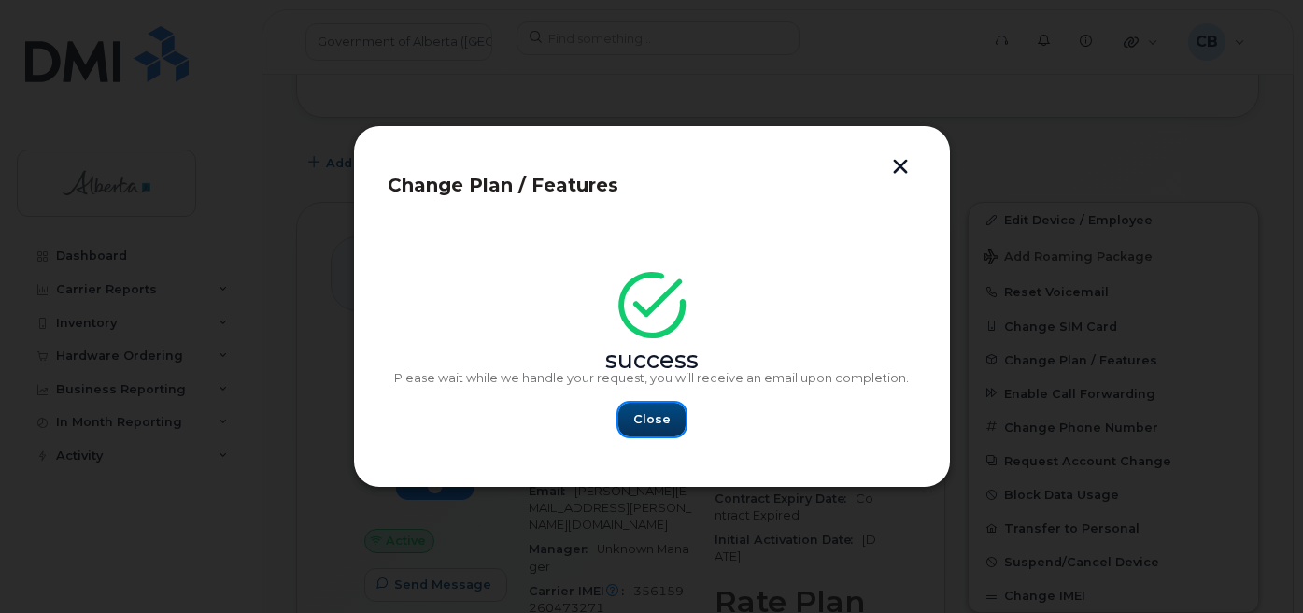
click at [658, 424] on span "Close" at bounding box center [651, 419] width 37 height 18
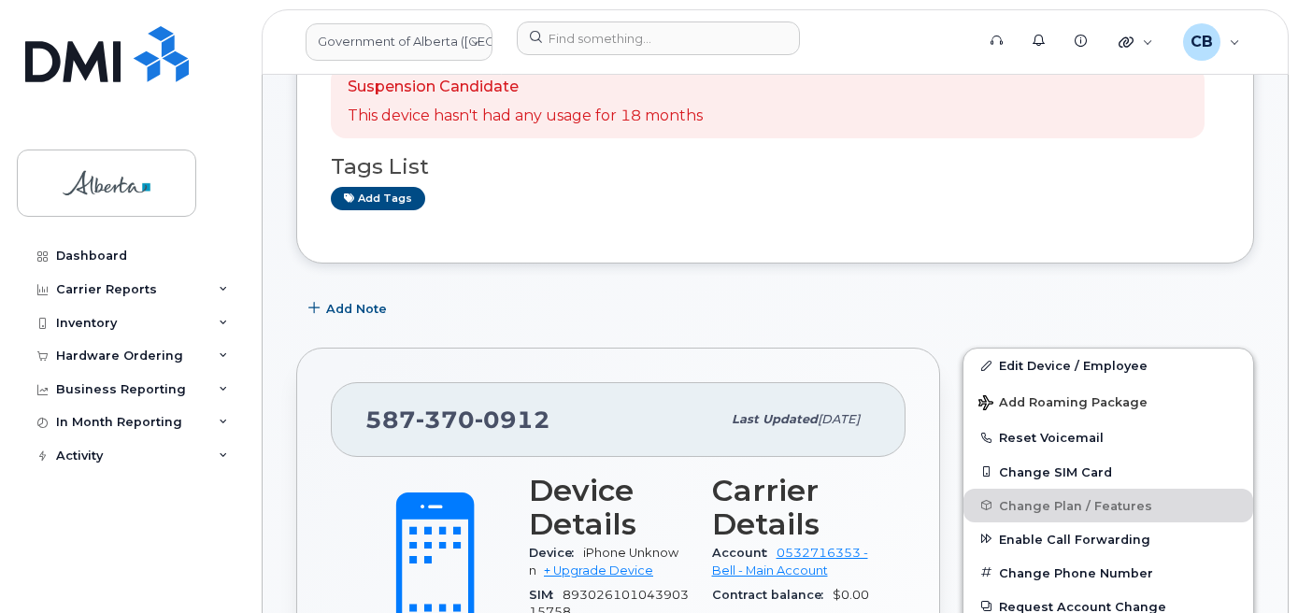
scroll to position [280, 0]
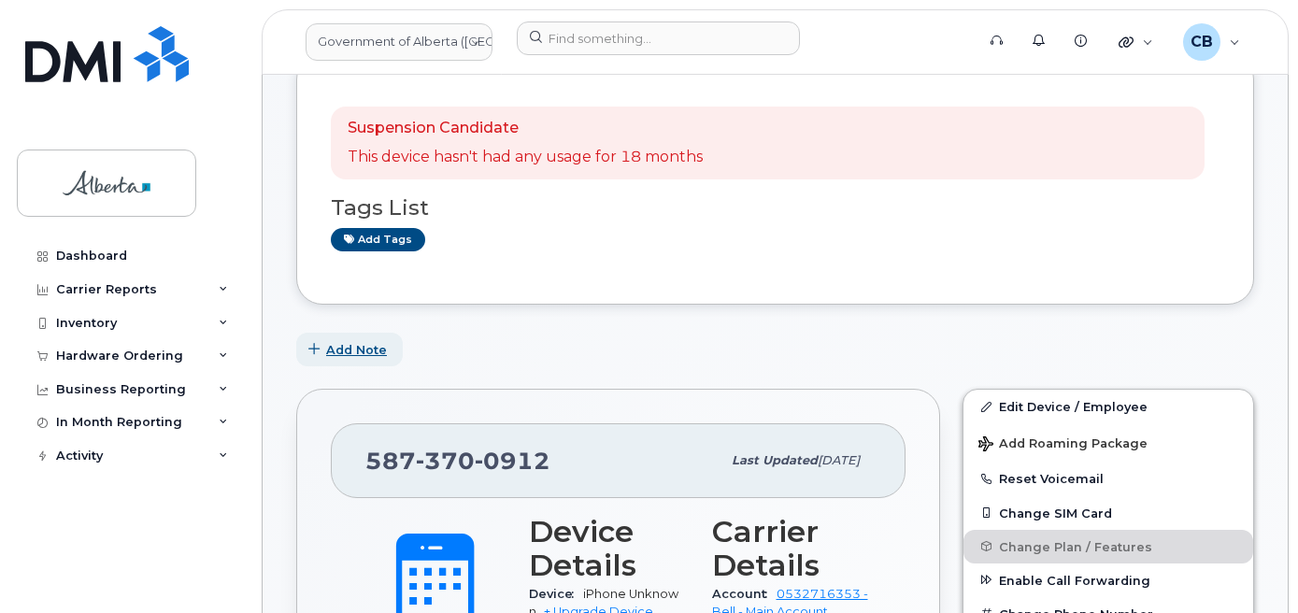
click at [356, 346] on span "Add Note" at bounding box center [356, 350] width 61 height 18
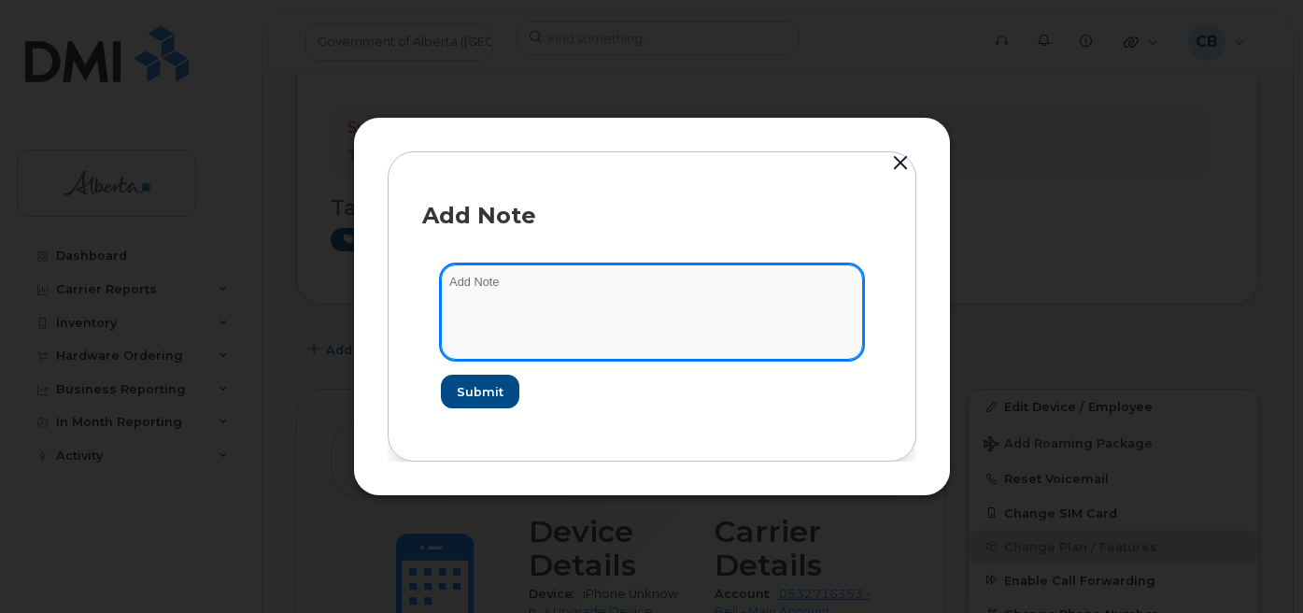
click at [456, 280] on textarea at bounding box center [652, 311] width 422 height 95
paste textarea "SCTASK0846340"
type textarea "SCTASK0846340-changed plan from data to voice and data."
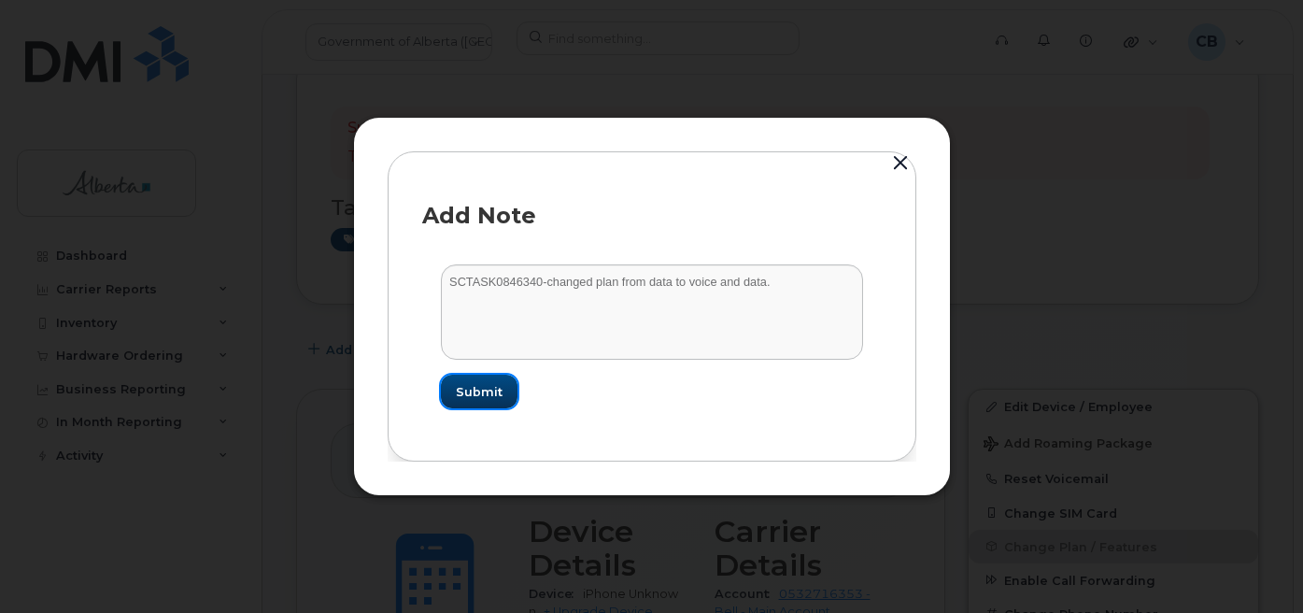
click at [494, 395] on span "Submit" at bounding box center [479, 392] width 47 height 18
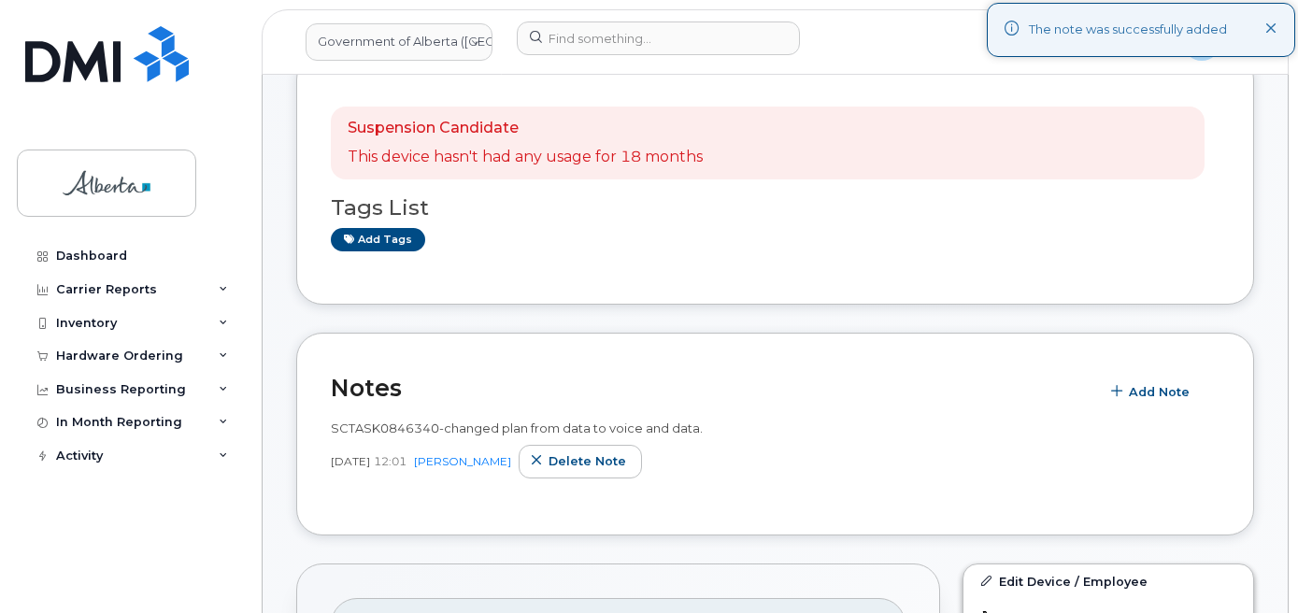
drag, startPoint x: 494, startPoint y: 395, endPoint x: 913, endPoint y: 244, distance: 445.0
click at [913, 244] on div "Add tags" at bounding box center [767, 239] width 873 height 23
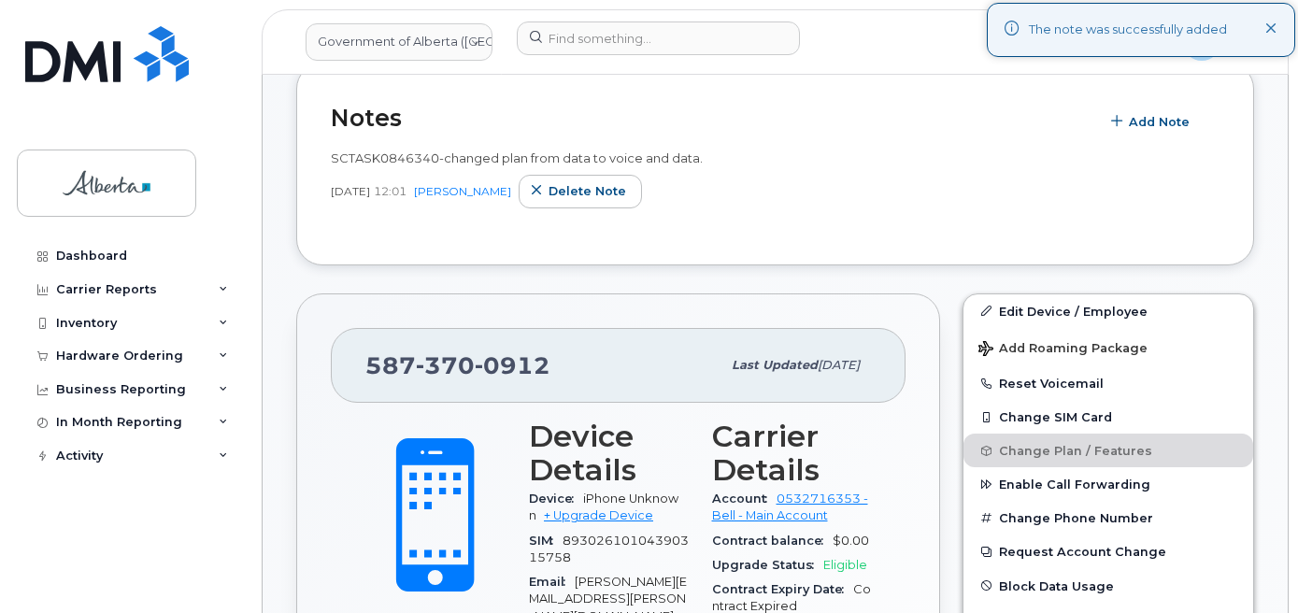
scroll to position [561, 0]
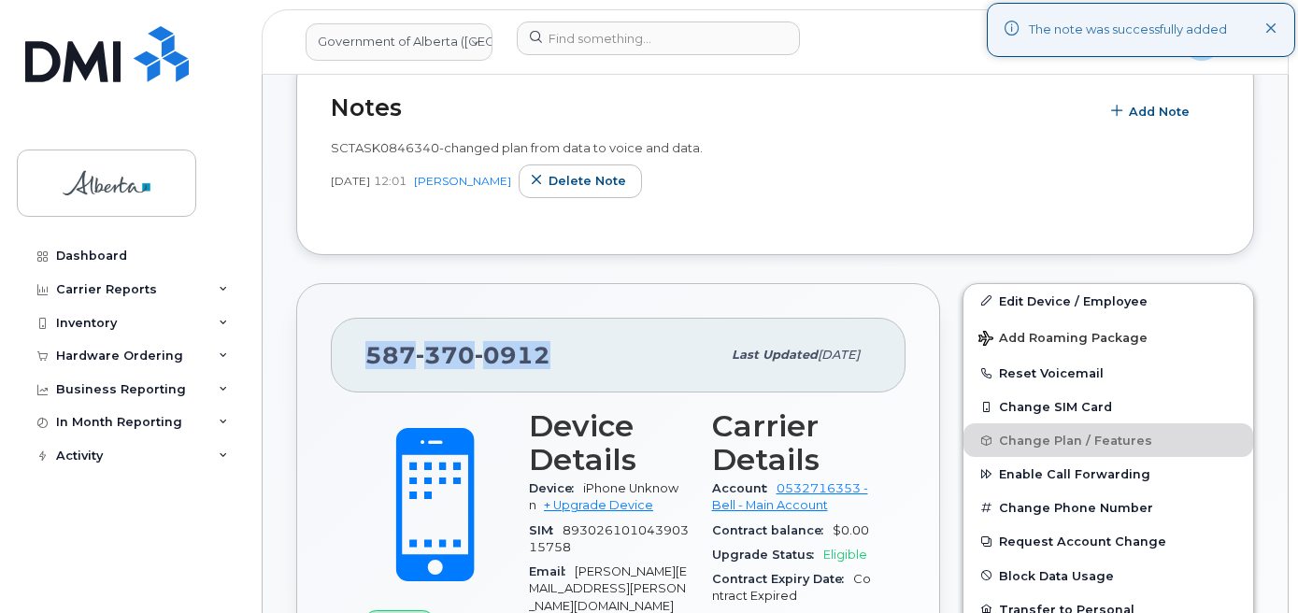
drag, startPoint x: 547, startPoint y: 348, endPoint x: 362, endPoint y: 348, distance: 184.0
click at [362, 348] on div "[PHONE_NUMBER] Last updated [DATE]" at bounding box center [618, 355] width 575 height 75
copy span "[PHONE_NUMBER]"
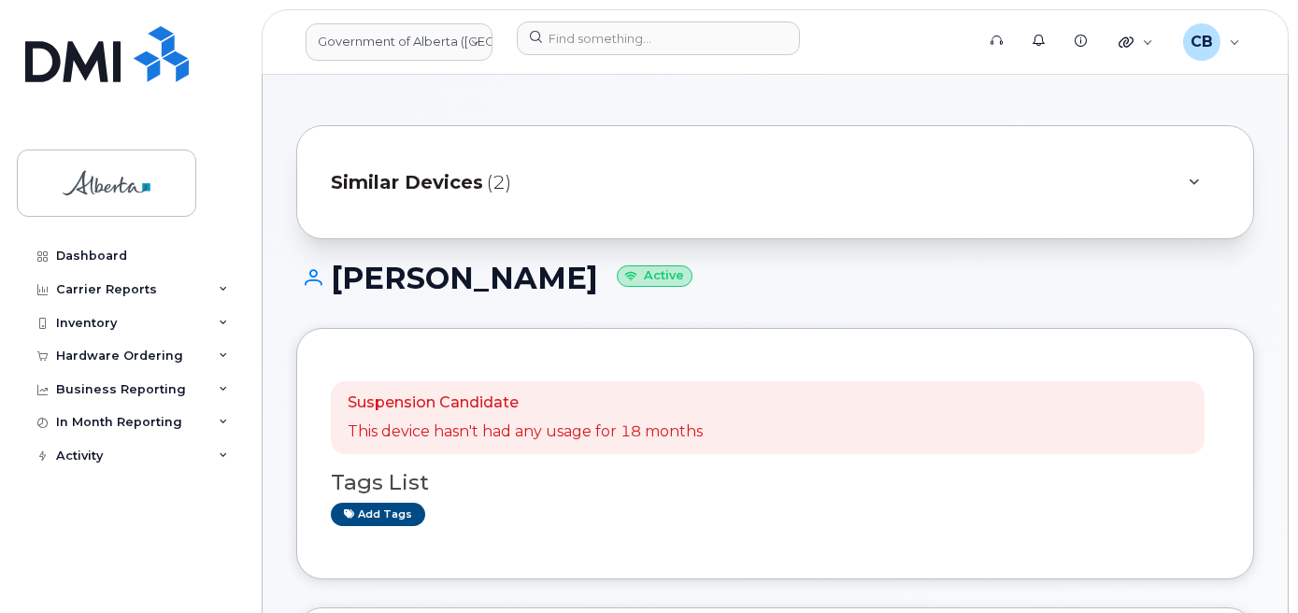
scroll to position [0, 0]
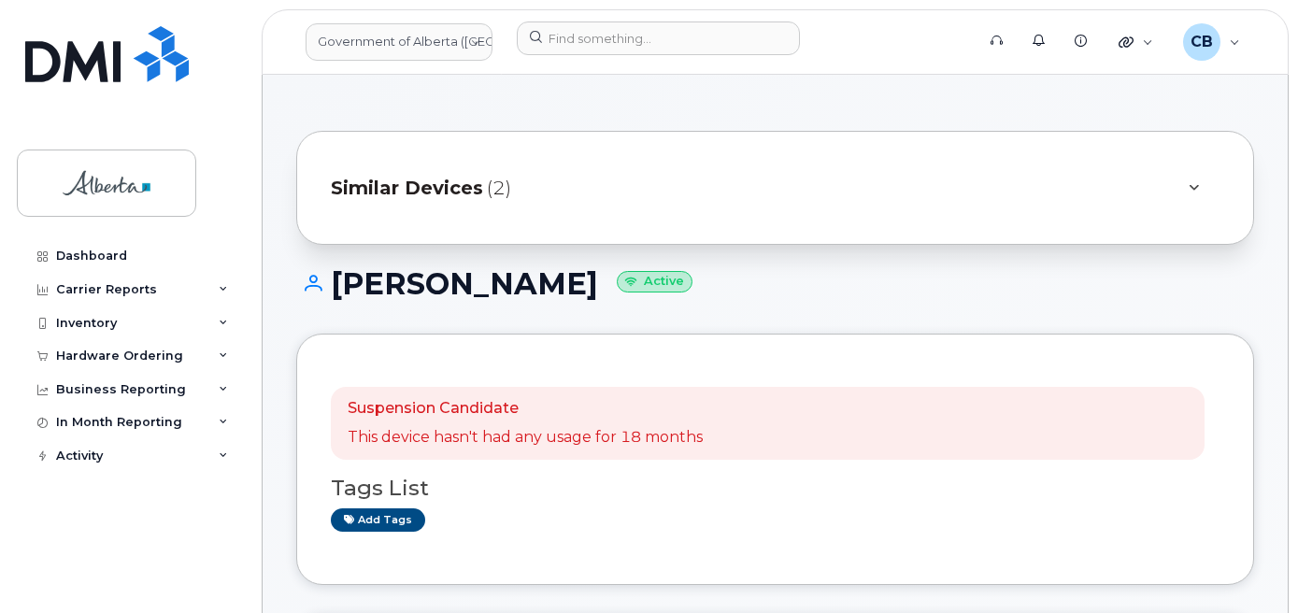
drag, startPoint x: 567, startPoint y: 278, endPoint x: 335, endPoint y: 274, distance: 231.7
click at [335, 274] on h1 "[PERSON_NAME] Active" at bounding box center [775, 283] width 958 height 33
copy h1 "[PERSON_NAME]"
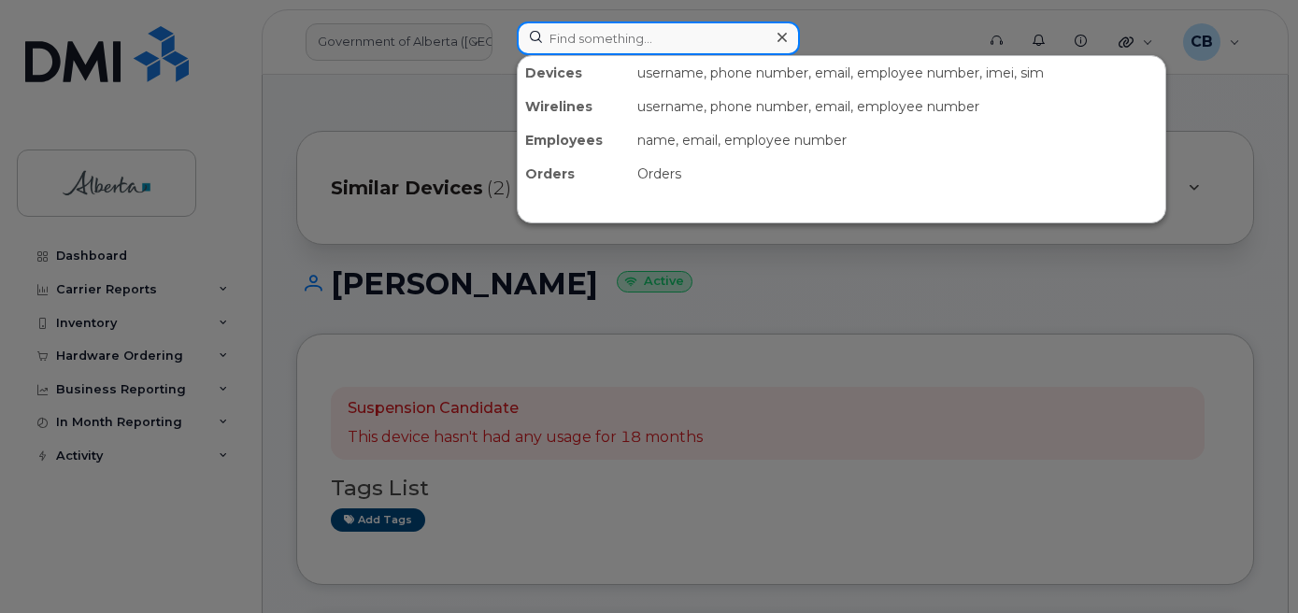
click at [564, 36] on input at bounding box center [658, 38] width 283 height 34
paste input "5873343255"
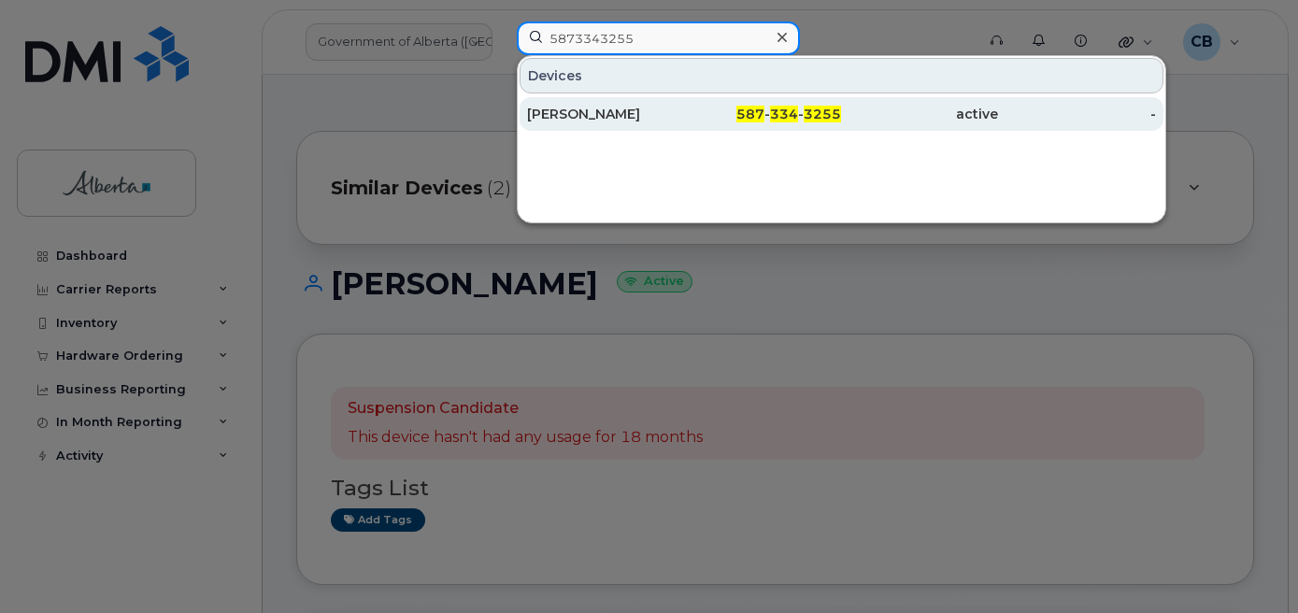
type input "5873343255"
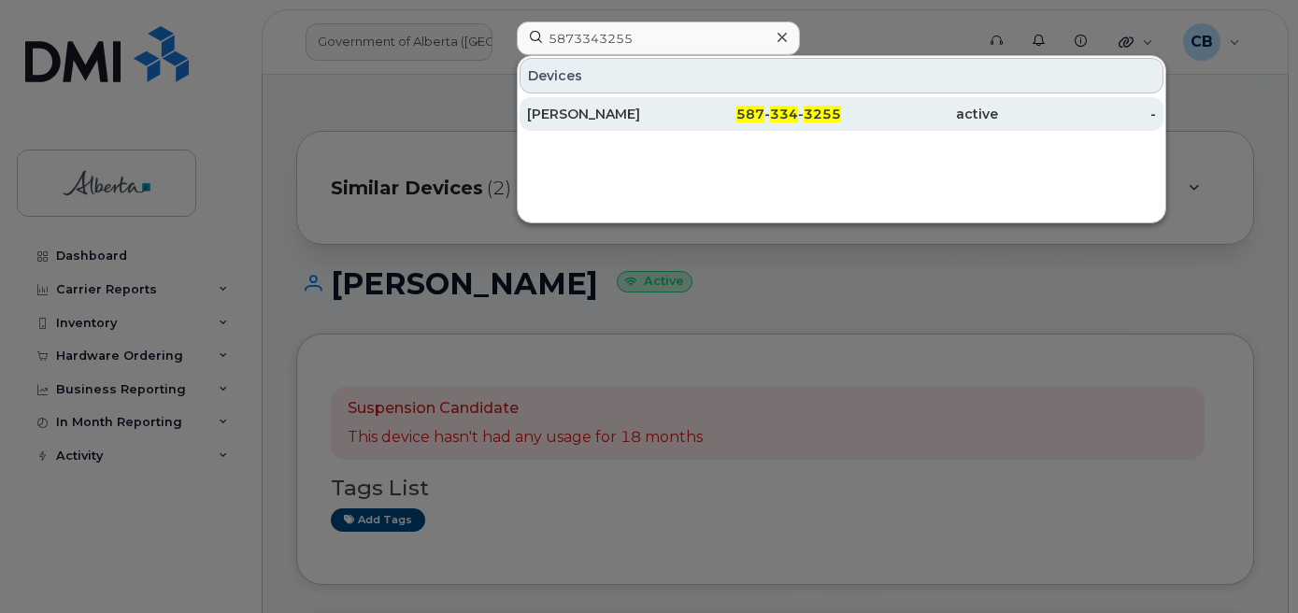
click at [569, 116] on div "[PERSON_NAME]" at bounding box center [605, 114] width 157 height 19
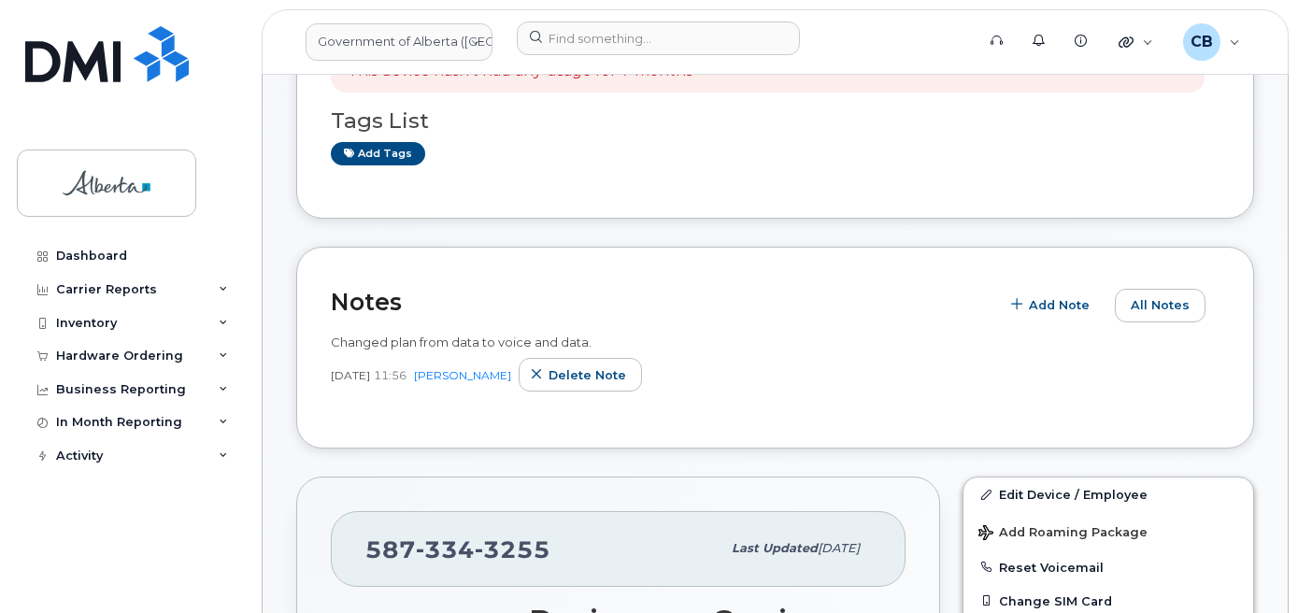
scroll to position [374, 0]
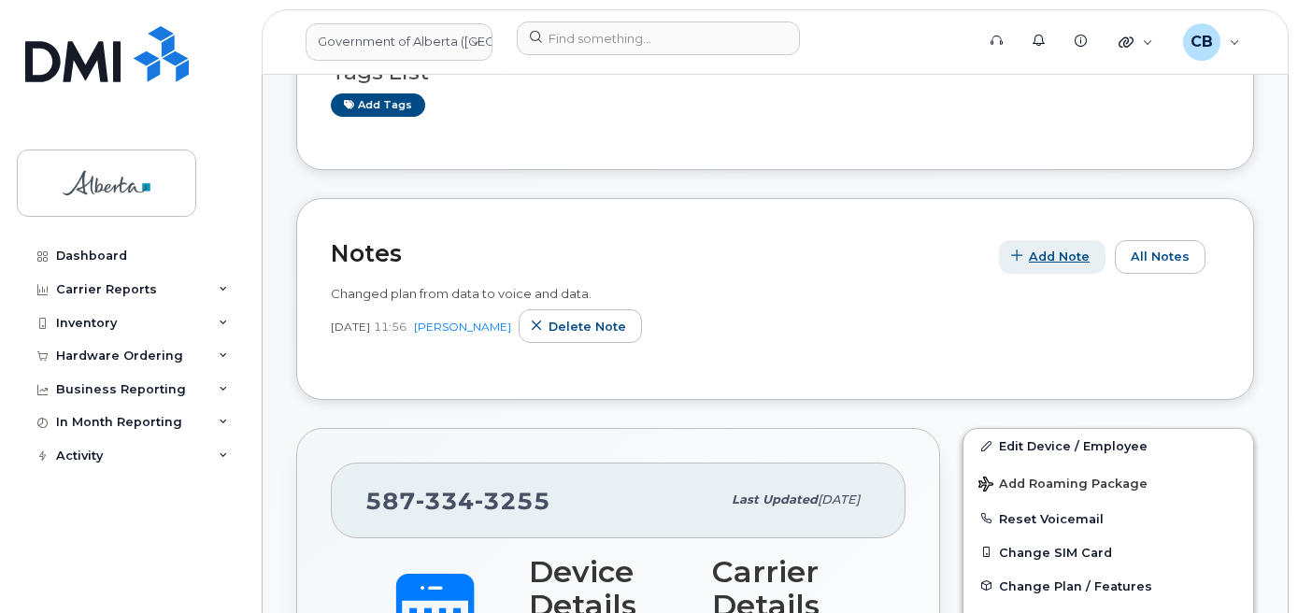
click at [1033, 256] on button "Add Note" at bounding box center [1052, 257] width 106 height 34
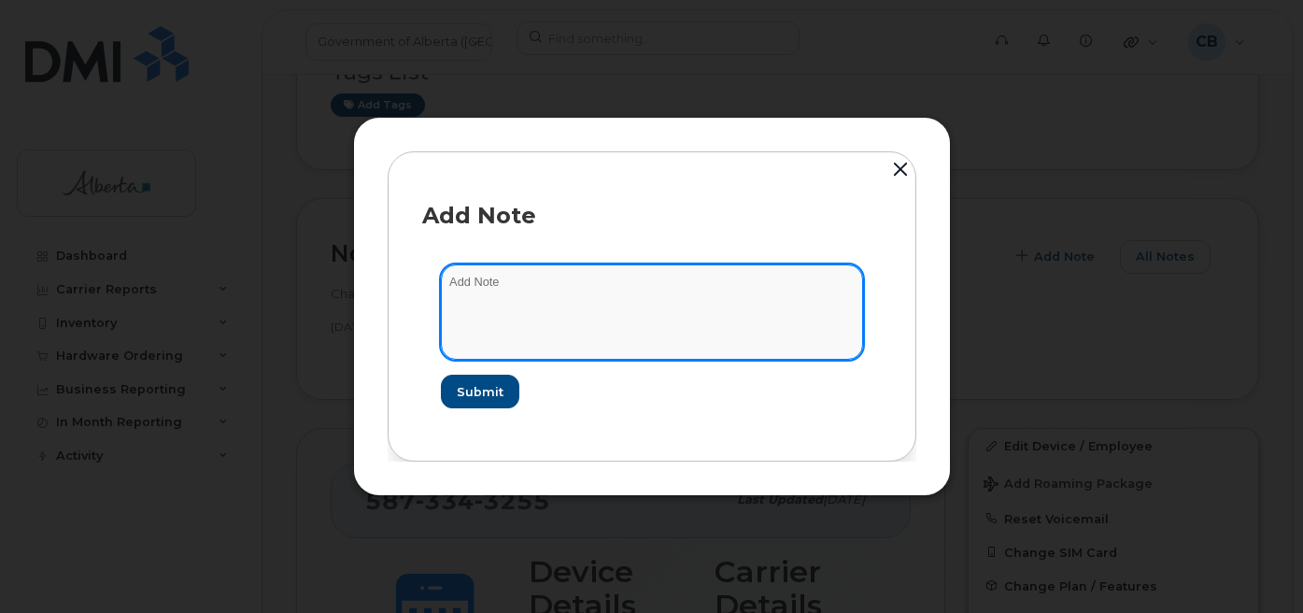
click at [490, 279] on textarea at bounding box center [652, 311] width 422 height 95
paste textarea "SCTASK0841668 5873343255 DO NOT DELETE - BEING REASSIGNED to Raelene Steinke. P…"
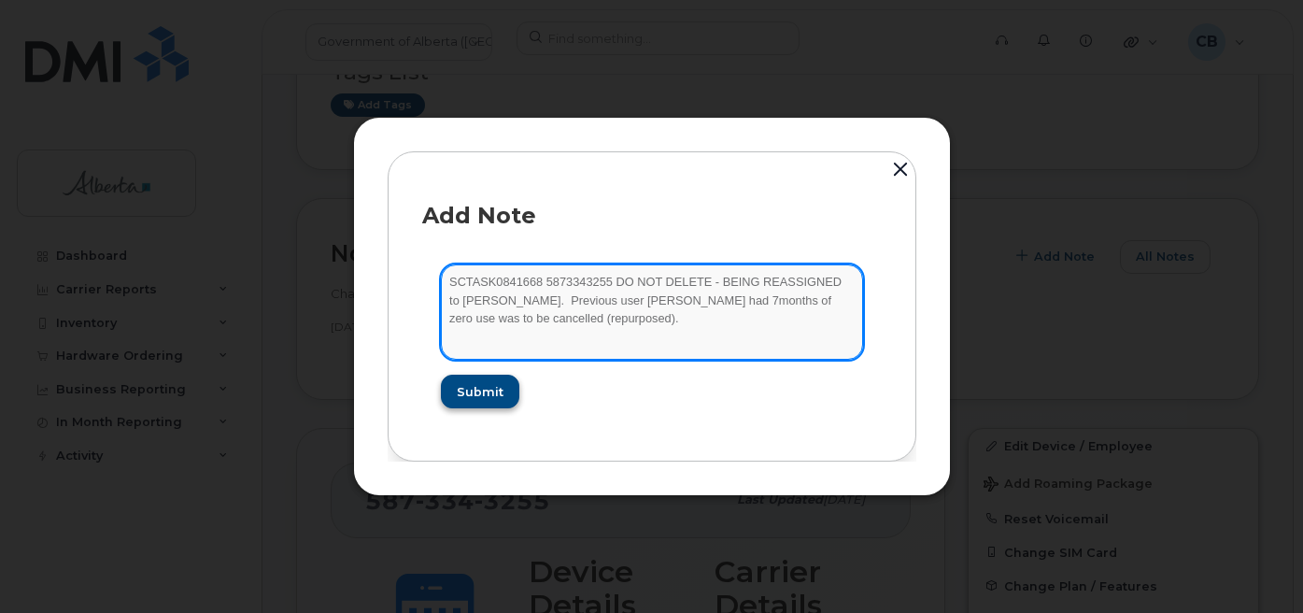
type textarea "SCTASK0841668 5873343255 DO NOT DELETE - BEING REASSIGNED to Raelene Steinke. P…"
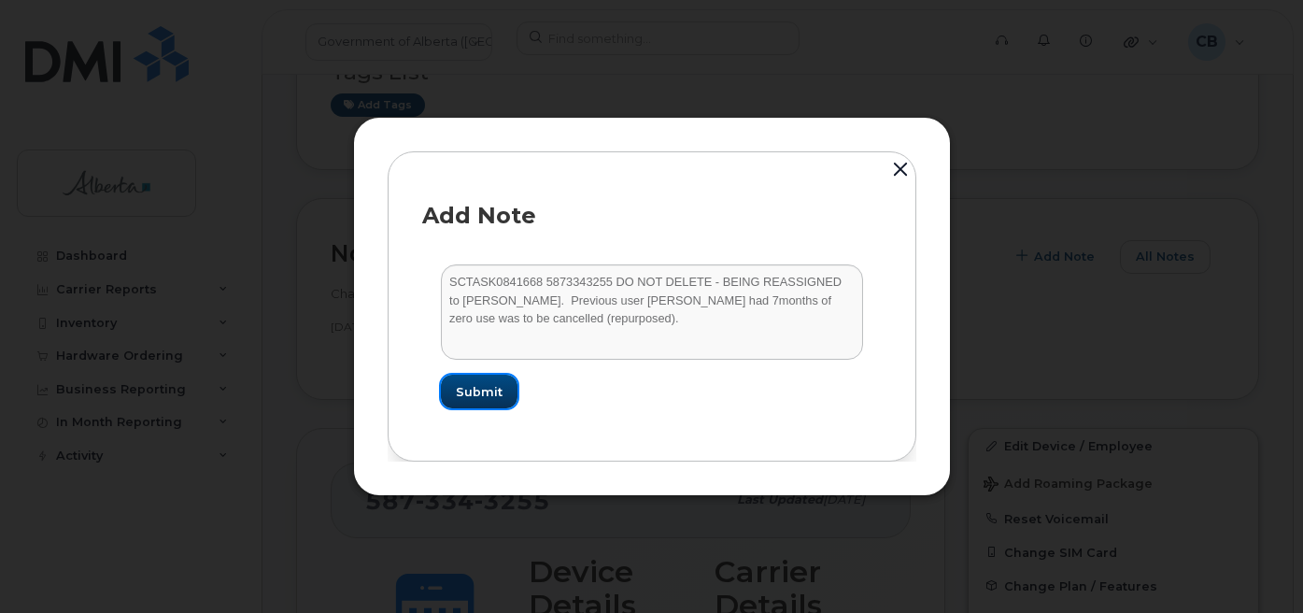
click at [486, 387] on span "Submit" at bounding box center [479, 392] width 47 height 18
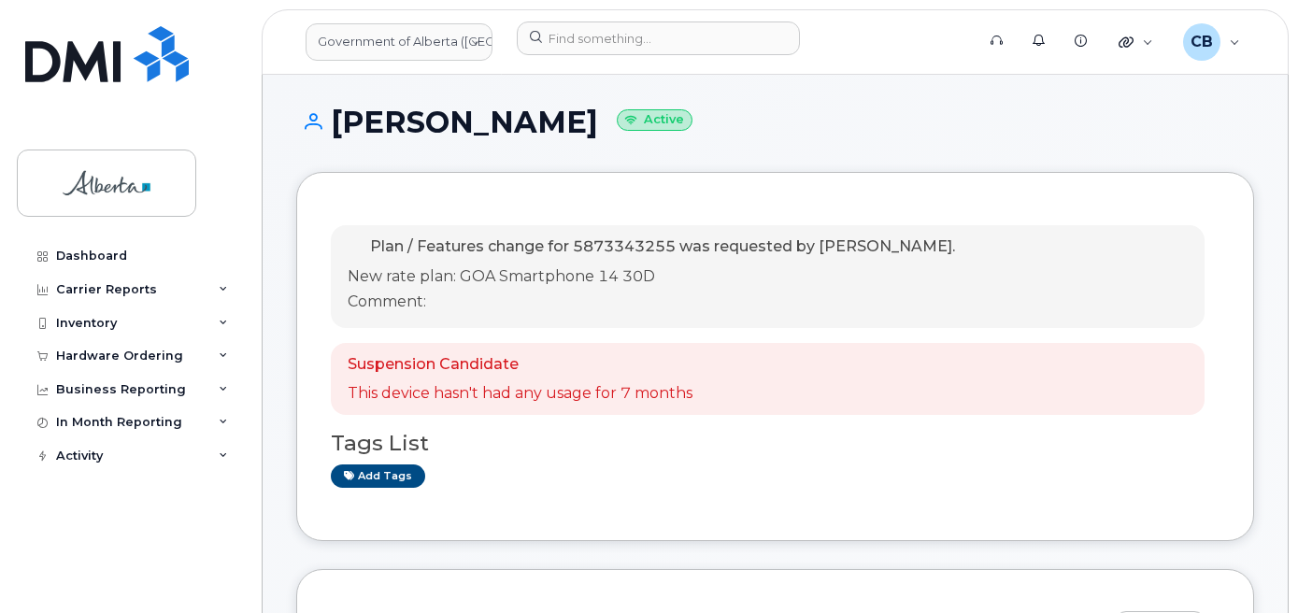
scroll to position [0, 0]
